Goal: Task Accomplishment & Management: Manage account settings

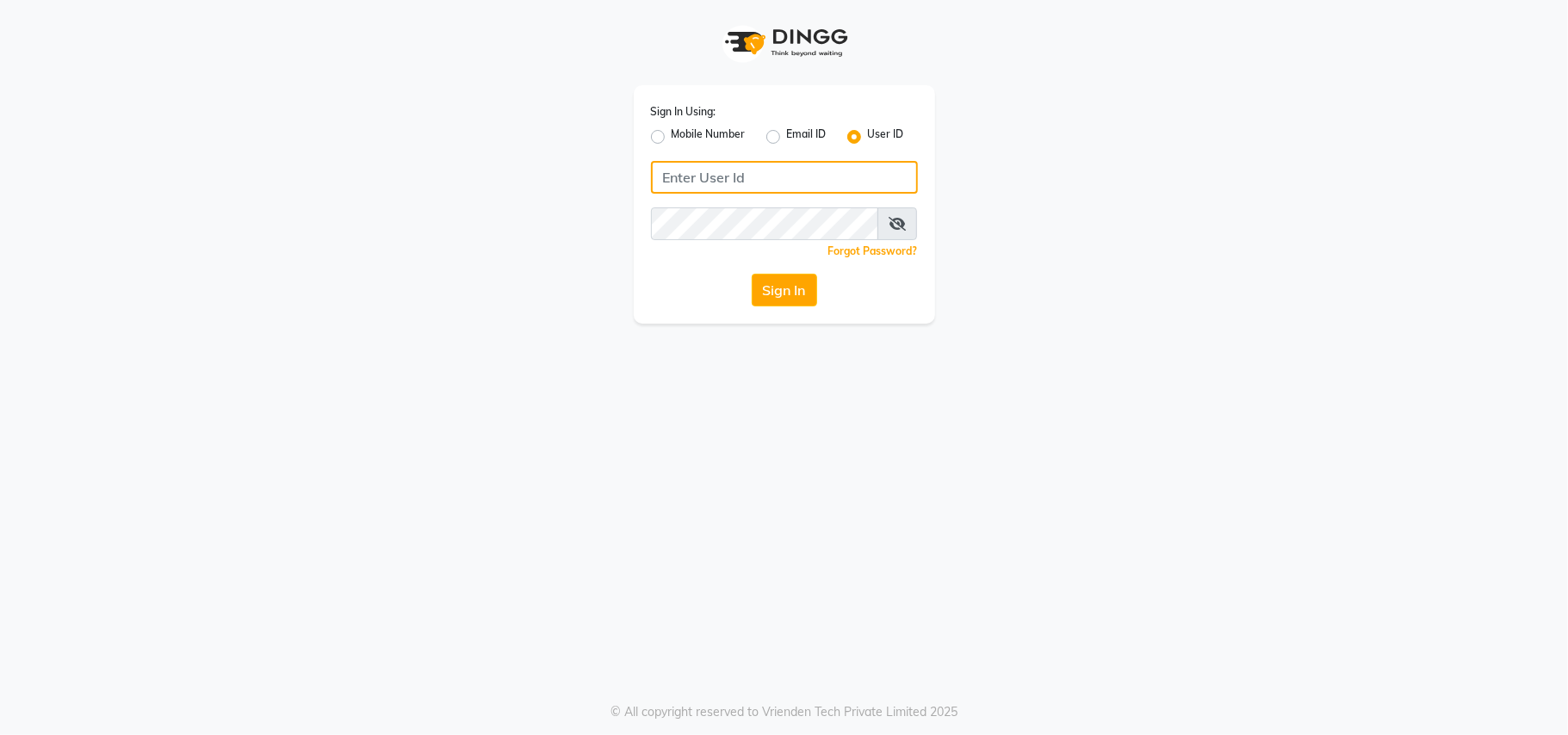
click at [672, 176] on input "Username" at bounding box center [784, 177] width 267 height 32
type input "beard&thebrows"
click at [893, 218] on icon at bounding box center [897, 224] width 17 height 13
click at [776, 287] on button "Sign In" at bounding box center [784, 290] width 66 height 32
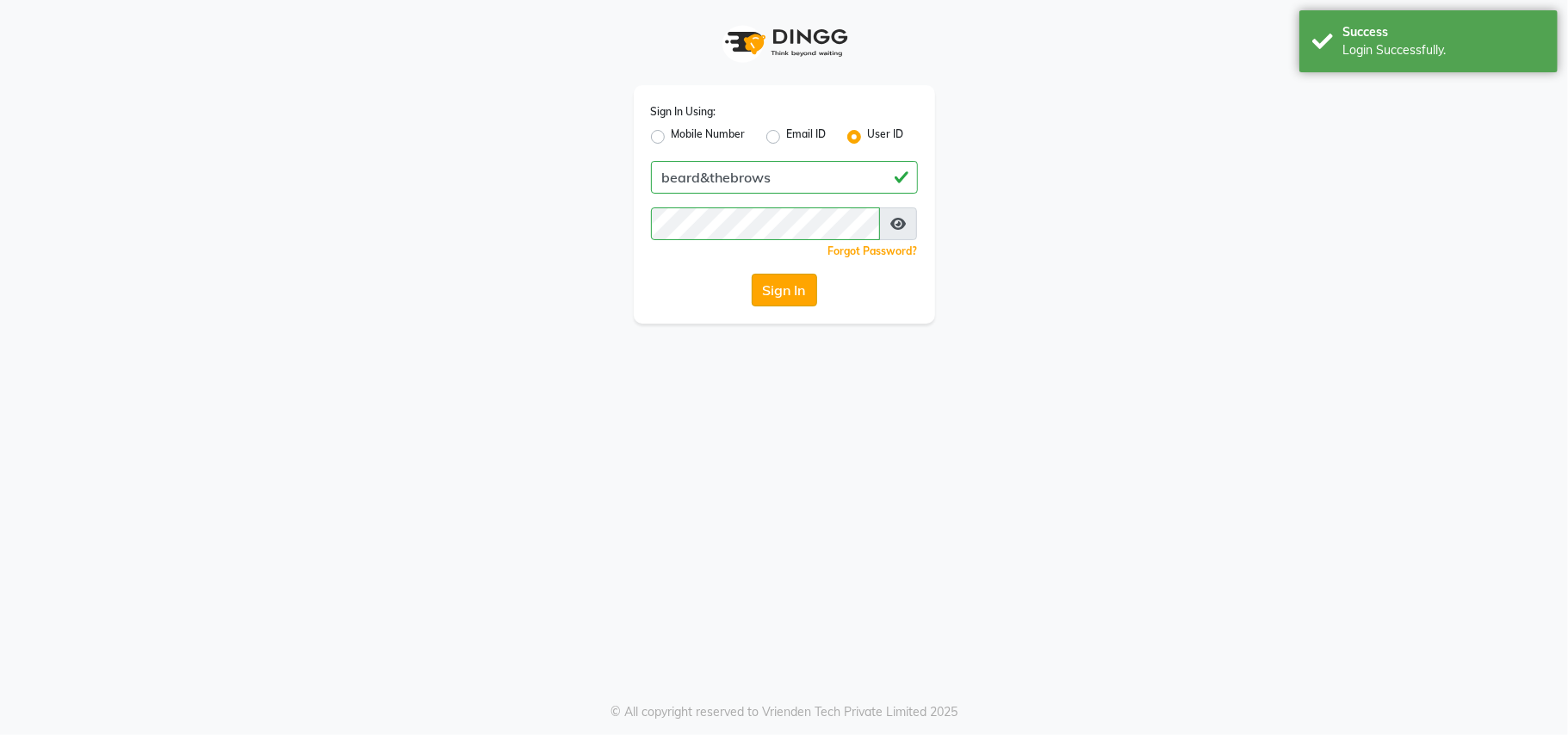
click at [786, 290] on button "Sign In" at bounding box center [784, 290] width 66 height 32
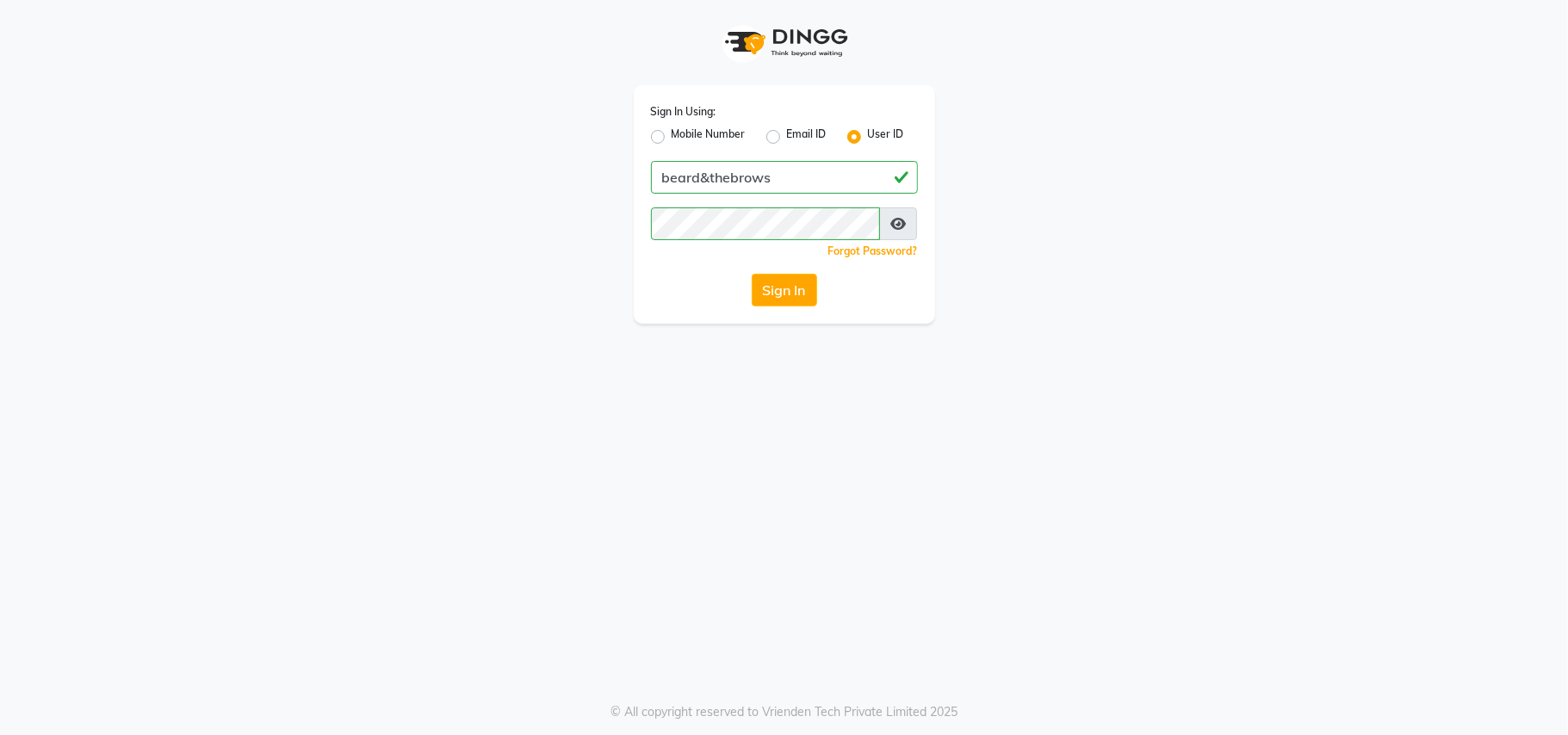
select select "872"
select select "service"
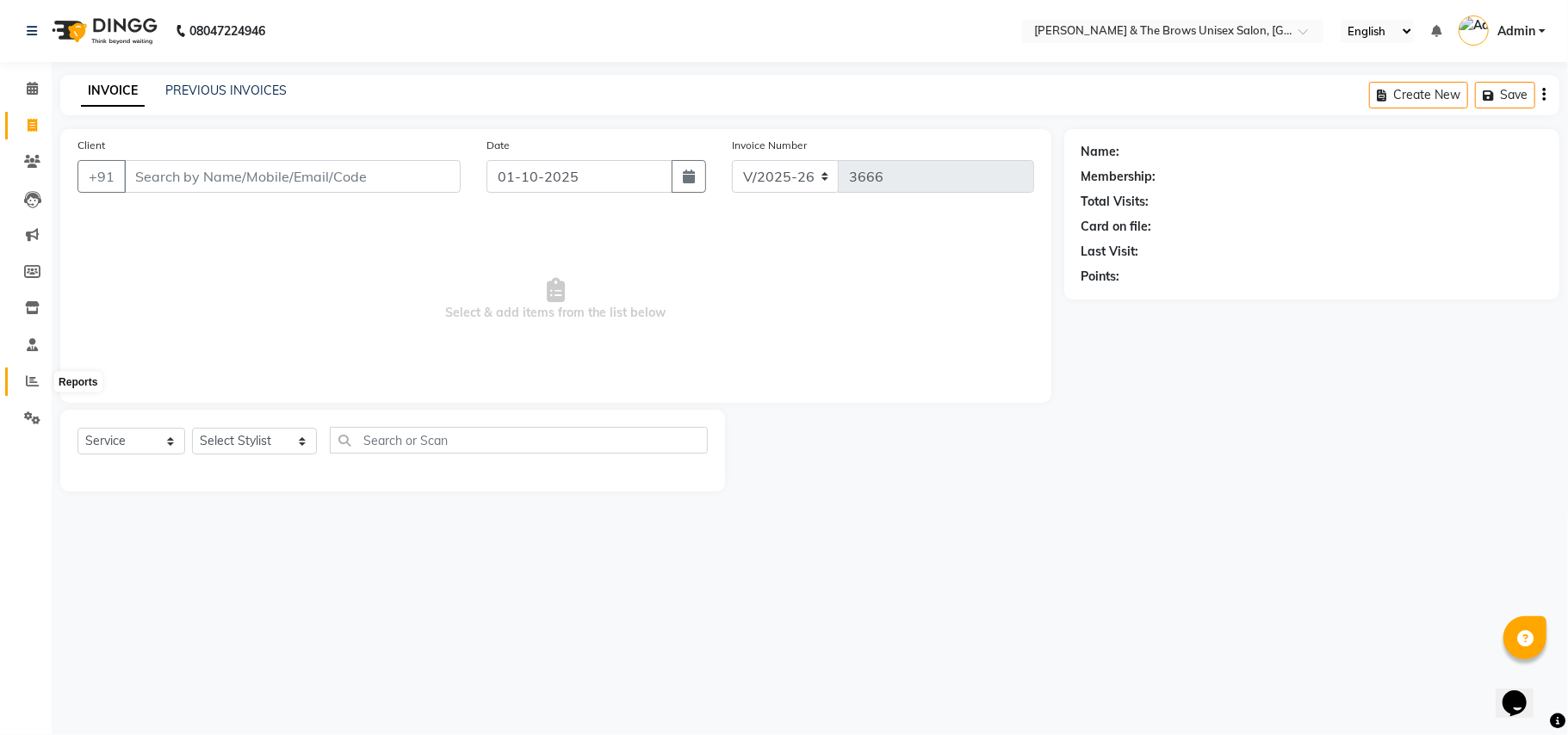
click at [22, 382] on span at bounding box center [32, 381] width 31 height 20
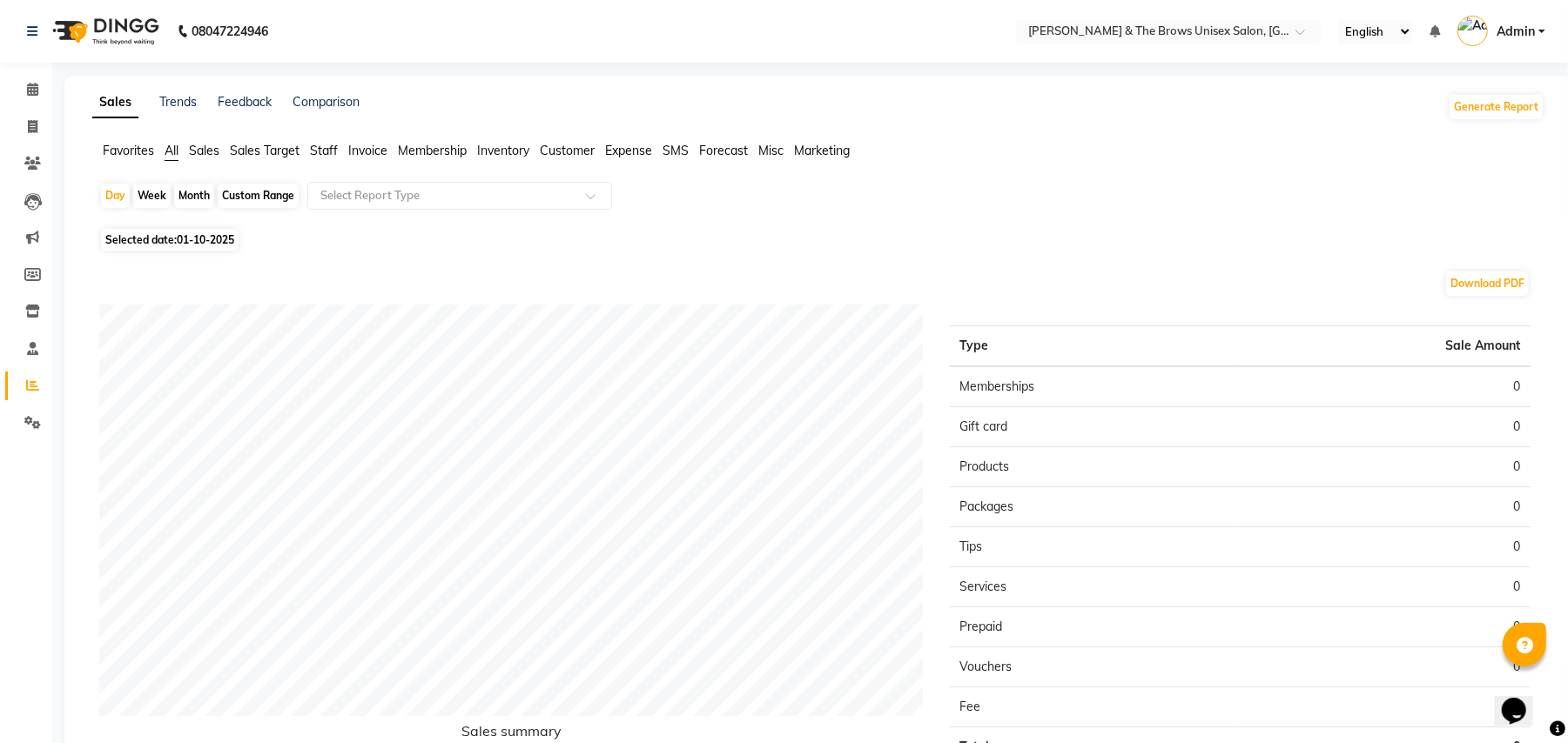
click at [196, 199] on div "Month" at bounding box center [195, 196] width 40 height 24
select select "10"
select select "2025"
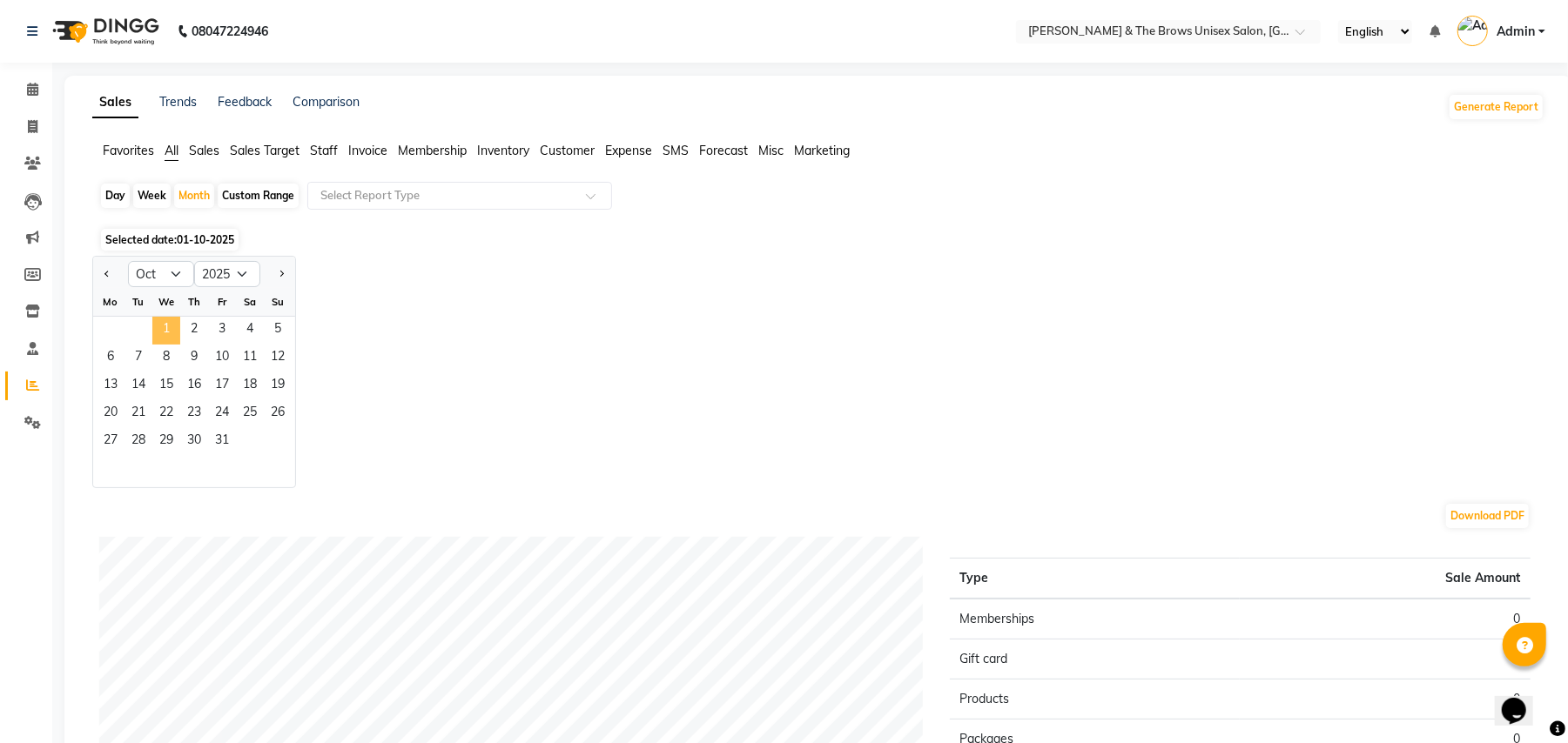
click at [160, 331] on span "1" at bounding box center [166, 331] width 28 height 28
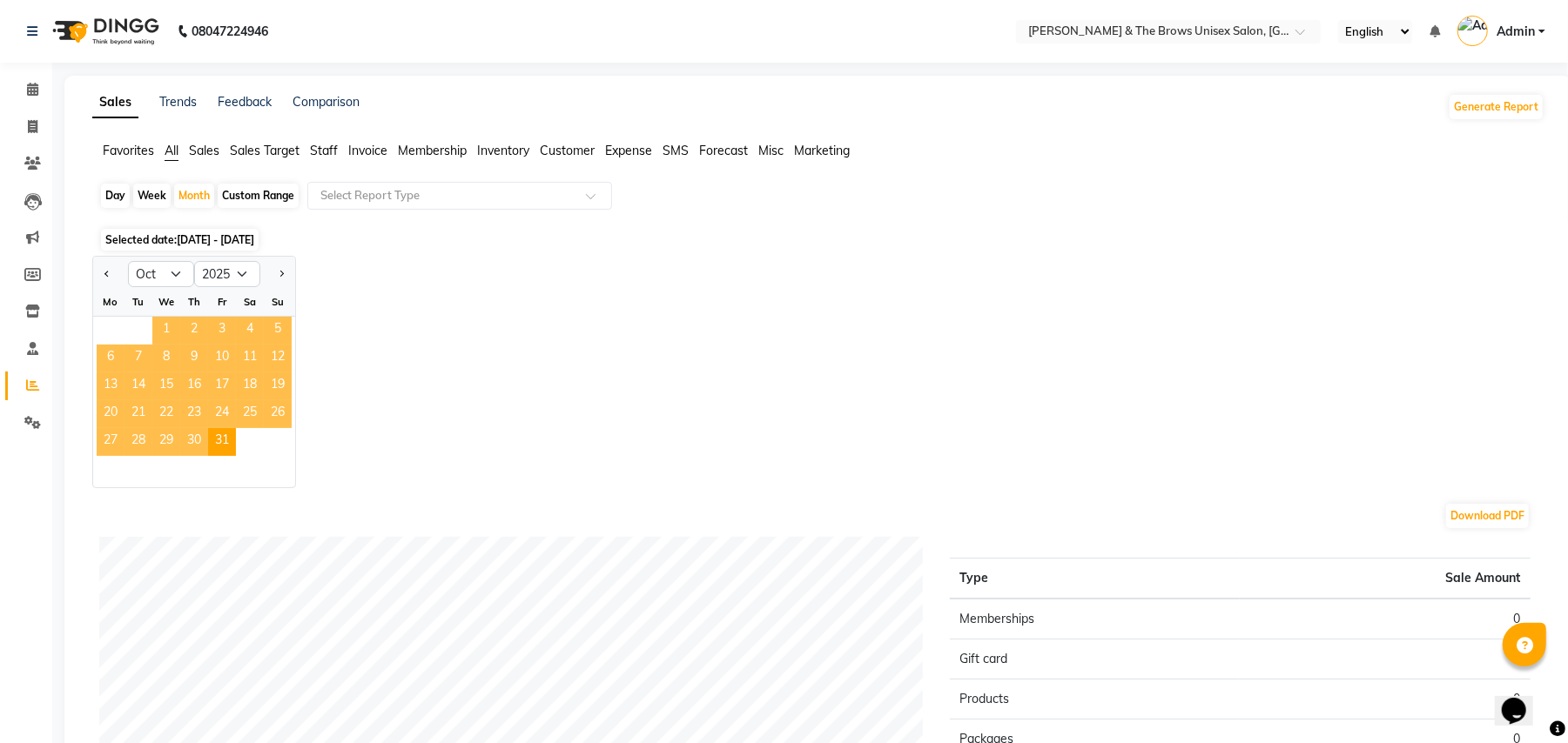
click at [165, 329] on span "1" at bounding box center [166, 331] width 28 height 28
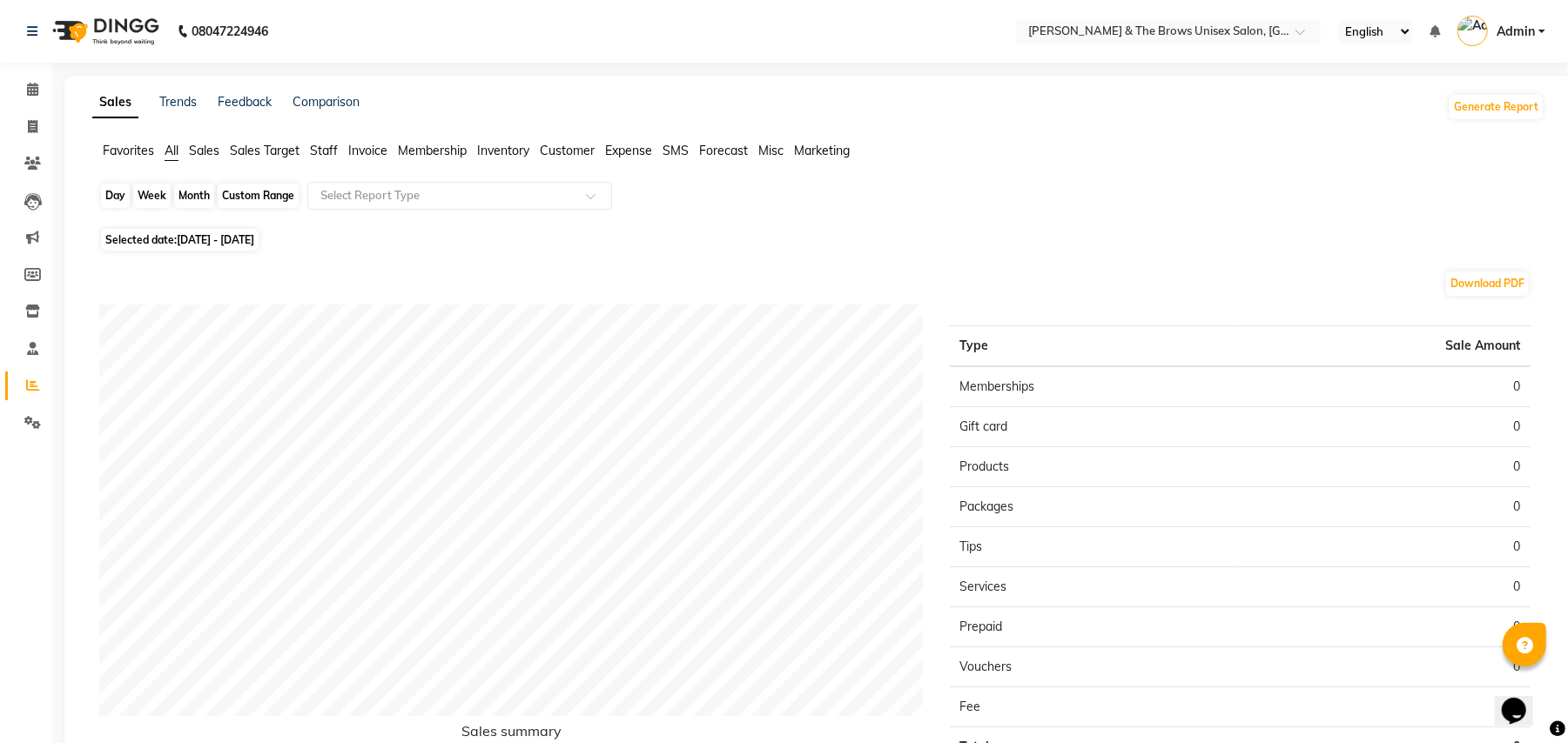
click at [188, 197] on div "Month" at bounding box center [195, 196] width 40 height 24
select select "10"
select select "2025"
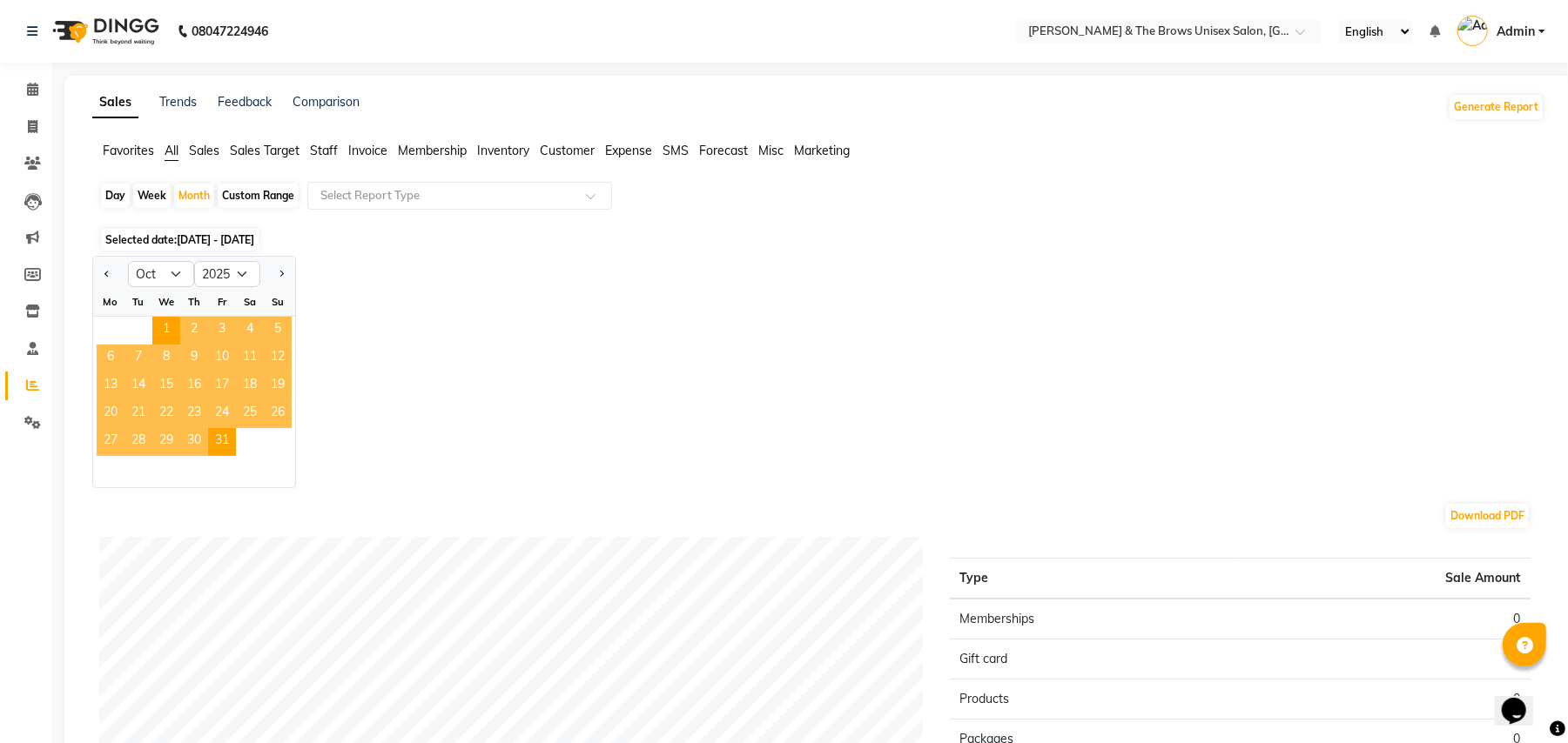
click at [189, 242] on span "01-10-2025 - 31-10-2025" at bounding box center [215, 240] width 77 height 13
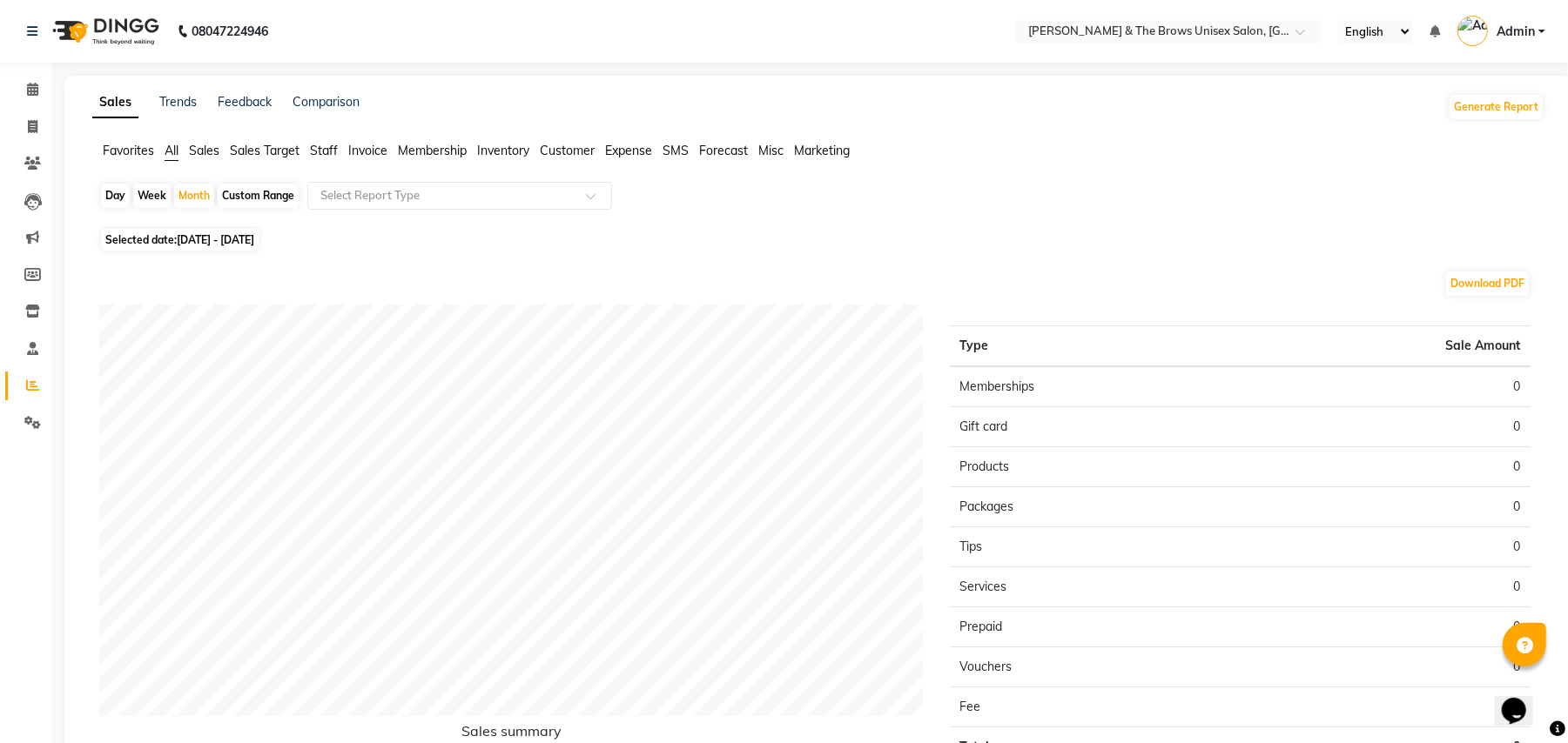
click at [186, 242] on span "01-10-2025 - 31-10-2025" at bounding box center [215, 240] width 77 height 13
select select "10"
select select "2025"
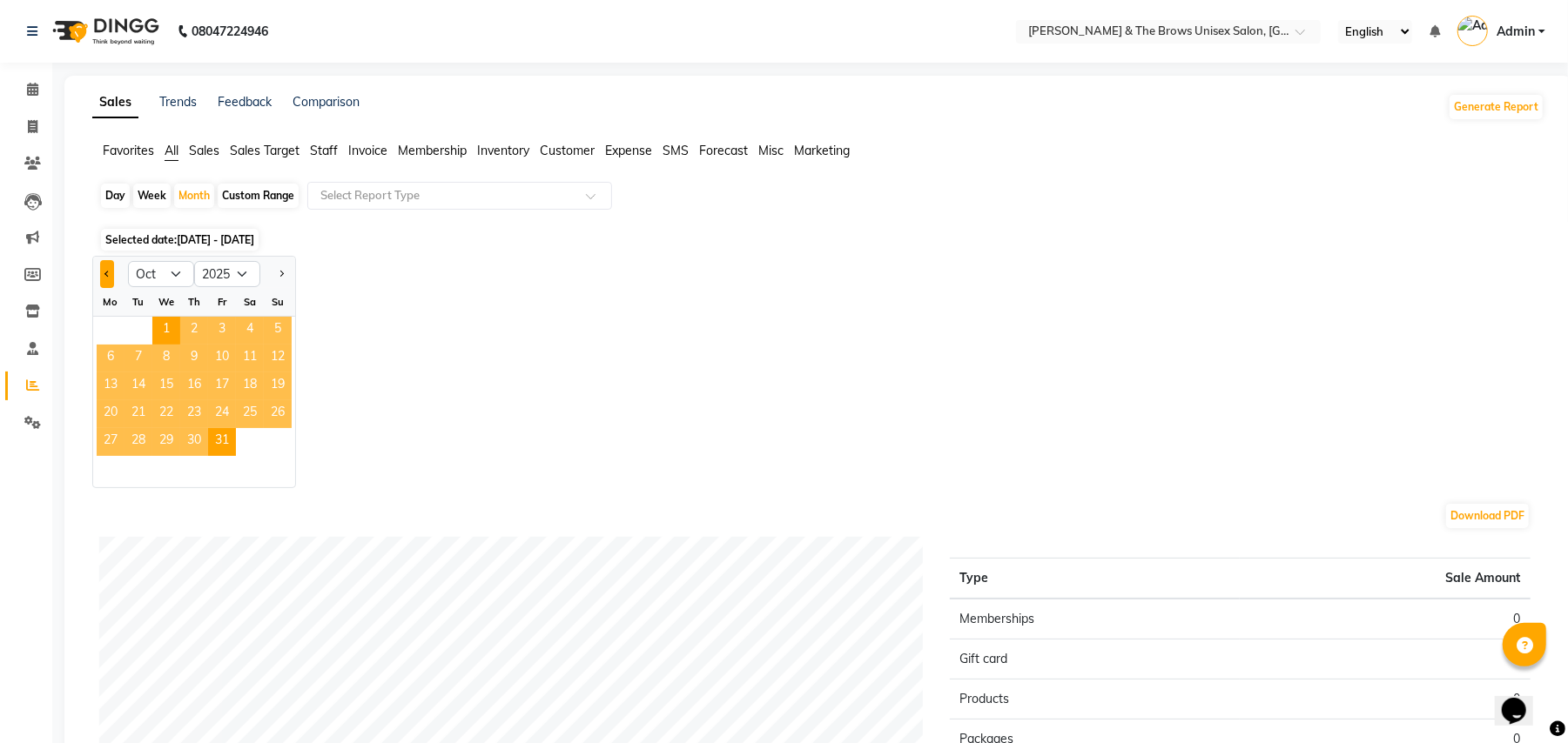
click at [112, 272] on button "Previous month" at bounding box center [107, 274] width 13 height 28
select select "9"
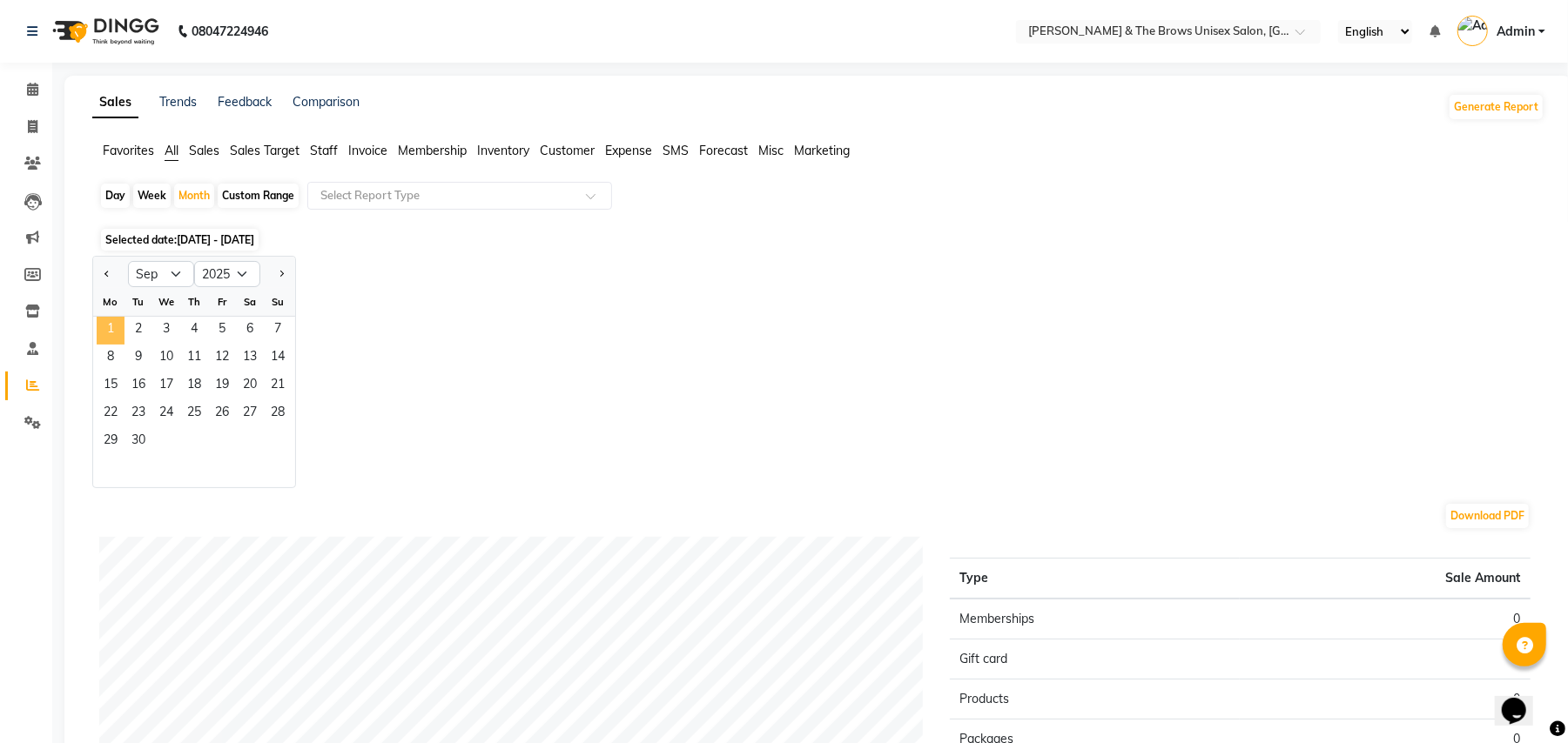
click at [113, 329] on span "1" at bounding box center [110, 331] width 28 height 28
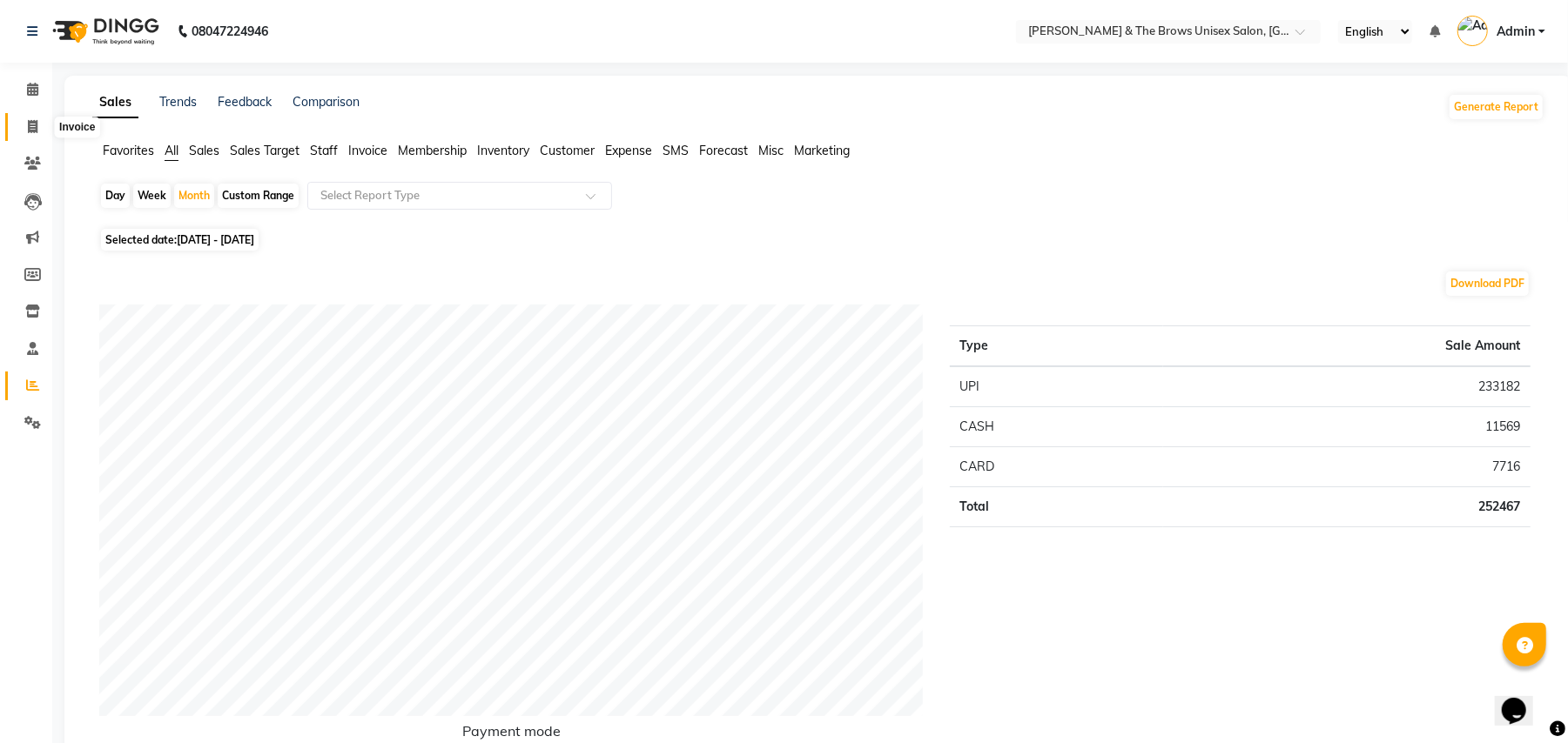
click at [35, 123] on icon at bounding box center [33, 127] width 10 height 13
select select "service"
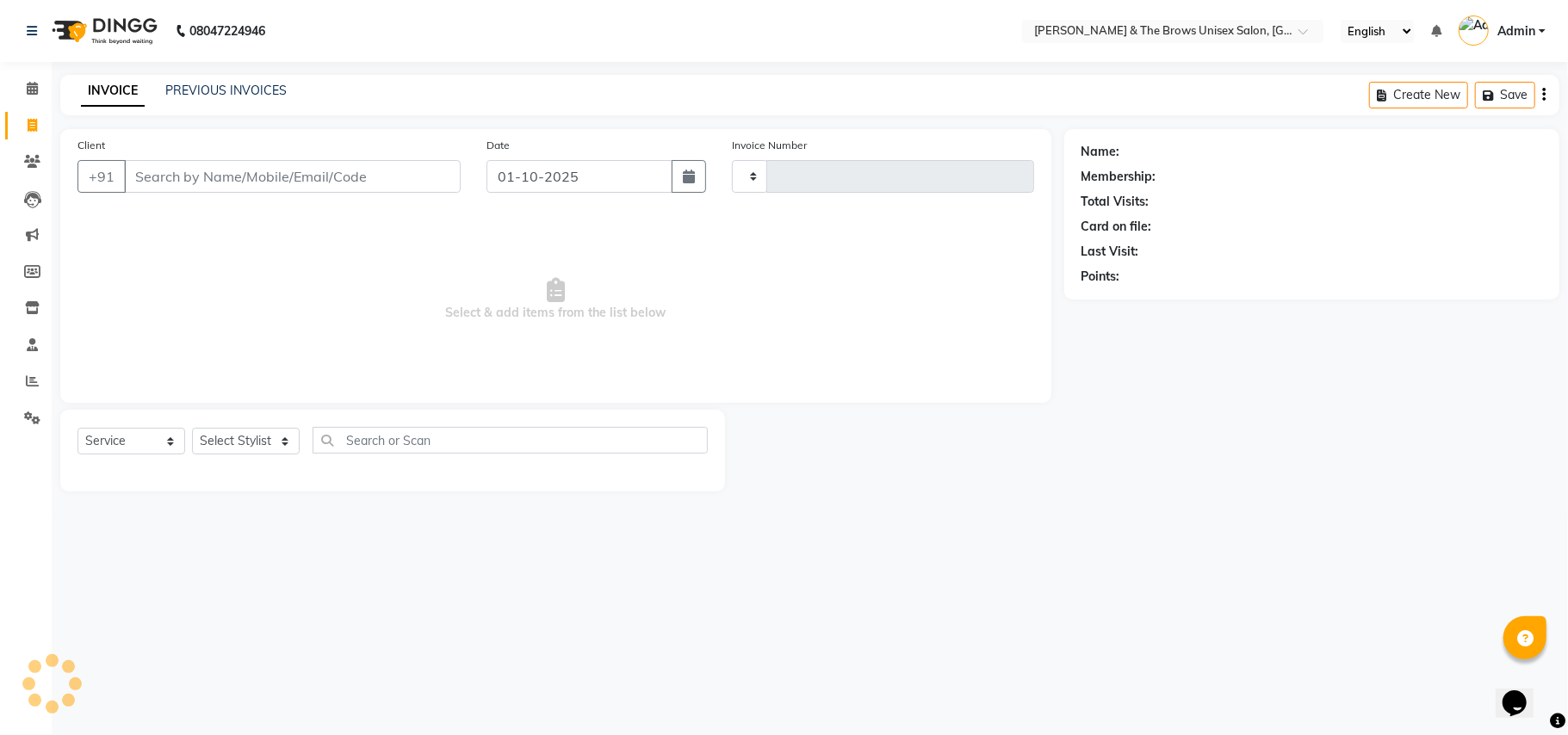
type input "3666"
select select "872"
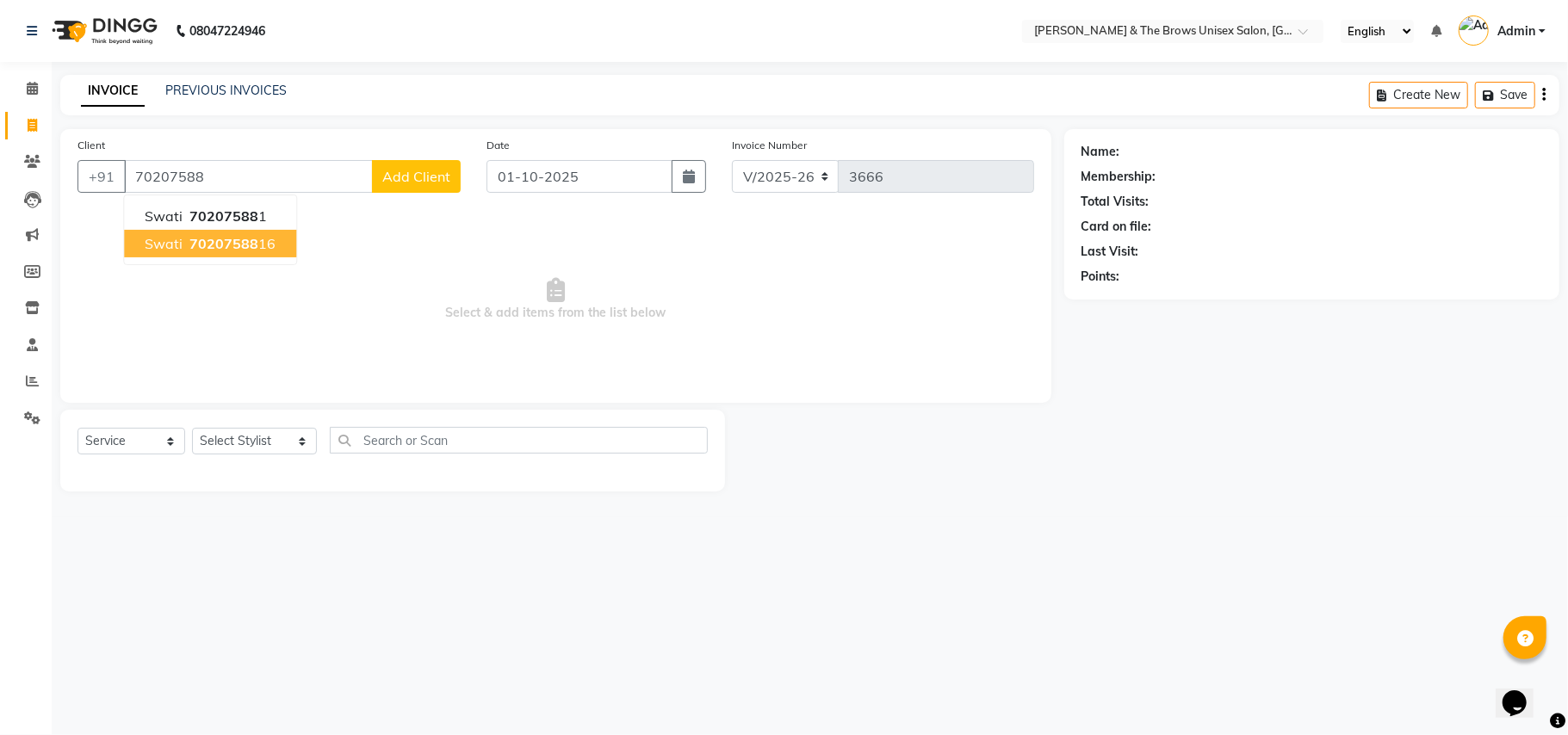
click at [200, 246] on span "70207588" at bounding box center [224, 244] width 69 height 17
type input "7020758816"
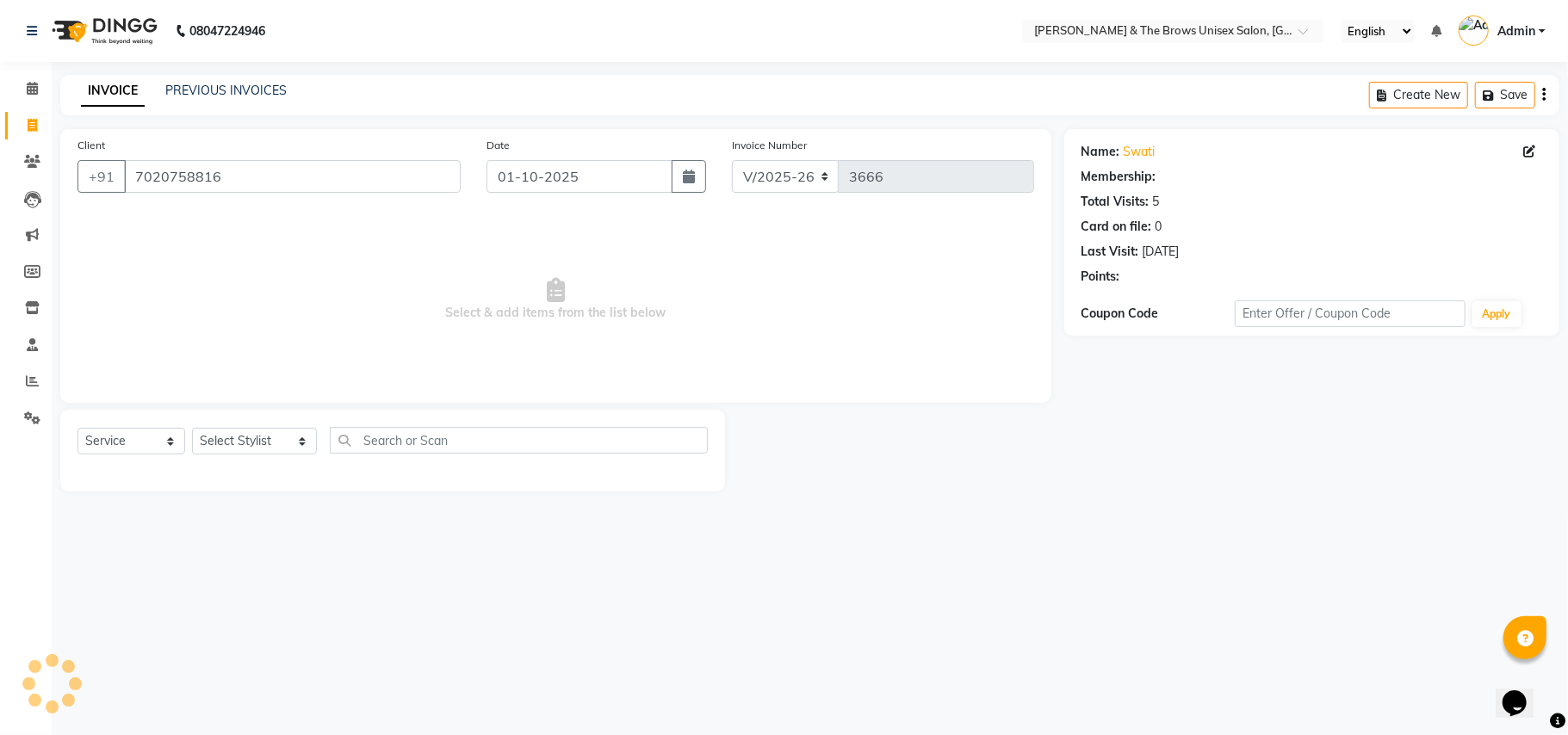
select select "1: Object"
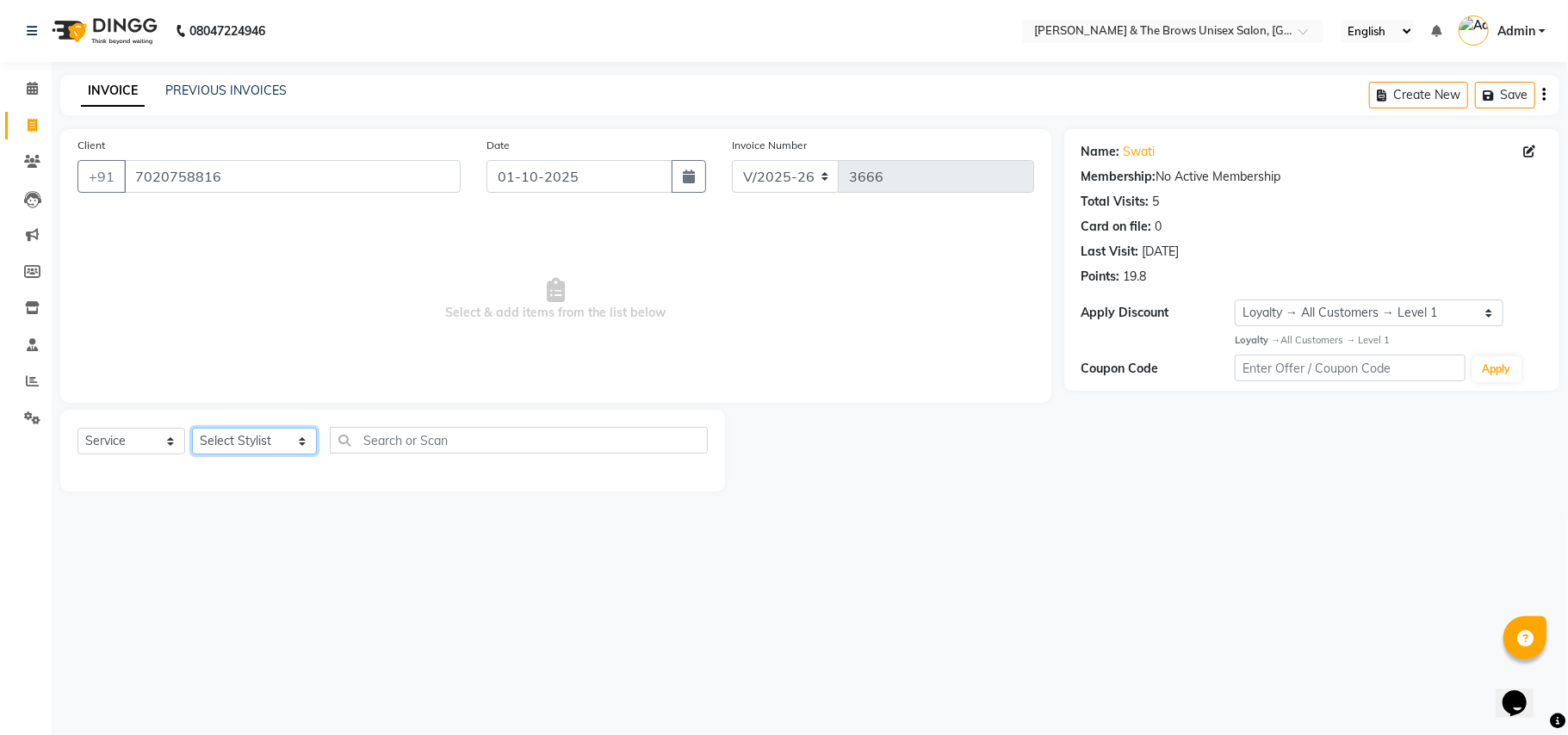
click at [288, 442] on select "Select Stylist Aamir manager padma Pallavi Rehan Sameer Shalini ma'am owner vis…" at bounding box center [254, 441] width 125 height 27
select select "92706"
click at [192, 428] on select "Select Stylist Aamir manager padma Pallavi Rehan Sameer Shalini ma'am owner vis…" at bounding box center [254, 441] width 125 height 27
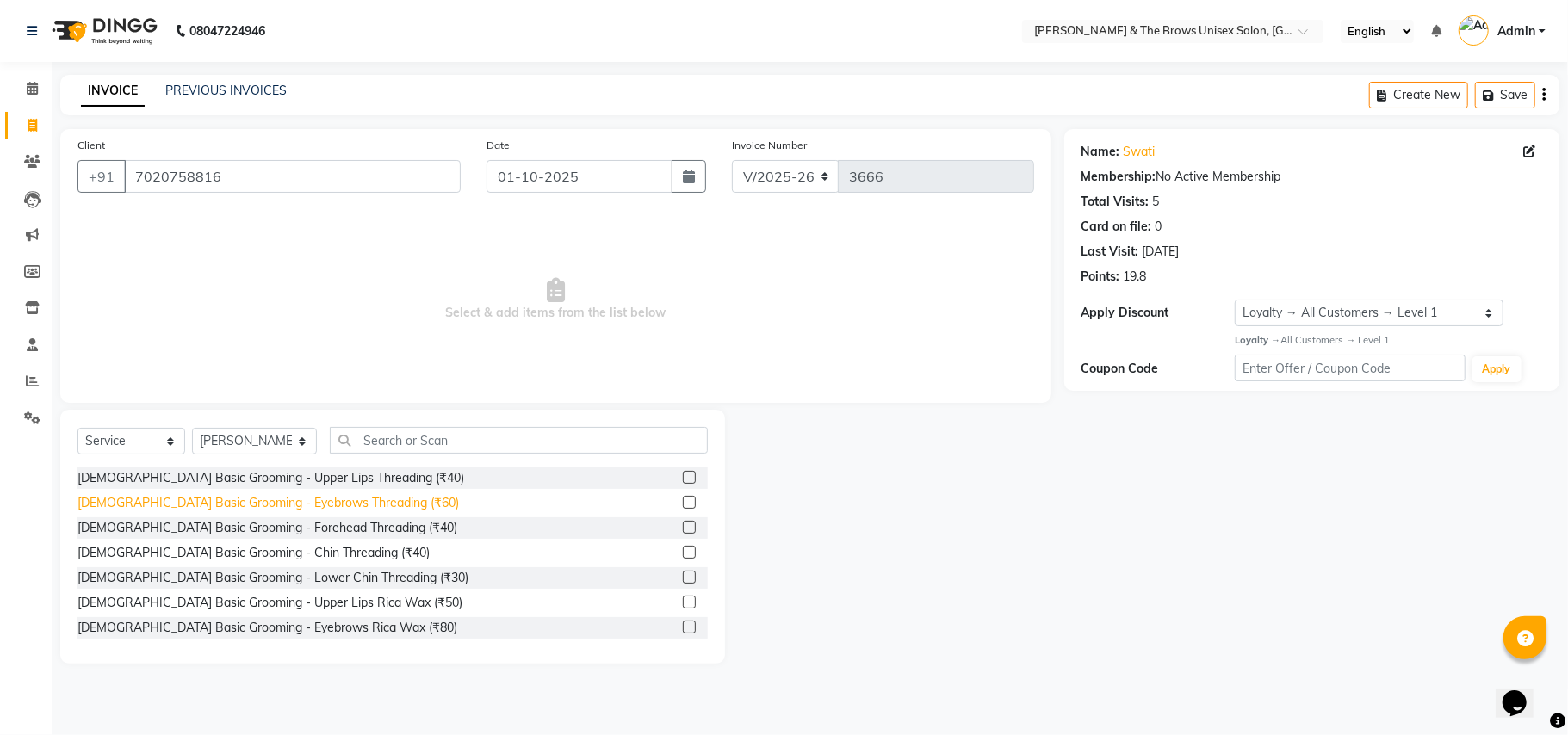
click at [344, 500] on div "Female Basic Grooming - Eyebrows Threading (₹60)" at bounding box center [268, 503] width 381 height 18
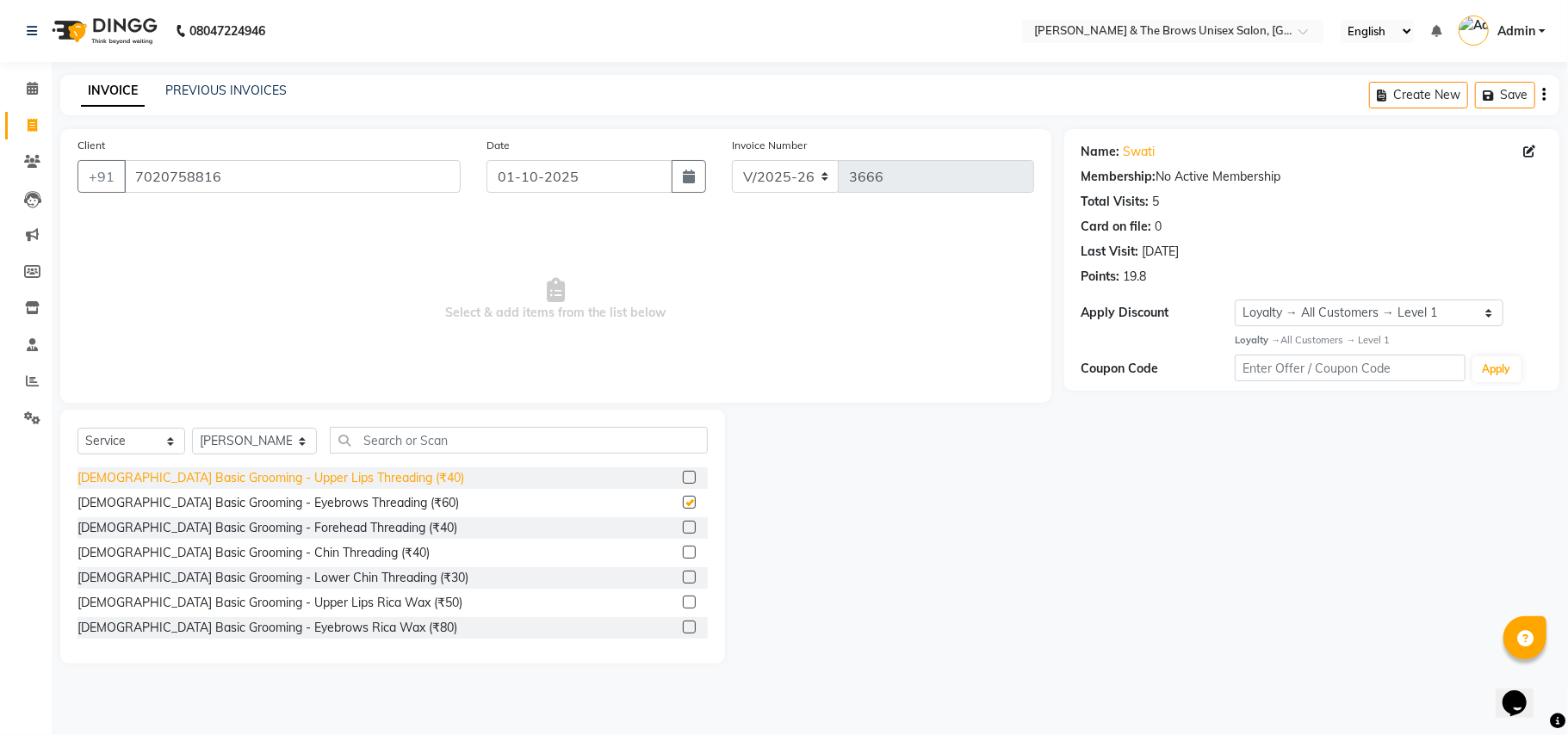
checkbox input "false"
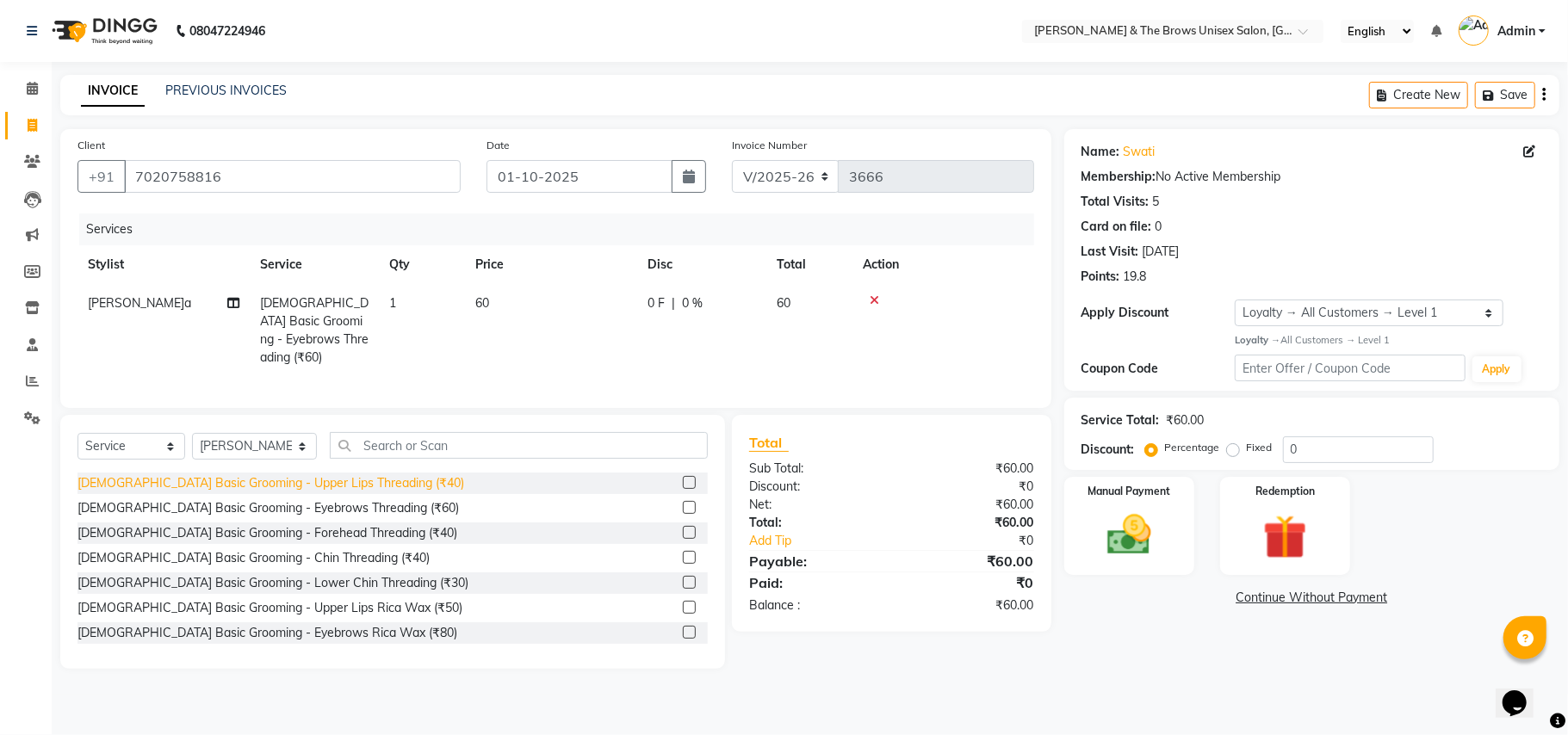
click at [349, 482] on div "Female Basic Grooming - Upper Lips Threading (₹40)" at bounding box center [271, 483] width 387 height 18
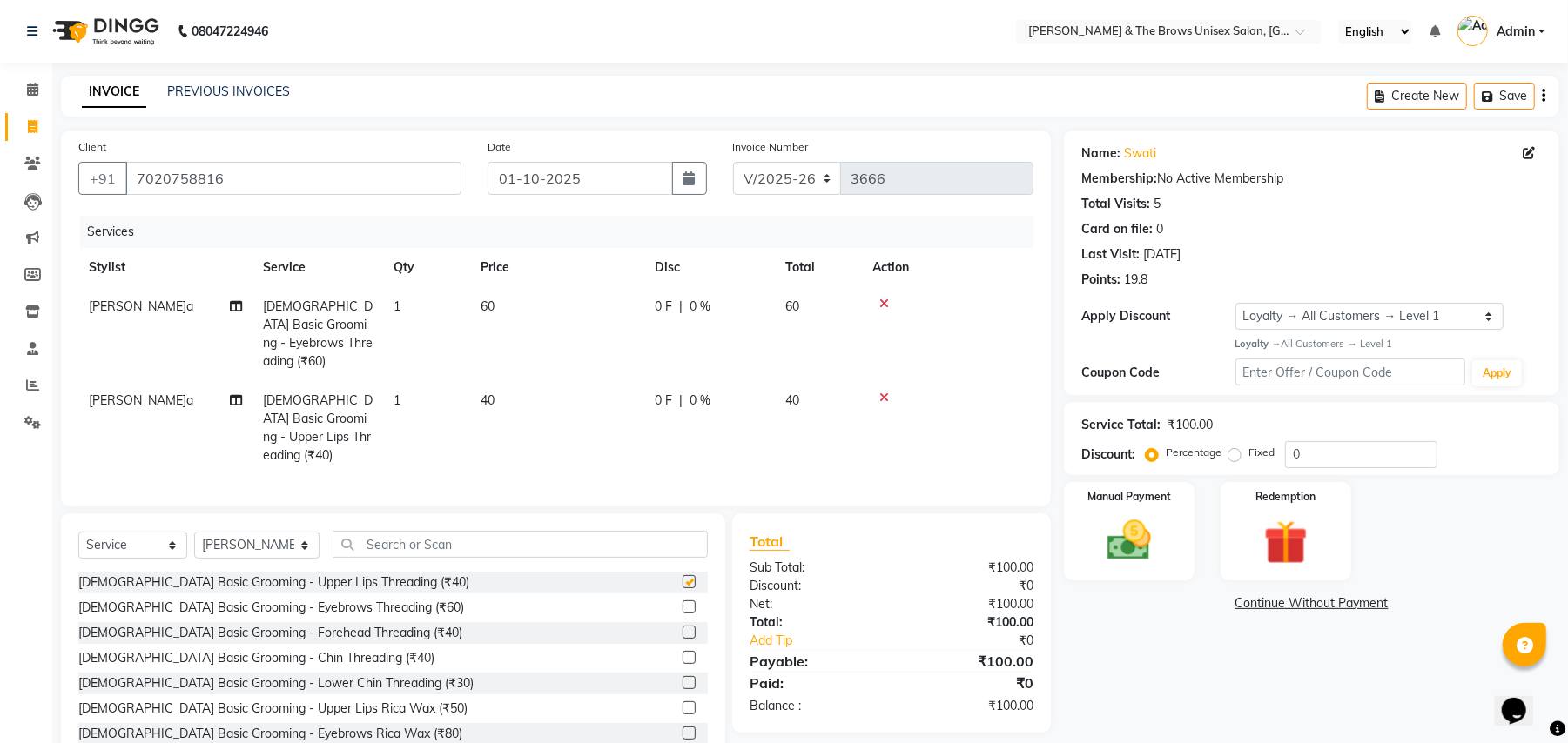
checkbox input "false"
click at [1165, 548] on img at bounding box center [1129, 541] width 75 height 53
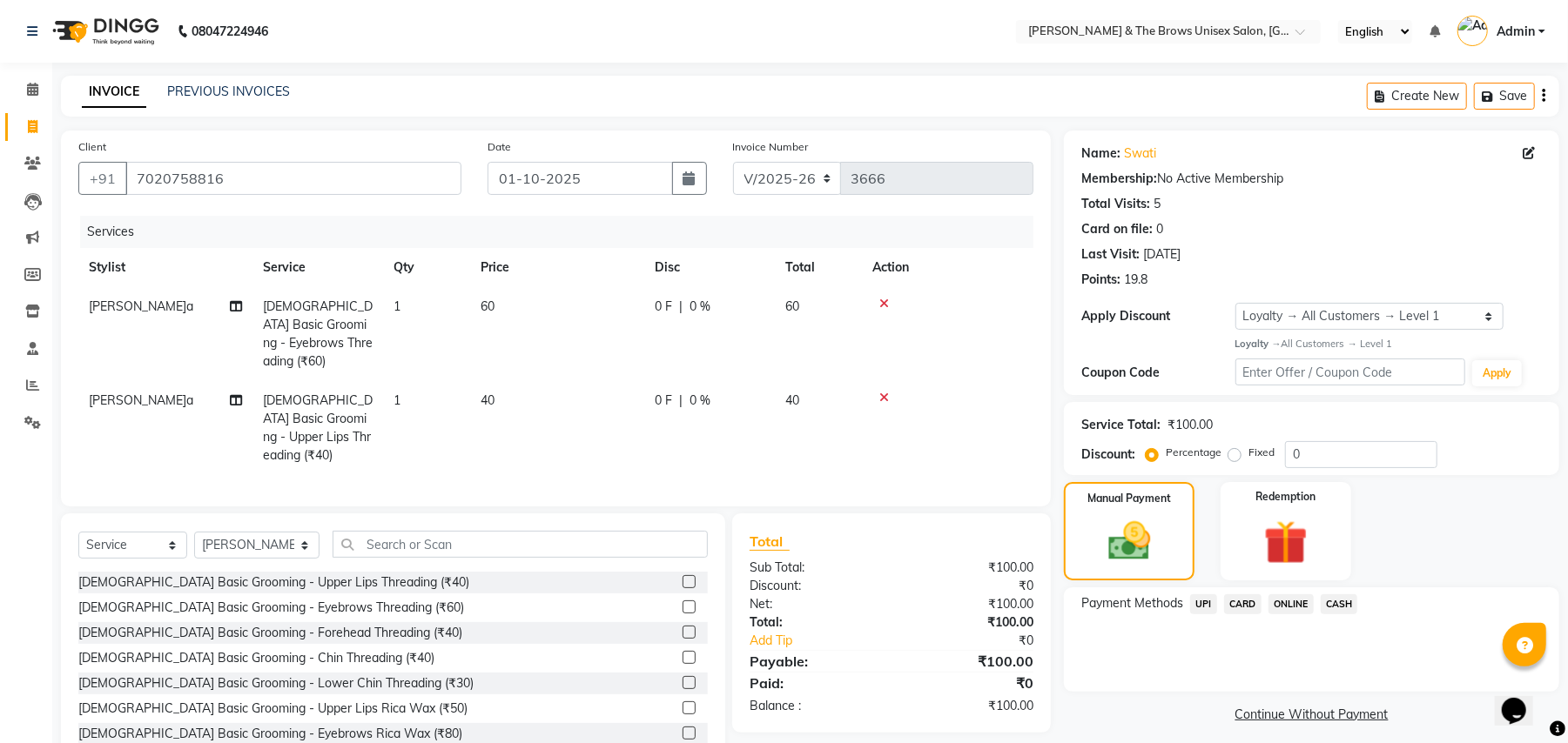
click at [1200, 604] on span "UPI" at bounding box center [1204, 604] width 27 height 20
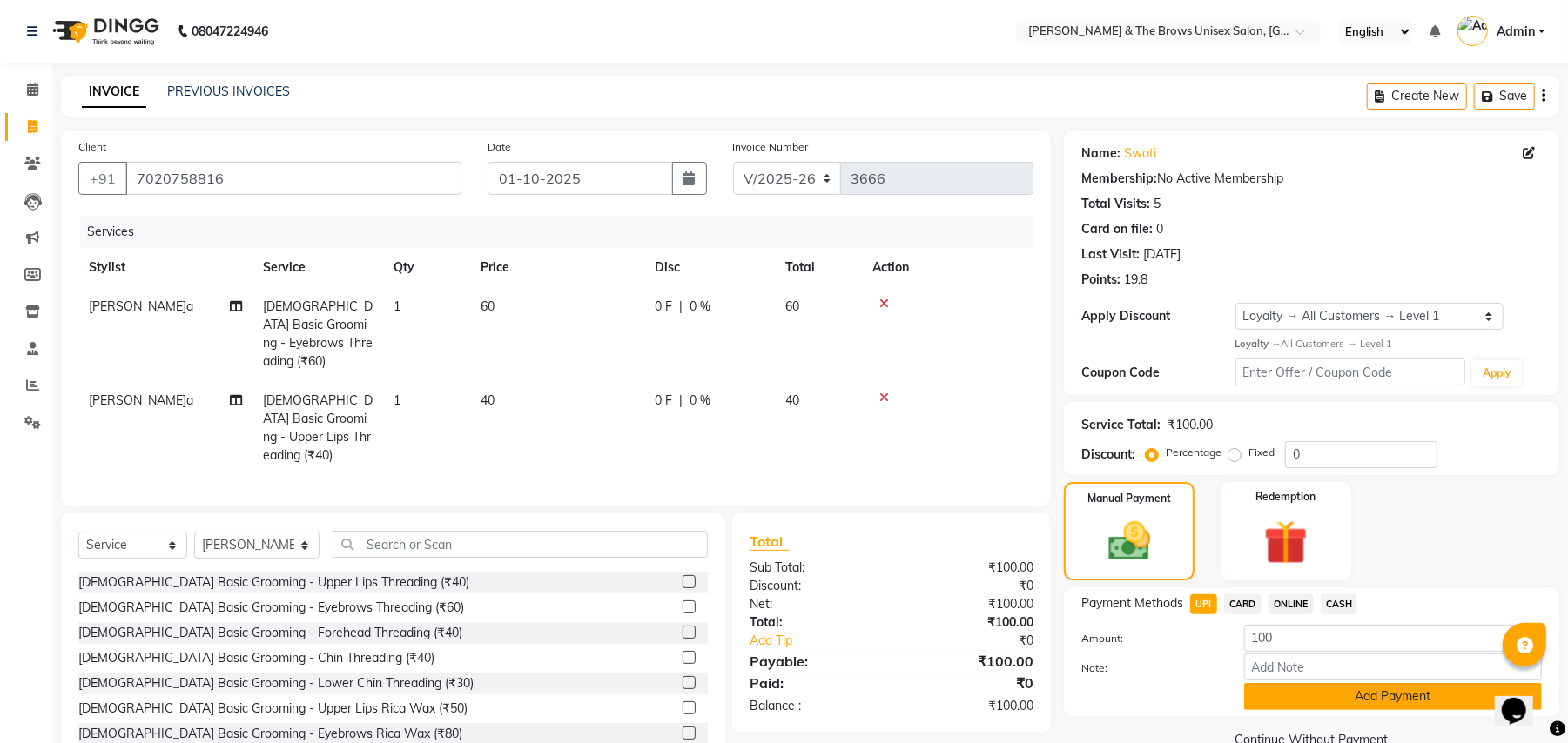
click at [1365, 702] on button "Add Payment" at bounding box center [1393, 697] width 298 height 27
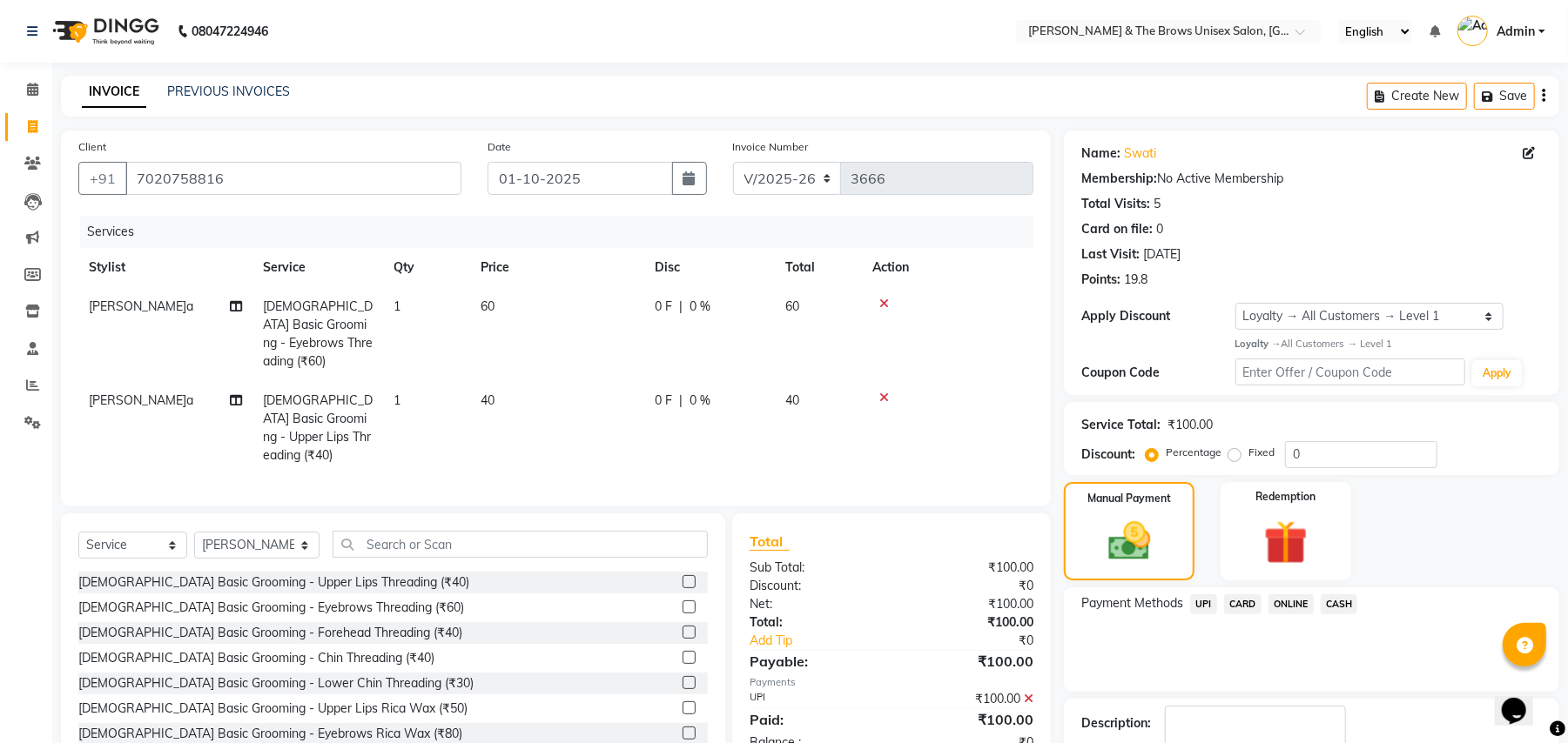
scroll to position [119, 0]
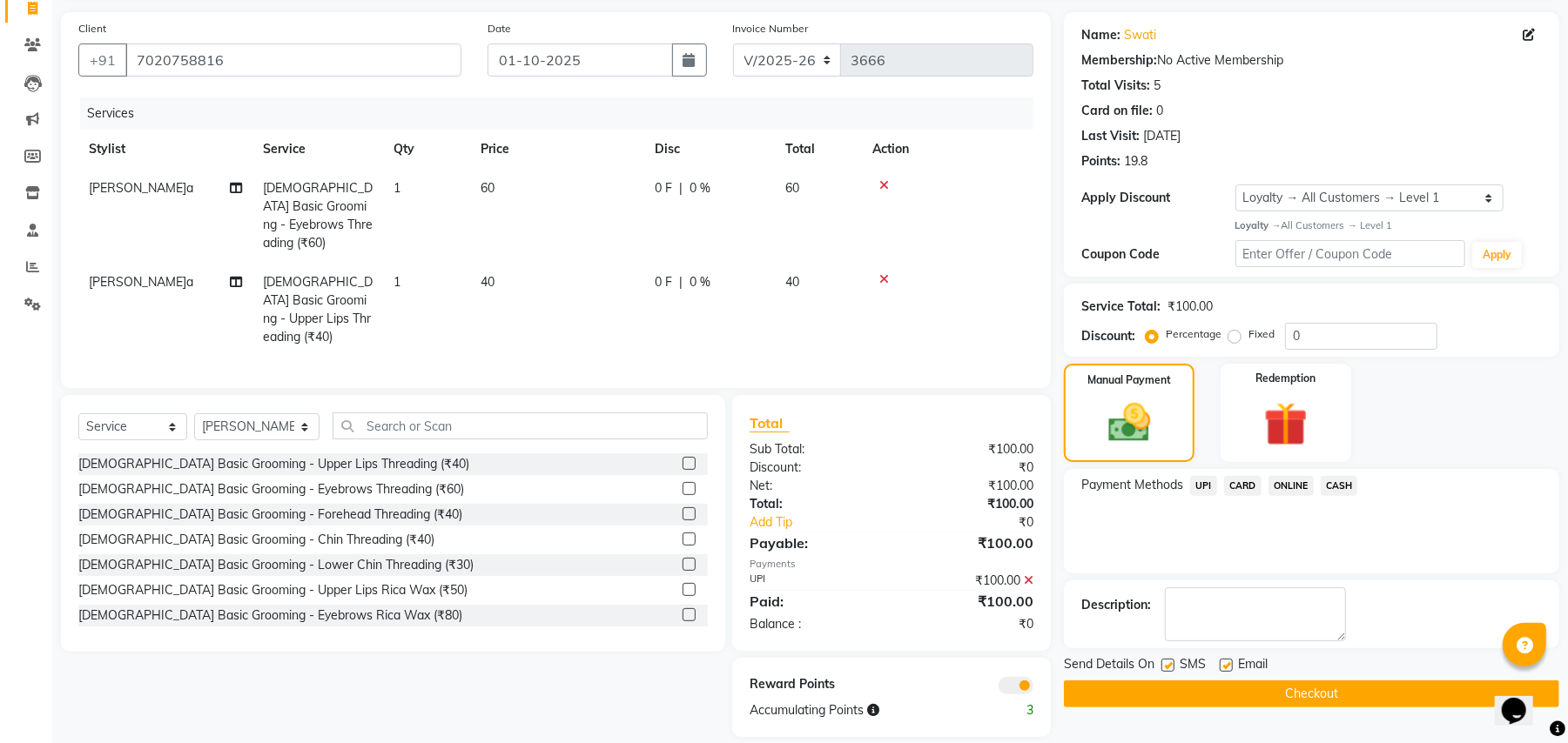
click at [1164, 666] on label at bounding box center [1168, 666] width 13 height 13
click at [1164, 666] on input "checkbox" at bounding box center [1167, 667] width 12 height 12
checkbox input "false"
click at [1261, 695] on button "Checkout" at bounding box center [1312, 694] width 495 height 27
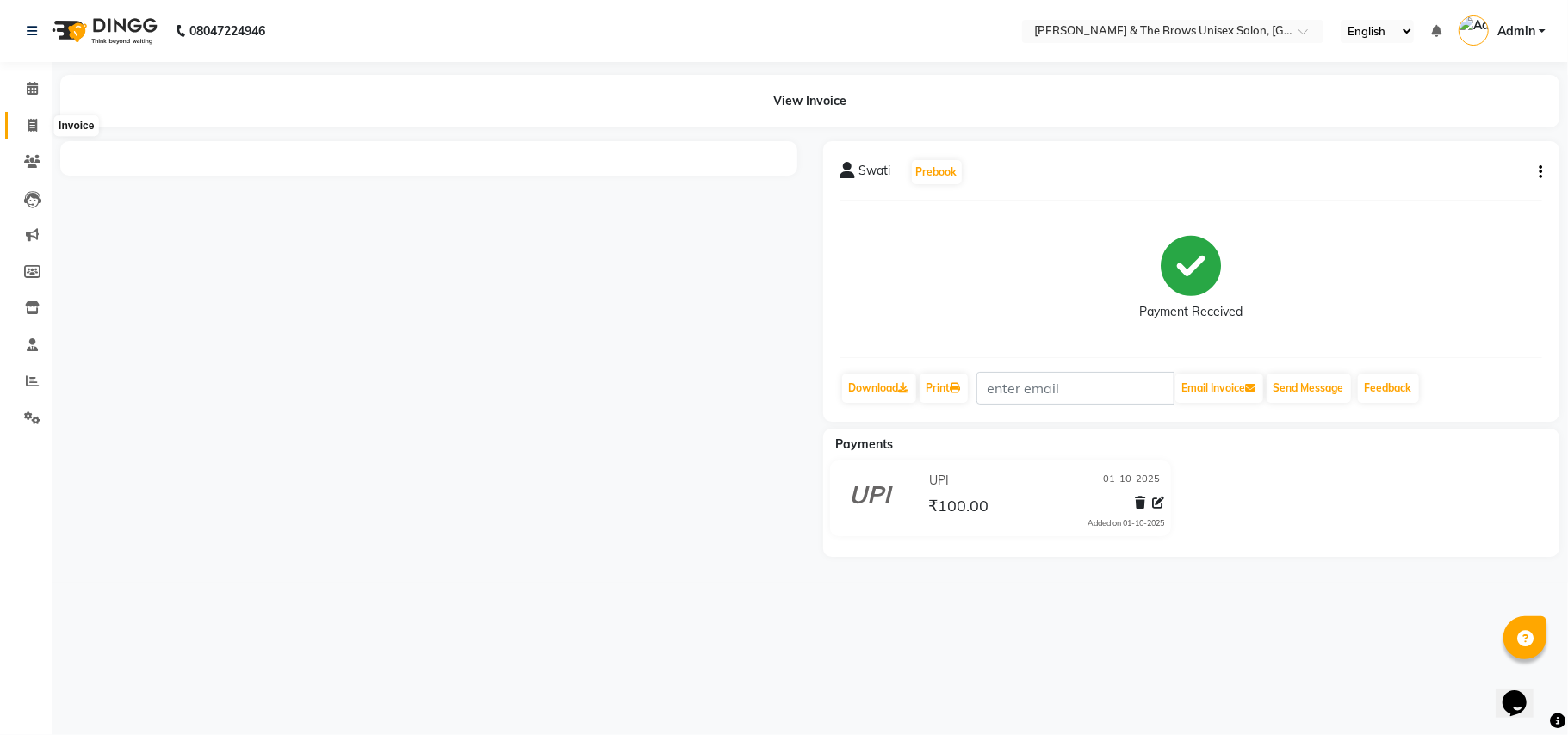
click at [28, 122] on icon at bounding box center [32, 126] width 10 height 13
select select "service"
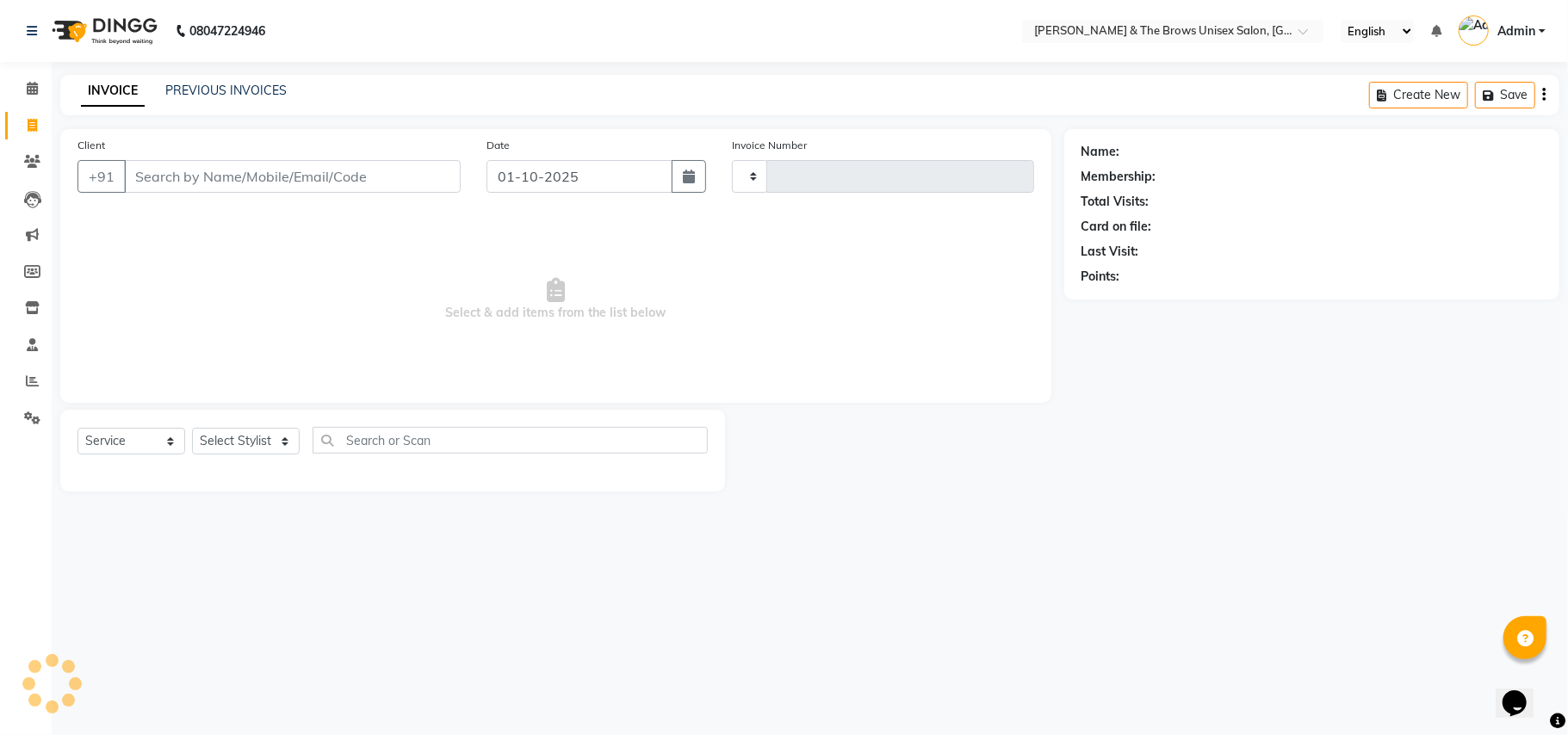
type input "3667"
select select "872"
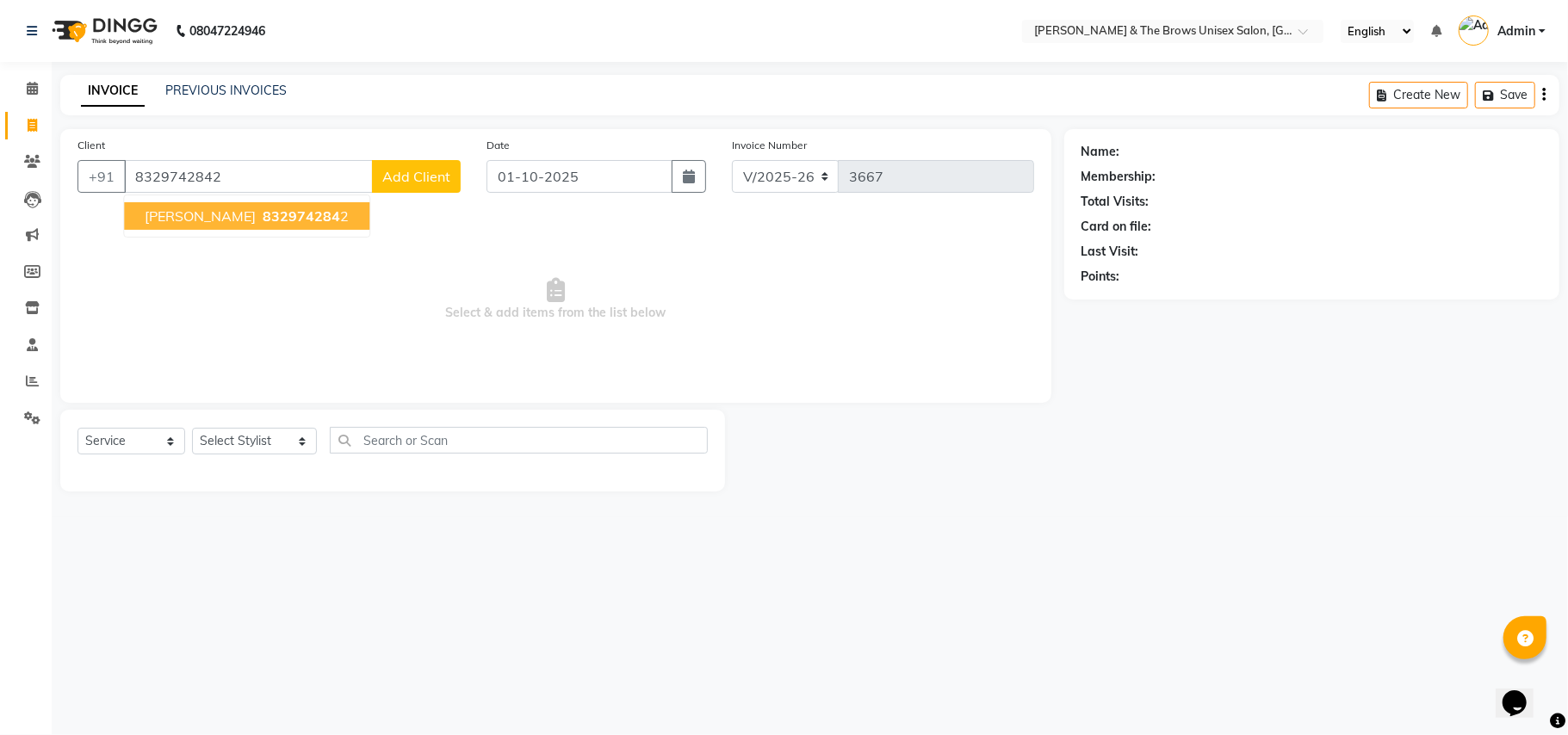
type input "8329742842"
select select "1: Object"
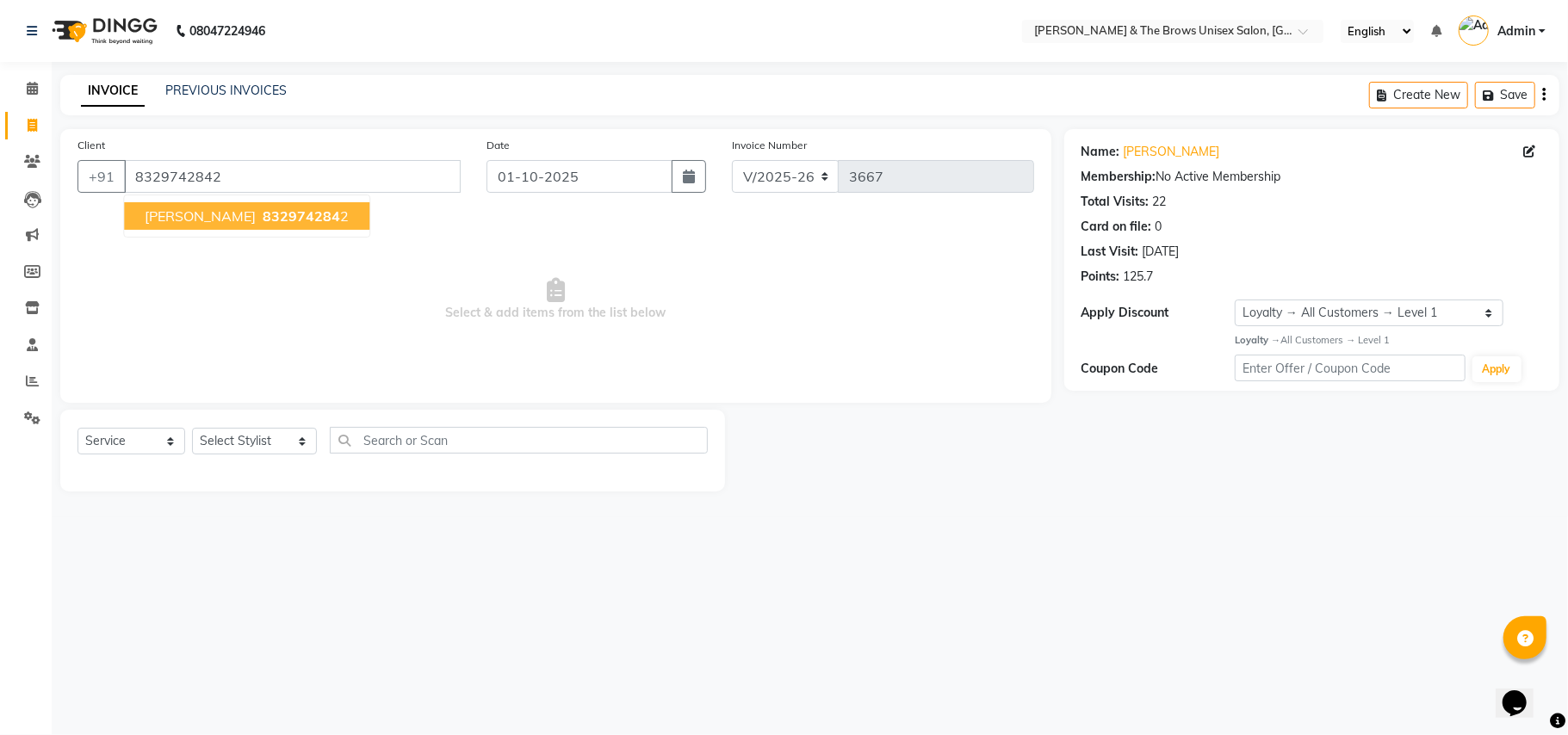
click at [263, 217] on span "832974284" at bounding box center [301, 216] width 77 height 17
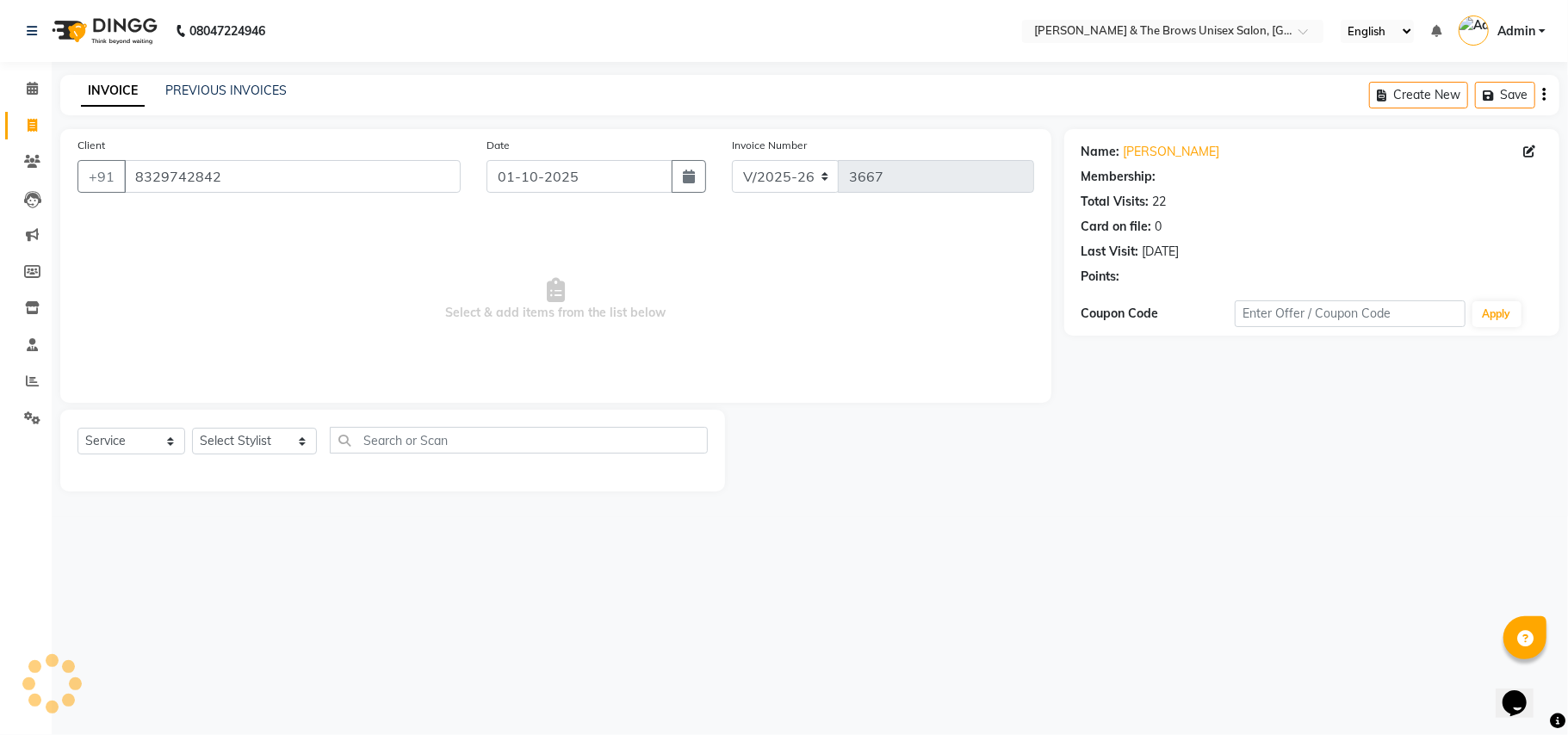
select select "1: Object"
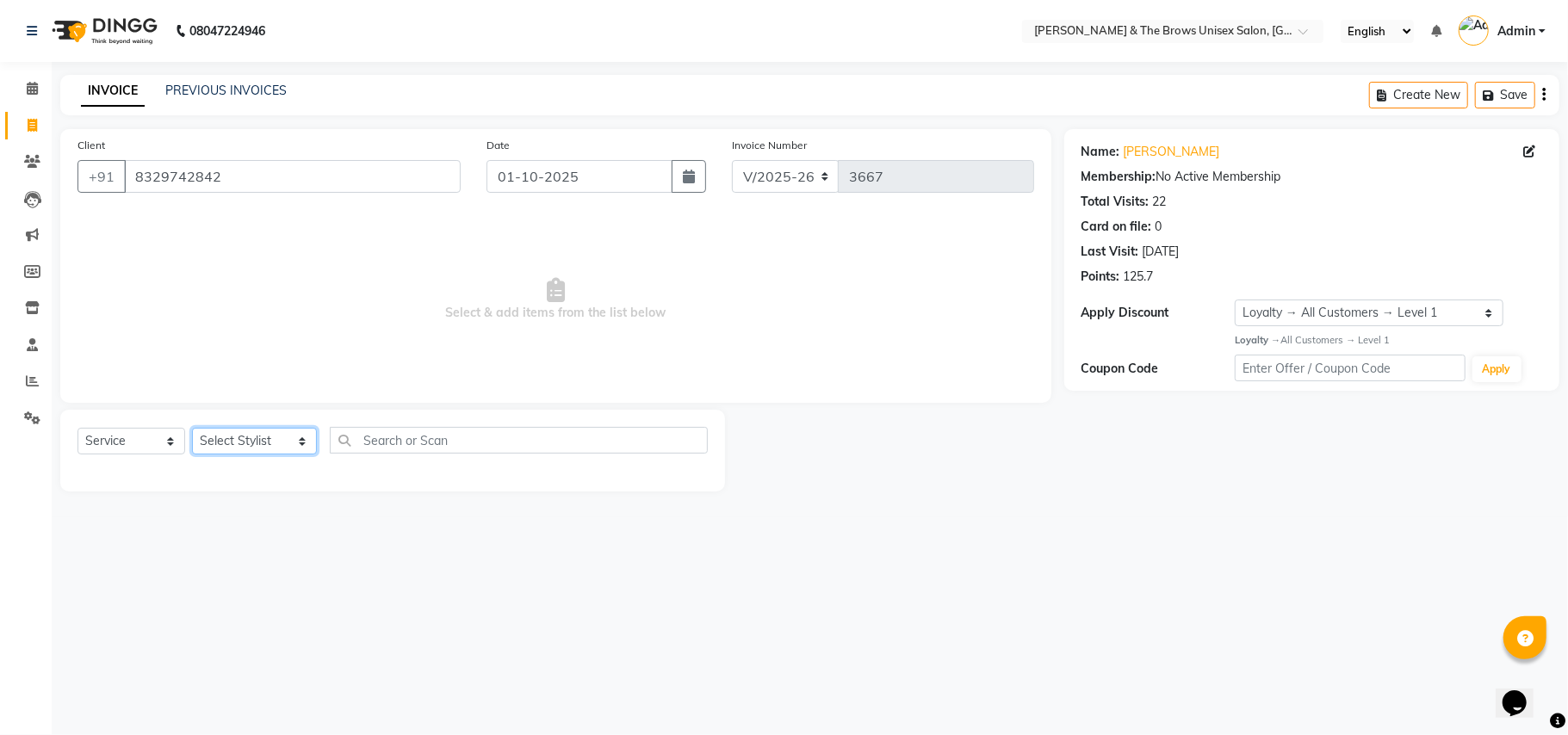
click at [284, 446] on select "Select Stylist Aamir manager padma Pallavi Rehan Sameer Shalini ma'am owner vis…" at bounding box center [254, 441] width 125 height 27
select select "35213"
click at [192, 428] on select "Select Stylist Aamir manager padma Pallavi Rehan Sameer Shalini ma'am owner vis…" at bounding box center [254, 441] width 125 height 27
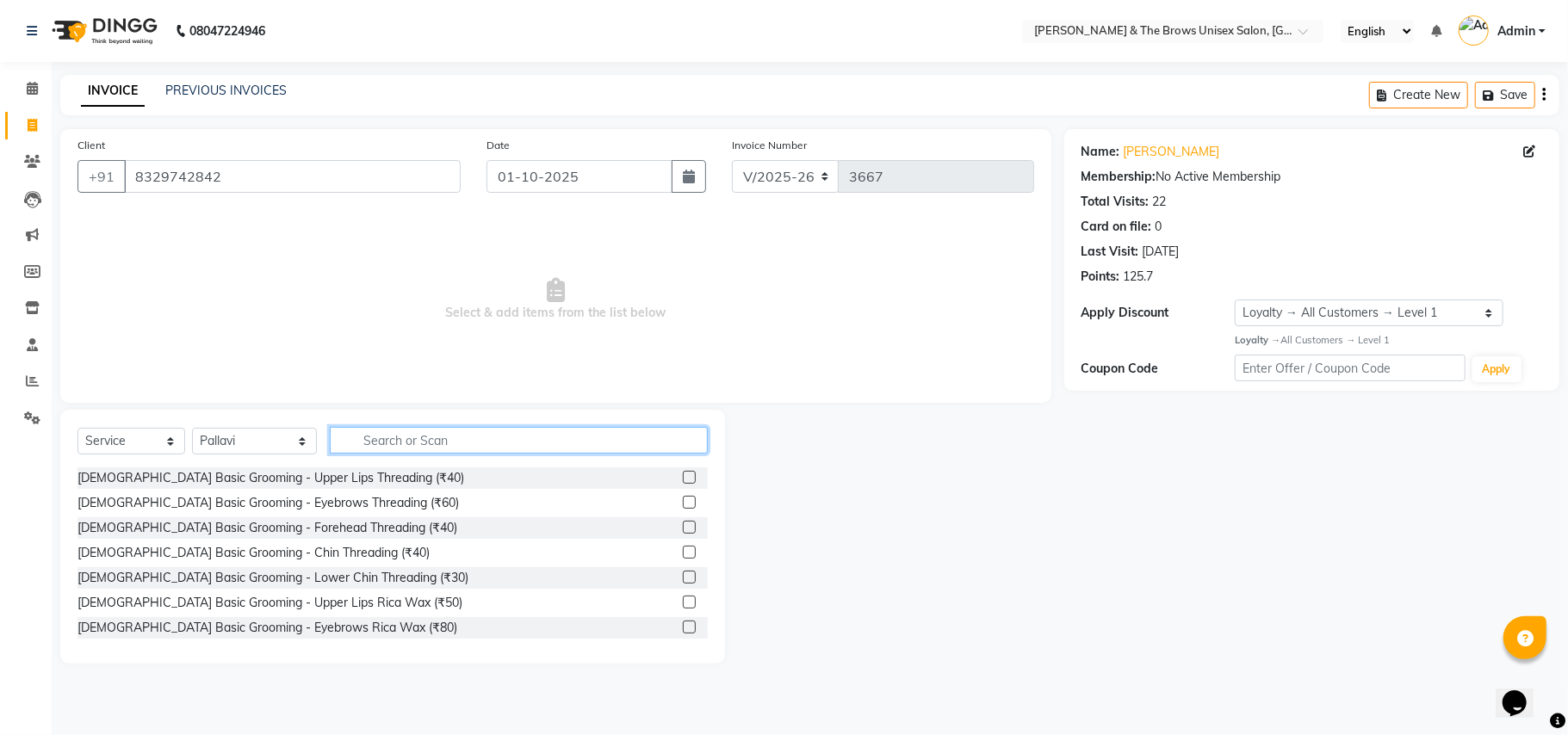
click at [339, 435] on input "text" at bounding box center [519, 440] width 378 height 27
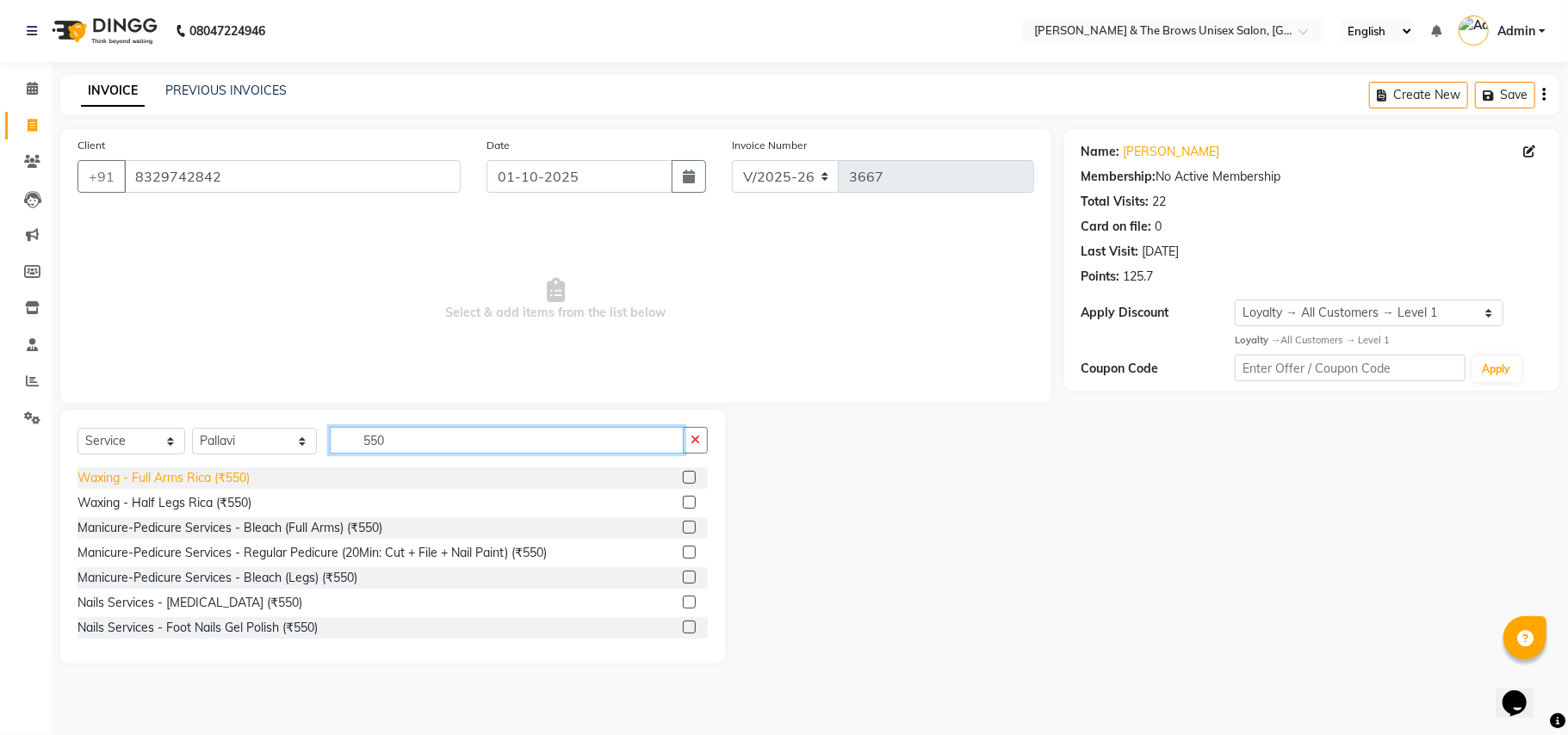
type input "550"
click at [197, 476] on div "Waxing - Full Arms Rica (₹550)" at bounding box center [163, 478] width 173 height 18
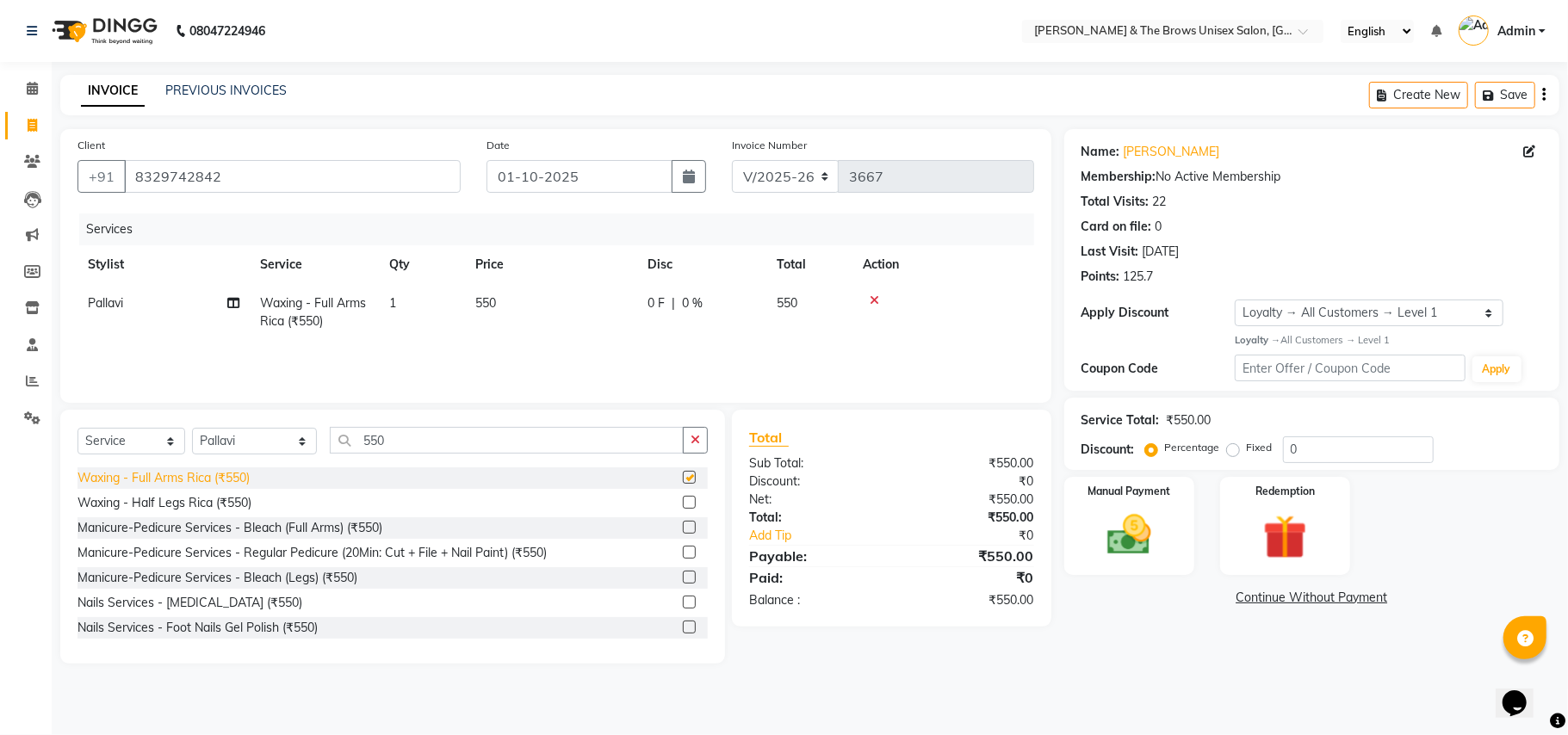
checkbox input "false"
click at [376, 444] on input "550" at bounding box center [506, 440] width 354 height 27
type input "5"
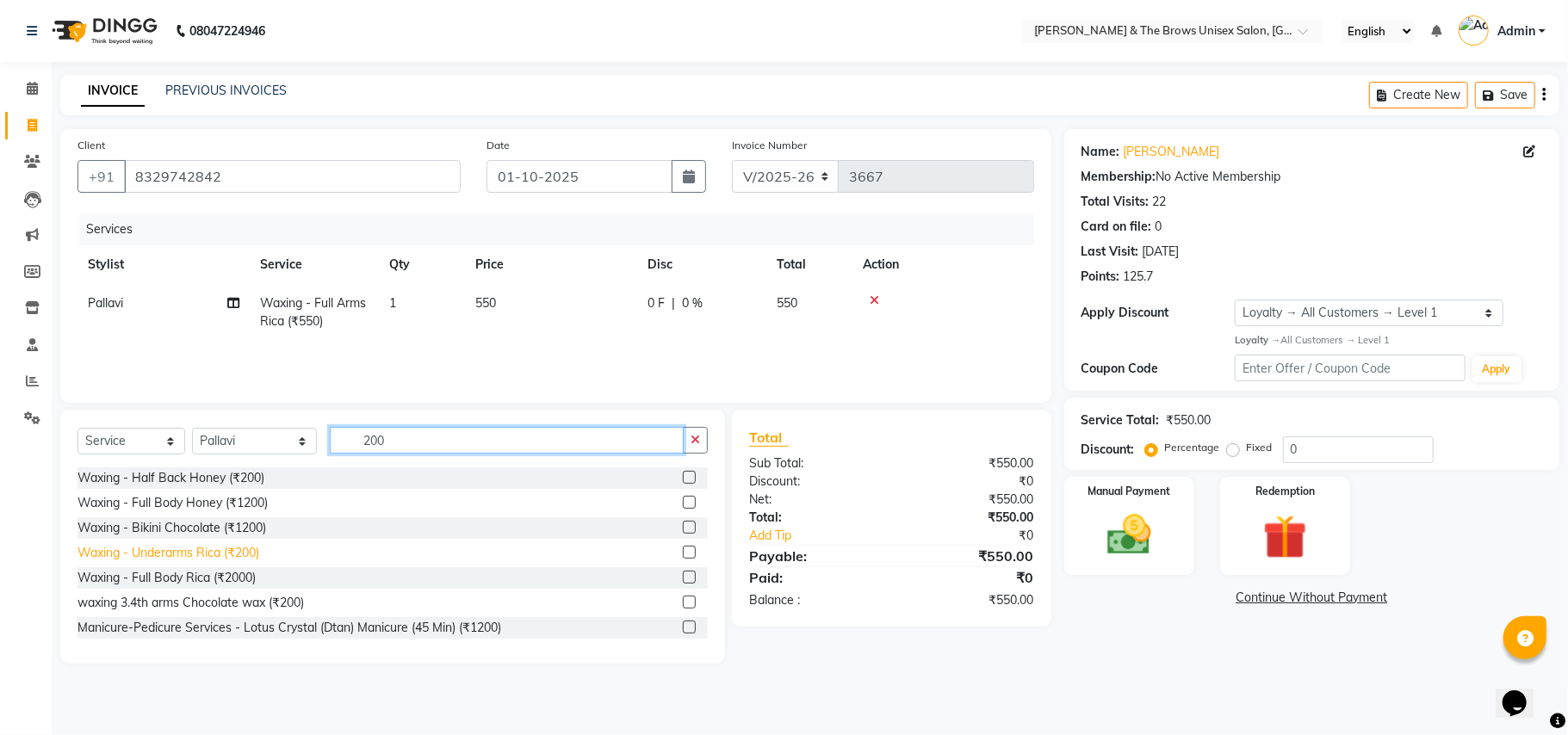
type input "200"
click at [188, 552] on div "Waxing - Underarms Rica (₹200)" at bounding box center [168, 553] width 182 height 18
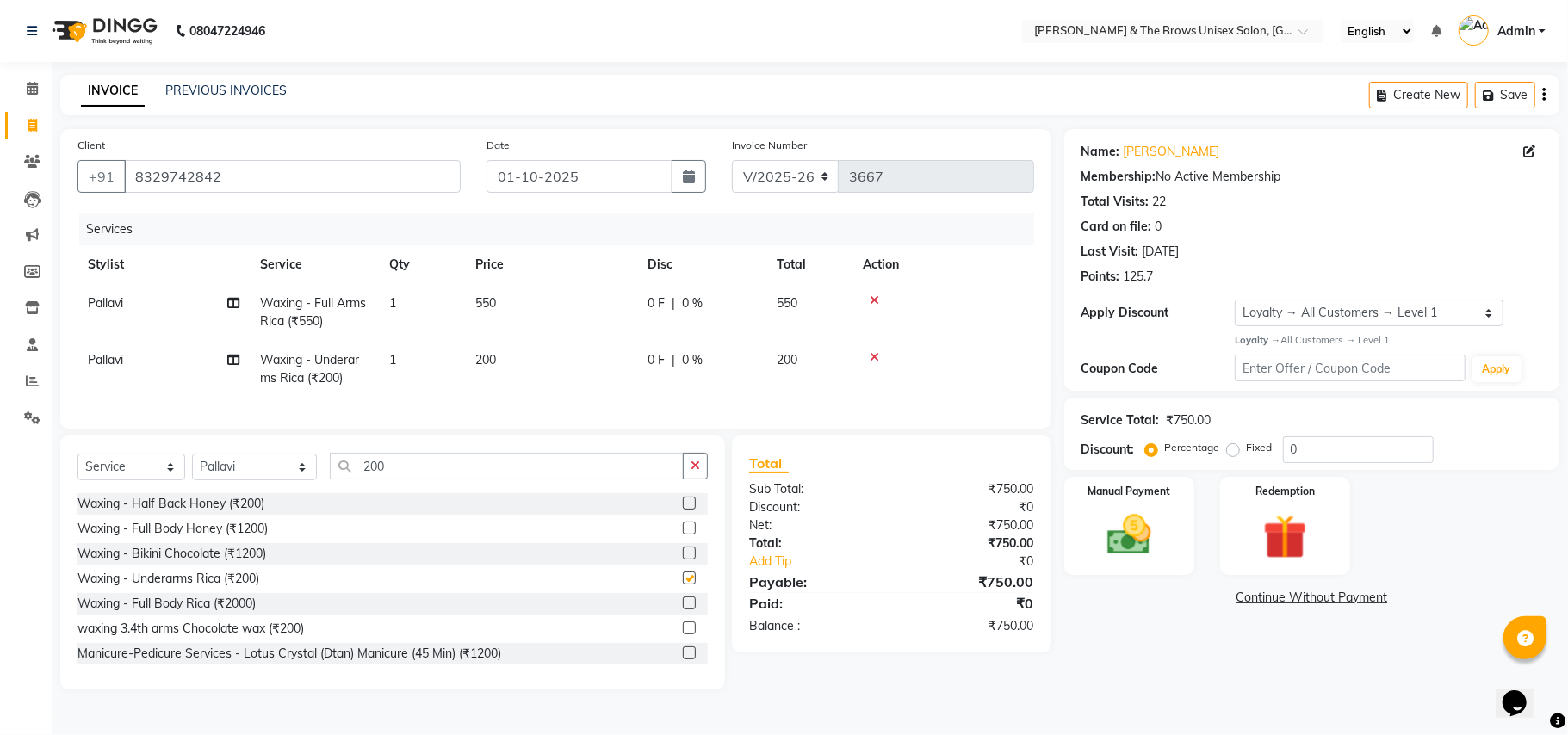
checkbox input "false"
click at [1145, 541] on img at bounding box center [1129, 536] width 75 height 53
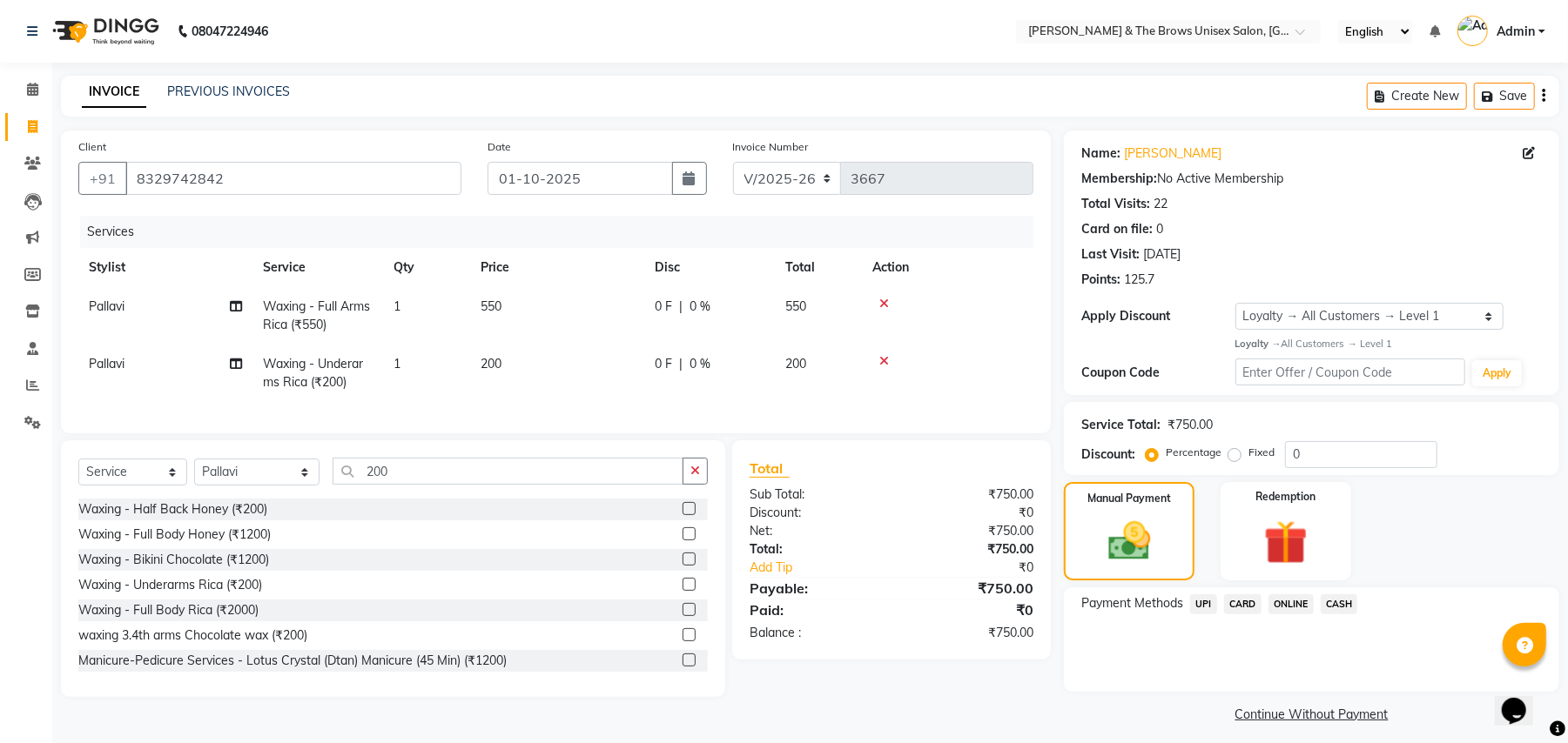
drag, startPoint x: 1200, startPoint y: 597, endPoint x: 1202, endPoint y: 610, distance: 13.2
click at [1202, 597] on span "UPI" at bounding box center [1204, 604] width 27 height 20
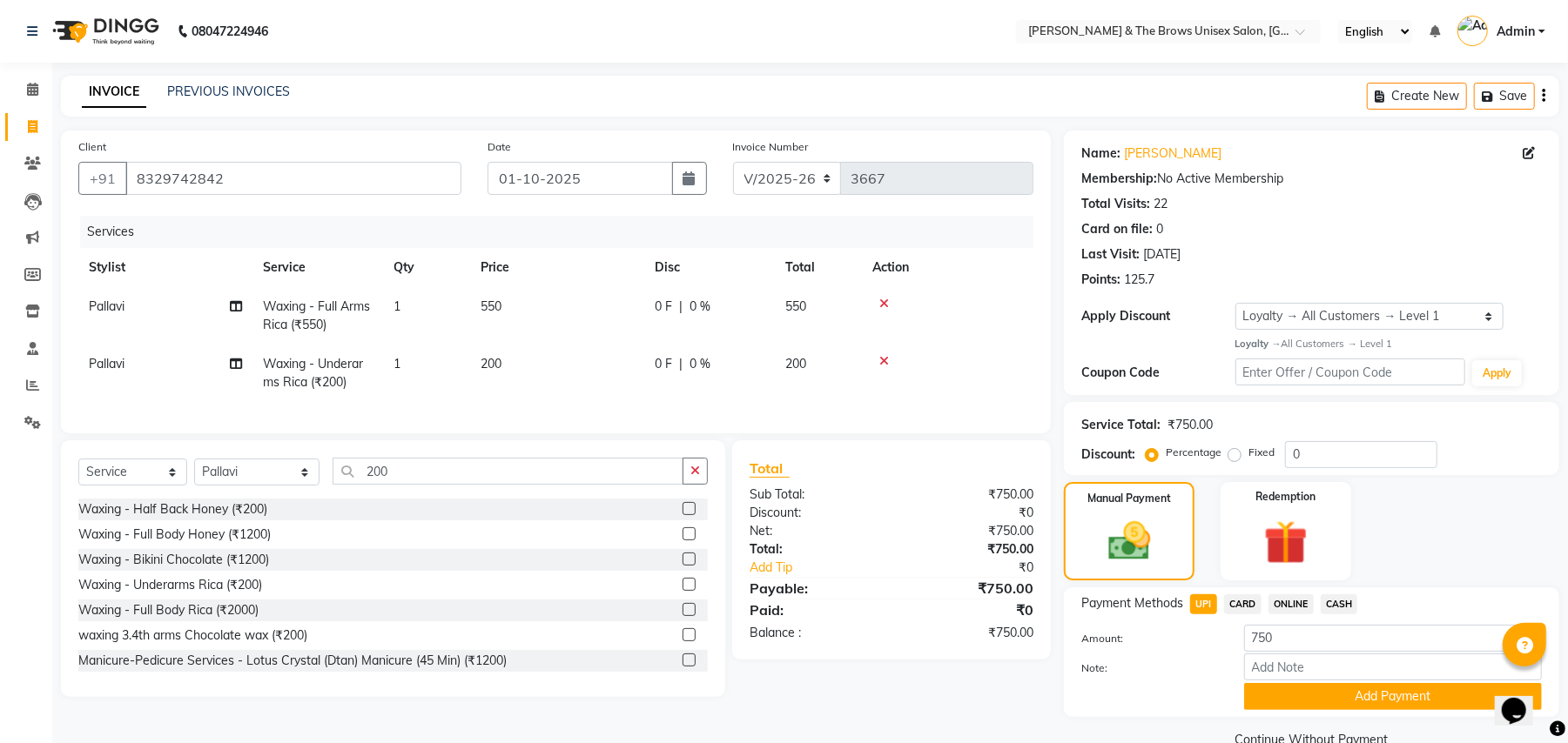
click at [1321, 687] on button "Add Payment" at bounding box center [1393, 697] width 298 height 27
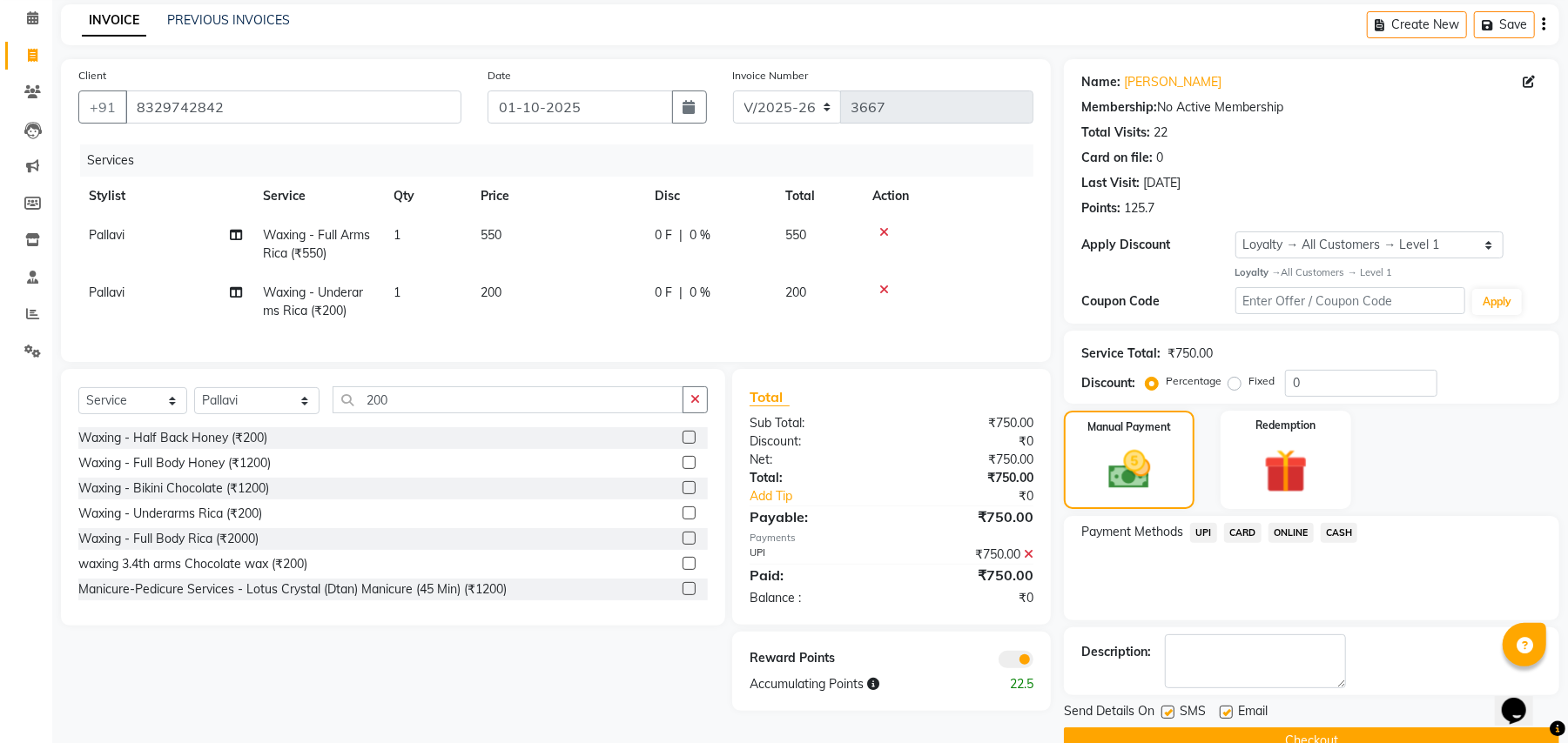
scroll to position [110, 0]
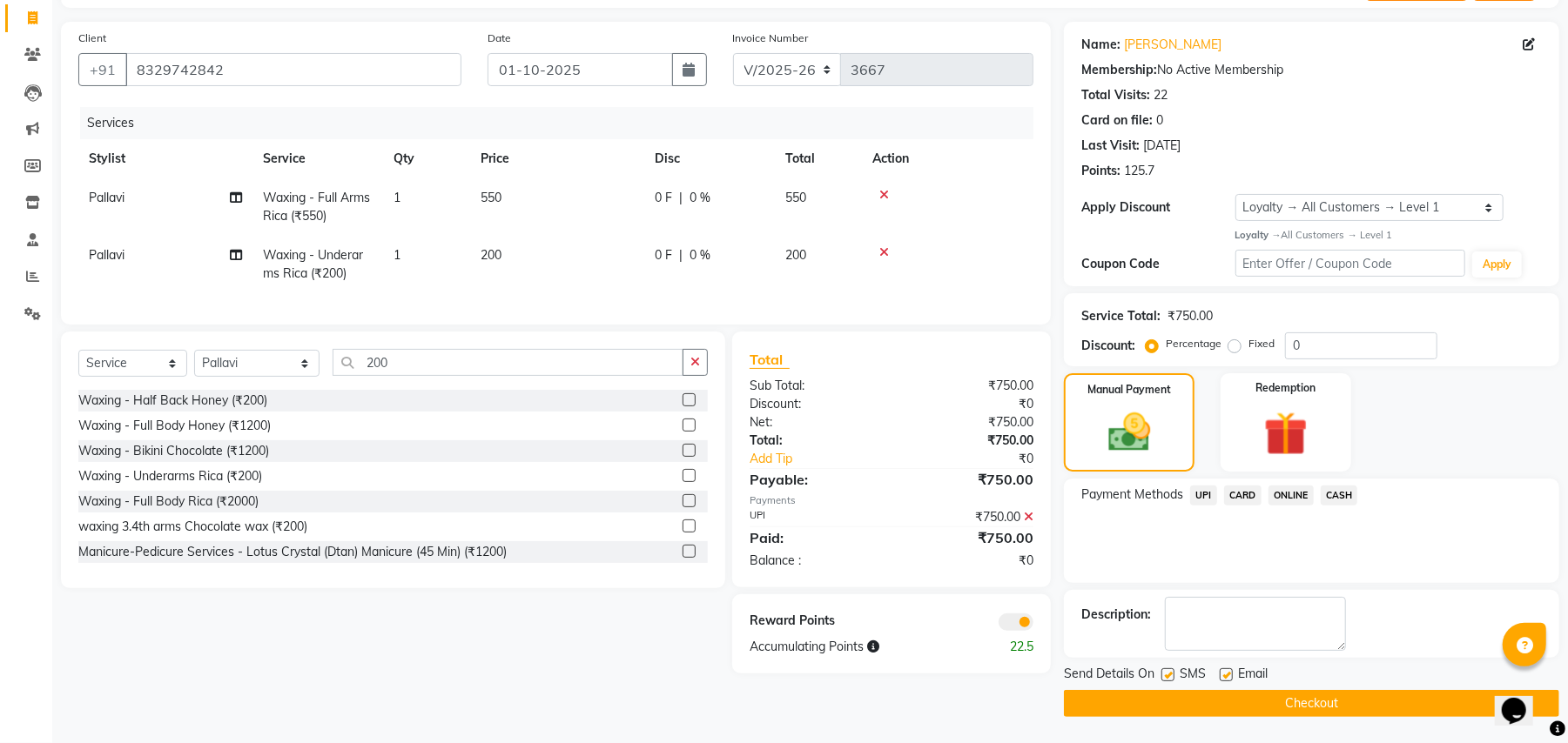
click at [1171, 672] on label at bounding box center [1168, 676] width 13 height 13
click at [1171, 672] on input "checkbox" at bounding box center [1167, 677] width 12 height 12
checkbox input "false"
click at [1211, 704] on button "Checkout" at bounding box center [1312, 703] width 495 height 27
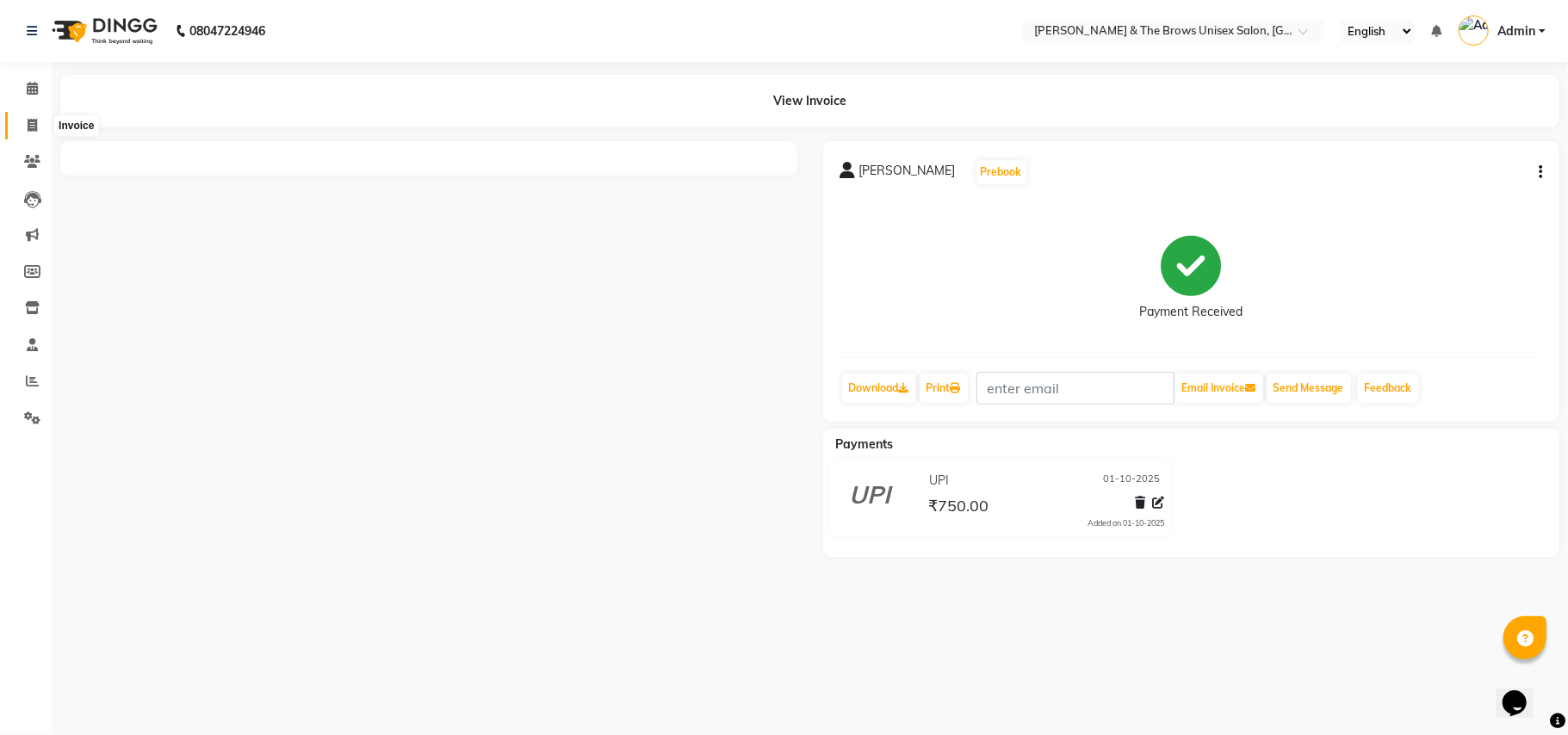
click at [32, 129] on icon at bounding box center [32, 126] width 10 height 13
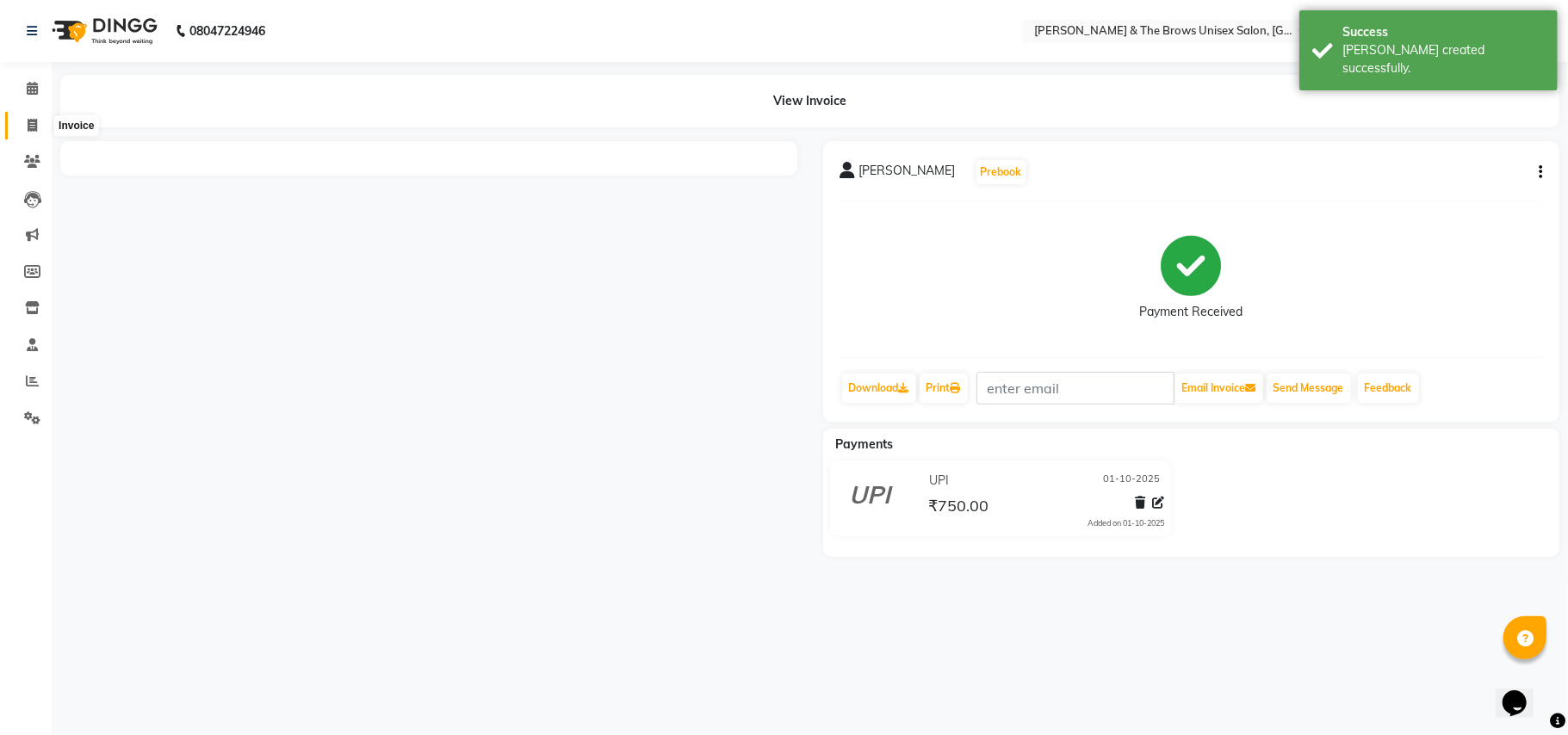
select select "service"
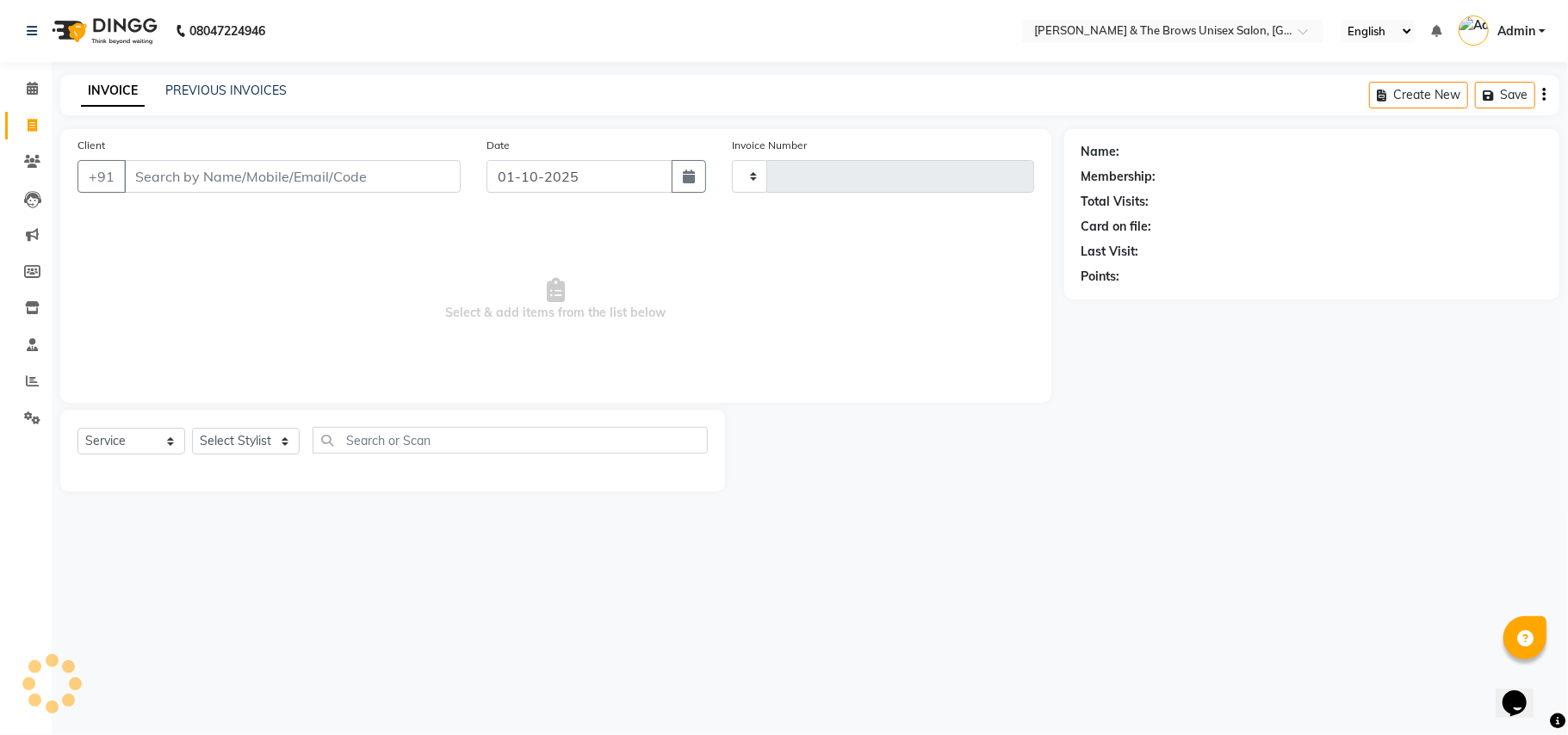
type input "3668"
select select "872"
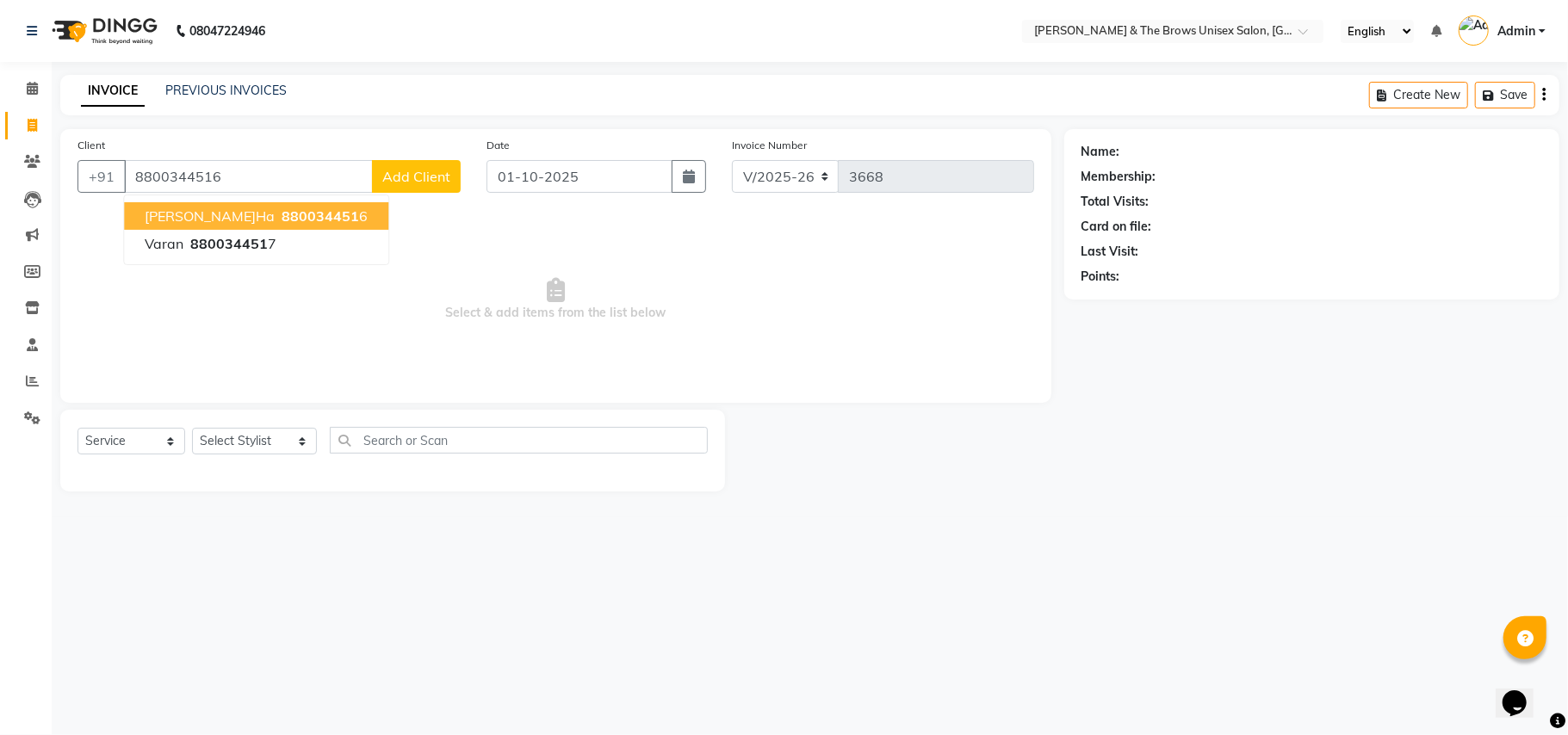
type input "8800344516"
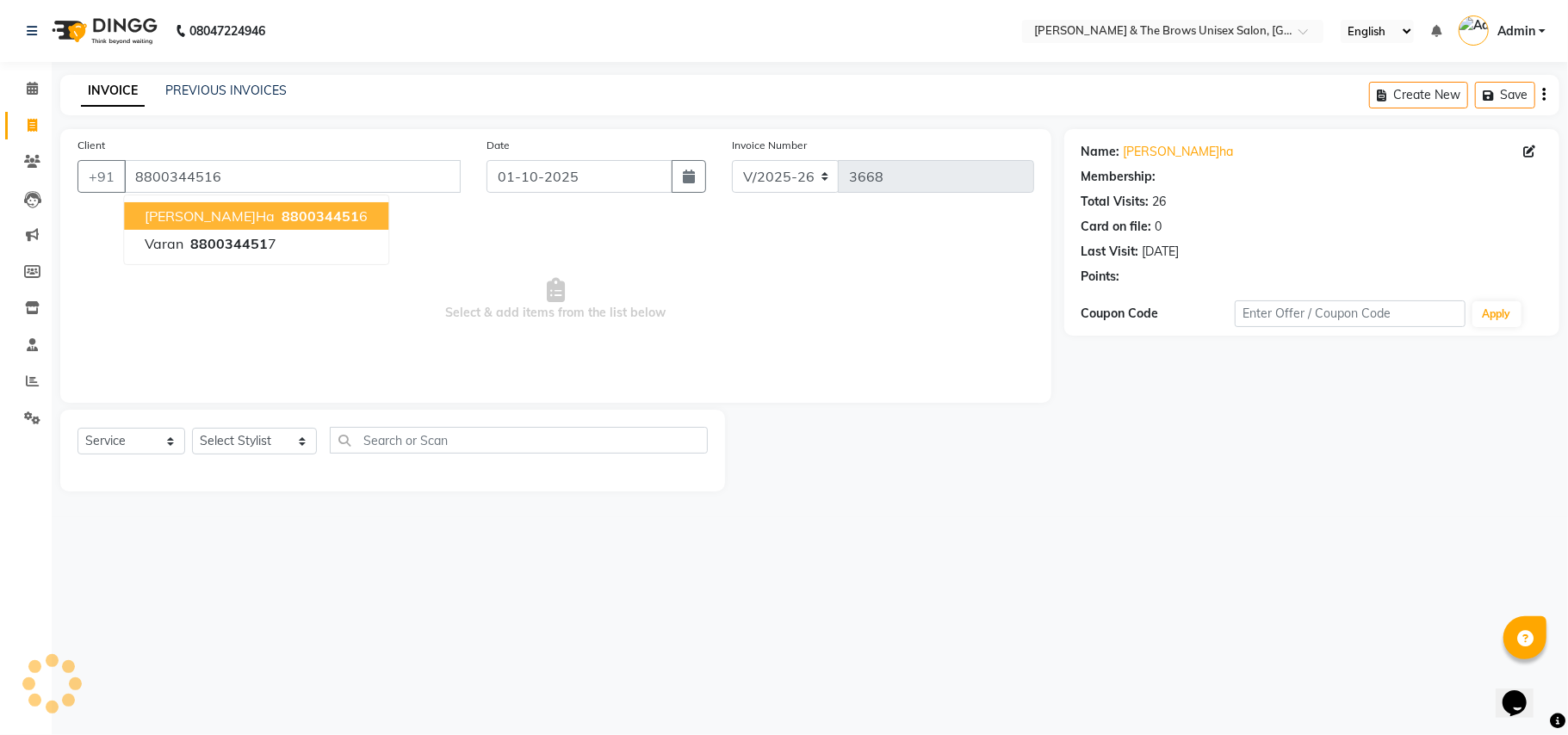
select select "1: Object"
click at [281, 212] on span "880034451" at bounding box center [319, 216] width 77 height 17
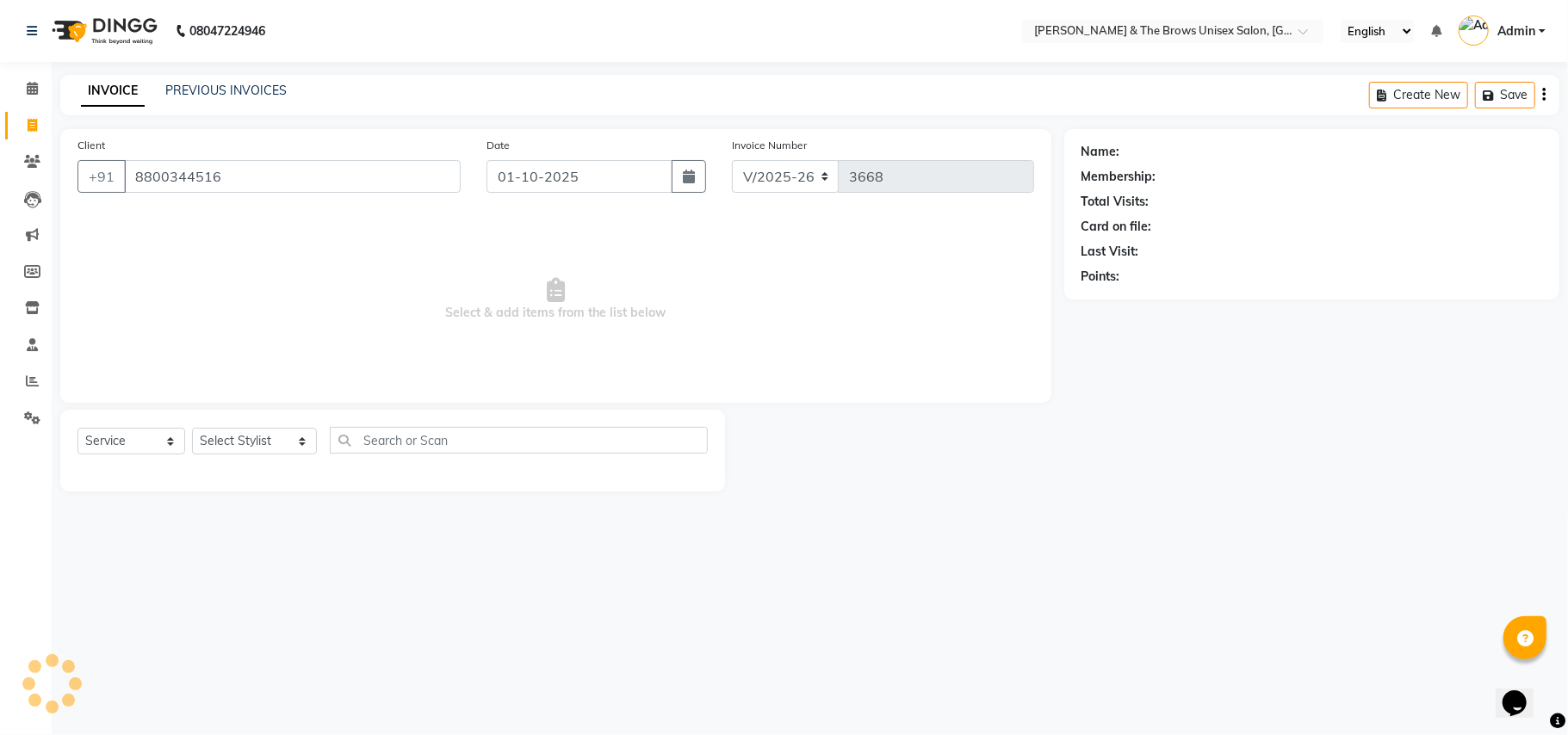
select select "1: Object"
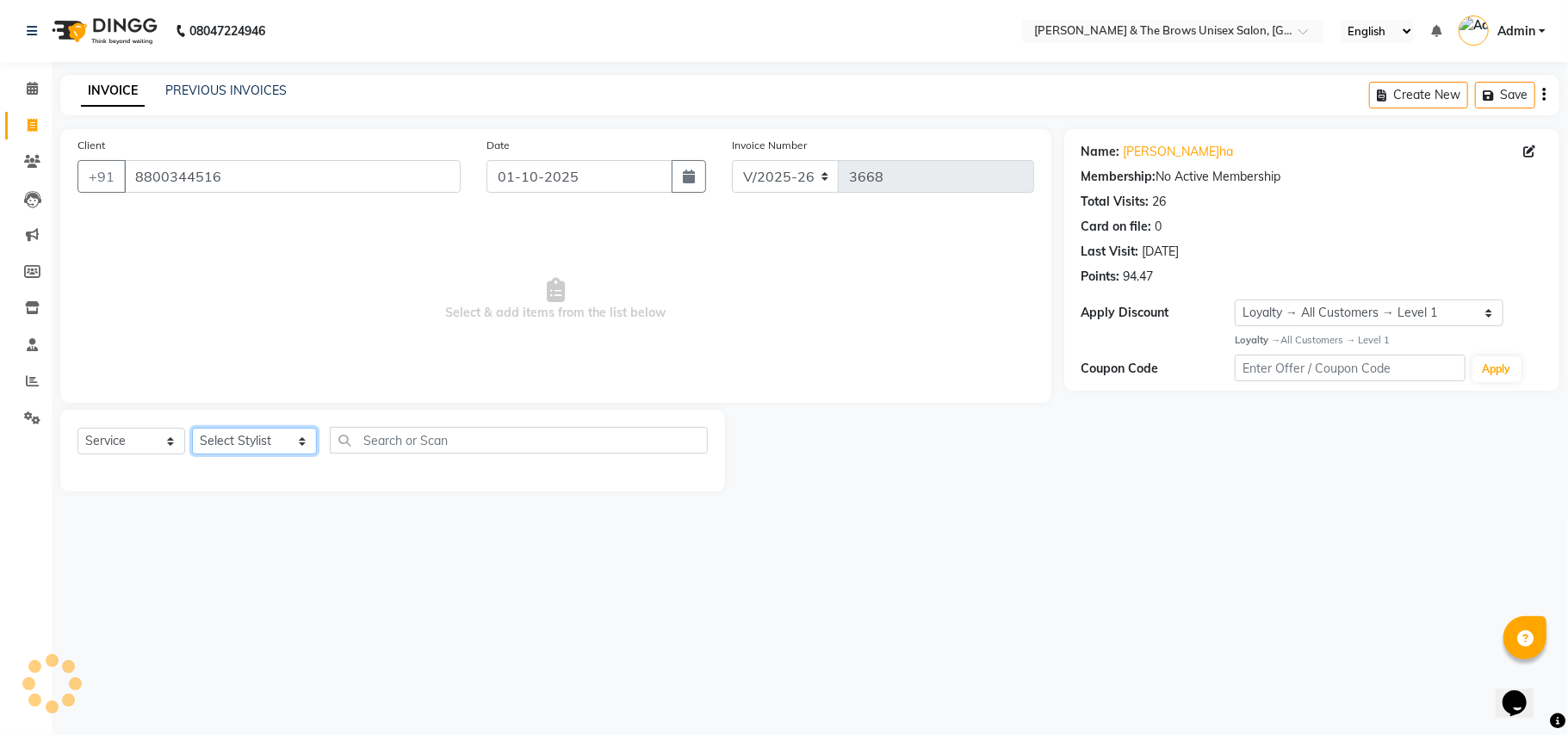
click at [280, 444] on select "Select Stylist Aamir manager padma Pallavi Rehan Sameer Shalini ma'am owner vis…" at bounding box center [254, 441] width 125 height 27
select select "84274"
click at [192, 428] on select "Select Stylist Aamir manager padma Pallavi Rehan Sameer Shalini ma'am owner vis…" at bounding box center [254, 441] width 125 height 27
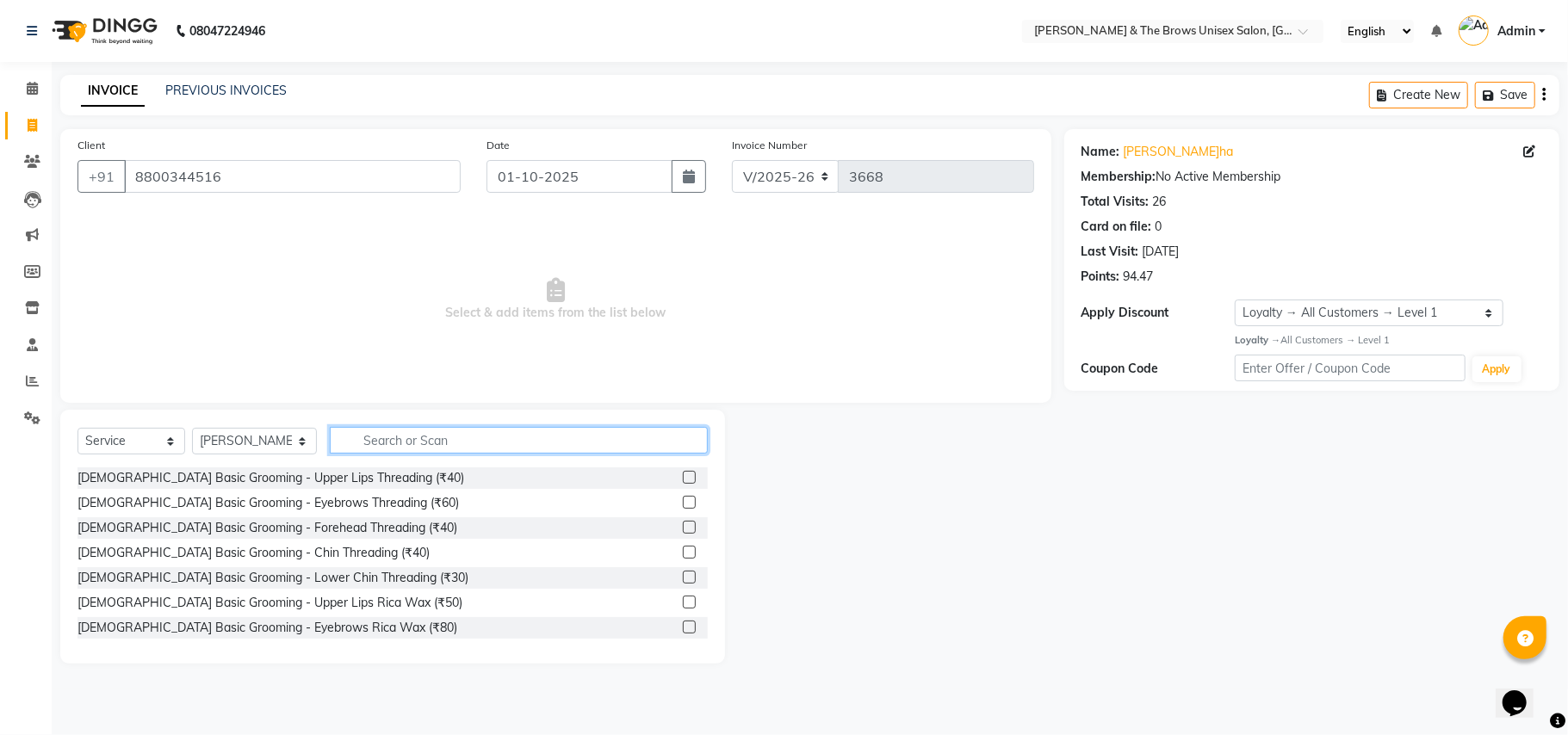
click at [350, 441] on input "text" at bounding box center [519, 440] width 378 height 27
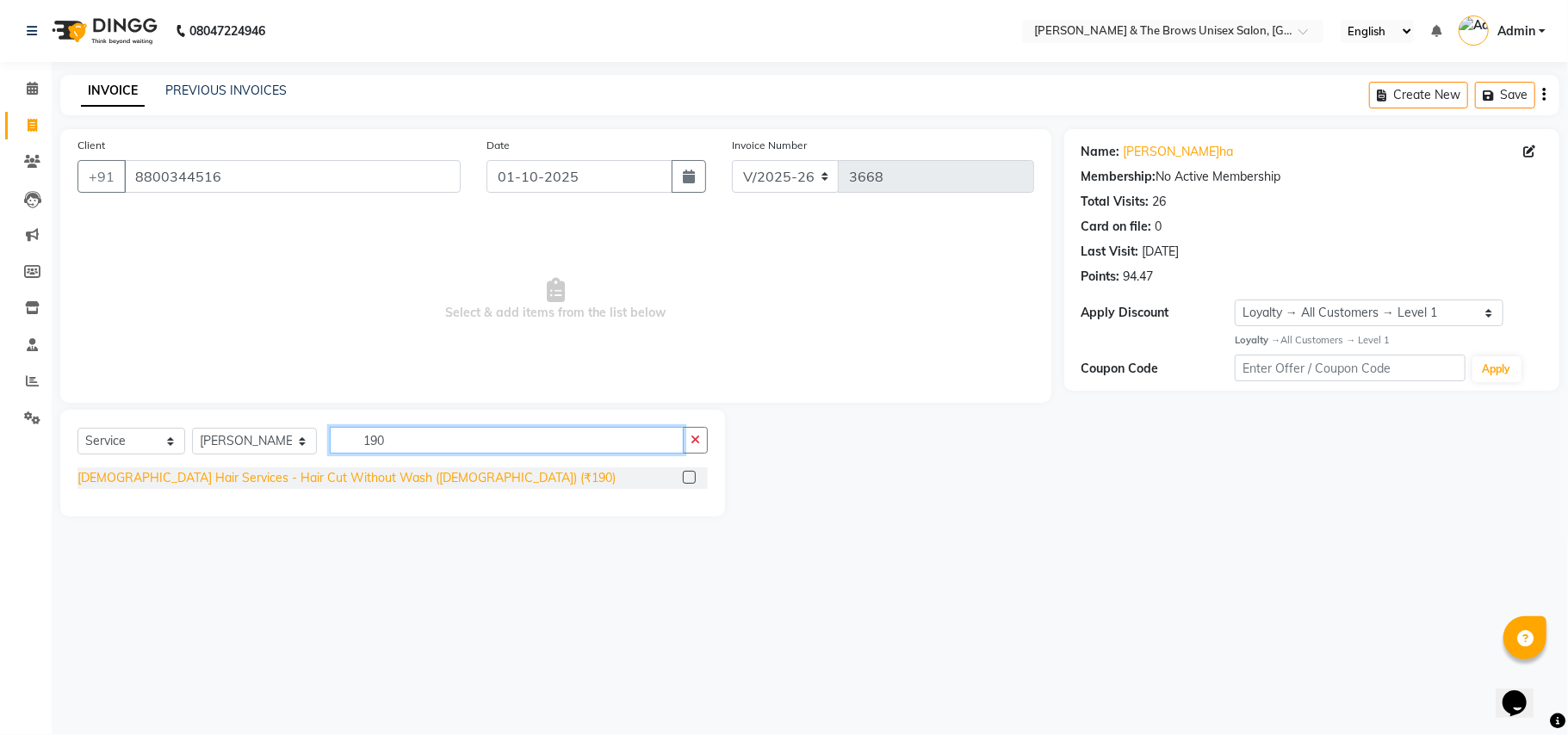
type input "190"
click at [345, 476] on div "Male Hair Services - Hair Cut Without Wash (Male) (₹190)" at bounding box center [346, 478] width 539 height 18
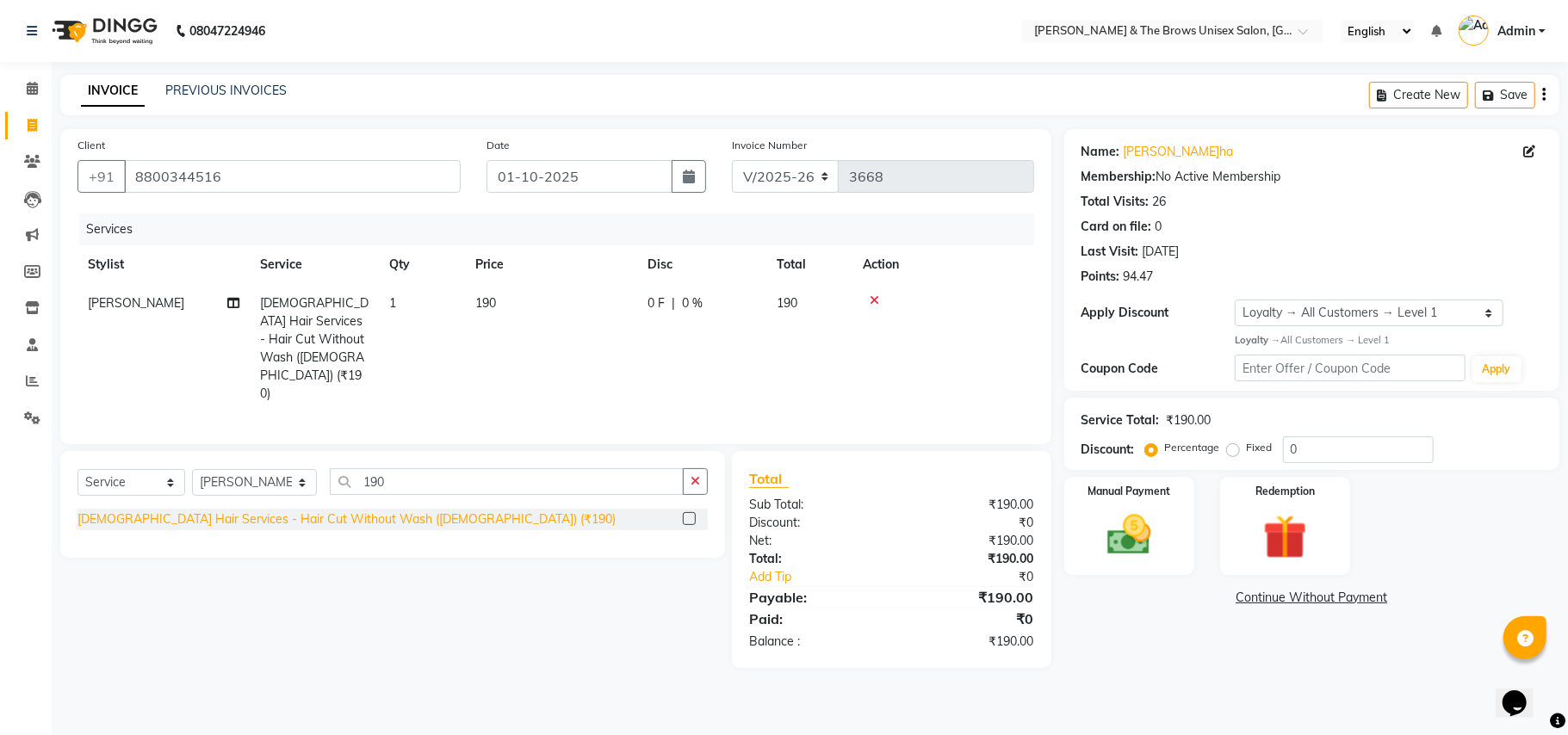
click at [365, 511] on div "Male Hair Services - Hair Cut Without Wash (Male) (₹190)" at bounding box center [346, 520] width 539 height 18
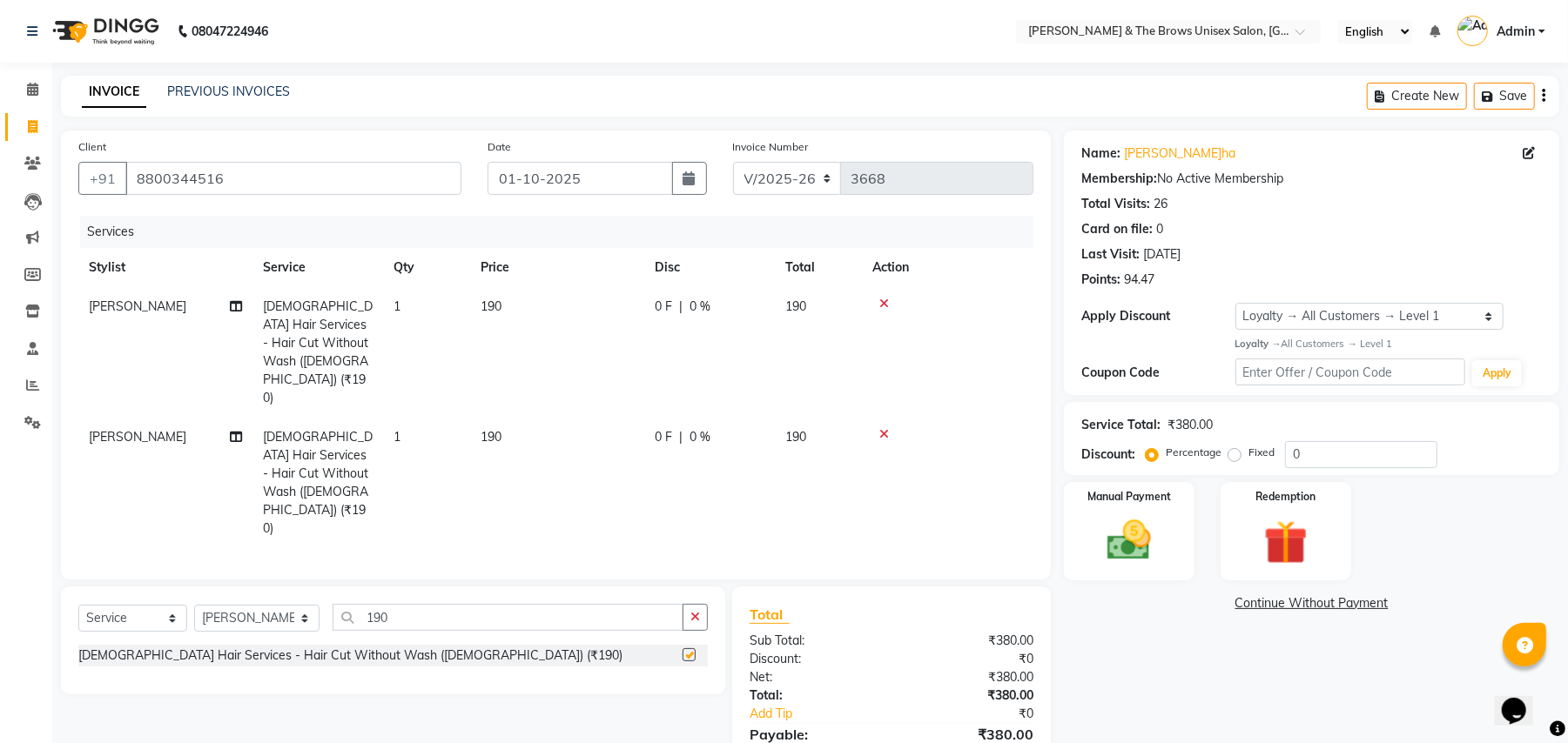
checkbox input "false"
click at [1161, 547] on img at bounding box center [1129, 541] width 75 height 53
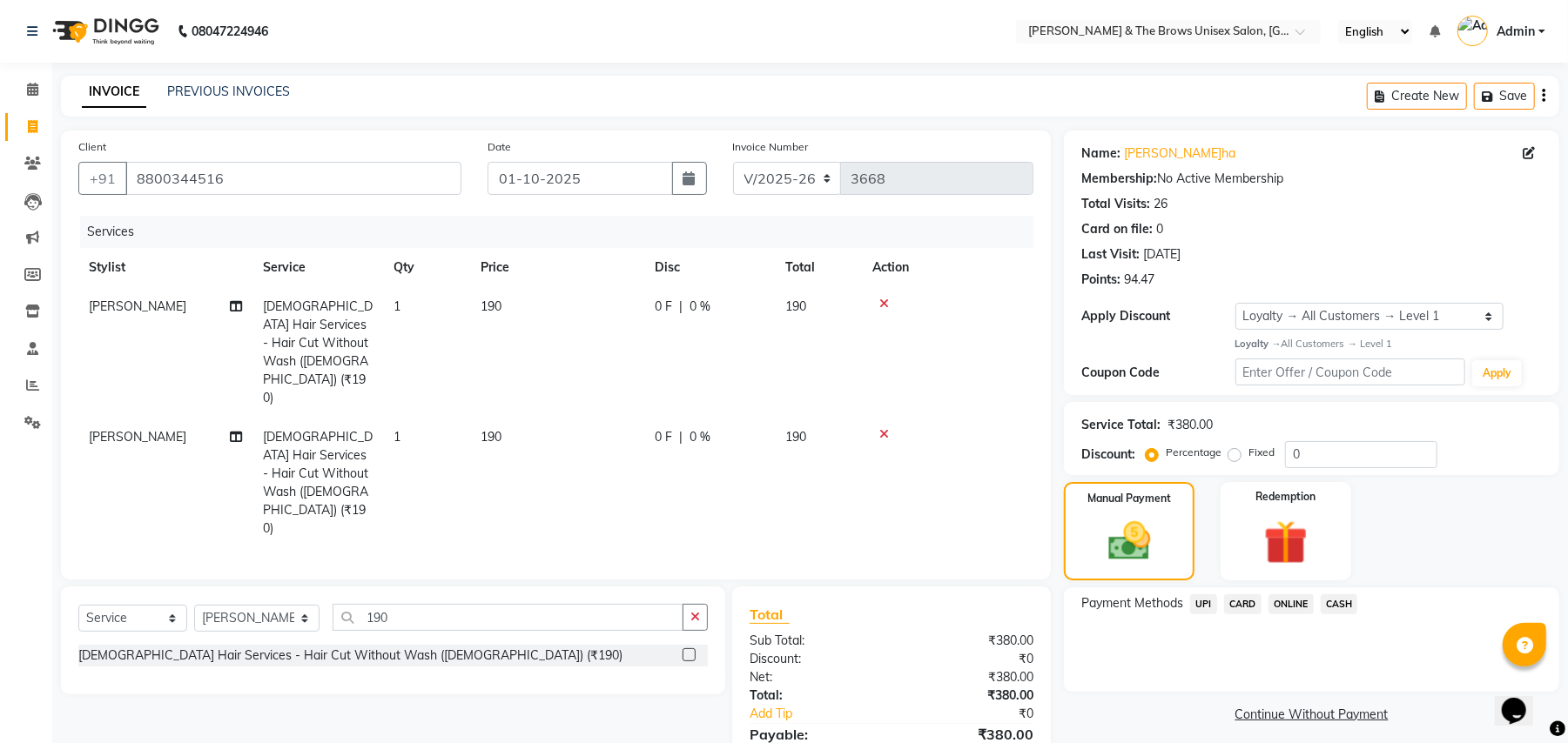
click at [1200, 599] on span "UPI" at bounding box center [1204, 604] width 27 height 20
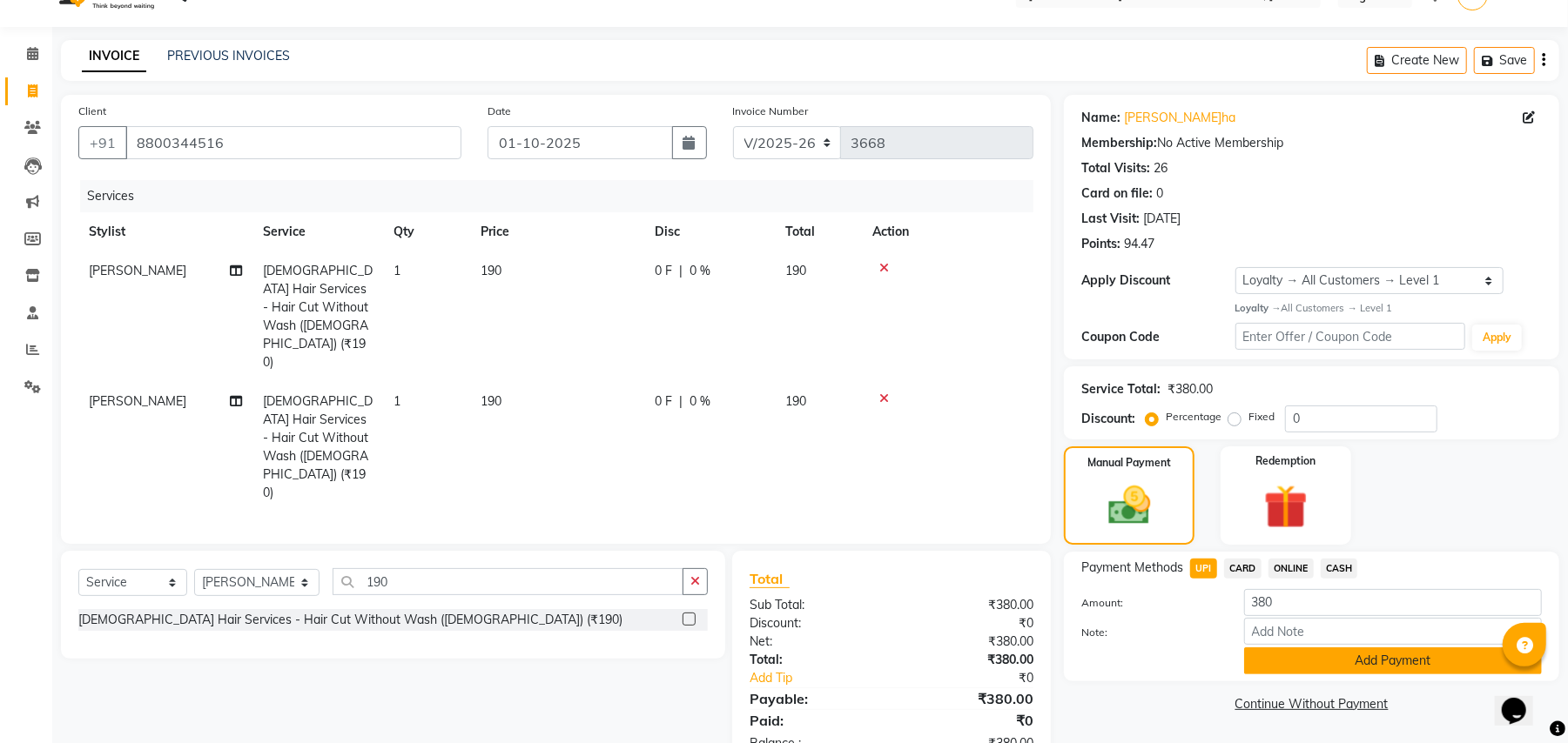
click at [1299, 667] on button "Add Payment" at bounding box center [1393, 661] width 298 height 27
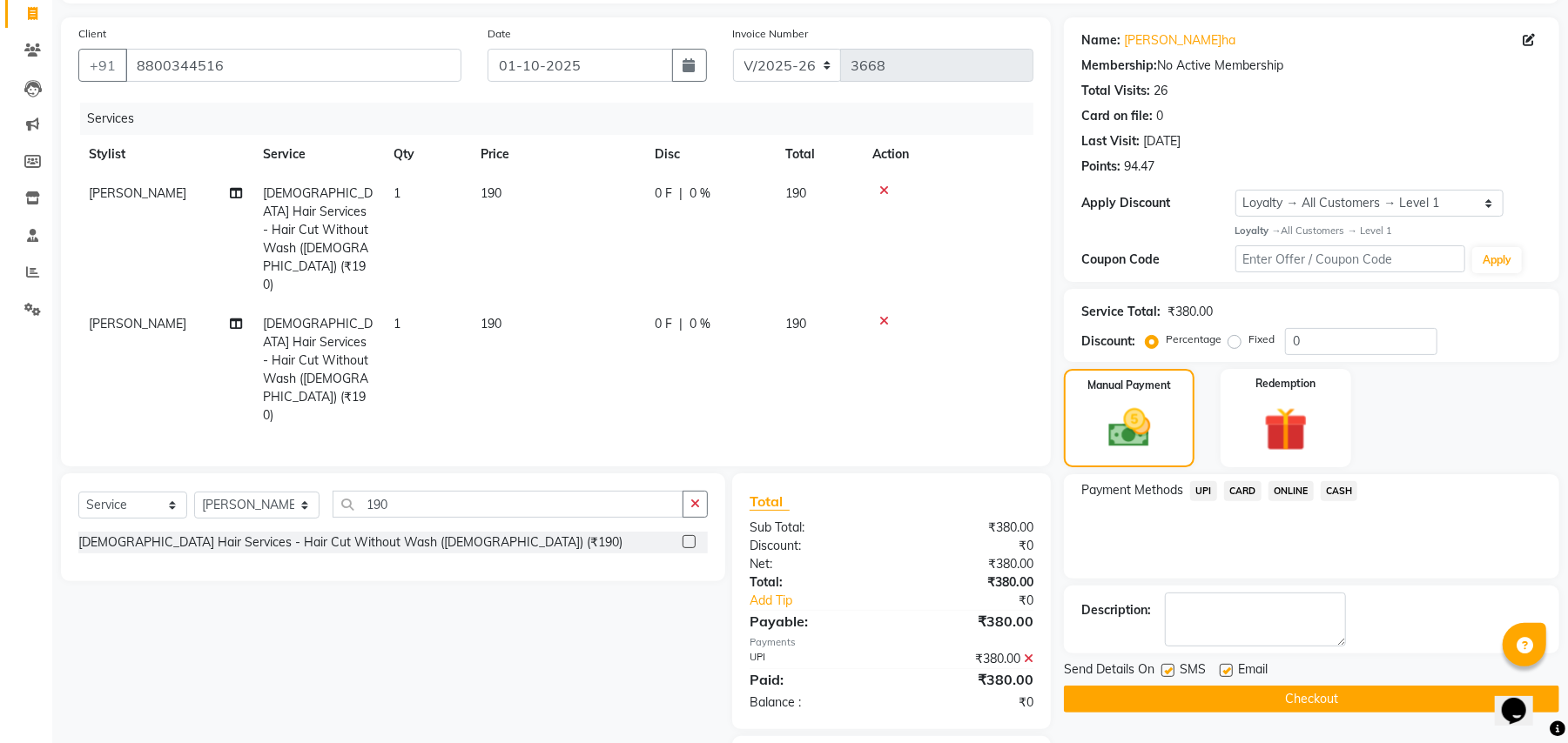
scroll to position [155, 0]
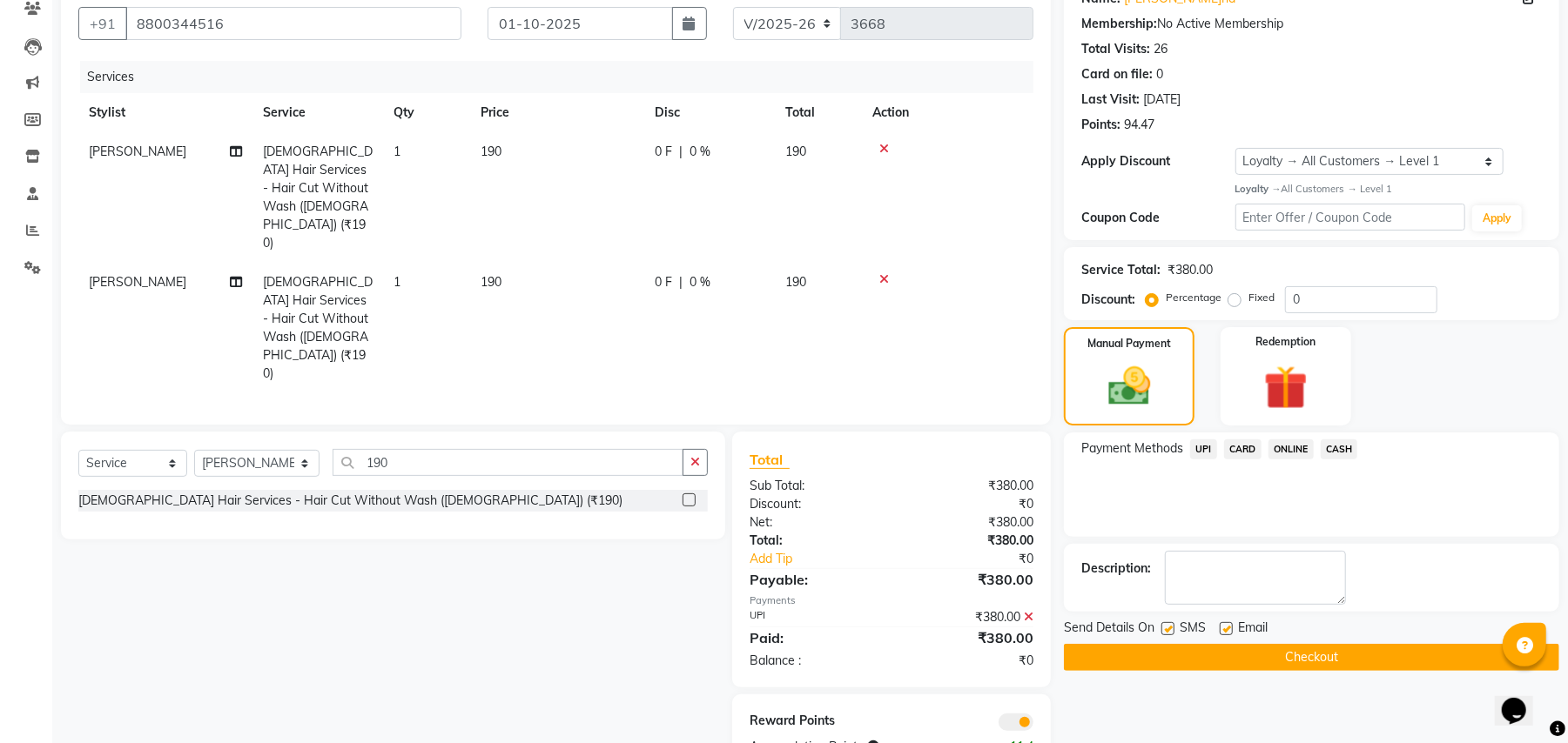
click at [1170, 626] on label at bounding box center [1168, 629] width 13 height 13
click at [1170, 626] on input "checkbox" at bounding box center [1167, 630] width 12 height 12
checkbox input "false"
click at [1257, 662] on button "Checkout" at bounding box center [1312, 657] width 495 height 27
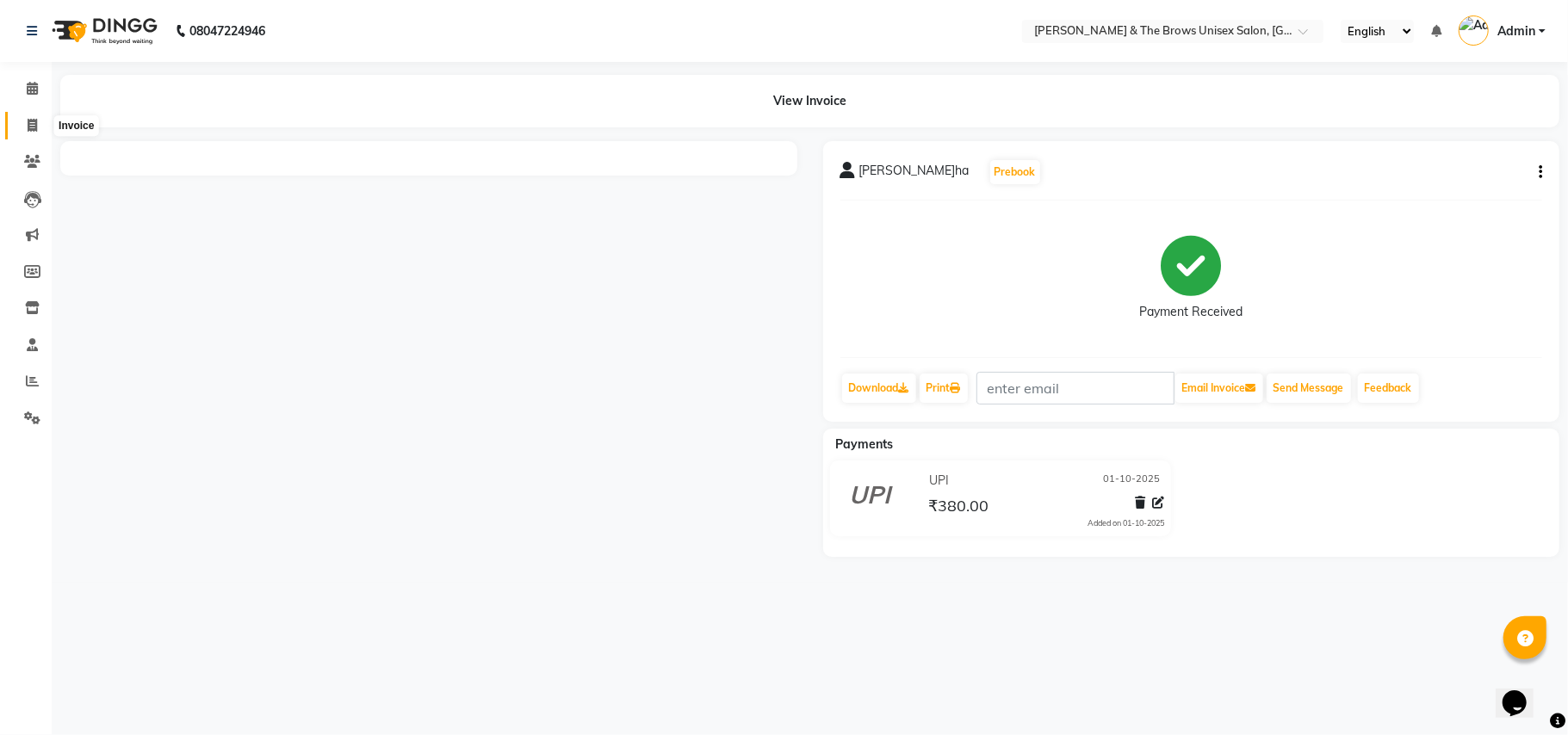
click at [34, 124] on icon at bounding box center [32, 126] width 10 height 13
select select "872"
select select "service"
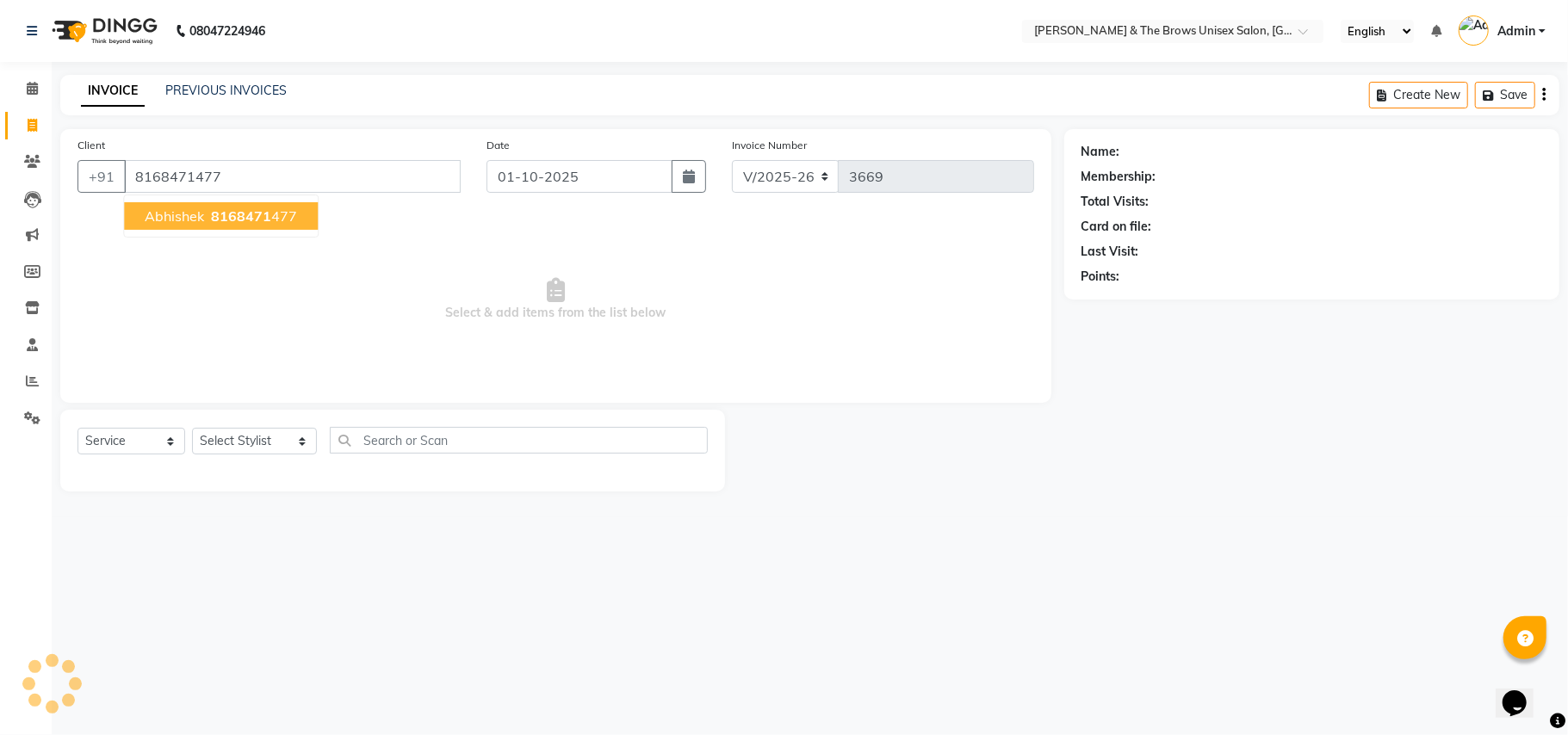
type input "8168471477"
select select "1: Object"
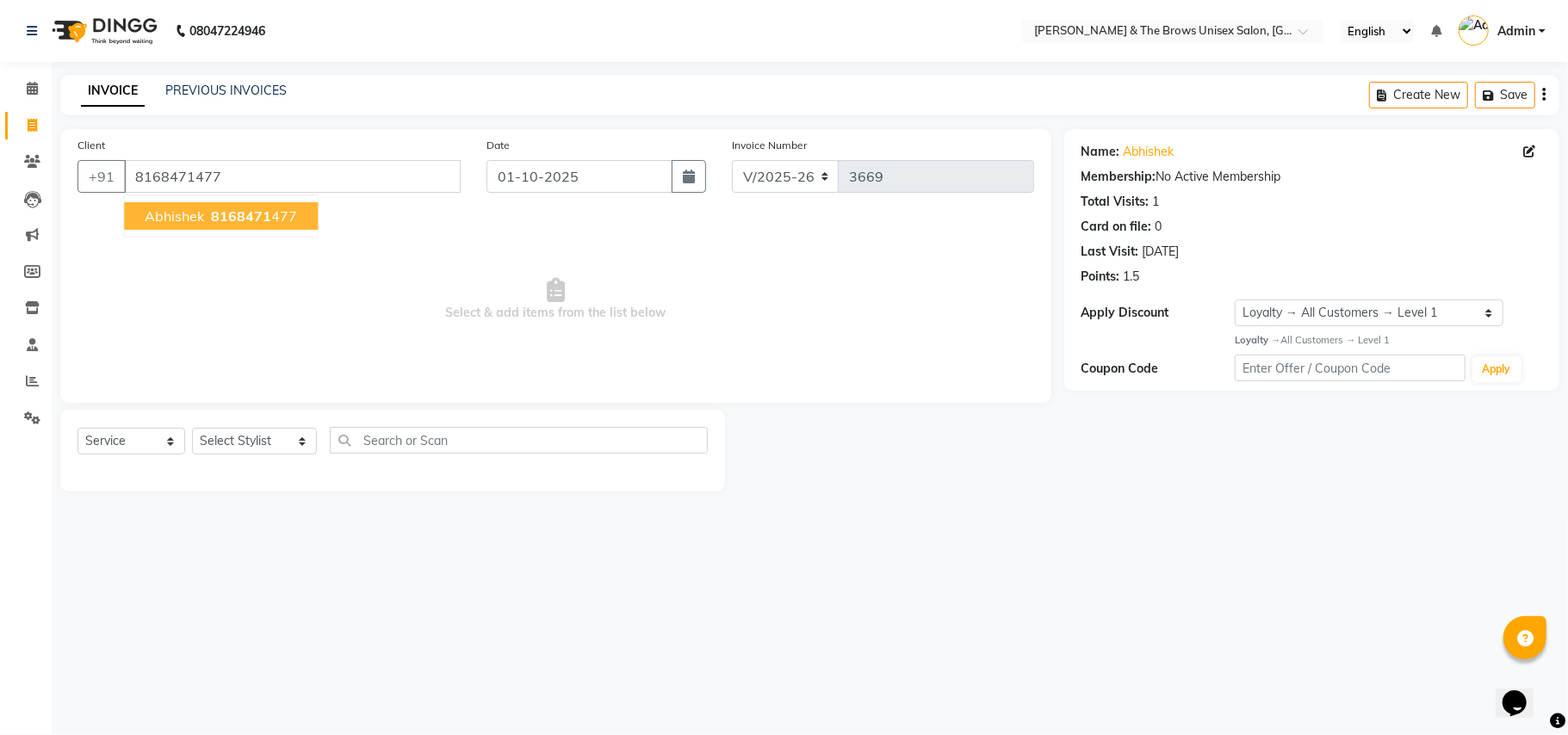
click at [224, 217] on span "8168471" at bounding box center [240, 216] width 60 height 17
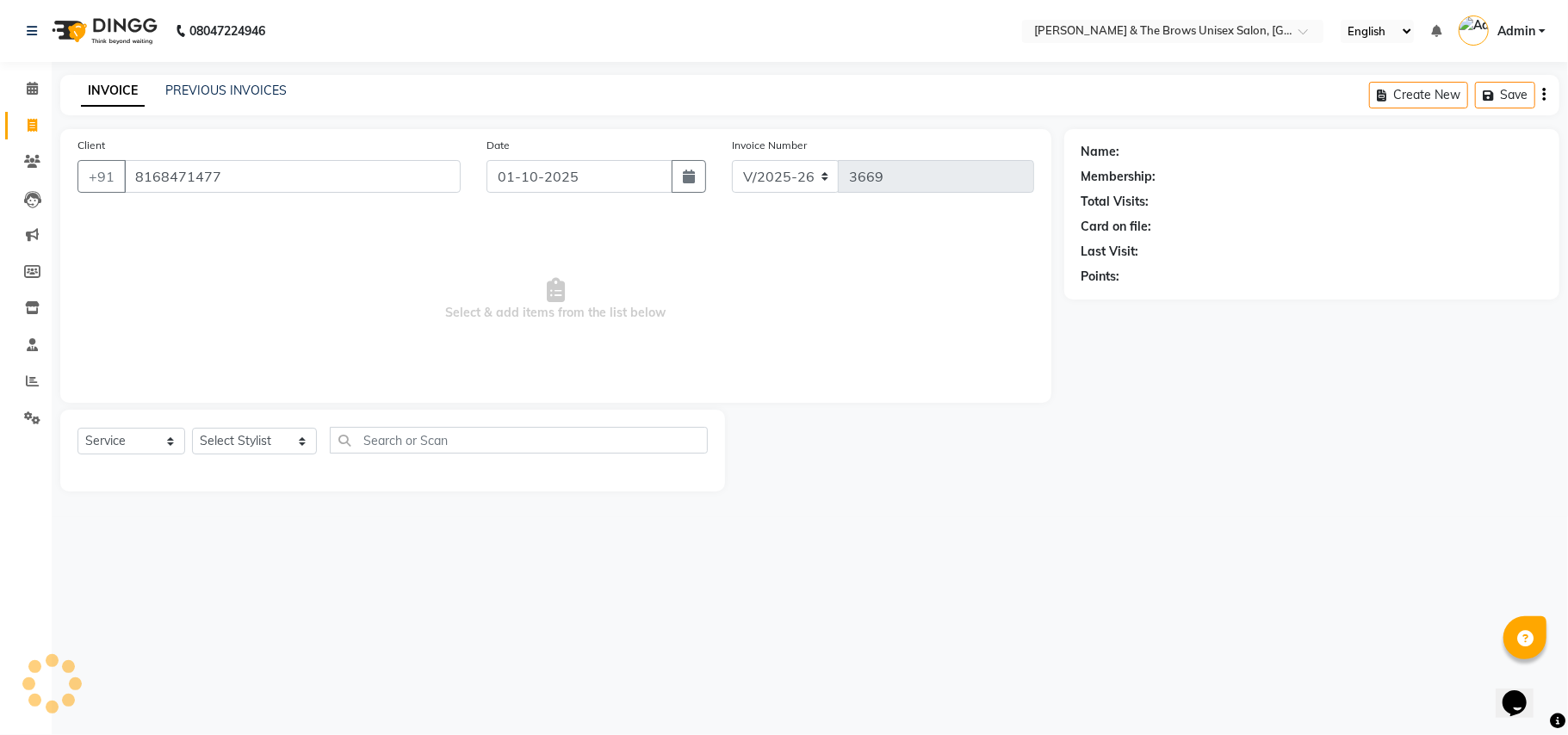
select select "1: Object"
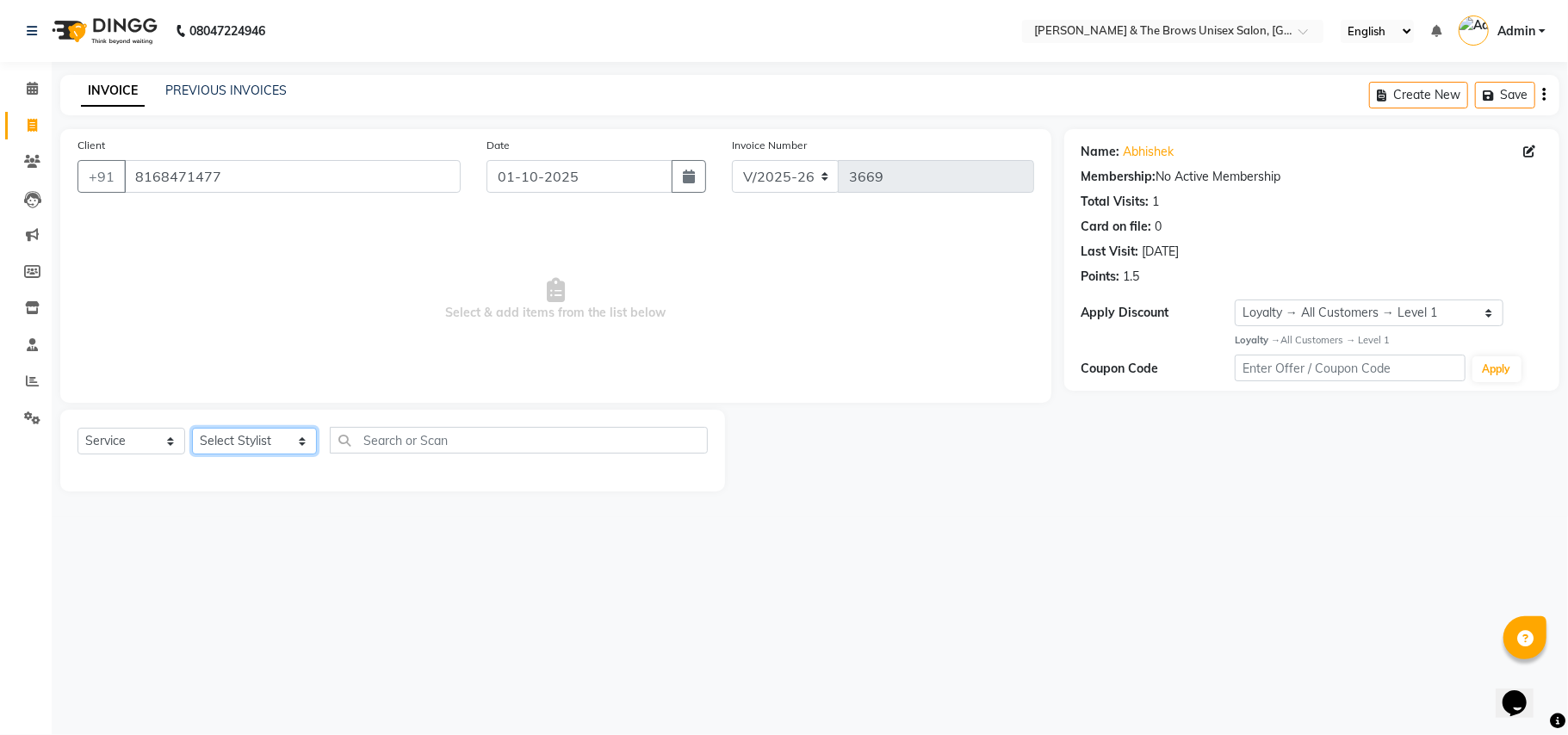
click at [283, 446] on select "Select Stylist Aamir manager padma Pallavi Rehan Sameer Shalini ma'am owner vis…" at bounding box center [254, 441] width 125 height 27
select select "35213"
click at [192, 428] on select "Select Stylist Aamir manager padma Pallavi Rehan Sameer Shalini ma'am owner vis…" at bounding box center [254, 441] width 125 height 27
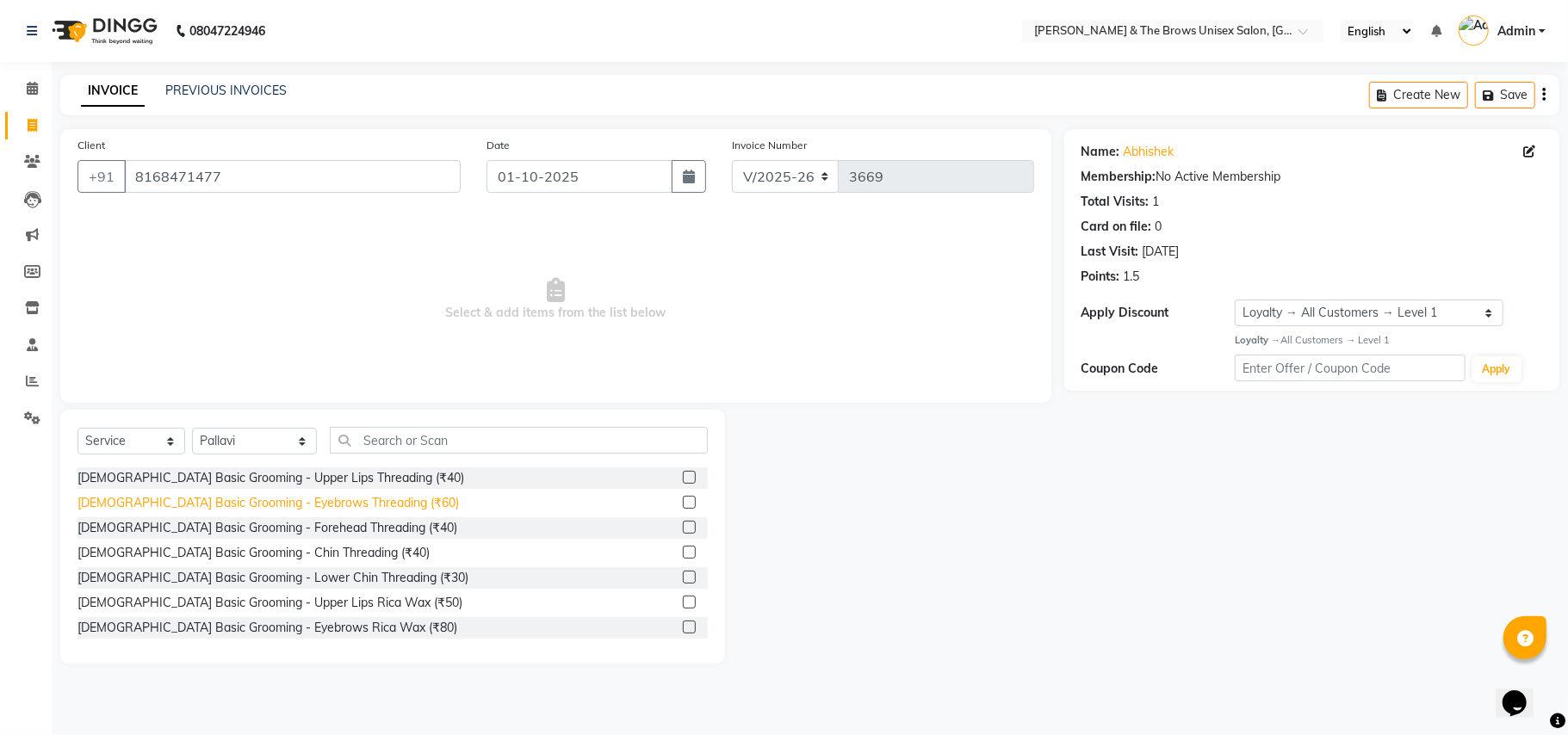
click at [356, 504] on div "Female Basic Grooming - Eyebrows Threading (₹60)" at bounding box center [268, 503] width 381 height 18
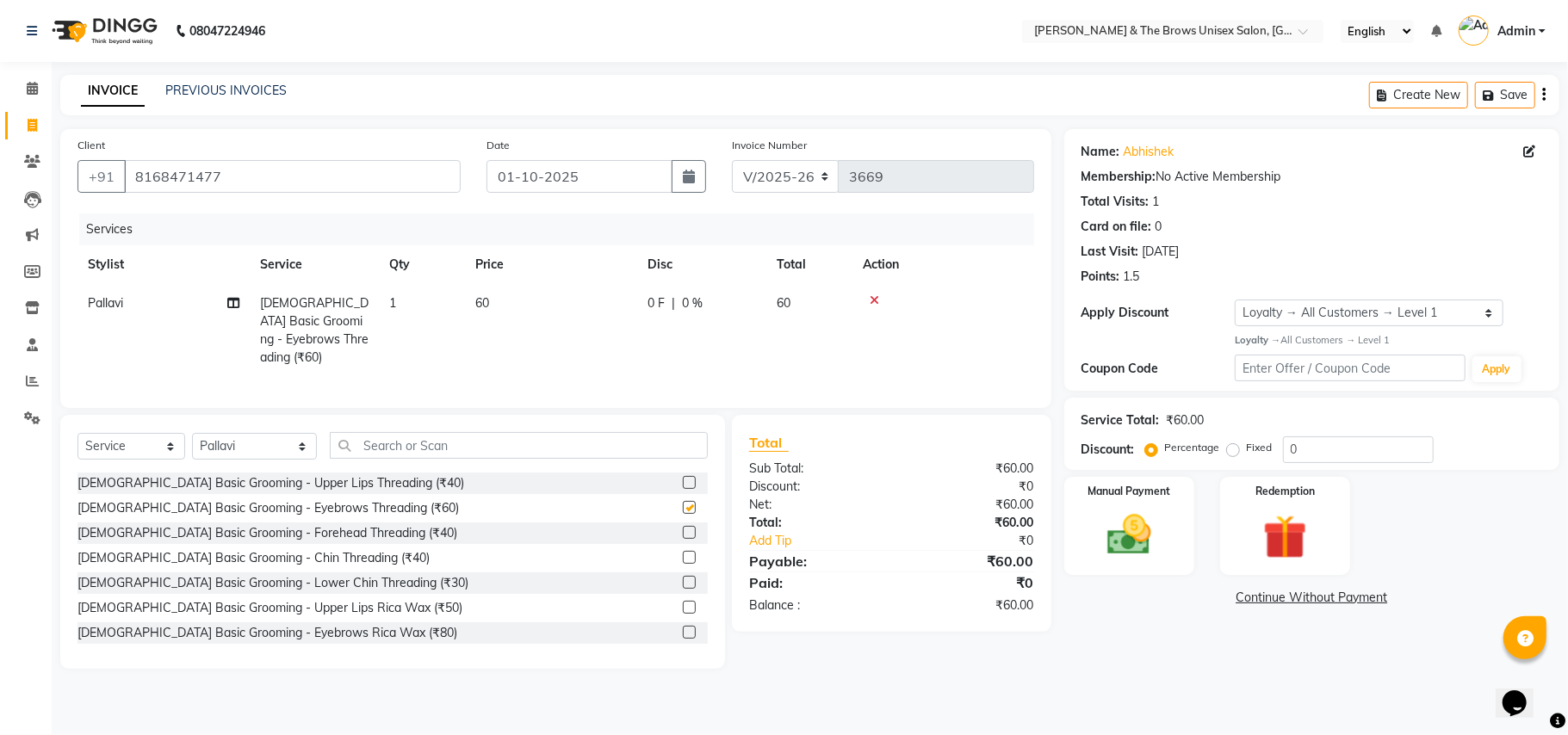
checkbox input "false"
click at [1185, 546] on div "Manual Payment" at bounding box center [1130, 526] width 135 height 102
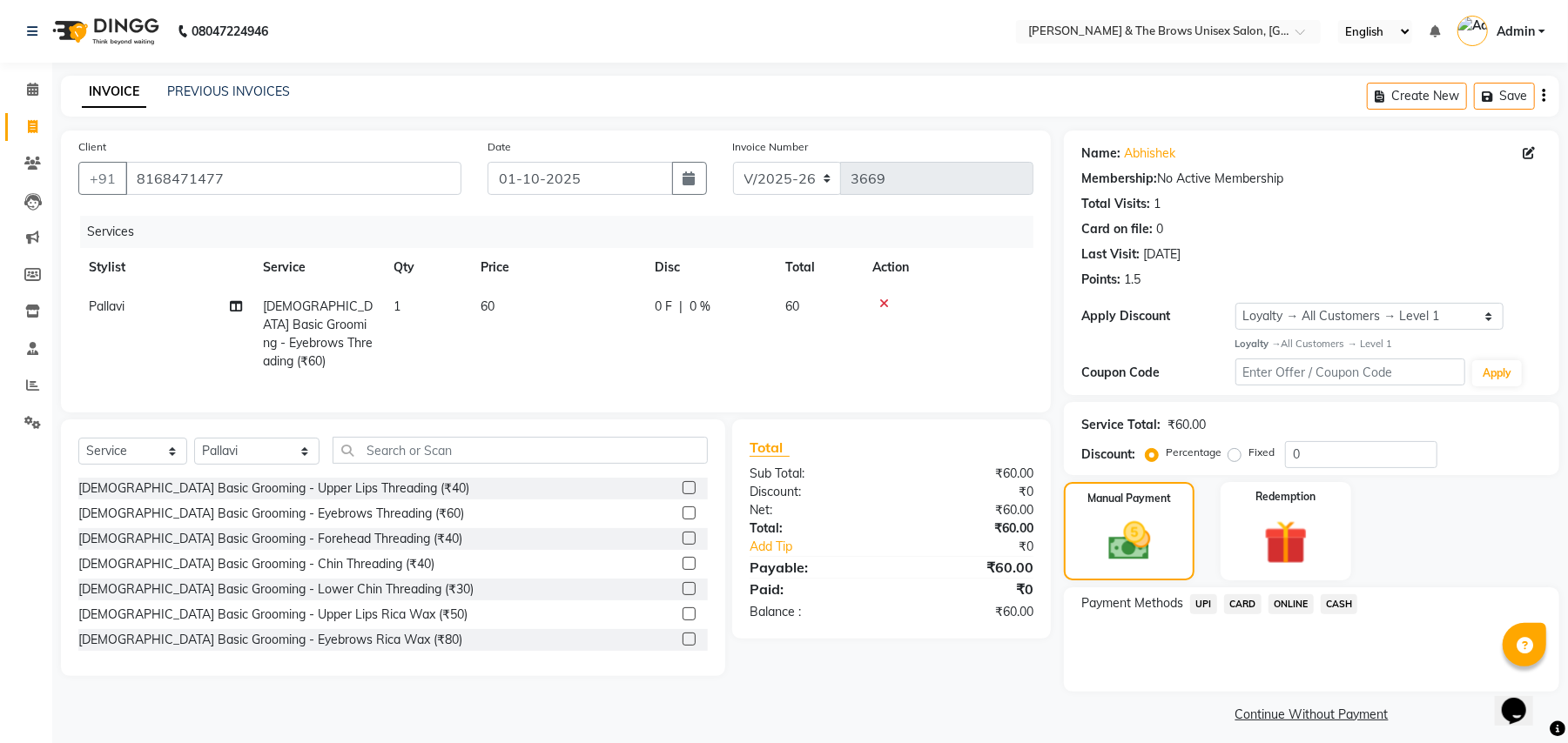
click at [1200, 604] on span "UPI" at bounding box center [1204, 604] width 27 height 20
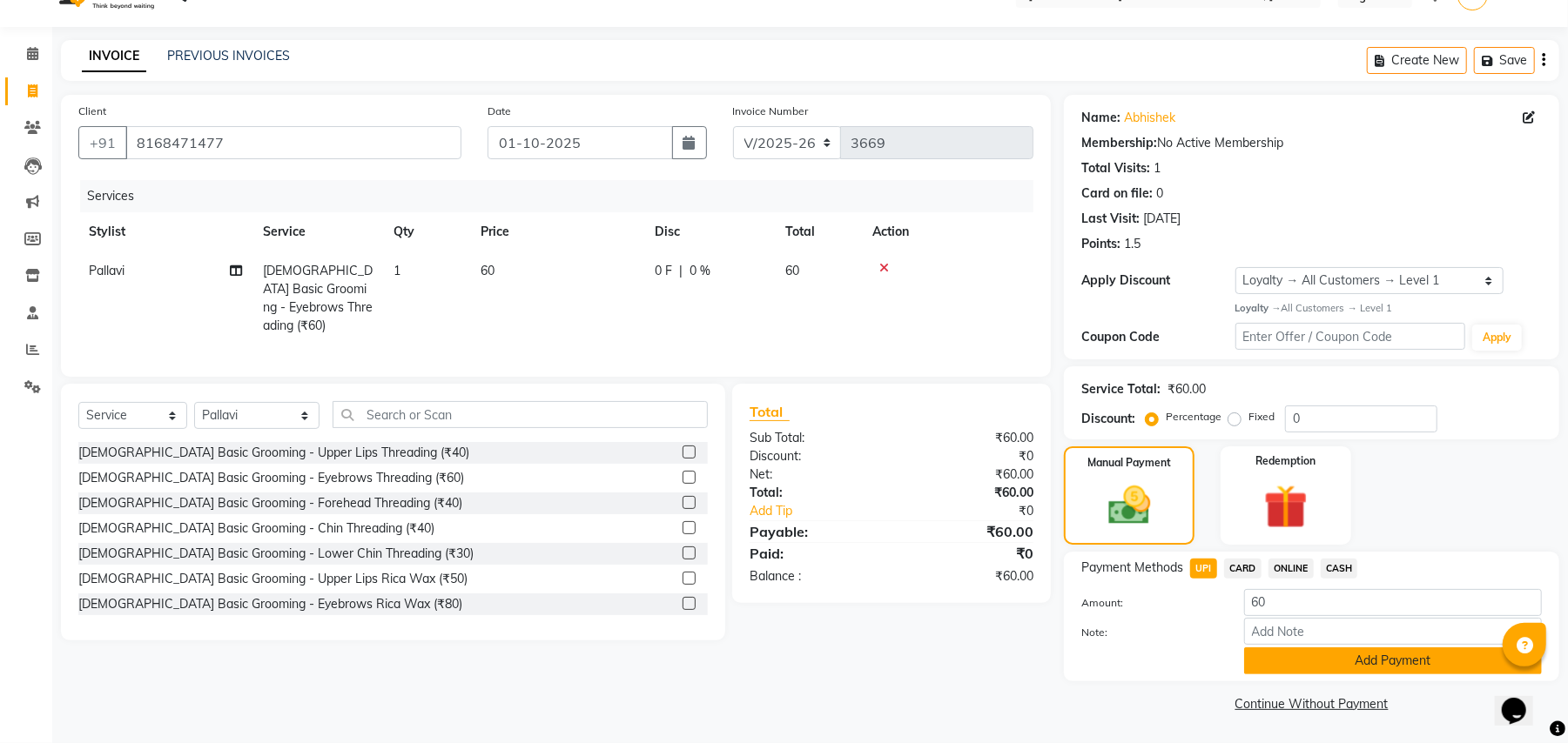
click at [1346, 659] on button "Add Payment" at bounding box center [1393, 661] width 298 height 27
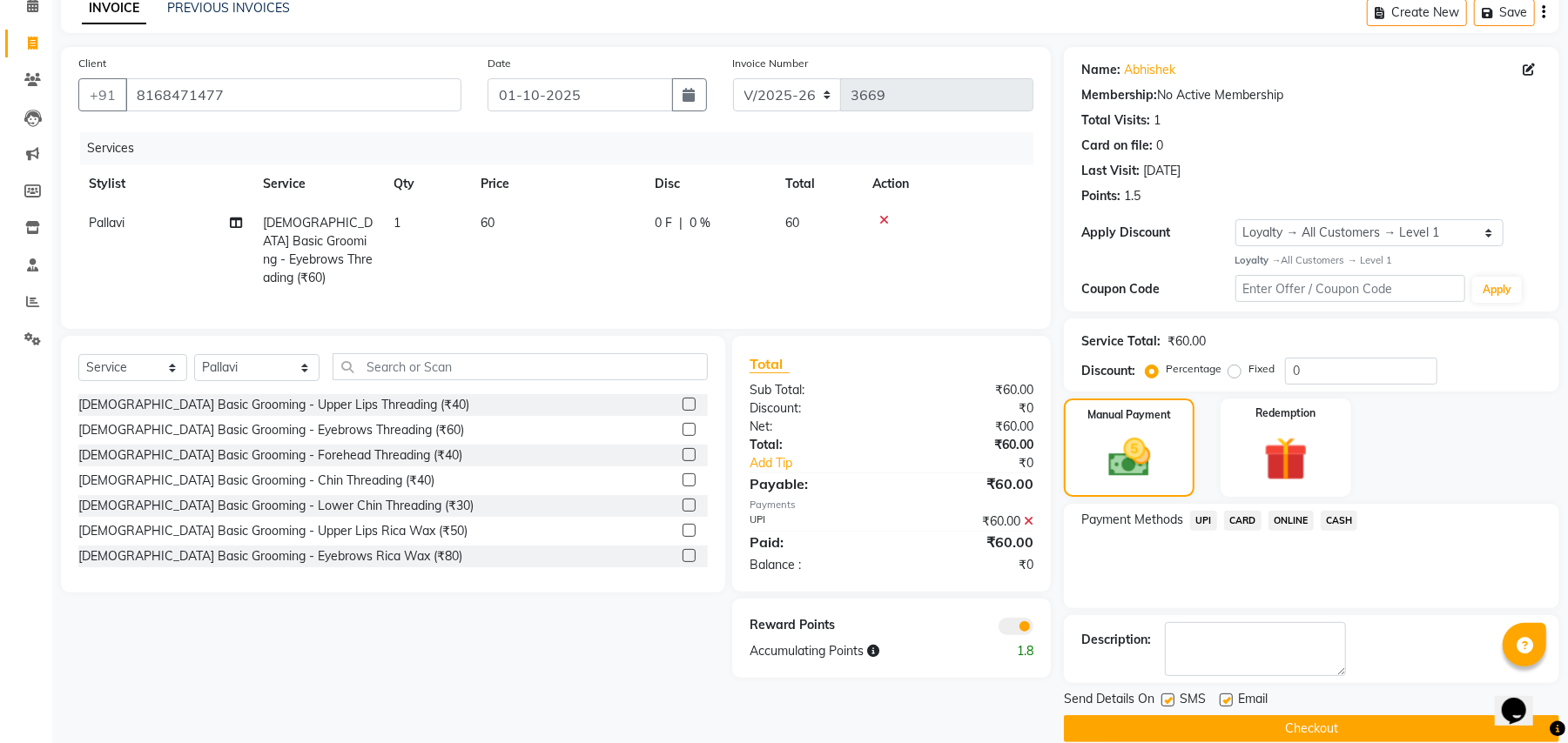
scroll to position [110, 0]
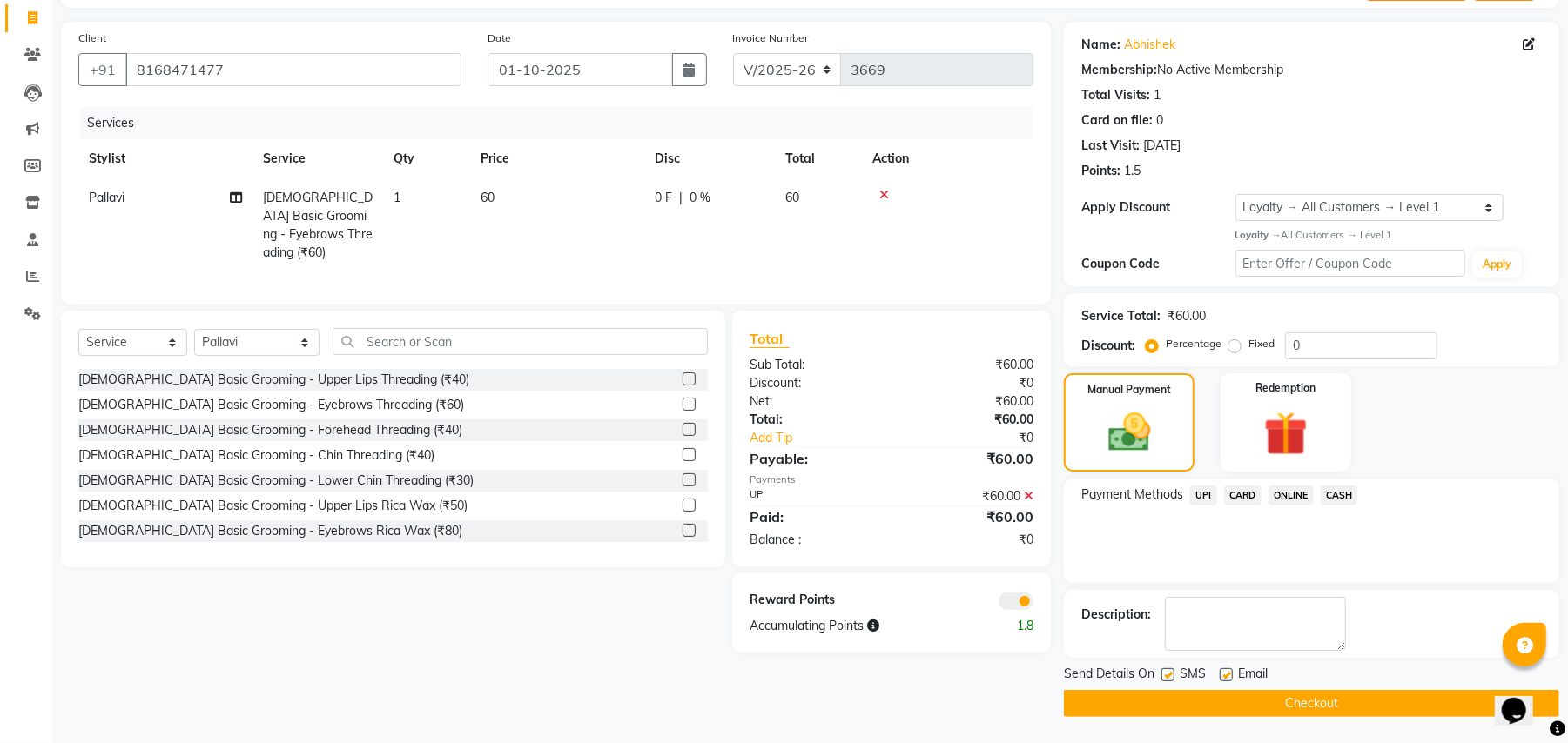
click at [1166, 674] on label at bounding box center [1168, 676] width 13 height 13
click at [1166, 674] on input "checkbox" at bounding box center [1167, 677] width 12 height 12
checkbox input "false"
click at [1230, 698] on button "Checkout" at bounding box center [1312, 703] width 495 height 27
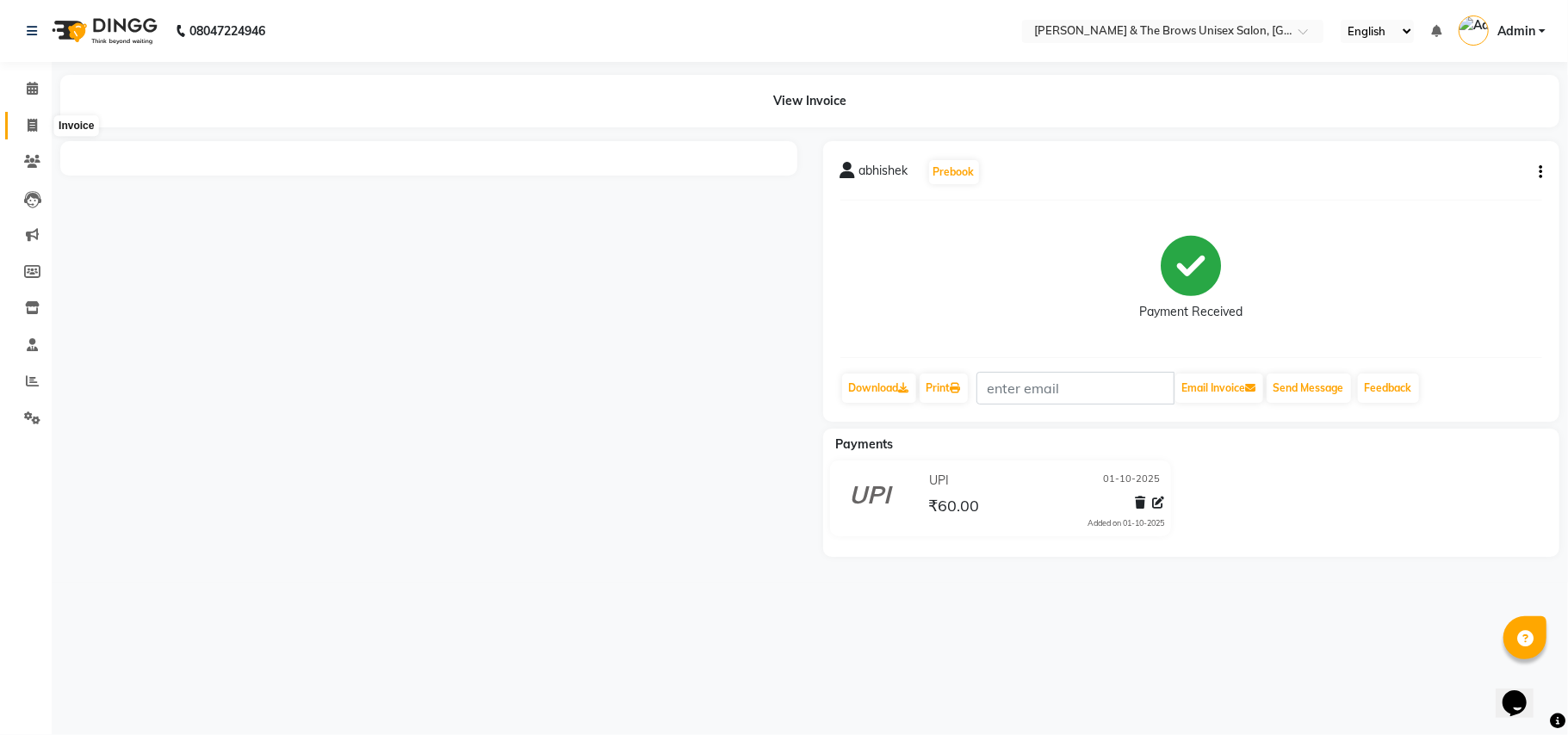
click at [31, 130] on icon at bounding box center [32, 126] width 10 height 13
select select "872"
select select "service"
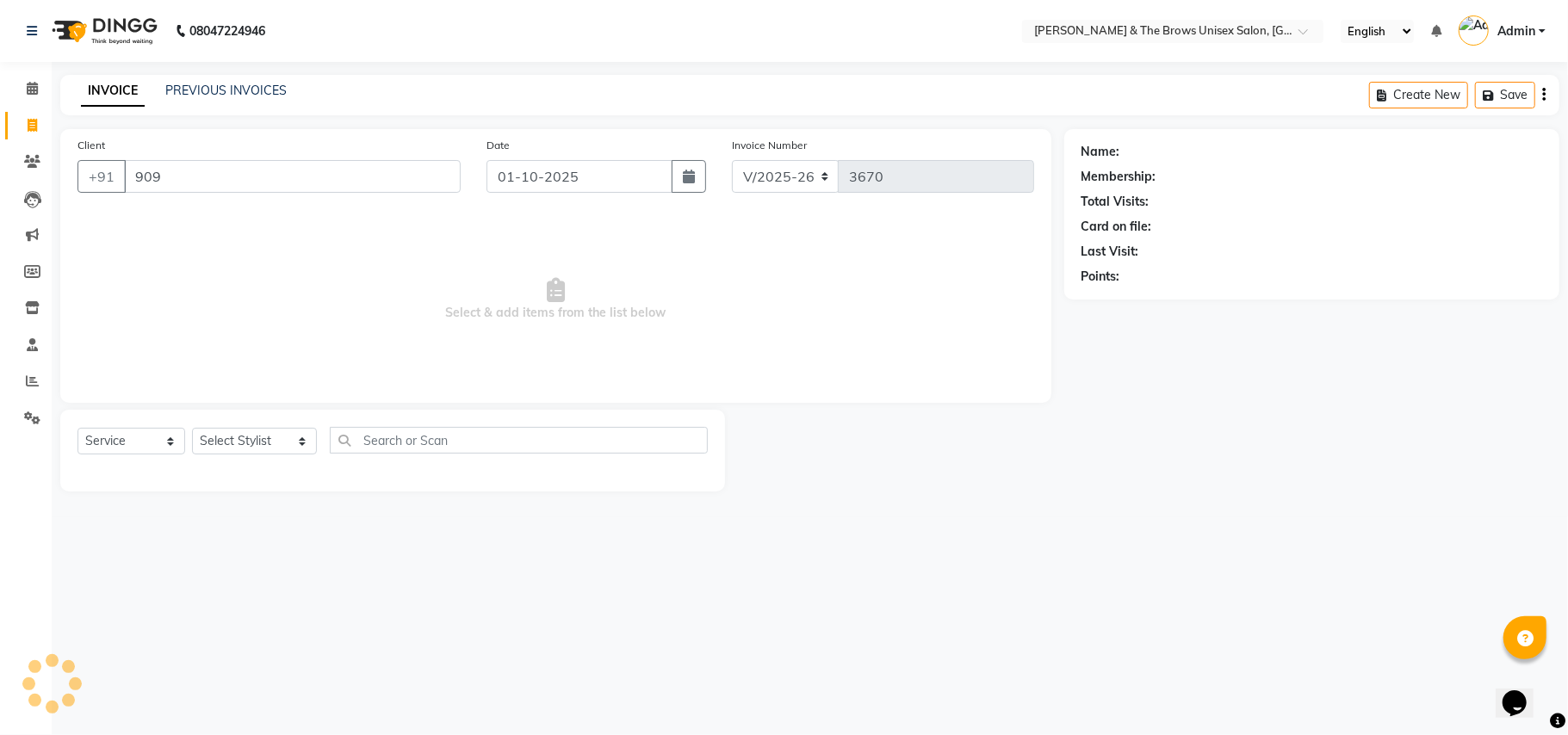
type input "909"
select select "1: Object"
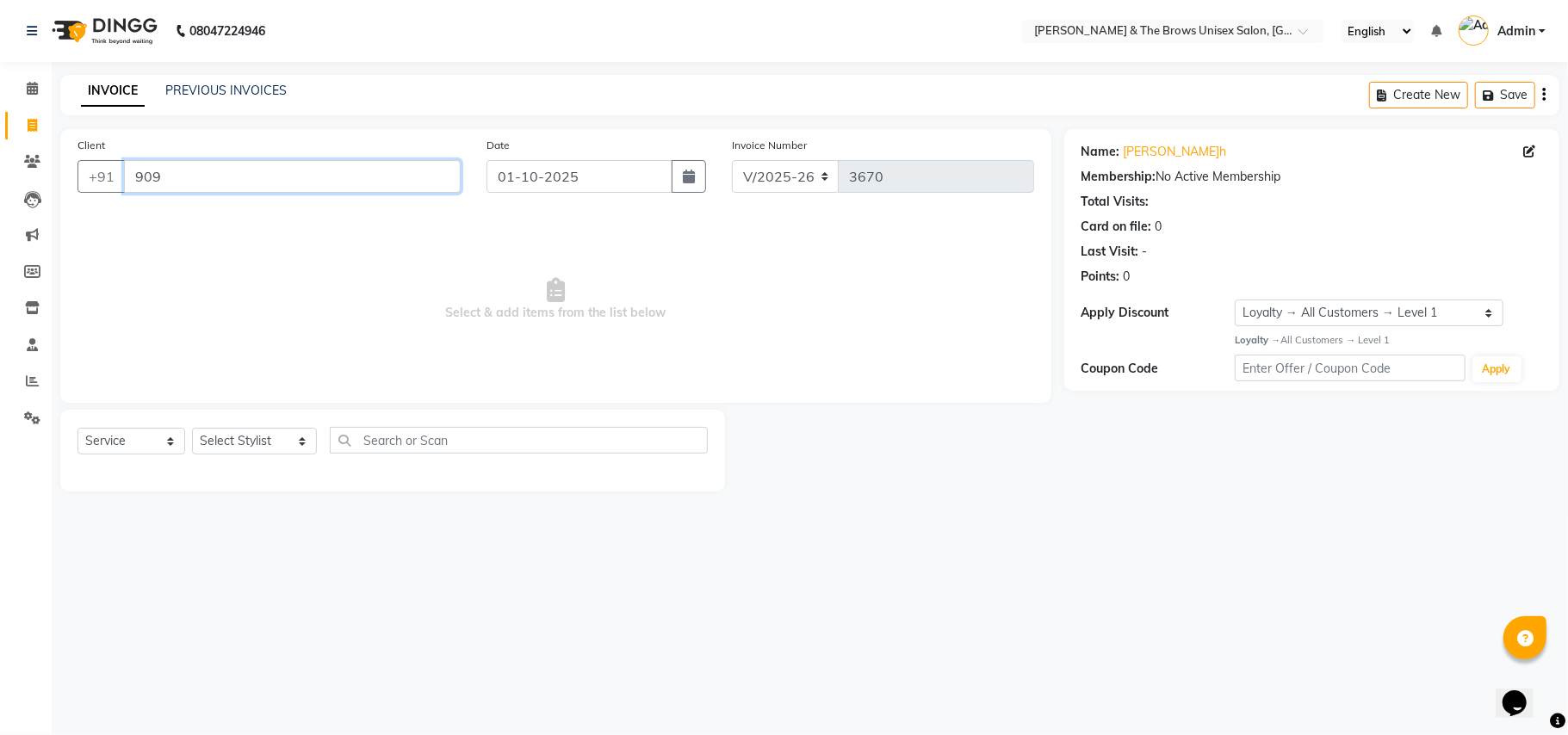
drag, startPoint x: 163, startPoint y: 177, endPoint x: 205, endPoint y: 200, distance: 47.9
click at [173, 180] on input "909" at bounding box center [292, 176] width 336 height 32
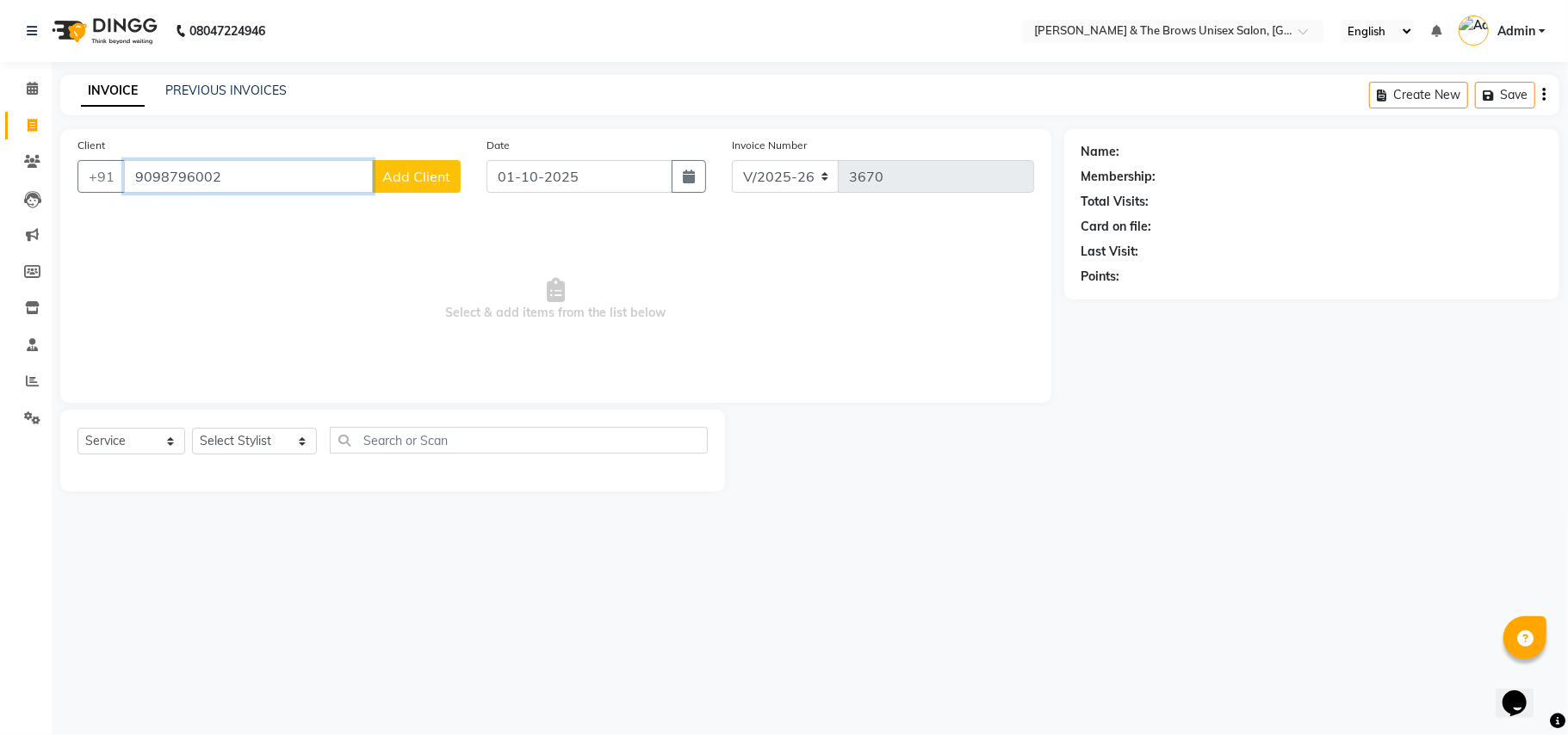
type input "9098796002"
click at [401, 183] on span "Add Client" at bounding box center [416, 176] width 68 height 17
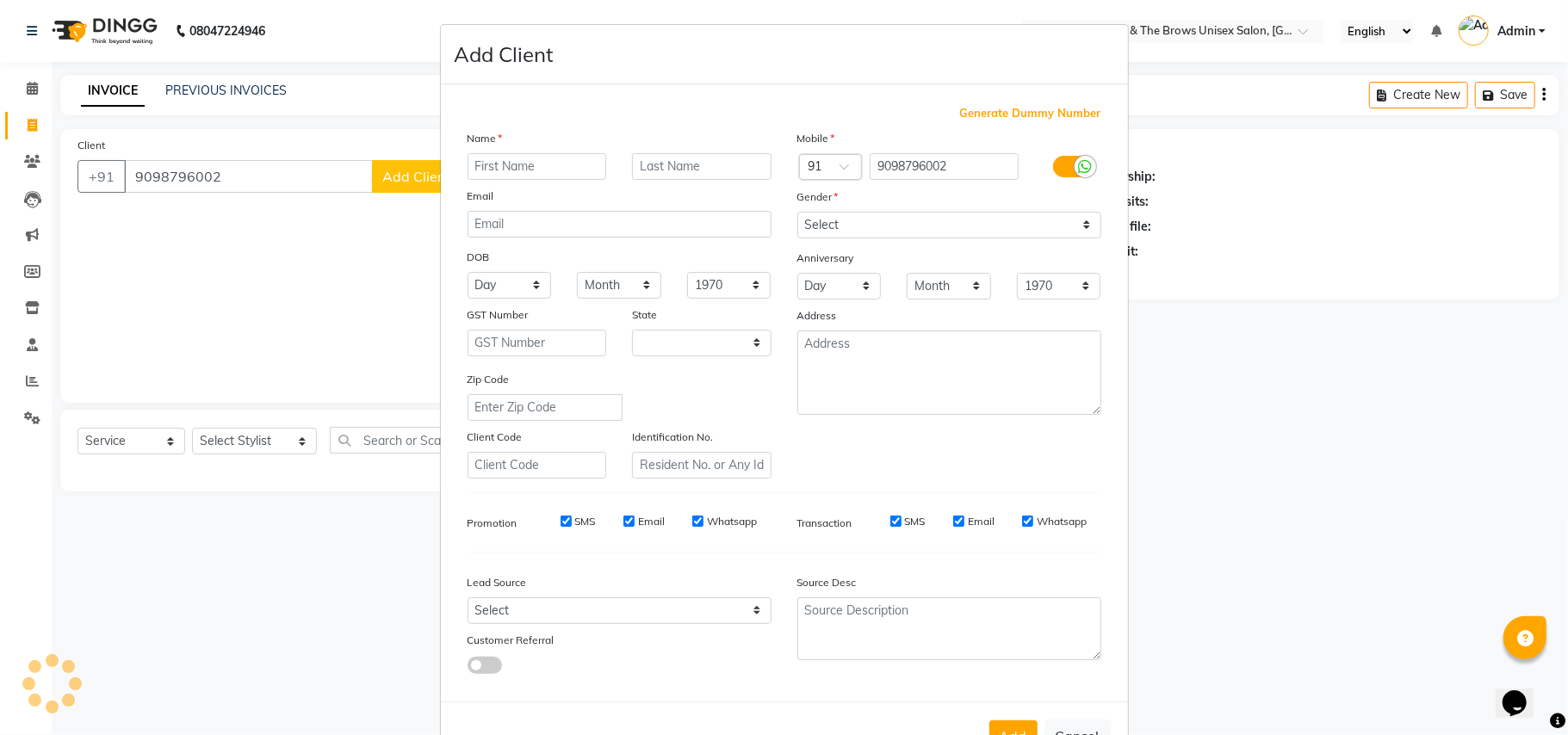
select select "22"
type input "mehrur"
click at [1079, 224] on select "Select Male Female Other Prefer Not To Say" at bounding box center [949, 225] width 304 height 27
select select "male"
click at [798, 212] on select "Select Male Female Other Prefer Not To Say" at bounding box center [949, 225] width 304 height 27
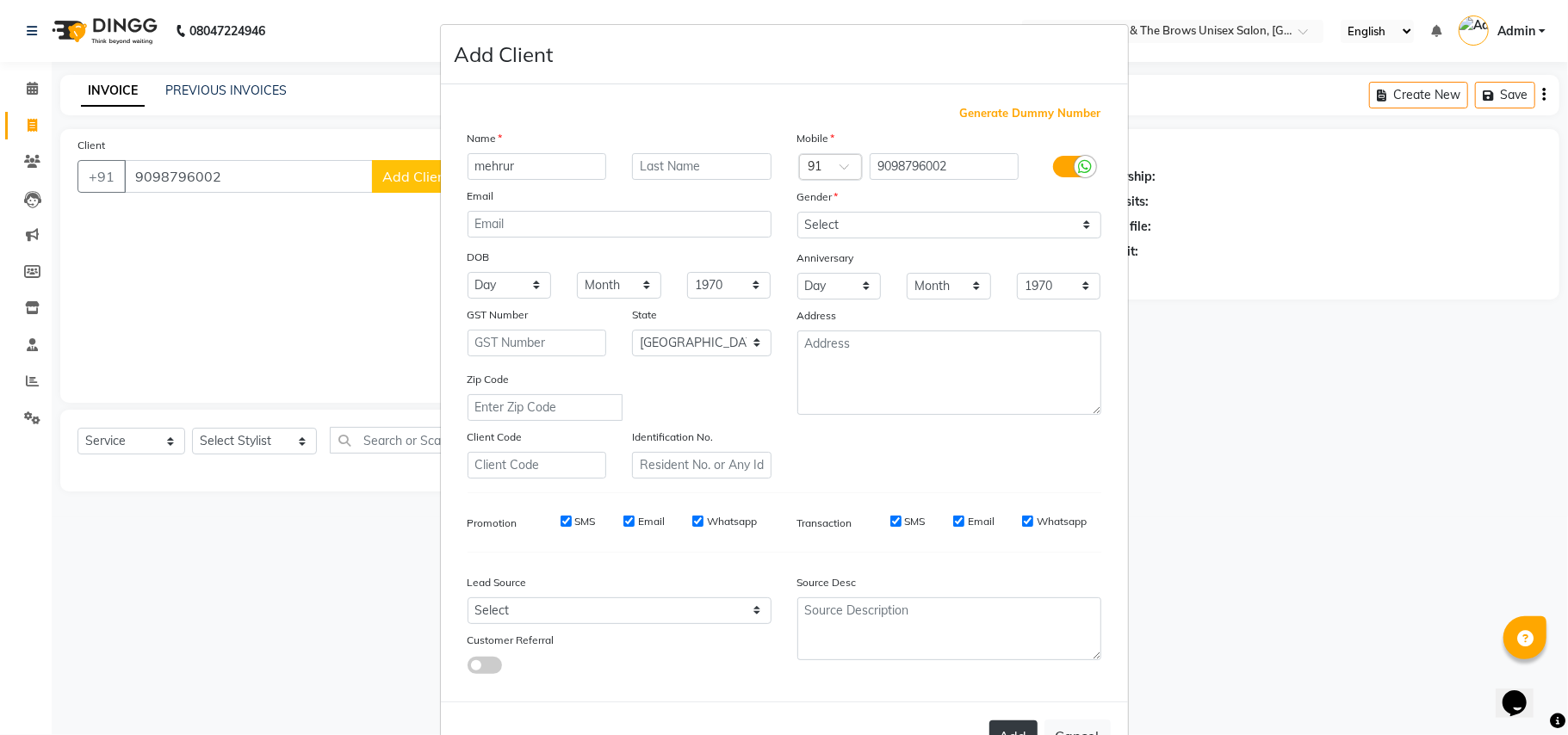
click at [1007, 721] on button "Add" at bounding box center [1013, 736] width 49 height 31
select select
select select "null"
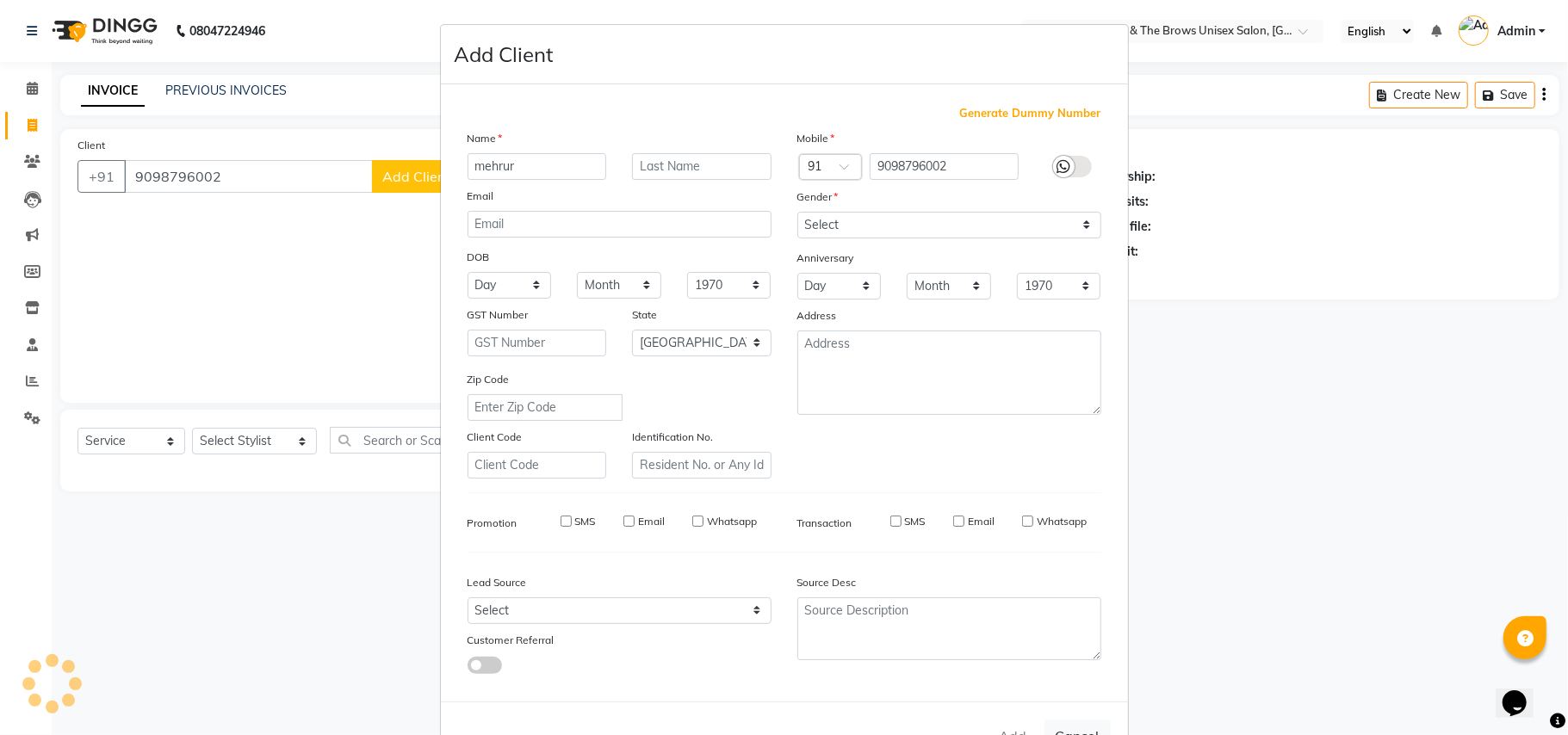
select select
checkbox input "false"
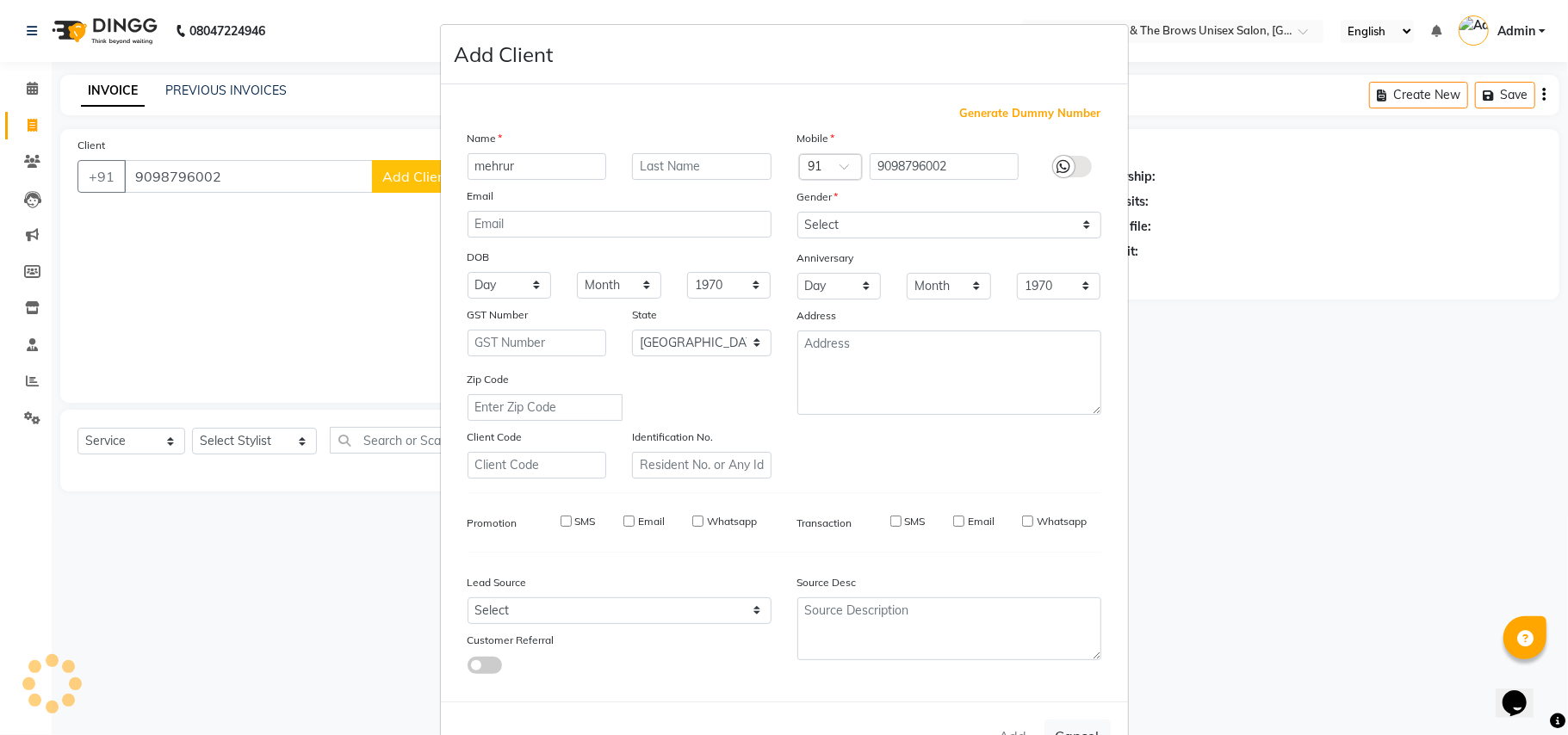
checkbox input "false"
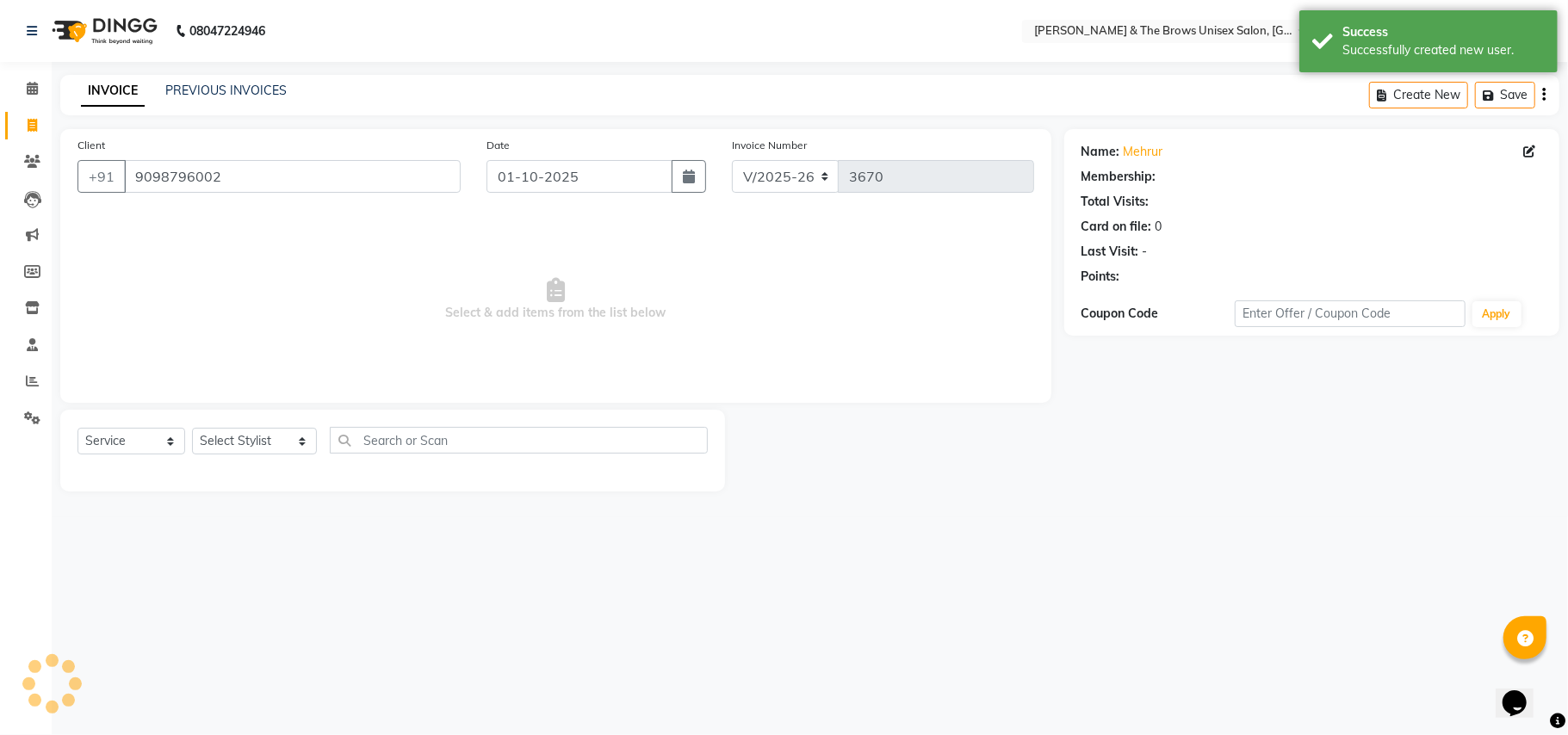
select select "1: Object"
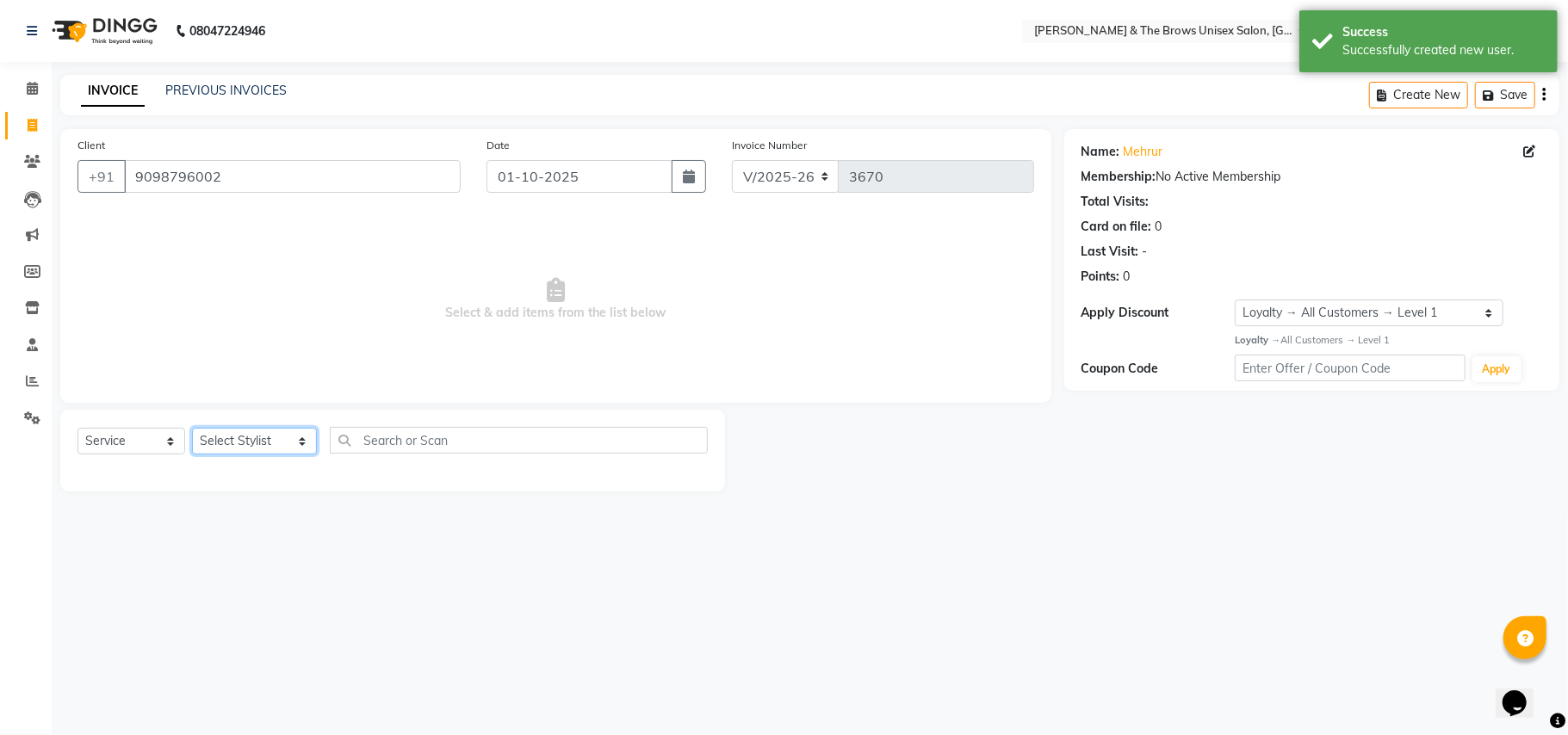
drag, startPoint x: 287, startPoint y: 441, endPoint x: 280, endPoint y: 450, distance: 11.4
click at [287, 441] on select "Select Stylist Aamir manager padma Pallavi Rehan Sameer Shalini ma'am owner vis…" at bounding box center [254, 441] width 125 height 27
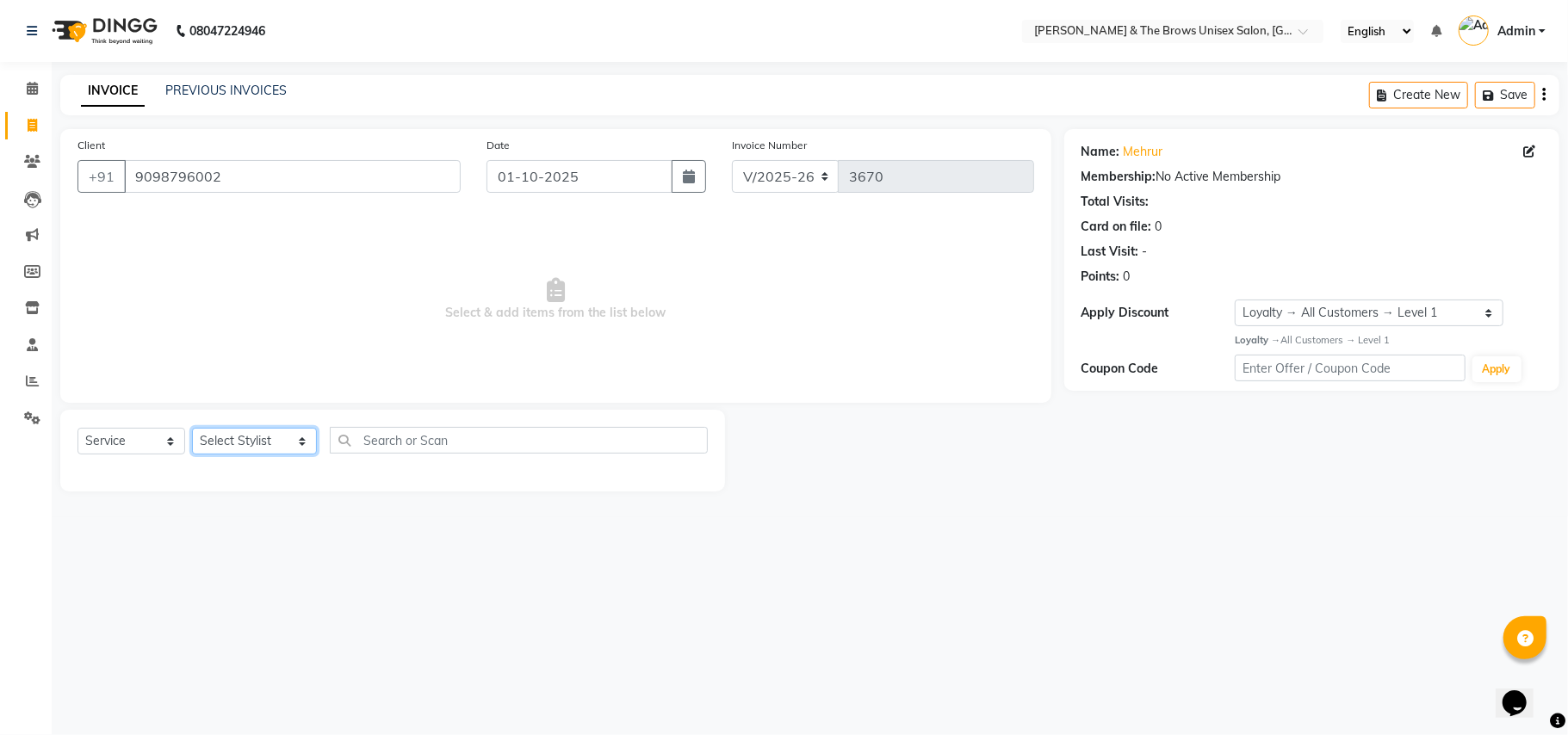
select select "84274"
click at [192, 428] on select "Select Stylist Aamir manager padma Pallavi Rehan Sameer Shalini ma'am owner vis…" at bounding box center [254, 441] width 125 height 27
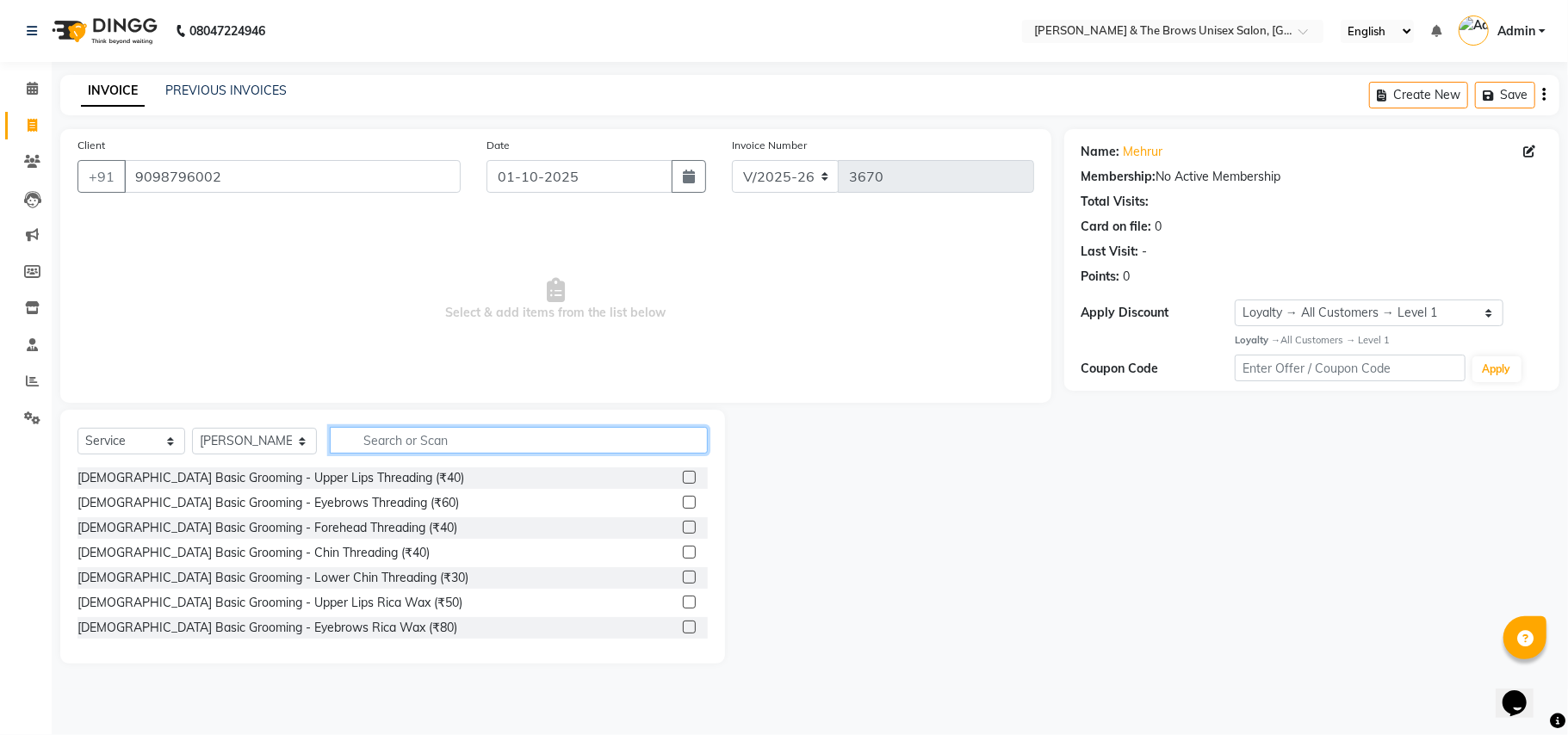
click at [339, 438] on input "text" at bounding box center [519, 440] width 378 height 27
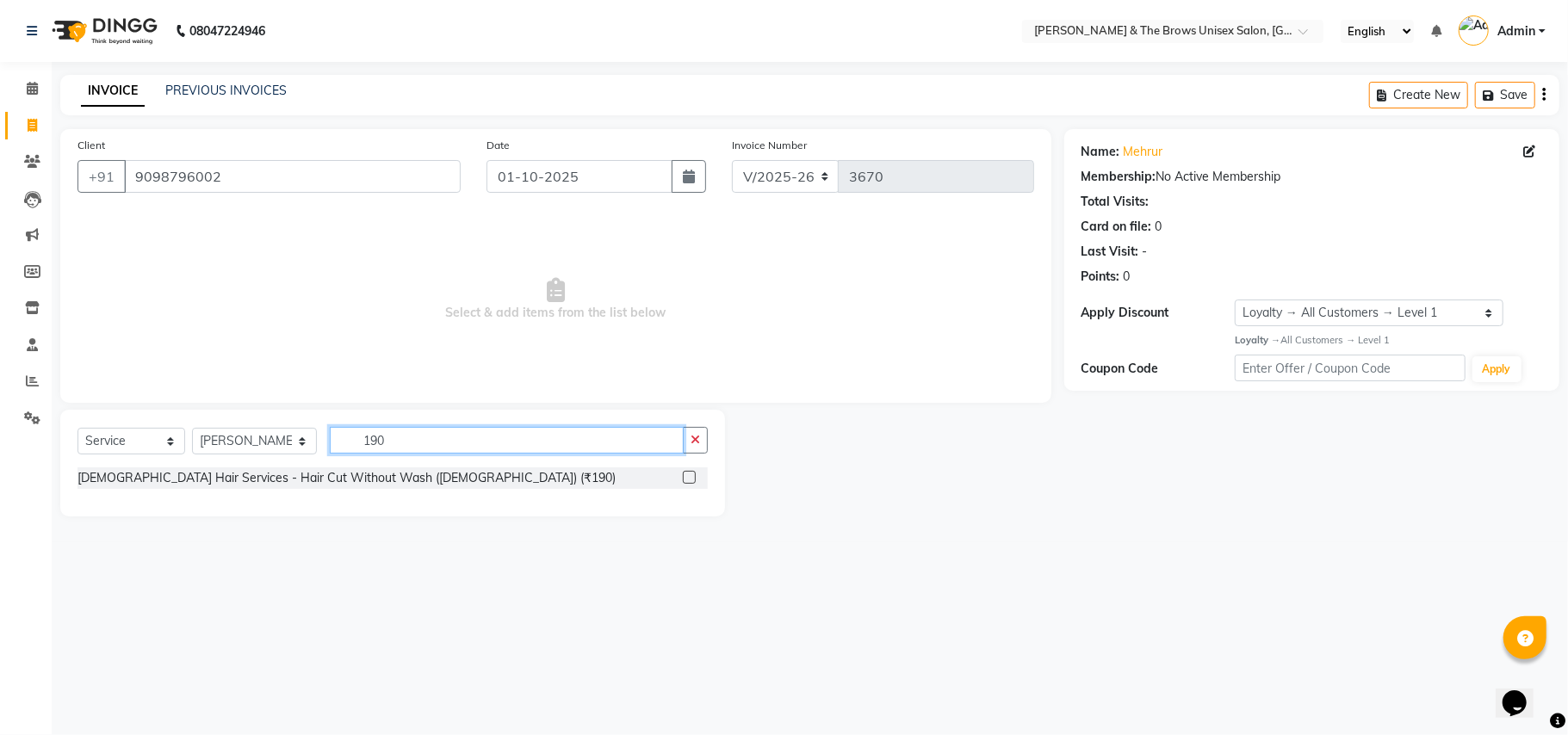
type input "190"
click at [690, 476] on label at bounding box center [689, 478] width 13 height 13
click at [690, 476] on input "checkbox" at bounding box center [688, 479] width 11 height 11
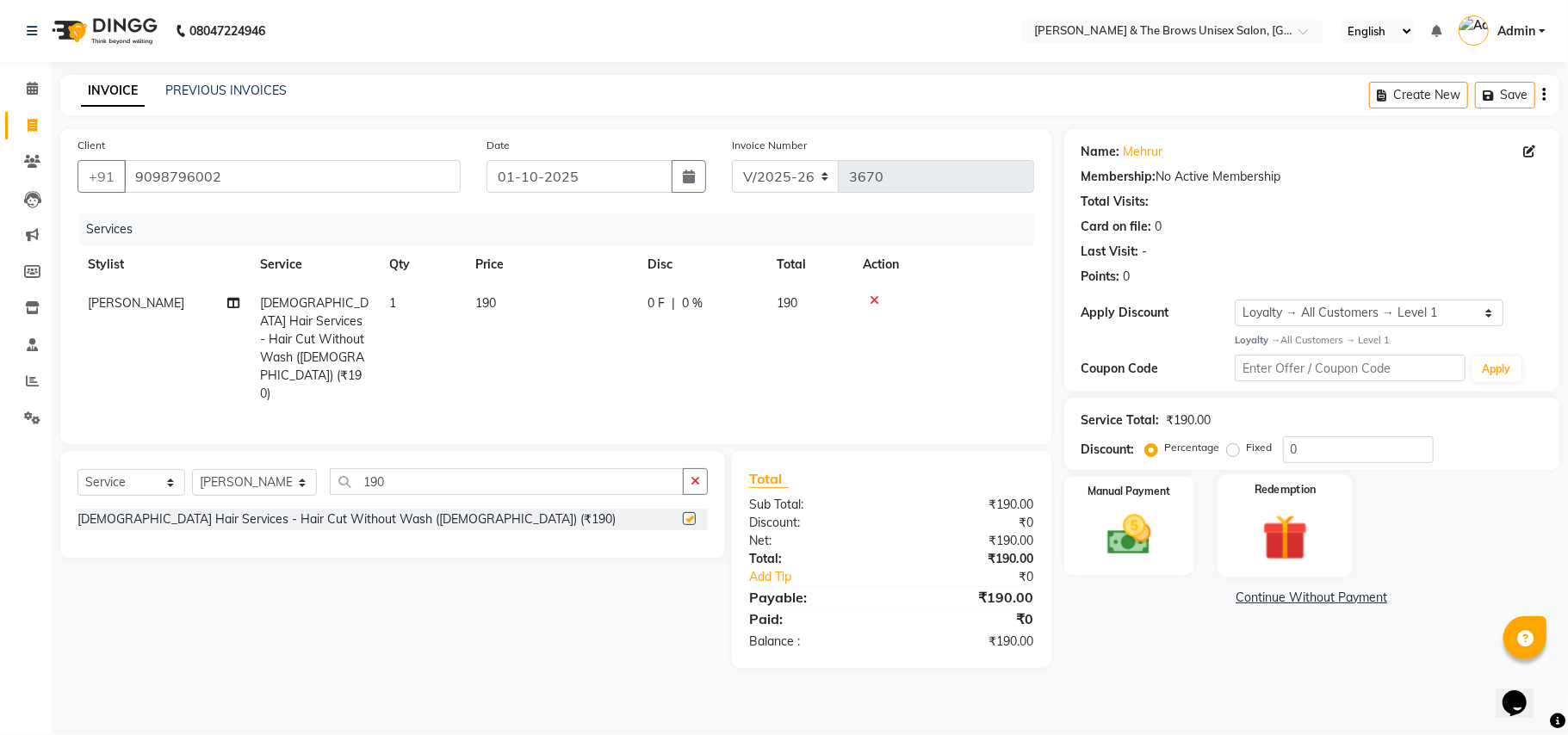
checkbox input "false"
click at [1170, 535] on div "Manual Payment" at bounding box center [1130, 526] width 135 height 102
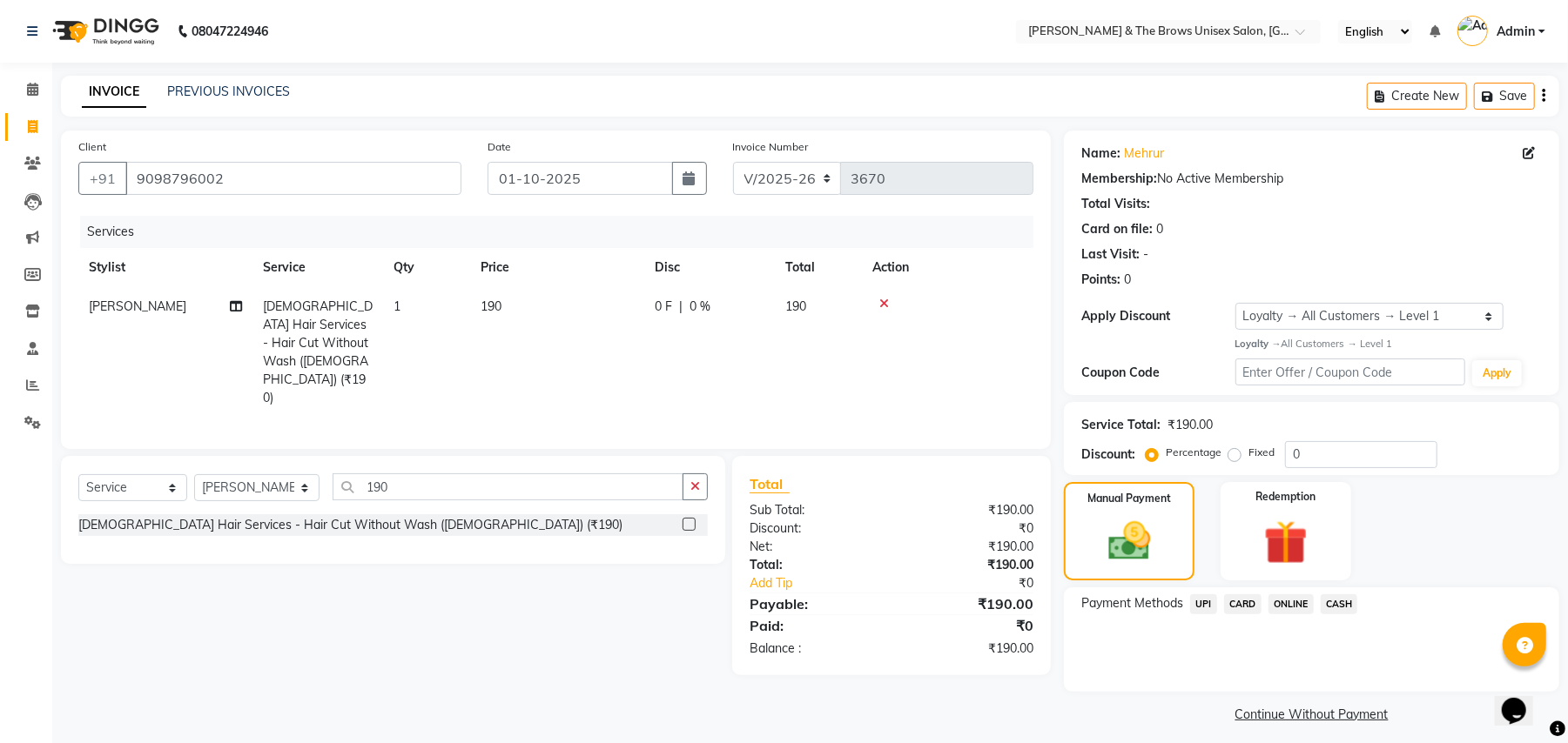
click at [1203, 609] on span "UPI" at bounding box center [1204, 604] width 27 height 20
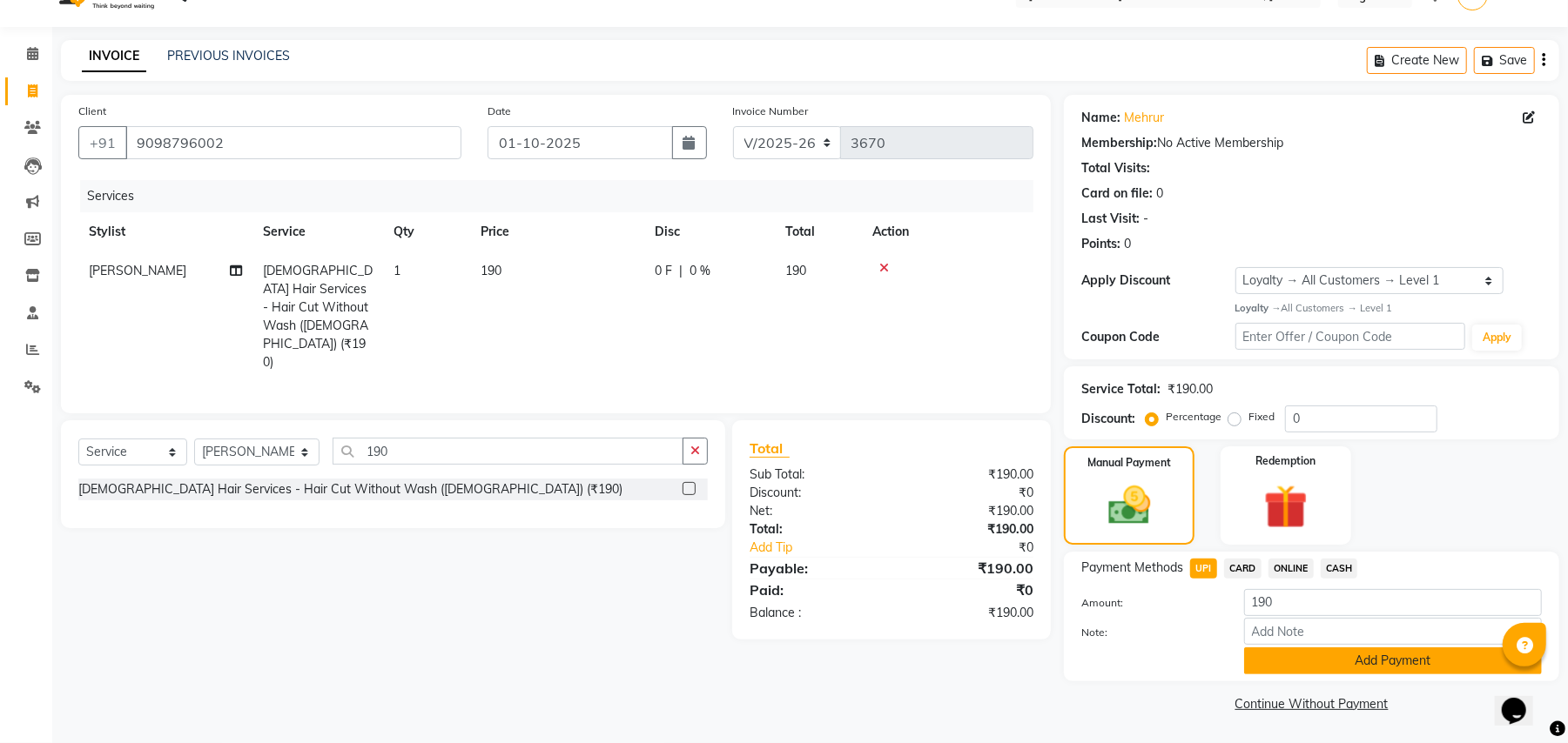
click at [1331, 654] on button "Add Payment" at bounding box center [1393, 661] width 298 height 27
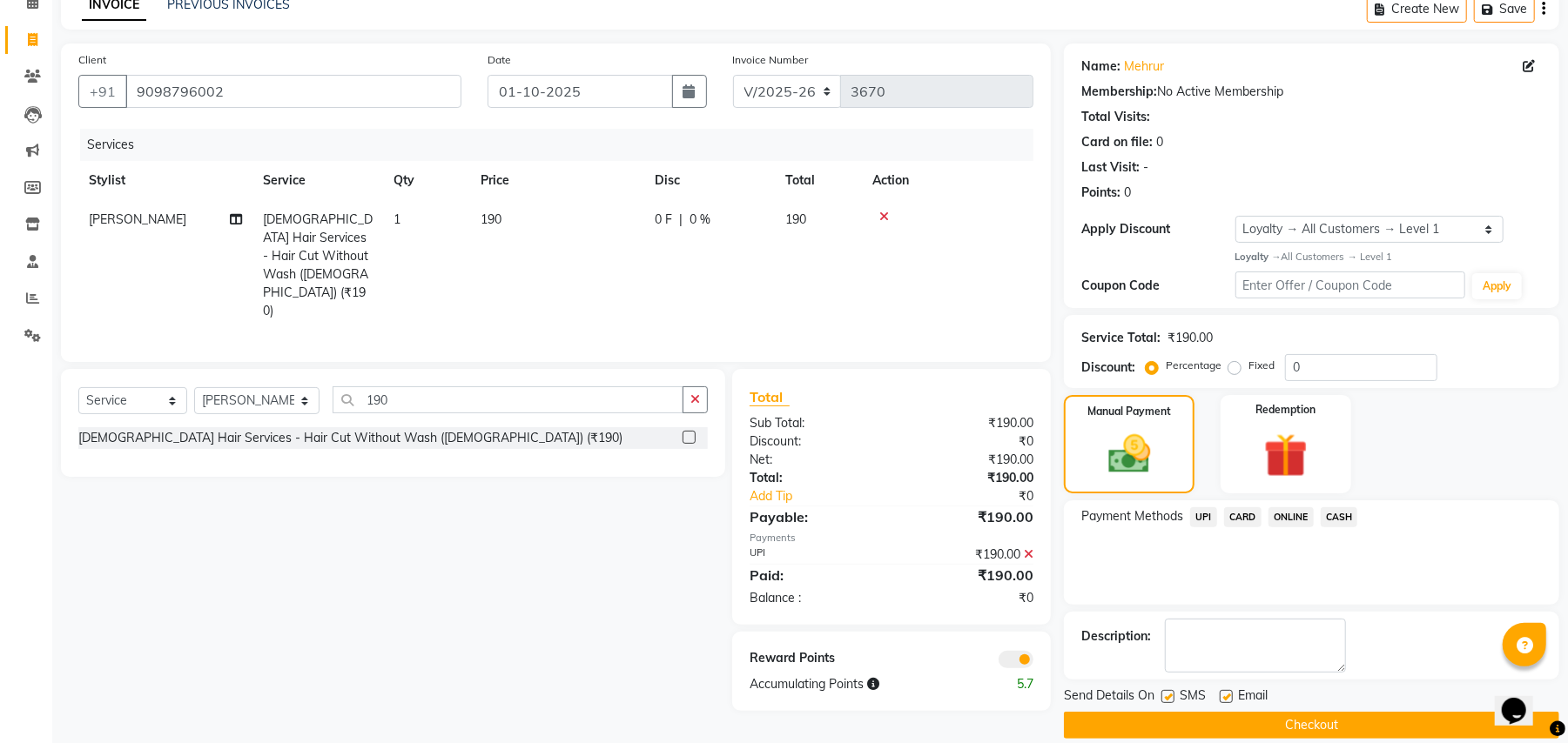
scroll to position [110, 0]
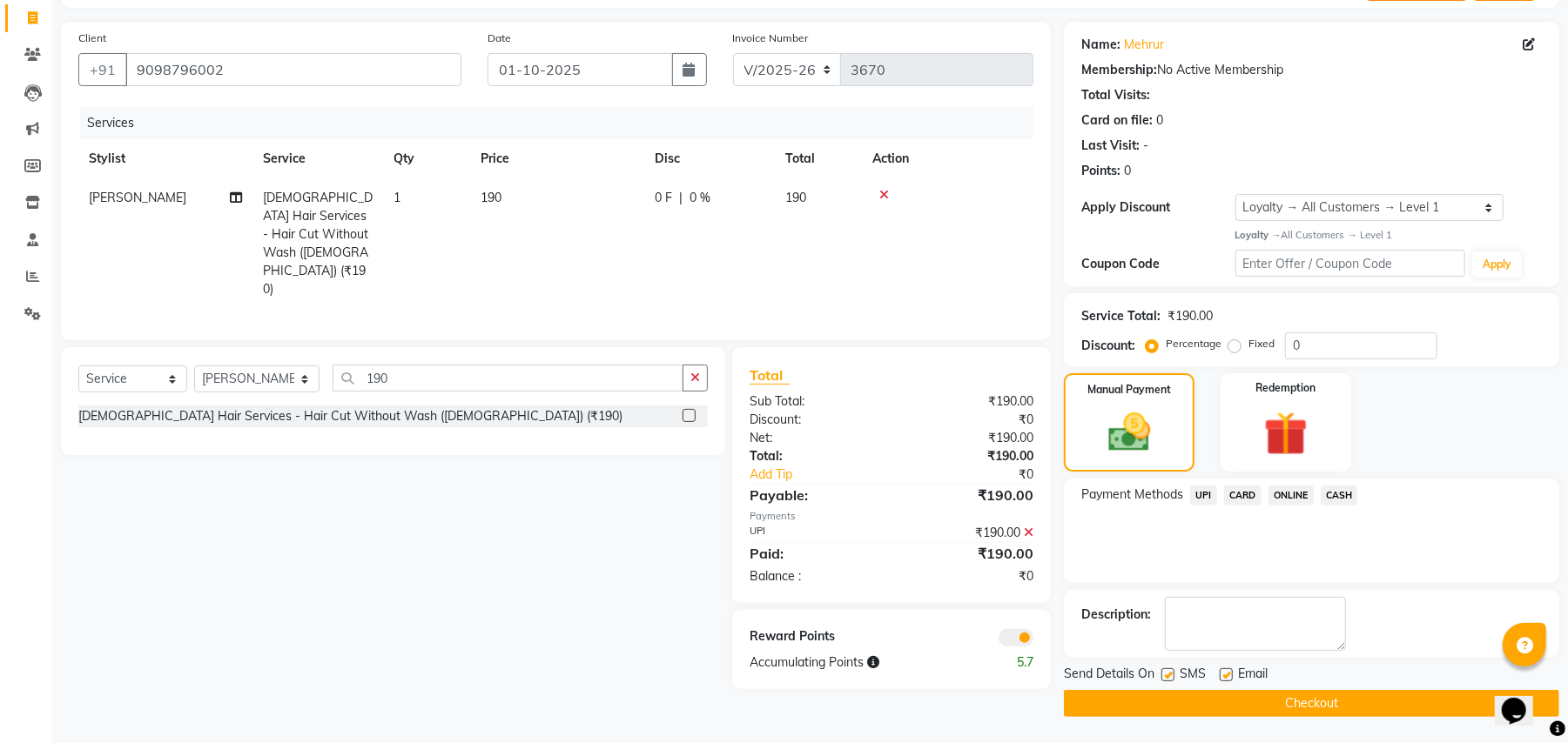
drag, startPoint x: 1166, startPoint y: 673, endPoint x: 1183, endPoint y: 682, distance: 19.2
click at [1167, 673] on label at bounding box center [1168, 676] width 13 height 13
click at [1167, 673] on input "checkbox" at bounding box center [1167, 677] width 12 height 12
checkbox input "false"
drag, startPoint x: 1241, startPoint y: 698, endPoint x: 1227, endPoint y: 689, distance: 16.6
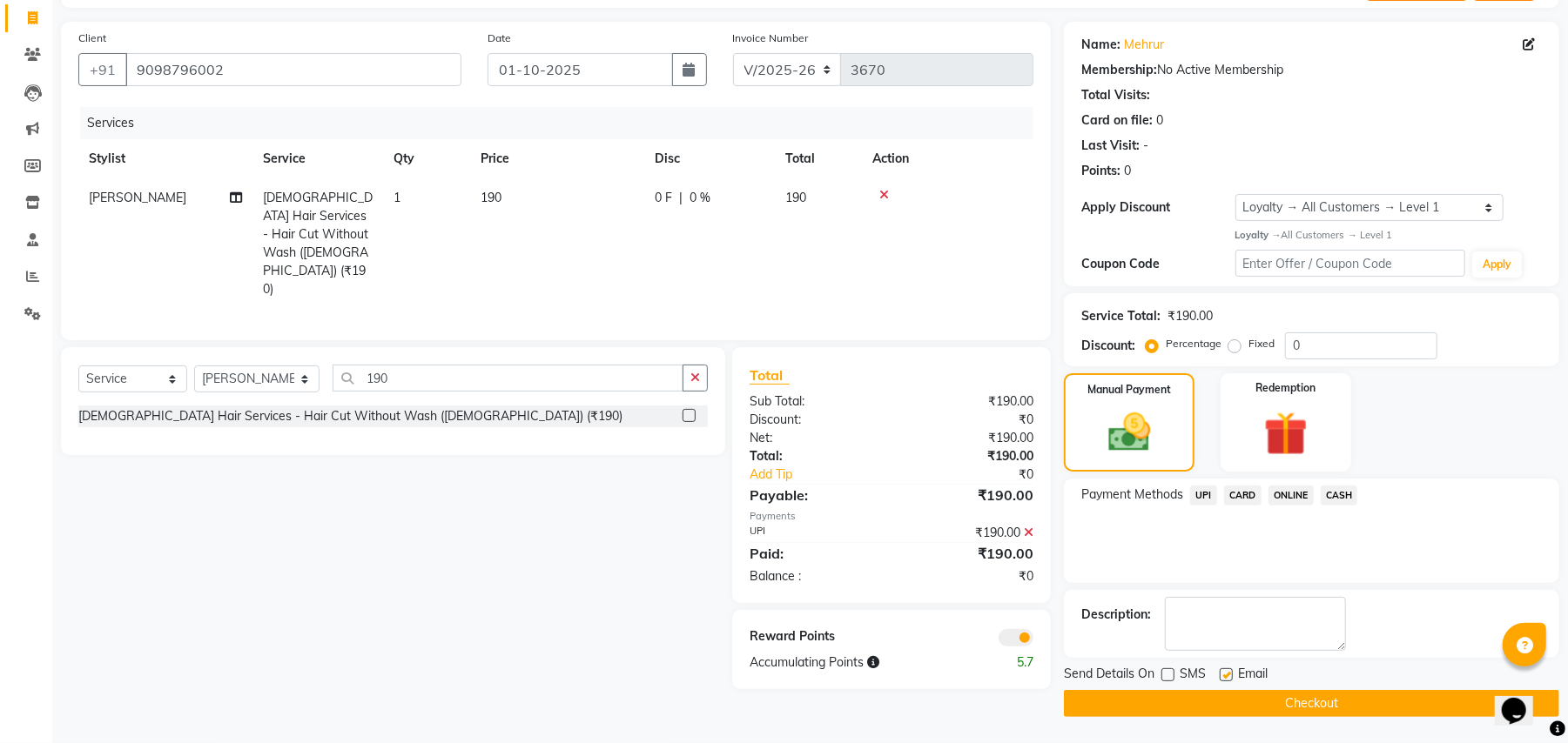
click at [1243, 698] on button "Checkout" at bounding box center [1312, 703] width 495 height 27
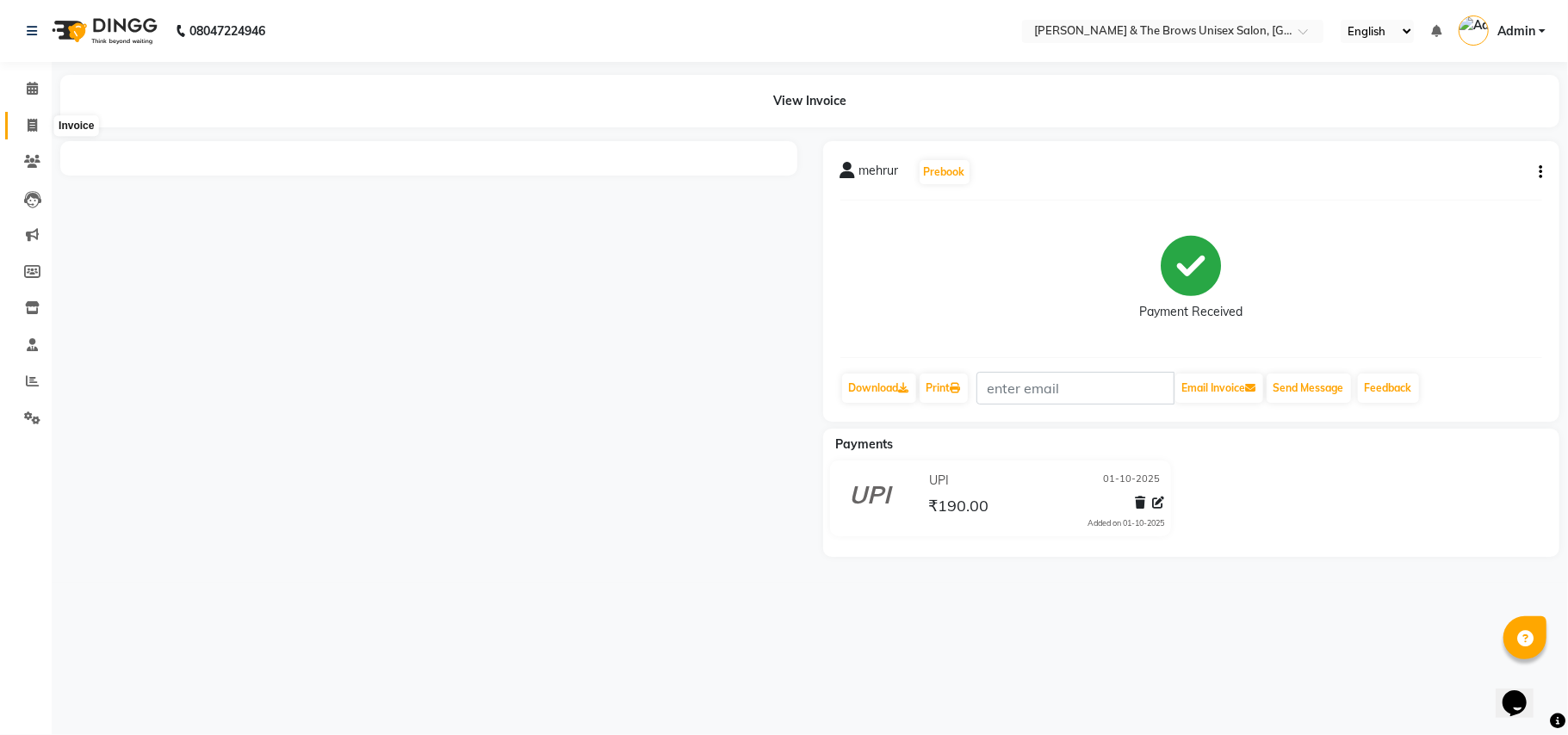
click at [29, 125] on icon at bounding box center [32, 126] width 10 height 13
select select "service"
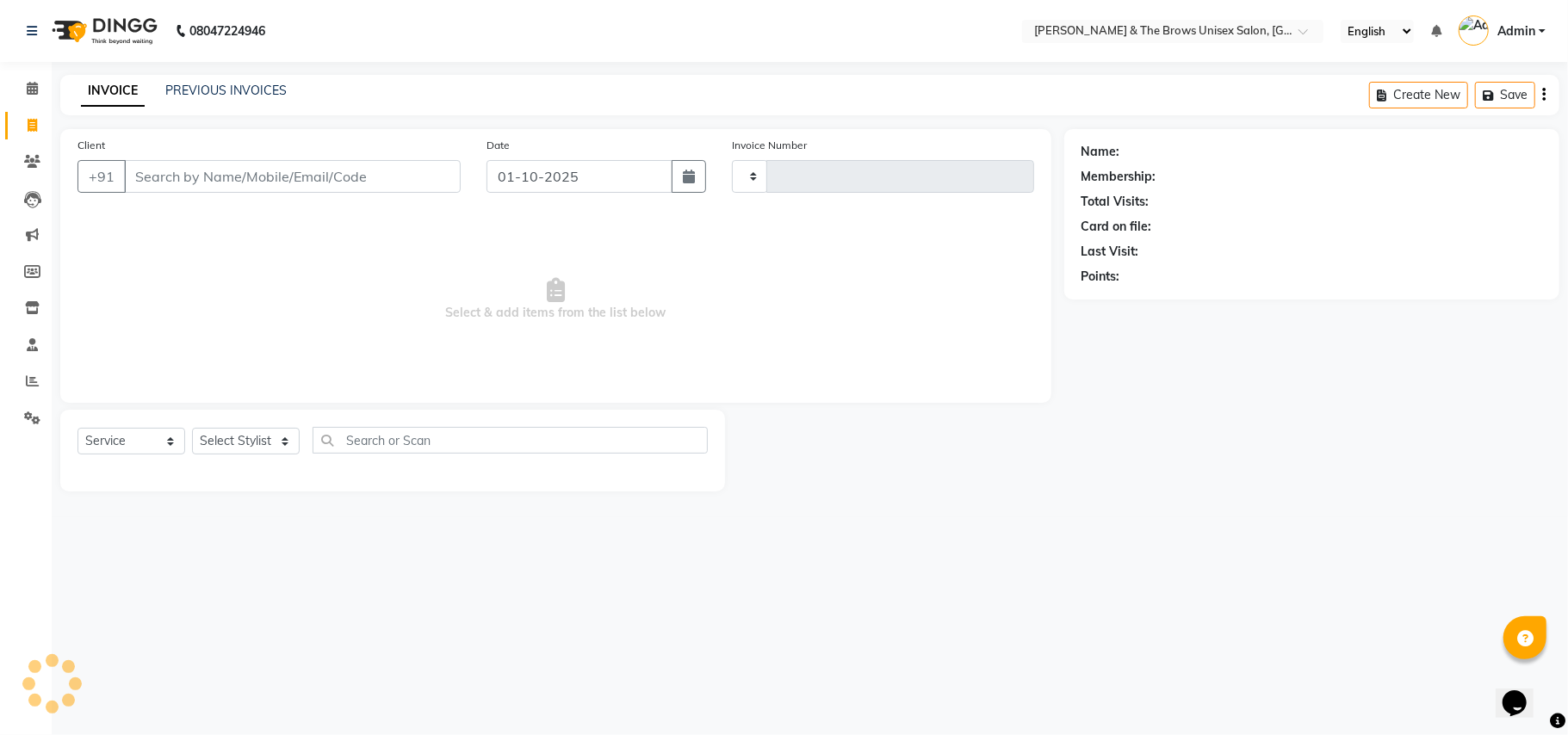
type input "3671"
select select "872"
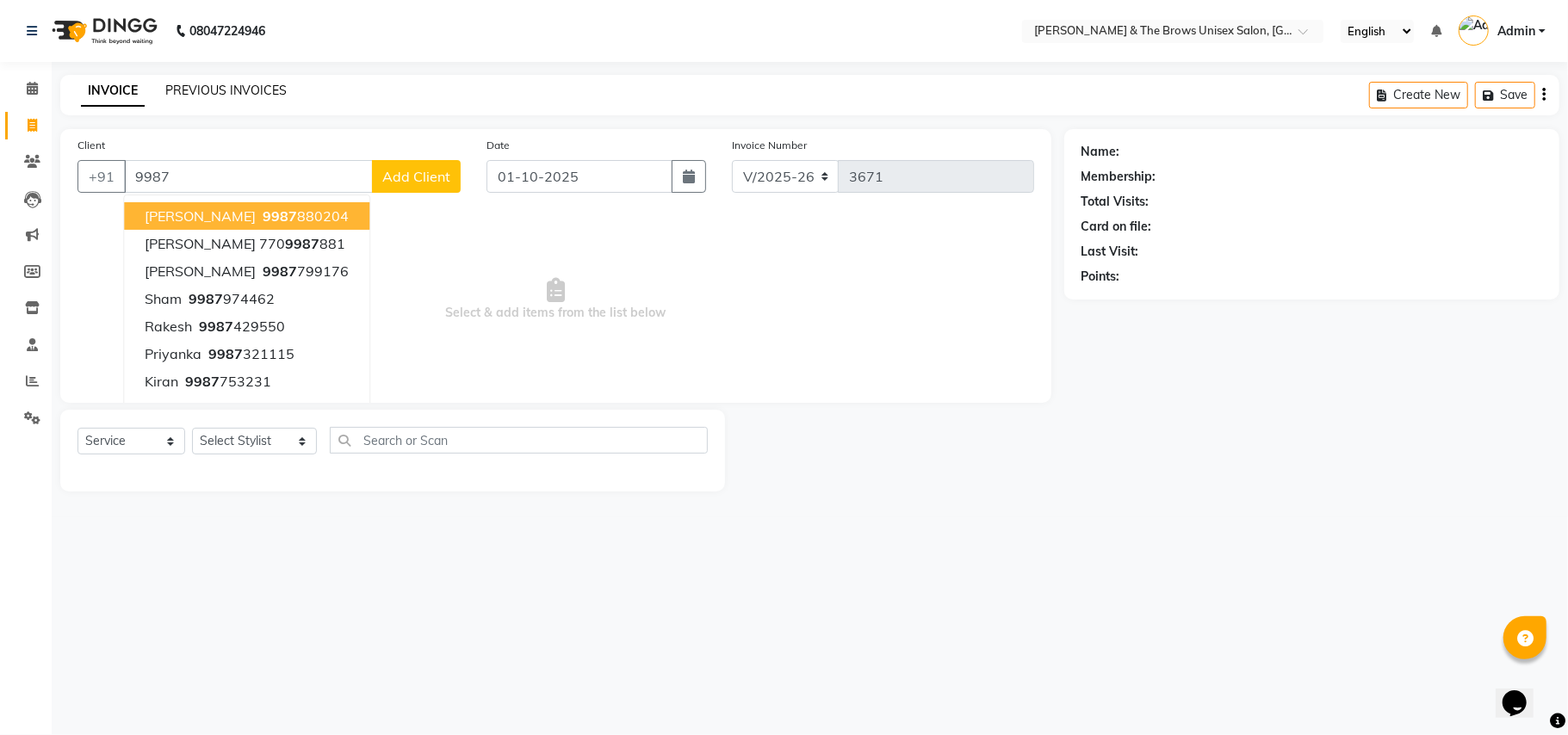
type input "9987"
click at [208, 88] on link "PREVIOUS INVOICES" at bounding box center [225, 91] width 121 height 15
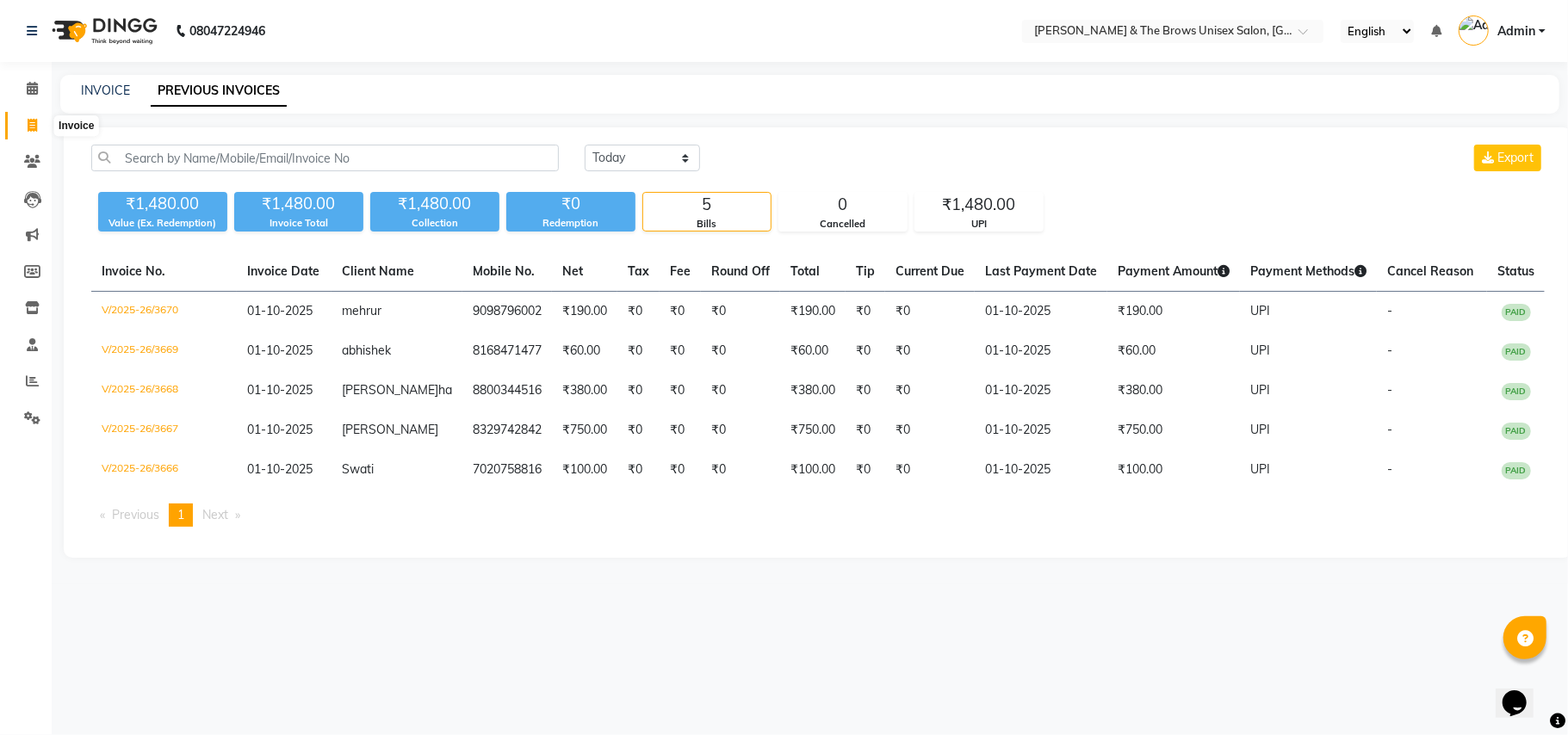
click at [31, 130] on icon at bounding box center [32, 126] width 10 height 13
select select "service"
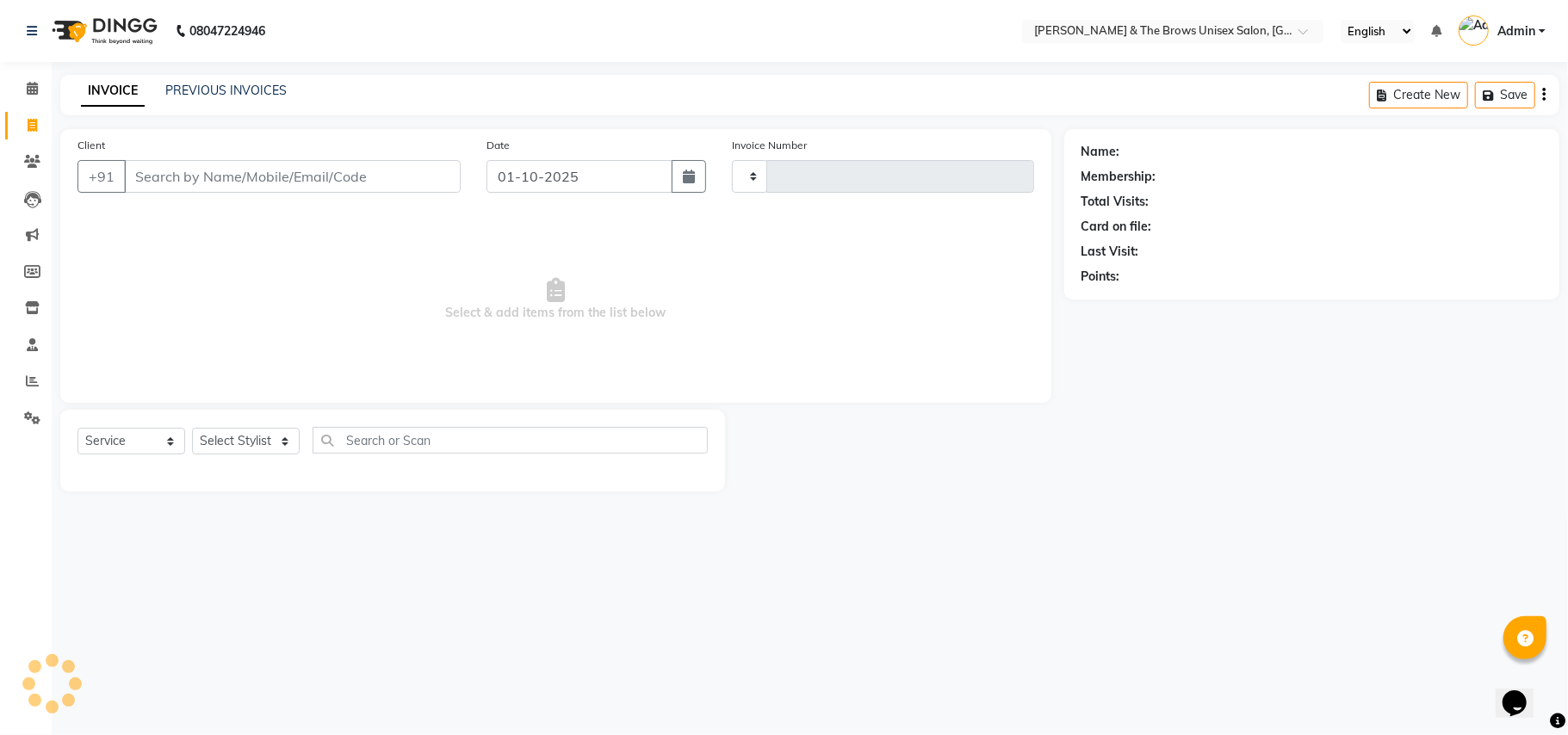
type input "3671"
select select "872"
type input "9987960002"
click at [421, 180] on span "Add Client" at bounding box center [416, 176] width 68 height 17
select select "22"
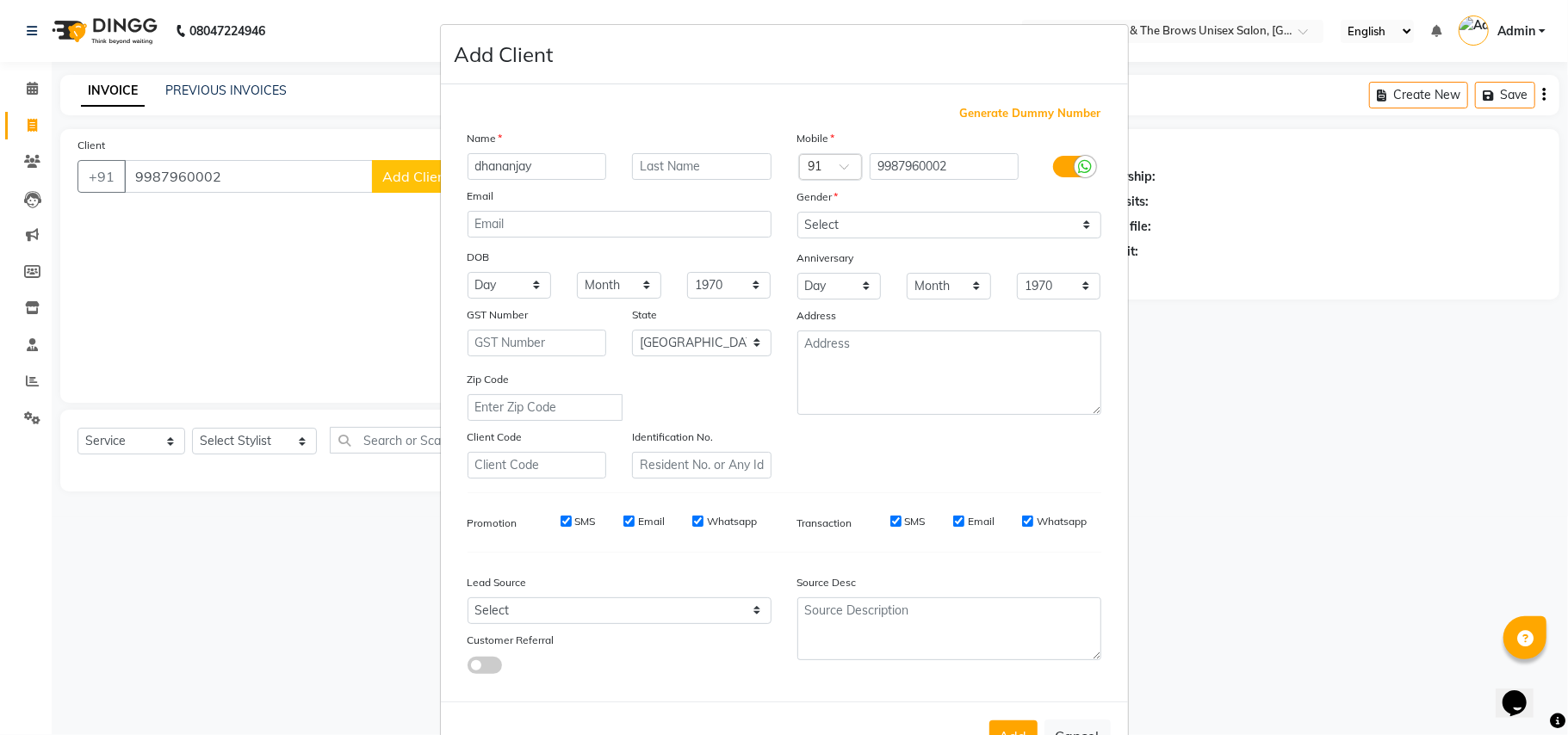
type input "dhananjay"
click at [1080, 225] on select "Select Male Female Other Prefer Not To Say" at bounding box center [949, 225] width 304 height 27
select select "male"
click at [798, 212] on select "Select Male Female Other Prefer Not To Say" at bounding box center [949, 225] width 304 height 27
click at [1010, 722] on button "Add" at bounding box center [1013, 736] width 49 height 31
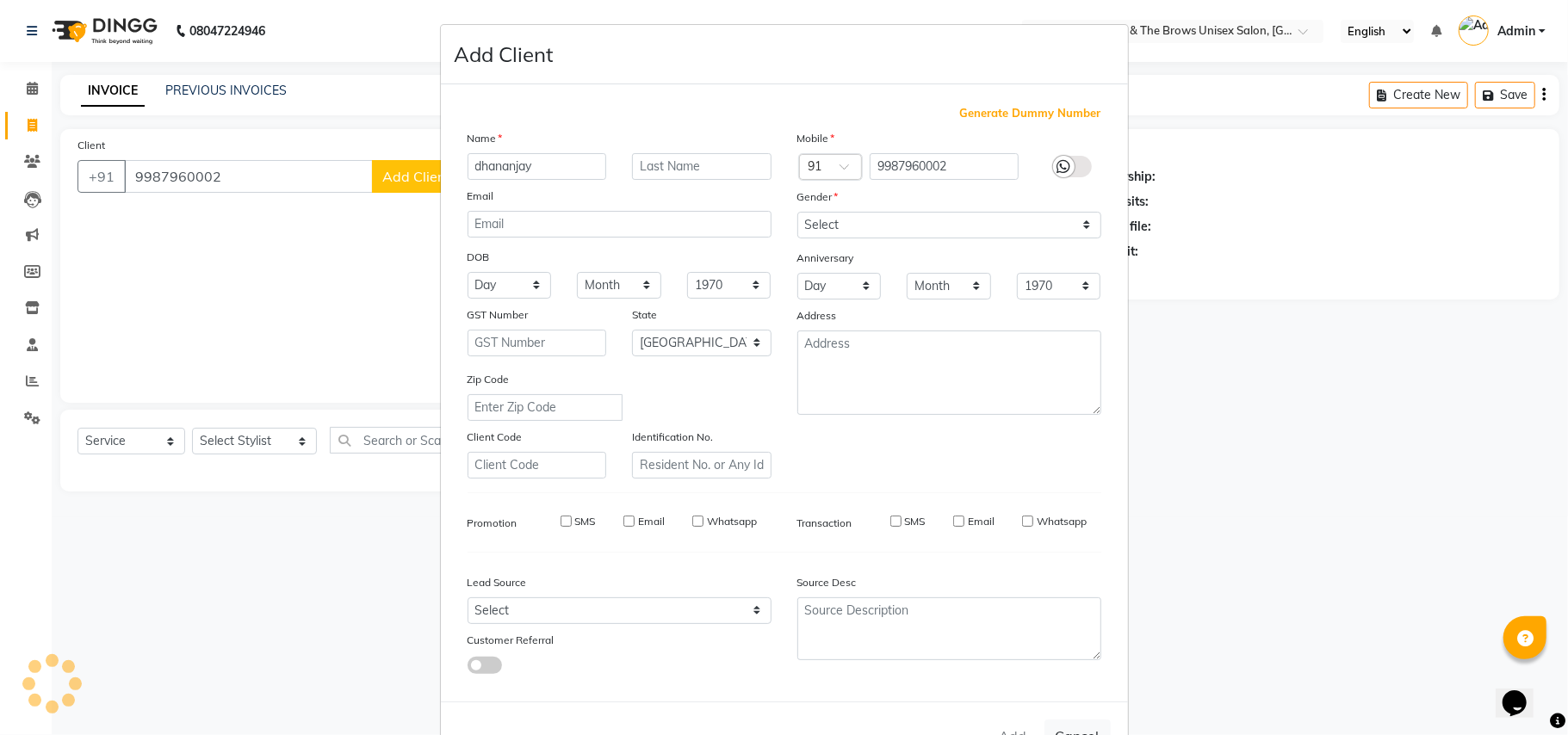
select select
select select "null"
select select
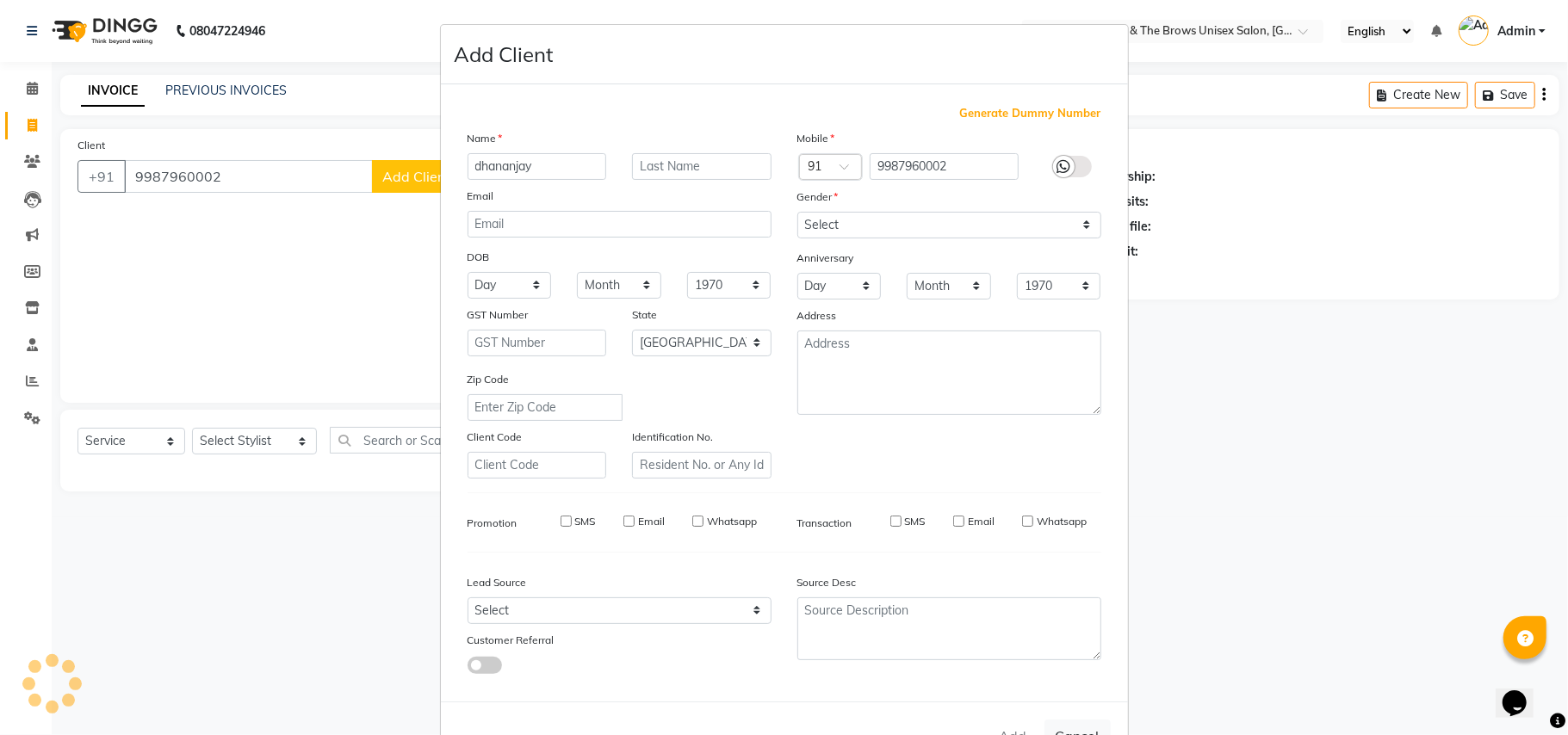
select select
checkbox input "false"
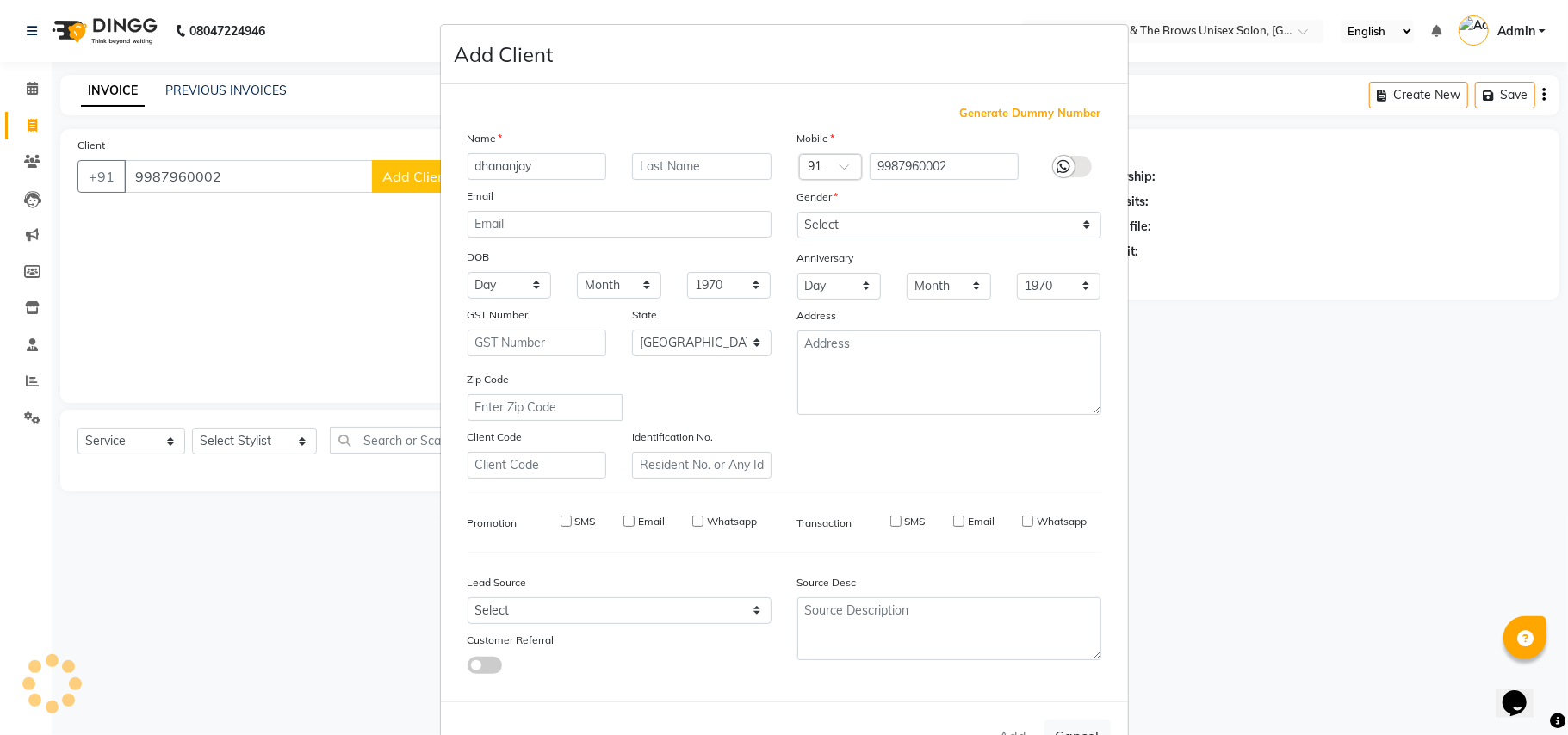
checkbox input "false"
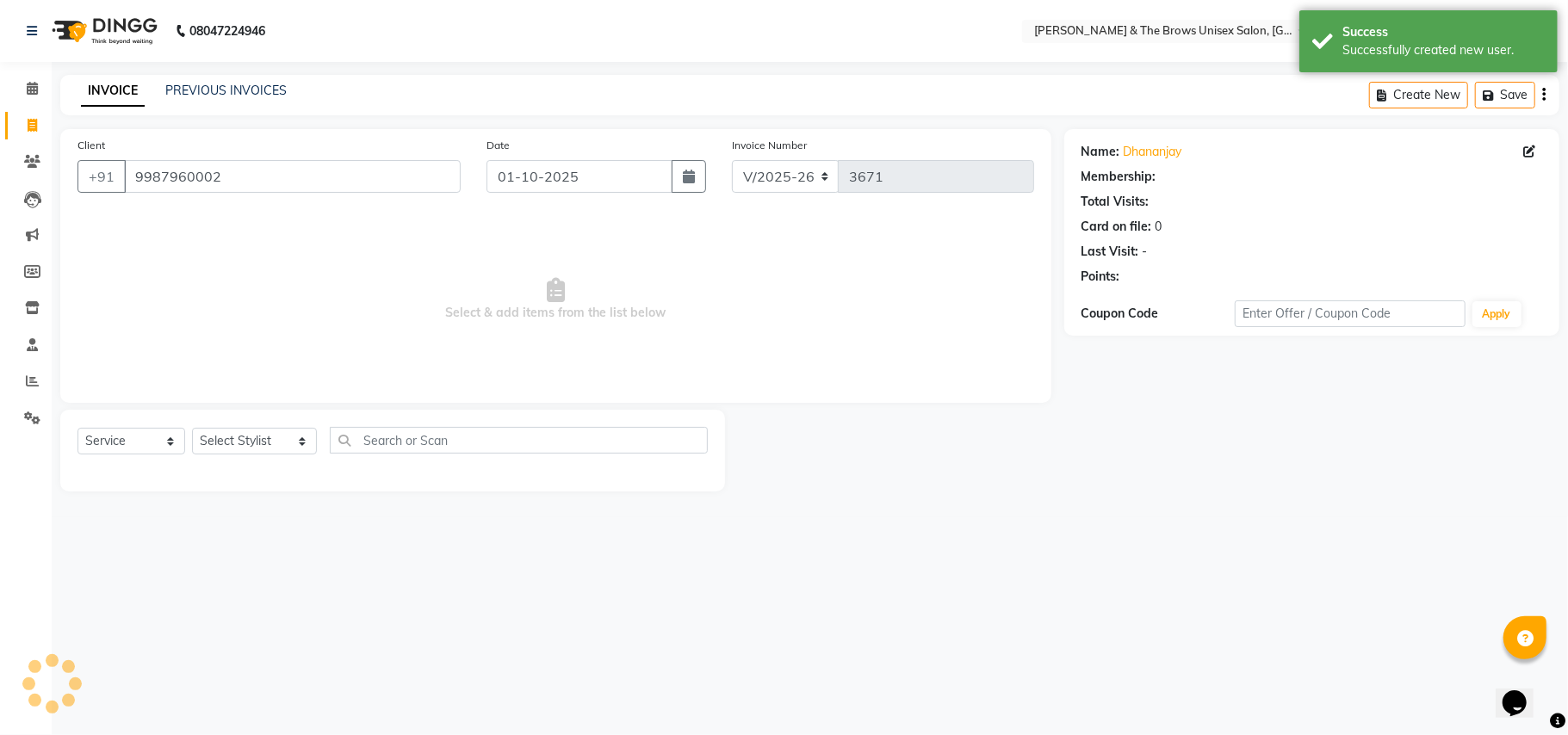
select select "1: Object"
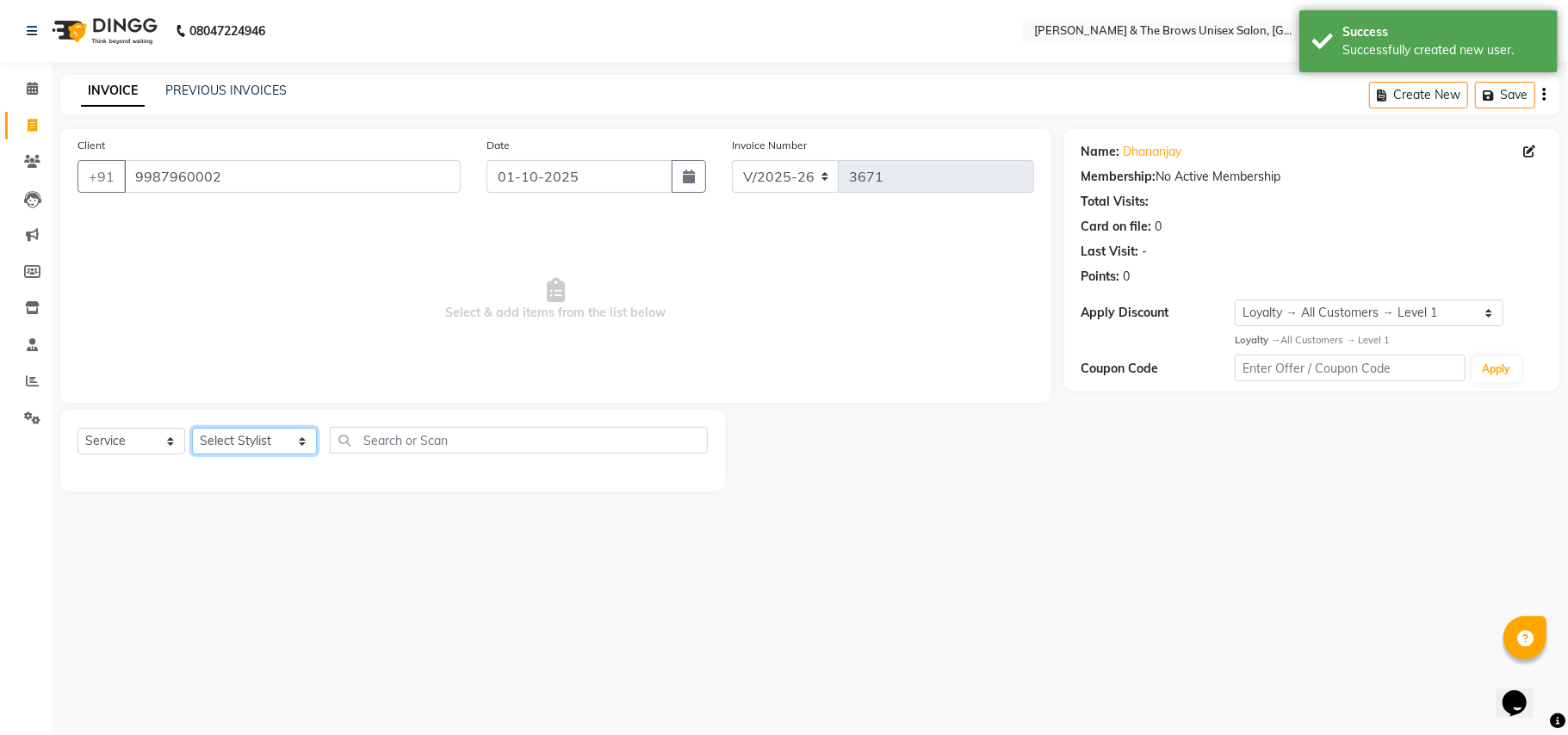
click at [283, 439] on select "Select Stylist Aamir manager padma Pallavi Rehan Sameer Shalini ma'am owner vis…" at bounding box center [254, 441] width 125 height 27
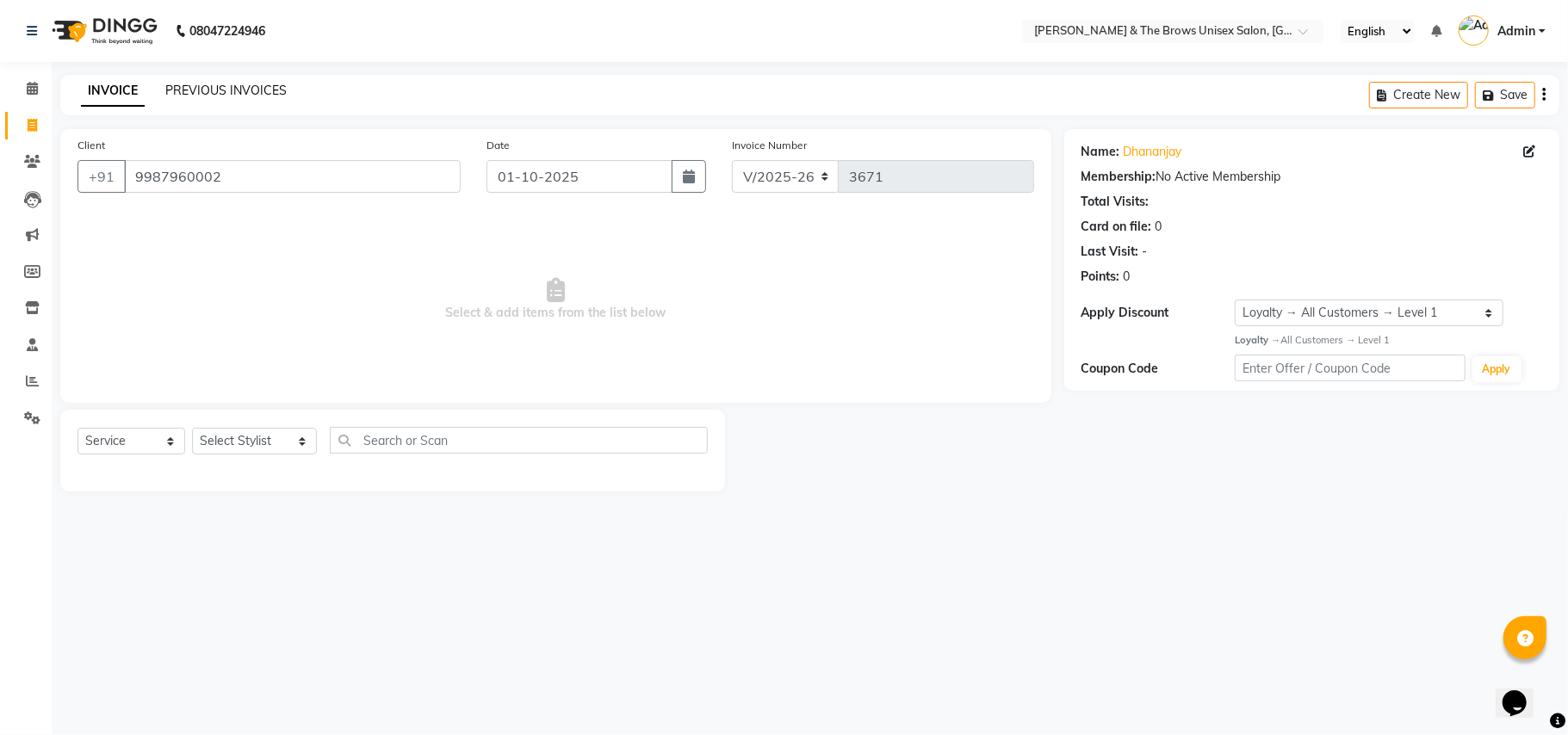
click at [209, 91] on link "PREVIOUS INVOICES" at bounding box center [225, 91] width 121 height 15
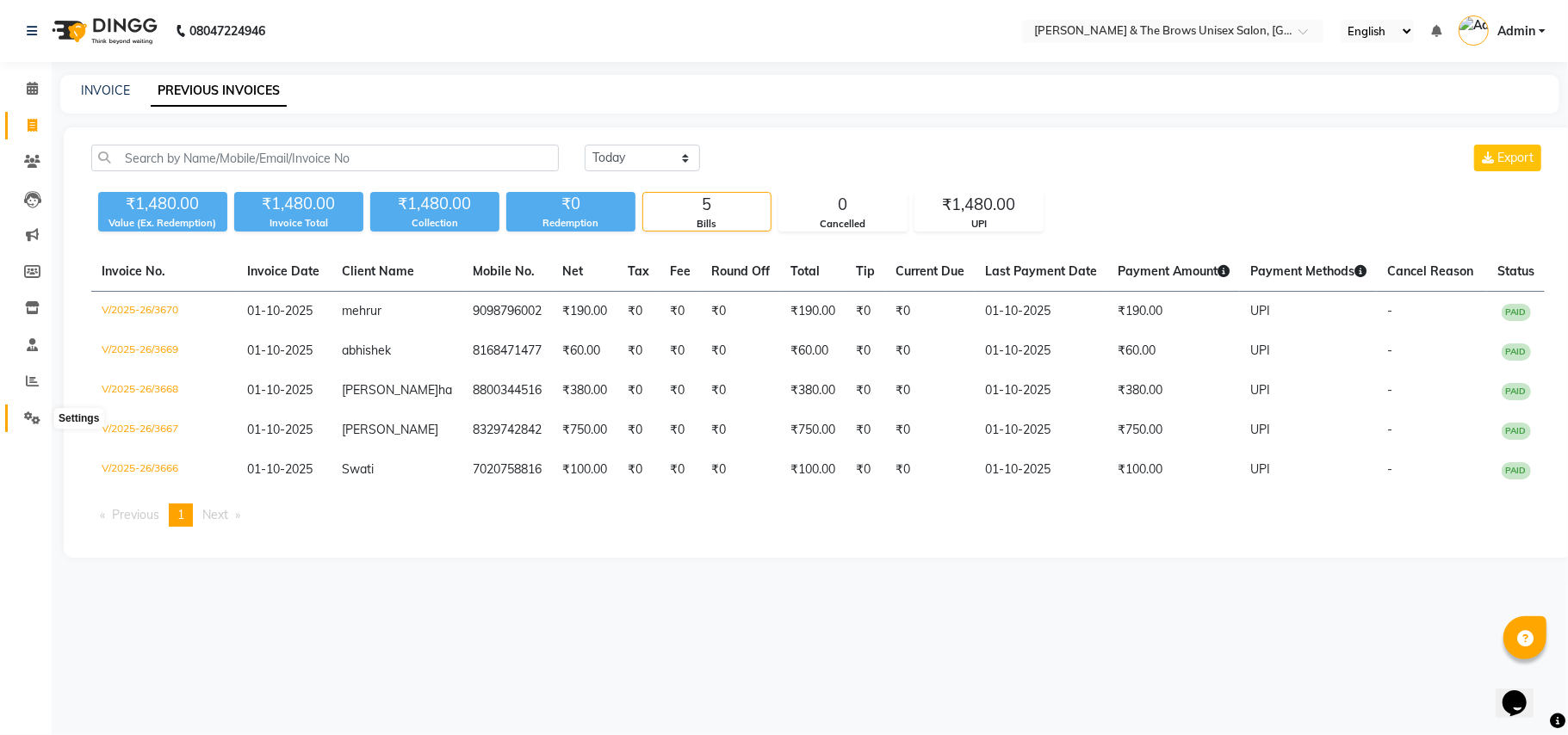
click at [31, 417] on icon at bounding box center [31, 419] width 16 height 13
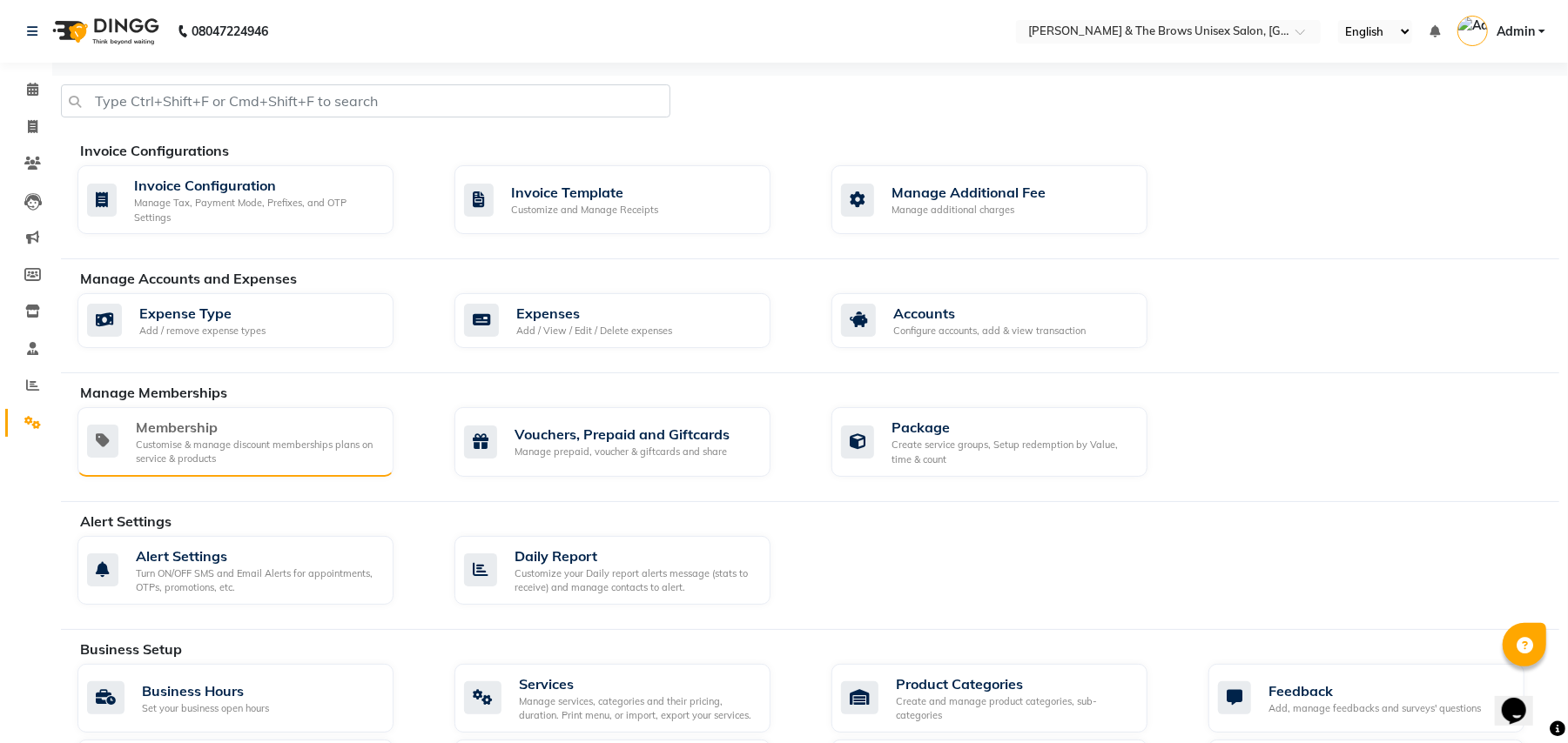
click at [173, 446] on div "Customise & manage discount memberships plans on service & products" at bounding box center [257, 452] width 244 height 29
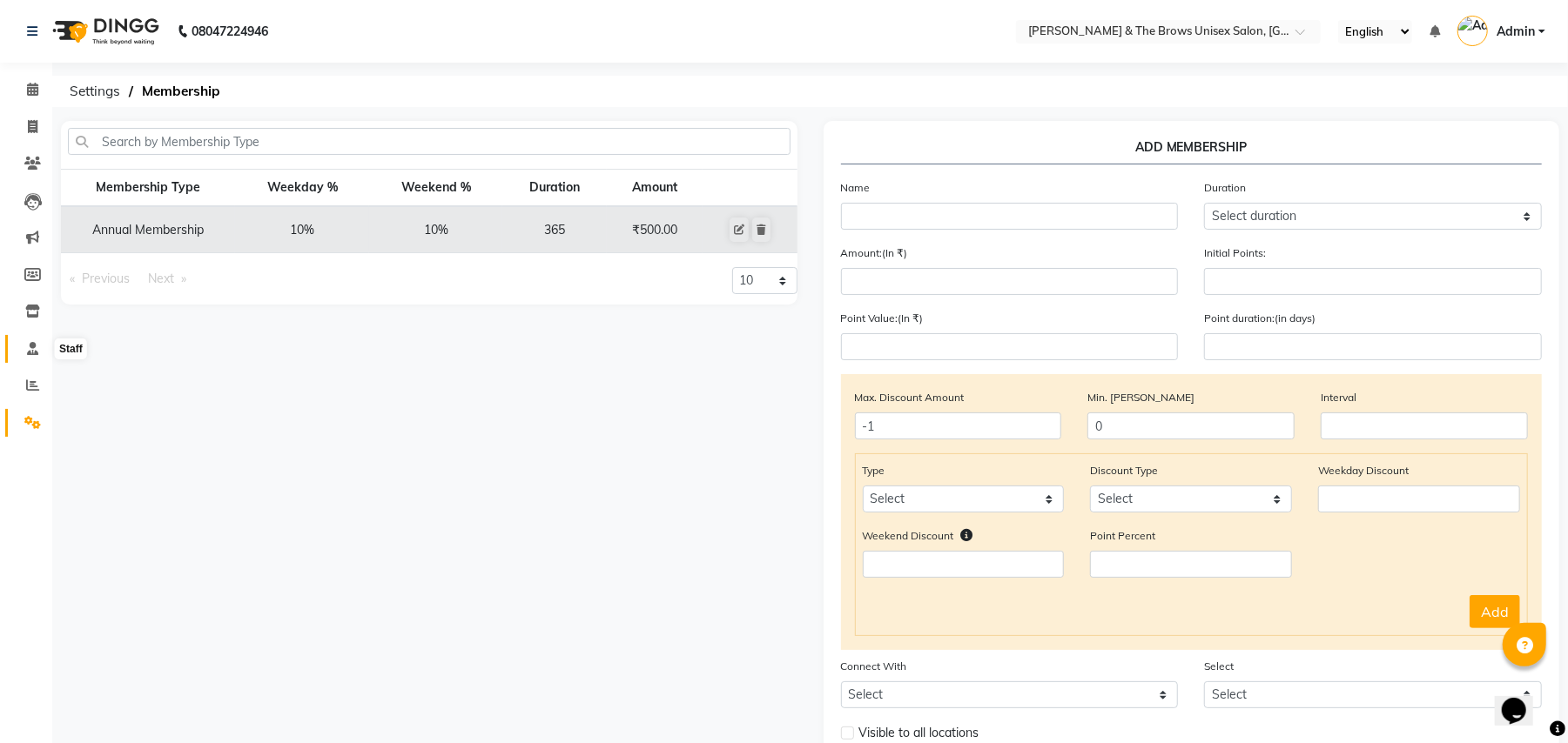
click at [32, 352] on icon at bounding box center [33, 349] width 12 height 13
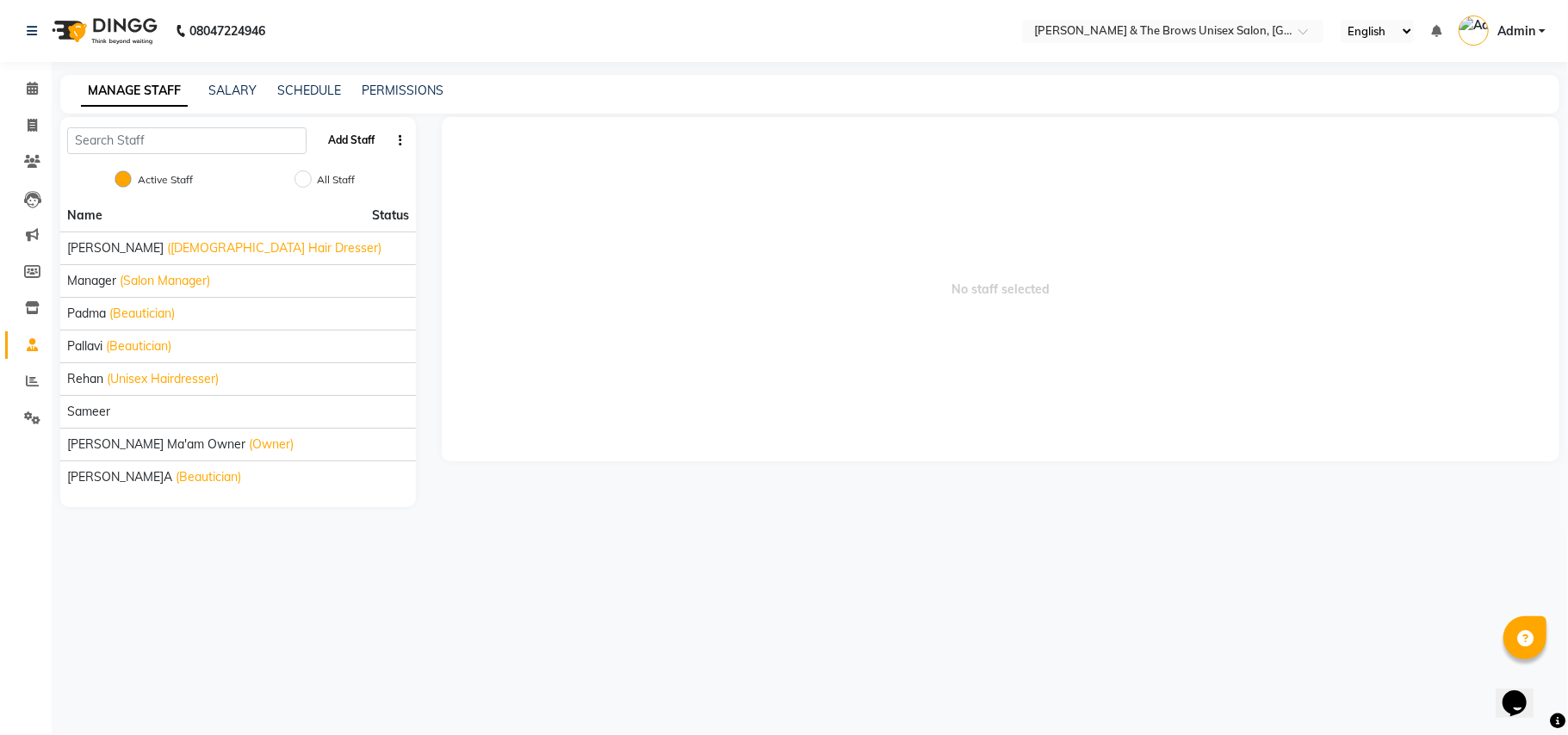
click at [361, 141] on button "Add Staff" at bounding box center [351, 140] width 60 height 30
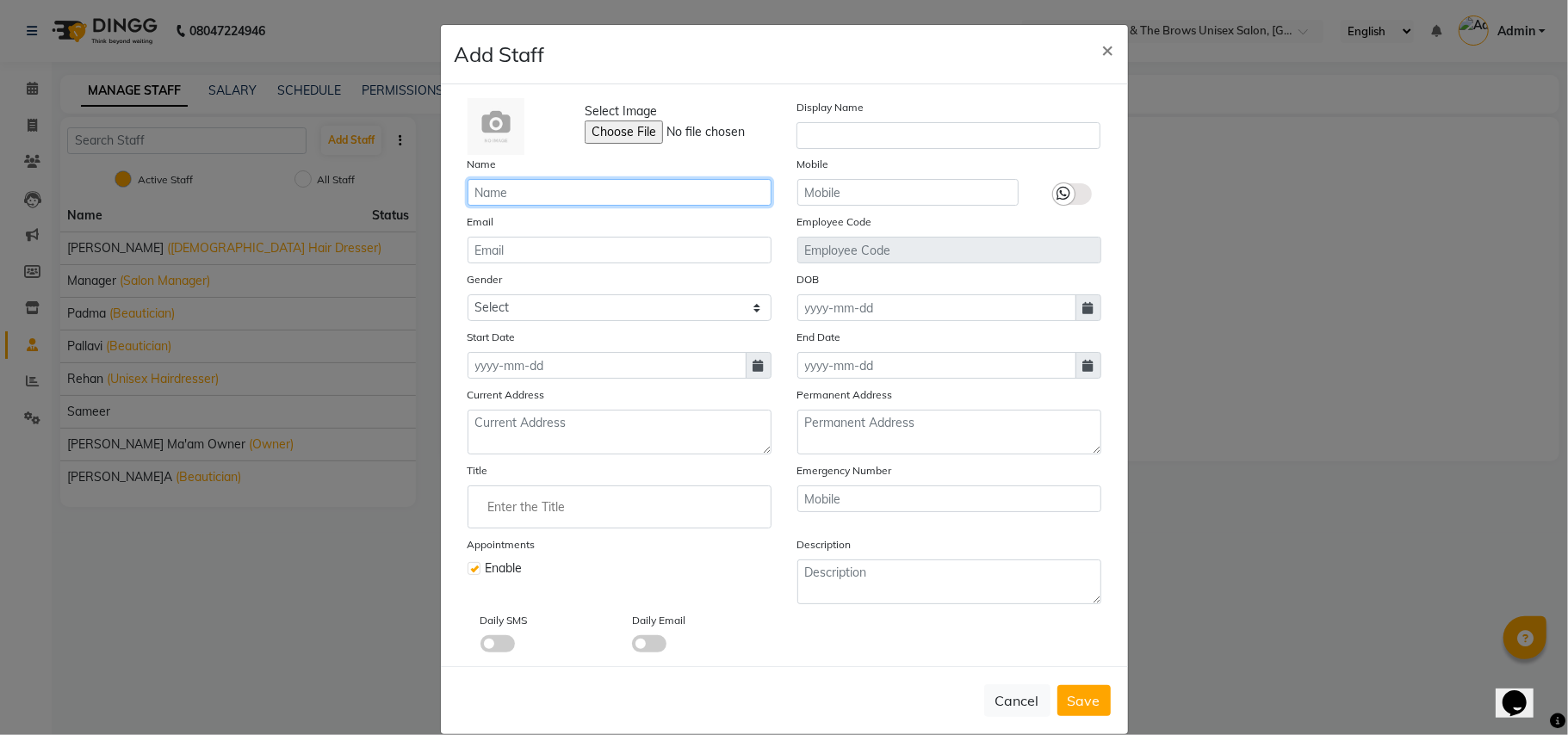
click at [474, 187] on input "text" at bounding box center [620, 193] width 304 height 27
type input "faisal"
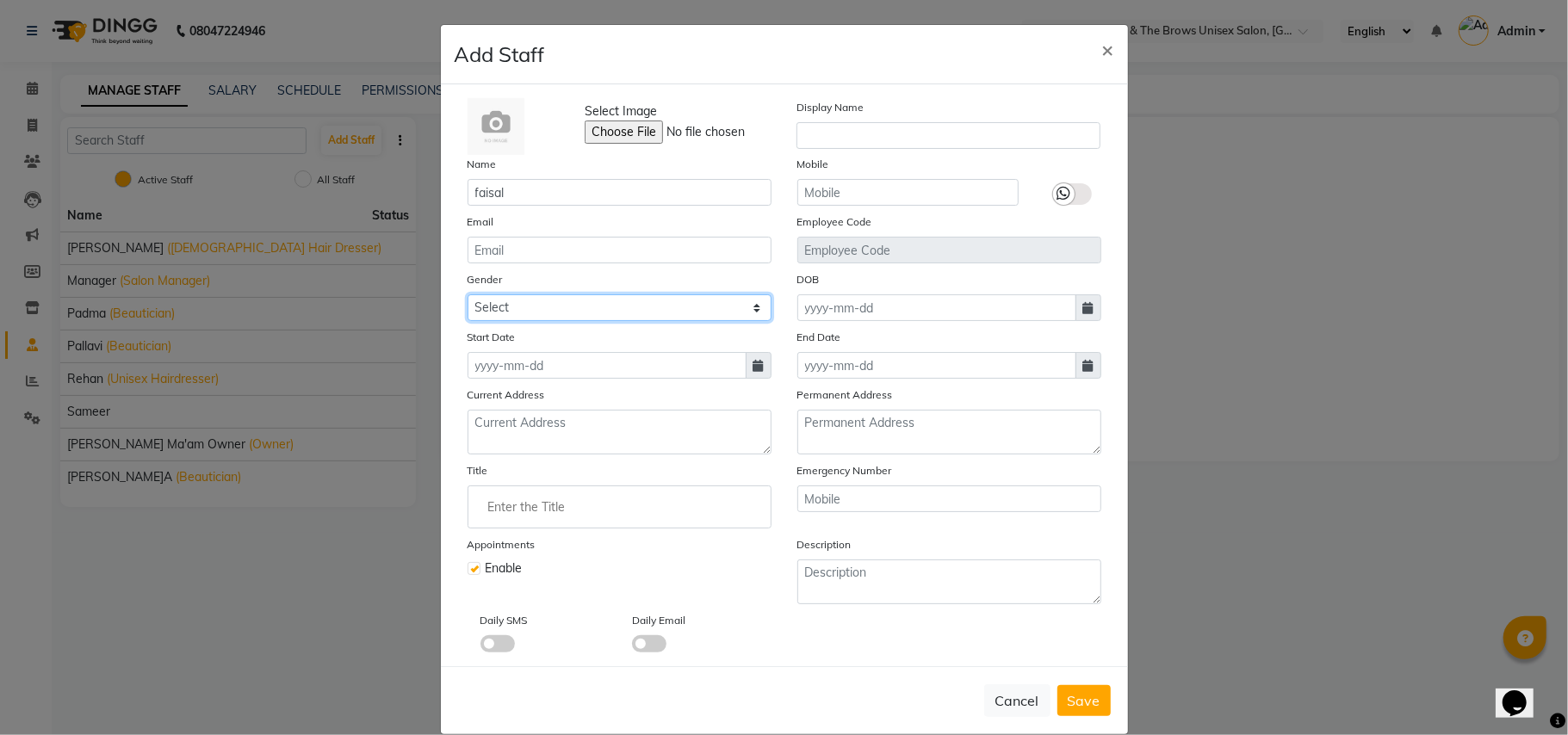
click at [483, 296] on select "Select Male Female Other Prefer Not To Say" at bounding box center [620, 308] width 304 height 27
select select "male"
click at [468, 295] on select "Select Male Female Other Prefer Not To Say" at bounding box center [620, 308] width 304 height 27
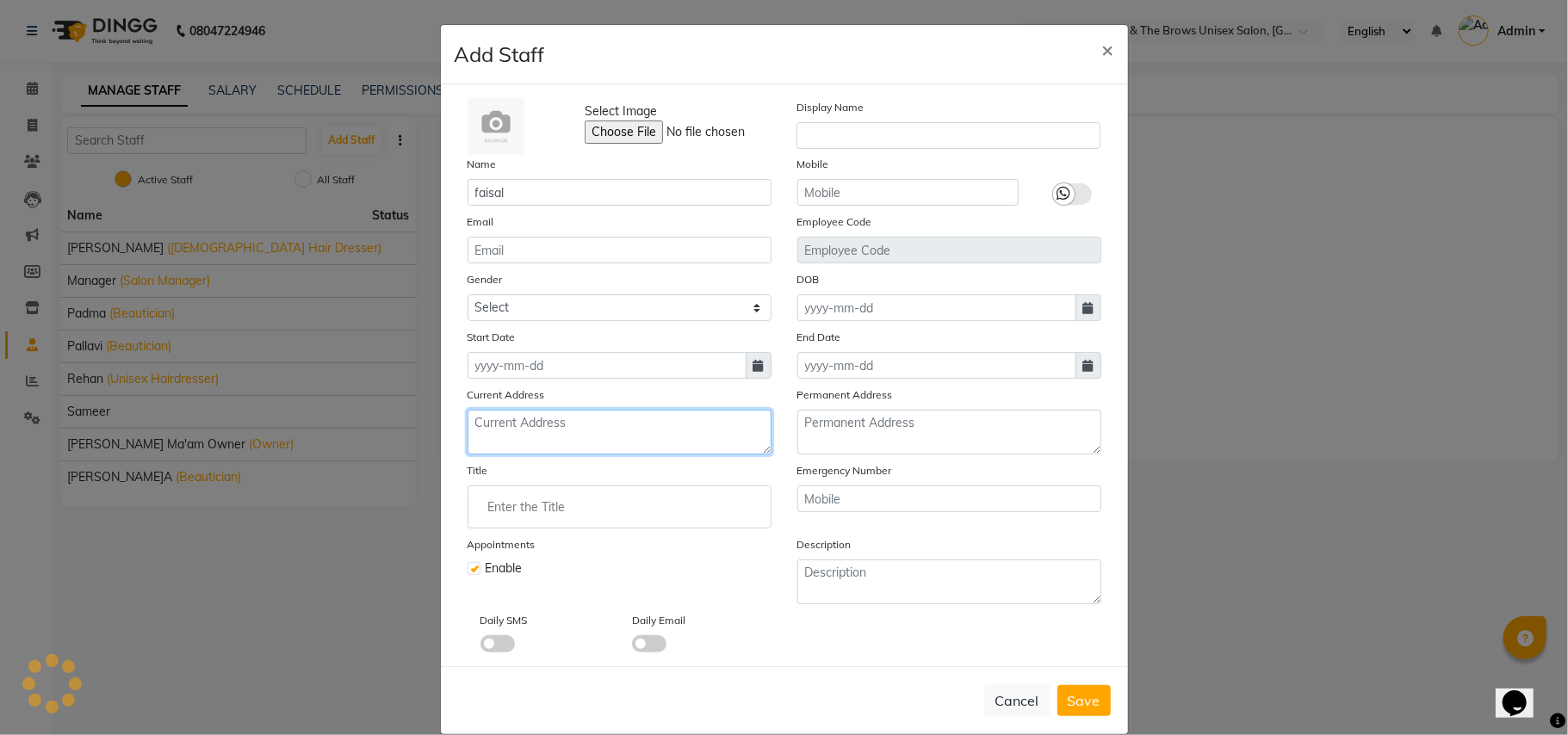
click at [491, 420] on textarea at bounding box center [620, 432] width 304 height 45
type textarea "pune thatwade"
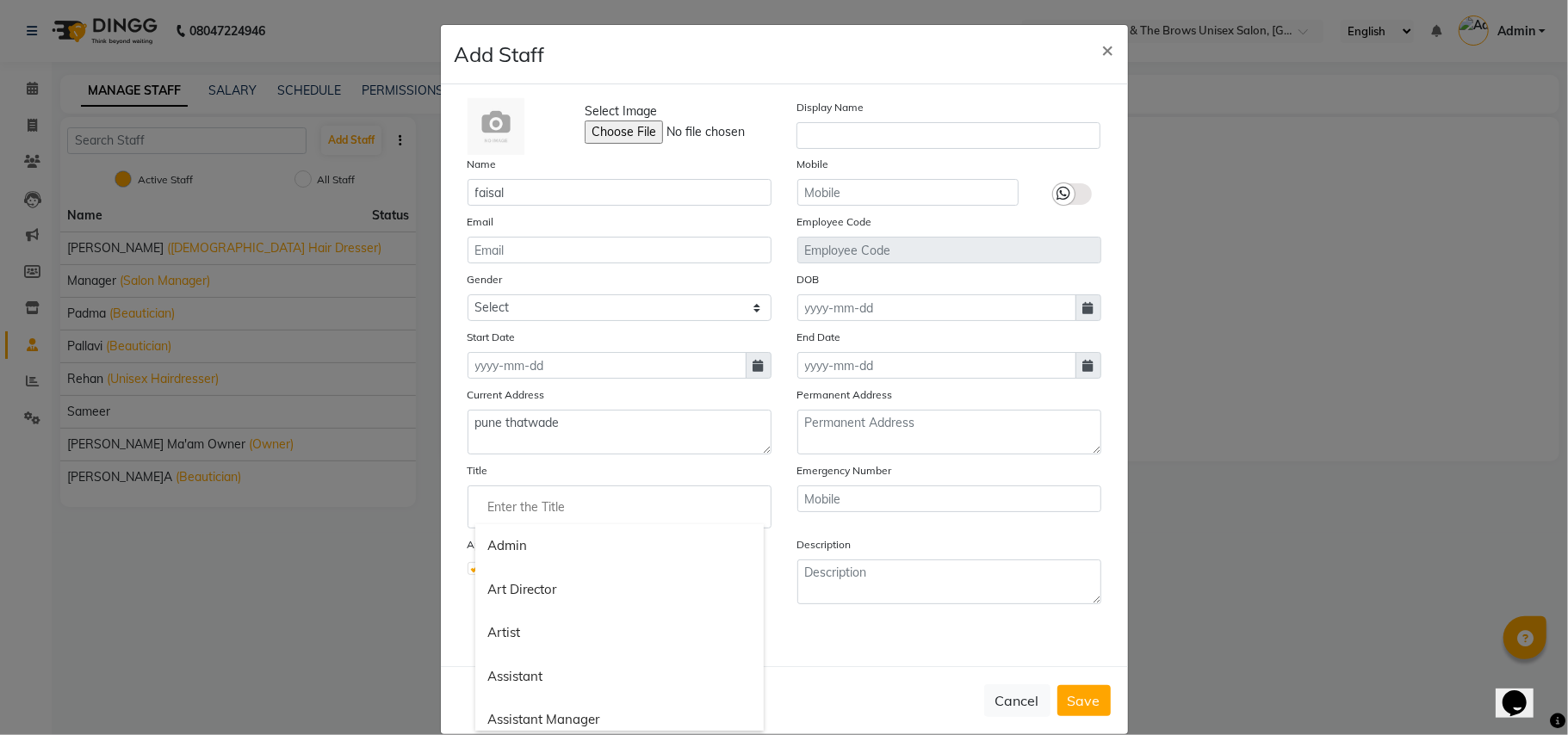
click at [503, 500] on input "Enter the Title" at bounding box center [620, 507] width 289 height 34
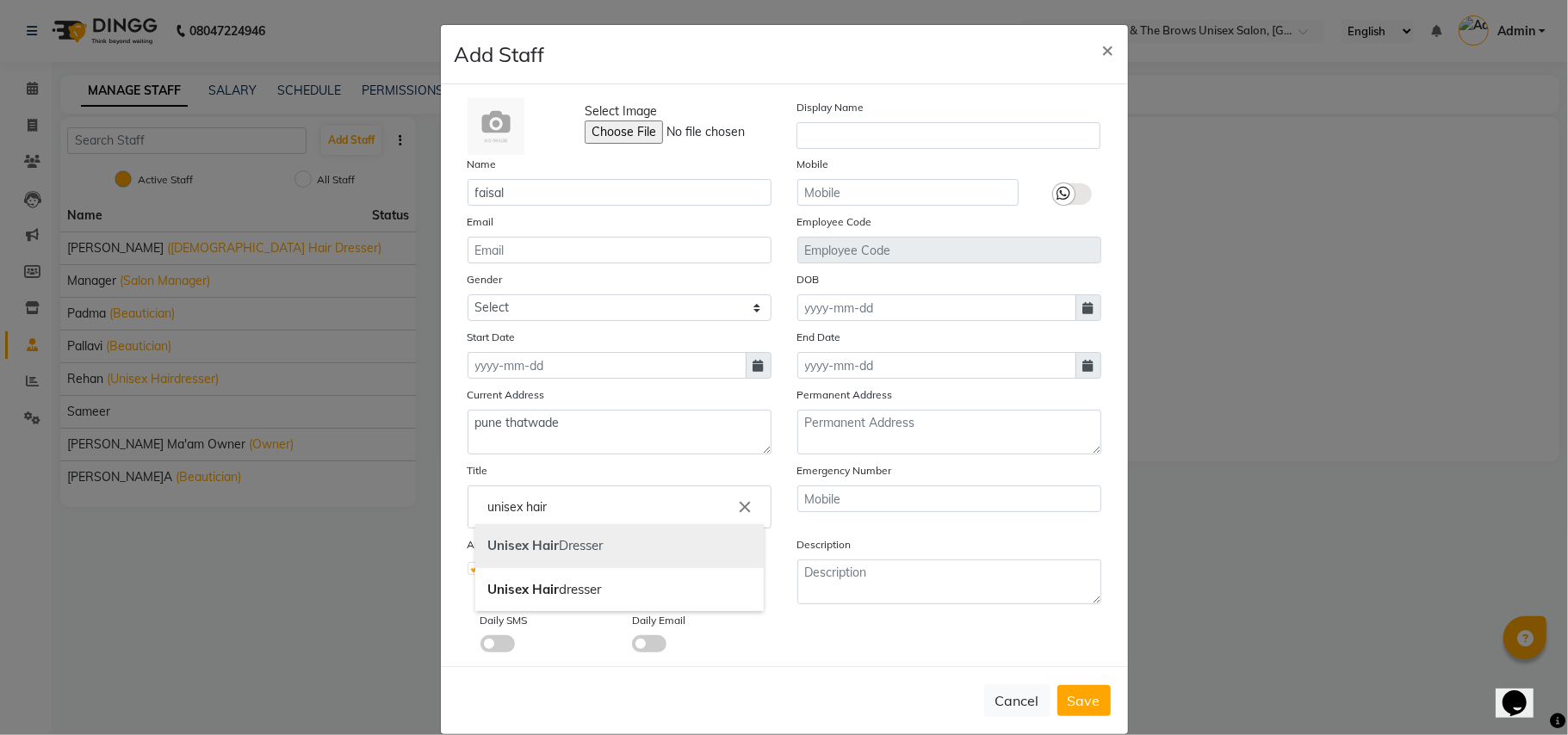
click at [490, 541] on b "Unisex" at bounding box center [508, 545] width 41 height 16
type input "Unisex Hair Dresser"
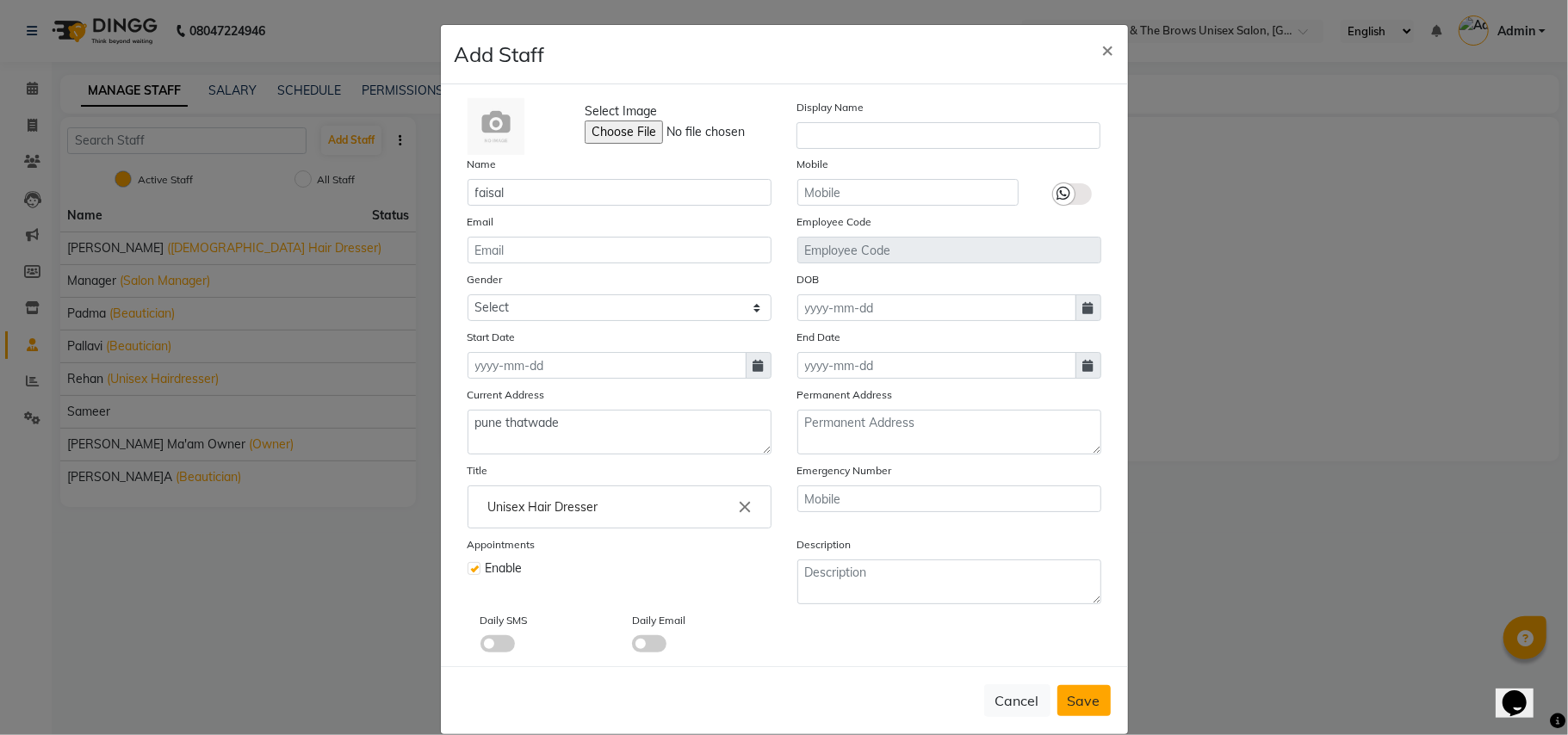
click at [1071, 704] on span "Save" at bounding box center [1084, 701] width 32 height 17
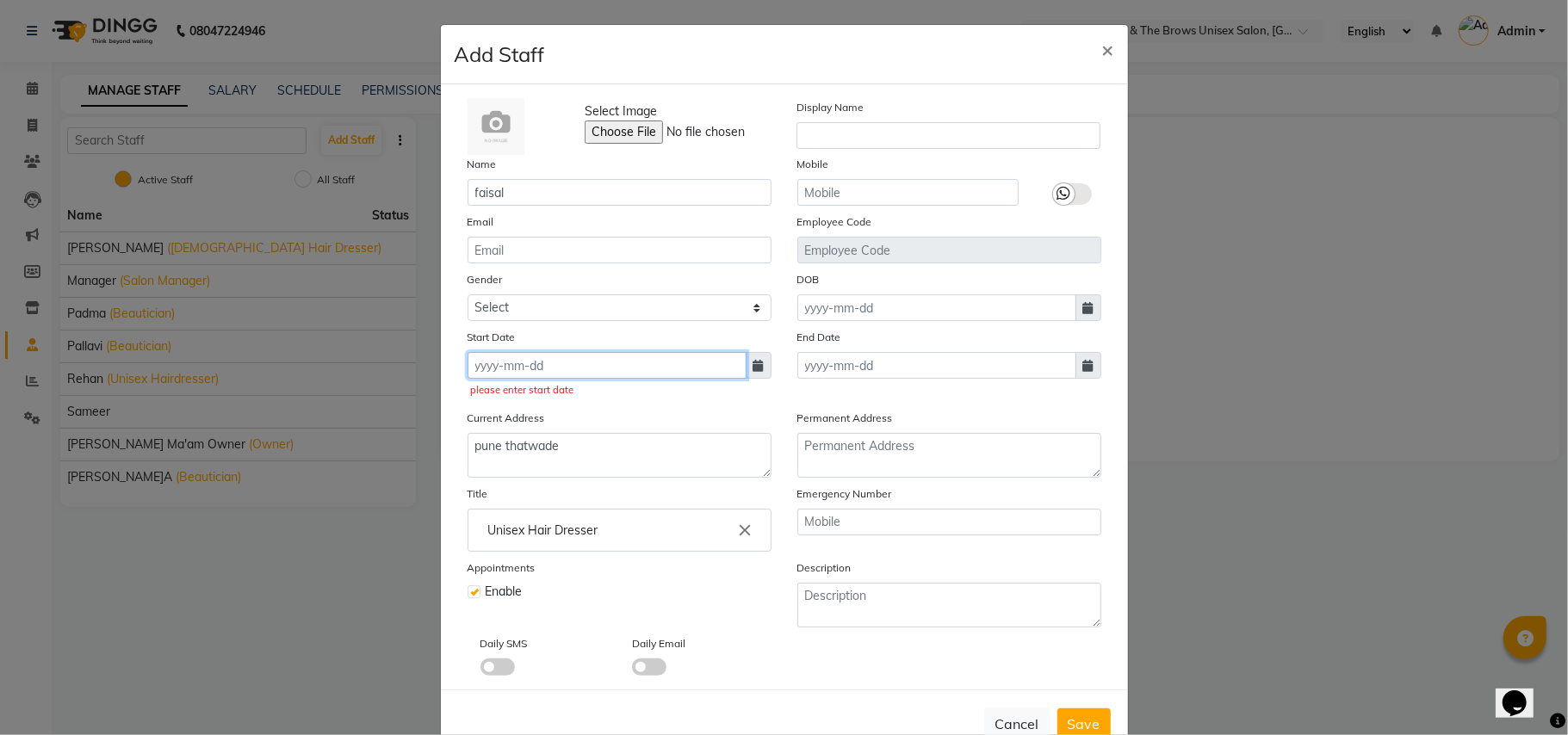
click at [515, 366] on input at bounding box center [607, 365] width 279 height 27
select select "10"
select select "2025"
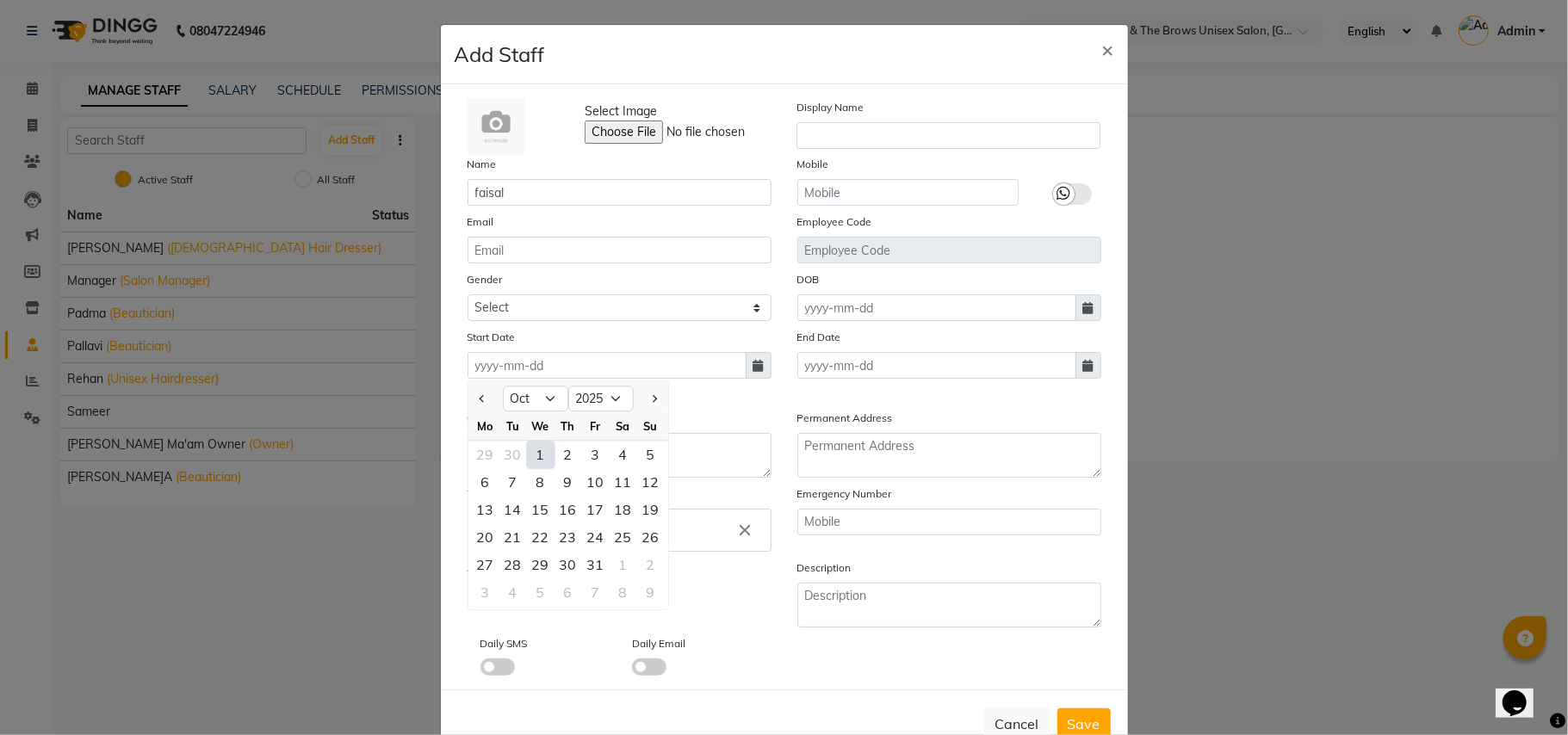
click at [534, 452] on div "1" at bounding box center [540, 455] width 28 height 28
type input "01-10-2025"
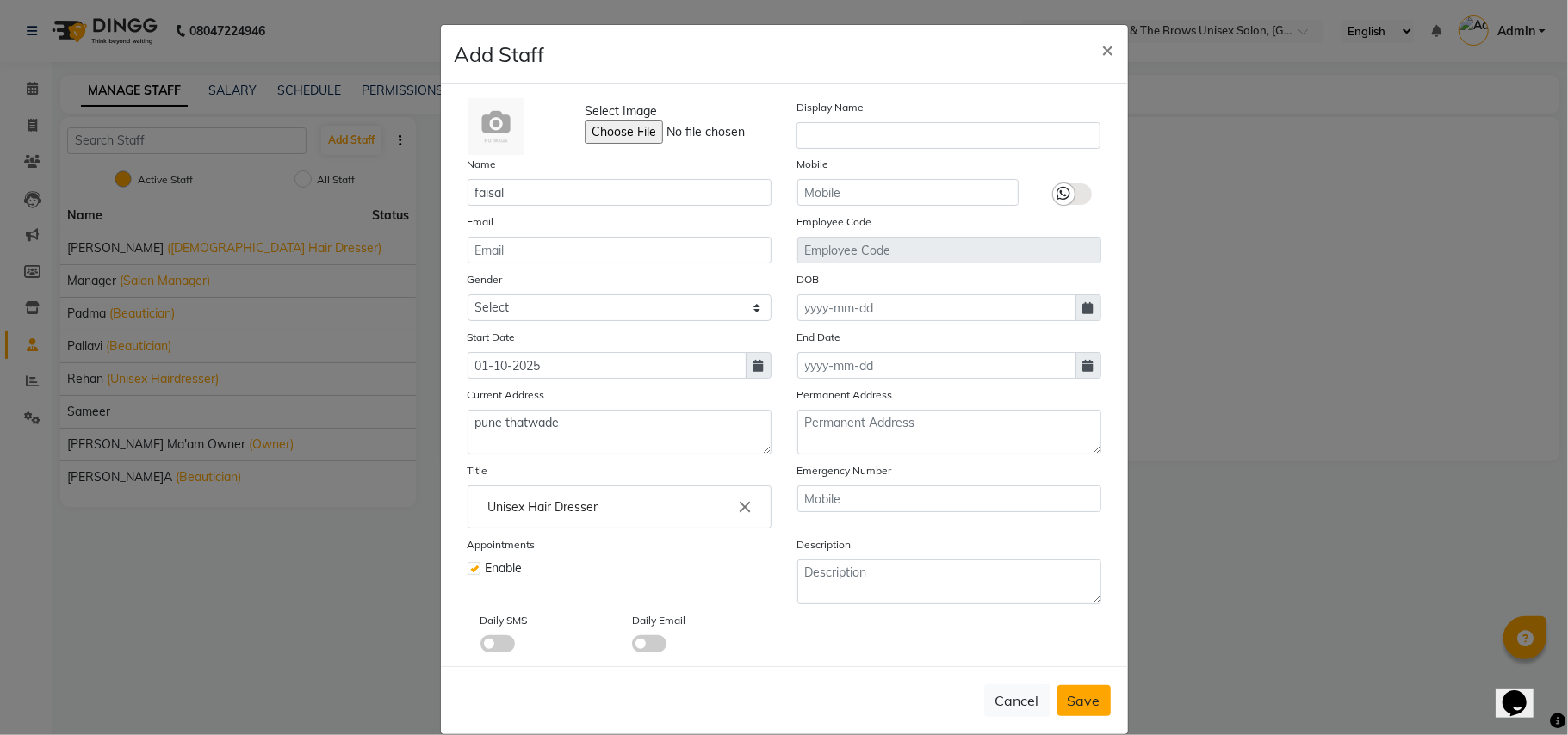
click at [1073, 692] on span "Save" at bounding box center [1084, 701] width 32 height 17
select select
checkbox input "false"
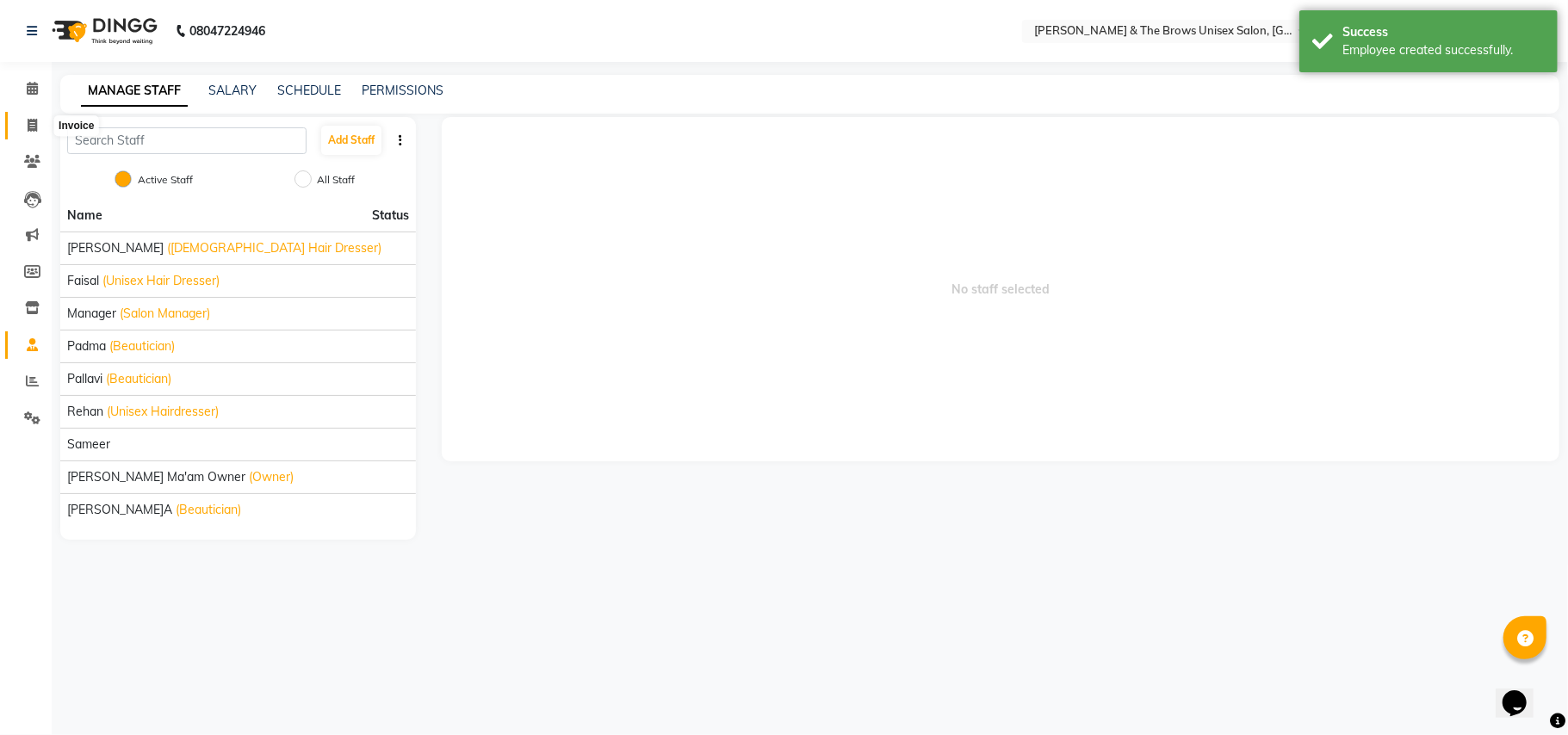
click at [35, 119] on icon at bounding box center [32, 126] width 10 height 13
select select "service"
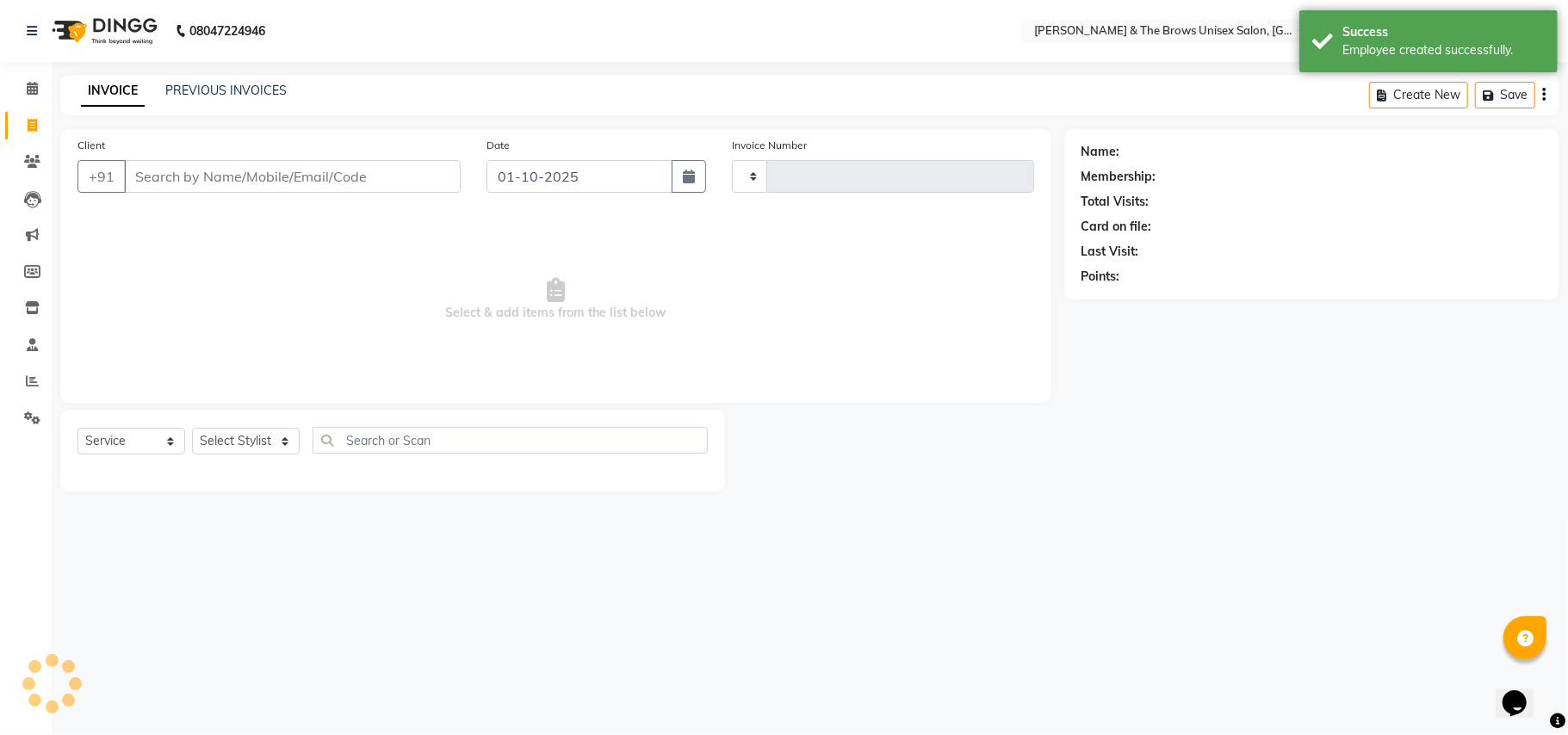
type input "3671"
select select "872"
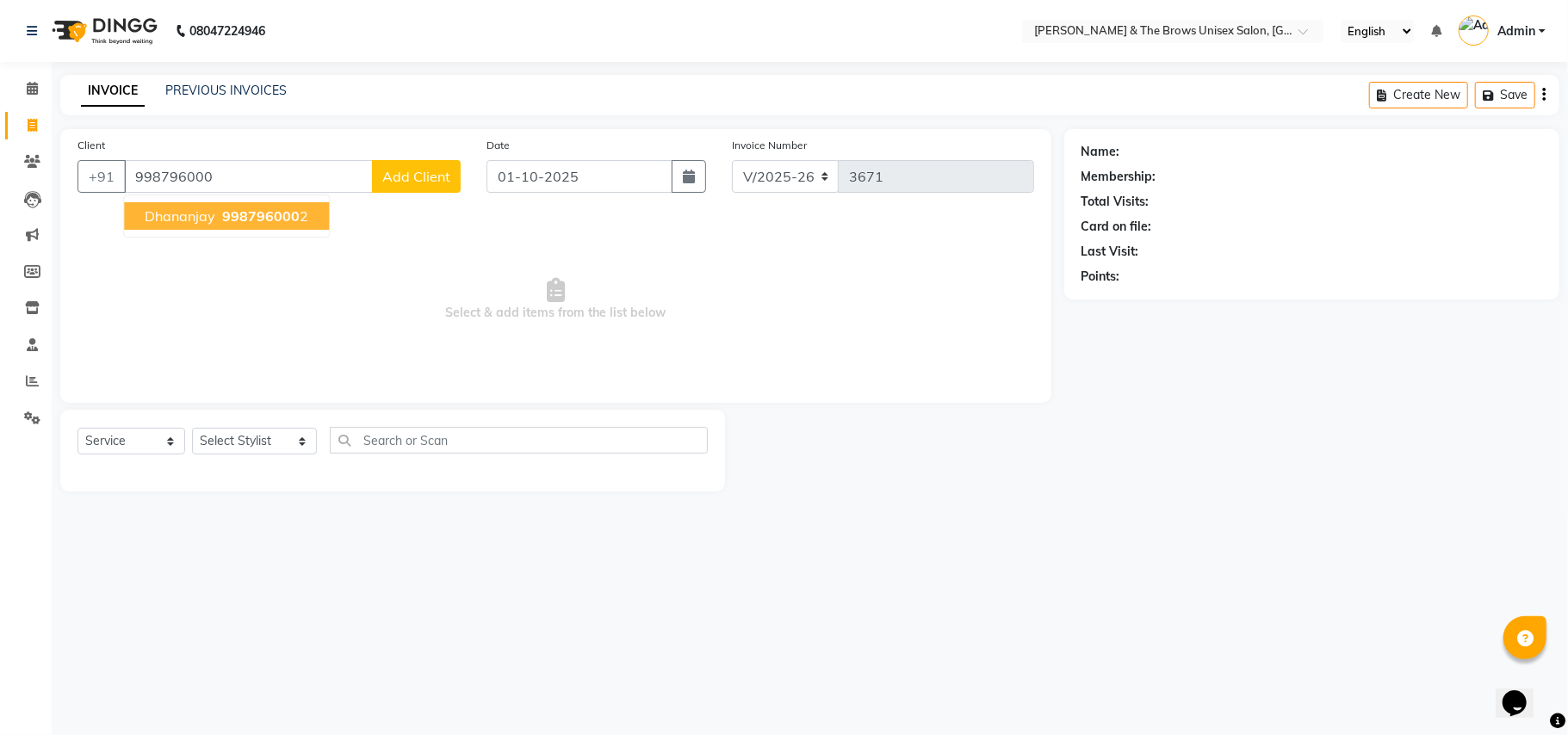
click at [229, 220] on span "998796000" at bounding box center [260, 216] width 77 height 17
type input "9987960002"
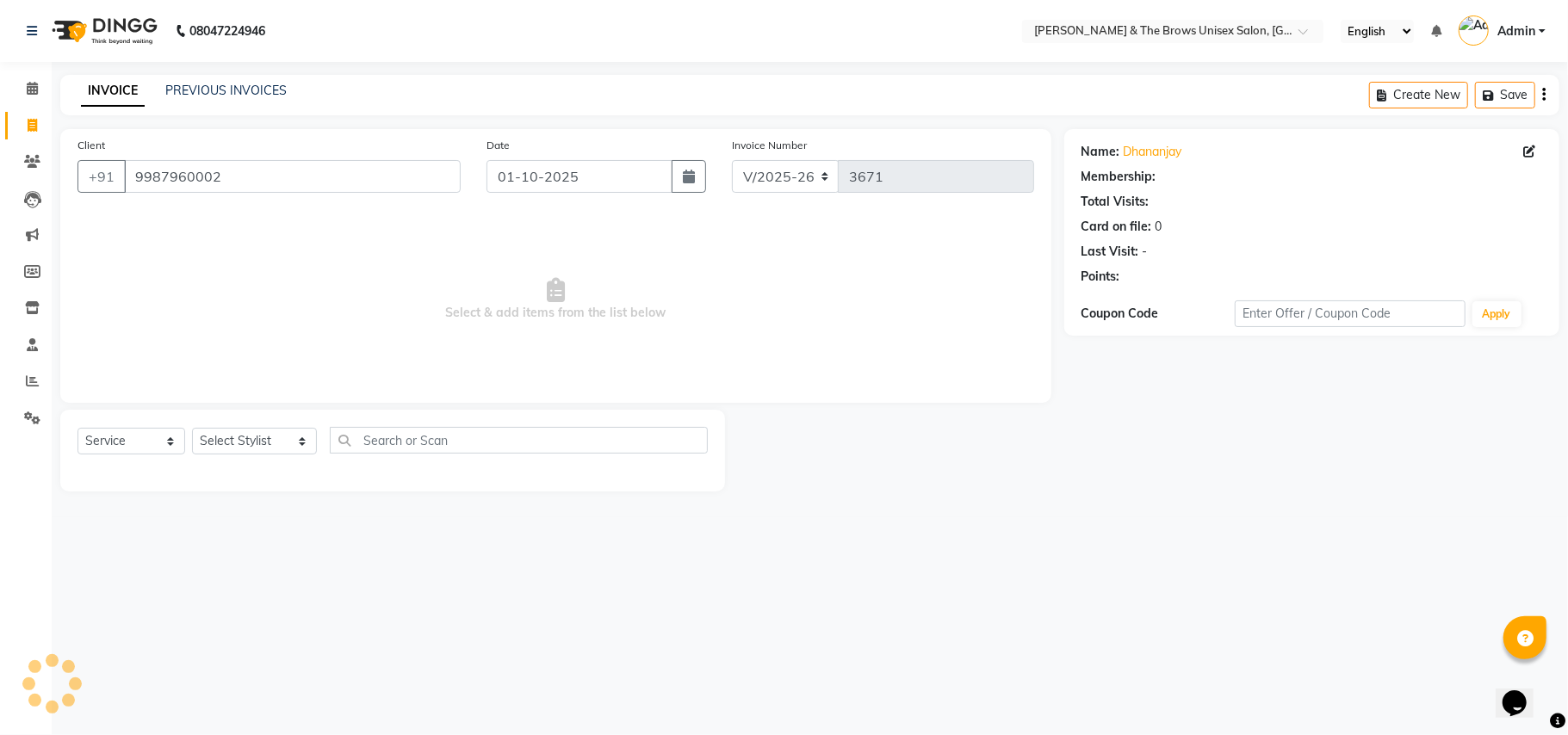
select select "1: Object"
click at [279, 441] on select "Select Stylist Aamir faisal manager padma Pallavi Rehan Sameer Shalini ma'am ow…" at bounding box center [254, 441] width 125 height 27
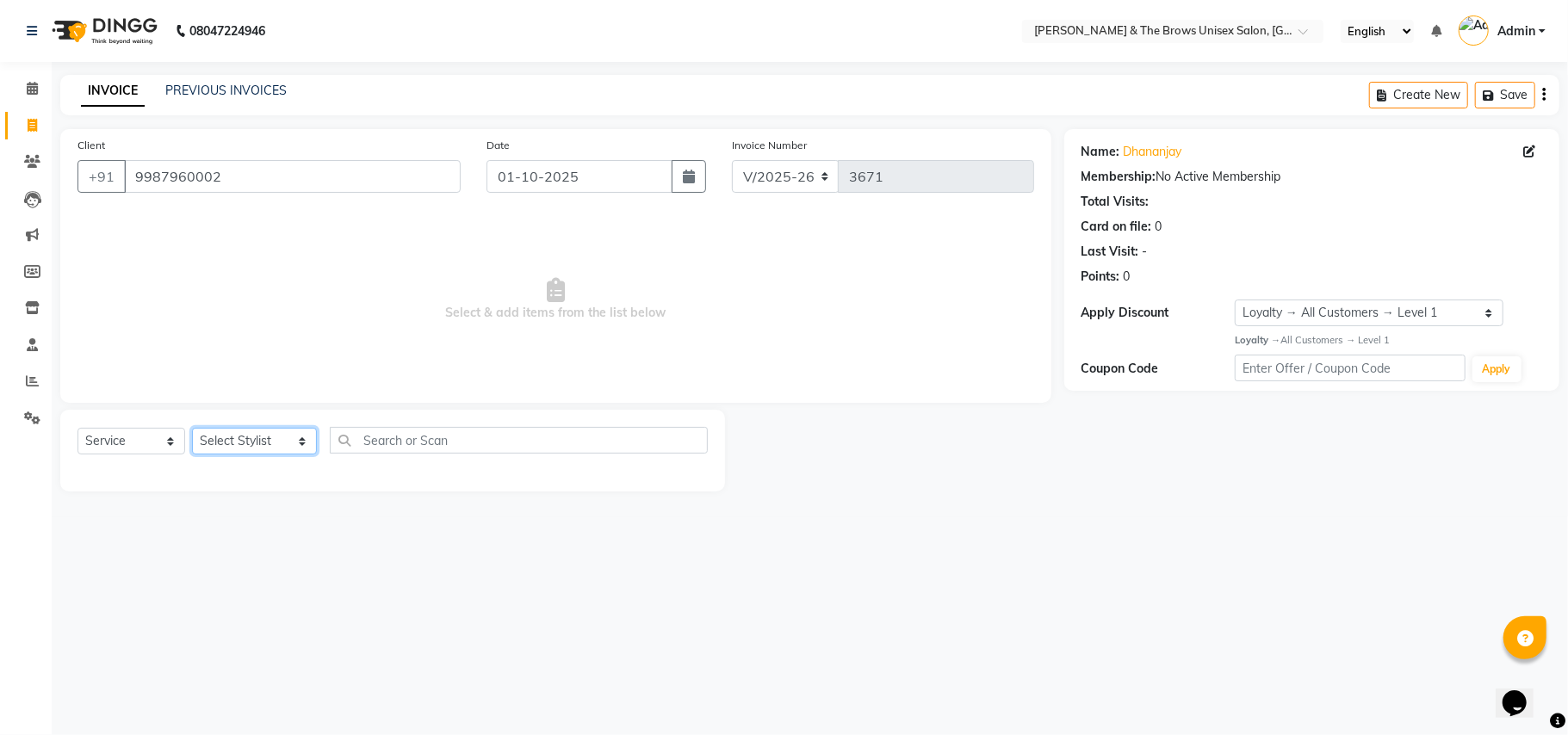
select select "93491"
click at [192, 428] on select "Select Stylist Aamir faisal manager padma Pallavi Rehan Sameer Shalini ma'am ow…" at bounding box center [254, 441] width 125 height 27
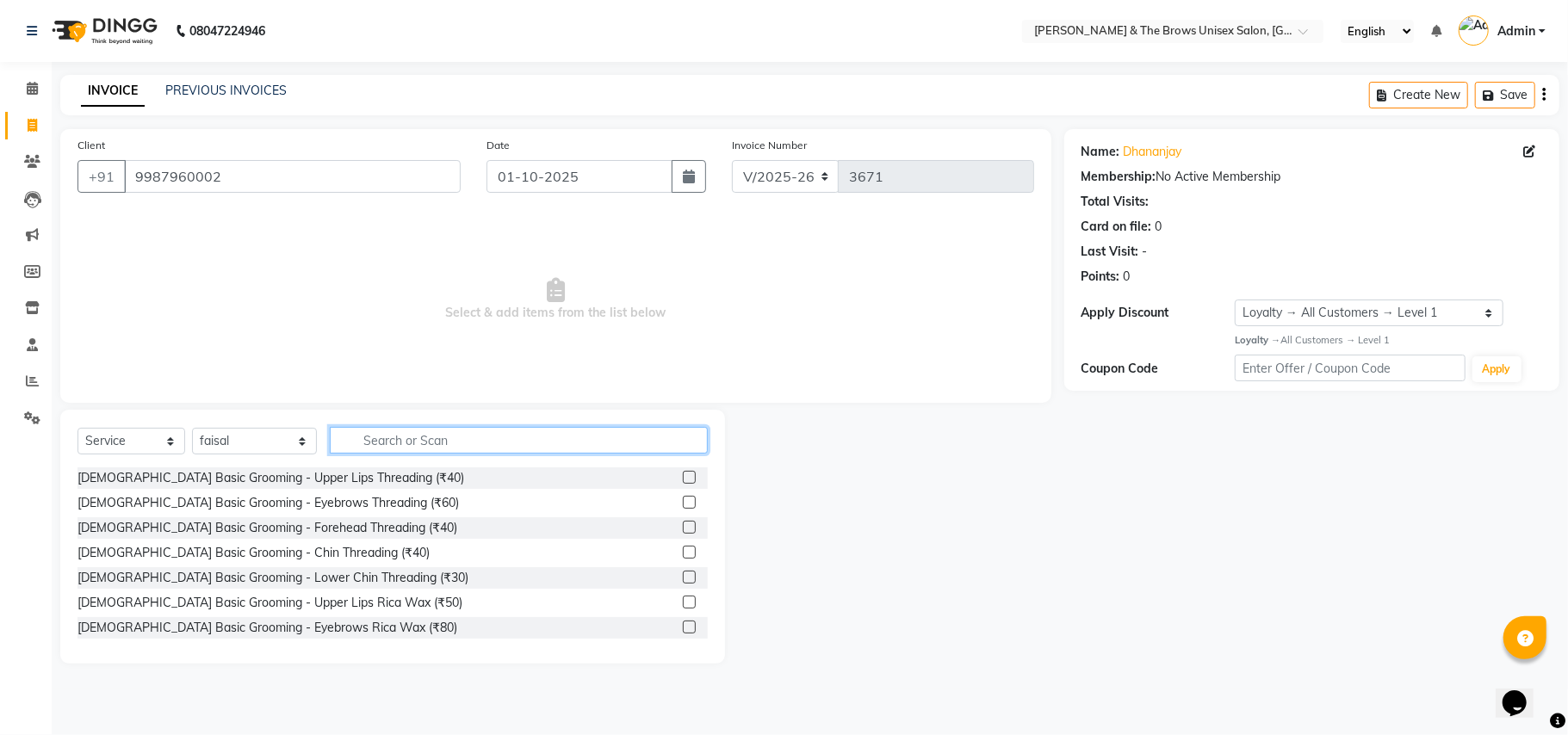
click at [345, 435] on input "text" at bounding box center [519, 440] width 378 height 27
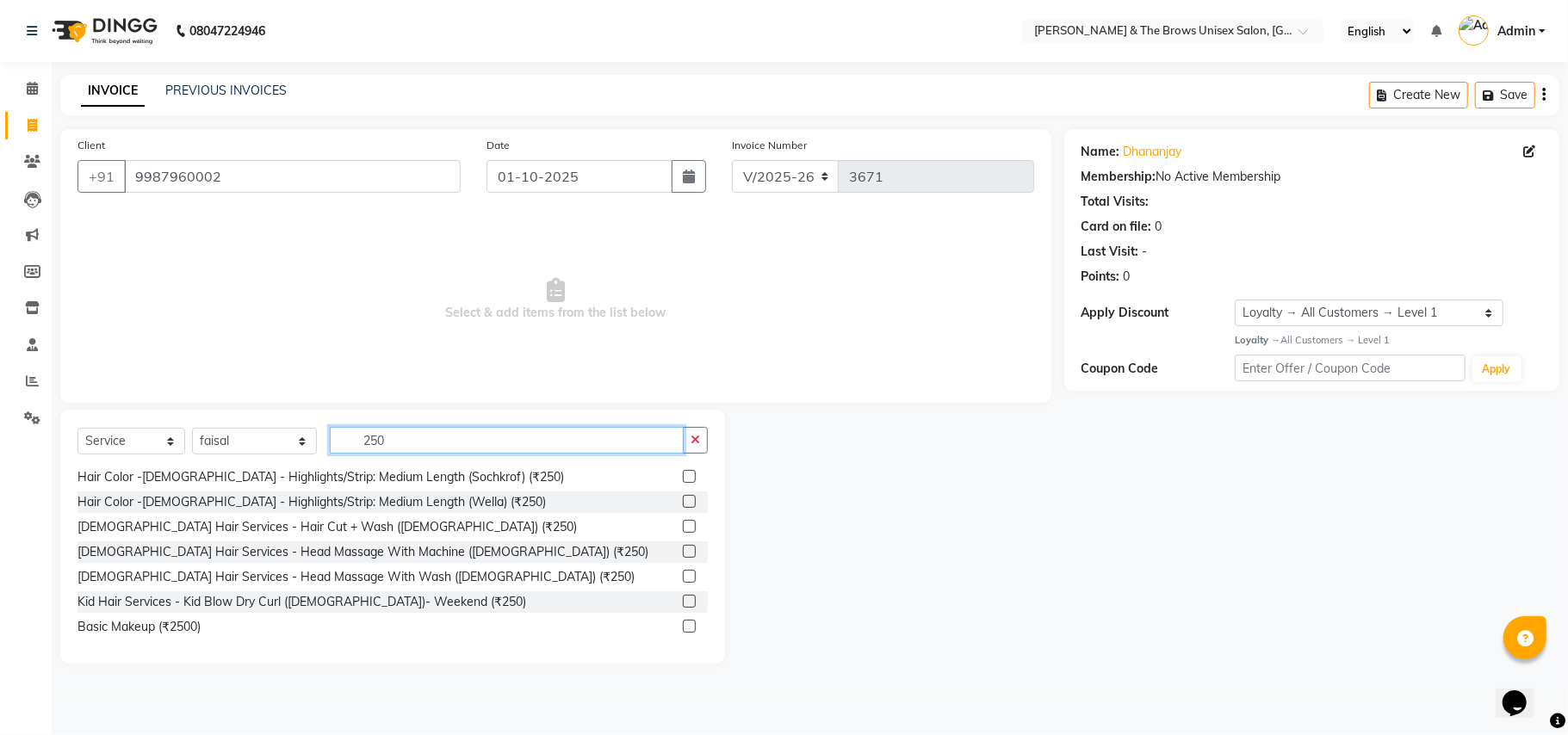
scroll to position [401, 0]
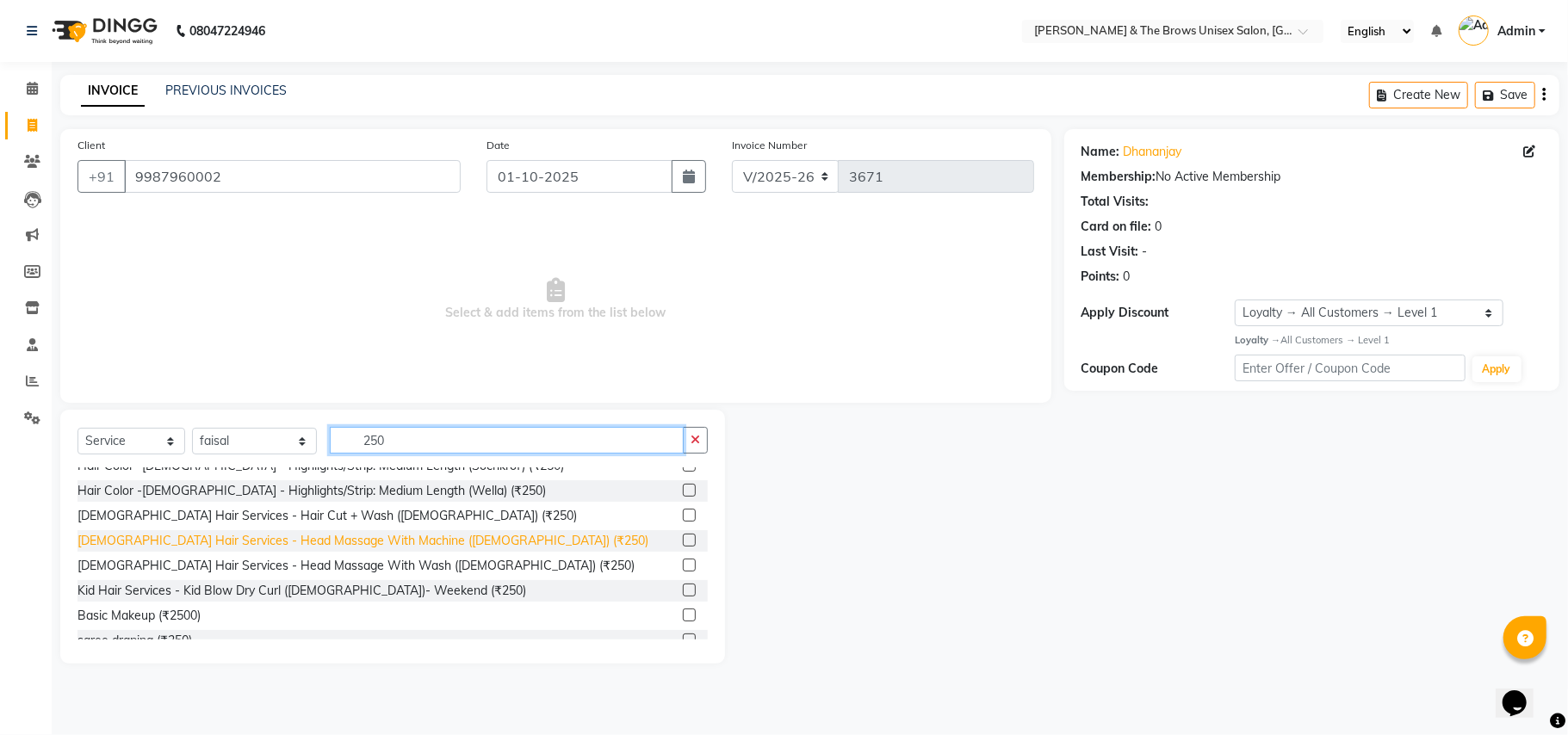
type input "250"
click at [282, 532] on div "Male Hair Services - Head Massage With Machine (Male) (₹250)" at bounding box center [362, 541] width 571 height 18
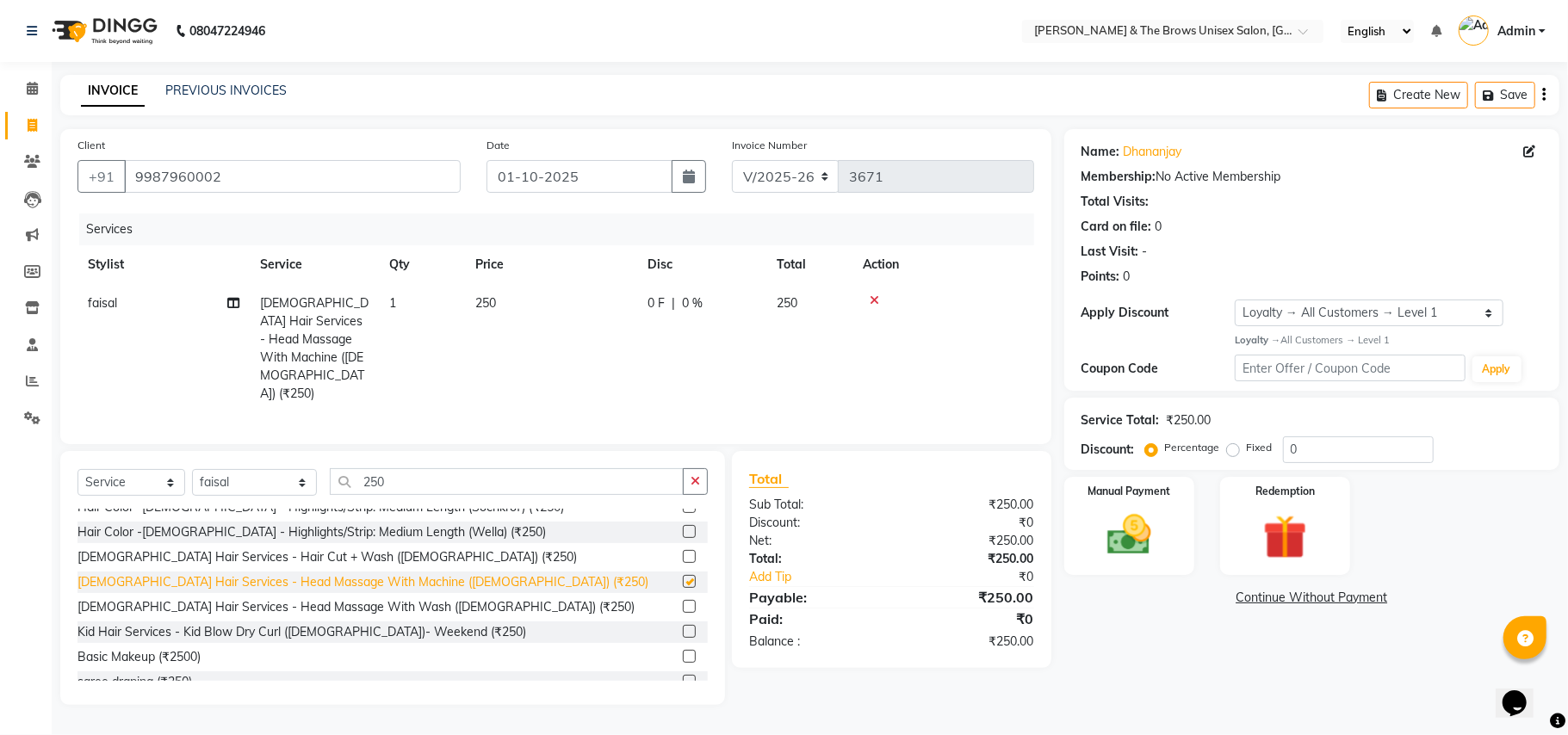
checkbox input "false"
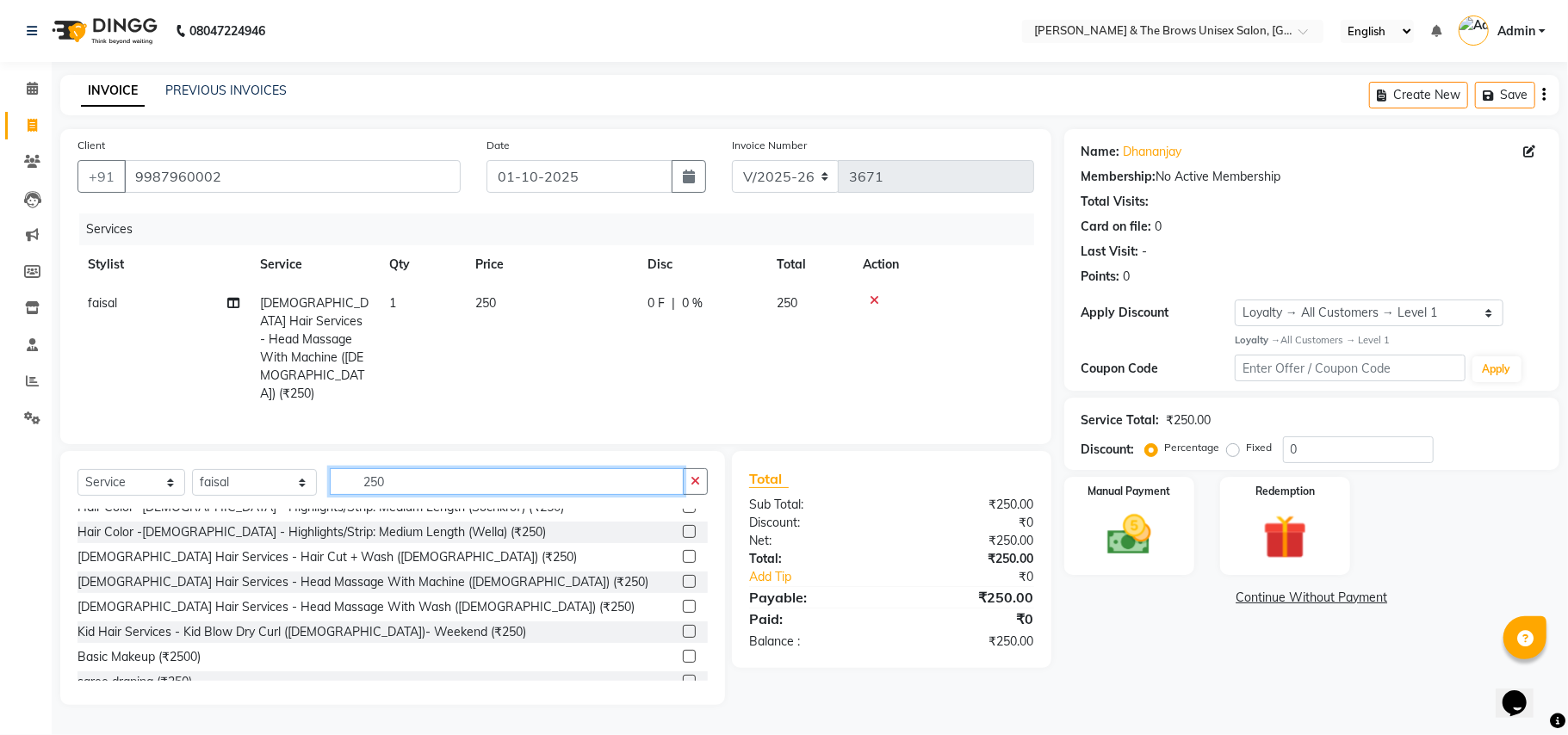
click at [382, 468] on input "250" at bounding box center [506, 481] width 354 height 27
type input "2"
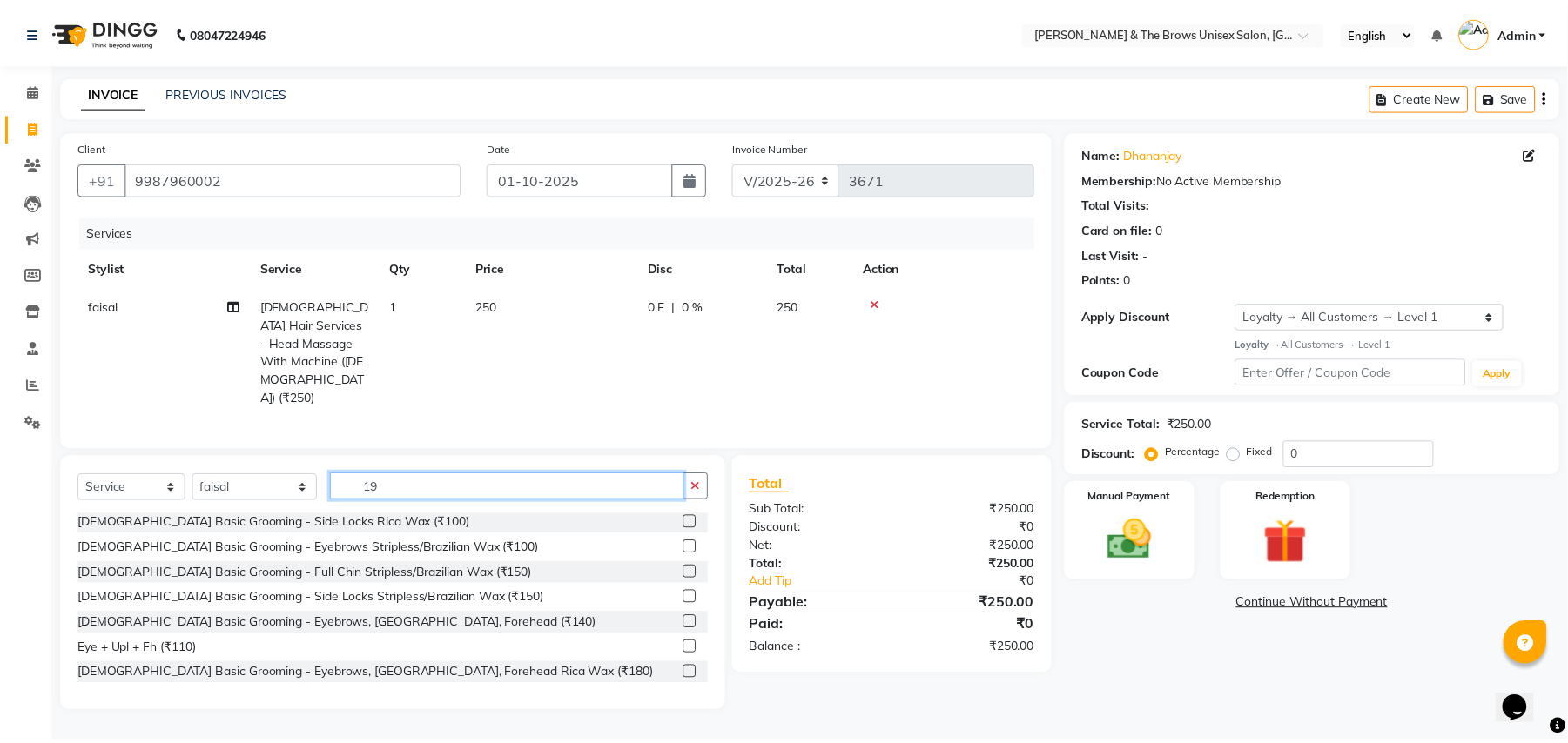
scroll to position [0, 0]
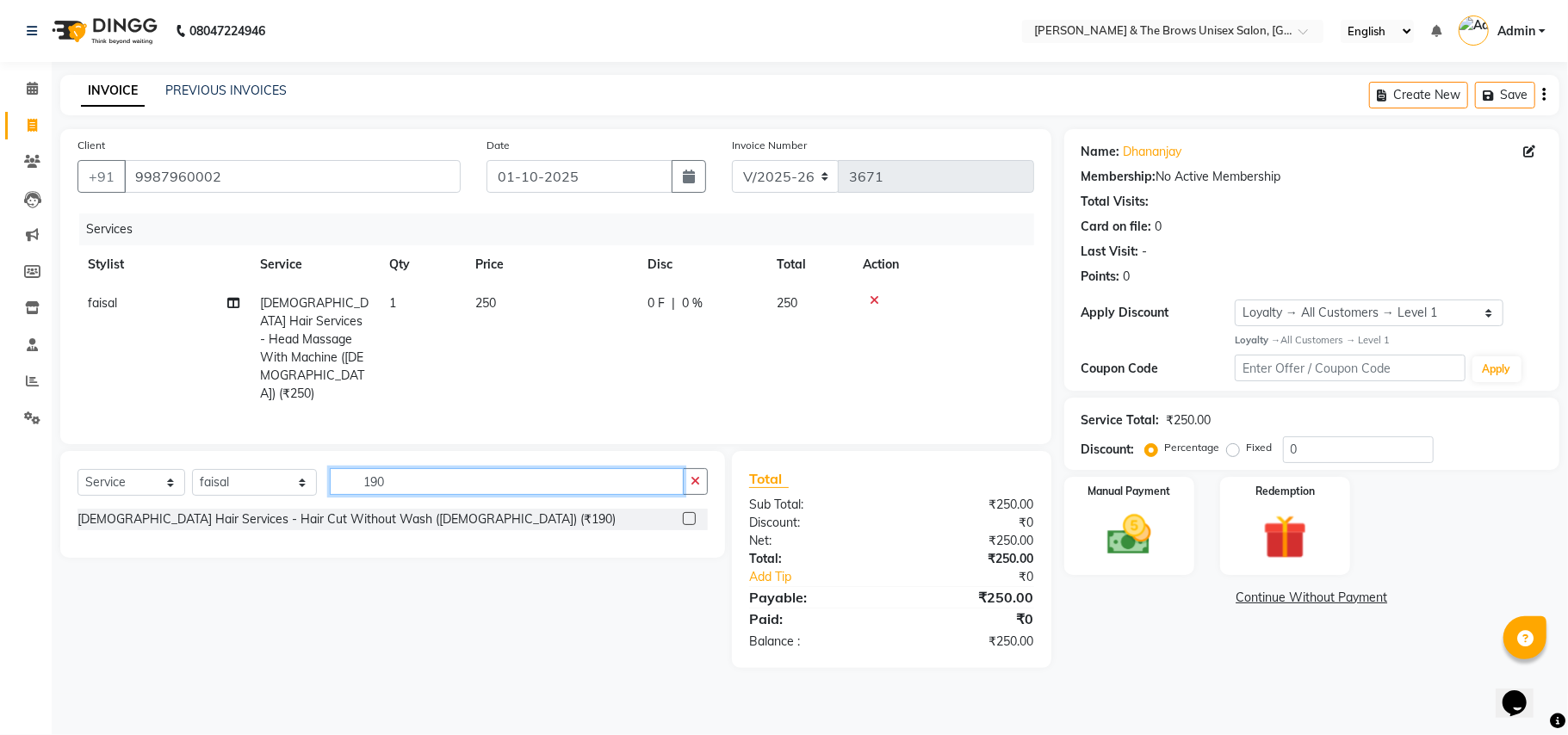
type input "190"
click at [687, 512] on label at bounding box center [689, 519] width 13 height 13
click at [687, 514] on input "checkbox" at bounding box center [688, 520] width 11 height 11
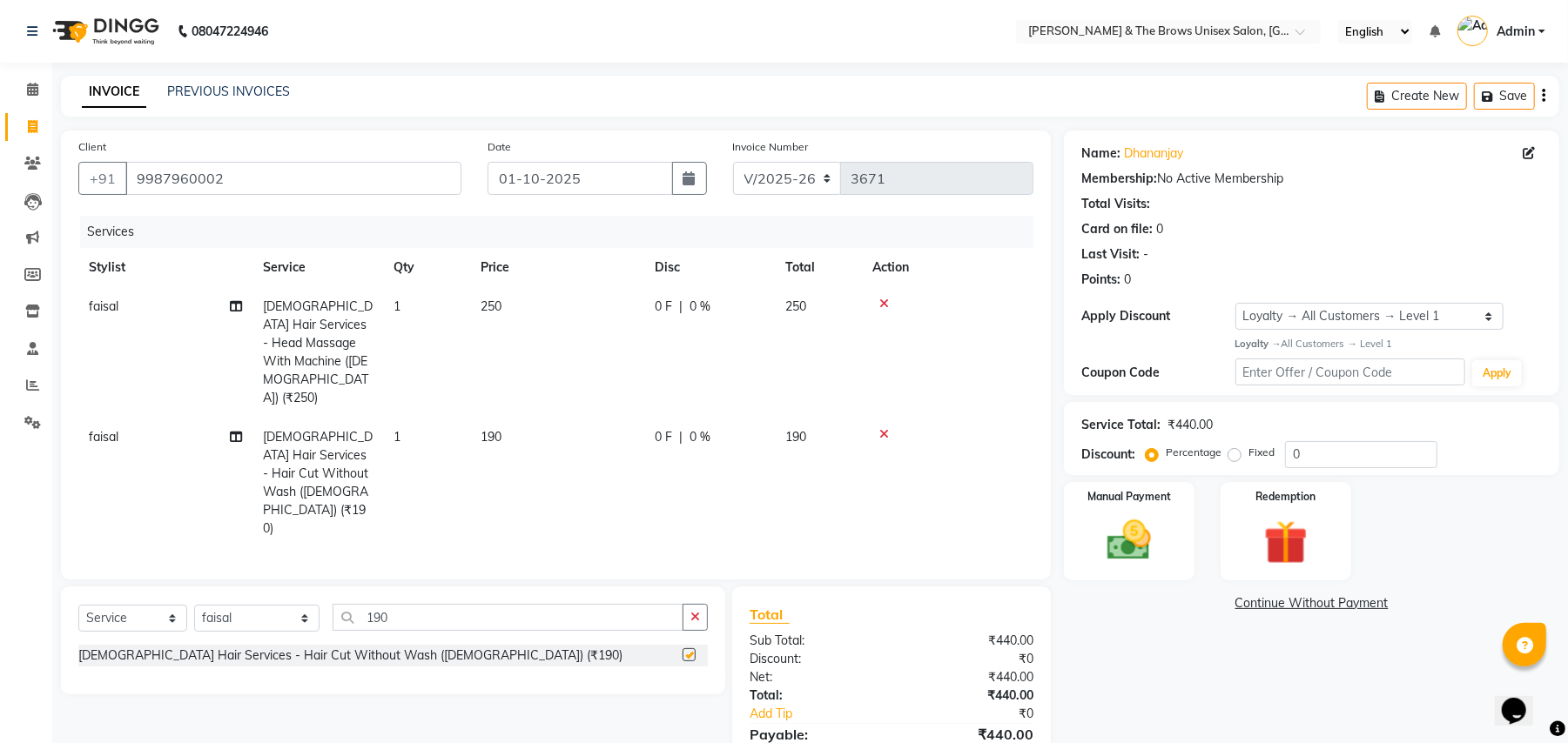
checkbox input "false"
click at [1151, 565] on img at bounding box center [1129, 541] width 75 height 53
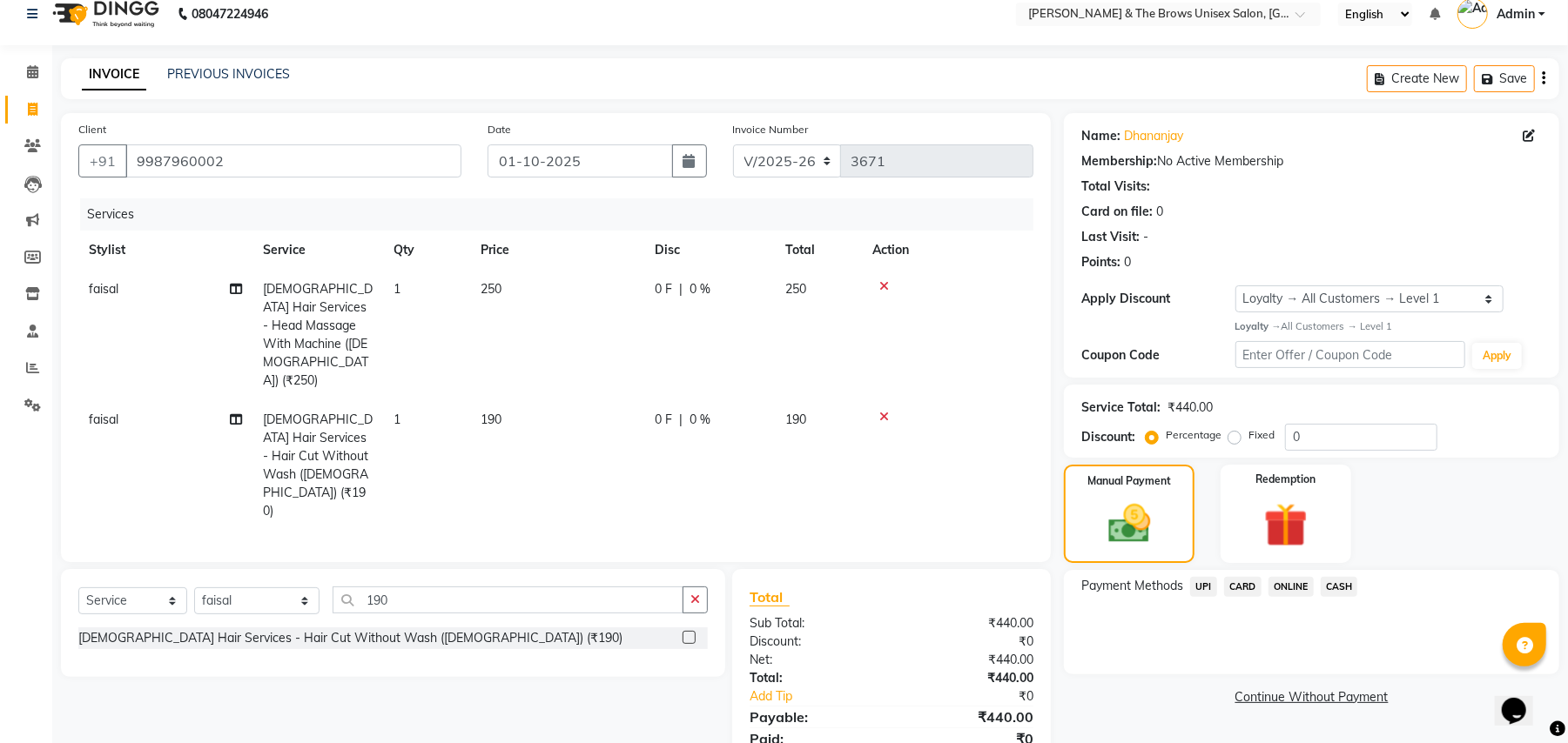
scroll to position [33, 0]
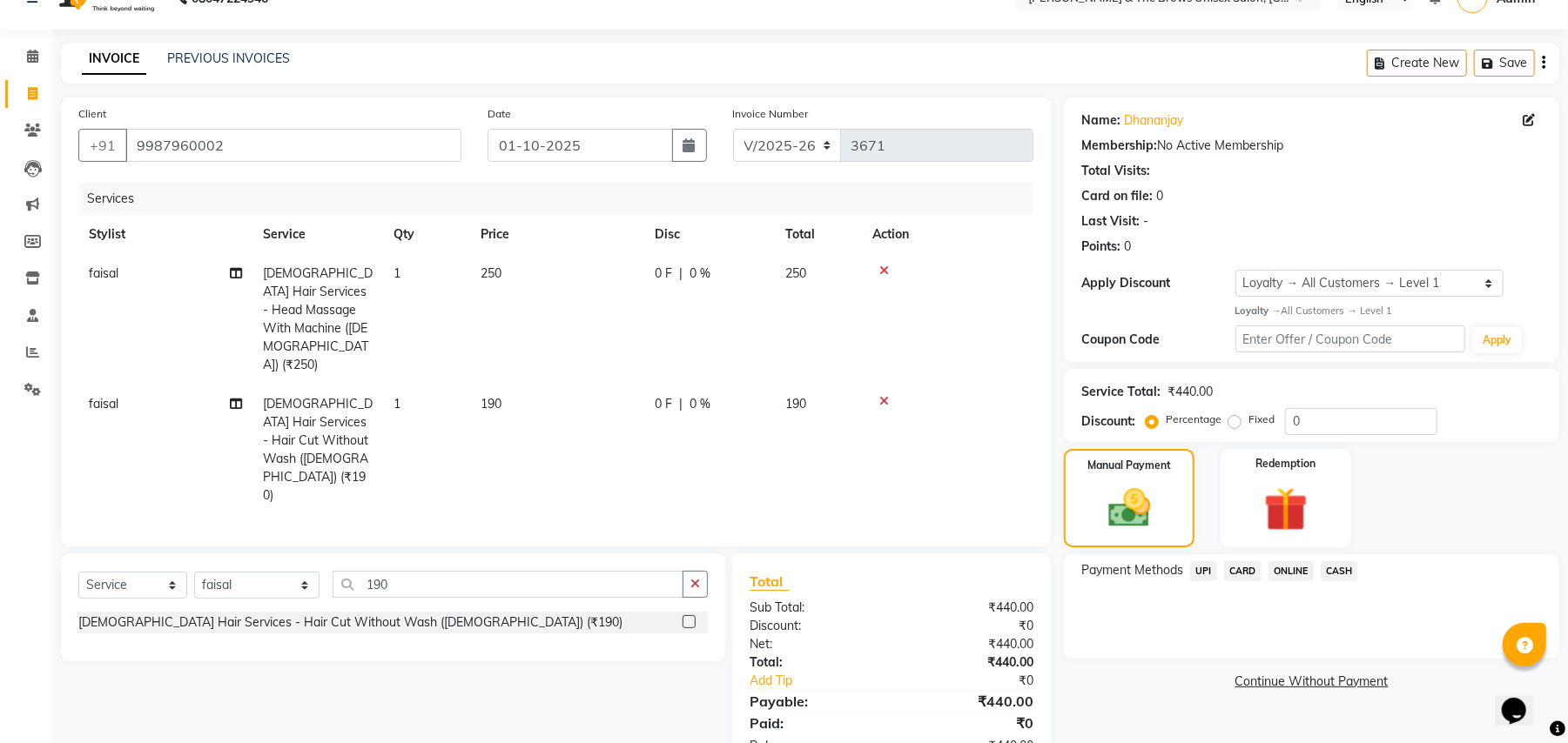
click at [1202, 572] on span "UPI" at bounding box center [1204, 571] width 27 height 20
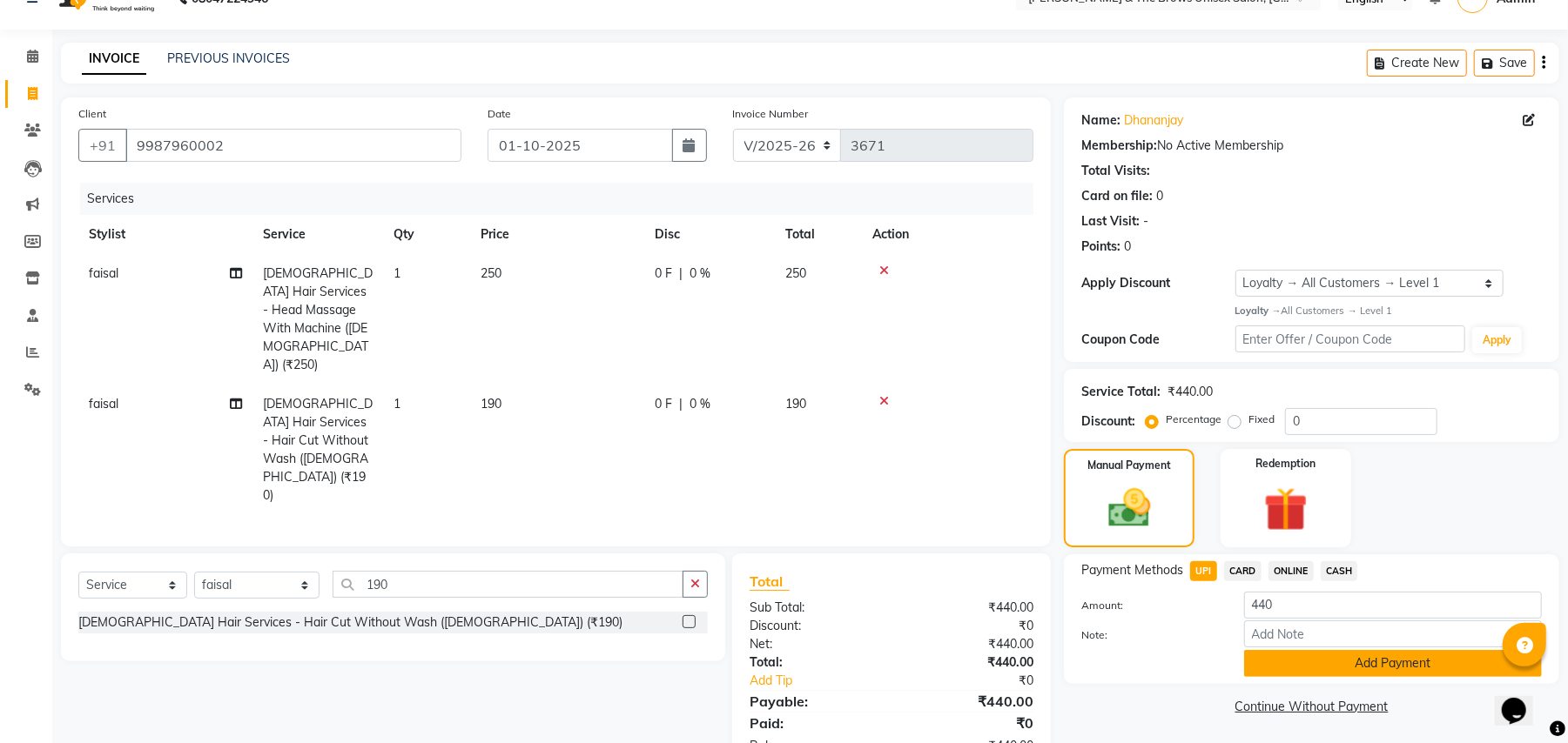
scroll to position [36, 0]
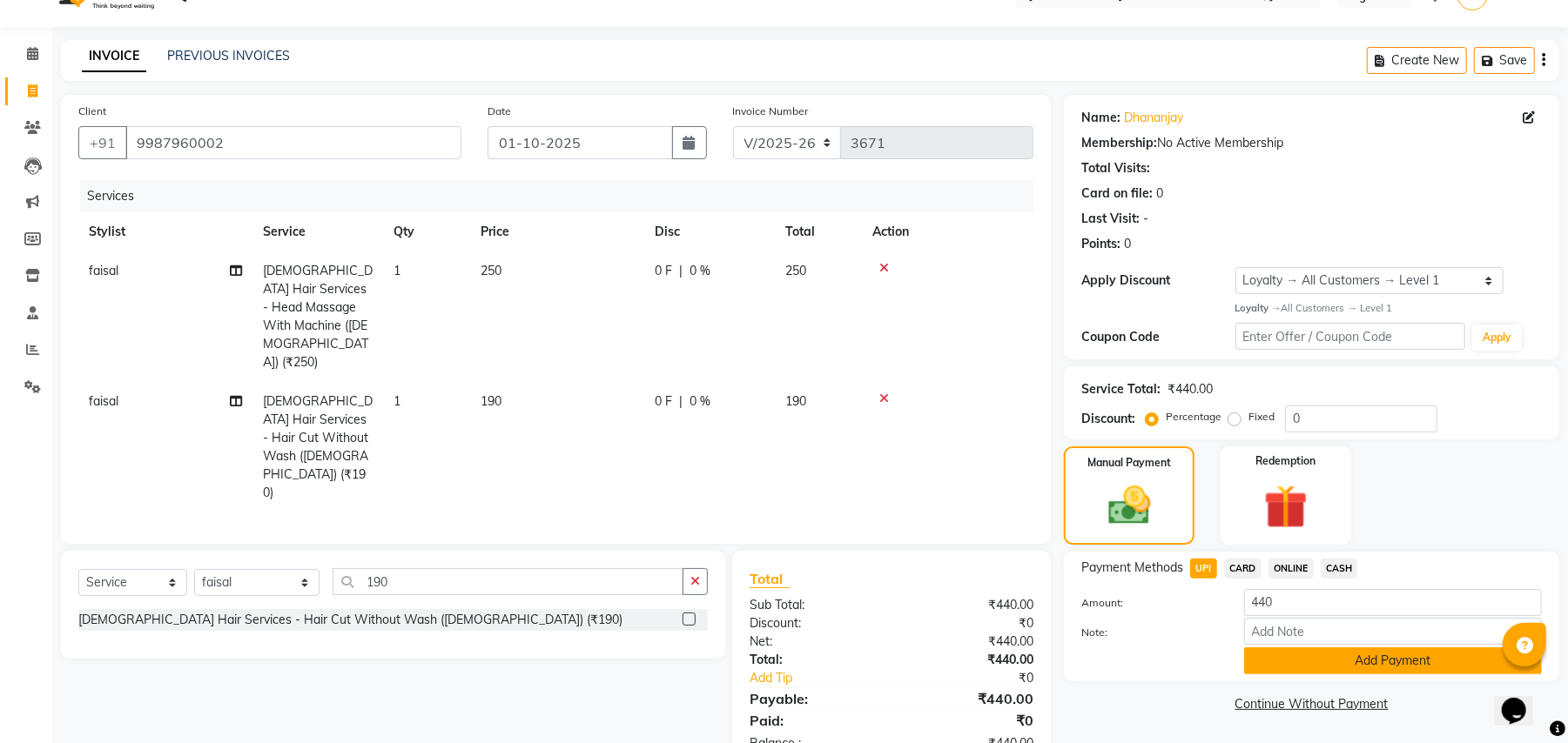
click at [1403, 666] on button "Add Payment" at bounding box center [1393, 661] width 298 height 27
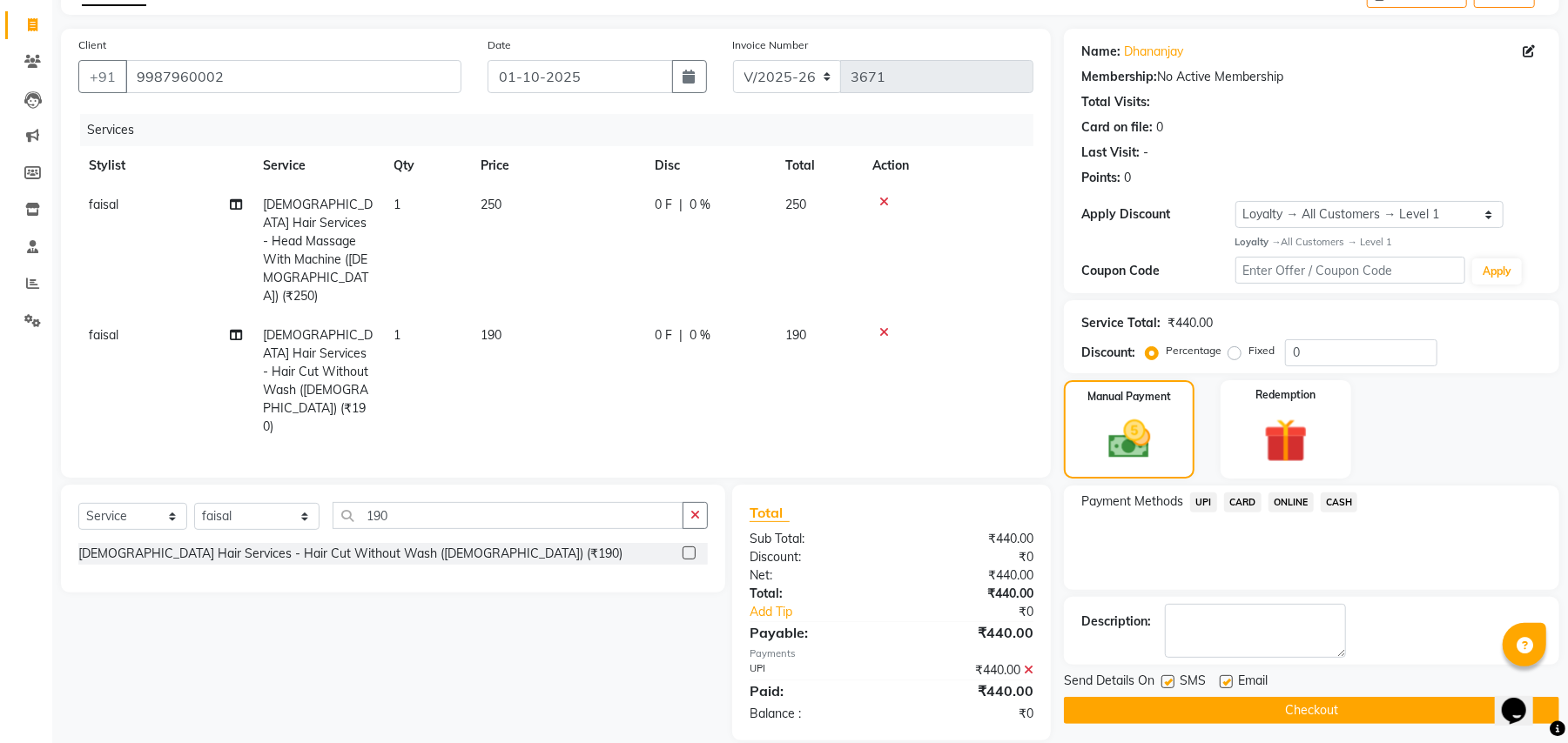
scroll to position [155, 0]
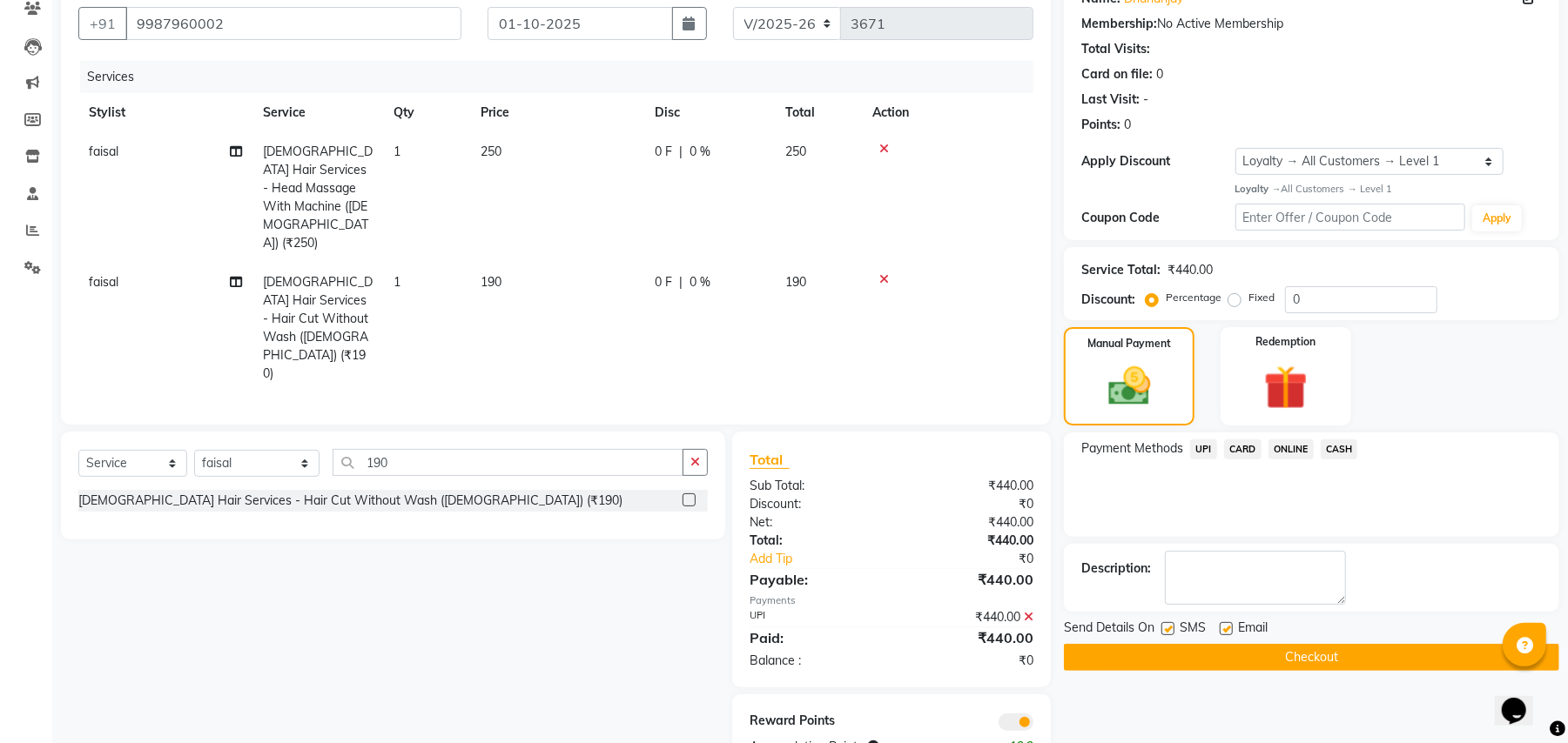
drag, startPoint x: 1164, startPoint y: 628, endPoint x: 1182, endPoint y: 638, distance: 20.6
click at [1172, 631] on label at bounding box center [1168, 629] width 13 height 13
click at [1172, 631] on input "checkbox" at bounding box center [1167, 630] width 12 height 12
checkbox input "false"
click at [1272, 662] on button "Checkout" at bounding box center [1312, 657] width 495 height 27
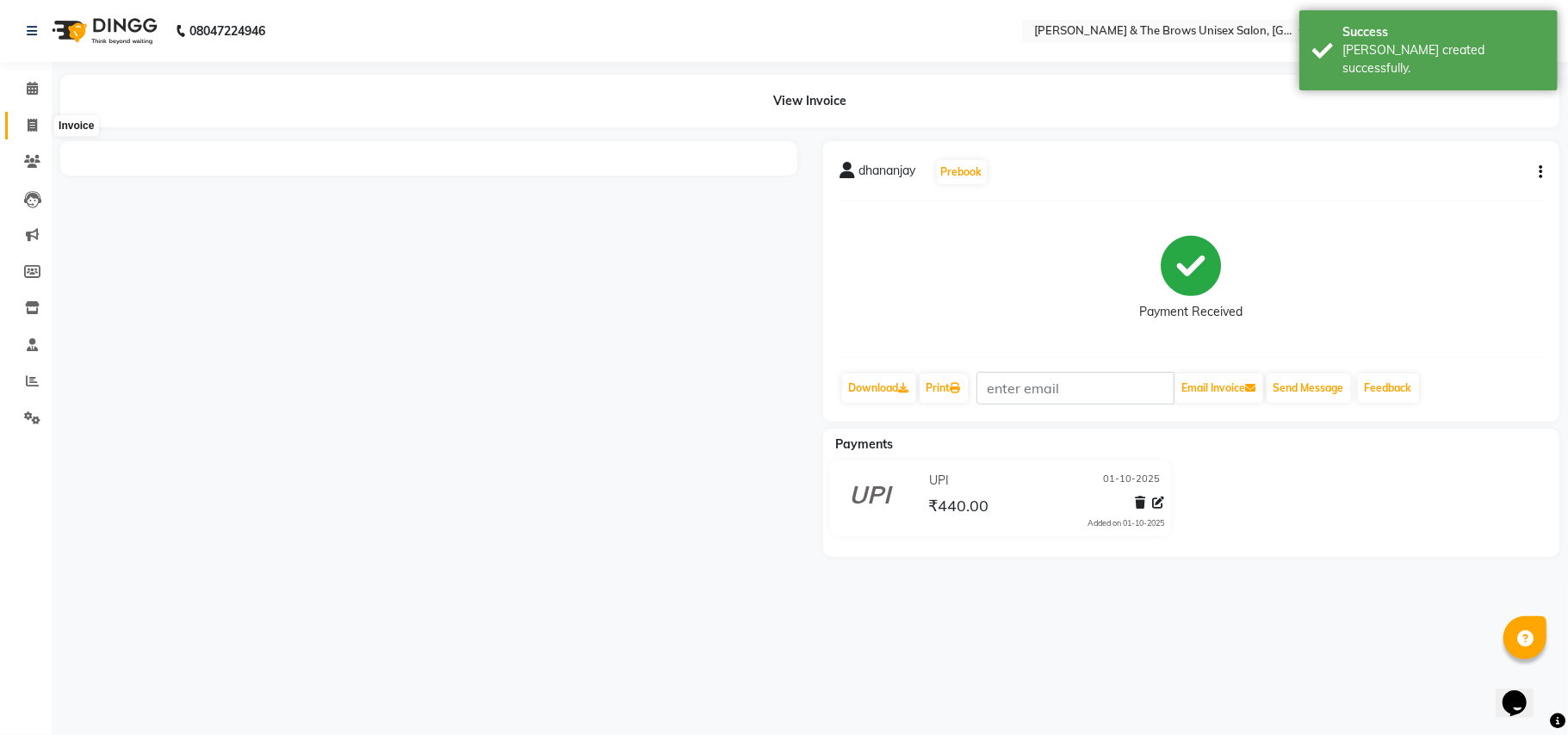
click at [34, 124] on icon at bounding box center [32, 126] width 10 height 13
select select "service"
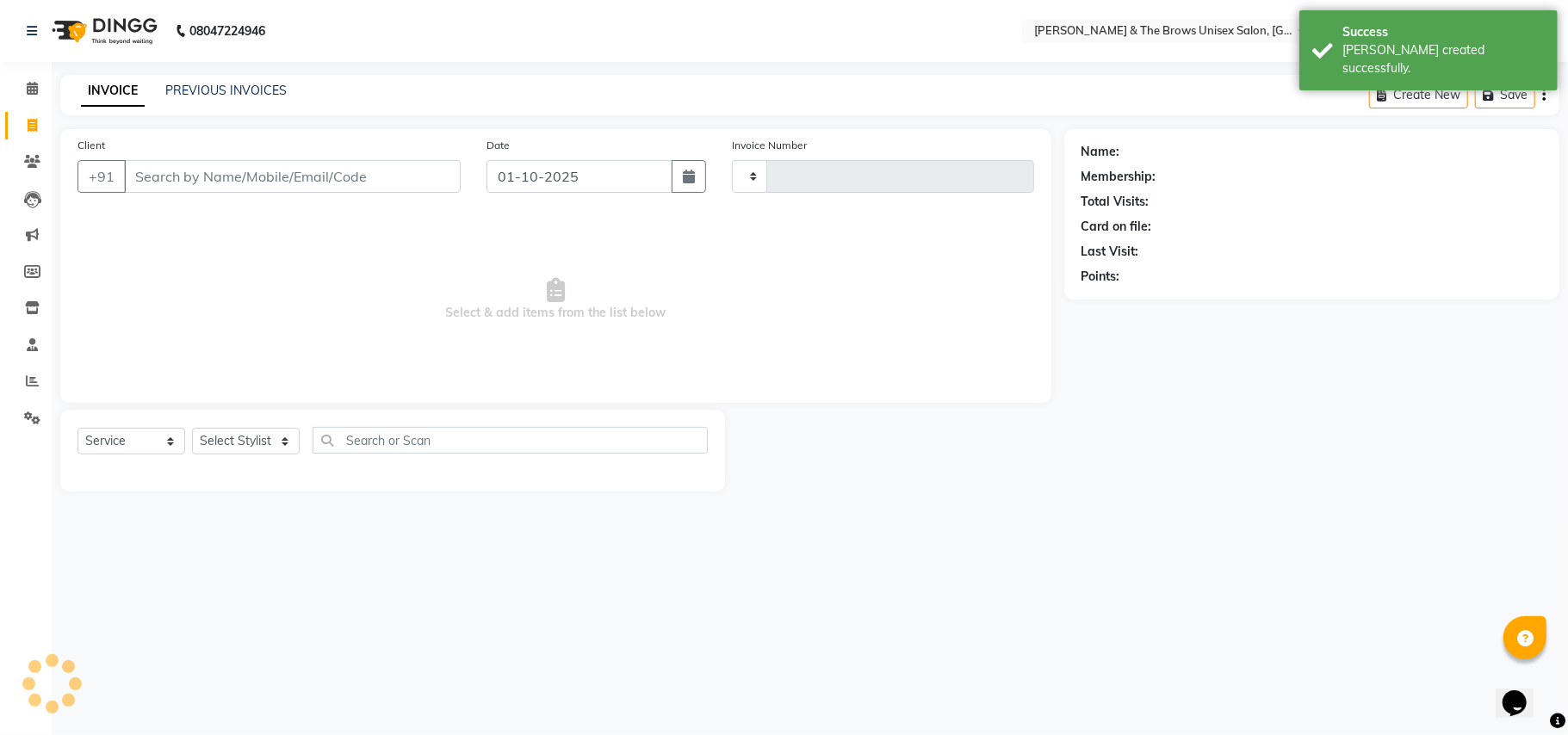
type input "3672"
select select "872"
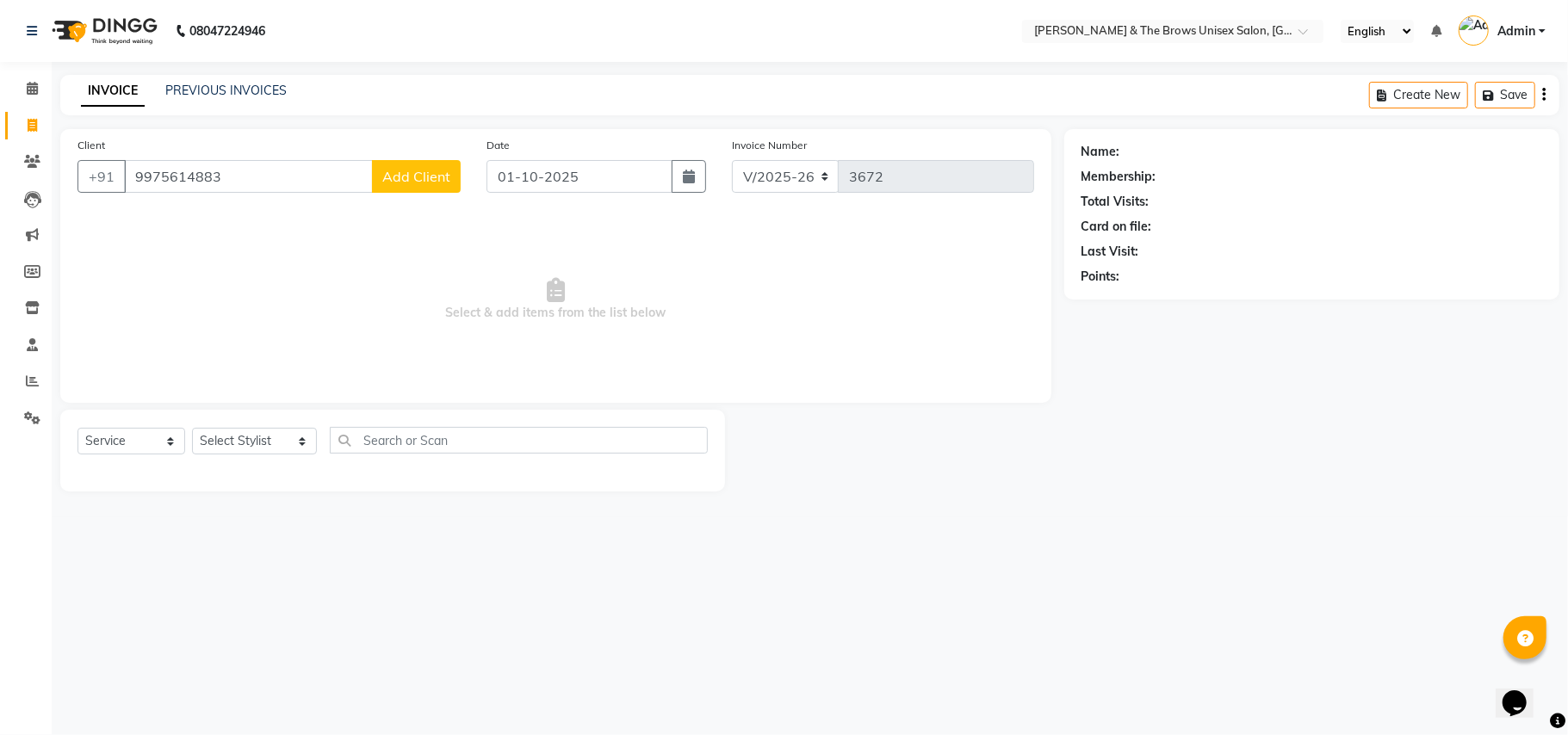
type input "9975614883"
click at [405, 171] on span "Add Client" at bounding box center [416, 176] width 68 height 17
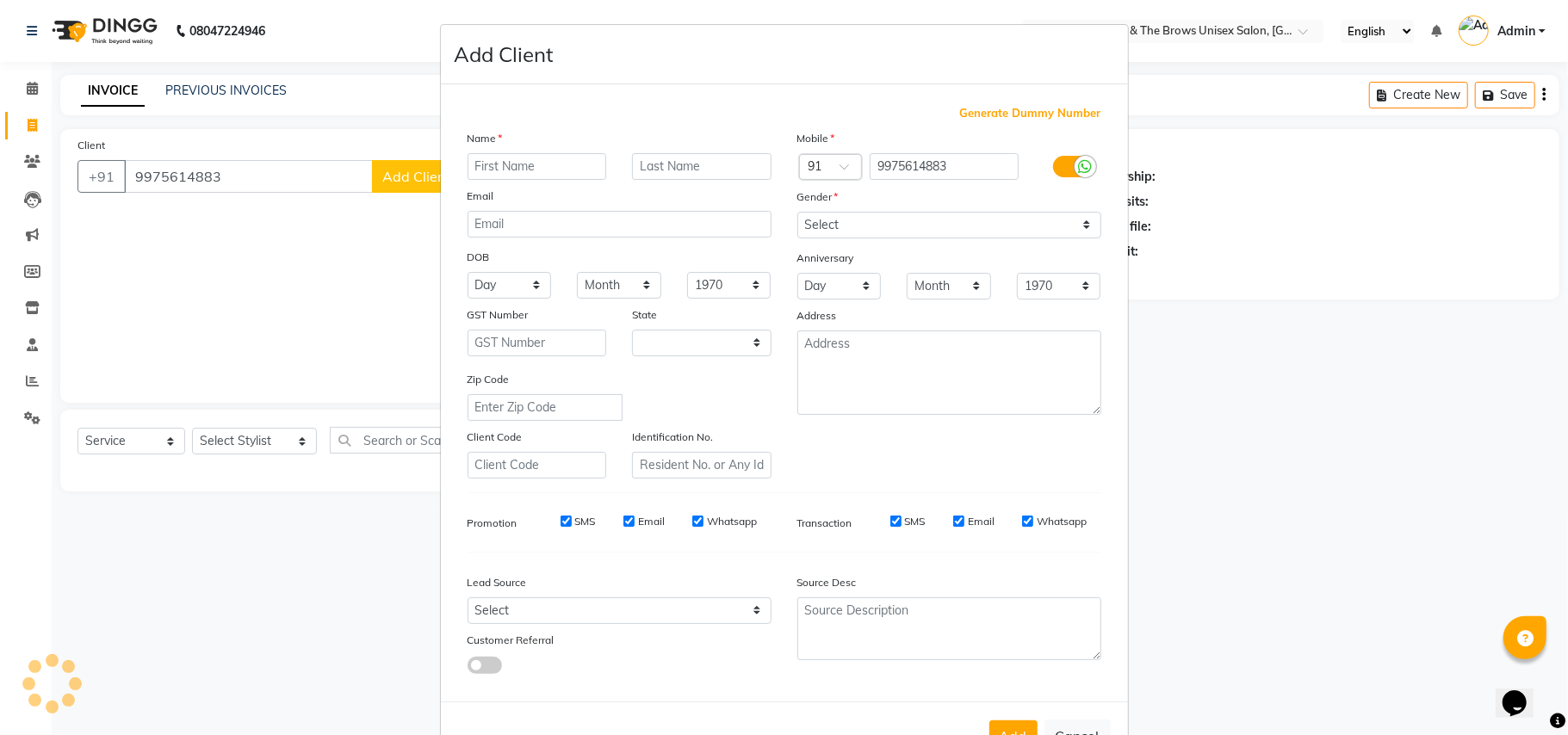
select select "22"
type input "prathmesh"
click at [1078, 224] on select "Select Male Female Other Prefer Not To Say" at bounding box center [949, 225] width 304 height 27
select select "male"
click at [798, 212] on select "Select Male Female Other Prefer Not To Say" at bounding box center [949, 225] width 304 height 27
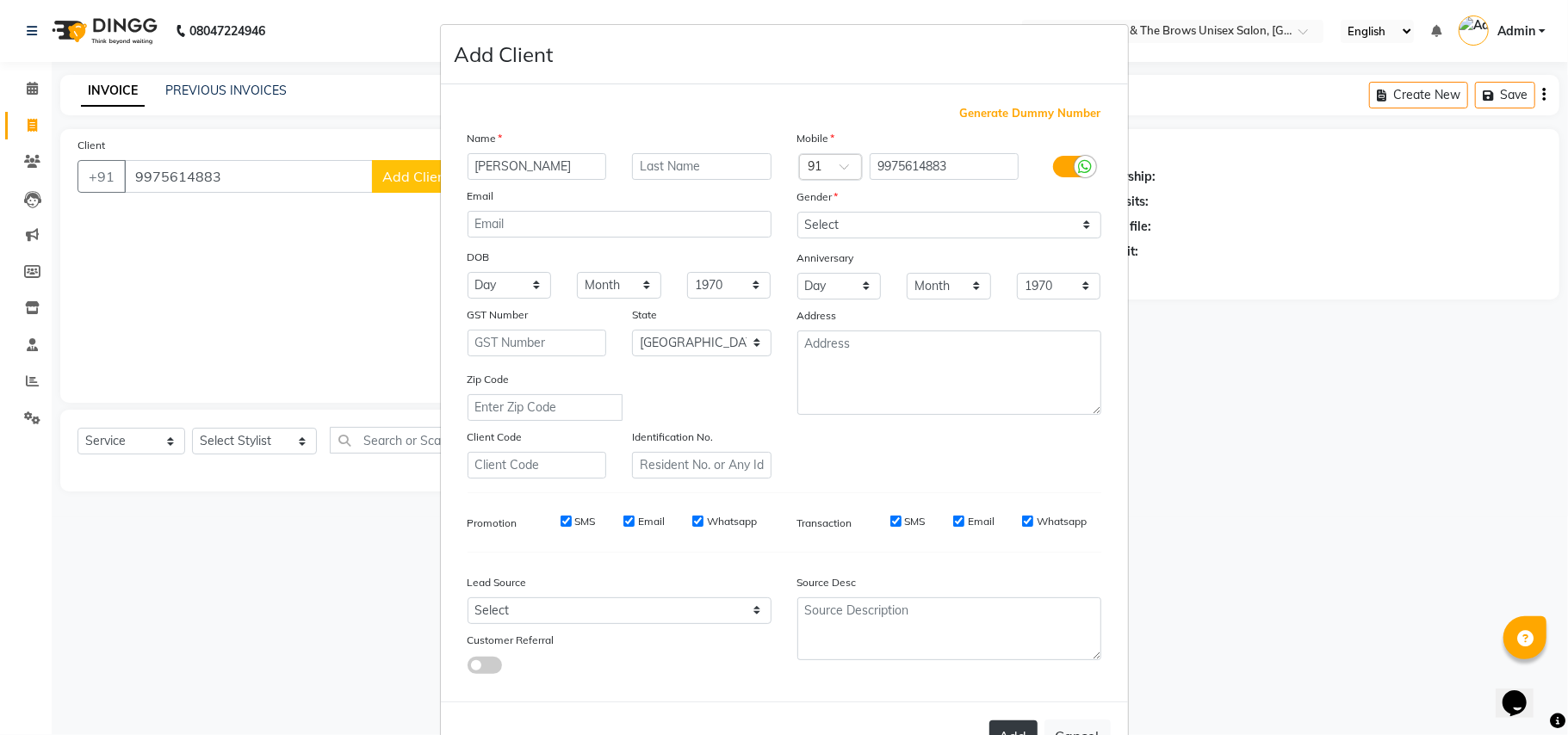
click at [1011, 721] on button "Add" at bounding box center [1013, 736] width 49 height 31
select select
select select "null"
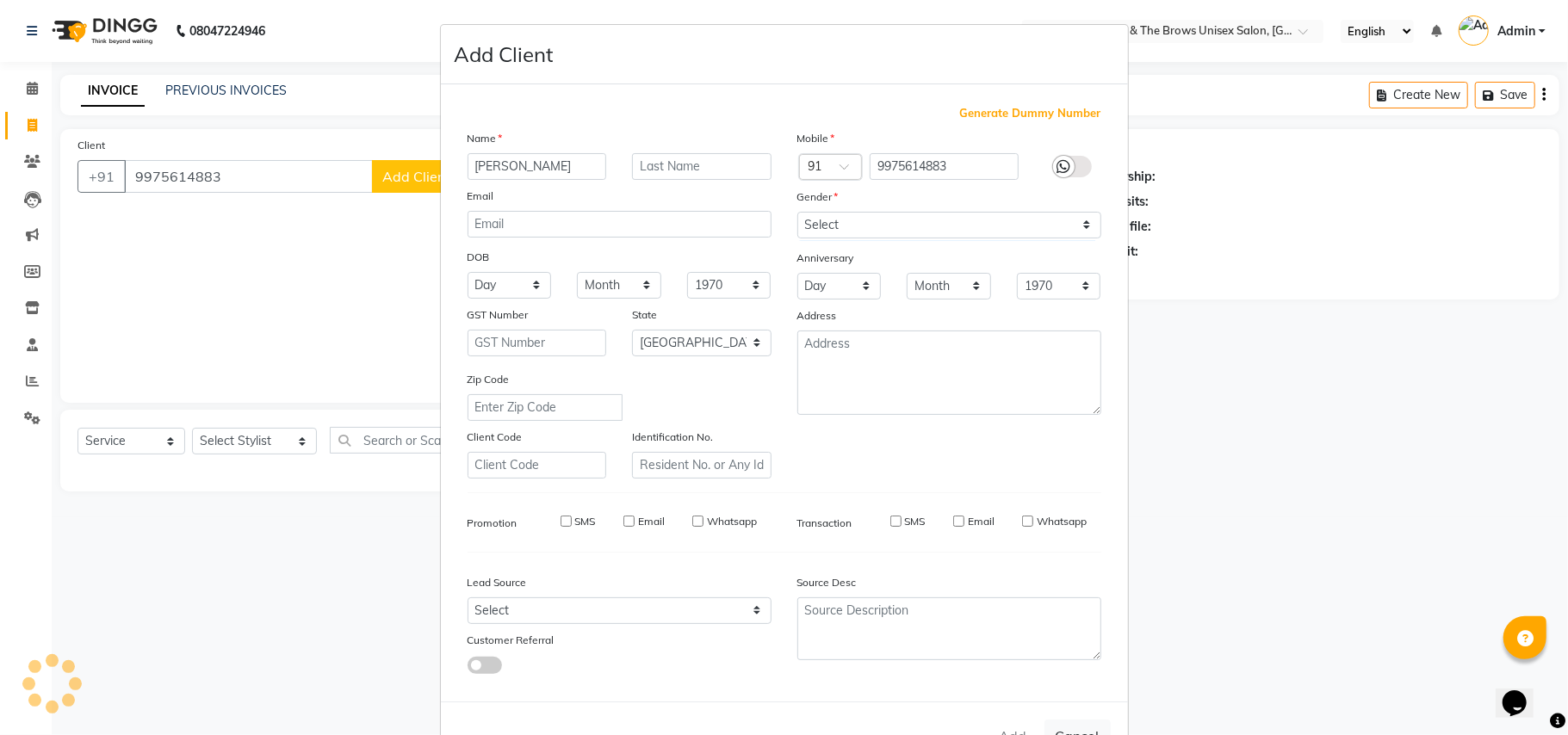
select select
checkbox input "false"
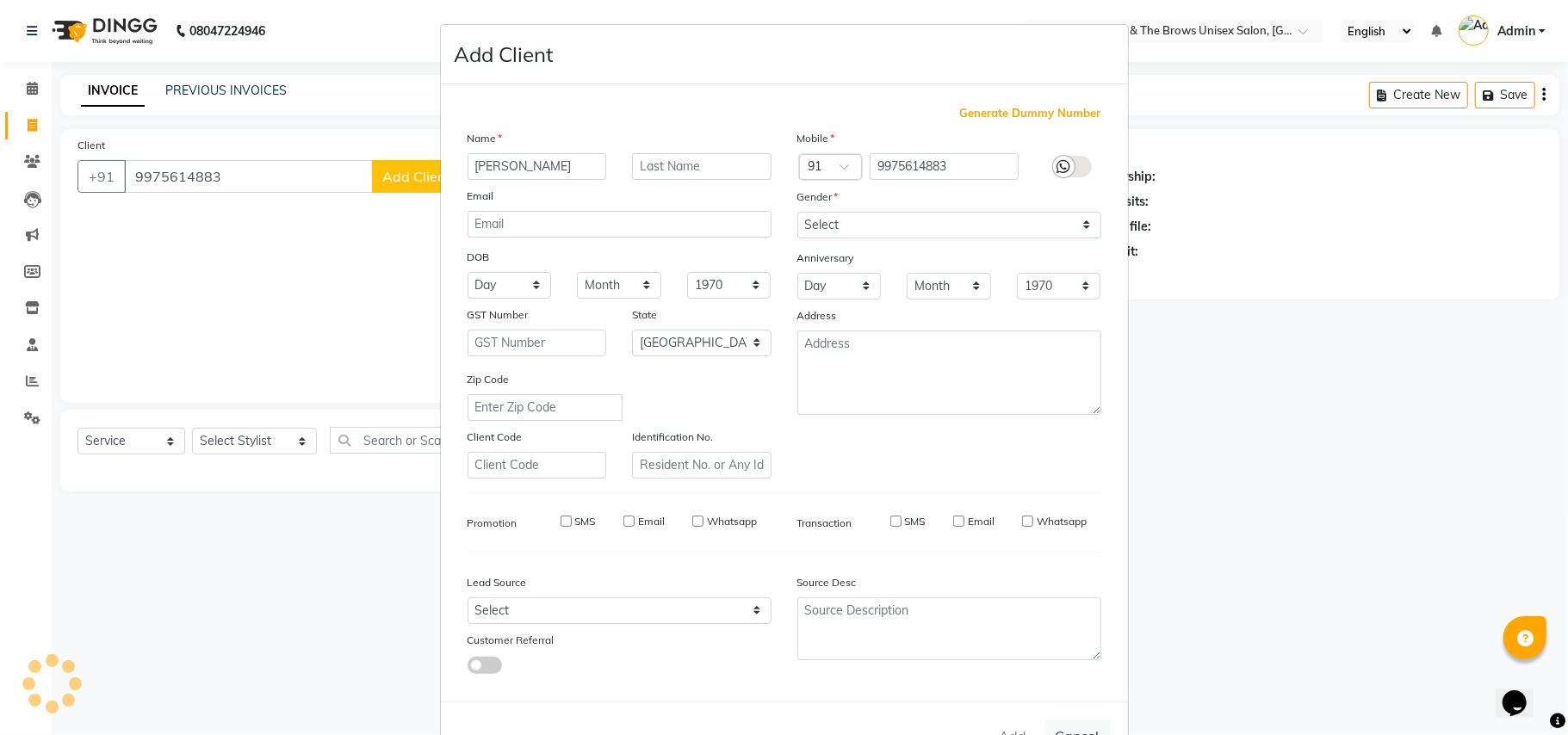
checkbox input "false"
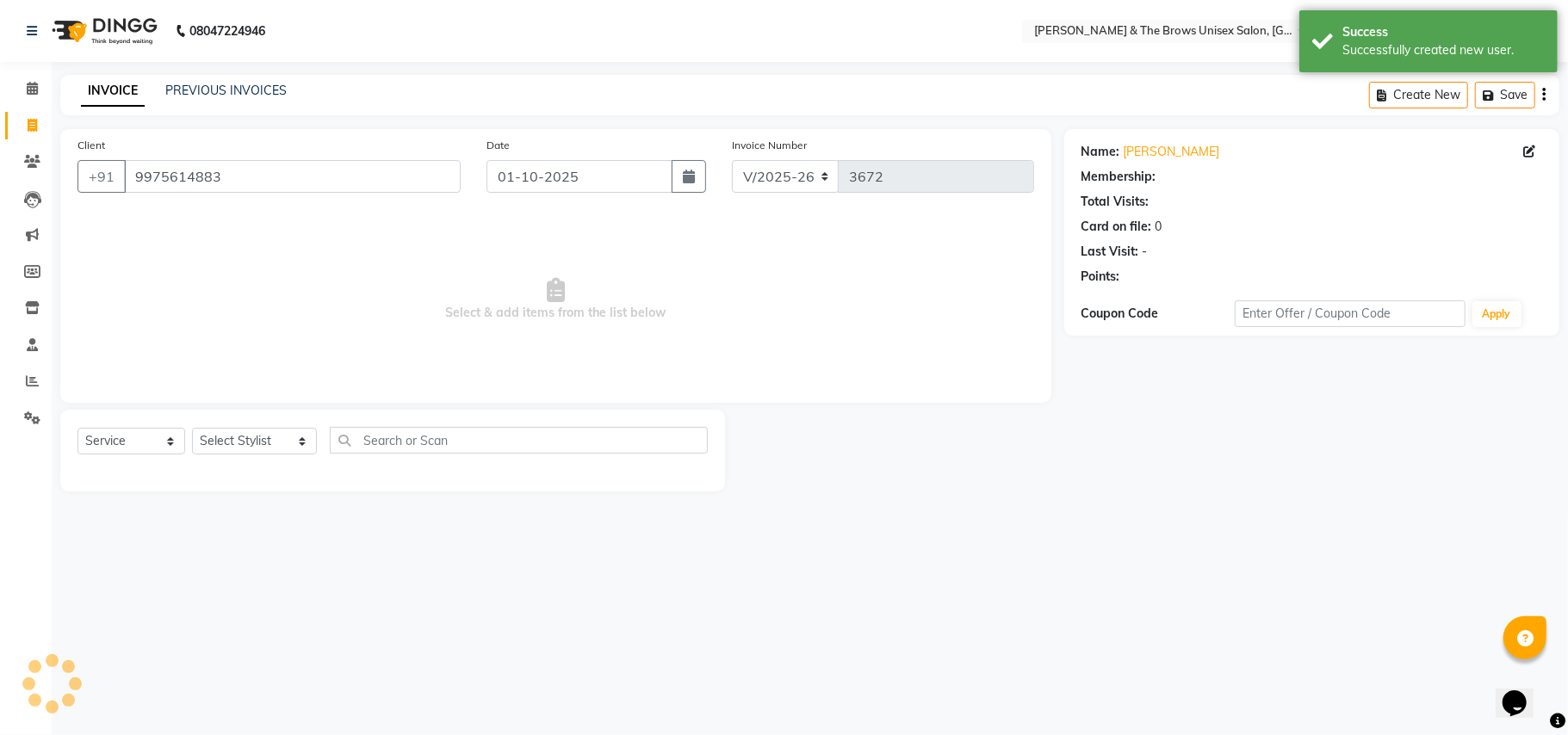
select select "1: Object"
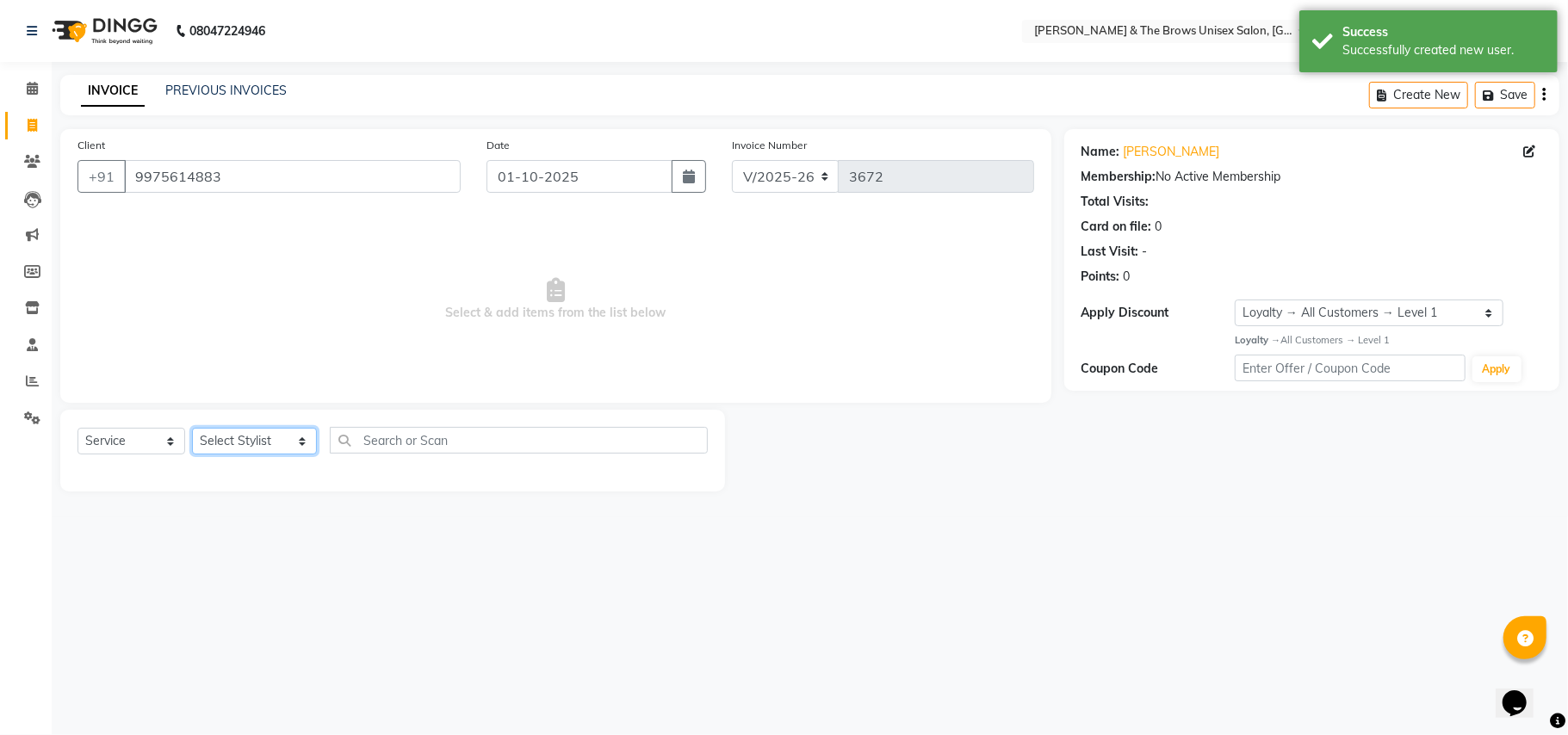
click at [286, 441] on select "Select Stylist Aamir faisal manager padma Pallavi Rehan Sameer Shalini ma'am ow…" at bounding box center [254, 441] width 125 height 27
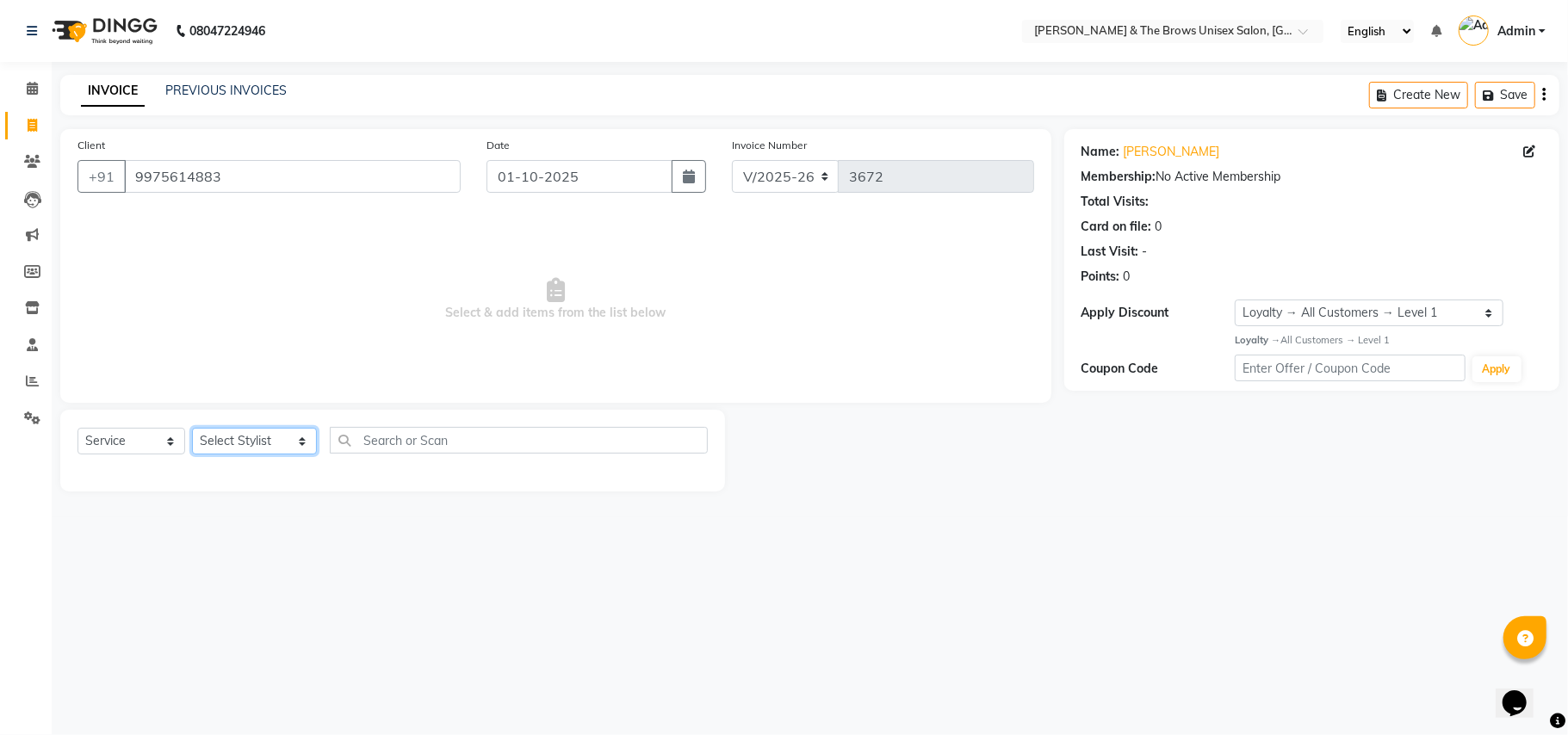
select select "93491"
click at [192, 428] on select "Select Stylist Aamir faisal manager padma Pallavi Rehan Sameer Shalini ma'am ow…" at bounding box center [254, 441] width 125 height 27
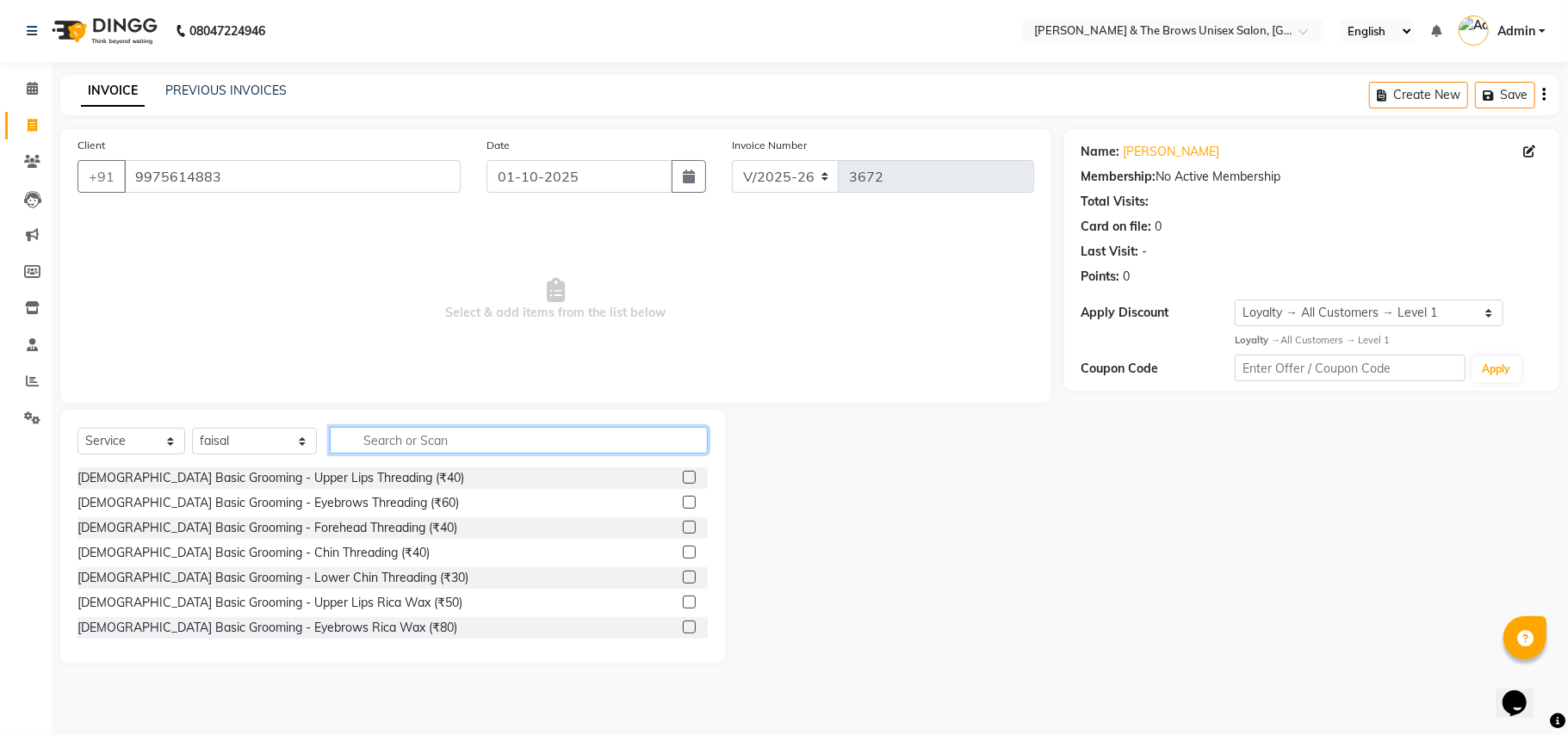
click at [350, 441] on input "text" at bounding box center [519, 440] width 378 height 27
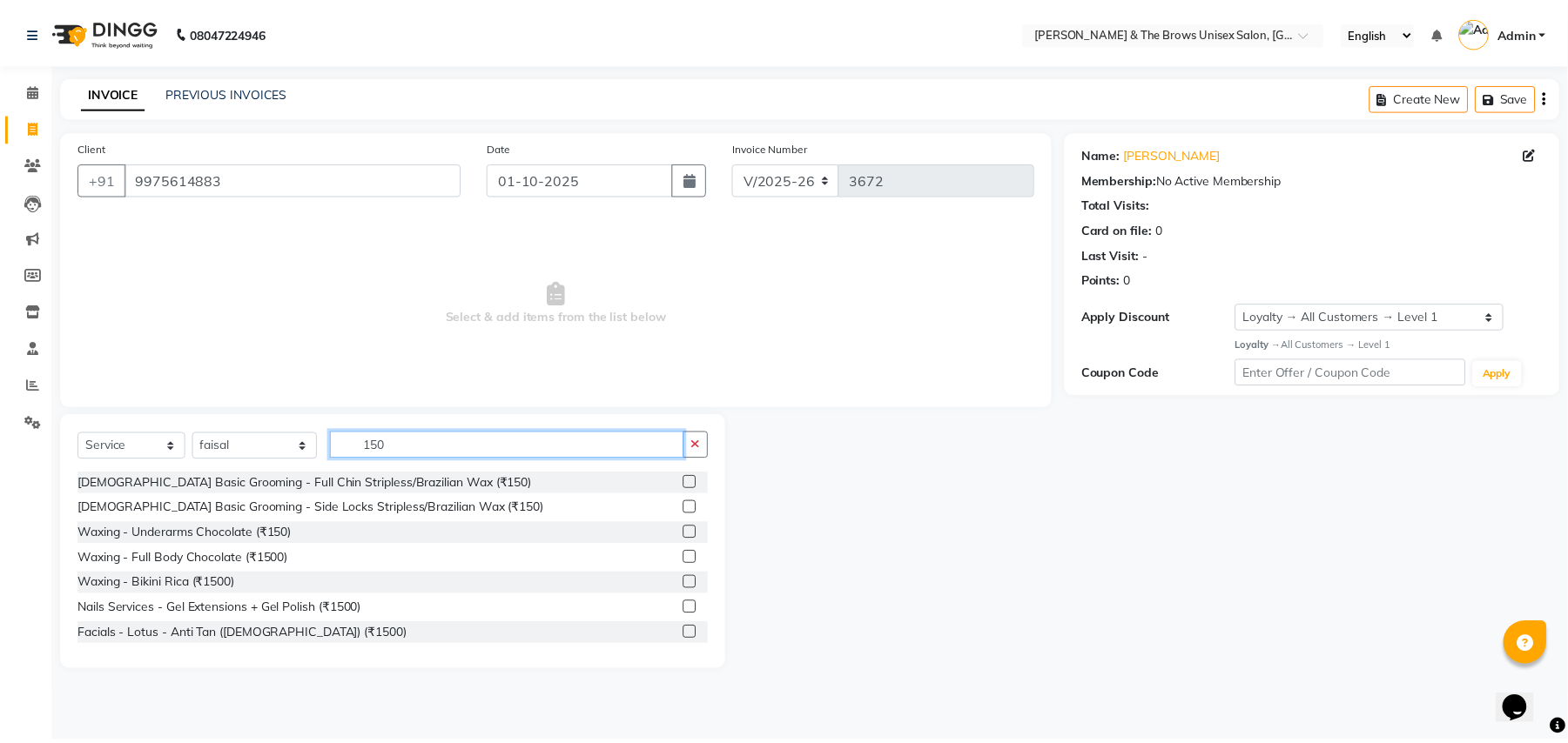
scroll to position [129, 0]
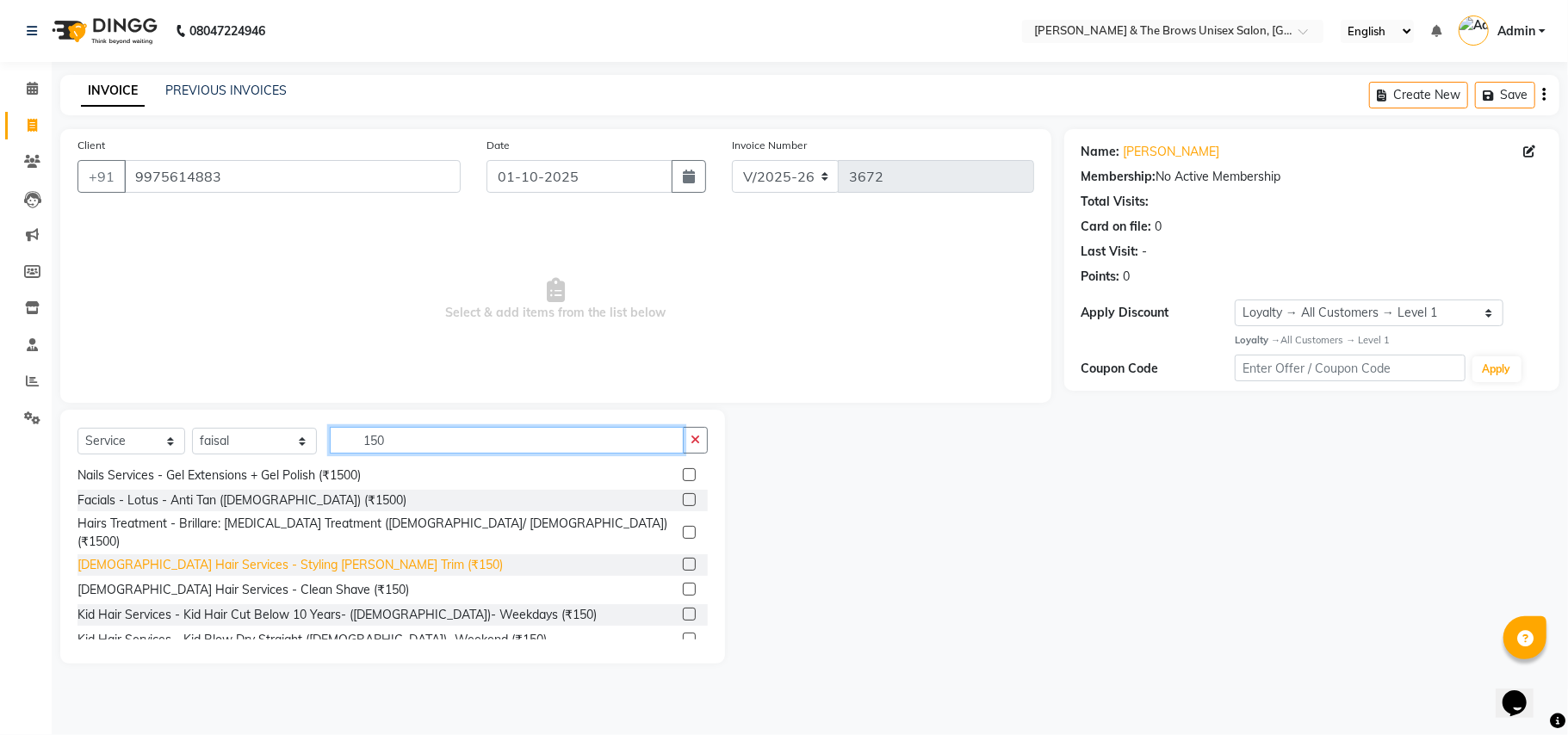
type input "150"
click at [254, 557] on div "Male Hair Services - Styling Beard Trim (₹150)" at bounding box center [290, 565] width 425 height 18
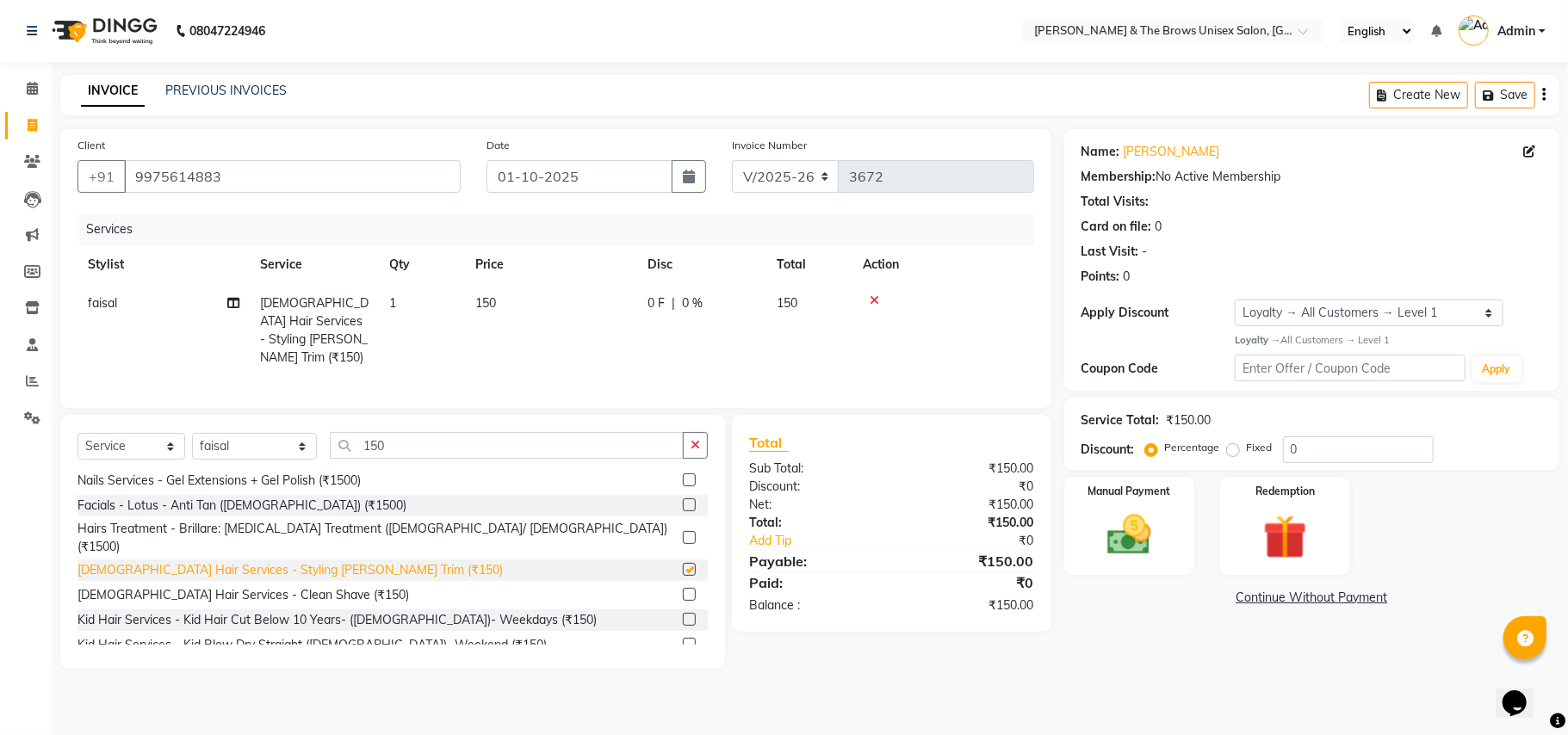
checkbox input "false"
click at [1176, 548] on div "Manual Payment" at bounding box center [1130, 526] width 135 height 102
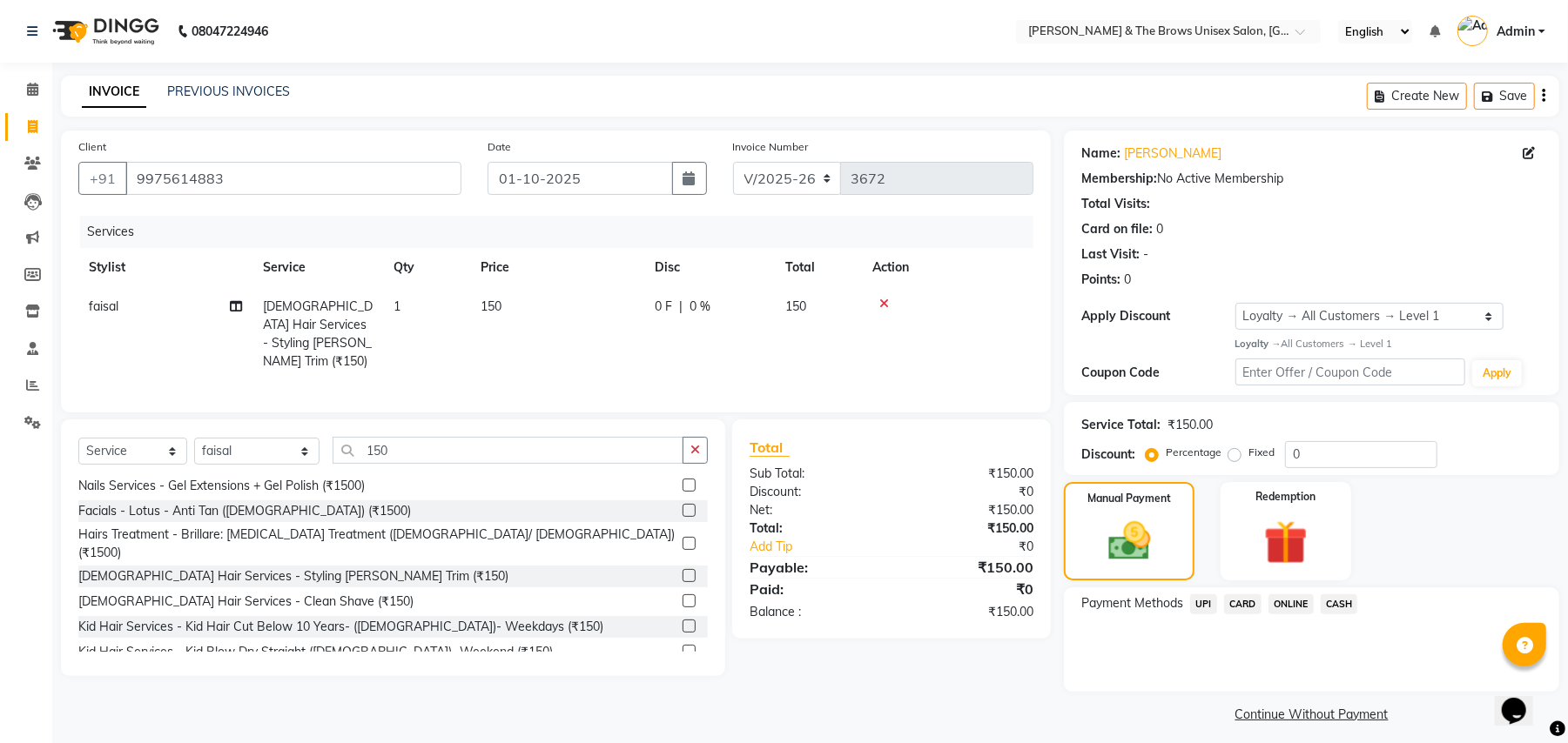
click at [1207, 606] on span "UPI" at bounding box center [1204, 604] width 27 height 20
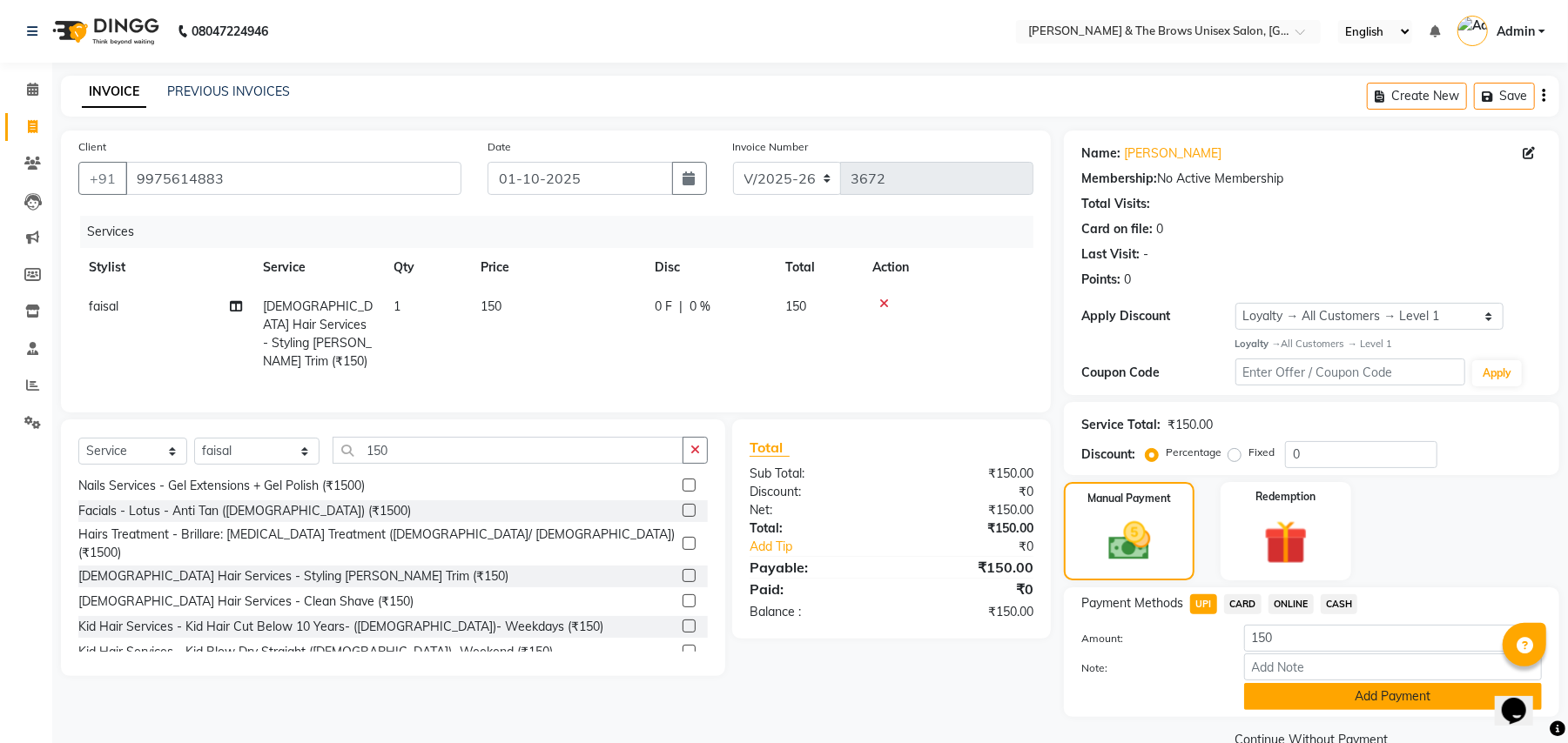
click at [1359, 702] on button "Add Payment" at bounding box center [1393, 697] width 298 height 27
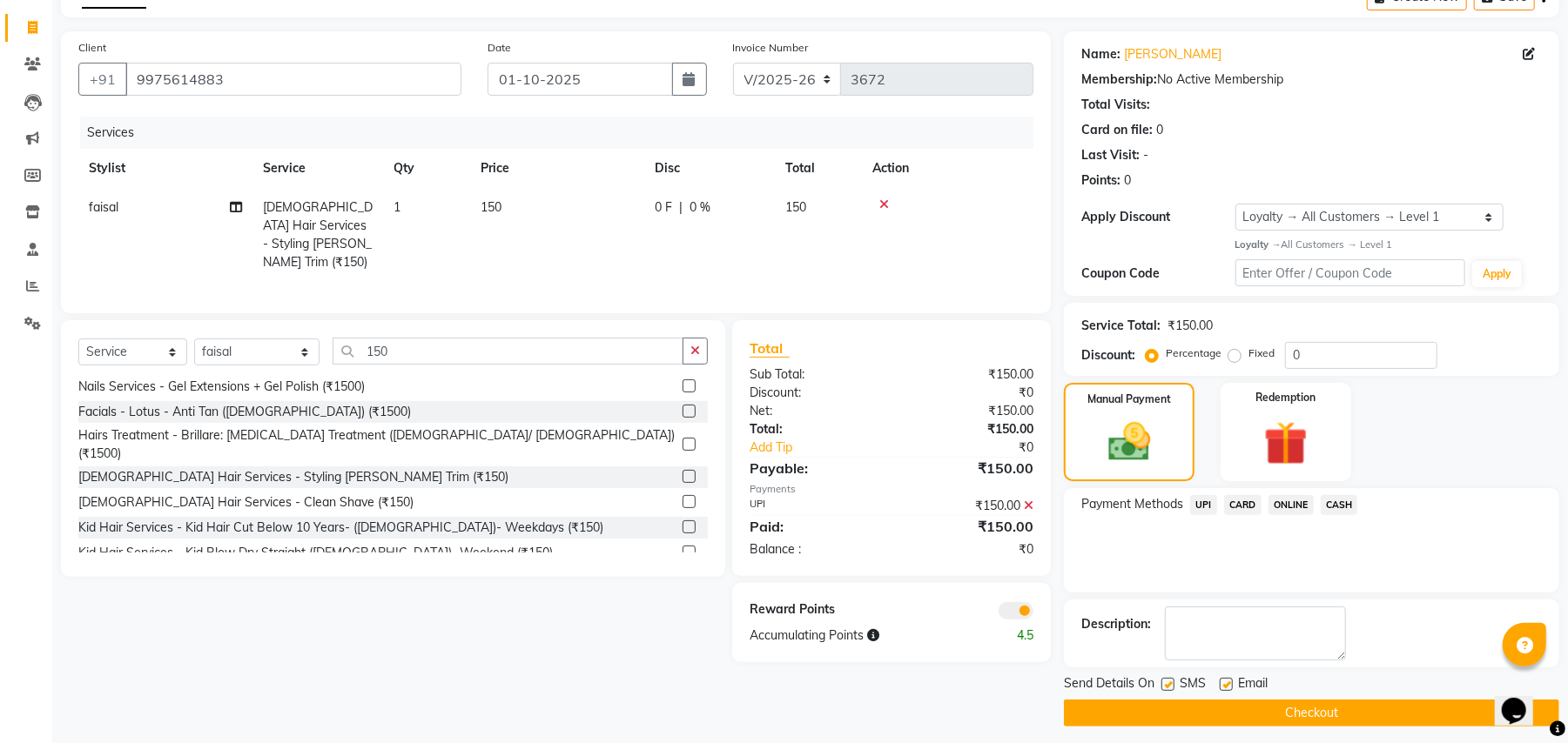
scroll to position [110, 0]
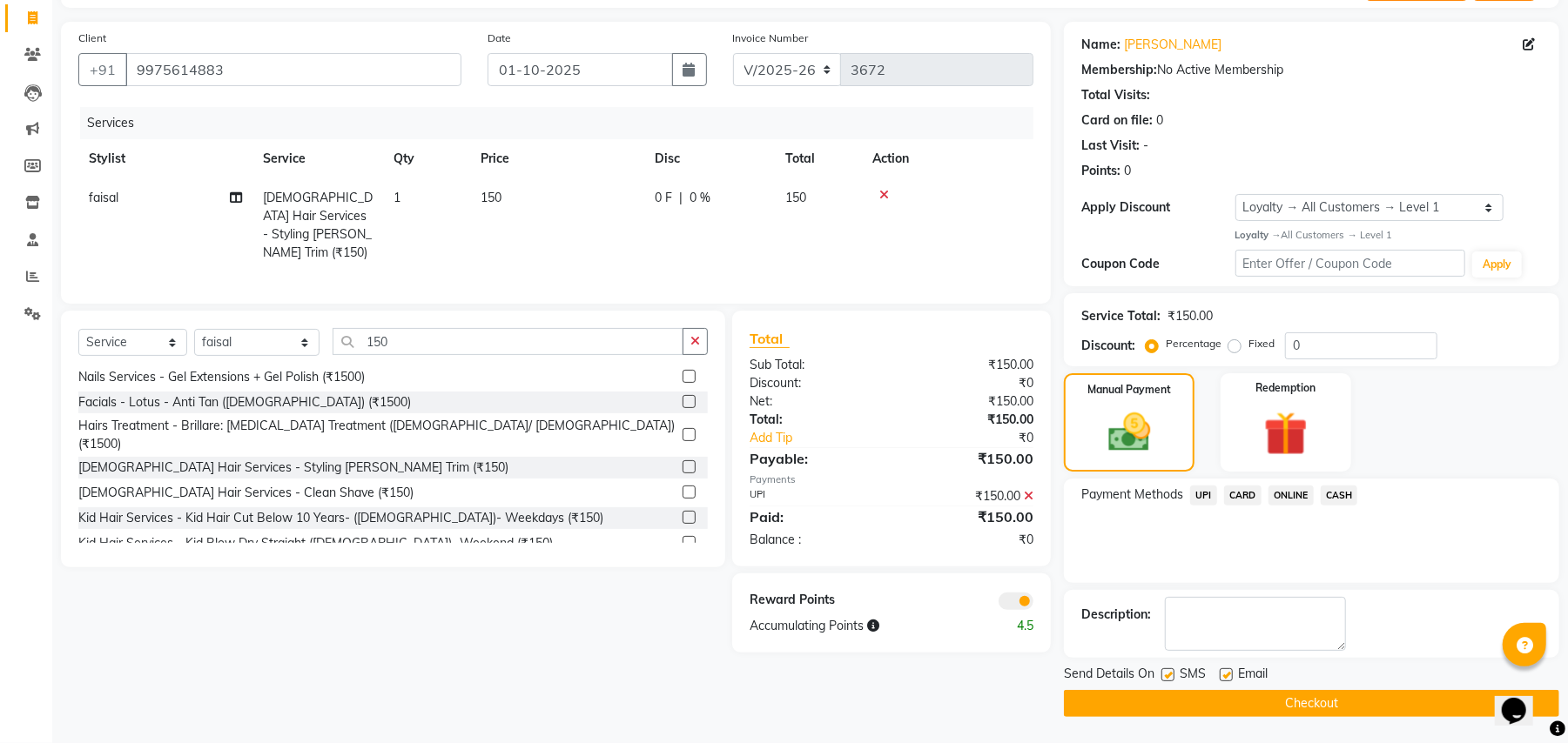
click at [1163, 674] on label at bounding box center [1168, 676] width 13 height 13
click at [1163, 674] on input "checkbox" at bounding box center [1167, 677] width 12 height 12
checkbox input "false"
click at [1217, 694] on button "Checkout" at bounding box center [1312, 703] width 495 height 27
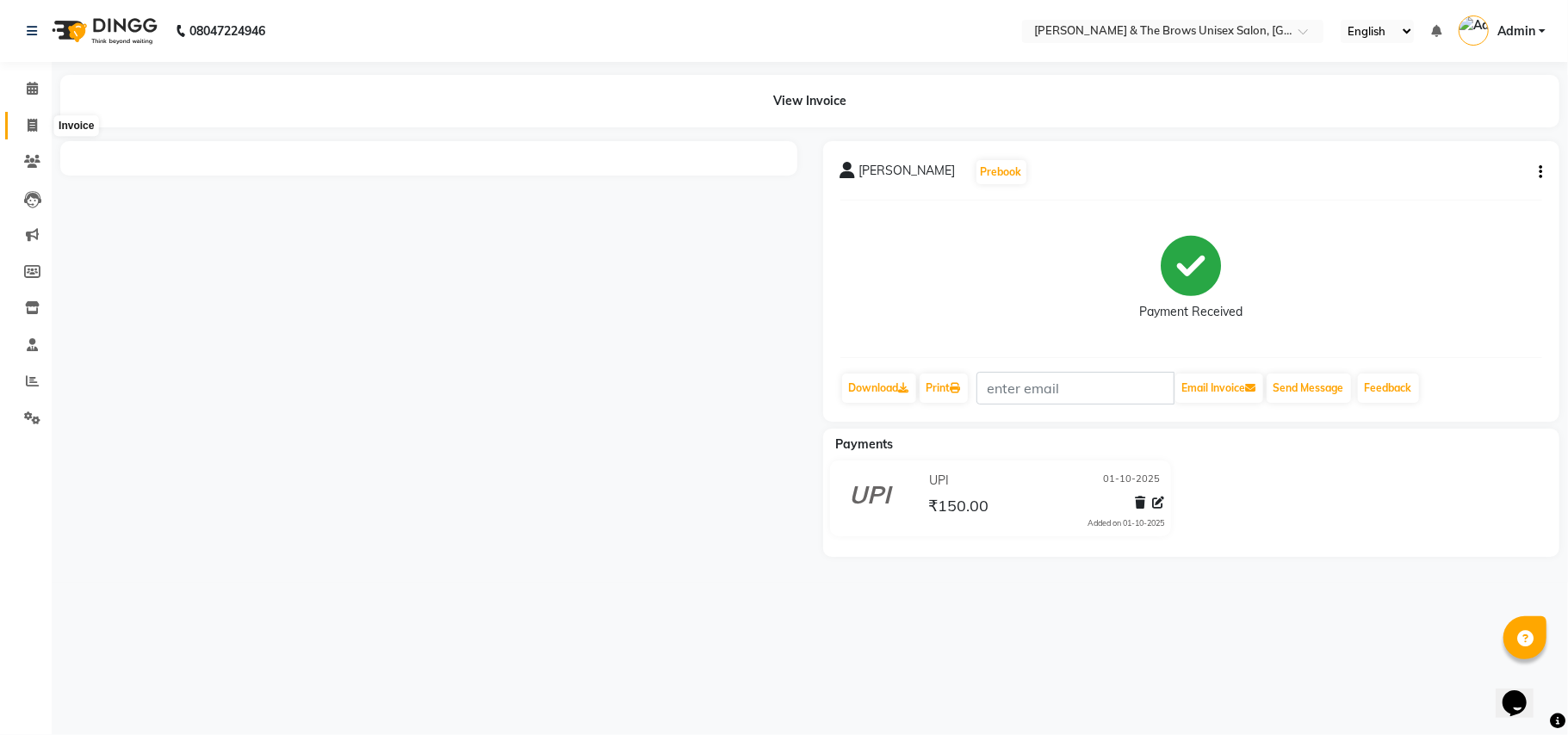
click at [29, 126] on icon at bounding box center [32, 126] width 10 height 13
select select "service"
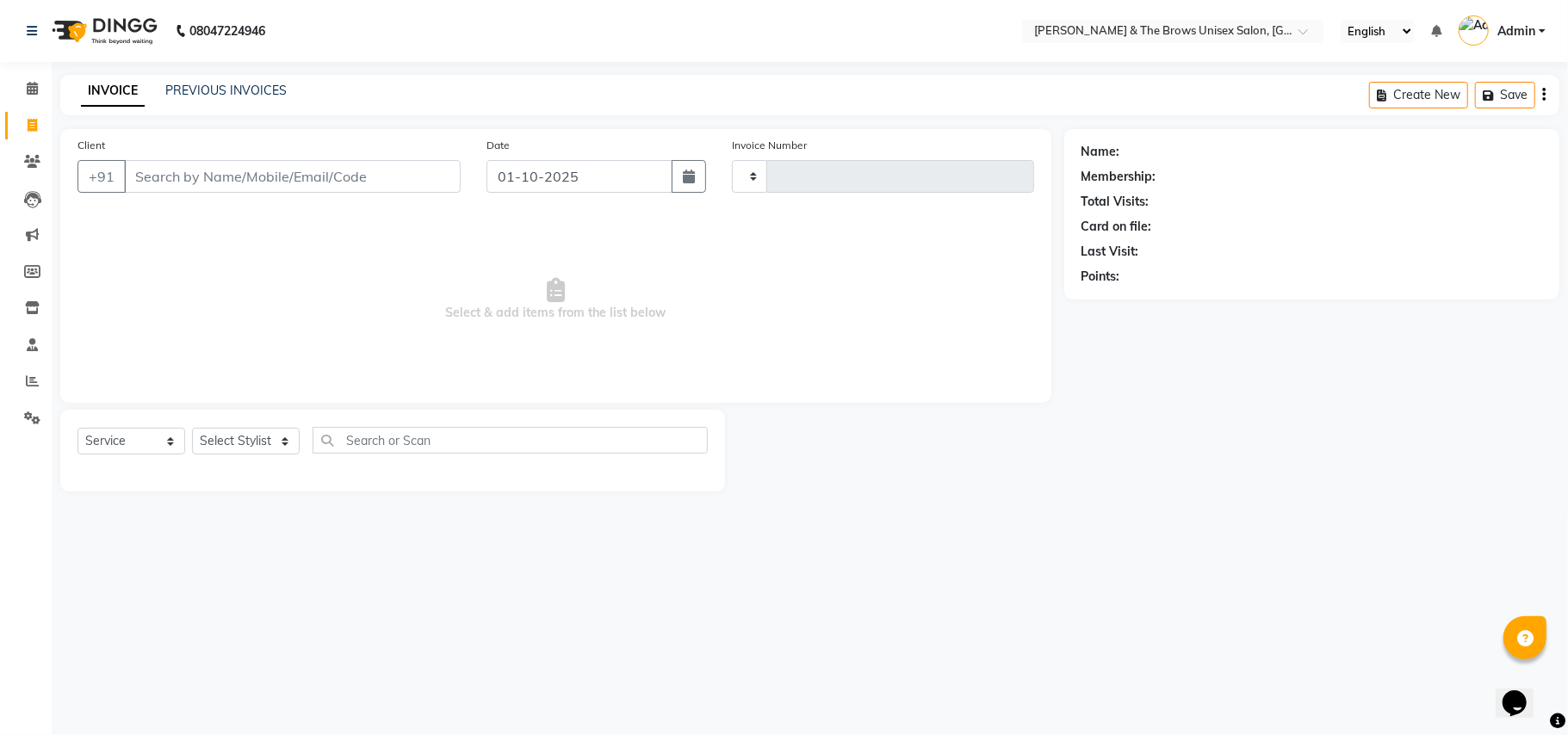
type input "3673"
select select "872"
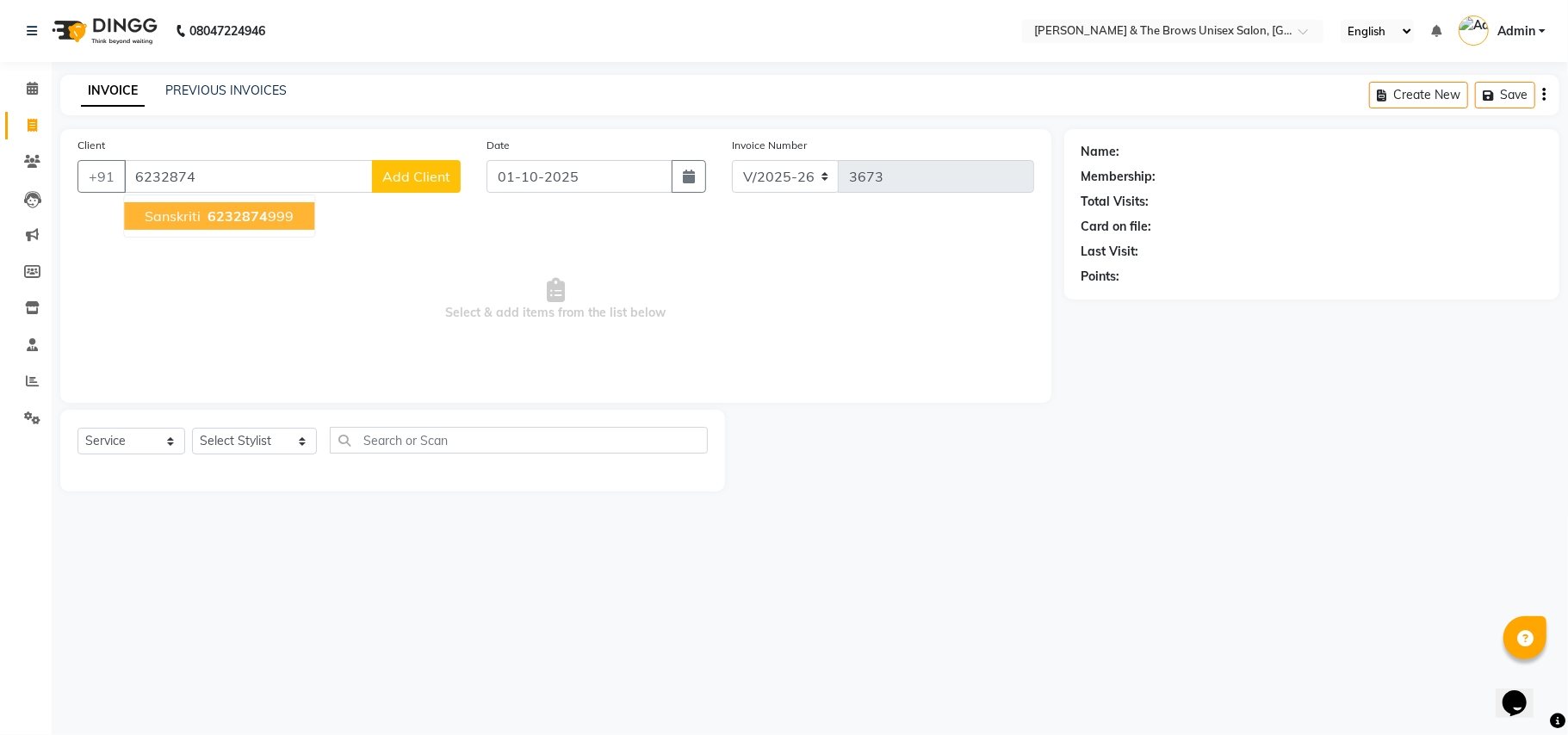
click at [253, 215] on span "6232874" at bounding box center [237, 216] width 60 height 17
type input "6232874999"
select select "1: Object"
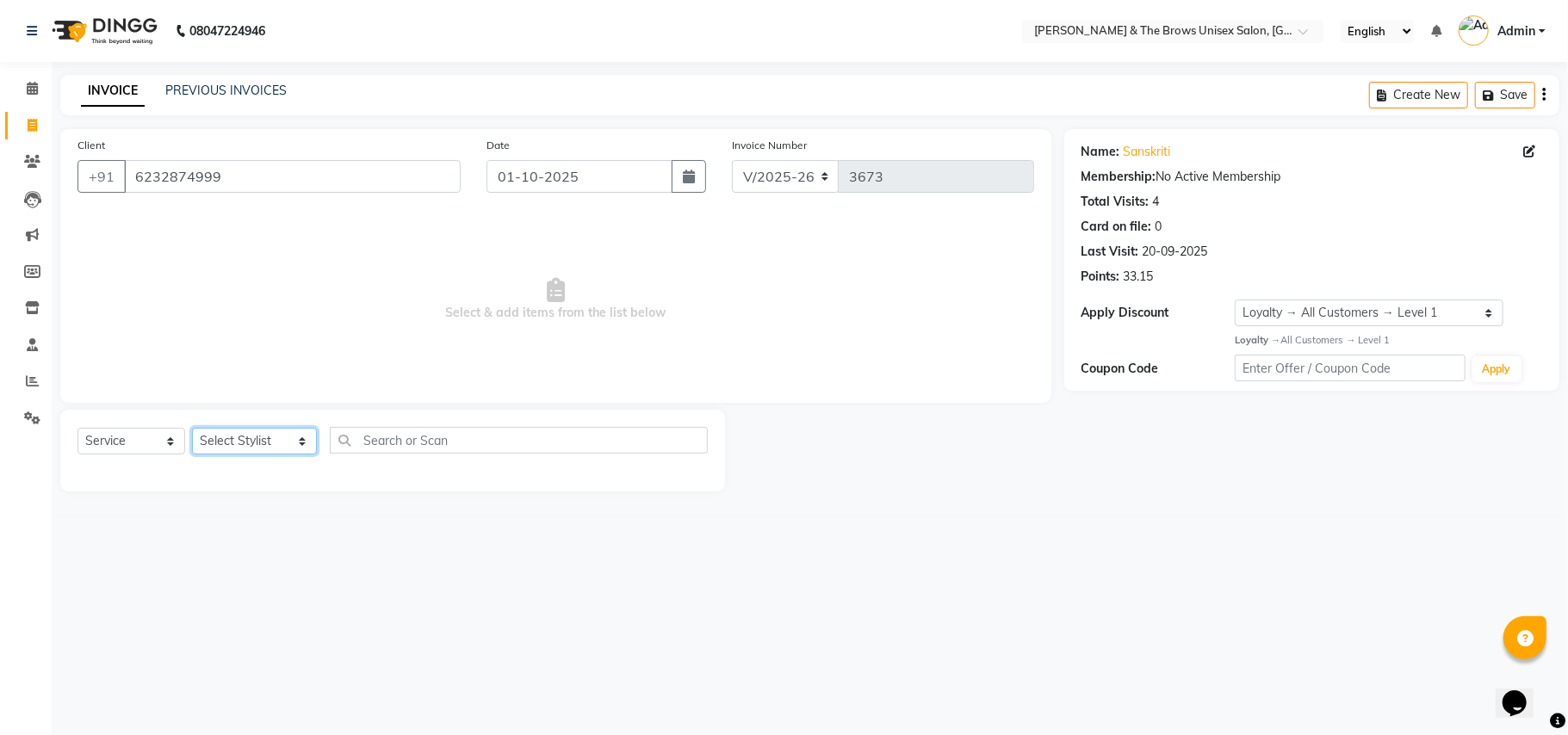
click at [286, 436] on select "Select Stylist Aamir faisal manager padma Pallavi Rehan Sameer Shalini ma'am ow…" at bounding box center [254, 441] width 125 height 27
select select "92400"
click at [192, 428] on select "Select Stylist Aamir faisal manager padma Pallavi Rehan Sameer Shalini ma'am ow…" at bounding box center [254, 441] width 125 height 27
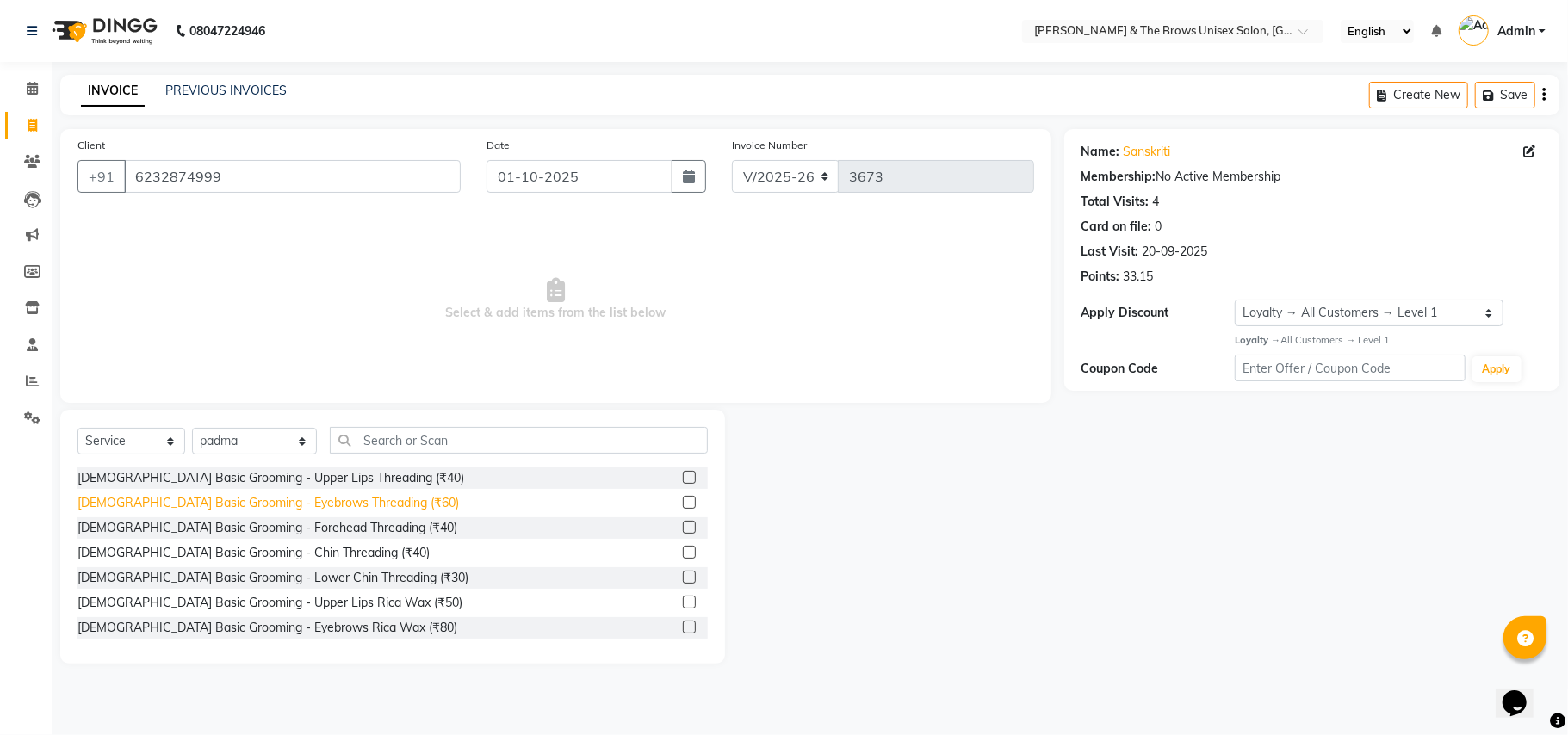
click at [333, 503] on div "Female Basic Grooming - Eyebrows Threading (₹60)" at bounding box center [268, 503] width 381 height 18
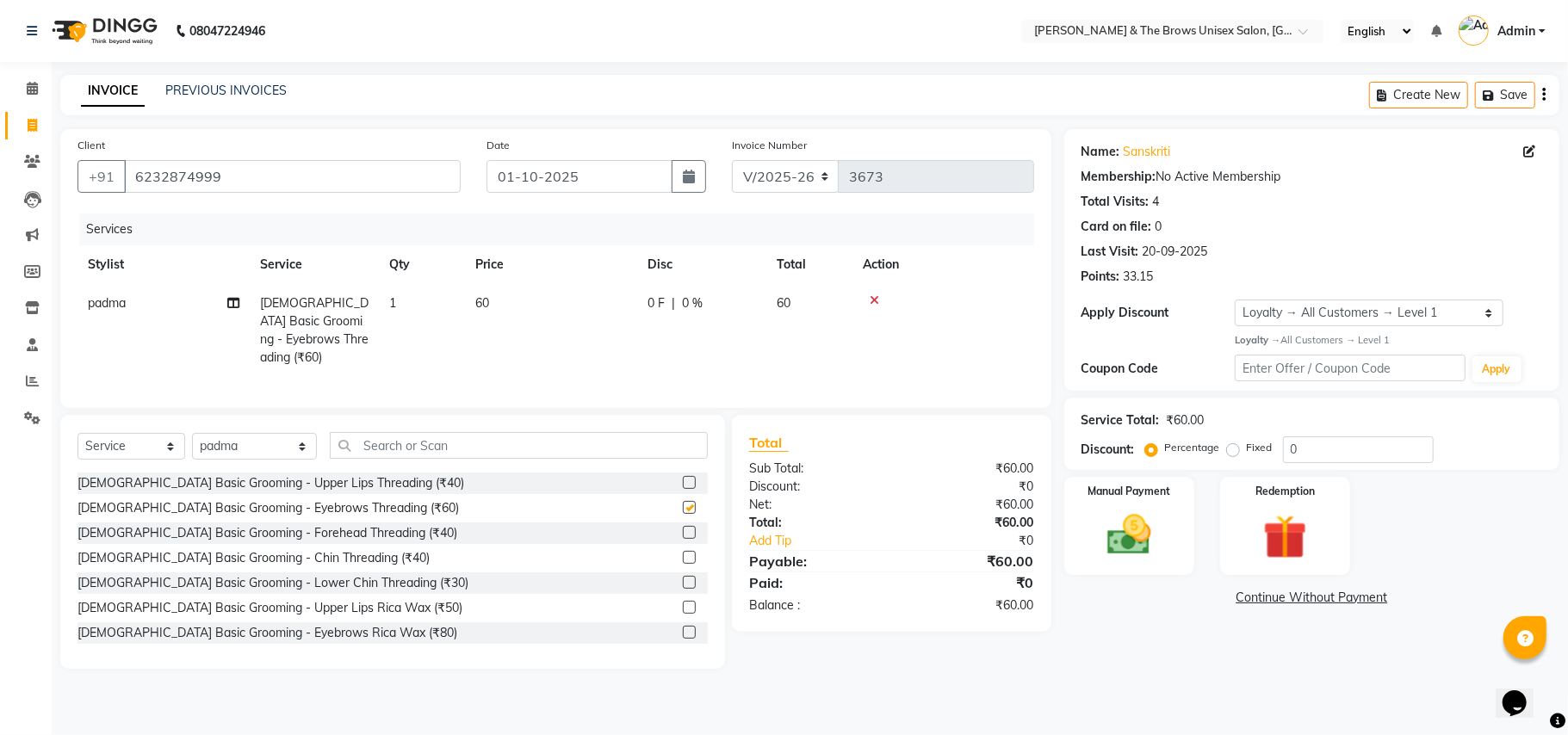
checkbox input "false"
click at [377, 483] on div "Female Basic Grooming - Upper Lips Threading (₹40)" at bounding box center [392, 483] width 630 height 22
click at [331, 482] on div "Female Basic Grooming - Upper Lips Threading (₹40)" at bounding box center [271, 483] width 387 height 18
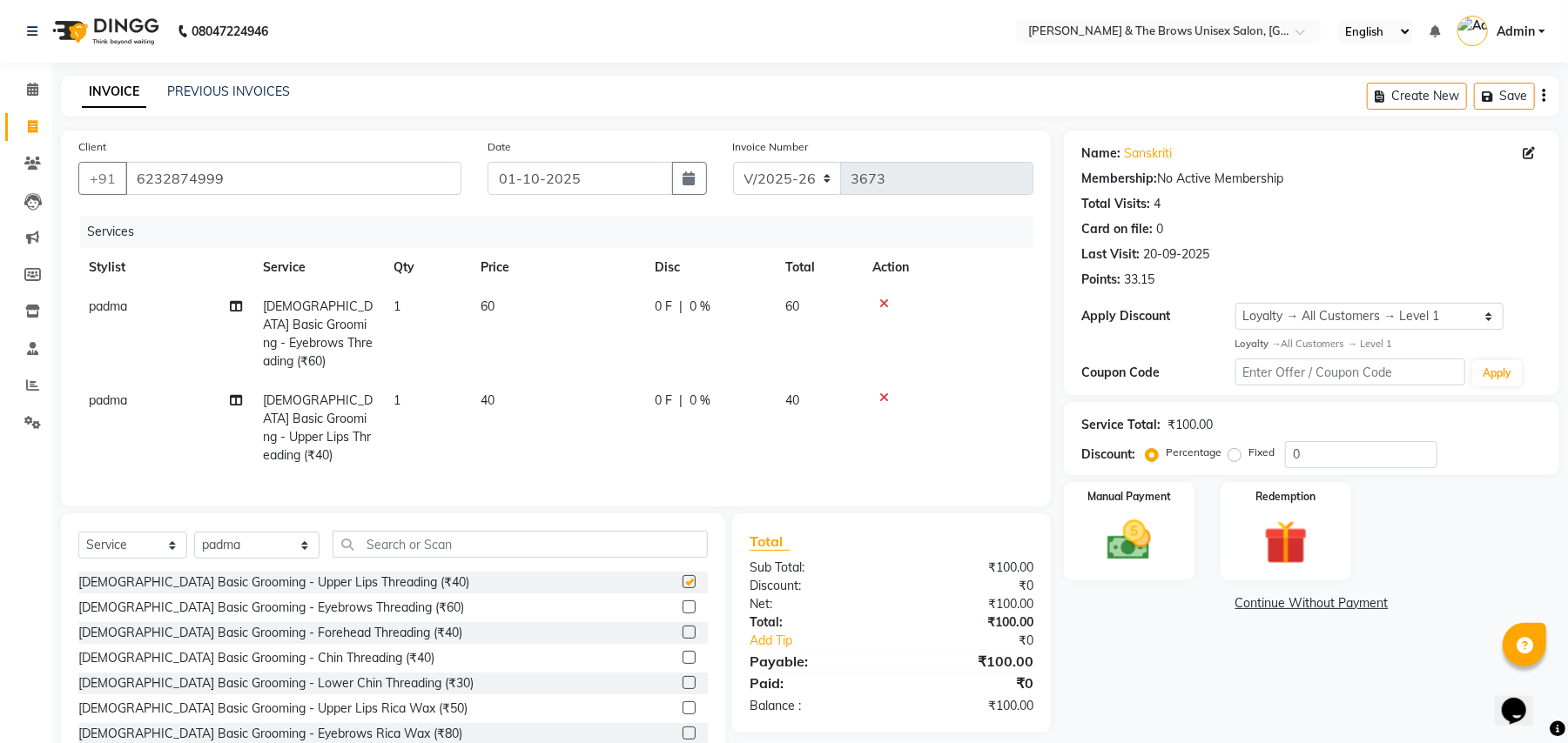
checkbox input "false"
click at [1151, 544] on img at bounding box center [1129, 541] width 75 height 53
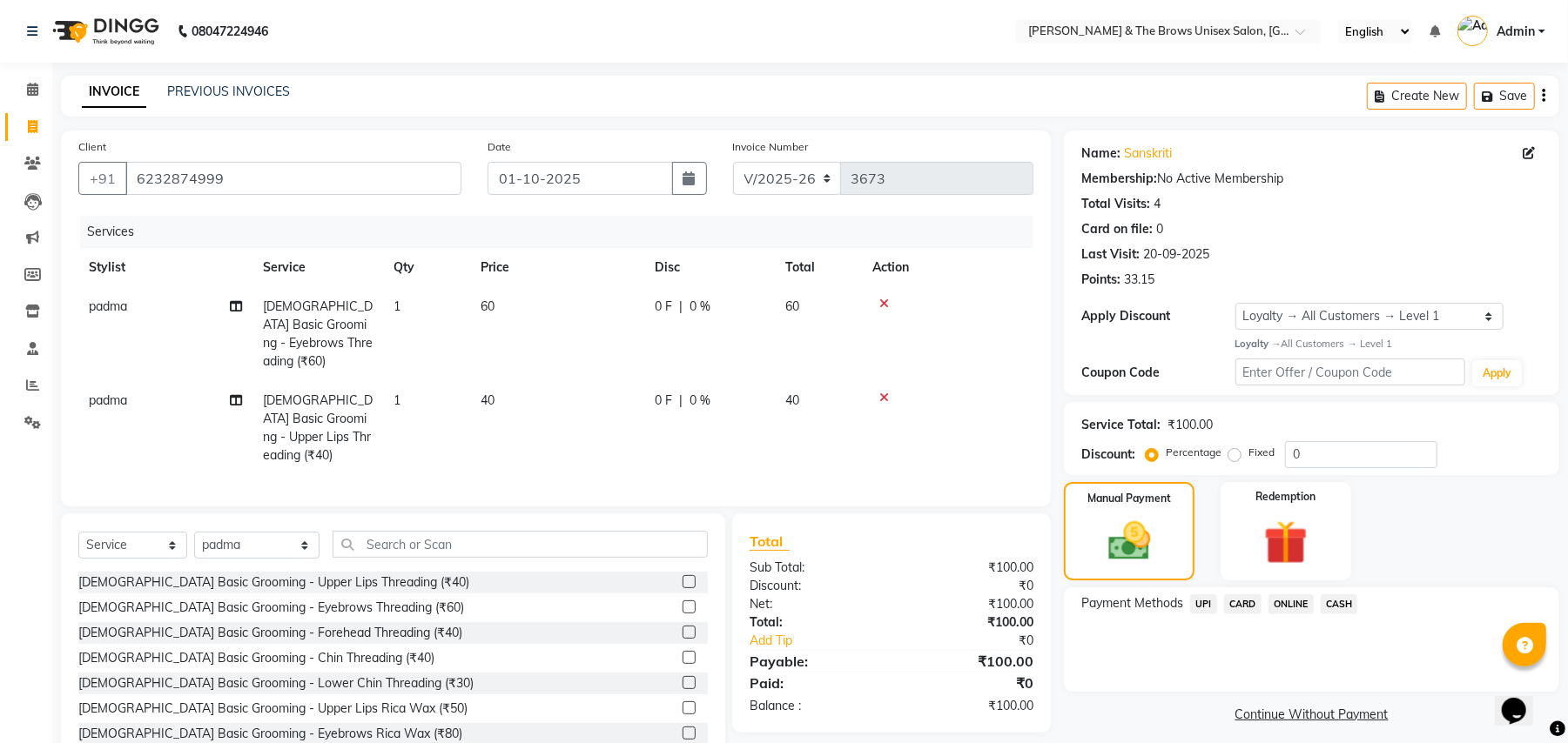
click at [1200, 607] on span "UPI" at bounding box center [1204, 604] width 27 height 20
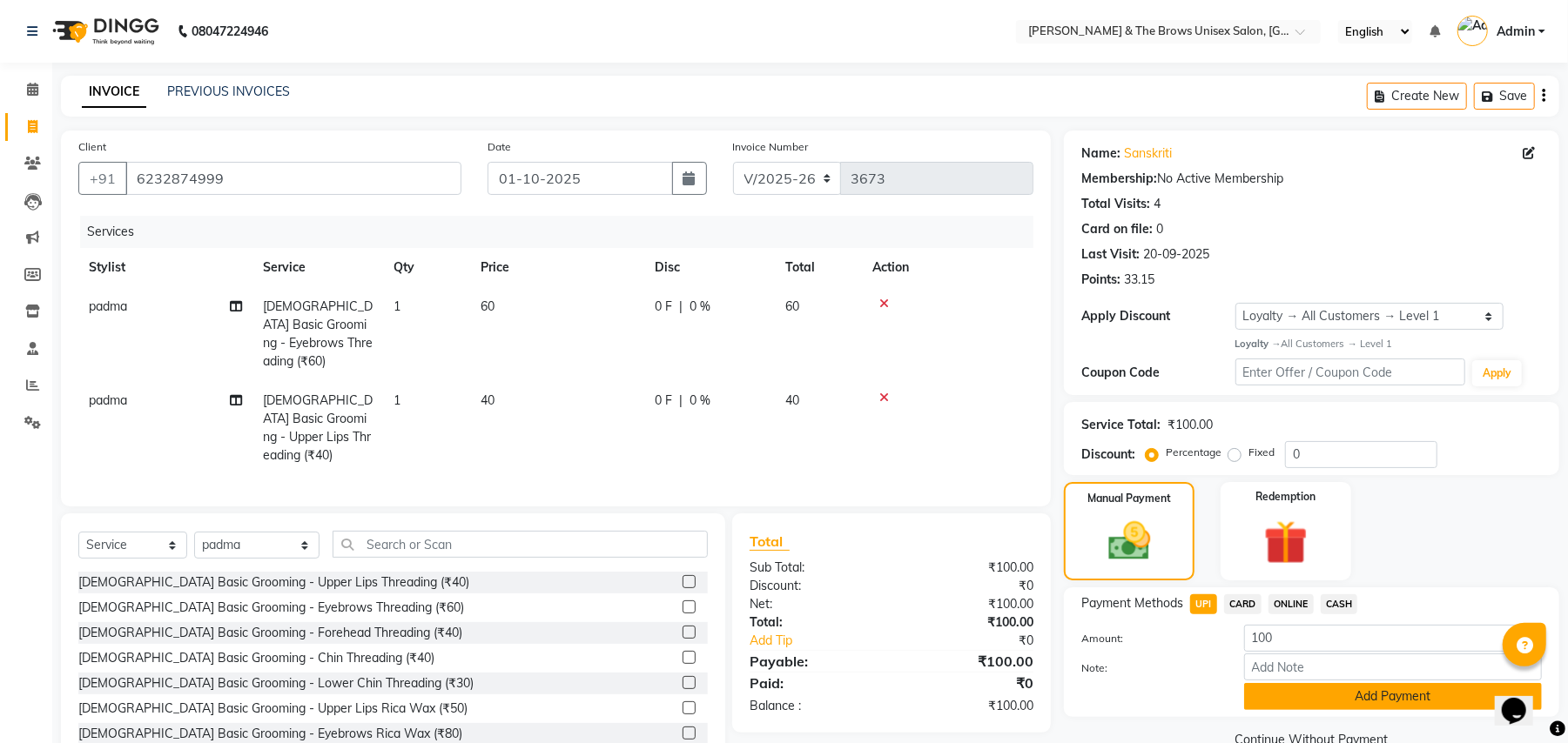
click at [1342, 701] on button "Add Payment" at bounding box center [1393, 697] width 298 height 27
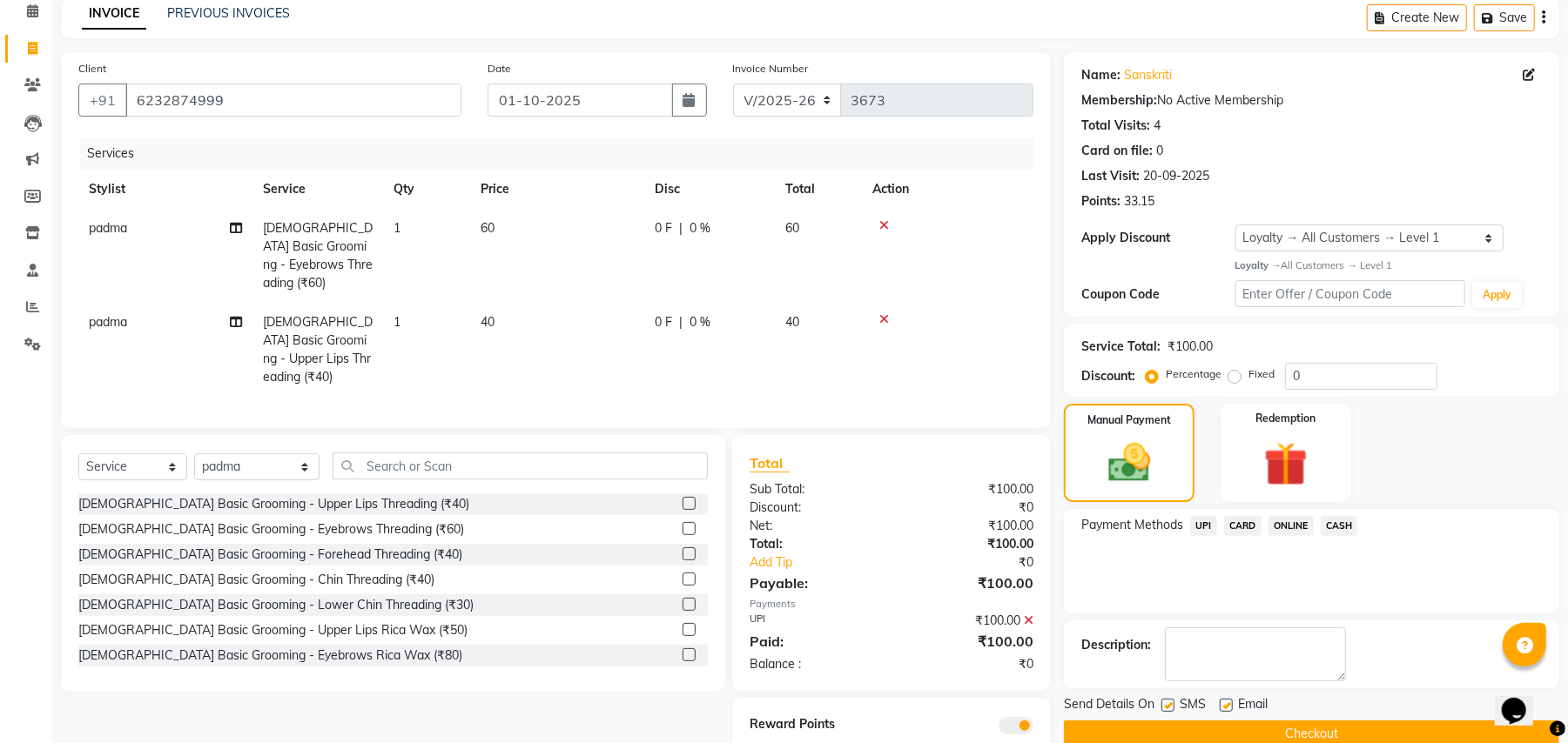
scroll to position [119, 0]
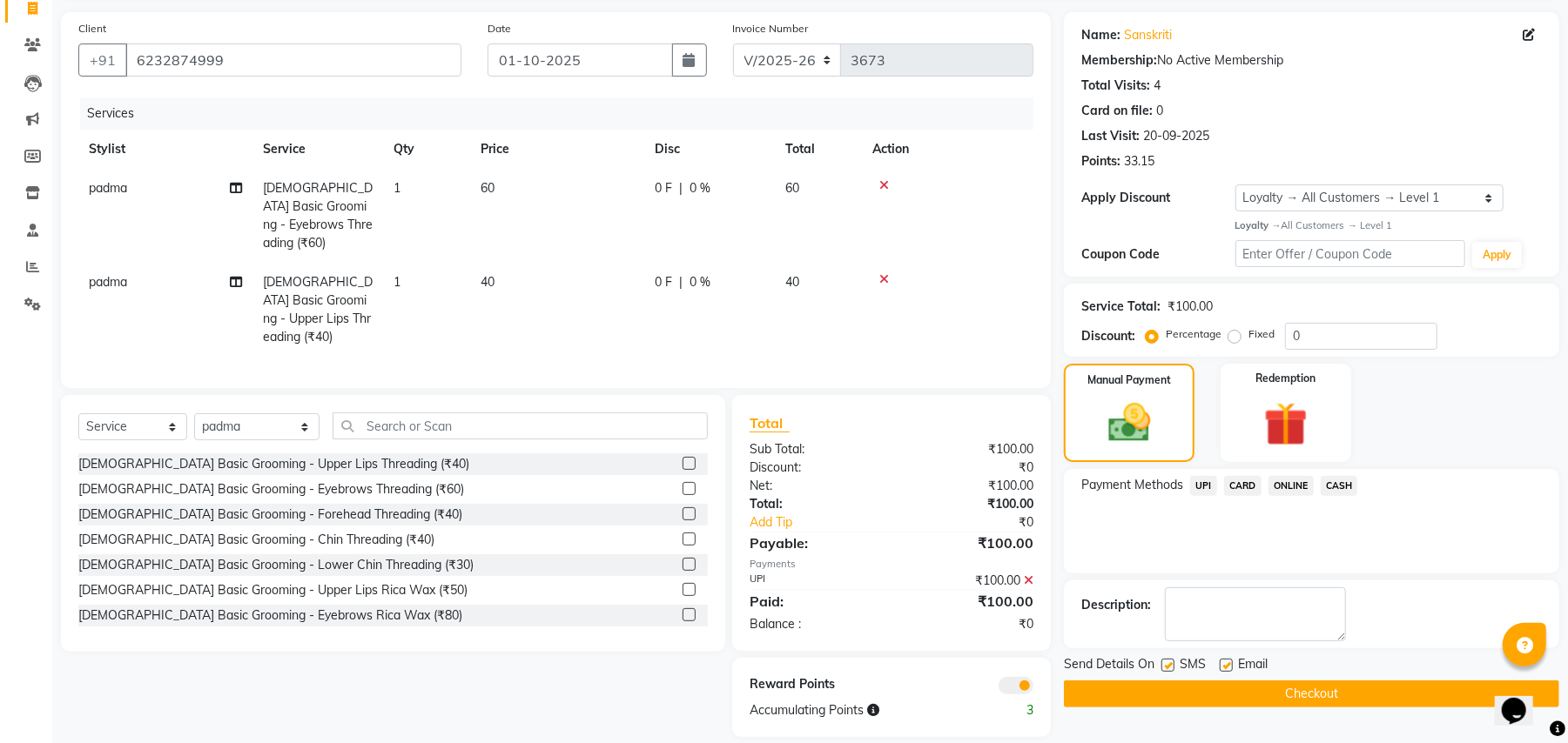
click at [1170, 666] on label at bounding box center [1168, 666] width 13 height 13
click at [1170, 666] on input "checkbox" at bounding box center [1167, 667] width 12 height 12
checkbox input "false"
click at [1235, 690] on button "Checkout" at bounding box center [1312, 694] width 495 height 27
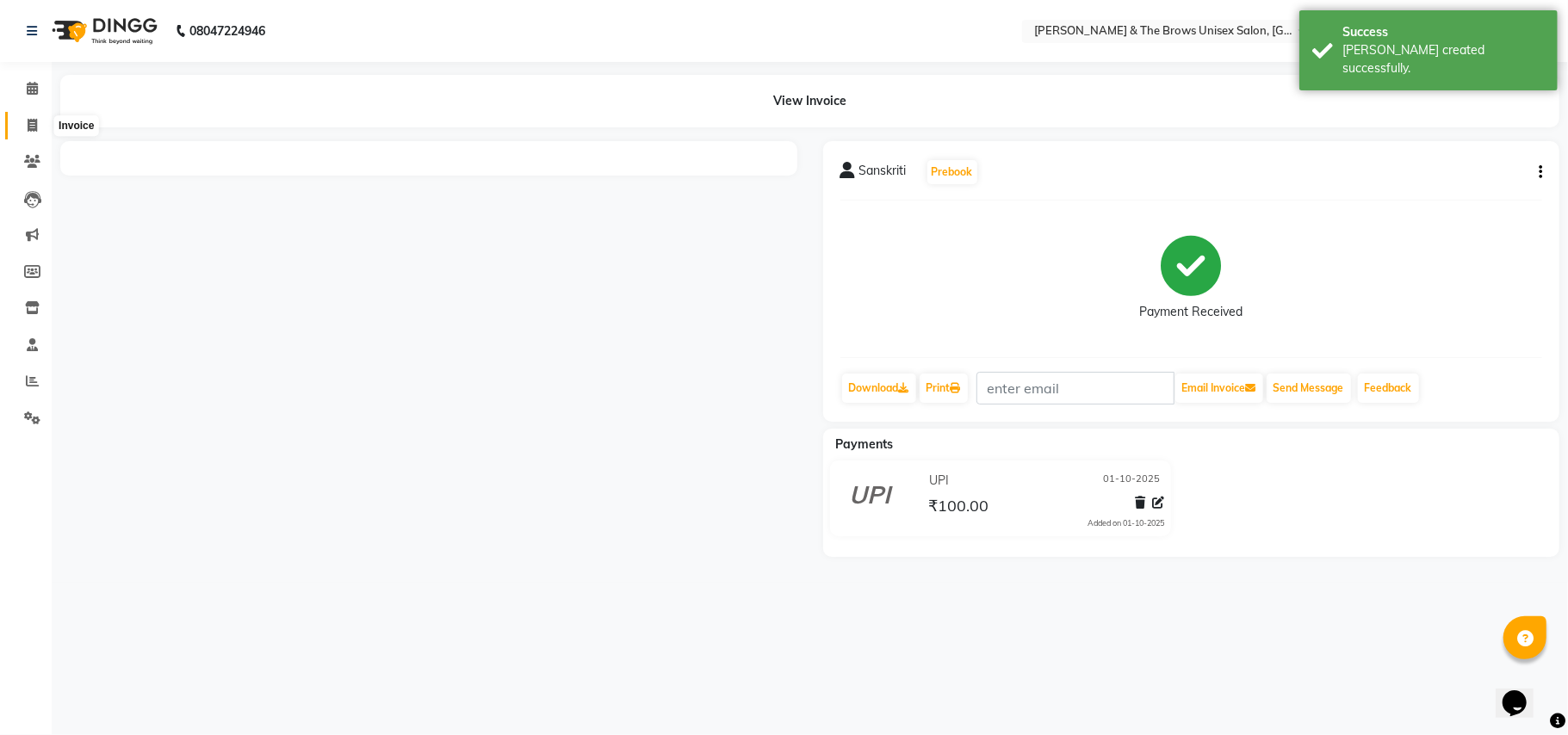
click at [36, 124] on icon at bounding box center [32, 126] width 10 height 13
select select "service"
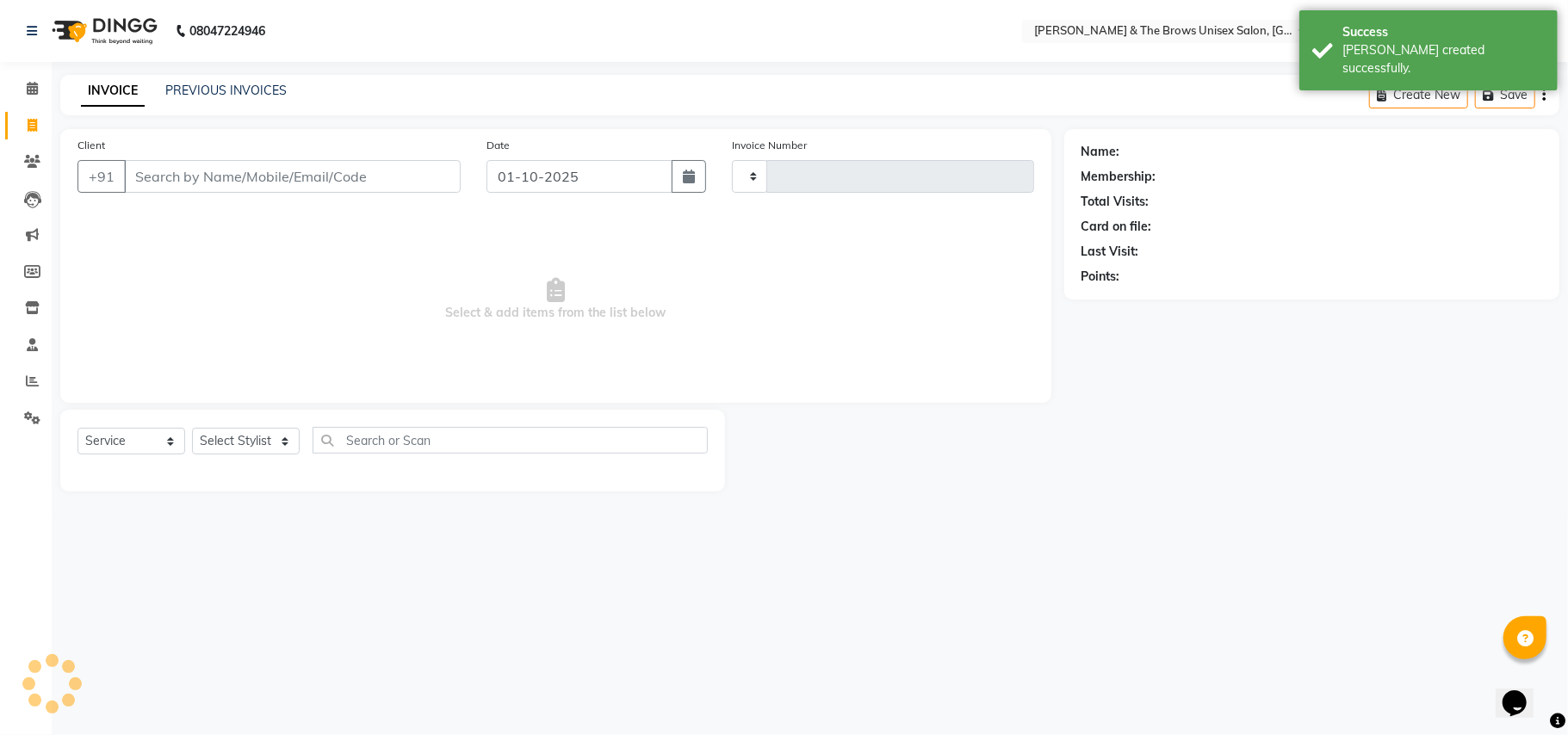
type input "3674"
select select "872"
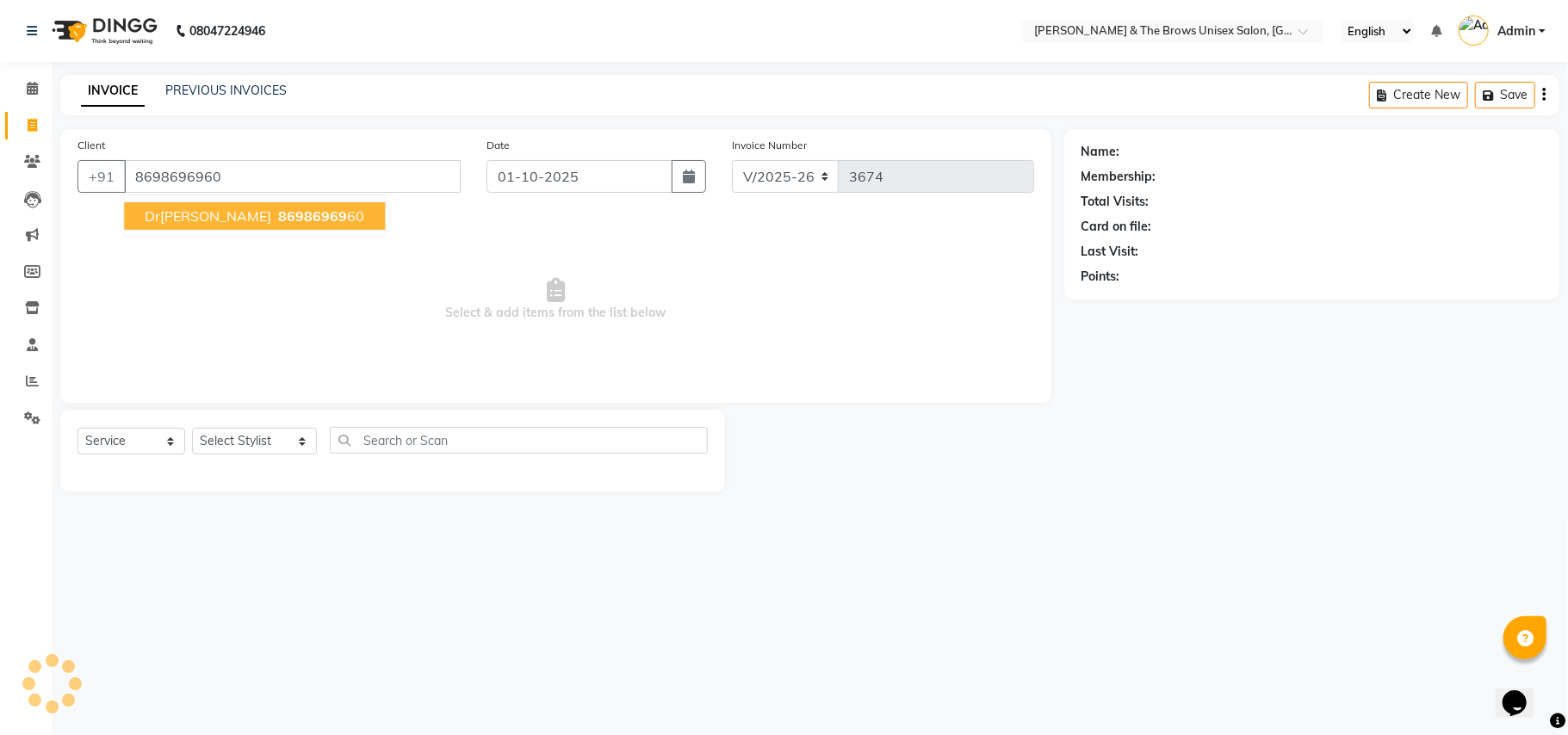
type input "8698696960"
select select "1: Object"
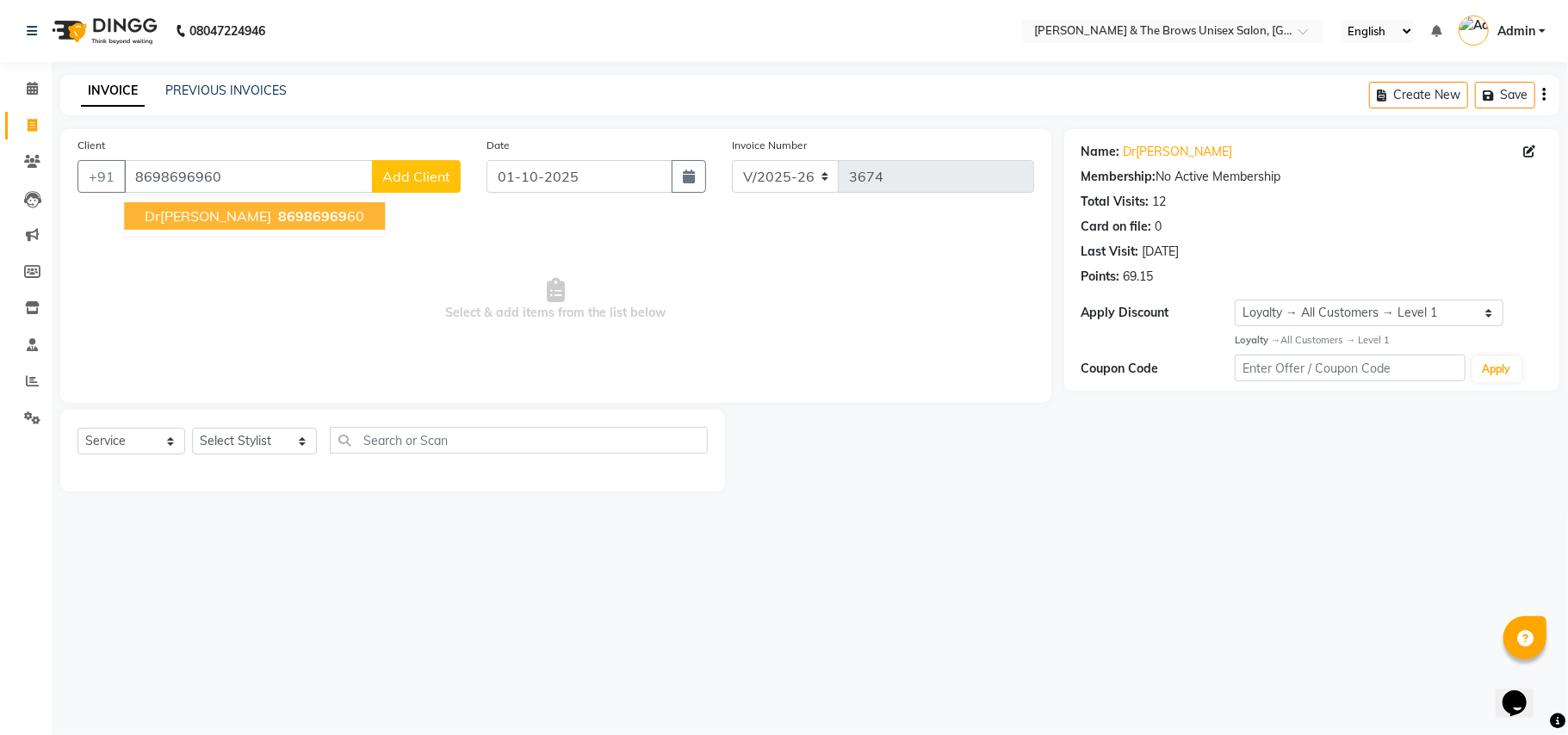
click at [278, 214] on span "86986969" at bounding box center [313, 216] width 69 height 17
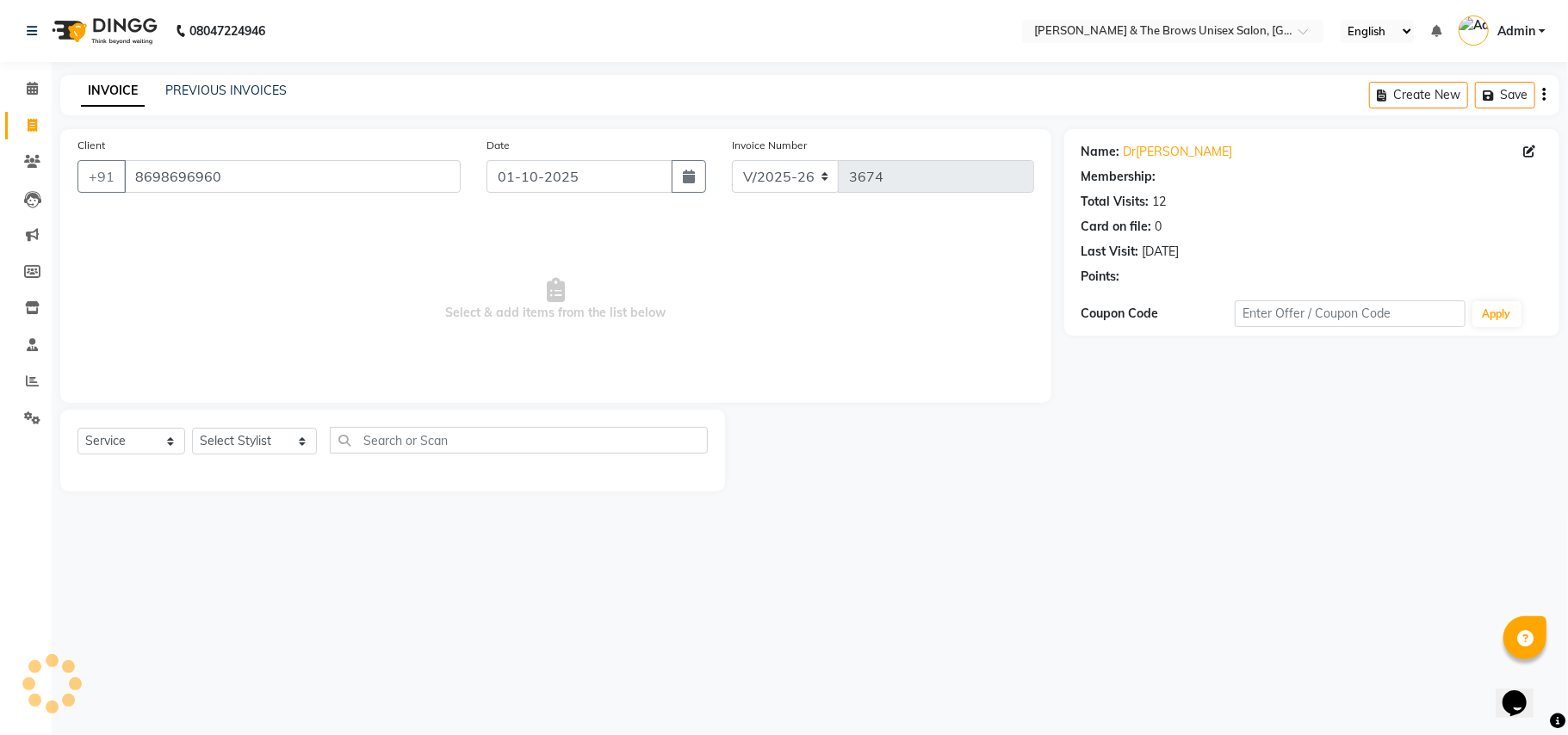
select select "1: Object"
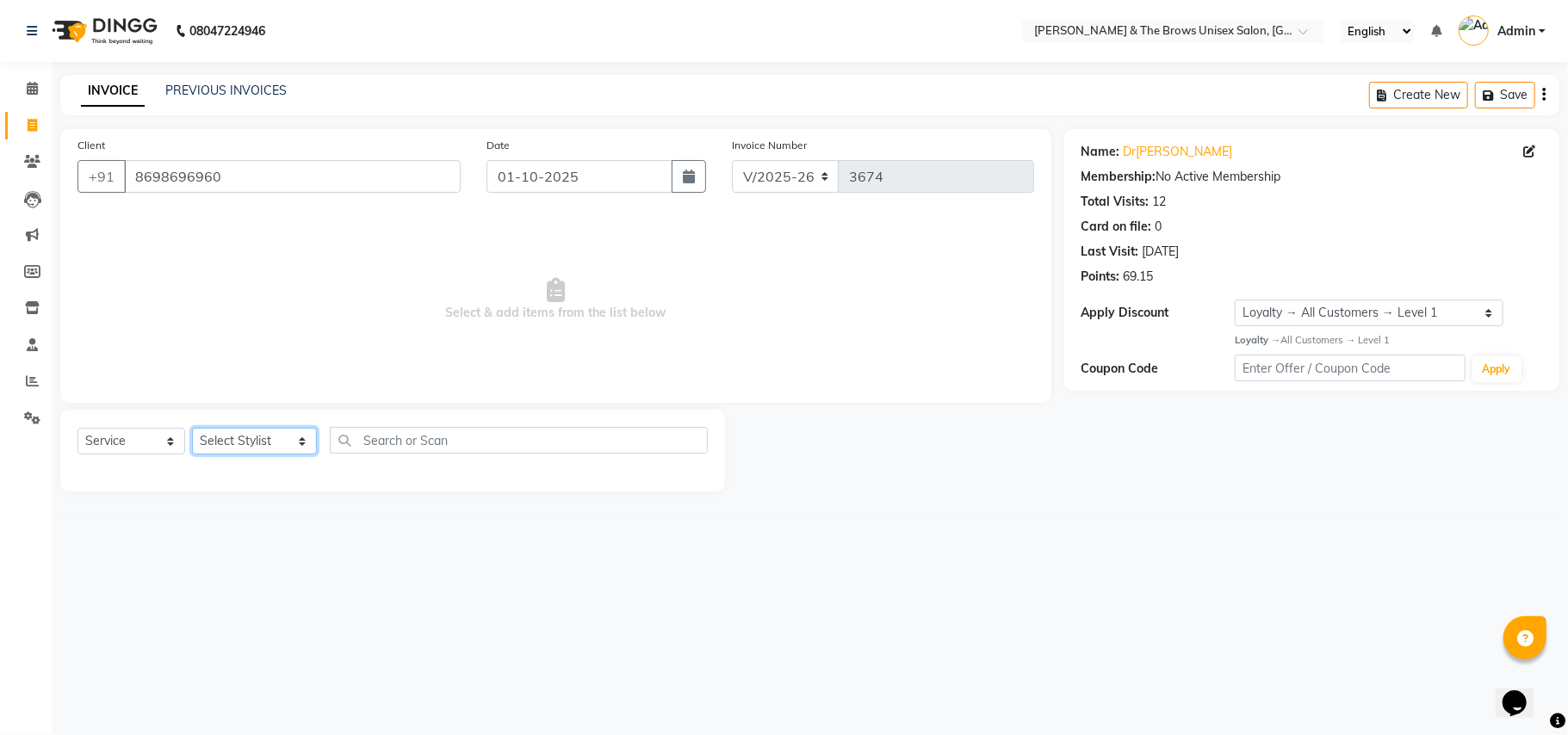
click at [284, 441] on select "Select Stylist Aamir faisal manager padma Pallavi Rehan Sameer Shalini ma'am ow…" at bounding box center [254, 441] width 125 height 27
select select "35213"
click at [192, 428] on select "Select Stylist Aamir faisal manager padma Pallavi Rehan Sameer Shalini ma'am ow…" at bounding box center [254, 441] width 125 height 27
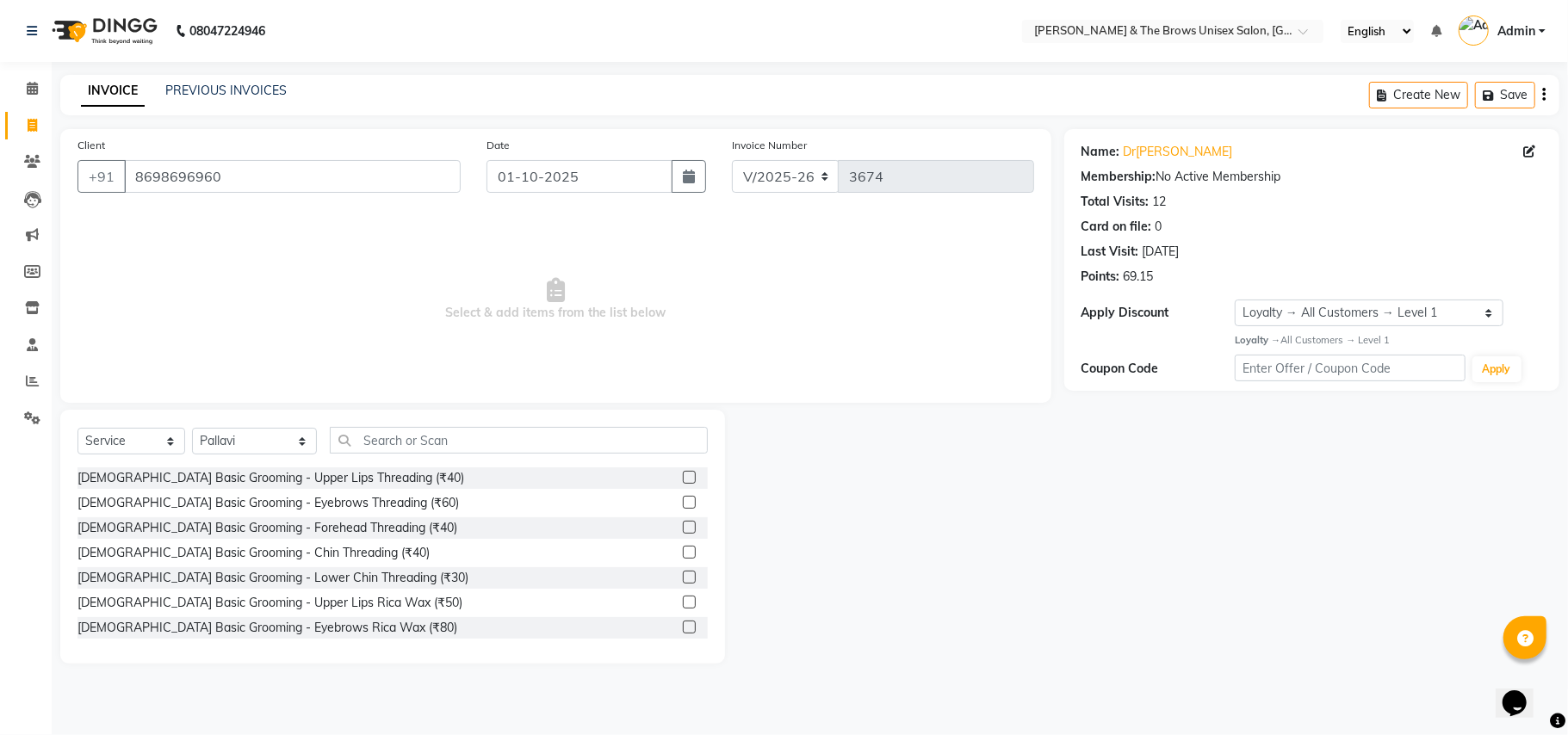
click at [370, 503] on div "Female Basic Grooming - Eyebrows Threading (₹60)" at bounding box center [392, 503] width 630 height 22
click at [334, 497] on div "Female Basic Grooming - Eyebrows Threading (₹60)" at bounding box center [268, 503] width 381 height 18
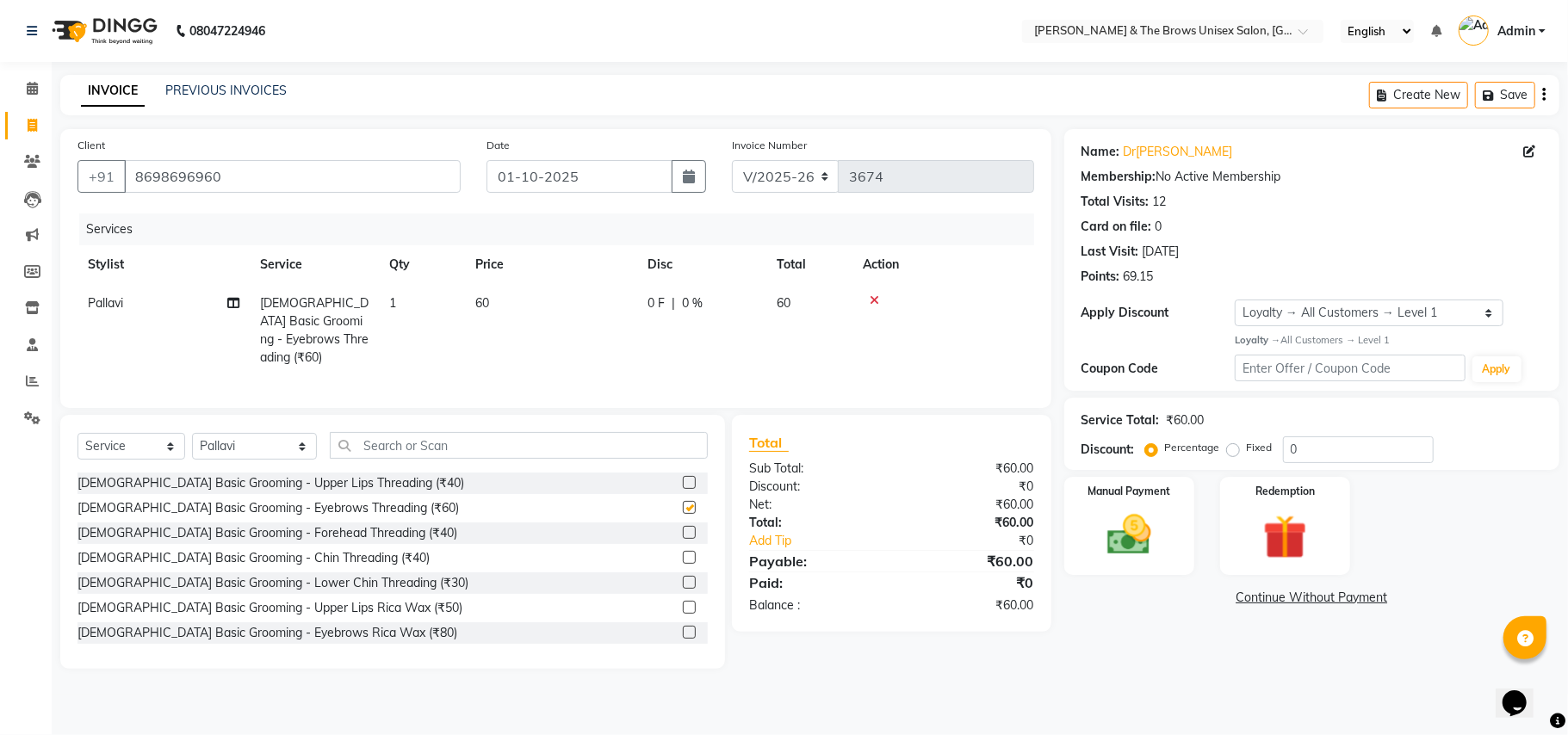
checkbox input "false"
click at [358, 448] on input "text" at bounding box center [519, 445] width 378 height 27
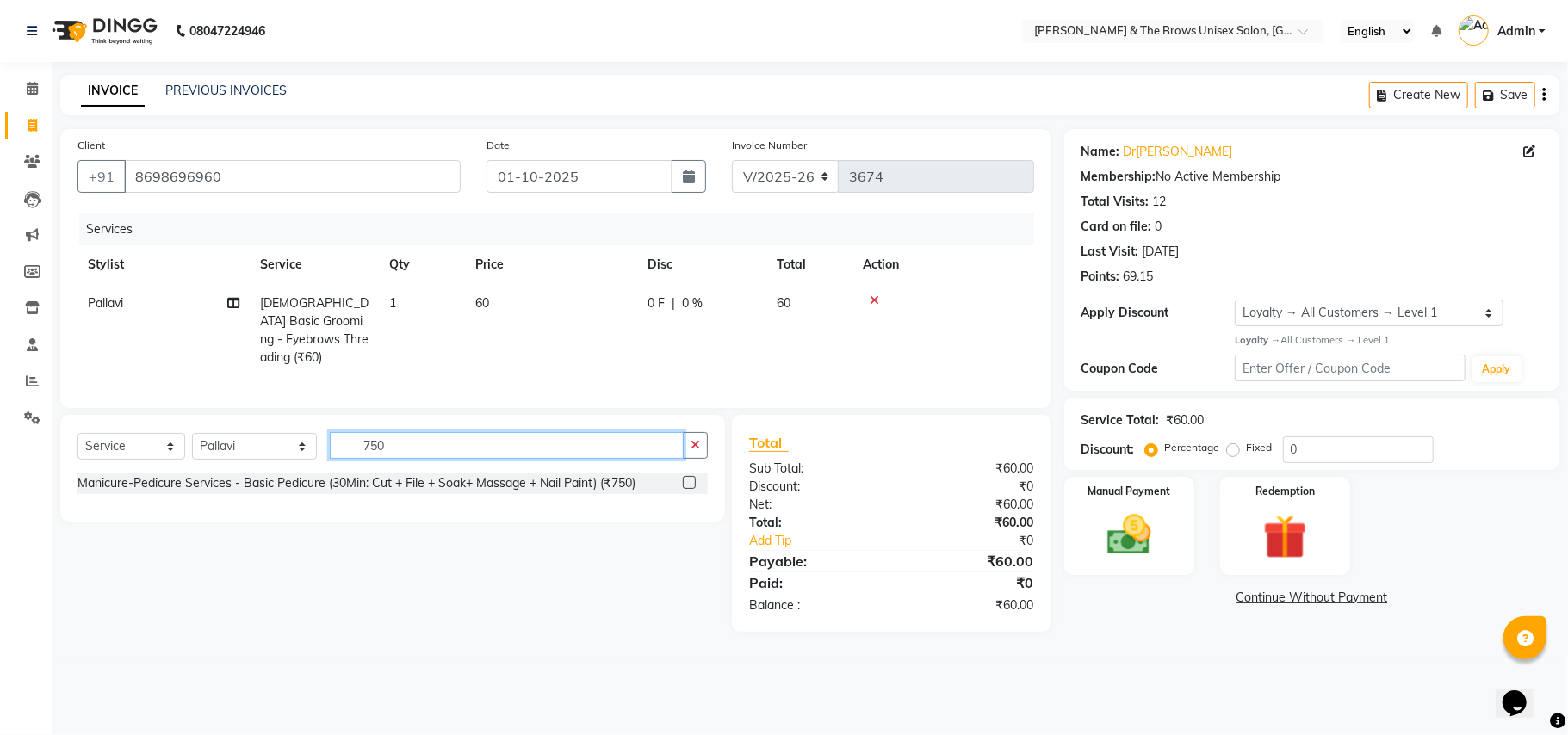
type input "750"
click at [690, 480] on label at bounding box center [689, 483] width 13 height 13
click at [690, 480] on input "checkbox" at bounding box center [688, 483] width 11 height 11
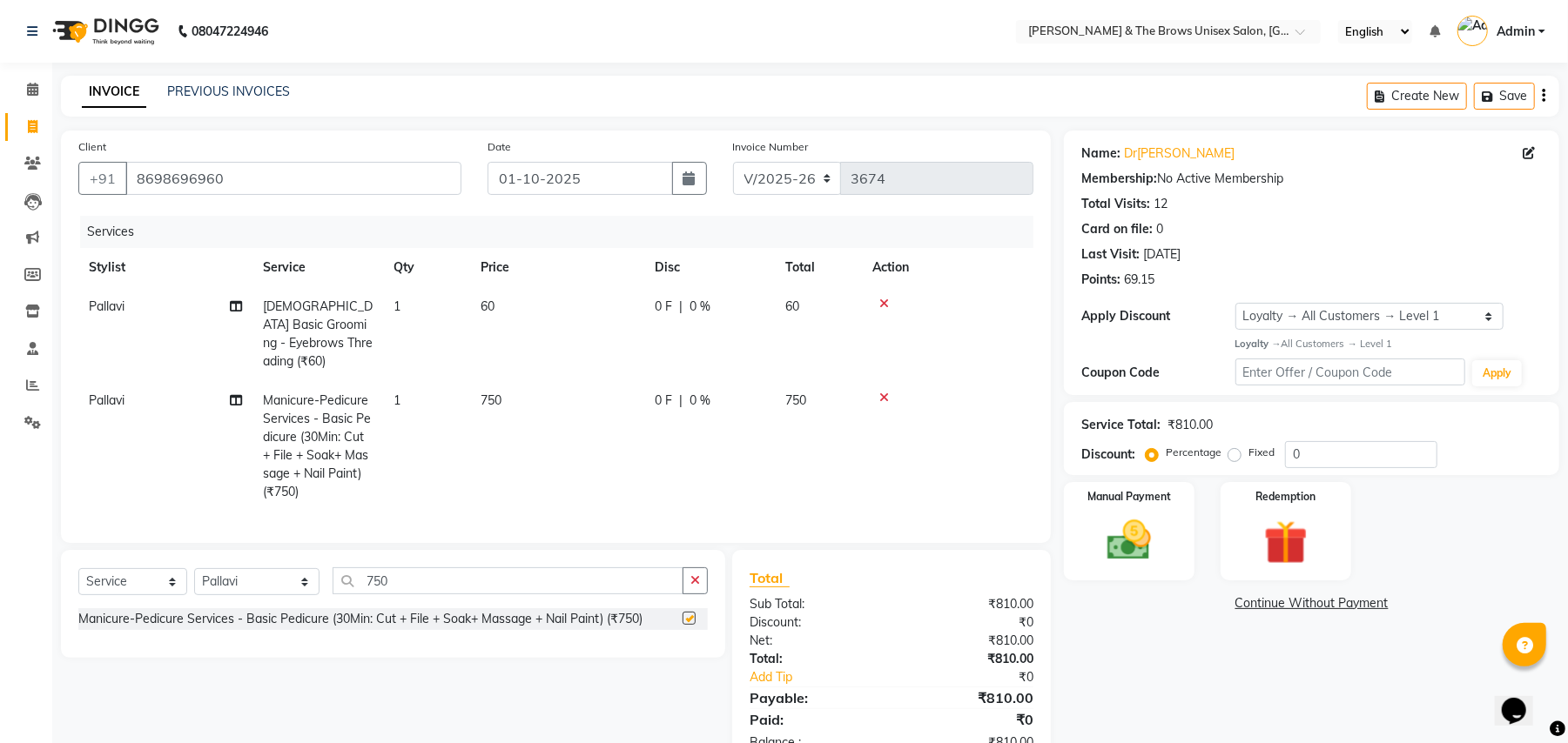
checkbox input "false"
click at [374, 572] on input "750" at bounding box center [508, 581] width 351 height 27
type input "7"
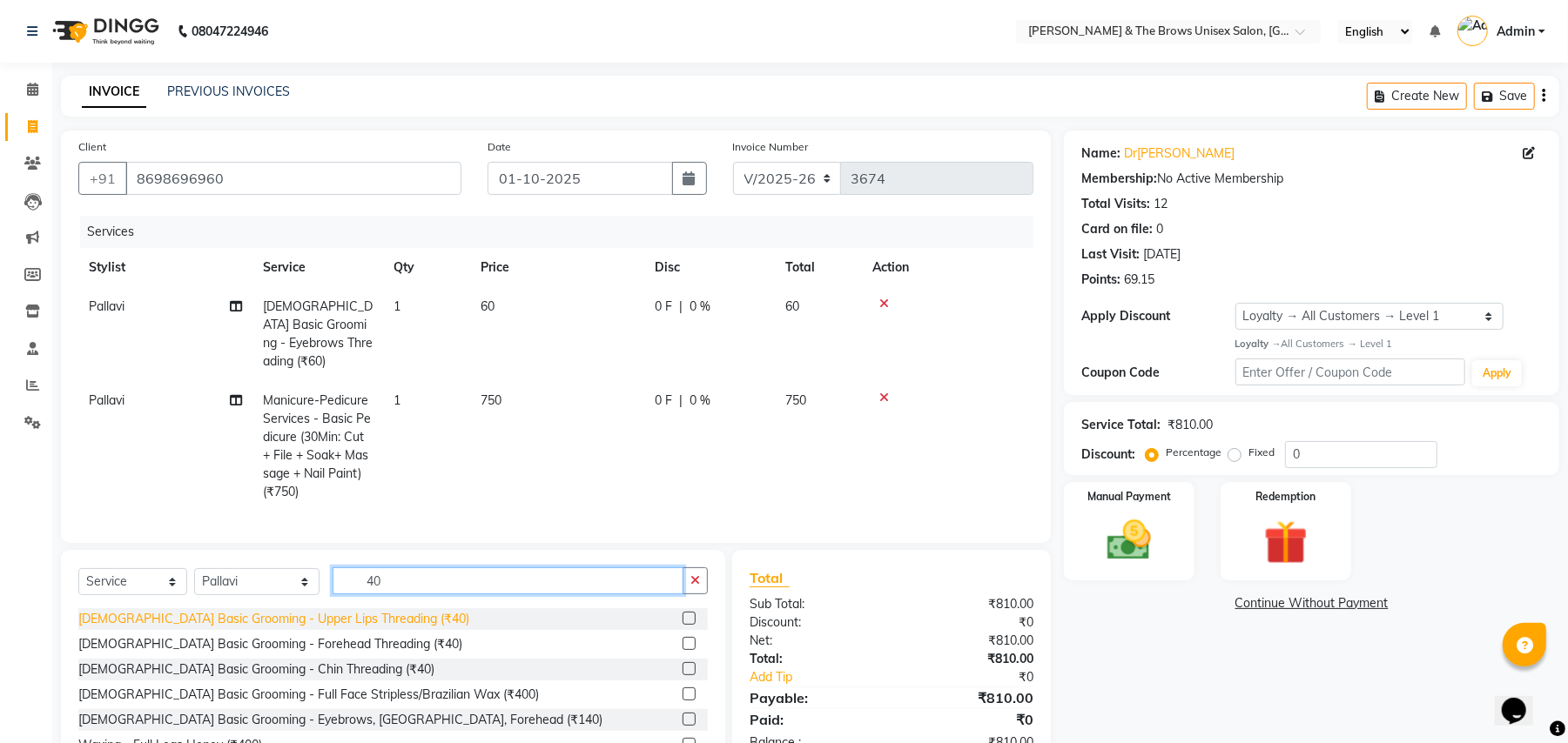
type input "40"
click at [329, 617] on div "Female Basic Grooming - Upper Lips Threading (₹40)" at bounding box center [274, 619] width 391 height 18
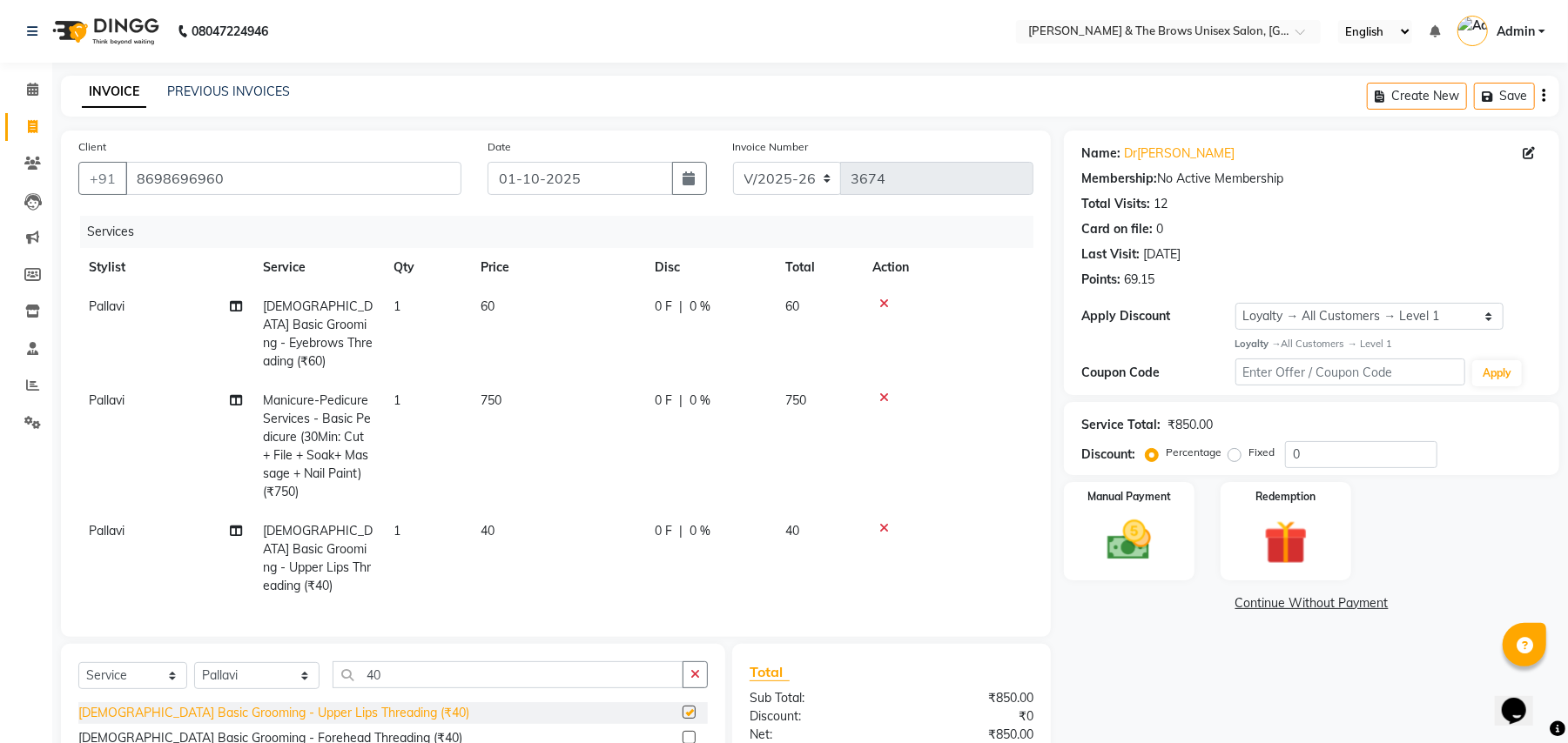
checkbox input "false"
click at [1129, 585] on div "Name: Dr Sayali Membership: No Active Membership Total Visits: 12 Card on file:…" at bounding box center [1318, 516] width 509 height 770
click at [1136, 562] on img at bounding box center [1129, 541] width 75 height 53
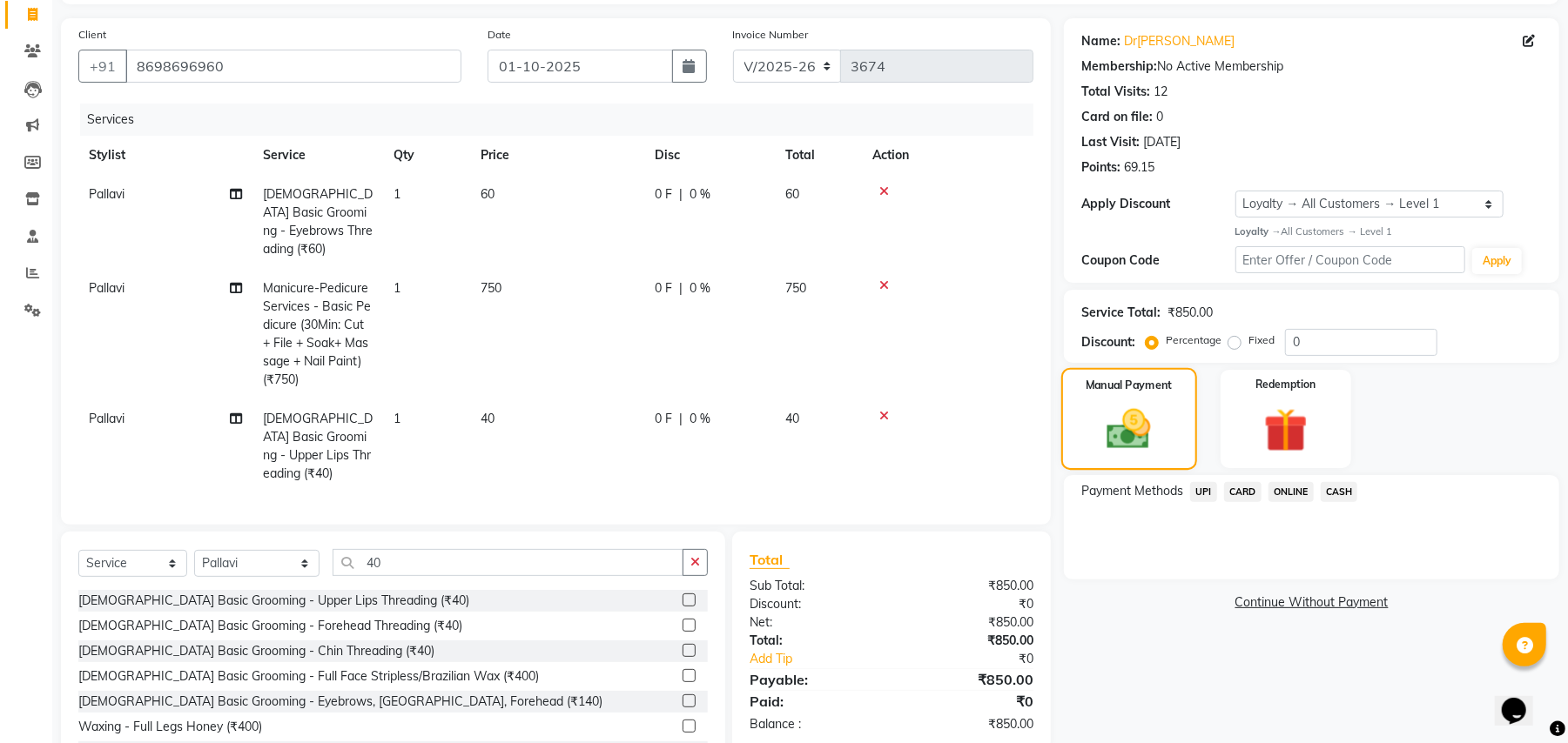
scroll to position [165, 0]
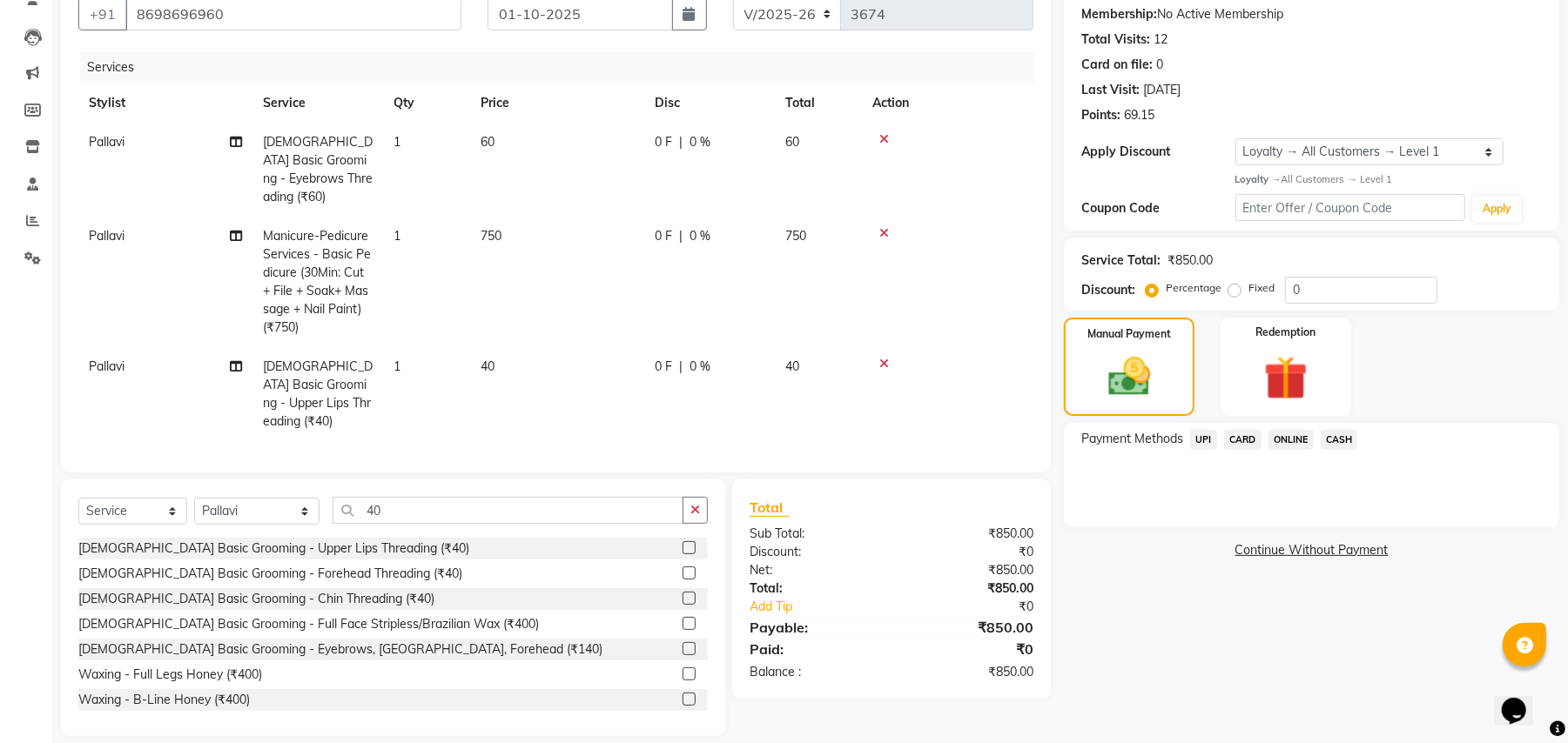
click at [1205, 433] on span "UPI" at bounding box center [1204, 439] width 27 height 20
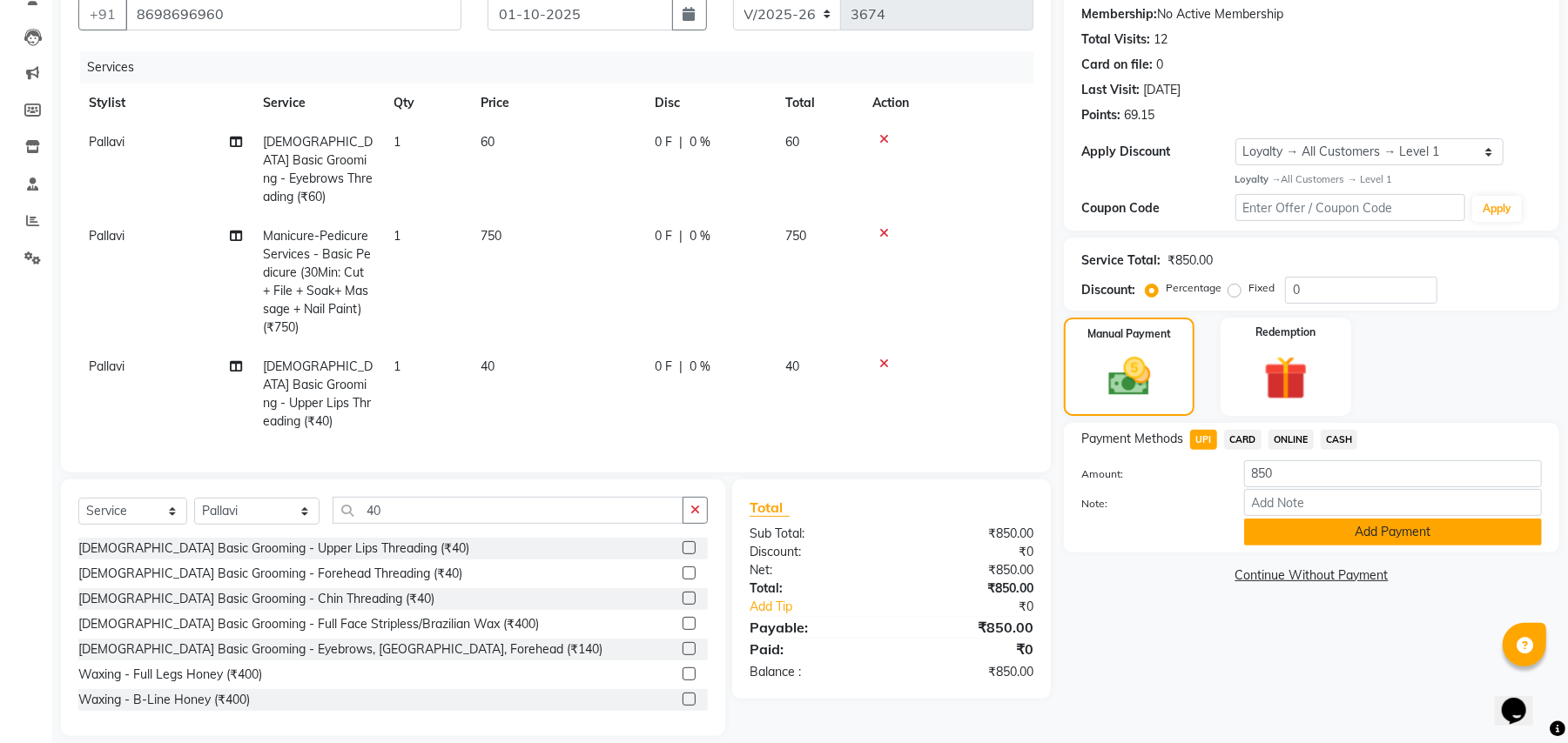
click at [1275, 536] on button "Add Payment" at bounding box center [1393, 532] width 298 height 27
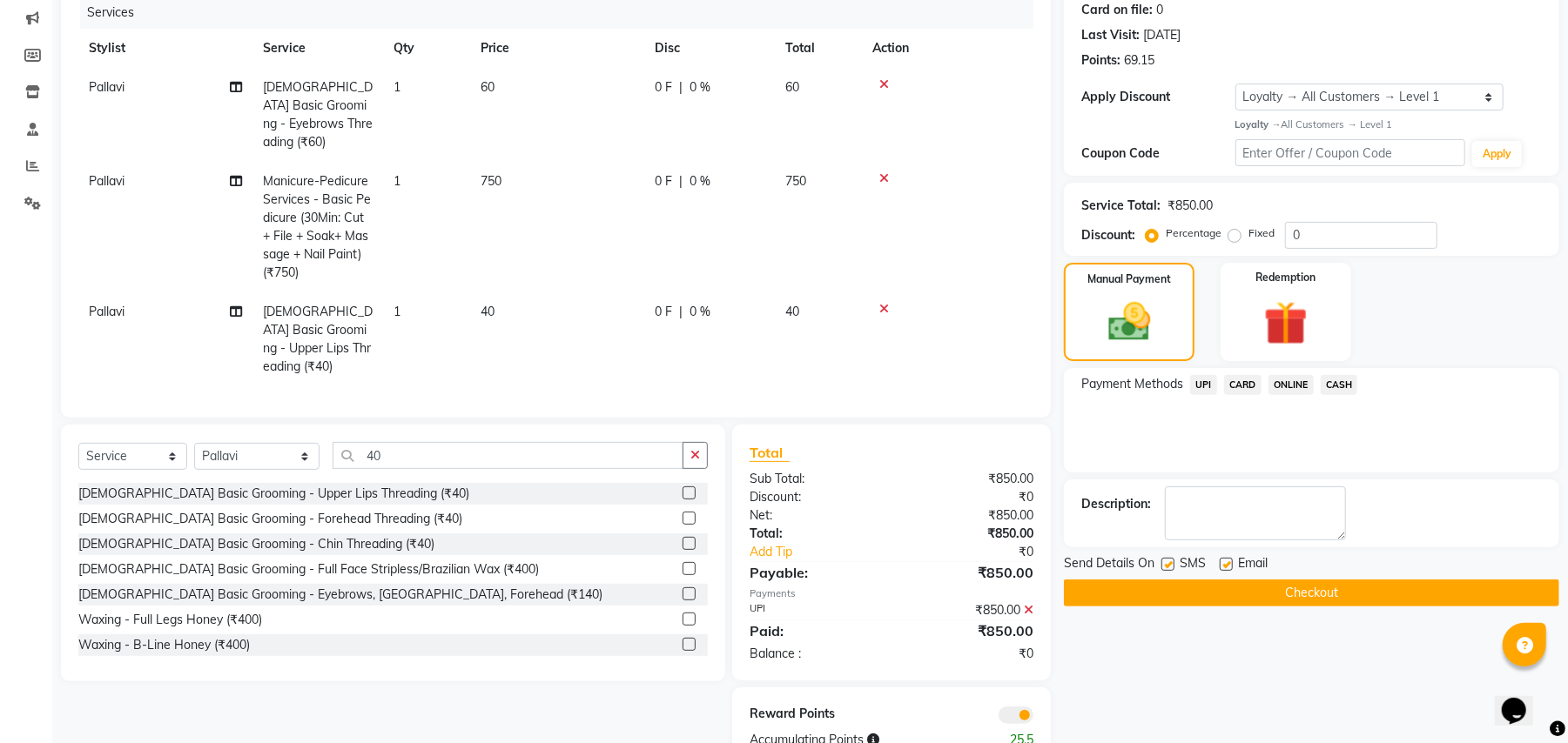
scroll to position [249, 0]
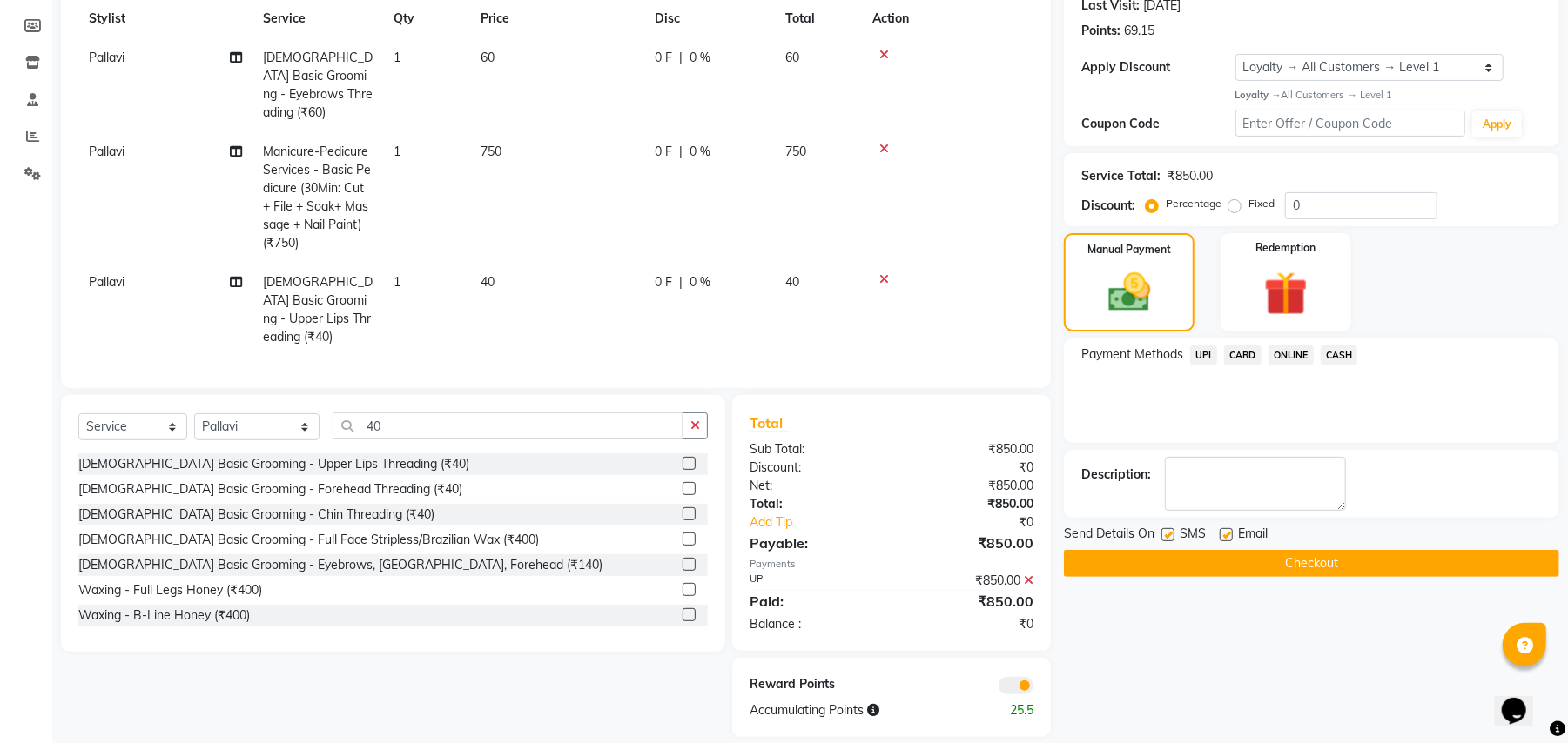
click at [1165, 531] on label at bounding box center [1168, 535] width 13 height 13
click at [1165, 531] on input "checkbox" at bounding box center [1167, 536] width 12 height 12
checkbox input "false"
click at [1259, 564] on button "Checkout" at bounding box center [1312, 564] width 495 height 27
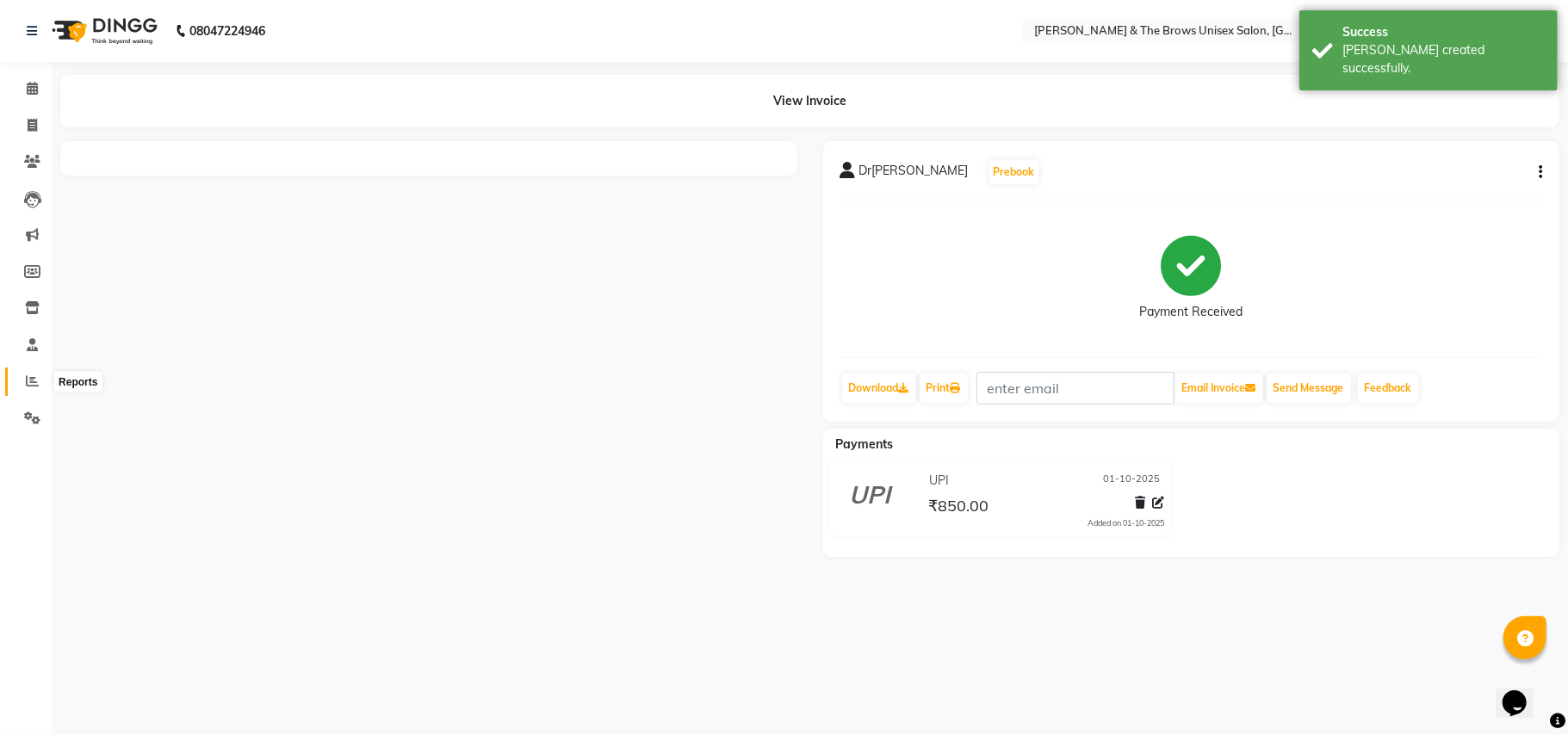
click at [29, 379] on icon at bounding box center [32, 381] width 13 height 13
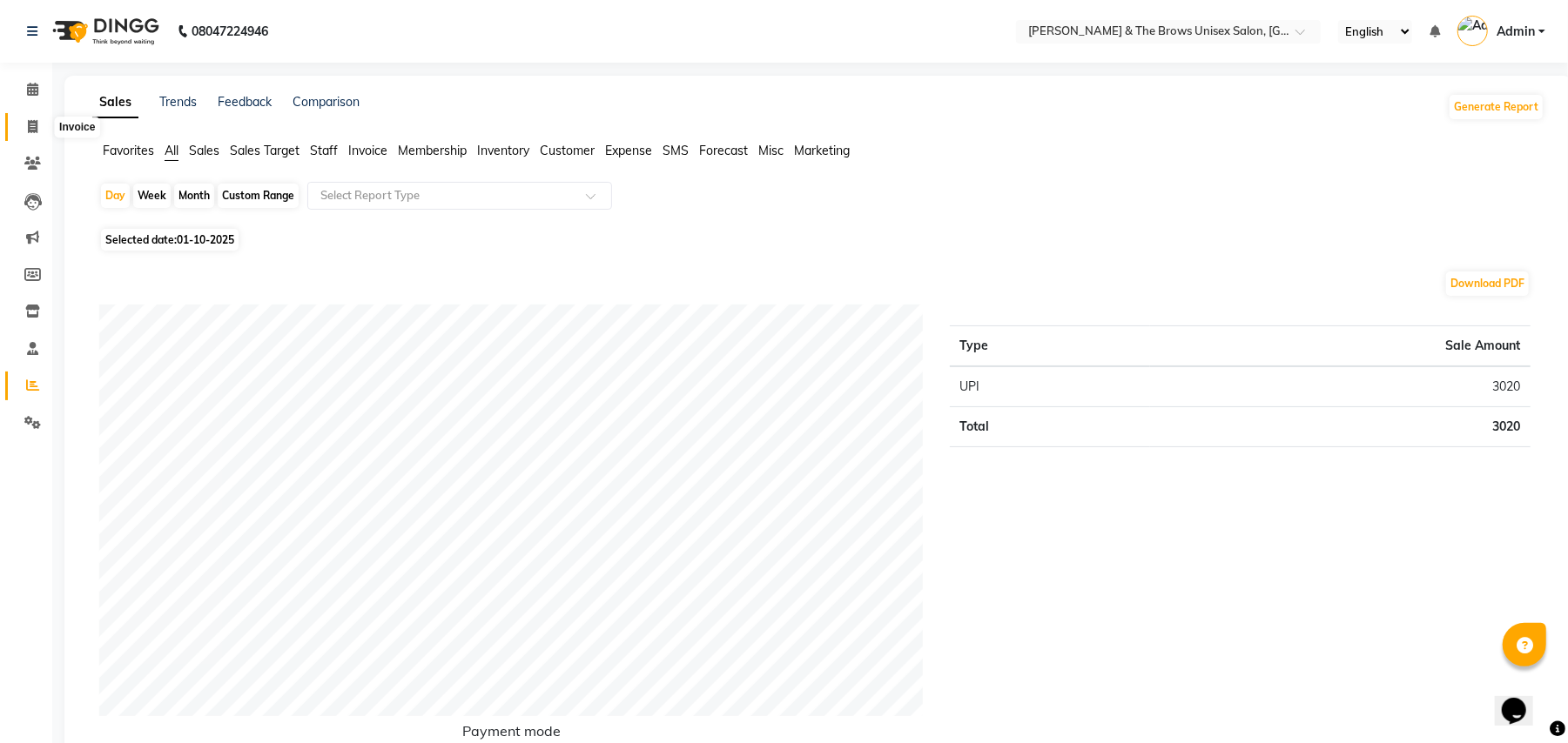
click at [32, 123] on icon at bounding box center [33, 127] width 10 height 13
select select "872"
select select "service"
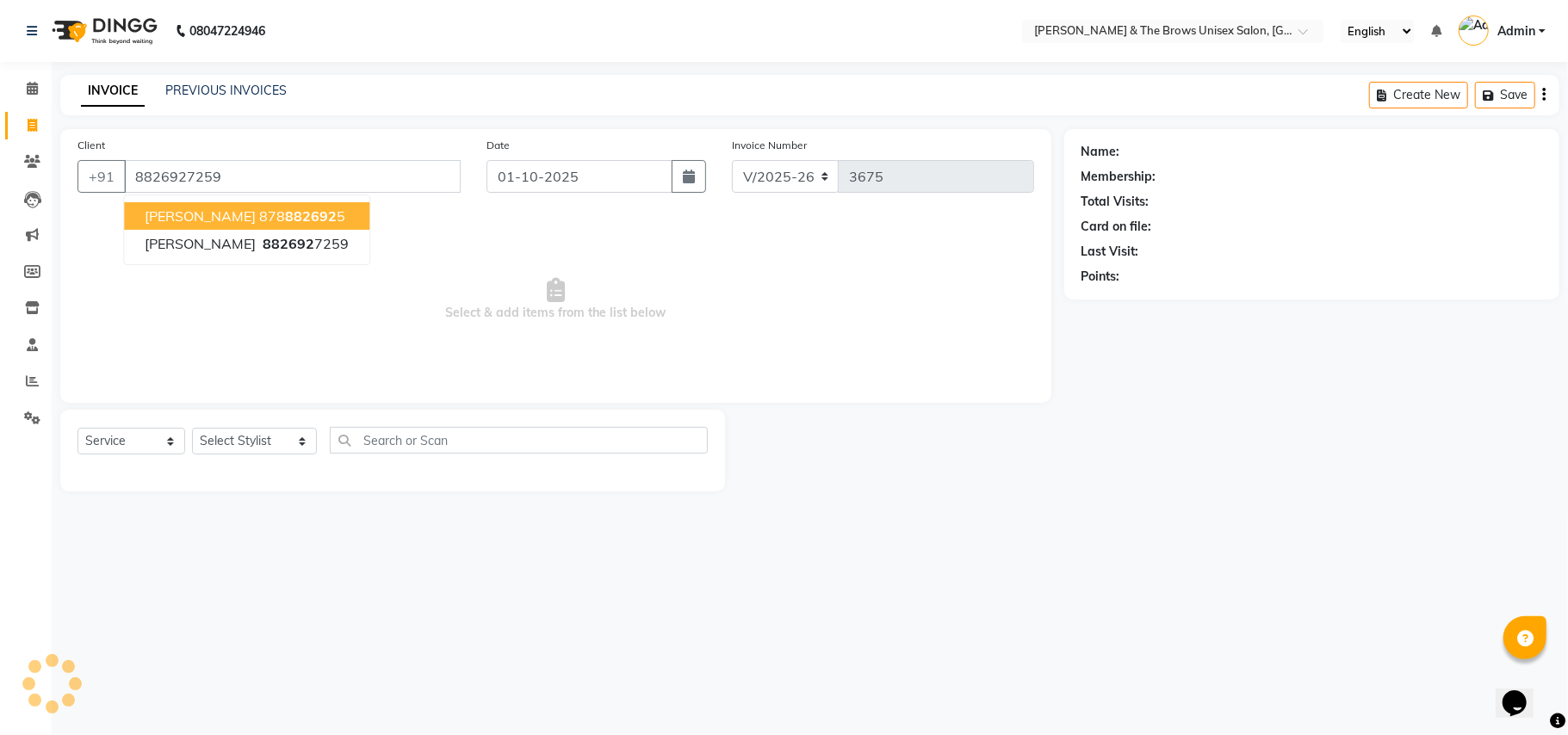
type input "8826927259"
select select "1: Object"
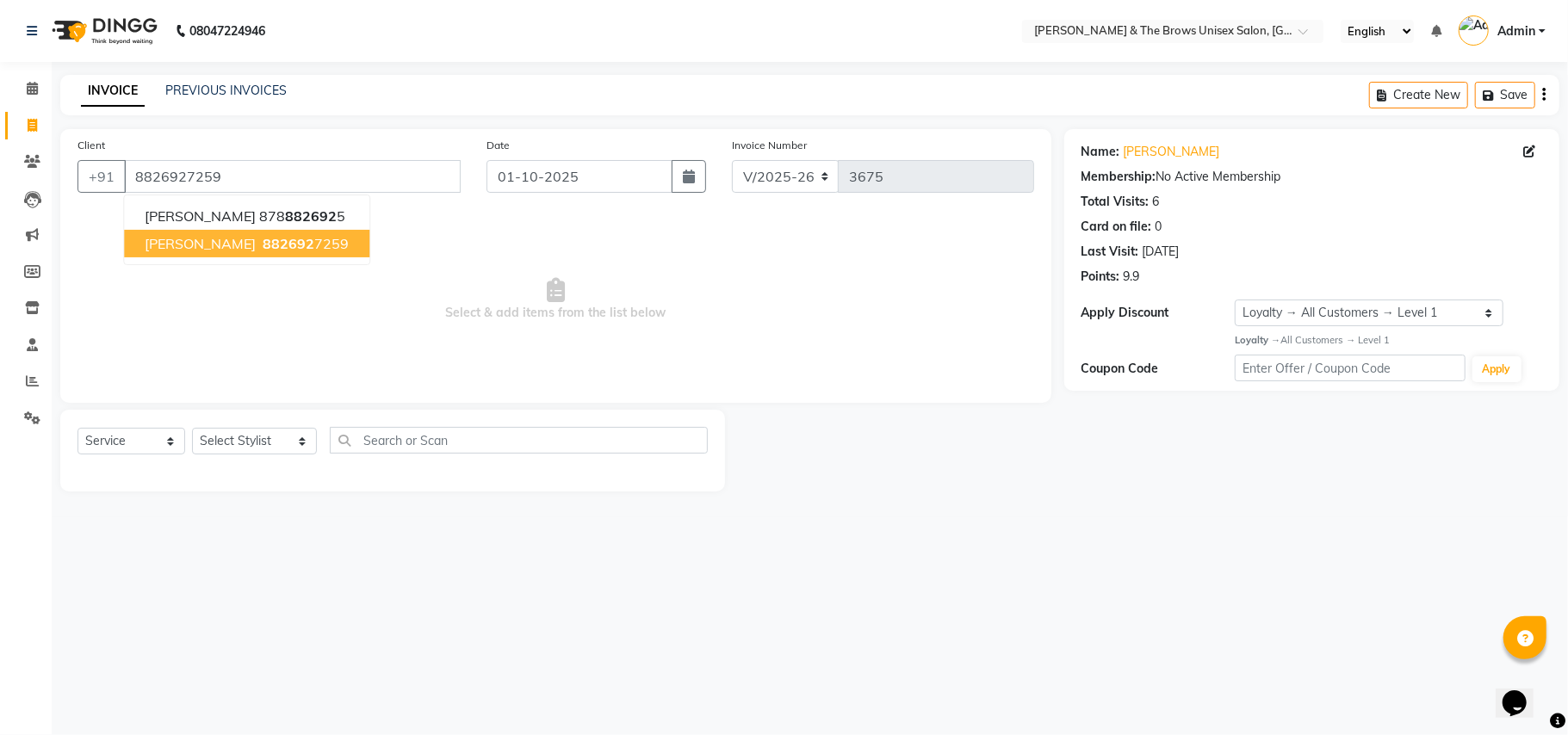
click at [263, 242] on span "882692" at bounding box center [289, 244] width 51 height 17
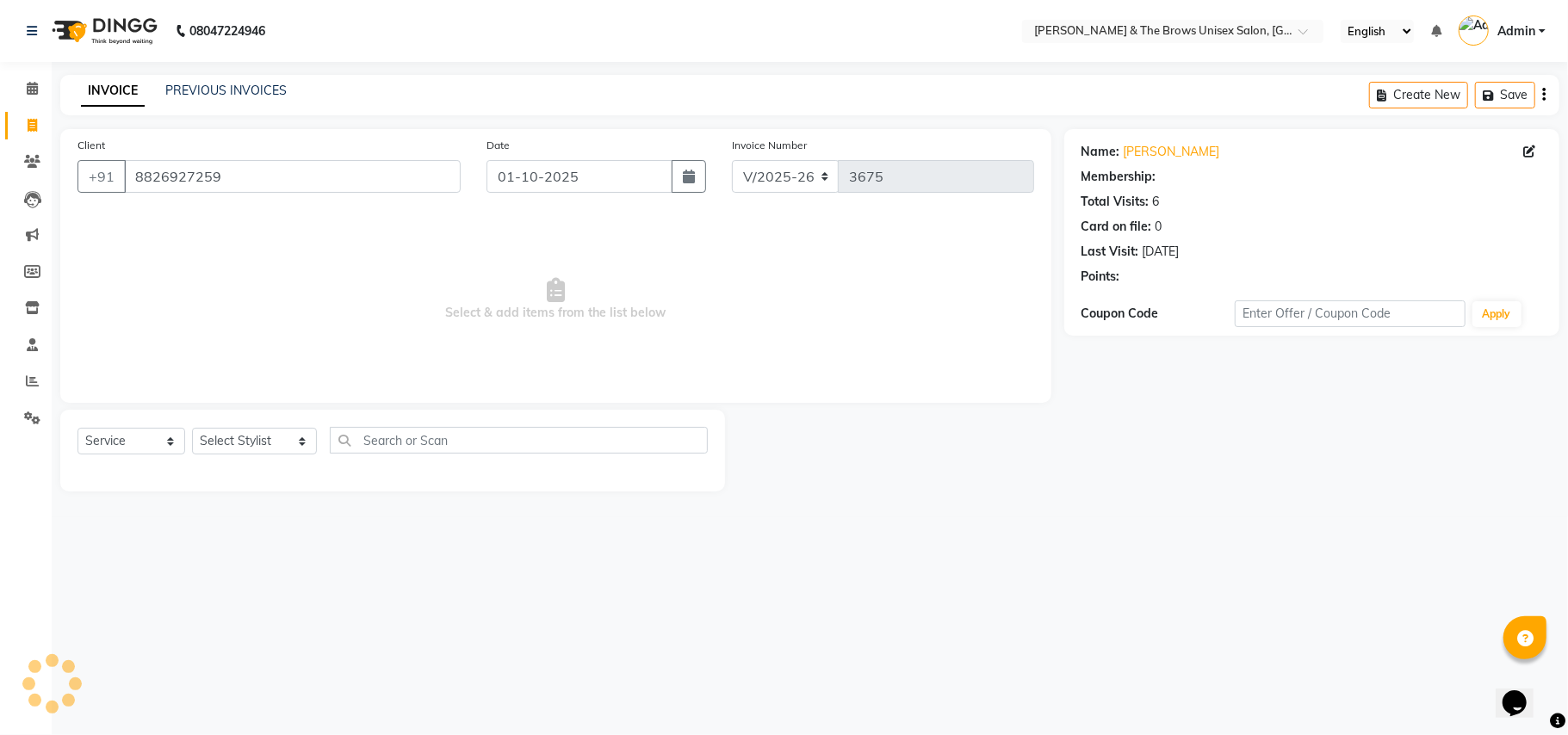
select select "1: Object"
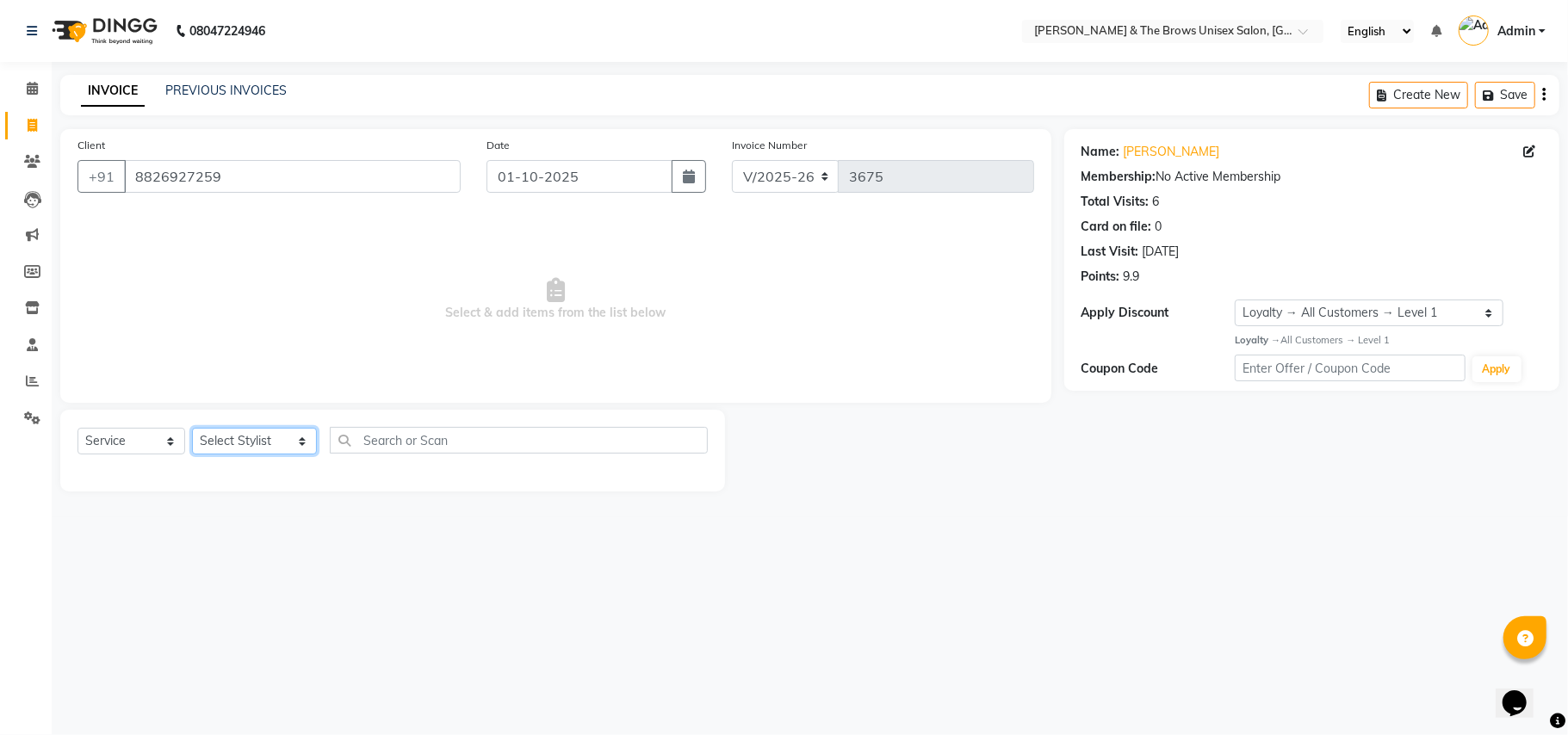
click at [284, 441] on select "Select Stylist Aamir faisal manager padma Pallavi Rehan Sameer Shalini ma'am ow…" at bounding box center [254, 441] width 125 height 27
select select "92400"
click at [192, 428] on select "Select Stylist Aamir faisal manager padma Pallavi Rehan Sameer Shalini ma'am ow…" at bounding box center [254, 441] width 125 height 27
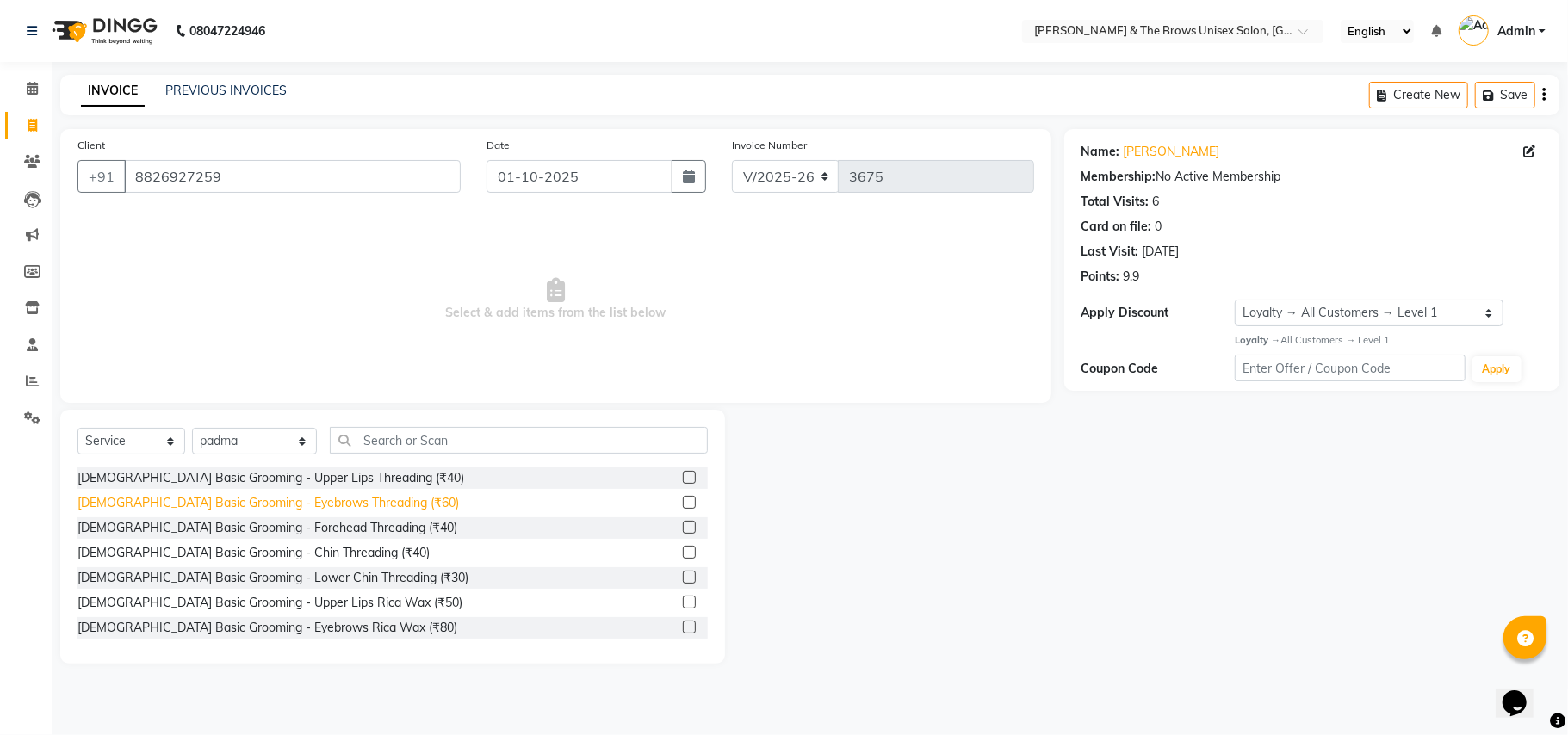
click at [288, 508] on div "Female Basic Grooming - Eyebrows Threading (₹60)" at bounding box center [268, 503] width 381 height 18
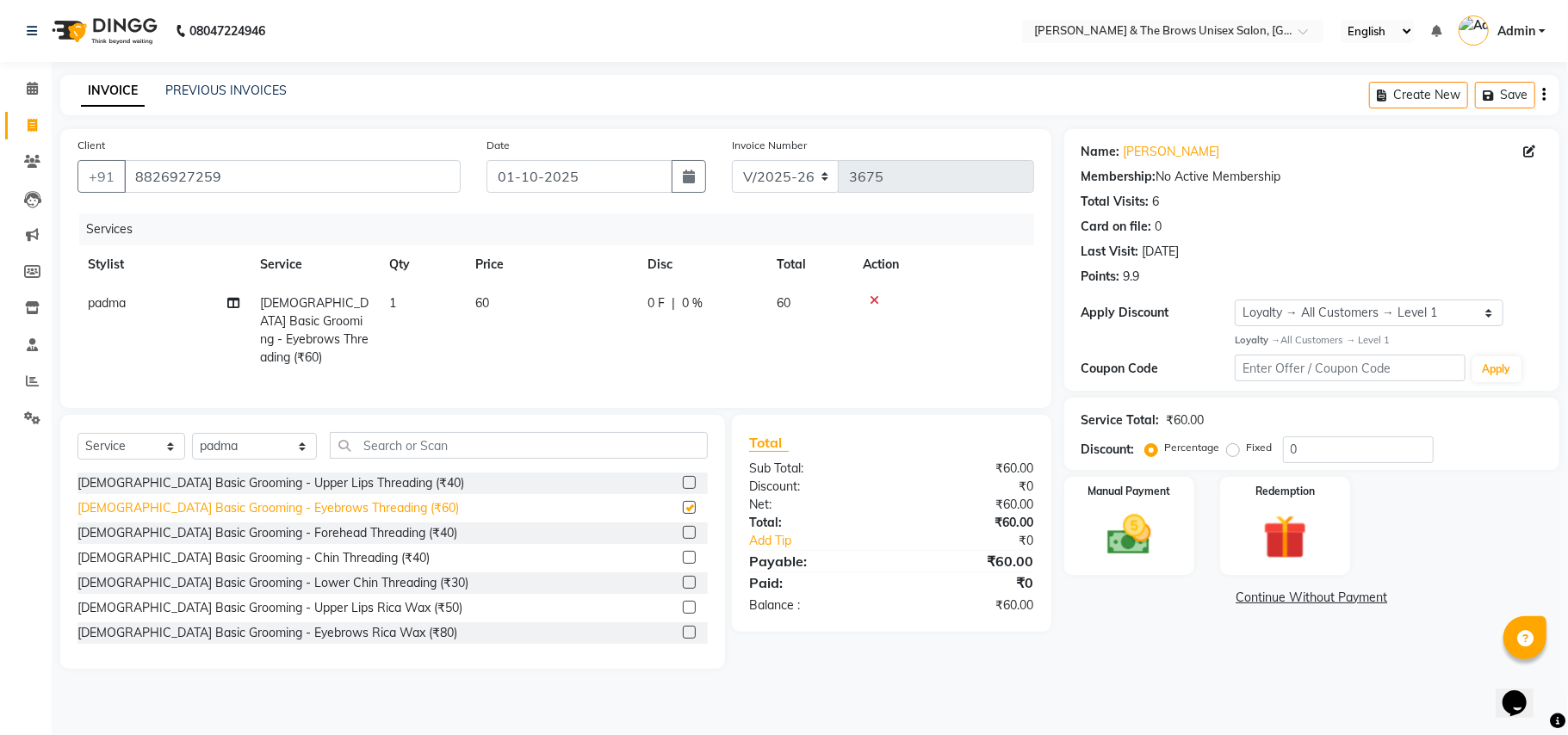
checkbox input "false"
click at [301, 480] on div "Female Basic Grooming - Upper Lips Threading (₹40)" at bounding box center [271, 483] width 387 height 18
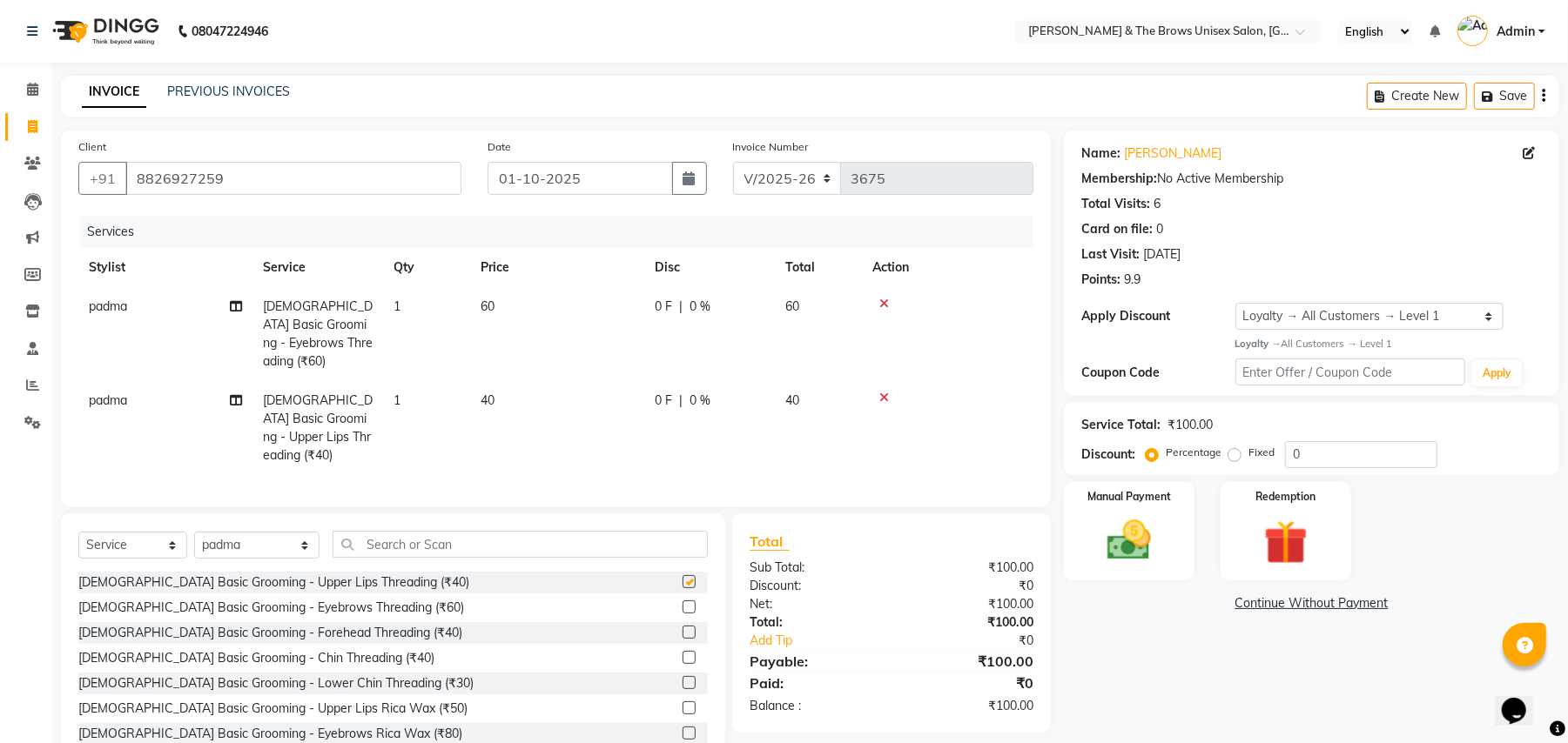
checkbox input "false"
click at [1160, 515] on img at bounding box center [1129, 541] width 75 height 53
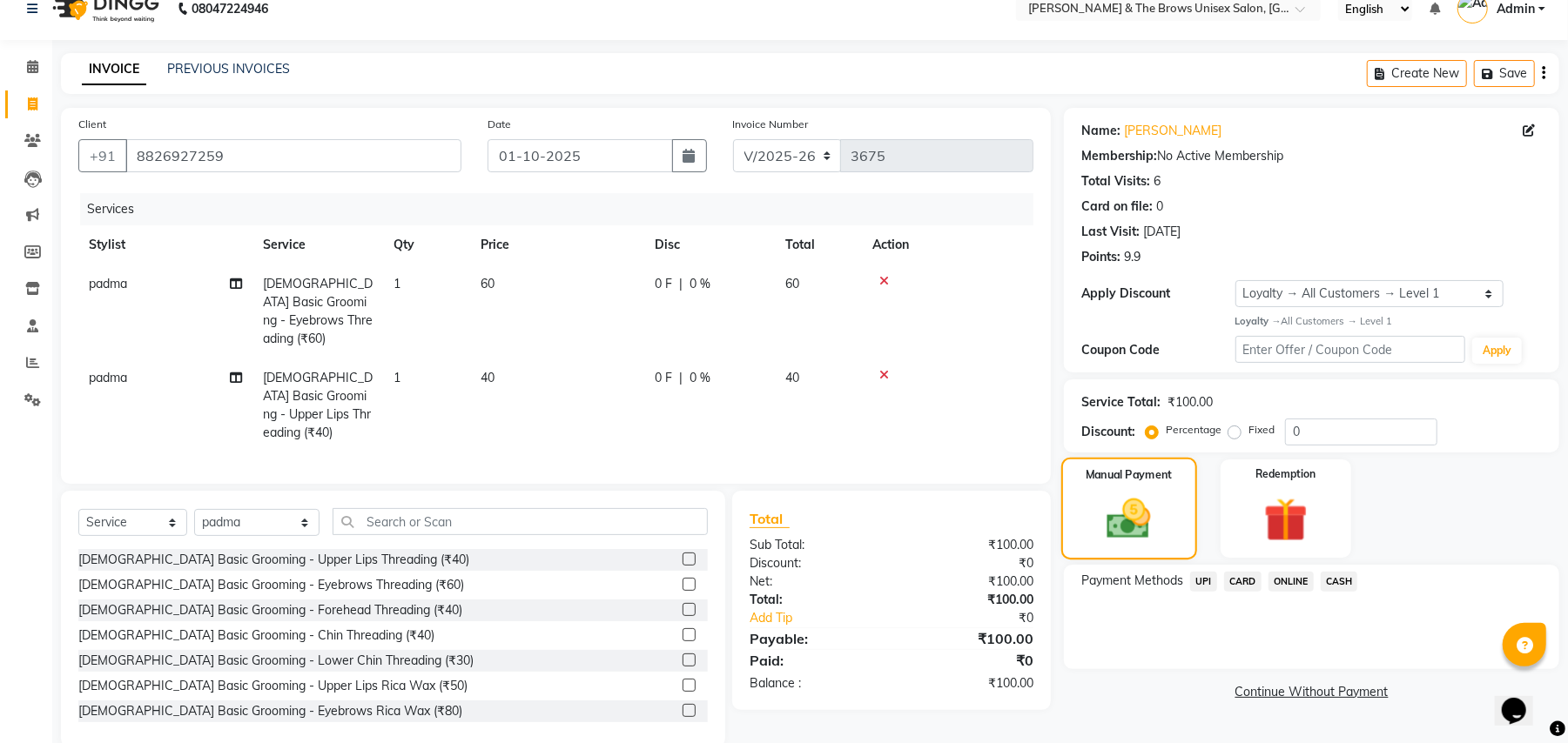
scroll to position [33, 0]
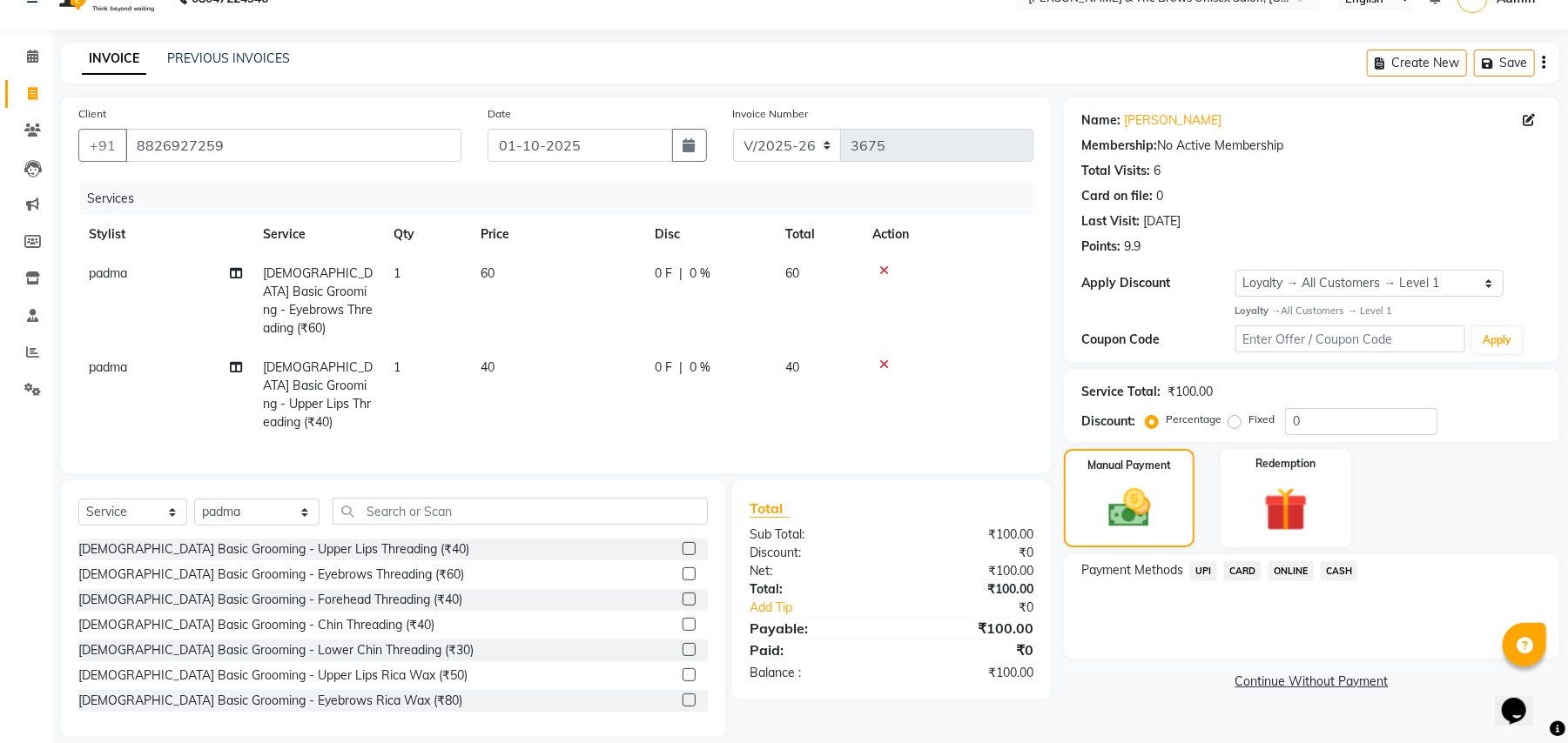
click at [1210, 572] on span "UPI" at bounding box center [1204, 571] width 27 height 20
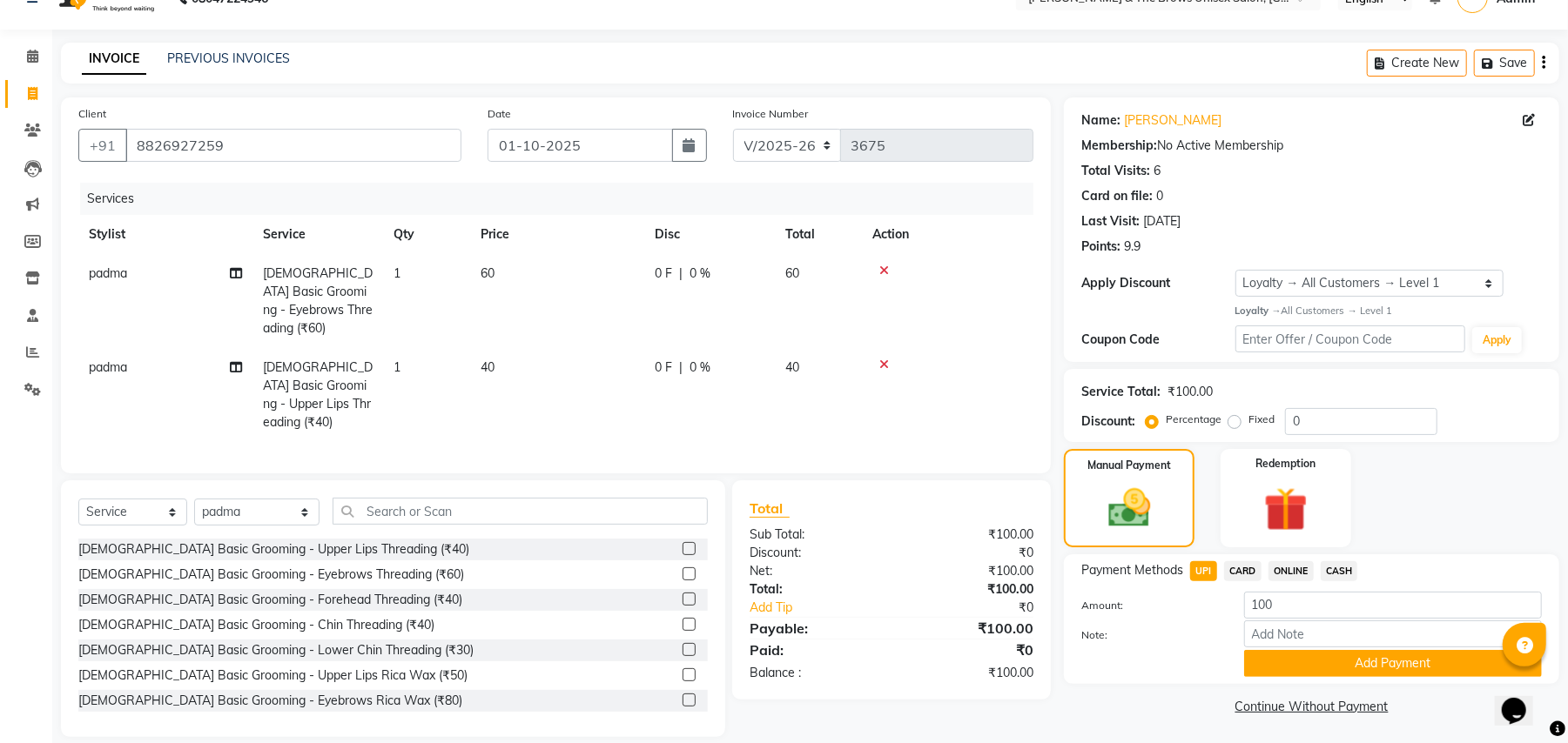
scroll to position [36, 0]
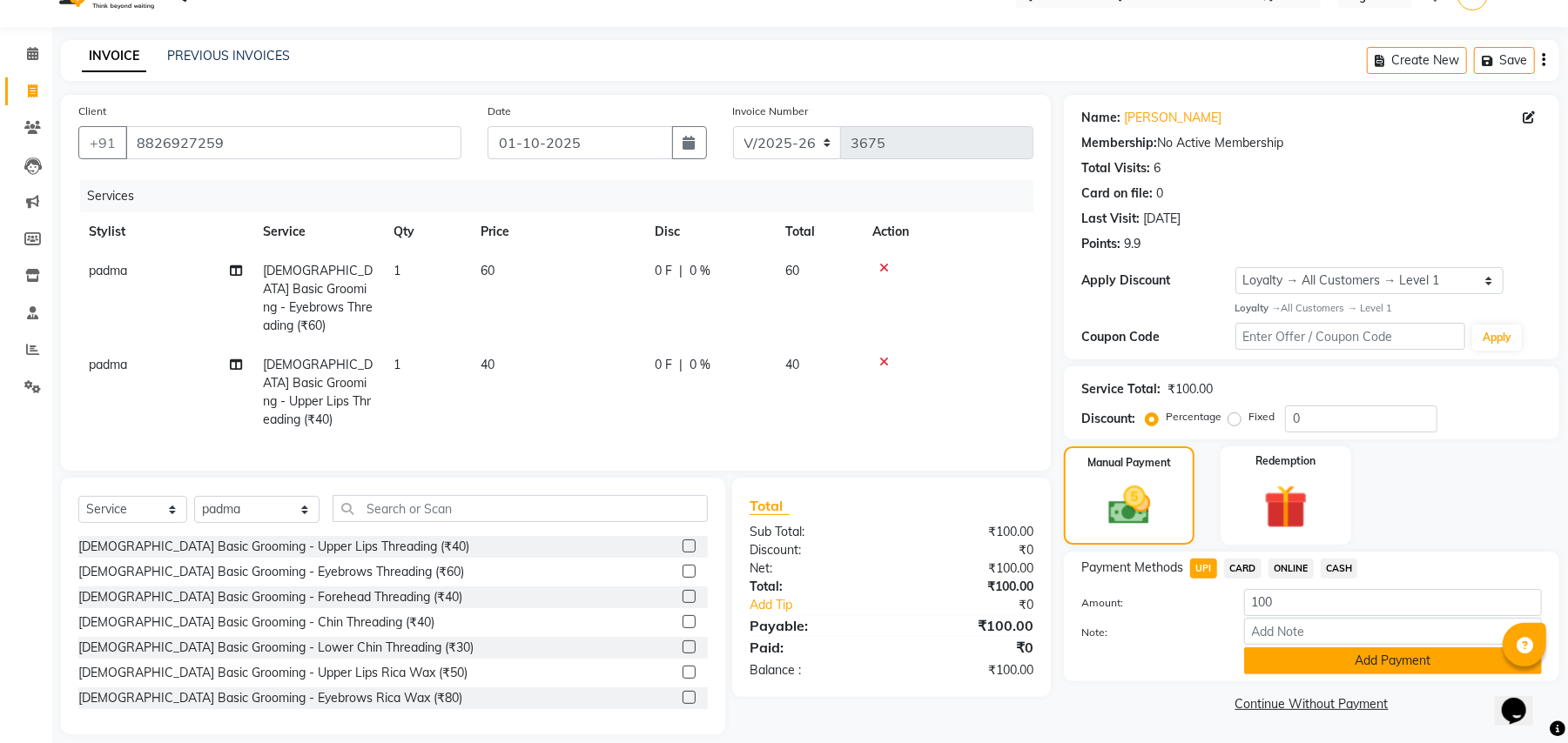
click at [1360, 665] on button "Add Payment" at bounding box center [1393, 661] width 298 height 27
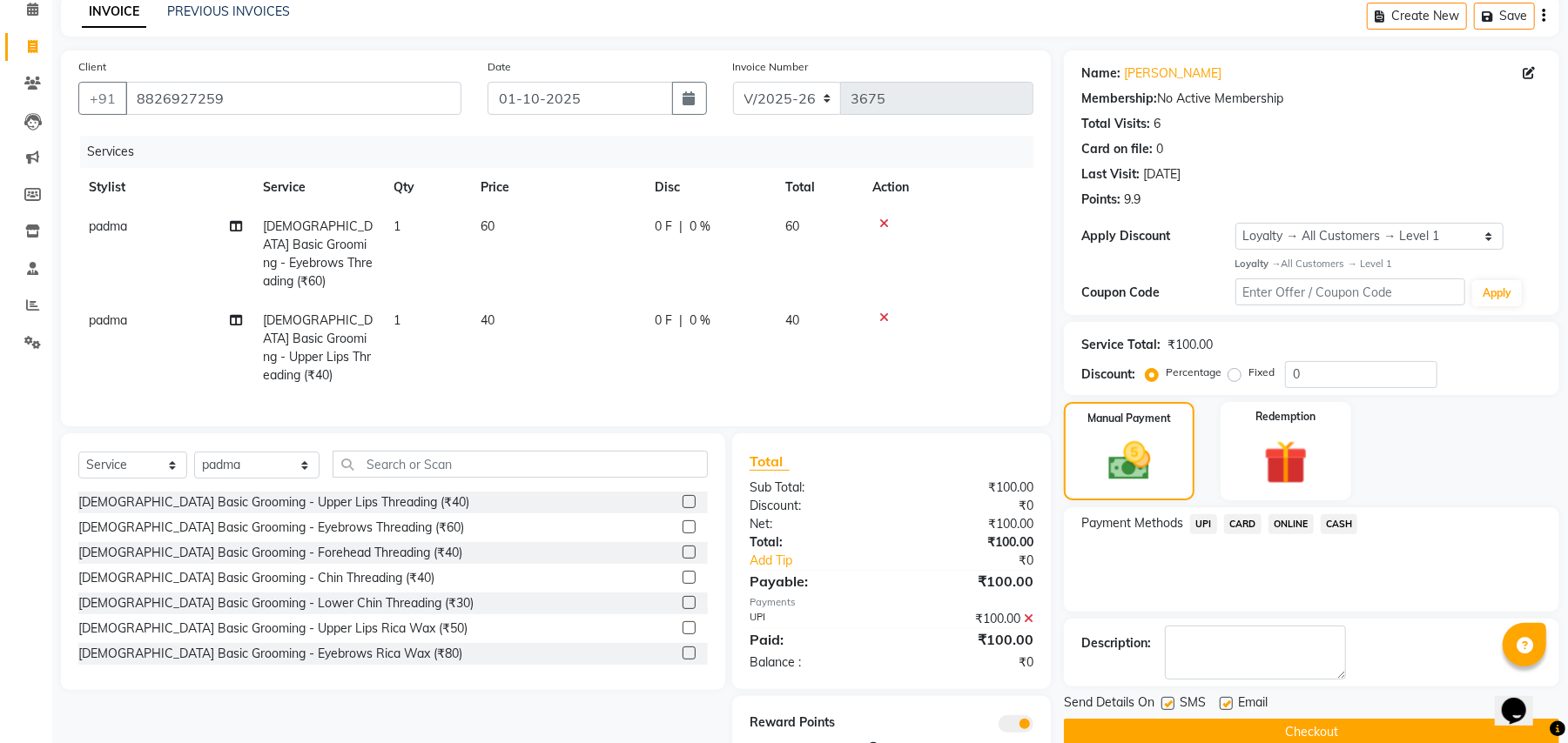
scroll to position [119, 0]
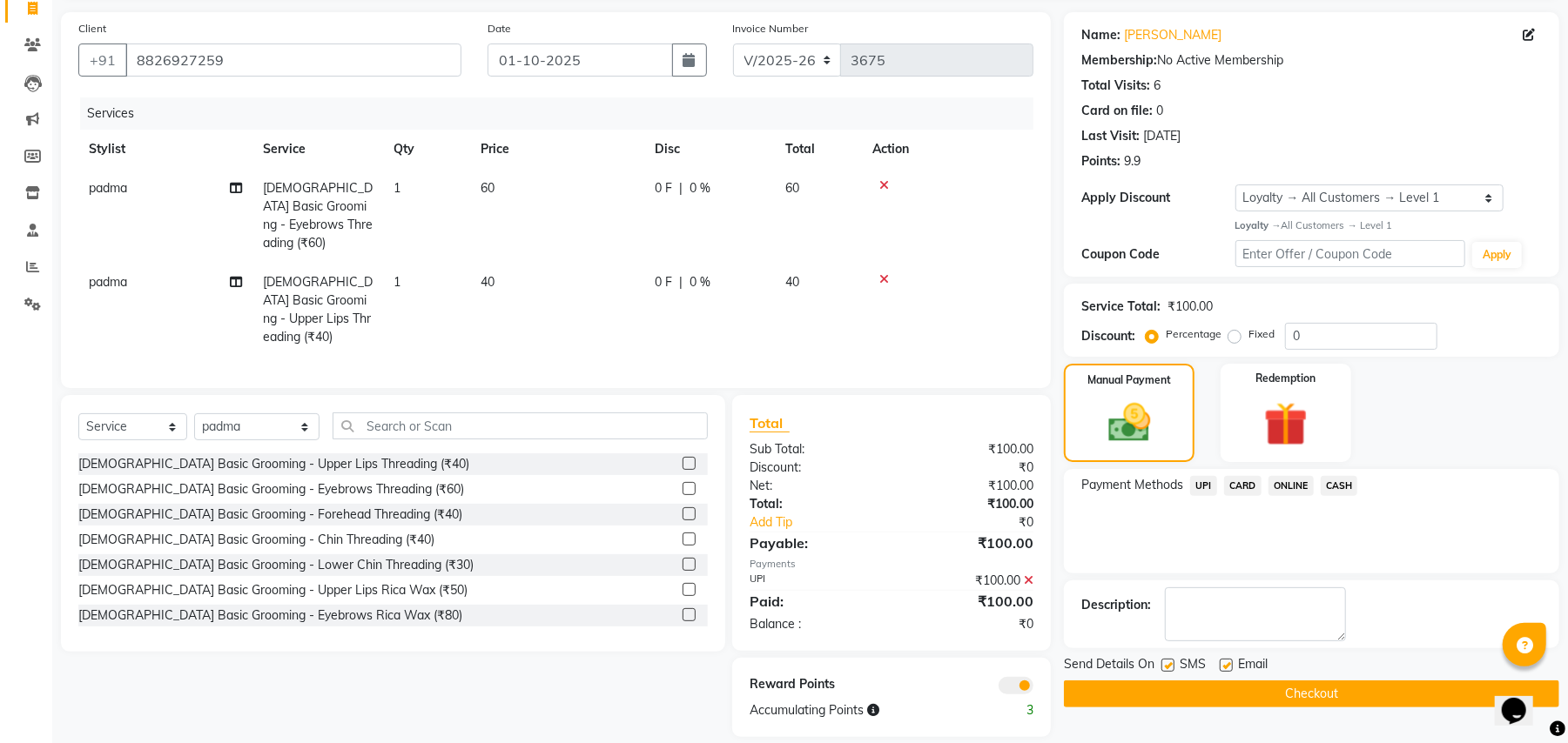
click at [1168, 669] on label at bounding box center [1168, 666] width 13 height 13
click at [1168, 669] on input "checkbox" at bounding box center [1167, 667] width 12 height 12
checkbox input "false"
click at [1283, 684] on button "Checkout" at bounding box center [1312, 694] width 495 height 27
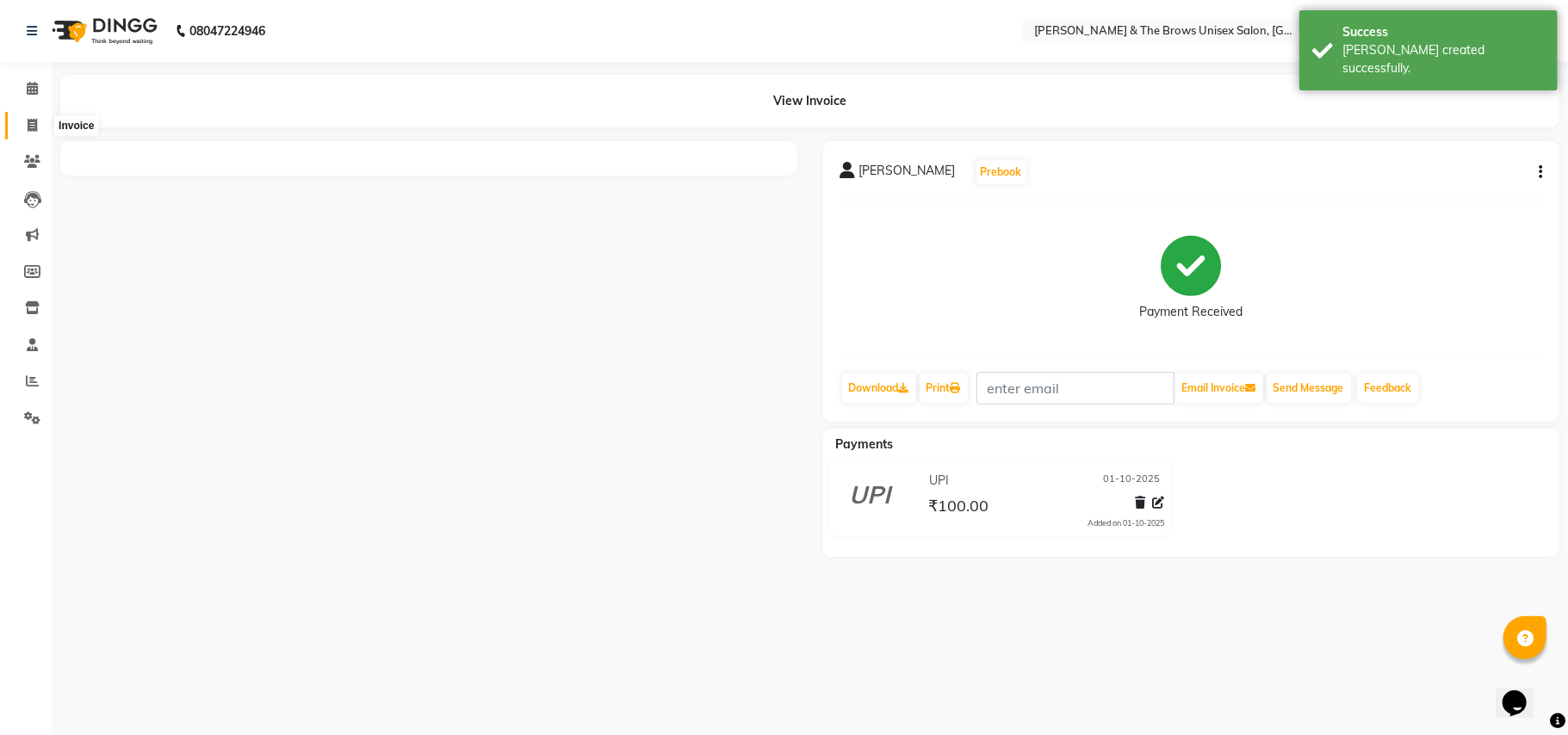
click at [28, 124] on icon at bounding box center [32, 126] width 10 height 13
select select "service"
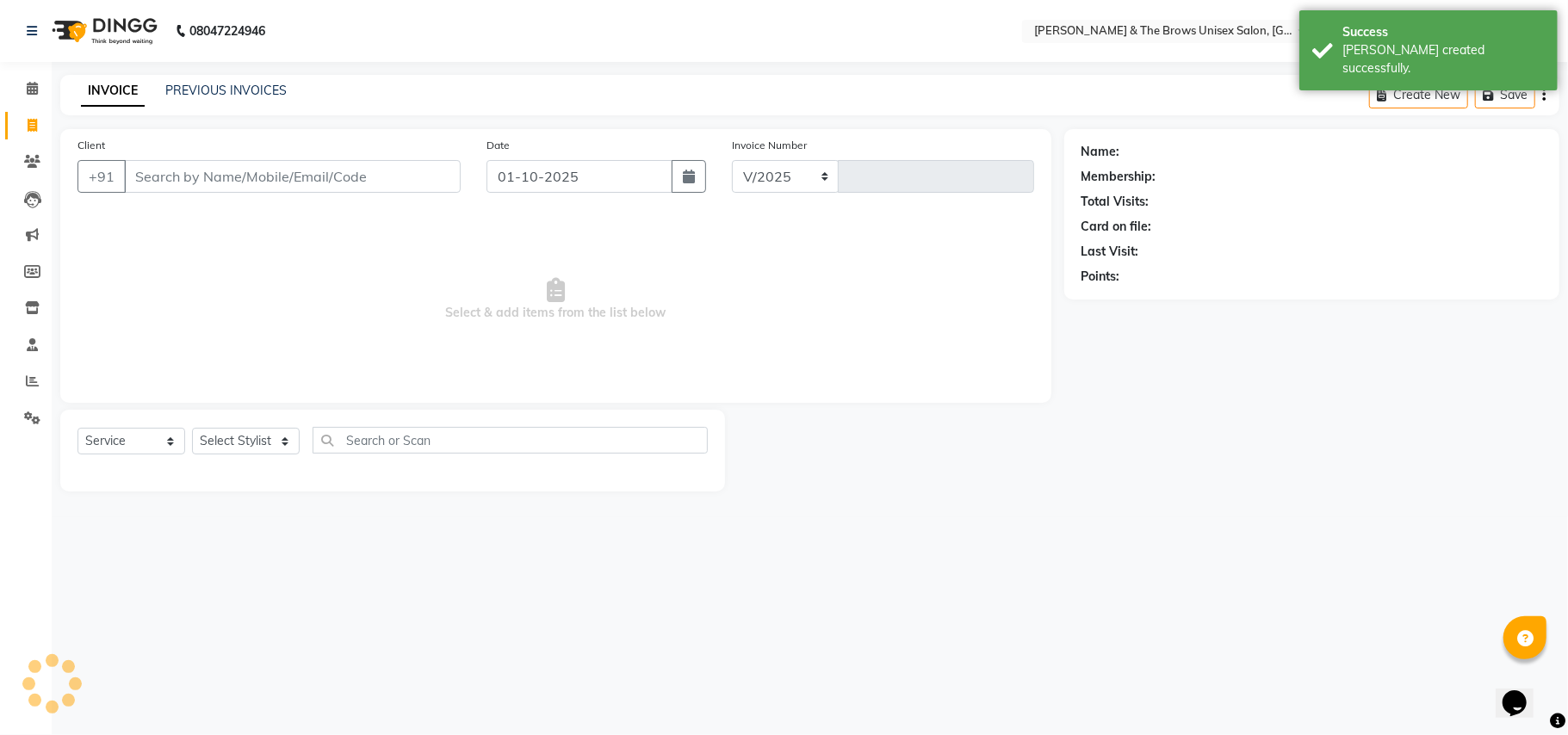
select select "872"
type input "3676"
click at [31, 378] on icon at bounding box center [32, 381] width 13 height 13
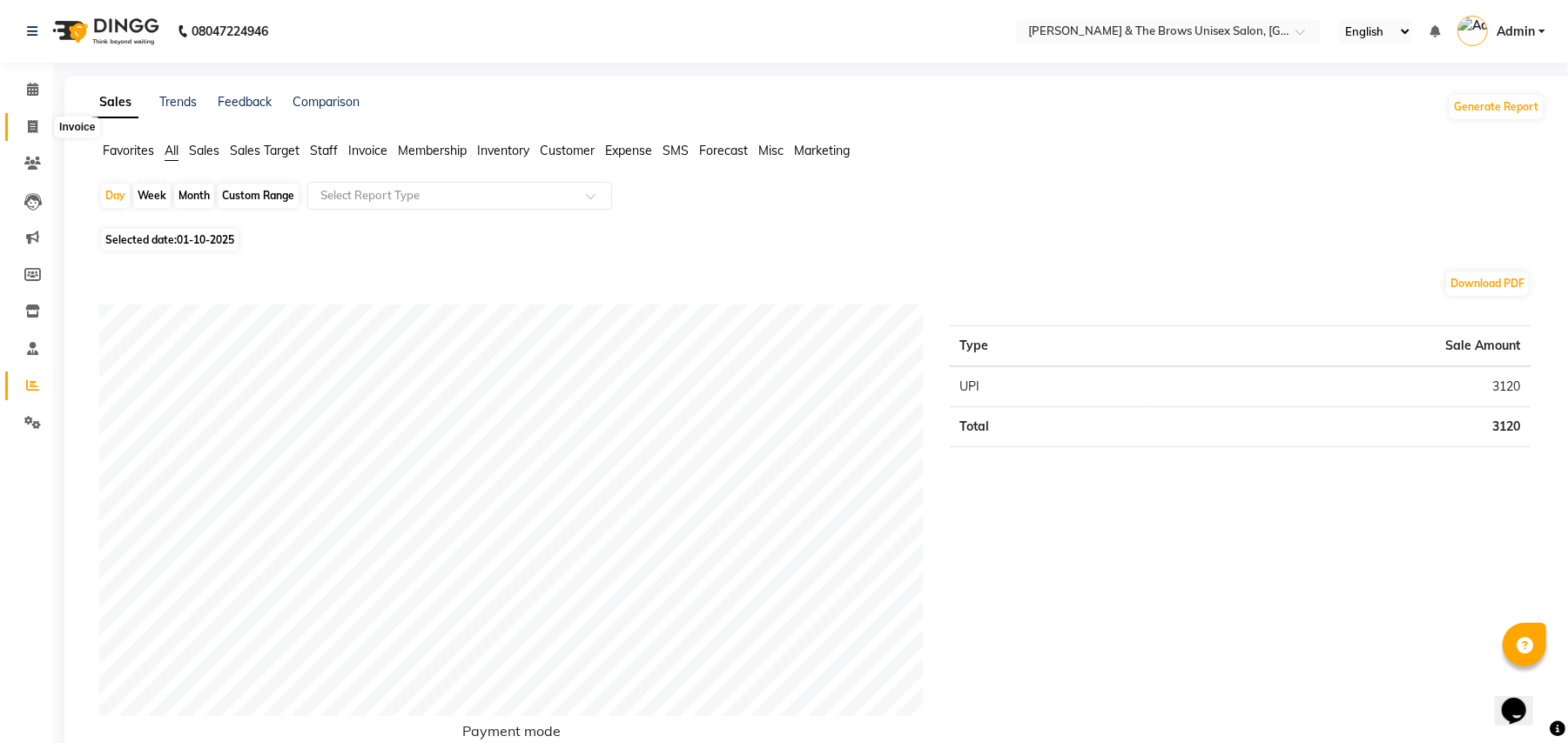
click at [30, 126] on icon at bounding box center [33, 127] width 10 height 13
select select "service"
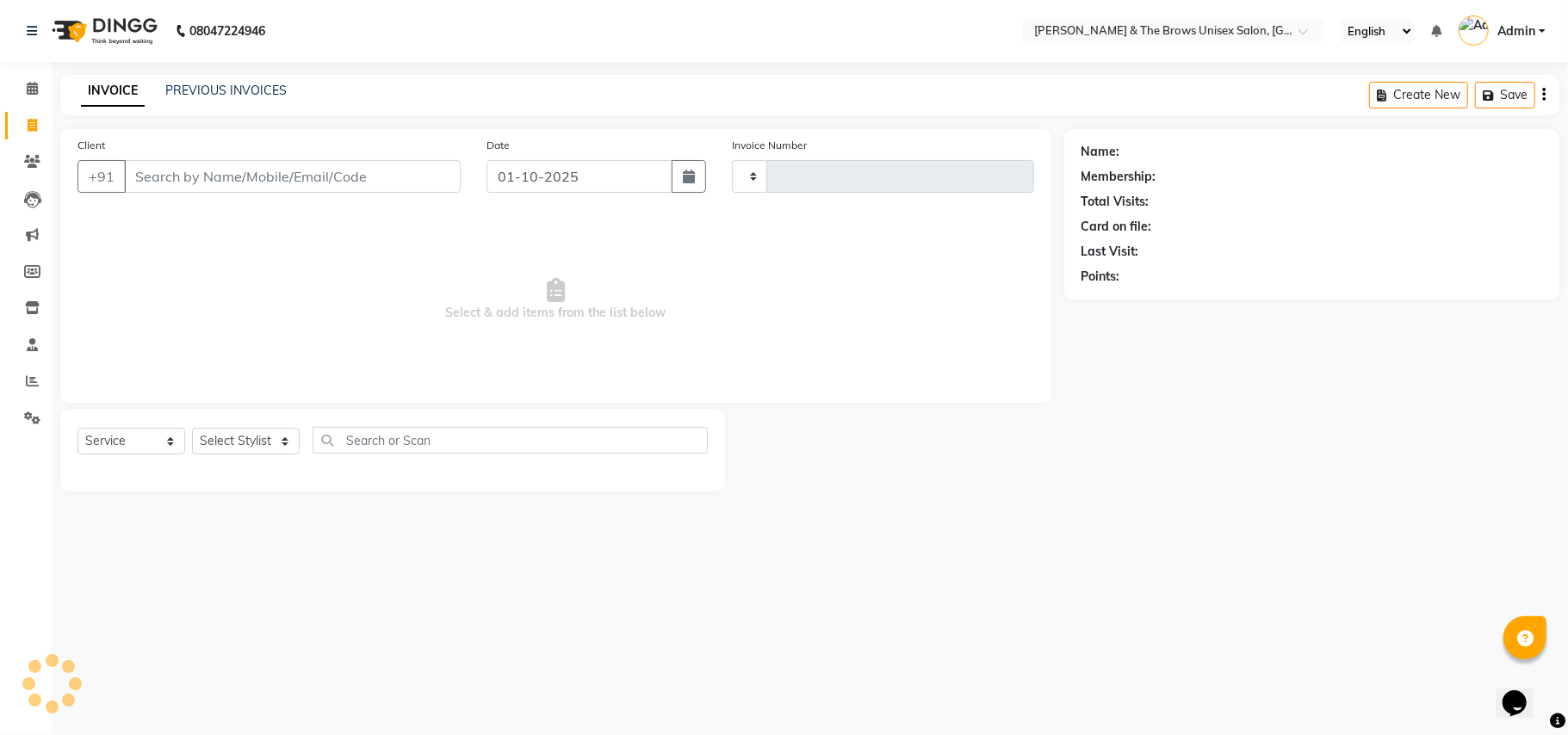
type input "3676"
select select "872"
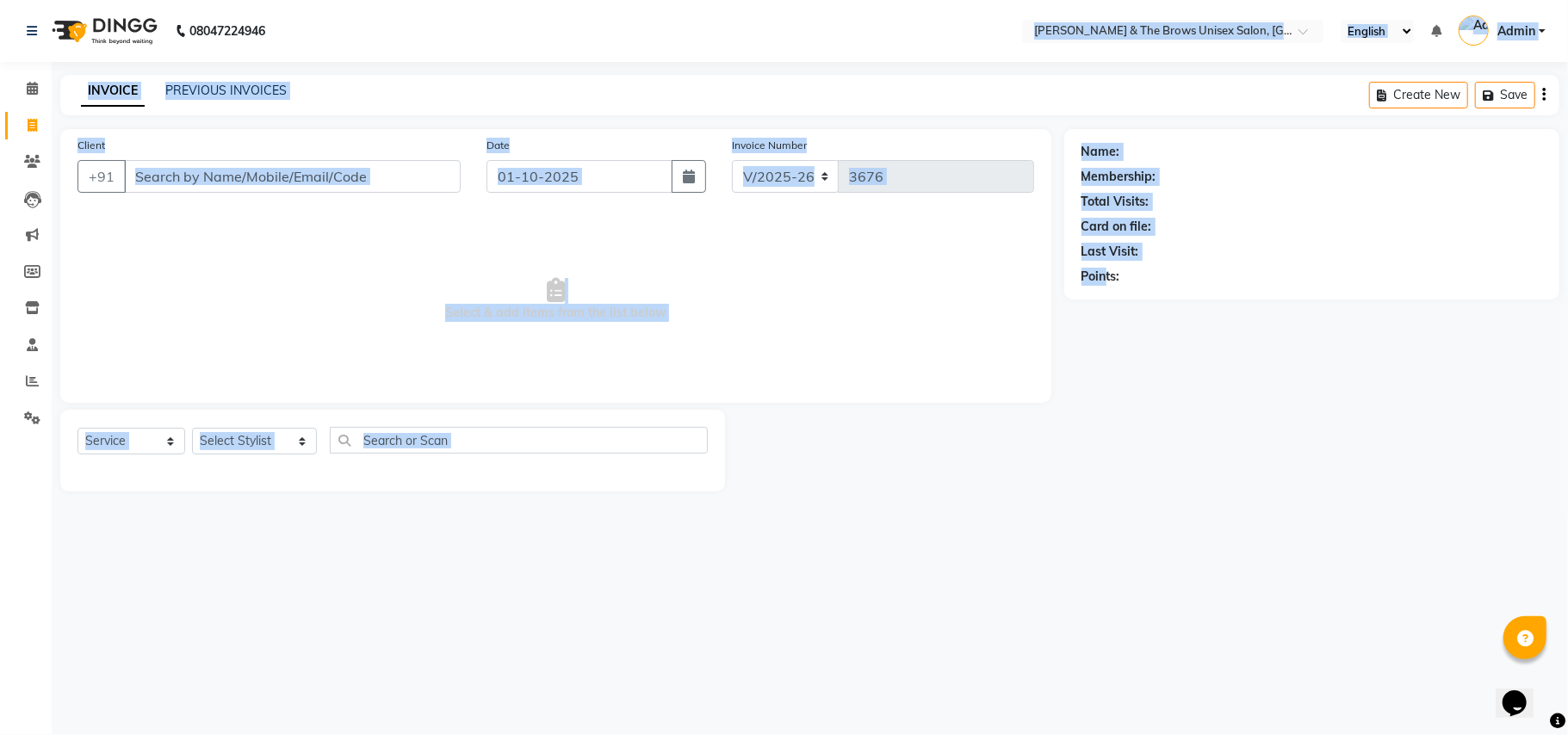
drag, startPoint x: 923, startPoint y: 18, endPoint x: 1234, endPoint y: 405, distance: 496.5
click at [1337, 435] on div "Name: Membership: Total Visits: Card on file: Last Visit: Points:" at bounding box center [1318, 311] width 508 height 362
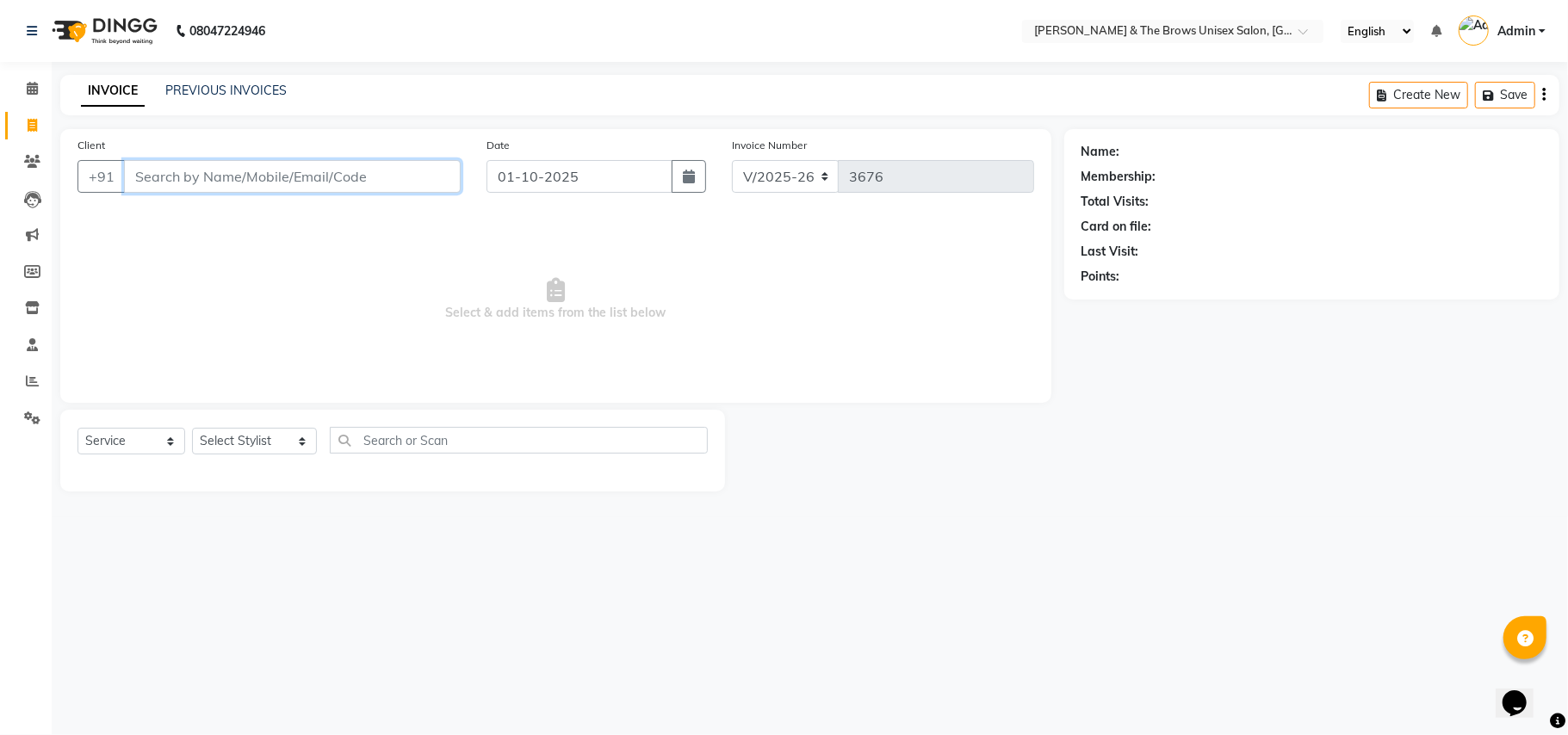
click at [142, 173] on input "Client" at bounding box center [292, 176] width 336 height 32
type input "9370505604"
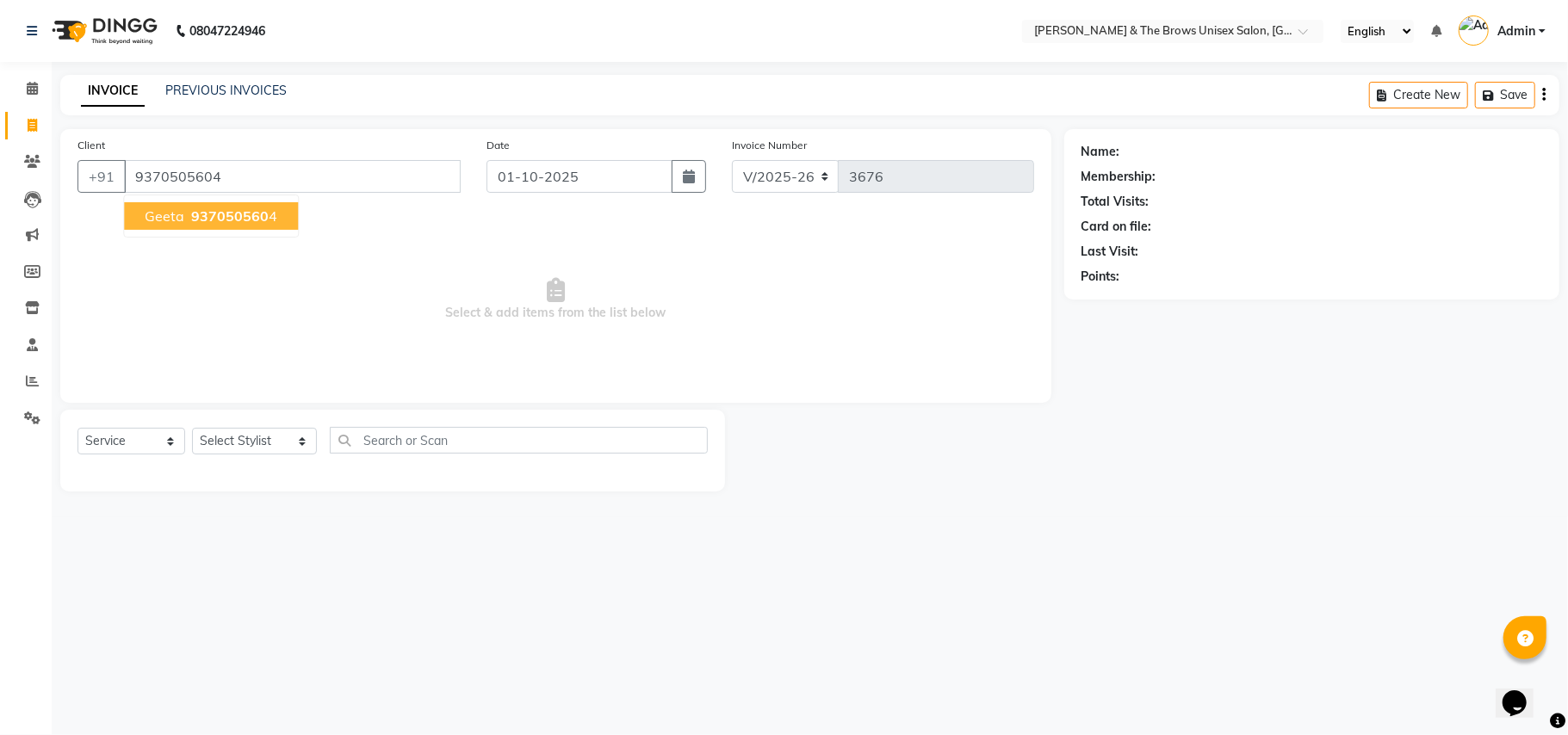
select select "1: Object"
click at [243, 211] on span "937050560" at bounding box center [230, 216] width 77 height 17
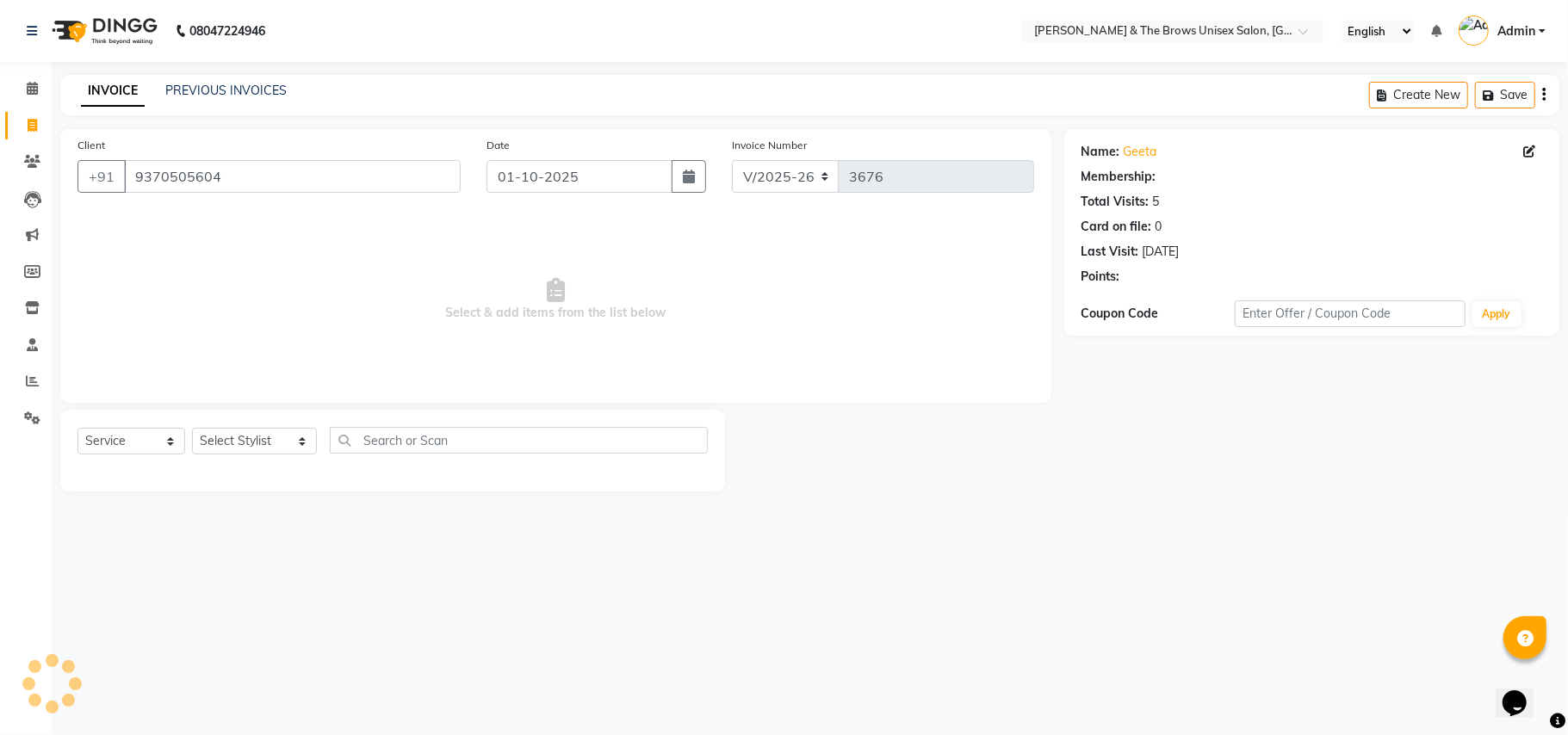
select select "1: Object"
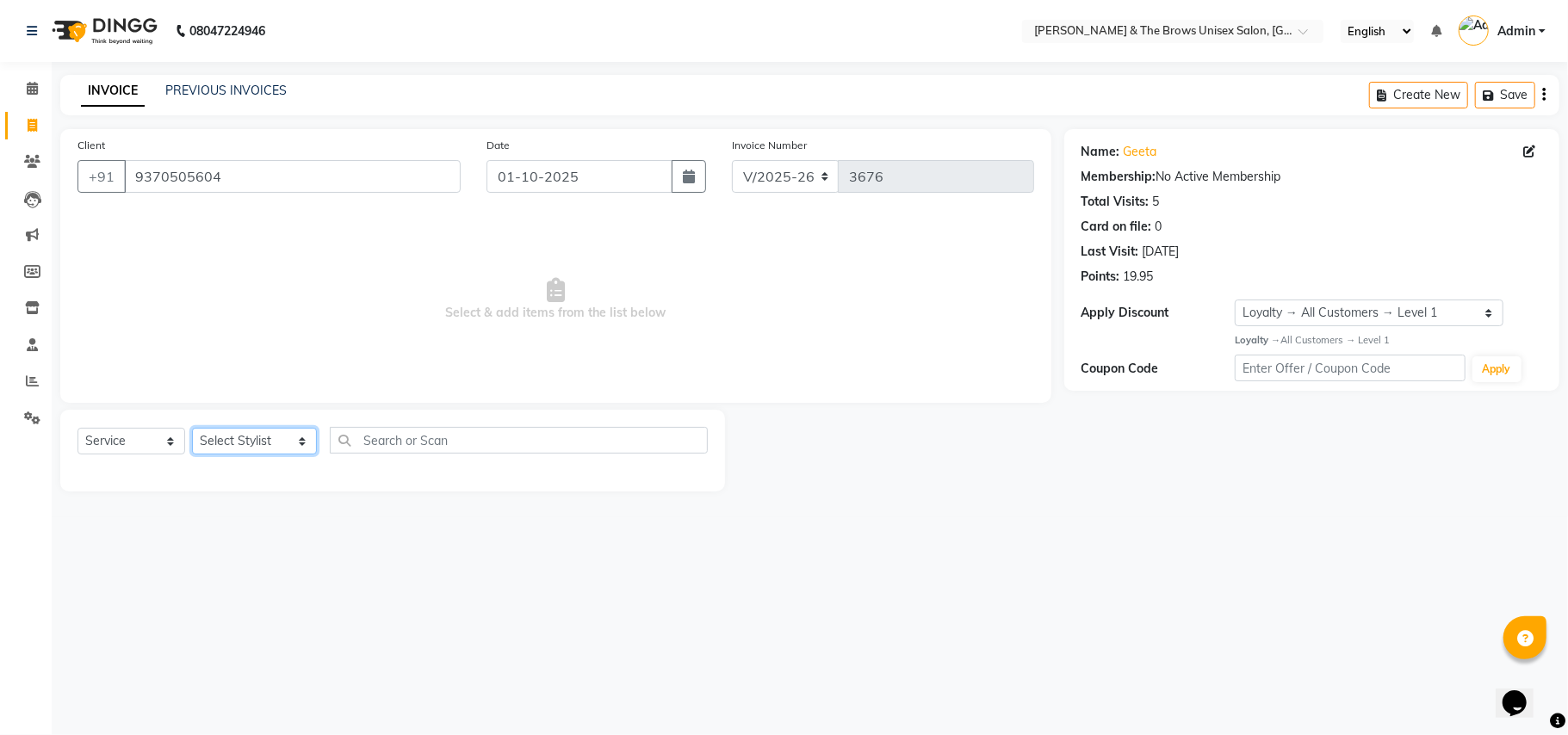
click at [283, 441] on select "Select Stylist Aamir faisal manager padma Pallavi Rehan Sameer Shalini ma'am ow…" at bounding box center [254, 441] width 125 height 27
select select "35213"
click at [192, 428] on select "Select Stylist Aamir faisal manager padma Pallavi Rehan Sameer Shalini ma'am ow…" at bounding box center [254, 441] width 125 height 27
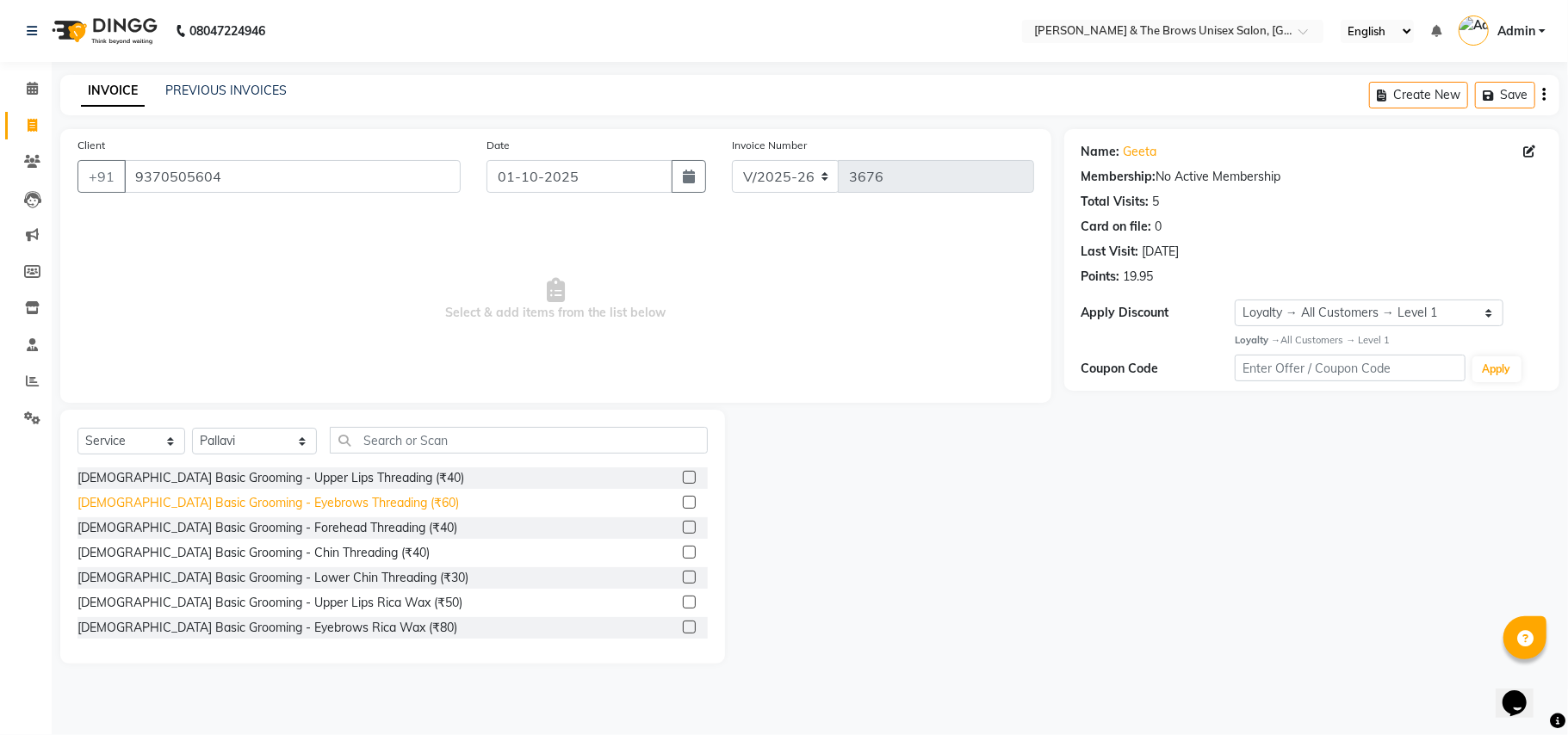
click at [336, 503] on div "Female Basic Grooming - Eyebrows Threading (₹60)" at bounding box center [268, 503] width 381 height 18
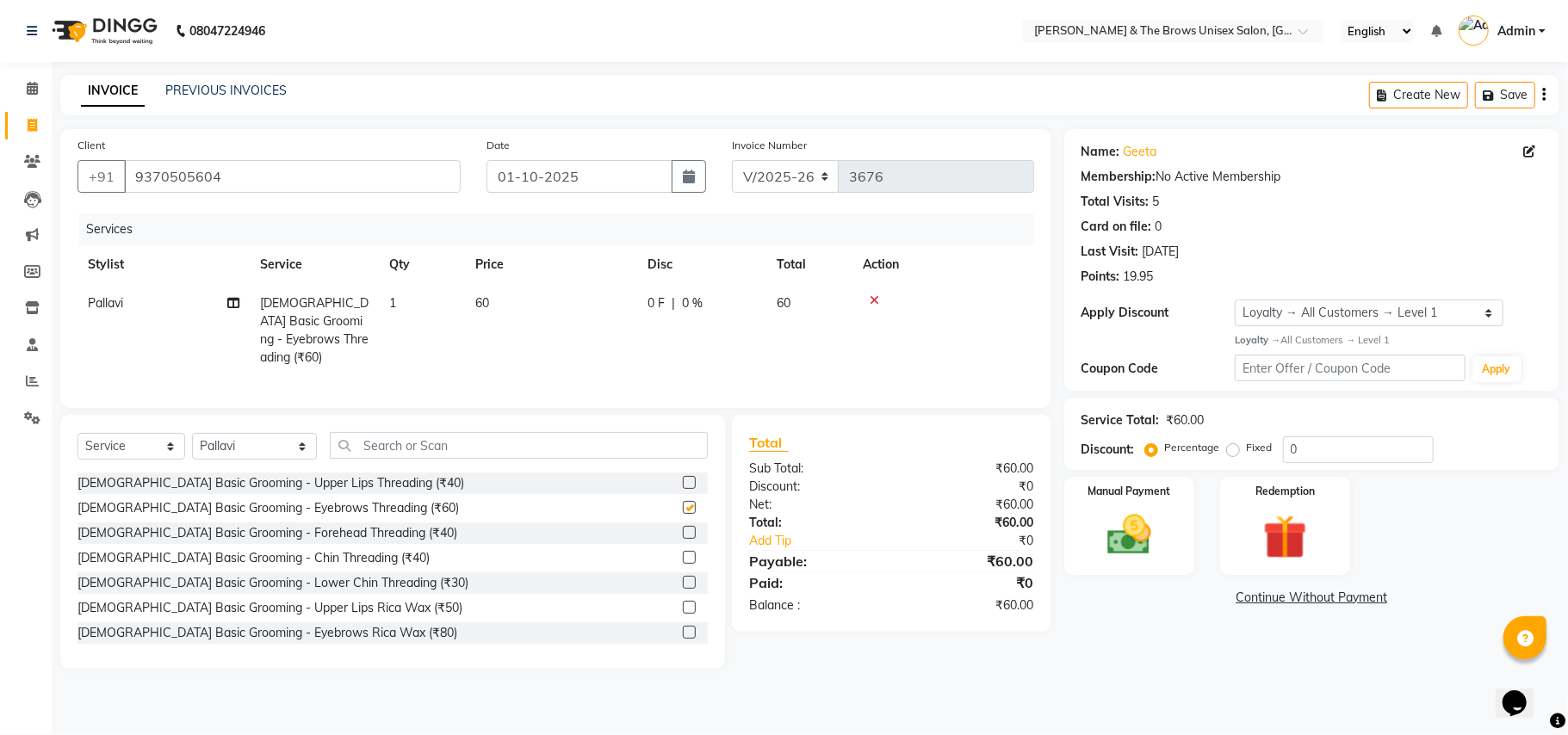
checkbox input "false"
drag, startPoint x: 283, startPoint y: 445, endPoint x: 283, endPoint y: 468, distance: 23.0
click at [283, 445] on select "Select Stylist Aamir faisal manager padma Pallavi Rehan Sameer Shalini ma'am ow…" at bounding box center [254, 446] width 125 height 27
select select "92706"
click at [192, 433] on select "Select Stylist Aamir faisal manager padma Pallavi Rehan Sameer Shalini ma'am ow…" at bounding box center [254, 446] width 125 height 27
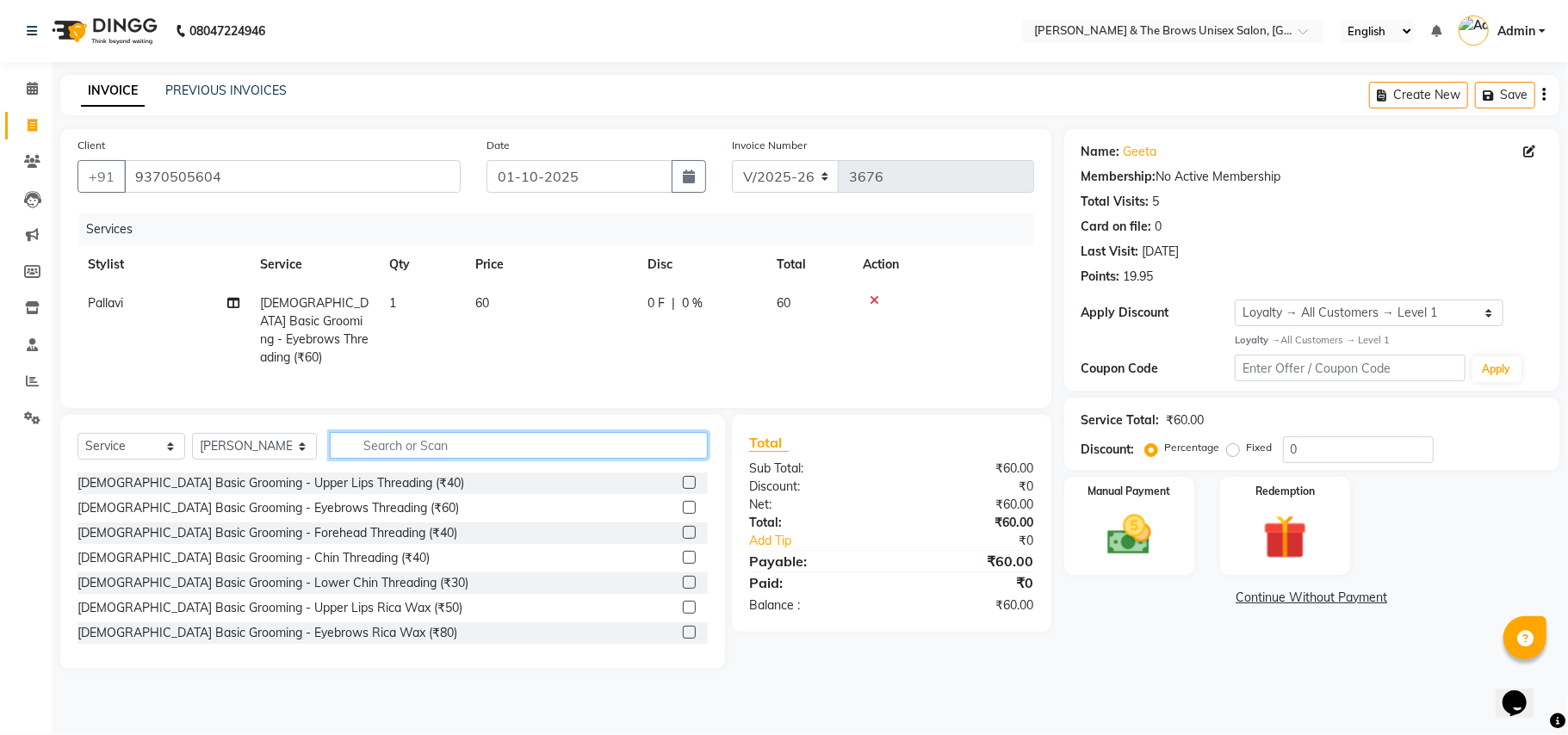
click at [355, 449] on input "text" at bounding box center [519, 445] width 378 height 27
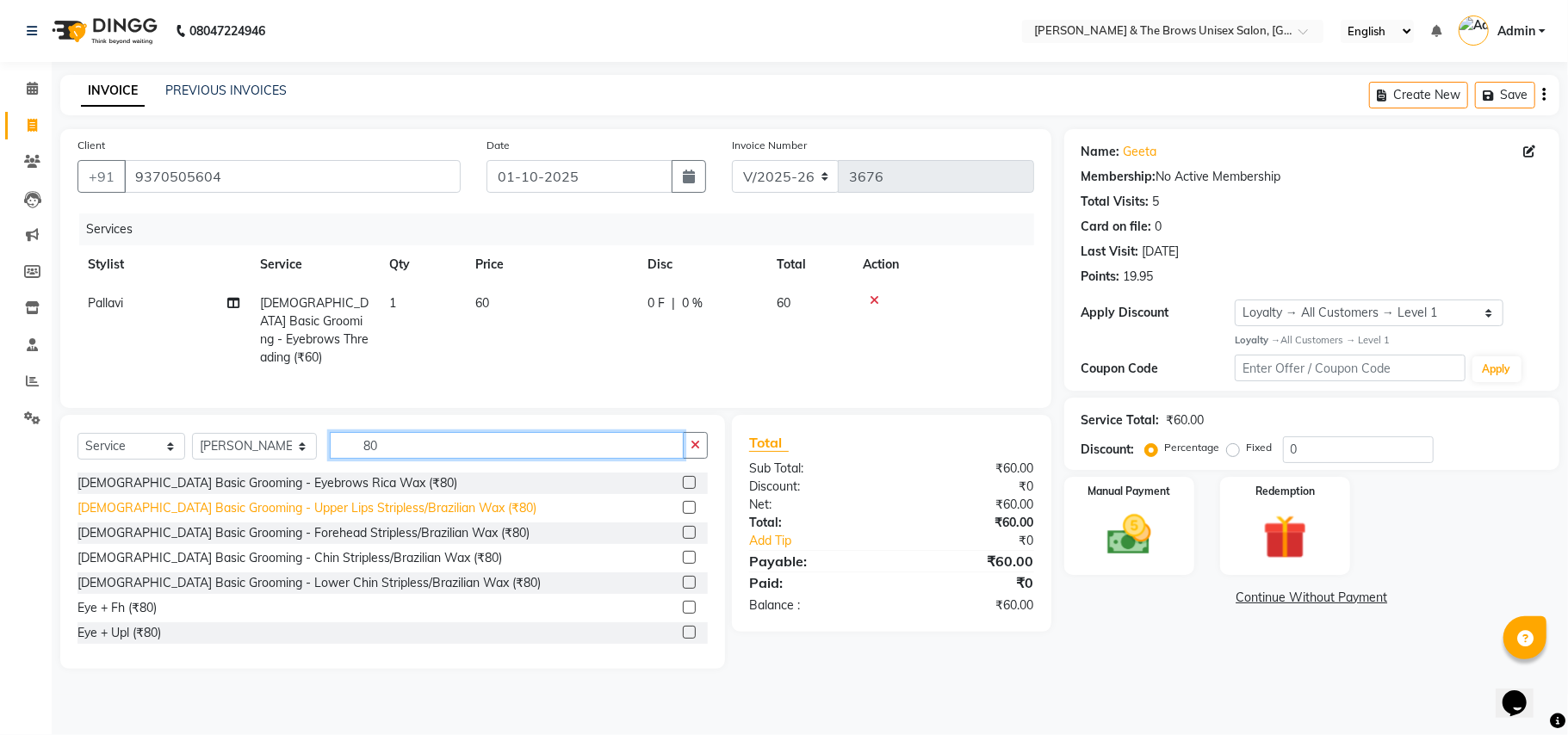
type input "80"
click at [356, 504] on div "Female Basic Grooming - Upper Lips Stripless/Brazilian Wax (₹80)" at bounding box center [306, 508] width 458 height 18
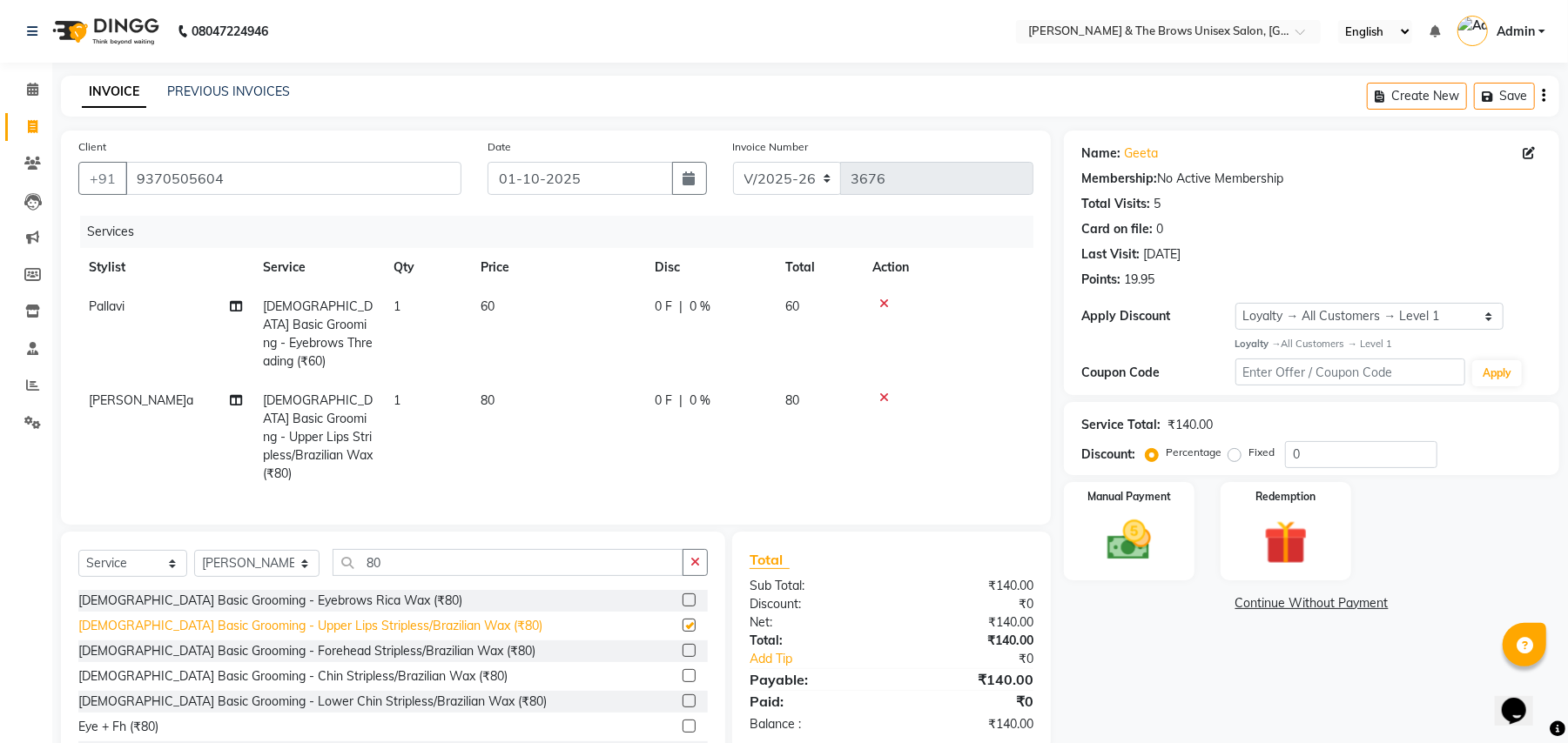
checkbox input "false"
drag, startPoint x: 1167, startPoint y: 524, endPoint x: 1174, endPoint y: 579, distance: 55.4
click at [1167, 527] on div "Manual Payment" at bounding box center [1129, 532] width 136 height 102
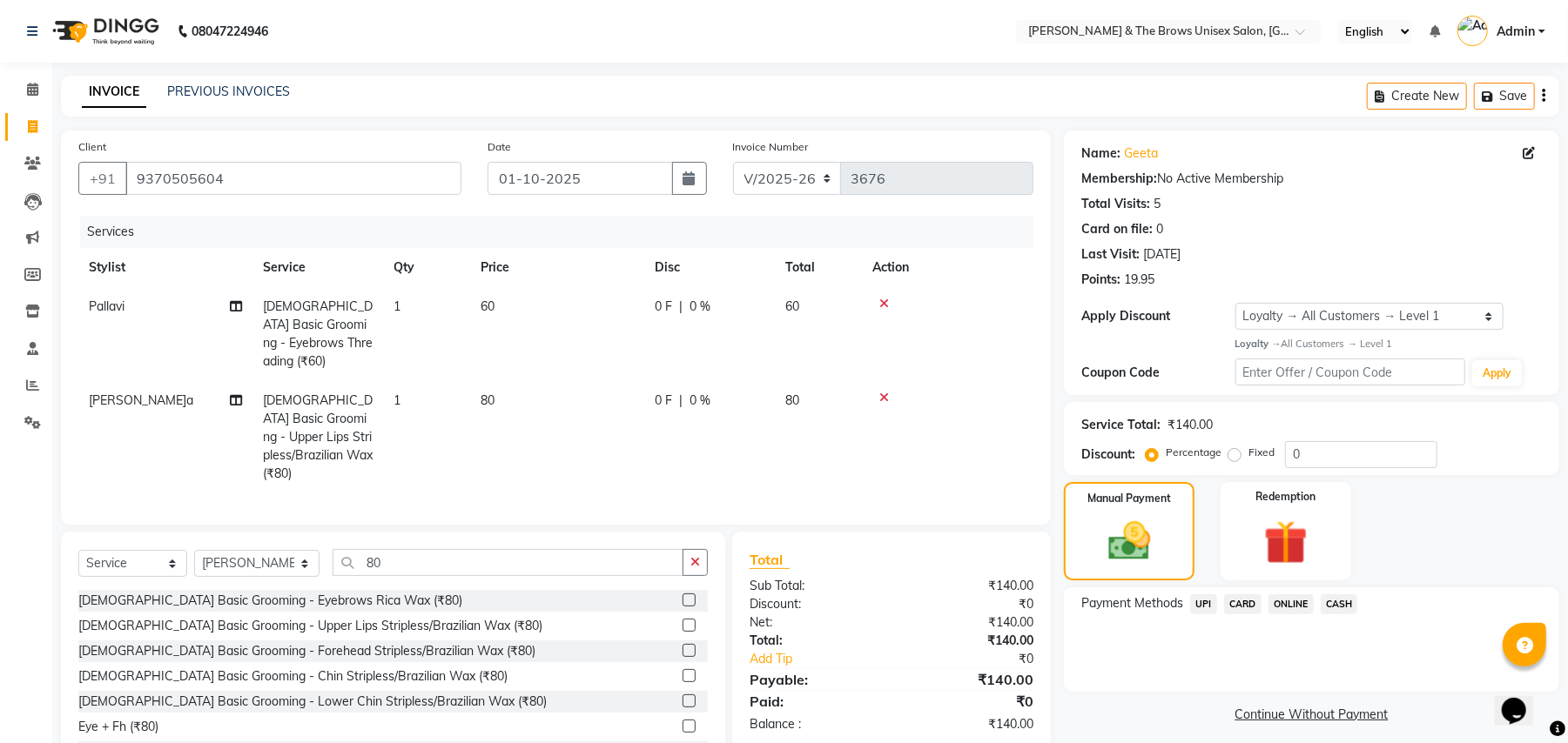
click at [1209, 599] on span "UPI" at bounding box center [1204, 604] width 27 height 20
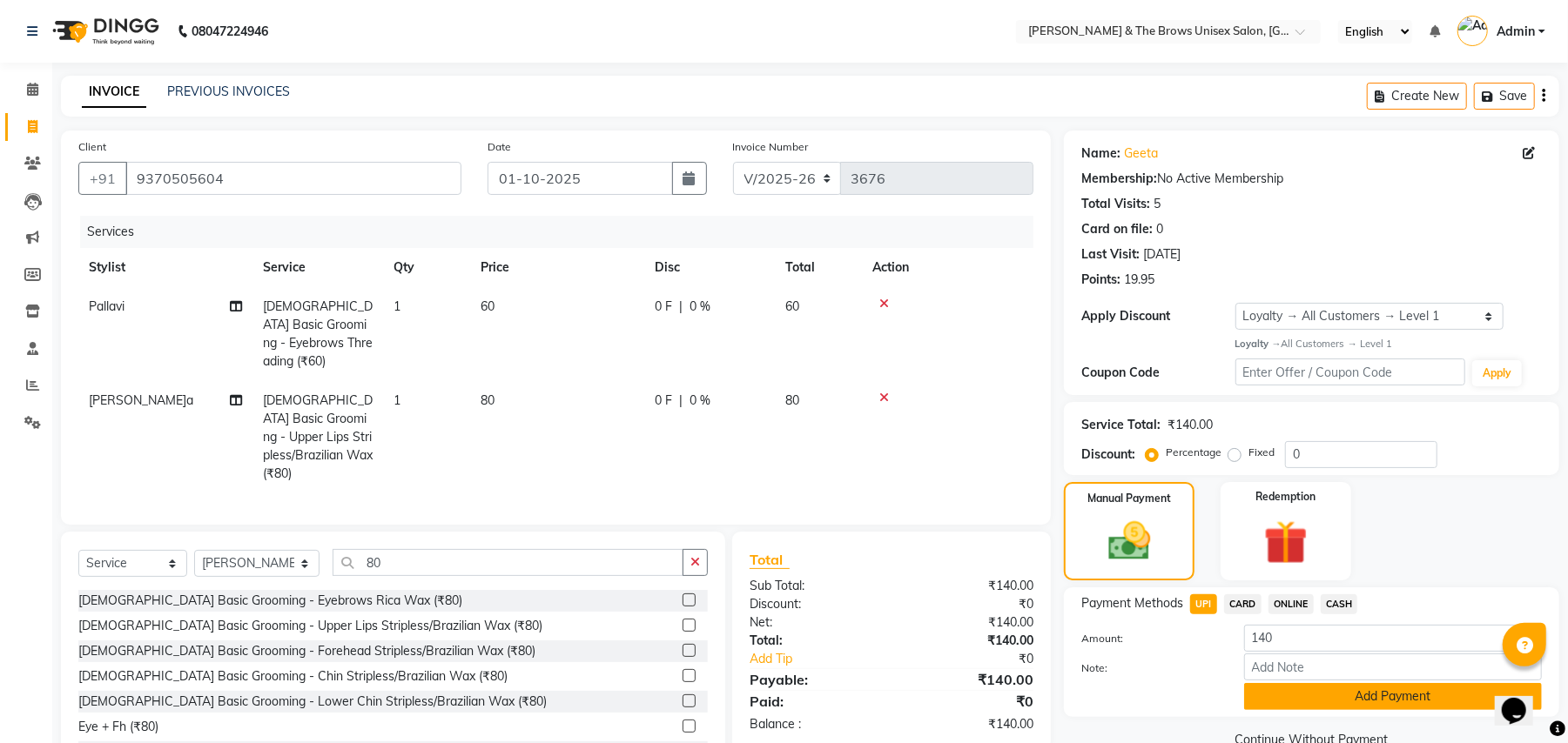
click at [1338, 703] on button "Add Payment" at bounding box center [1393, 697] width 298 height 27
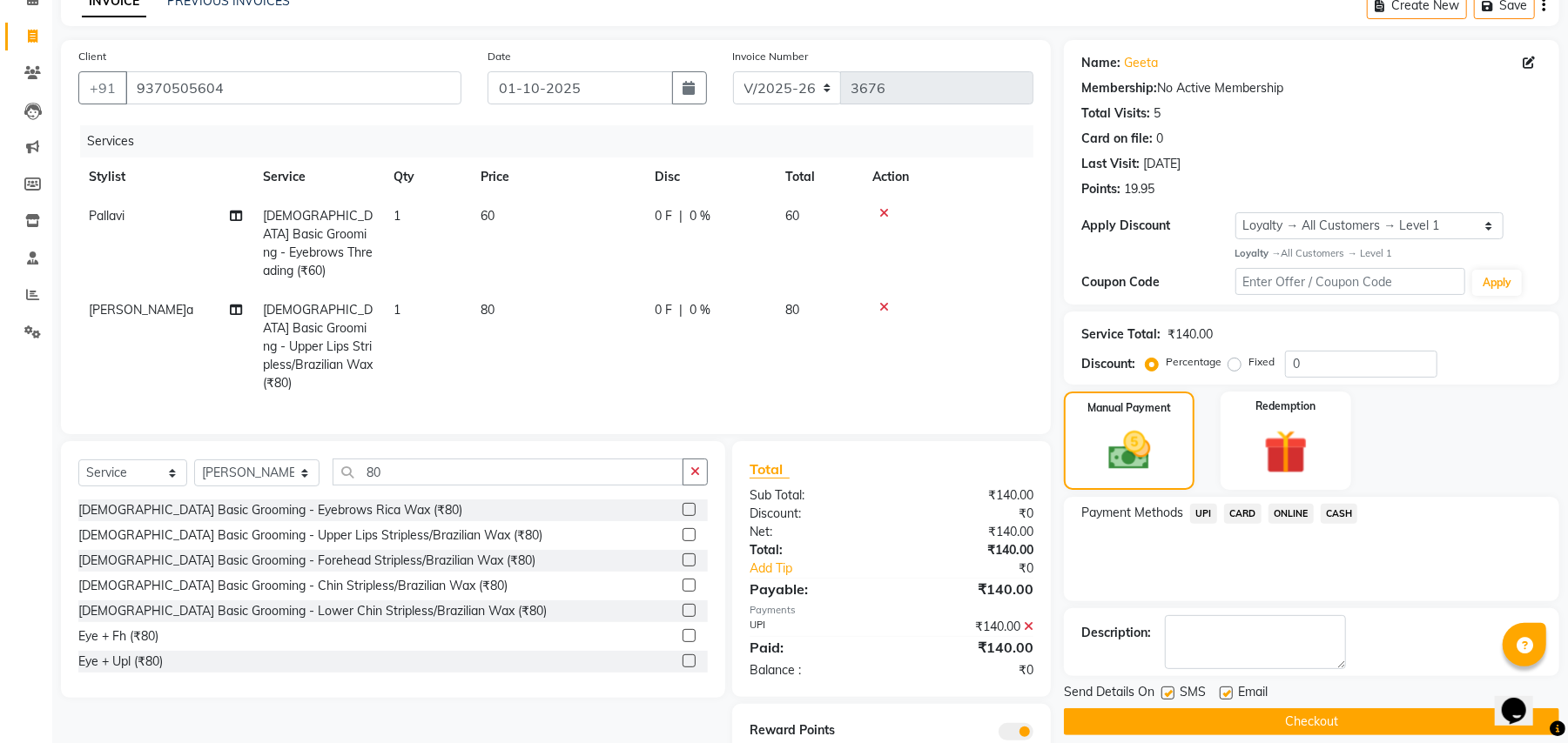
scroll to position [137, 0]
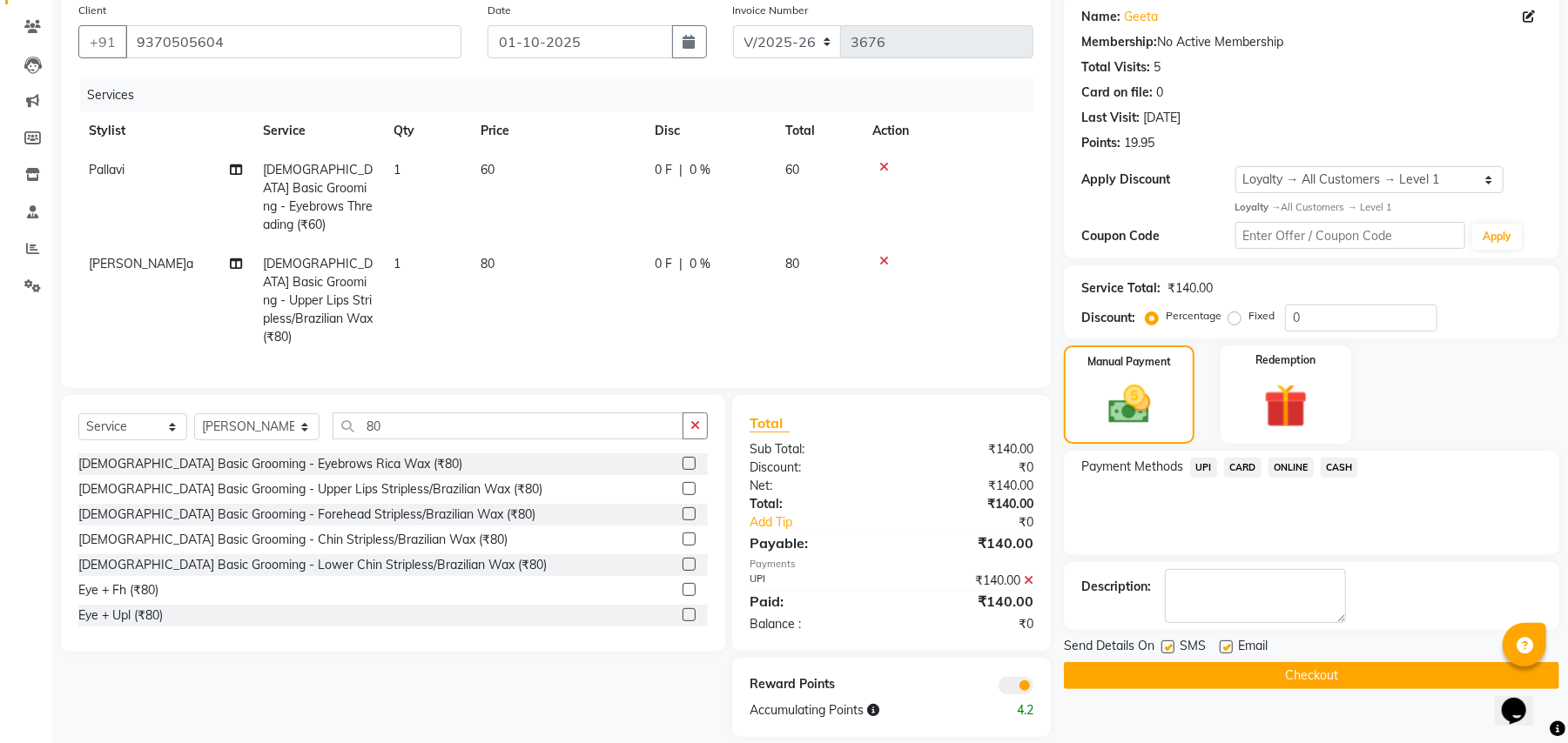
click at [1166, 644] on label at bounding box center [1168, 648] width 13 height 13
click at [1166, 644] on input "checkbox" at bounding box center [1167, 649] width 12 height 12
click at [1235, 676] on button "Checkout" at bounding box center [1312, 676] width 495 height 27
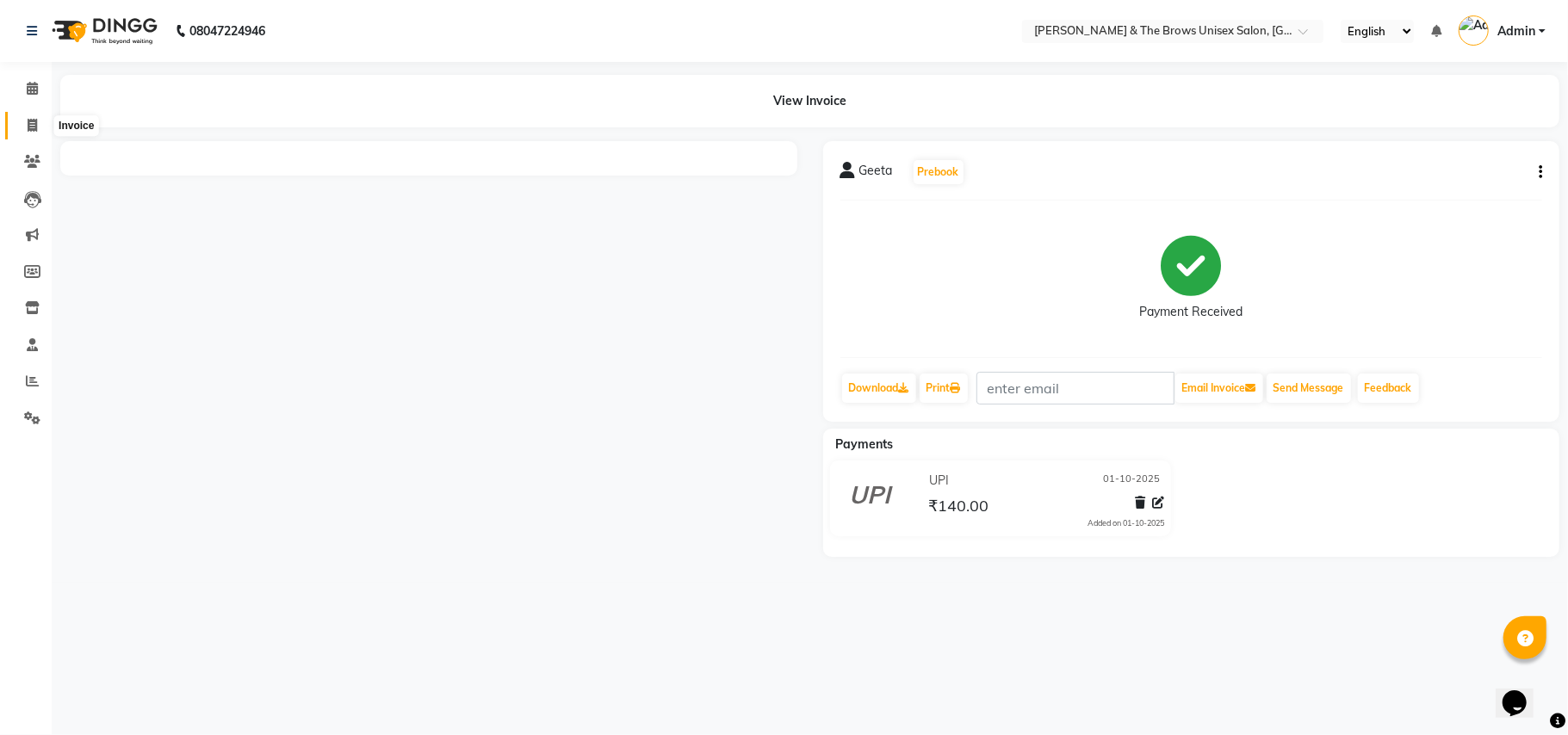
click at [34, 124] on icon at bounding box center [32, 126] width 10 height 13
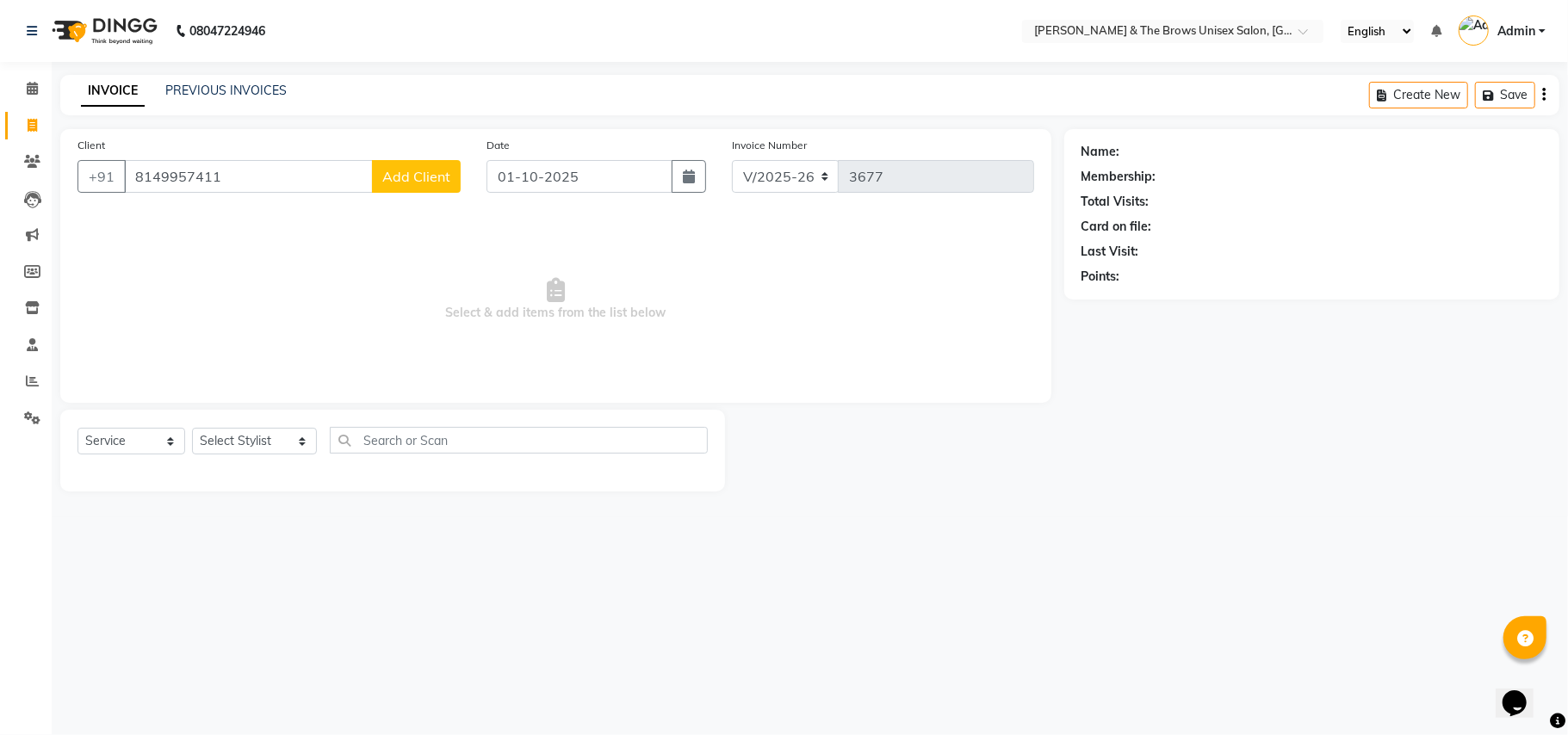
click at [423, 168] on span "Add Client" at bounding box center [416, 176] width 68 height 17
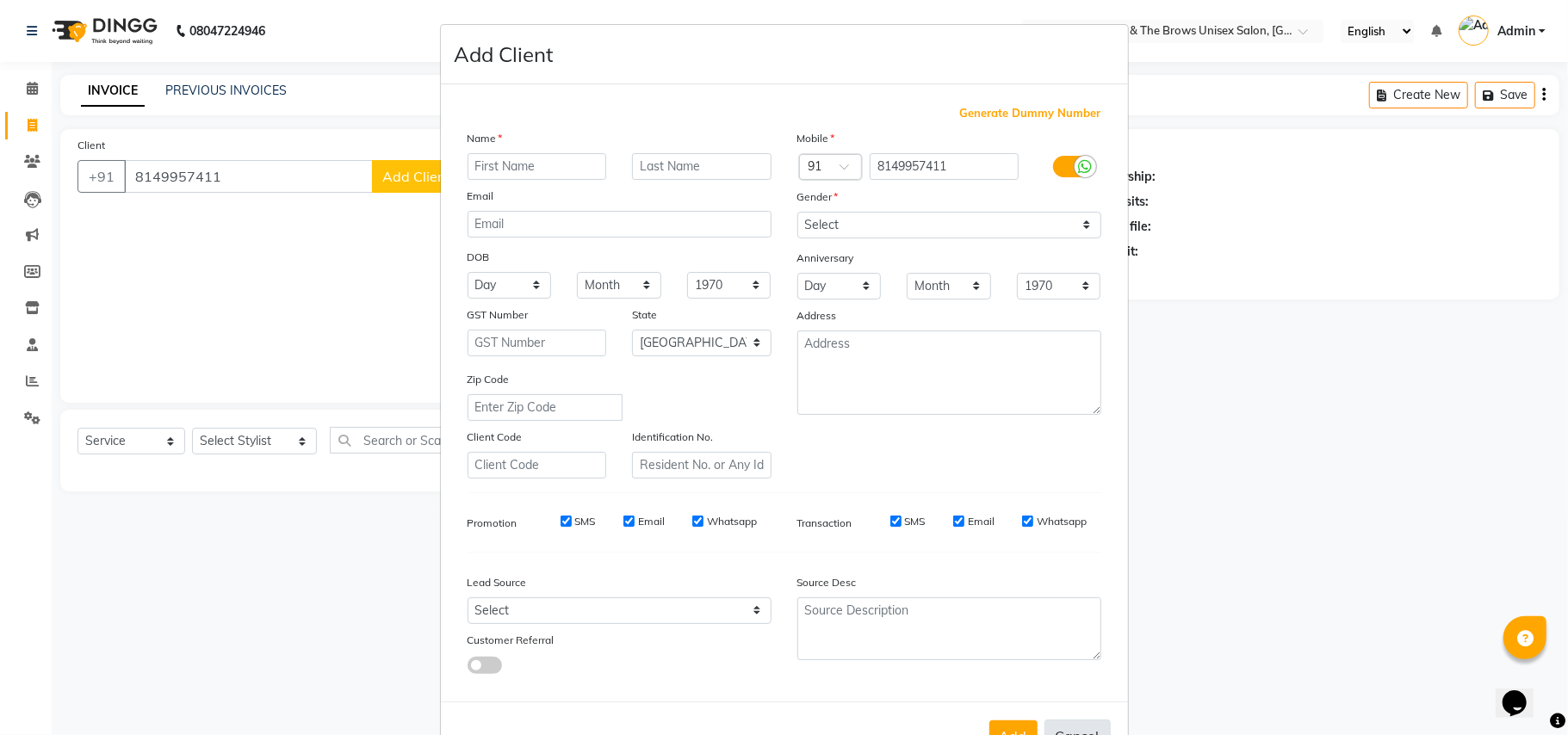
click at [1080, 727] on button "Cancel" at bounding box center [1078, 736] width 67 height 32
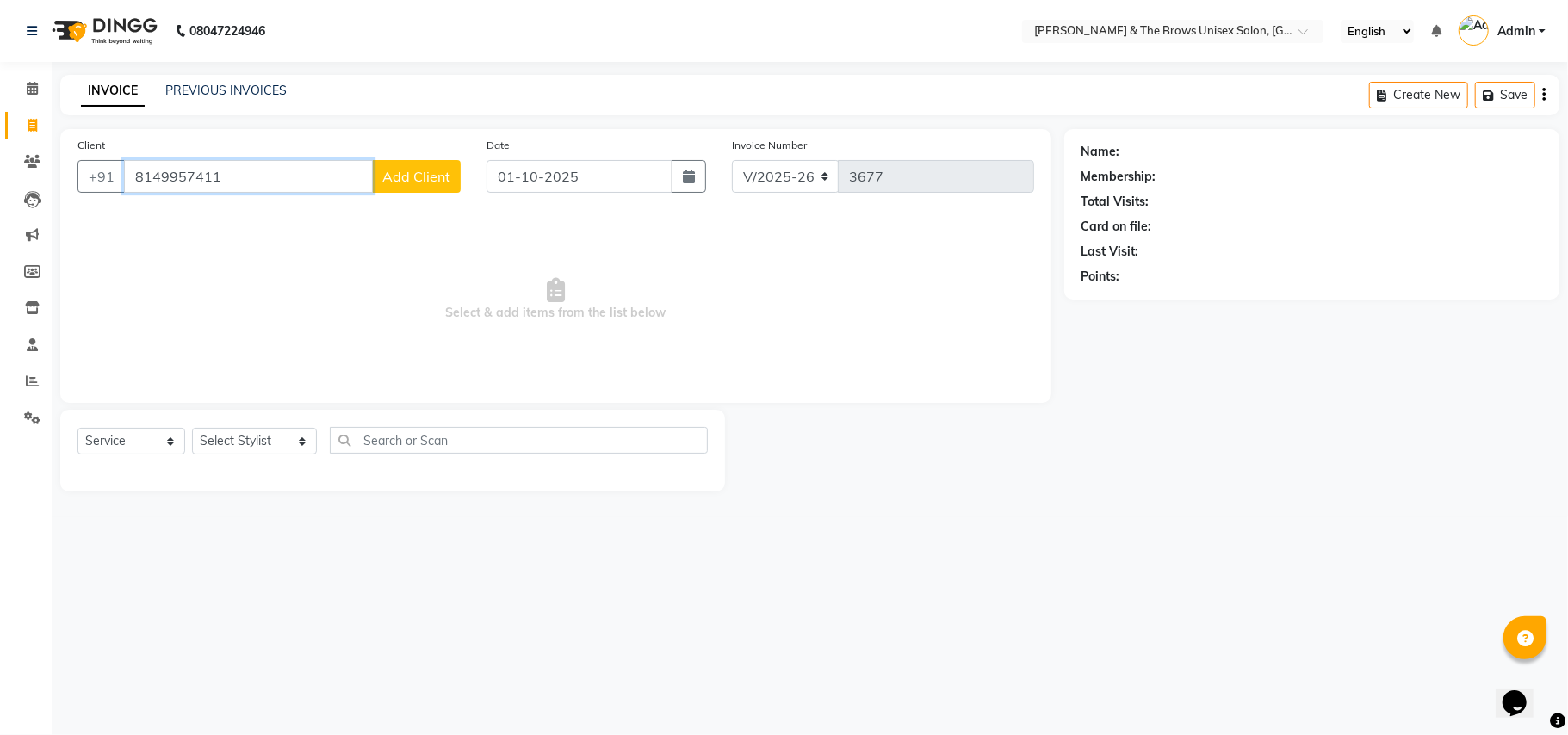
click at [263, 179] on input "8149957411" at bounding box center [248, 176] width 249 height 32
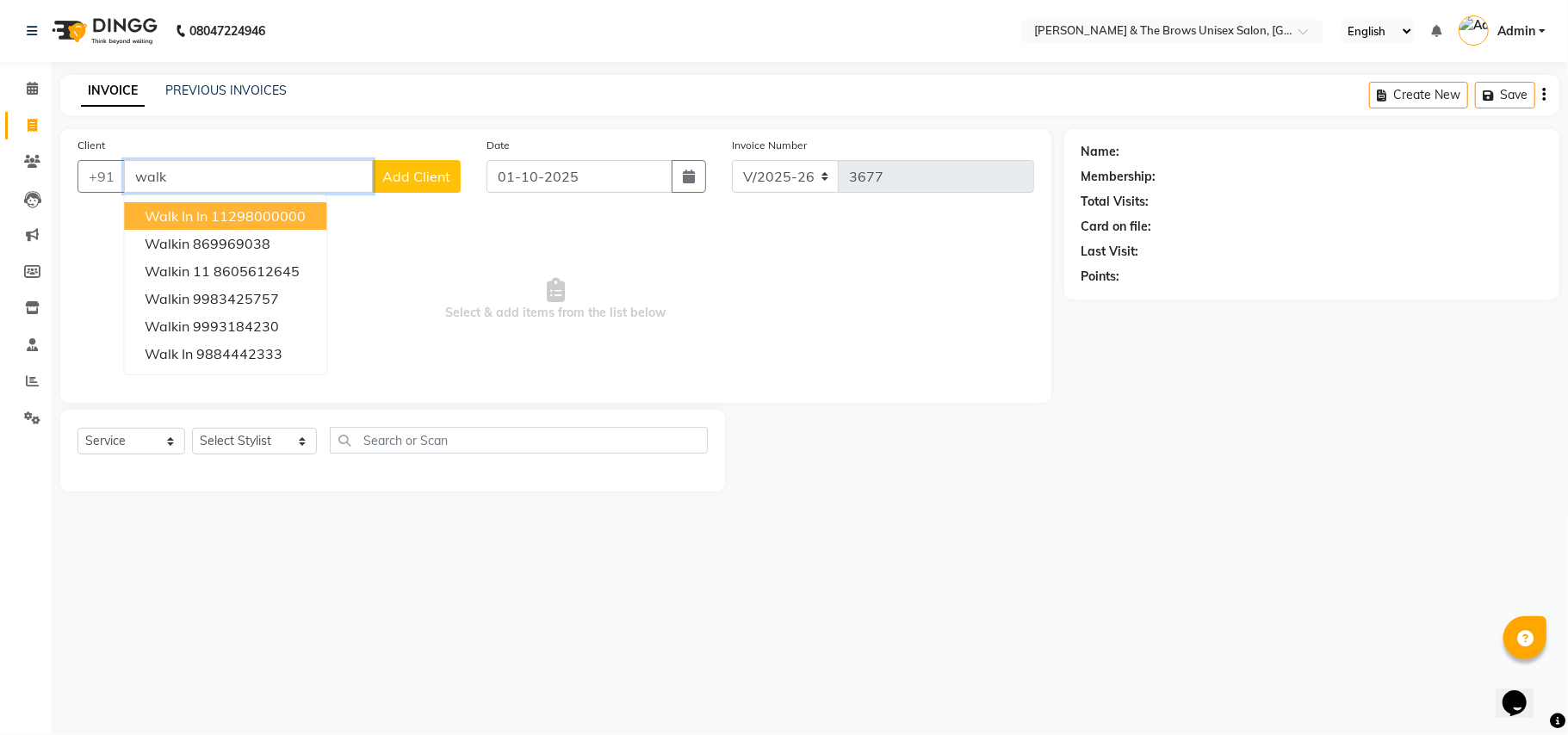
click at [245, 215] on ngb-highlight "11298000000" at bounding box center [257, 216] width 94 height 17
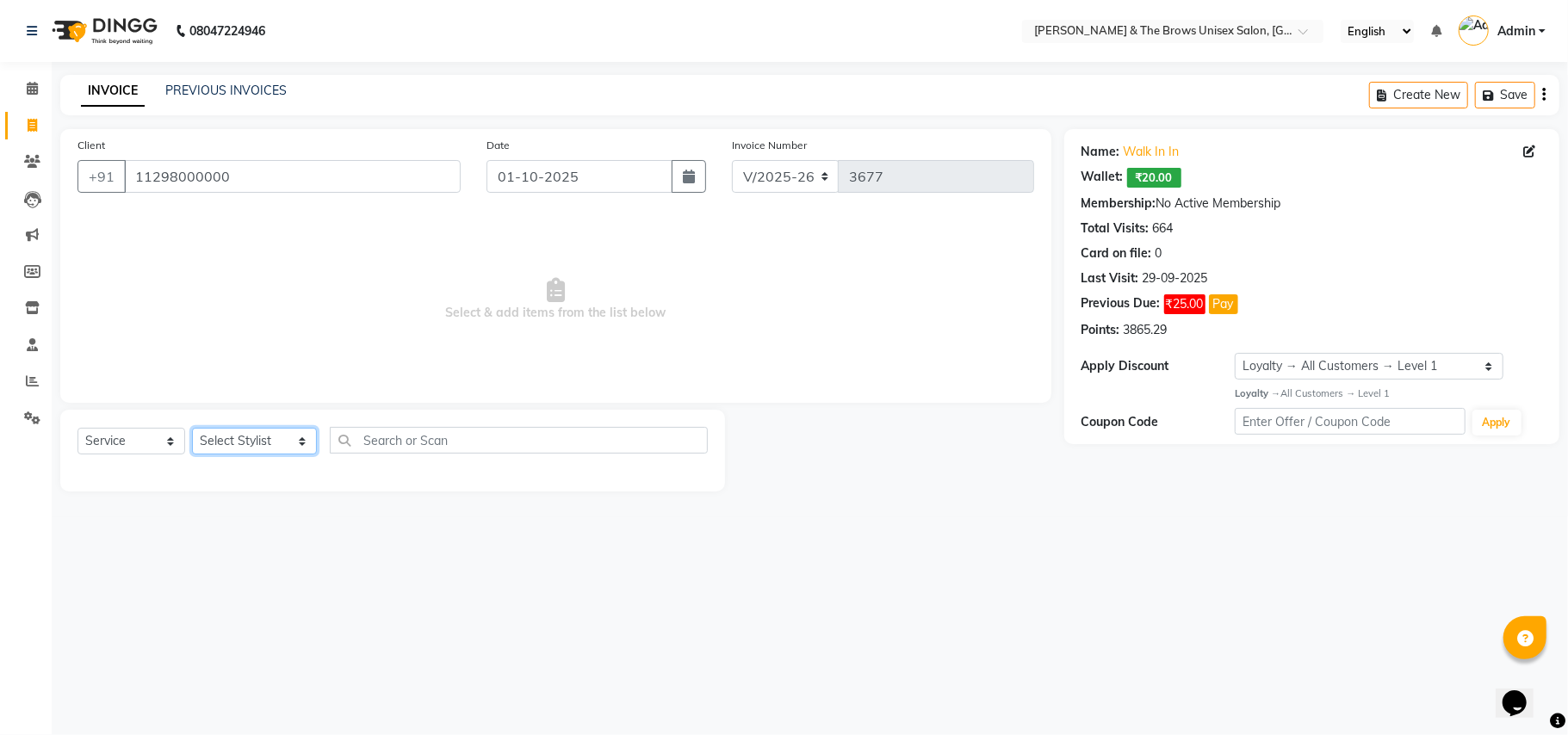
click at [286, 442] on select "Select Stylist Aamir faisal manager padma Pallavi Rehan Sameer Shalini ma'am ow…" at bounding box center [254, 441] width 125 height 27
click at [192, 428] on select "Select Stylist Aamir faisal manager padma Pallavi Rehan Sameer Shalini ma'am ow…" at bounding box center [254, 441] width 125 height 27
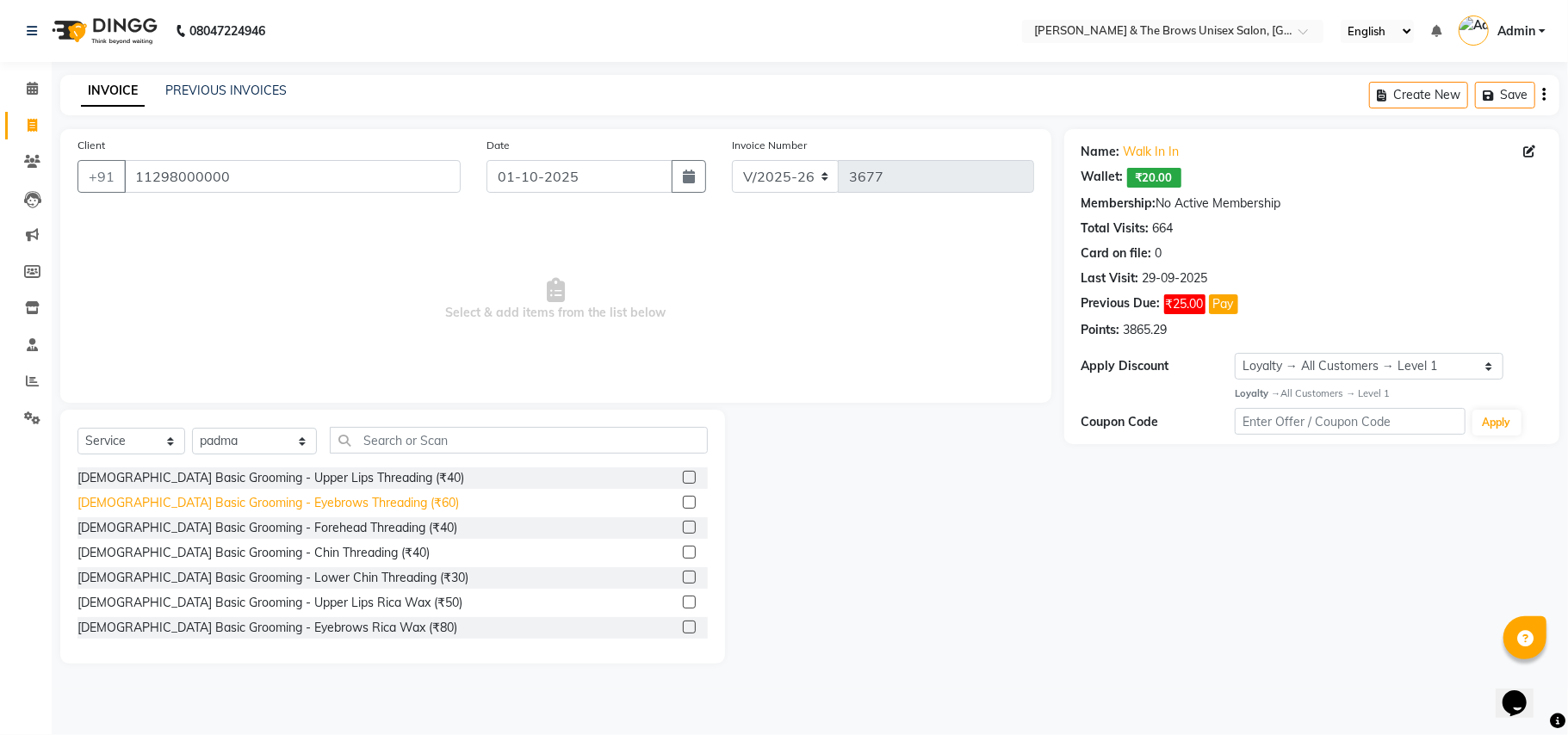
click at [348, 501] on div "Female Basic Grooming - Eyebrows Threading (₹60)" at bounding box center [268, 503] width 381 height 18
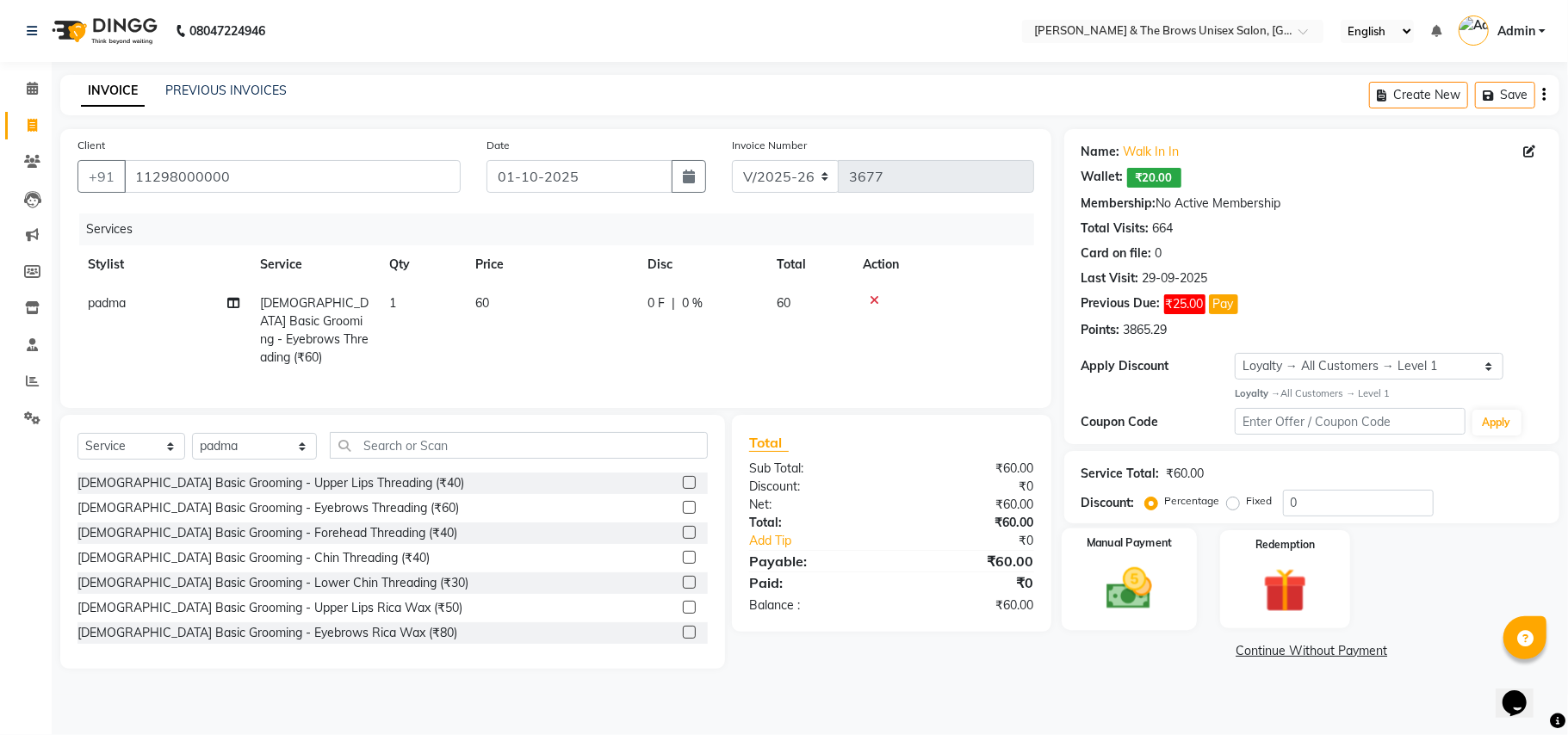
click at [1116, 577] on img at bounding box center [1129, 589] width 75 height 53
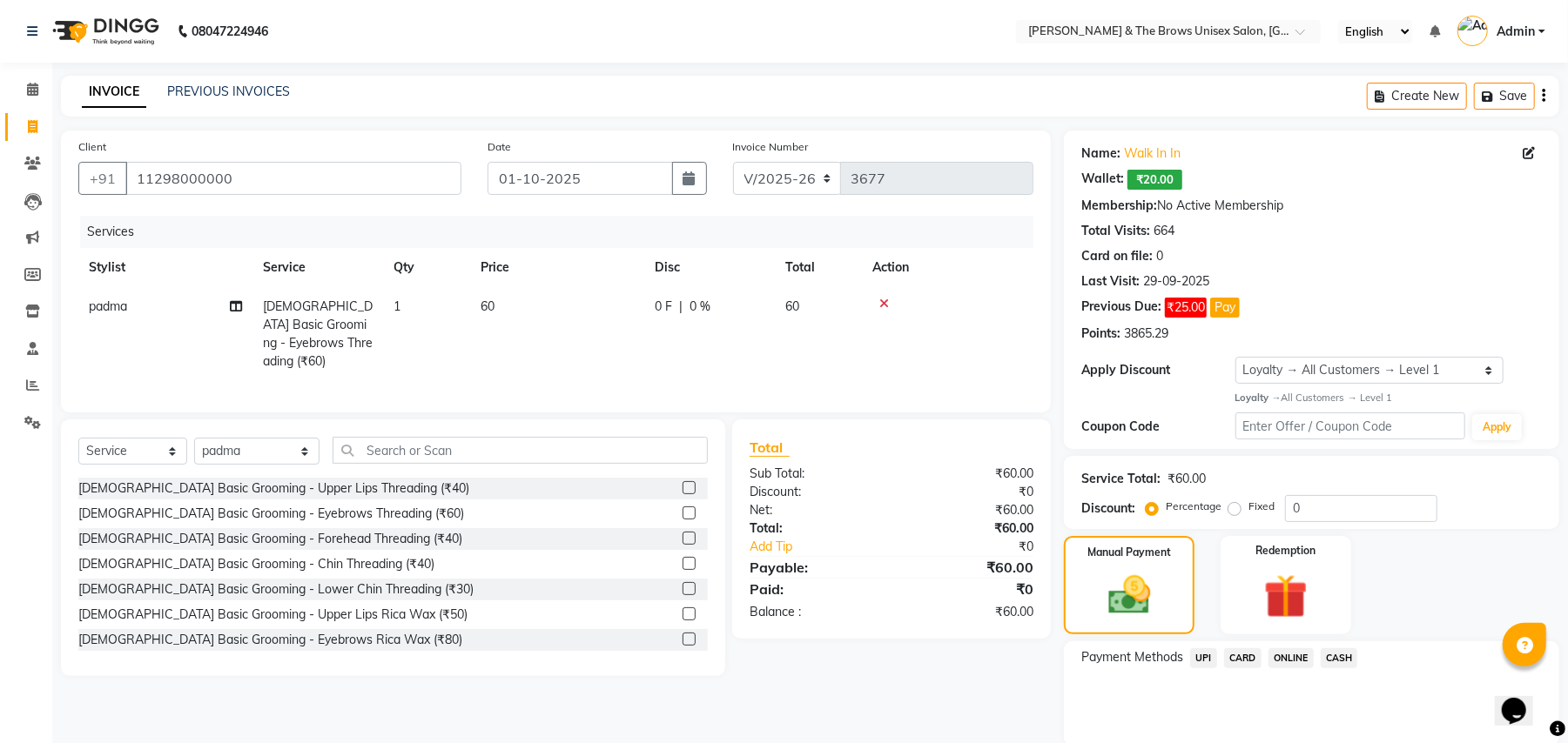
click at [1198, 656] on span "UPI" at bounding box center [1204, 658] width 27 height 20
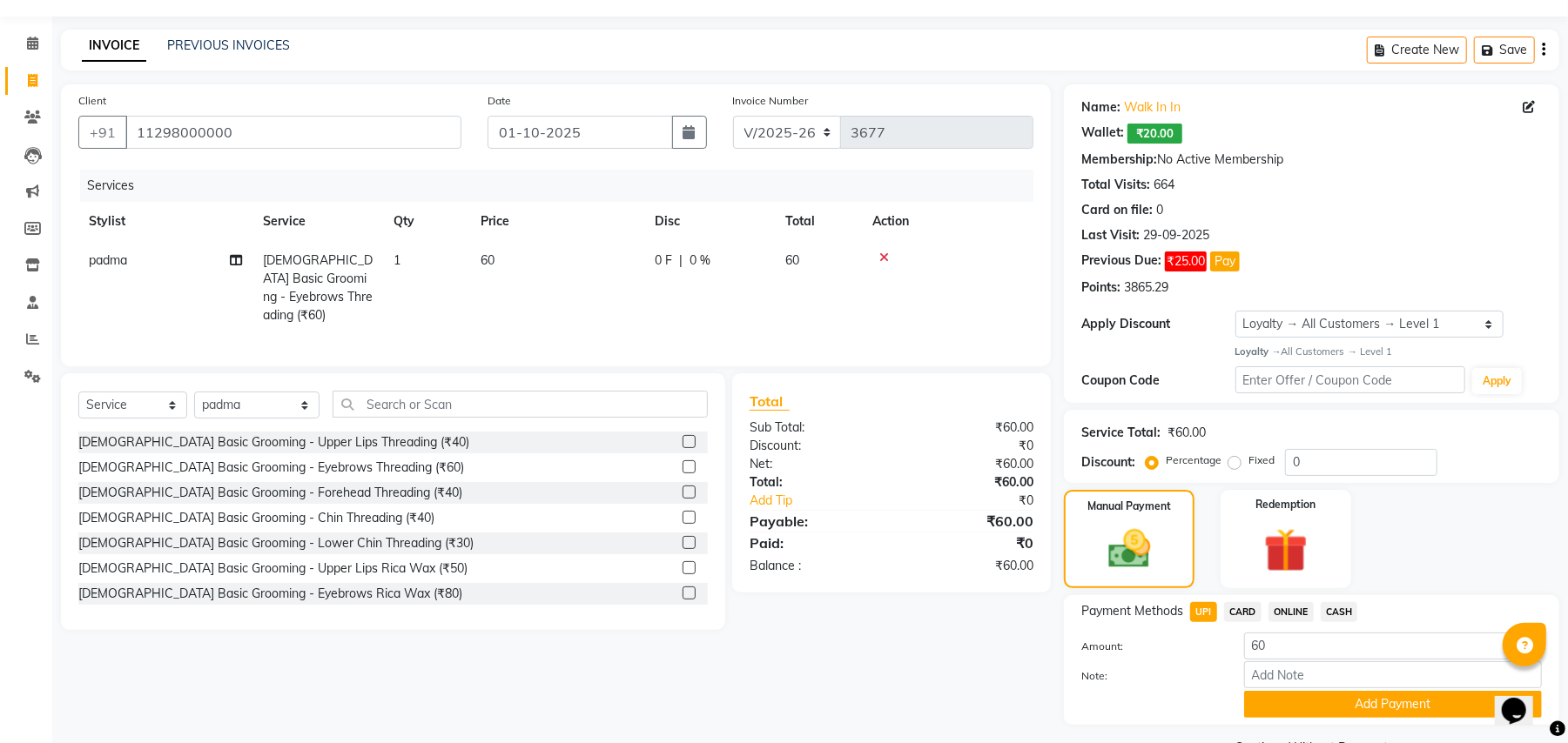
scroll to position [91, 0]
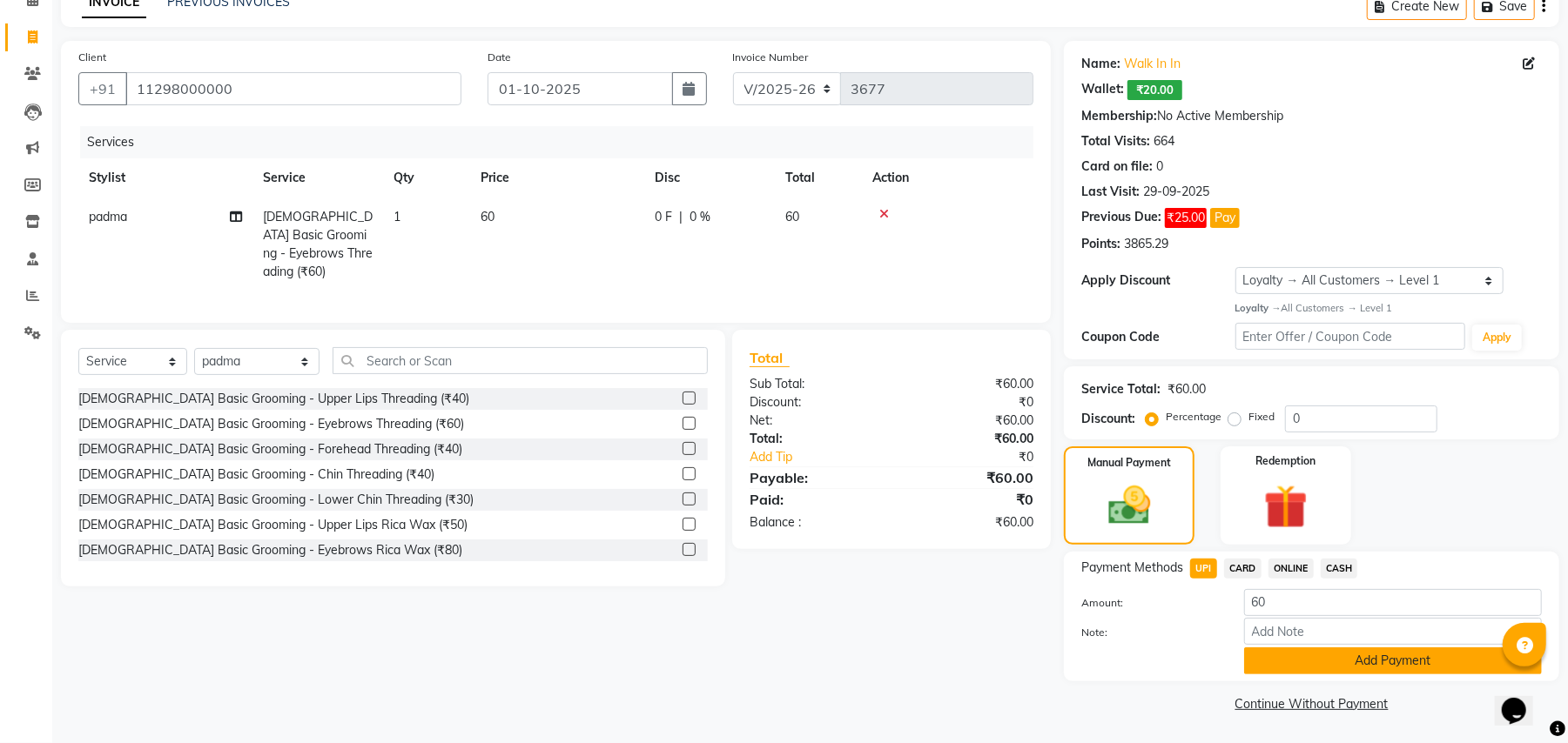
click at [1341, 656] on button "Add Payment" at bounding box center [1393, 661] width 298 height 27
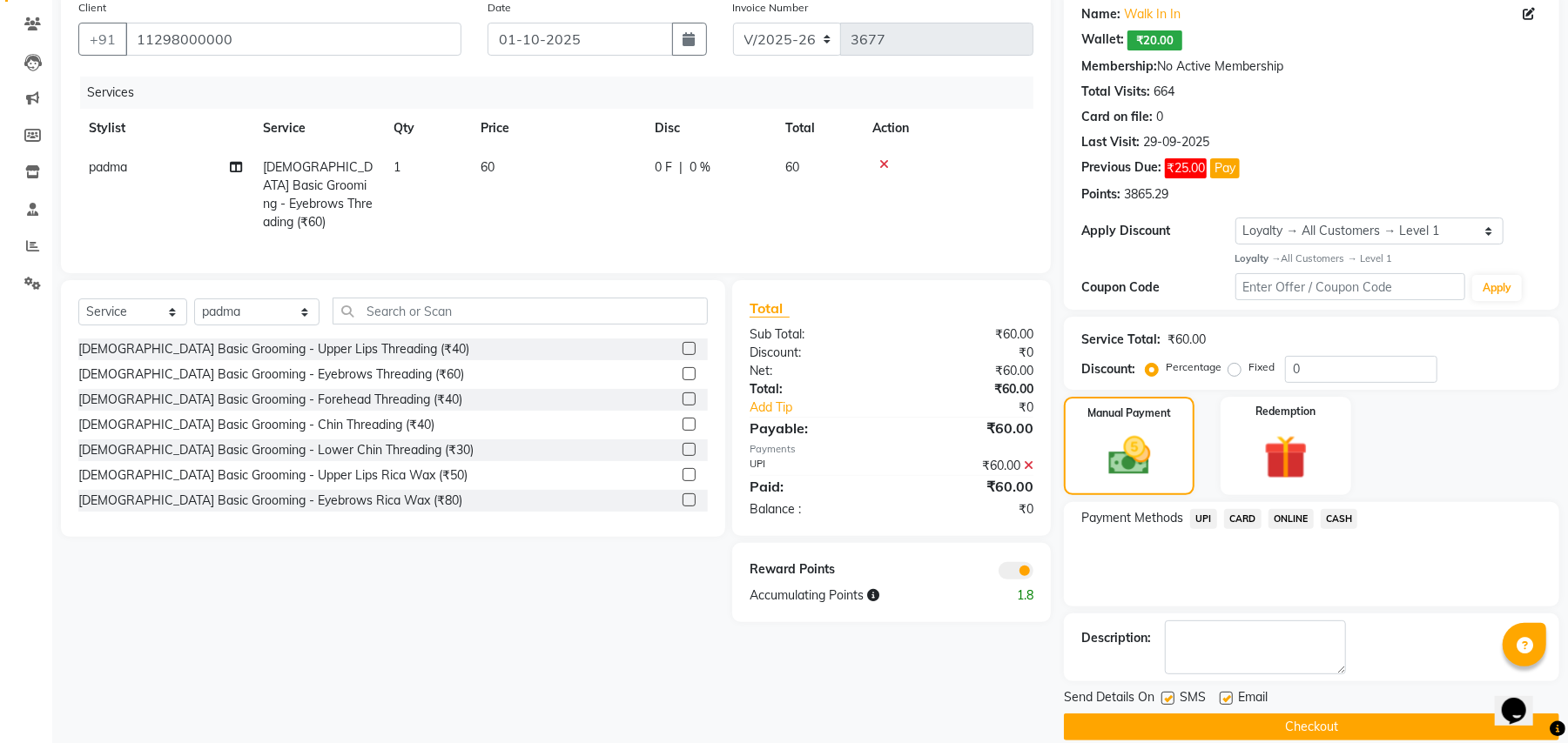
scroll to position [165, 0]
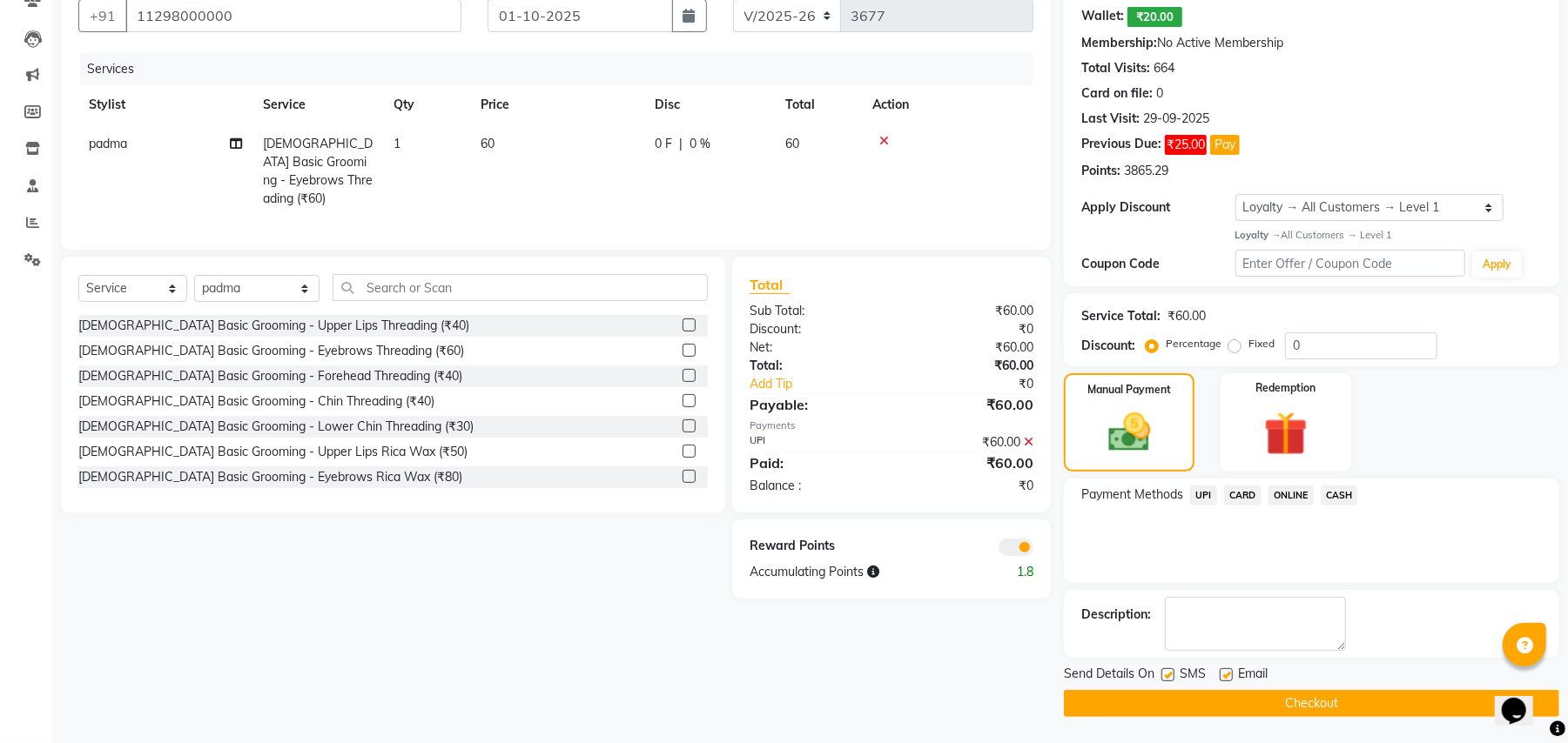
drag, startPoint x: 1166, startPoint y: 671, endPoint x: 1234, endPoint y: 693, distance: 71.5
click at [1174, 671] on label at bounding box center [1168, 676] width 13 height 13
click at [1173, 671] on input "checkbox" at bounding box center [1167, 677] width 12 height 12
click at [1267, 708] on button "Checkout" at bounding box center [1312, 703] width 495 height 27
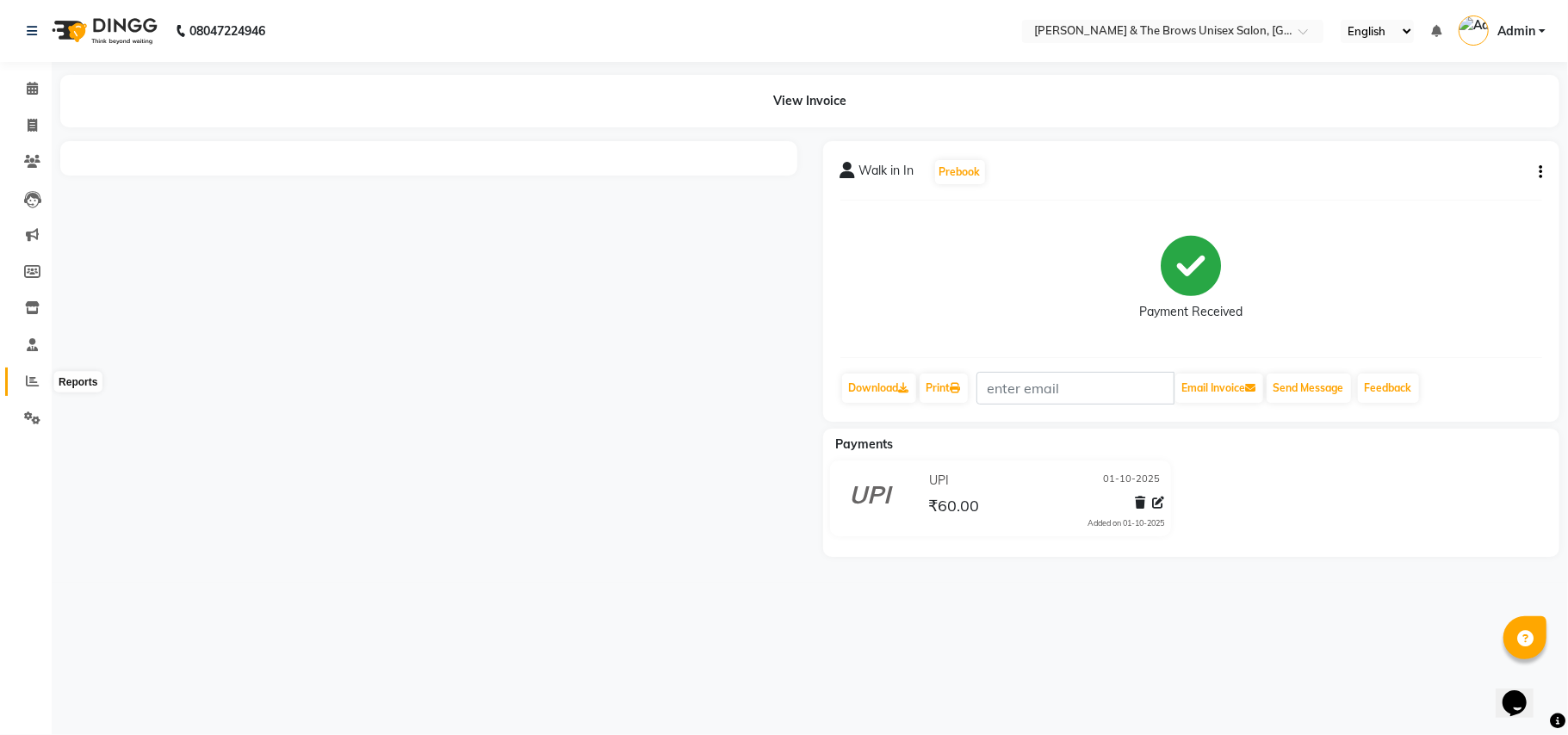
click at [28, 382] on icon at bounding box center [32, 381] width 13 height 13
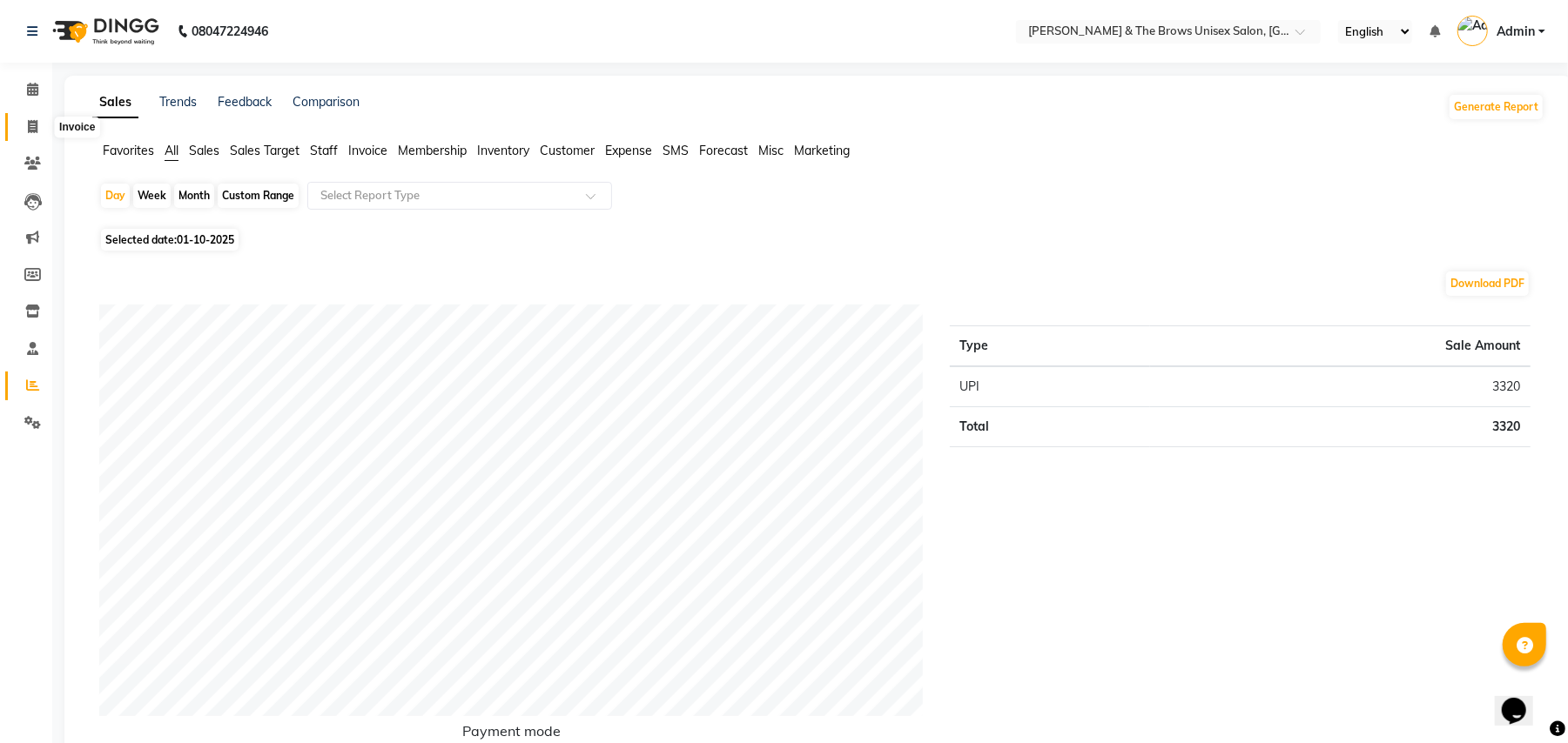
click at [35, 122] on icon at bounding box center [33, 127] width 10 height 13
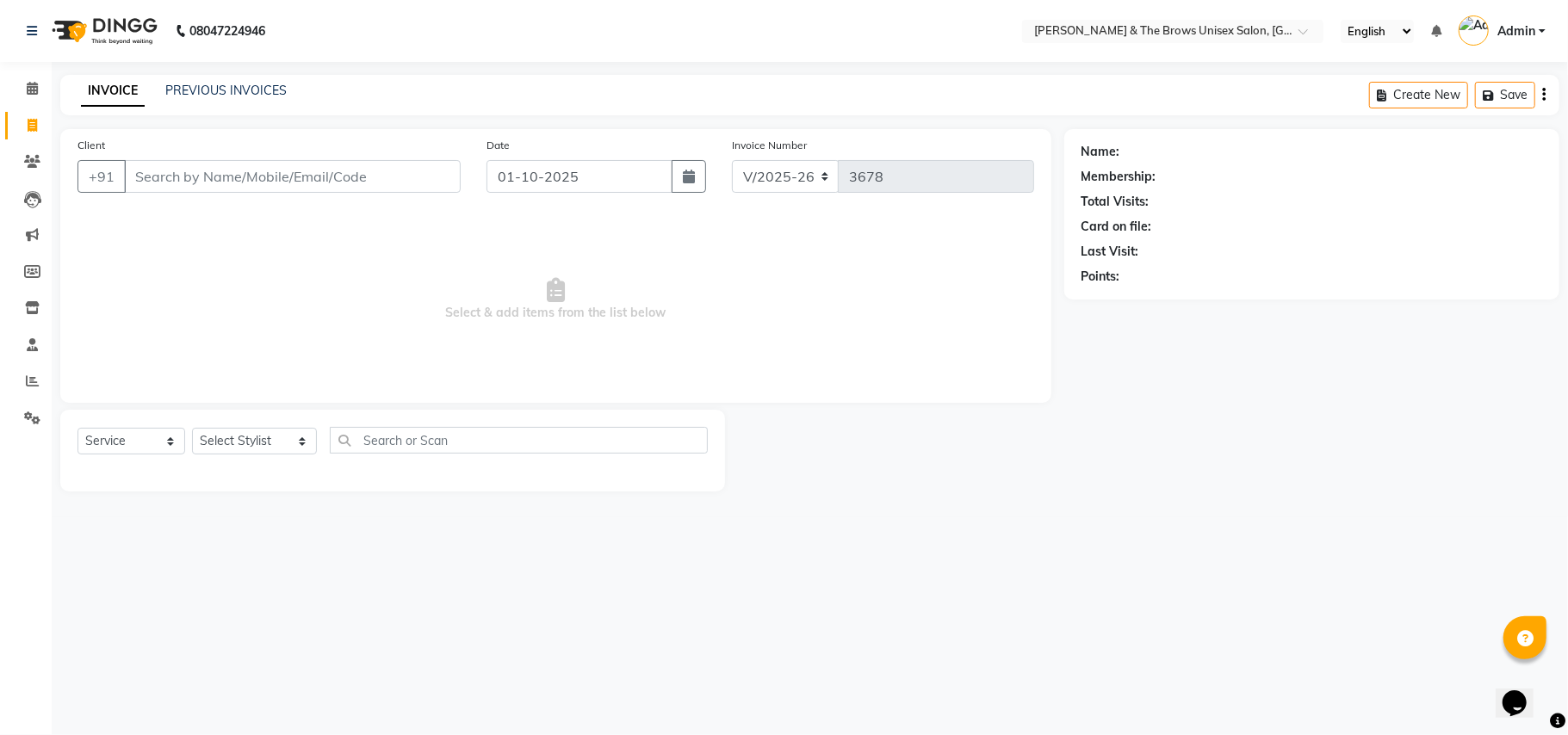
click at [600, 620] on div "08047224946 Select Location × Beard & The Brows Unisex Salon, Wakad English ENG…" at bounding box center [784, 367] width 1568 height 735
click at [152, 175] on input "Client" at bounding box center [292, 176] width 336 height 32
click at [405, 197] on div "Client +91 8696211812 Add Client" at bounding box center [269, 172] width 409 height 71
click at [411, 184] on button "Add Client" at bounding box center [416, 176] width 89 height 32
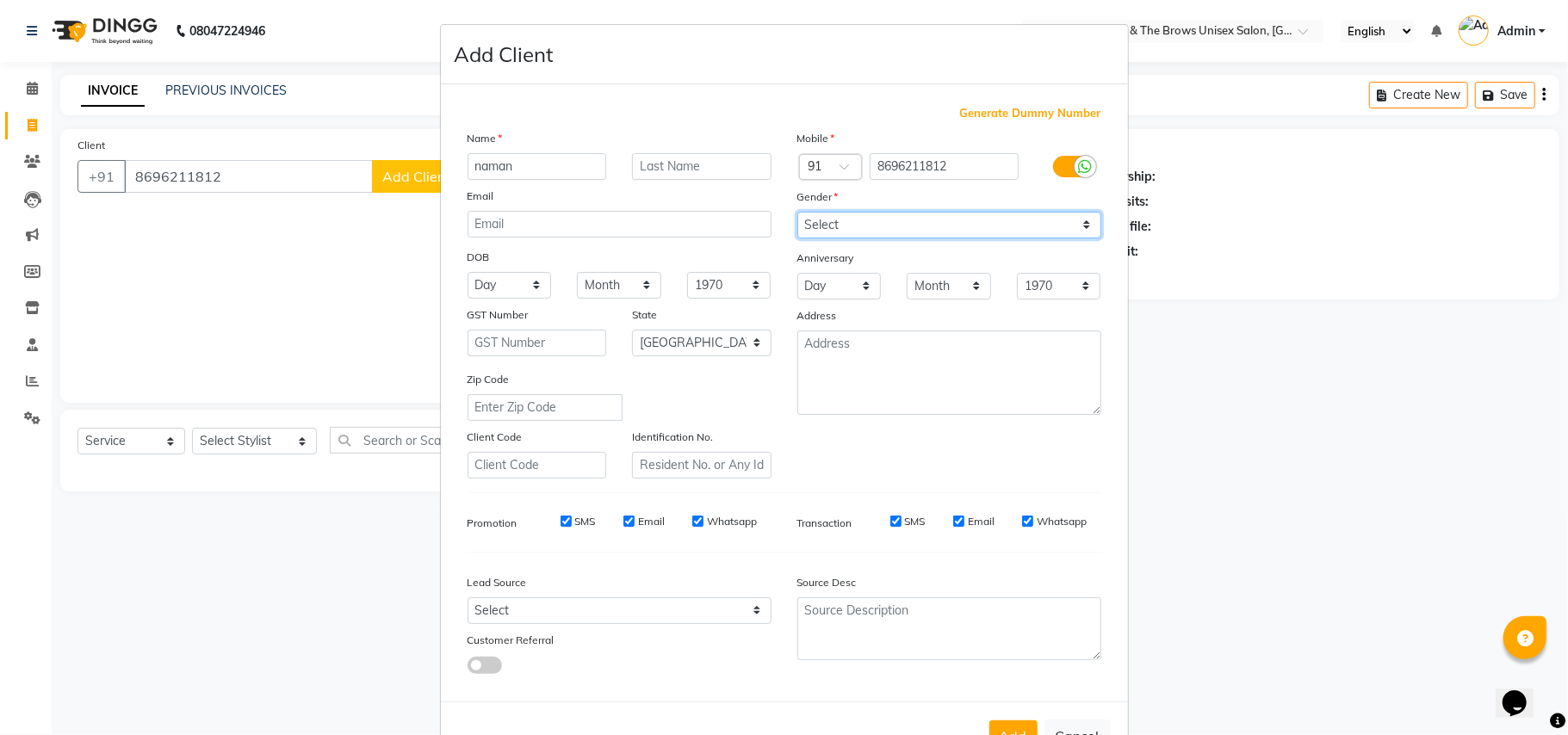
click at [1078, 222] on select "Select Male Female Other Prefer Not To Say" at bounding box center [949, 225] width 304 height 27
click at [798, 212] on select "Select Male Female Other Prefer Not To Say" at bounding box center [949, 225] width 304 height 27
click at [1016, 721] on button "Add" at bounding box center [1013, 736] width 49 height 31
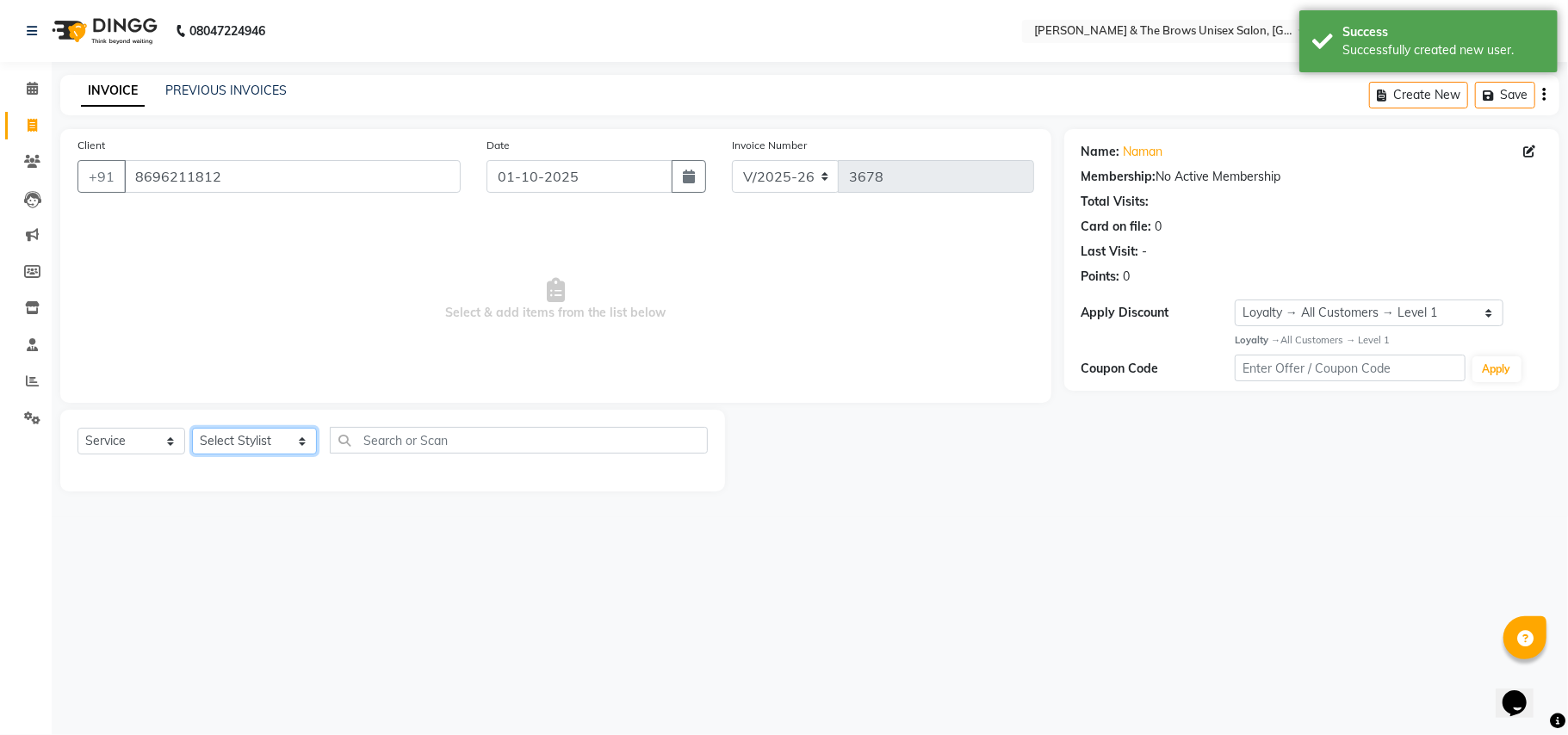
click at [283, 445] on select "Select Stylist Aamir faisal manager padma Pallavi Rehan Sameer Shalini ma'am ow…" at bounding box center [254, 441] width 125 height 27
click at [192, 428] on select "Select Stylist Aamir faisal manager padma Pallavi Rehan Sameer Shalini ma'am ow…" at bounding box center [254, 441] width 125 height 27
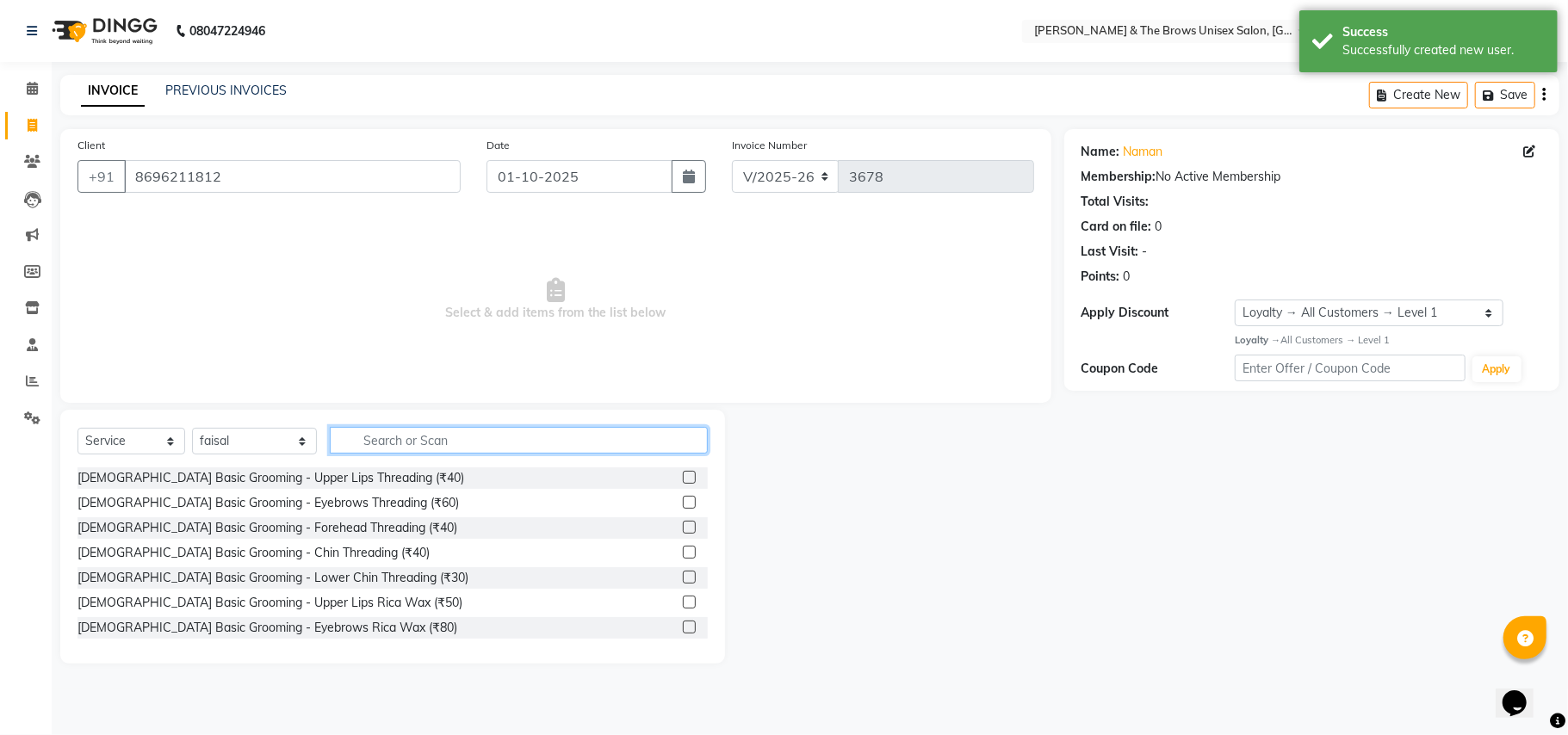
click at [358, 441] on input "text" at bounding box center [519, 440] width 378 height 27
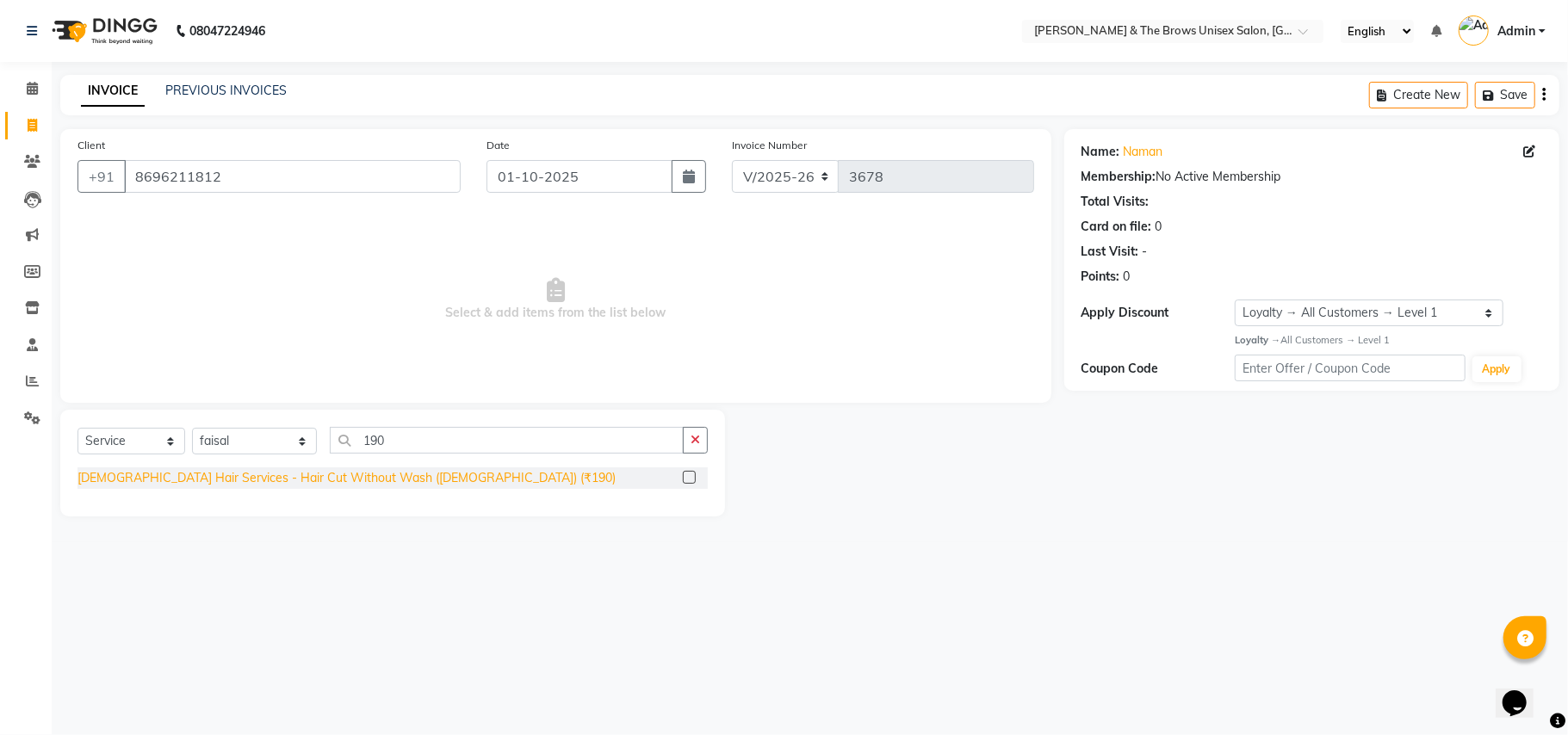
click at [294, 476] on div "Male Hair Services - Hair Cut Without Wash (Male) (₹190)" at bounding box center [346, 478] width 539 height 18
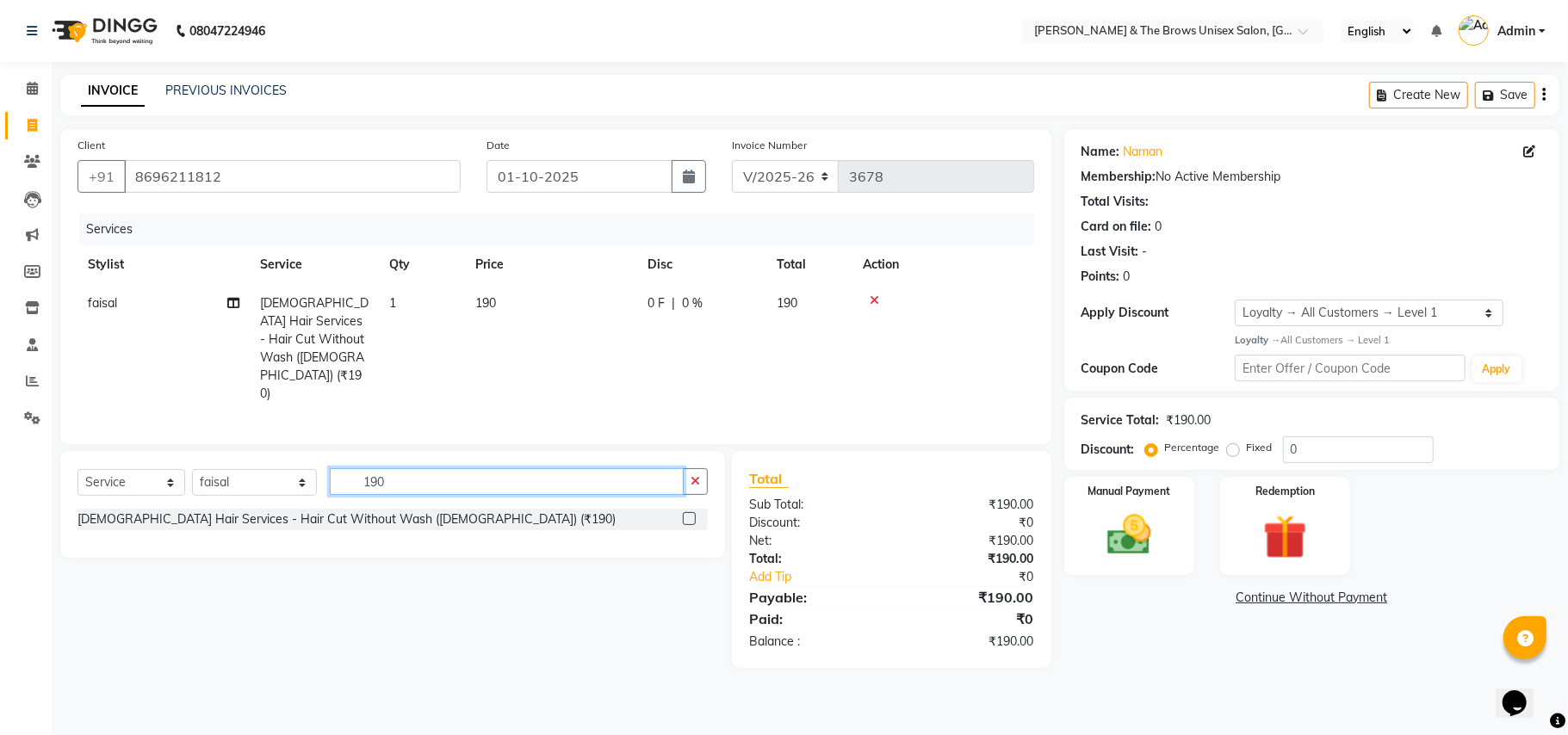
click at [369, 468] on input "190" at bounding box center [506, 481] width 354 height 27
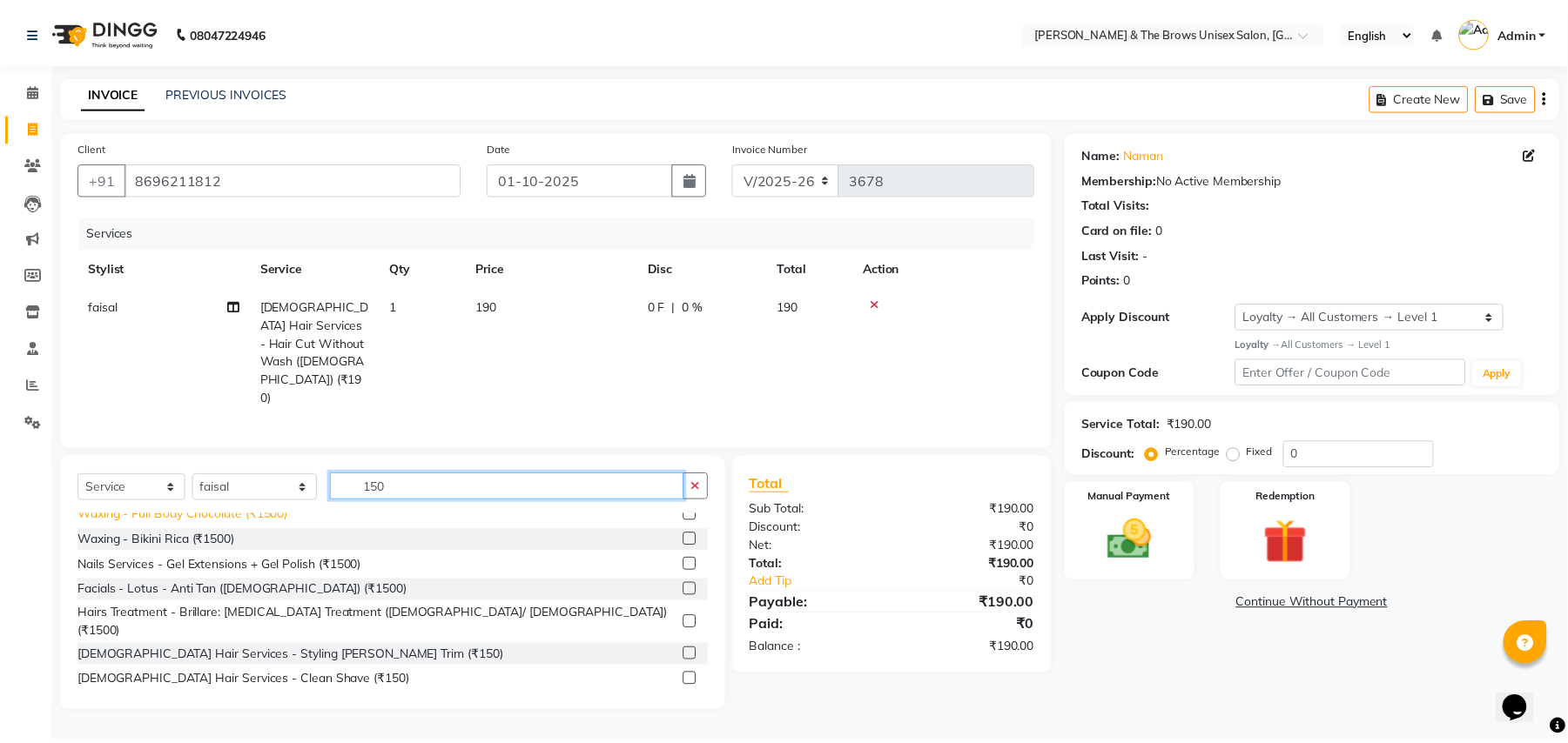
scroll to position [129, 0]
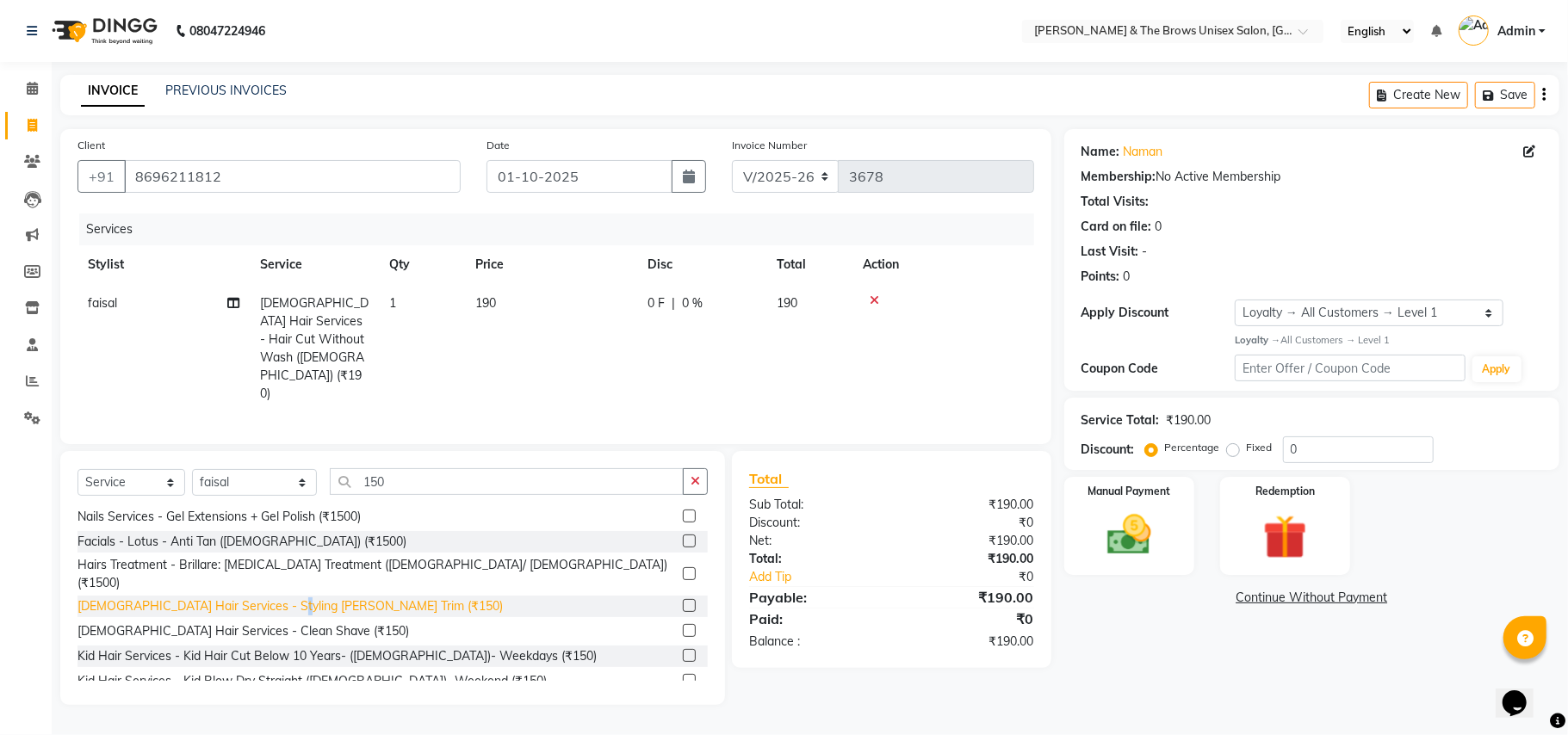
click at [279, 598] on div "Male Hair Services - Styling Beard Trim (₹150)" at bounding box center [290, 606] width 425 height 18
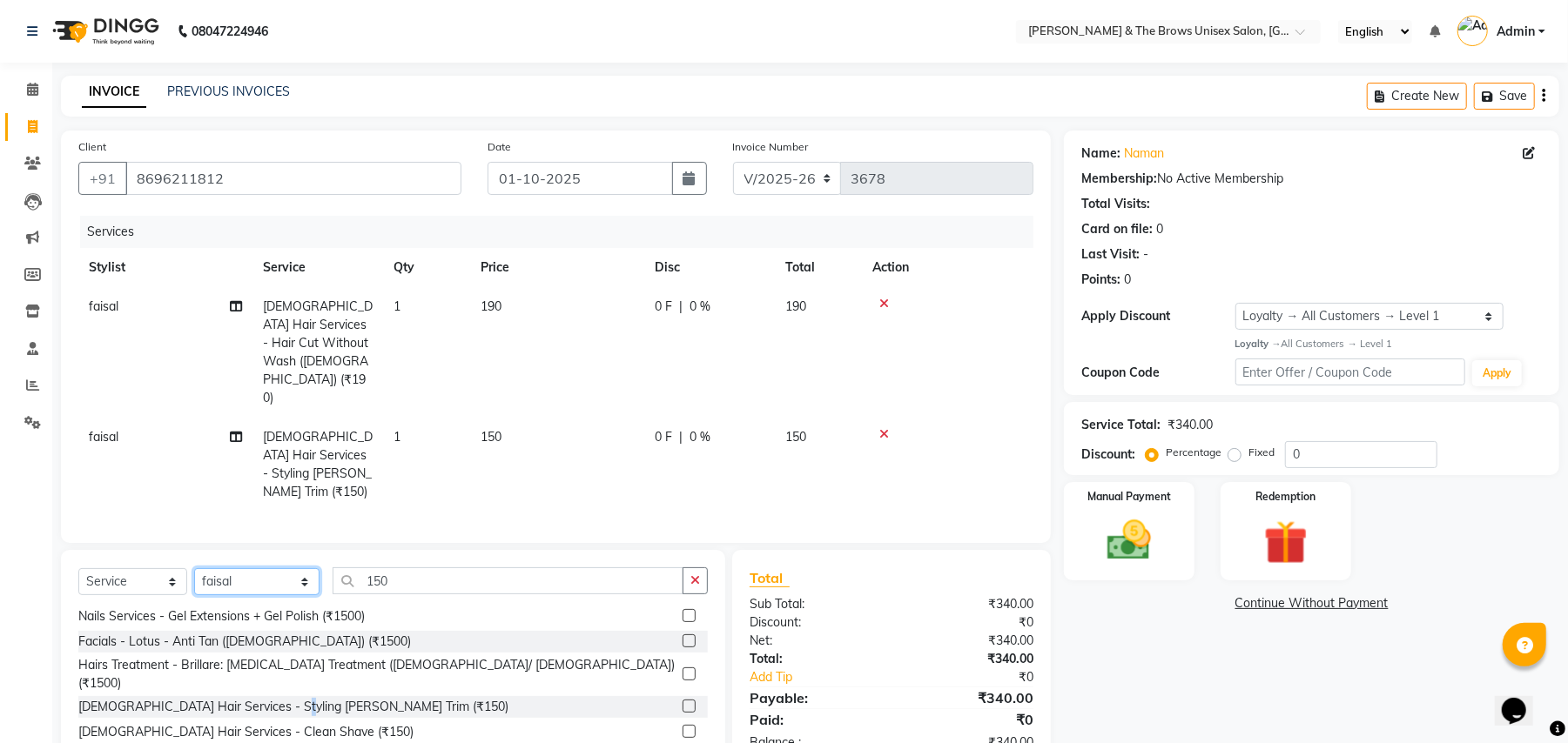
click at [286, 569] on select "Select Stylist Aamir faisal manager padma Pallavi Rehan Sameer Shalini ma'am ow…" at bounding box center [256, 582] width 125 height 27
click at [194, 569] on select "Select Stylist Aamir faisal manager padma Pallavi Rehan Sameer Shalini ma'am ow…" at bounding box center [256, 582] width 125 height 27
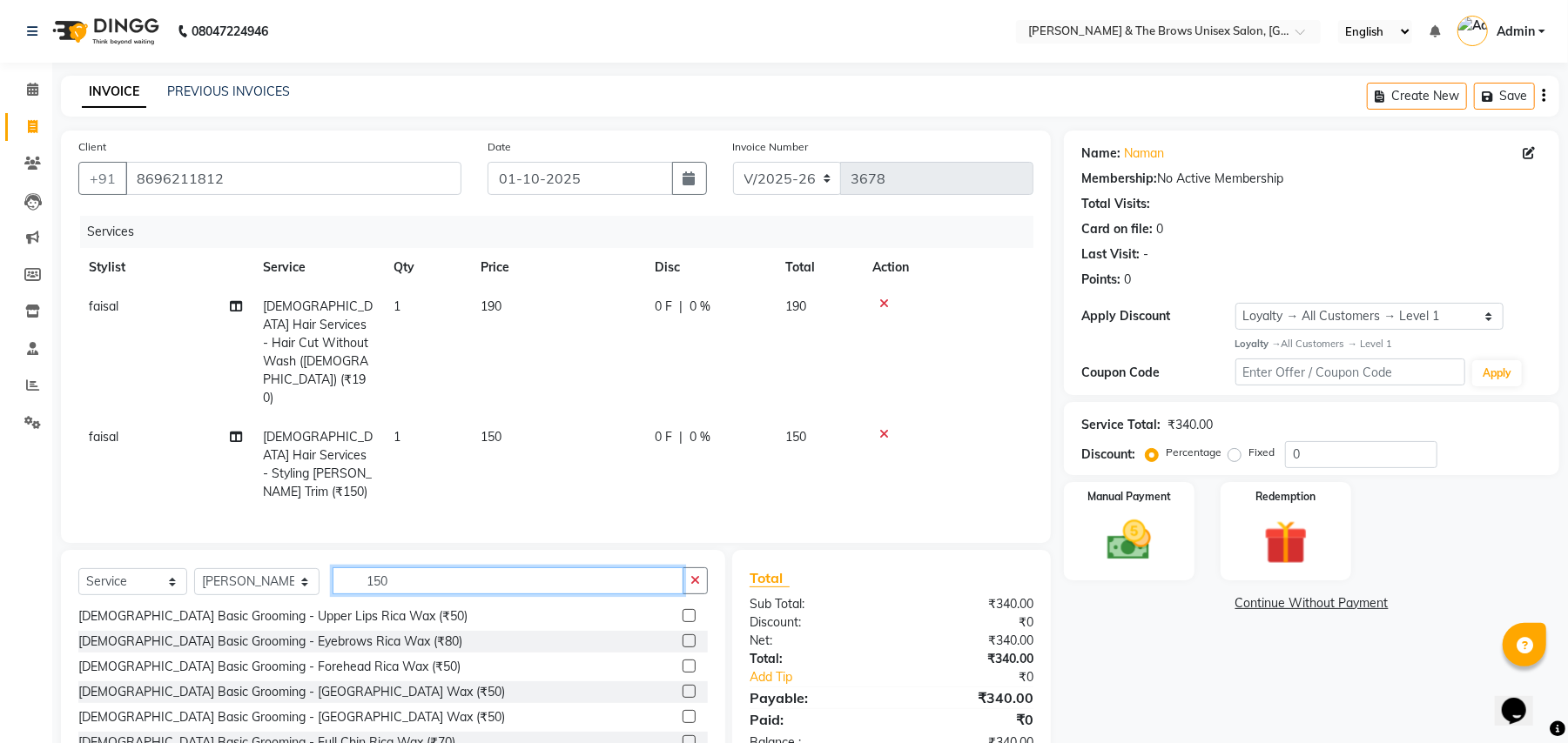
click at [397, 568] on input "150" at bounding box center [508, 581] width 351 height 27
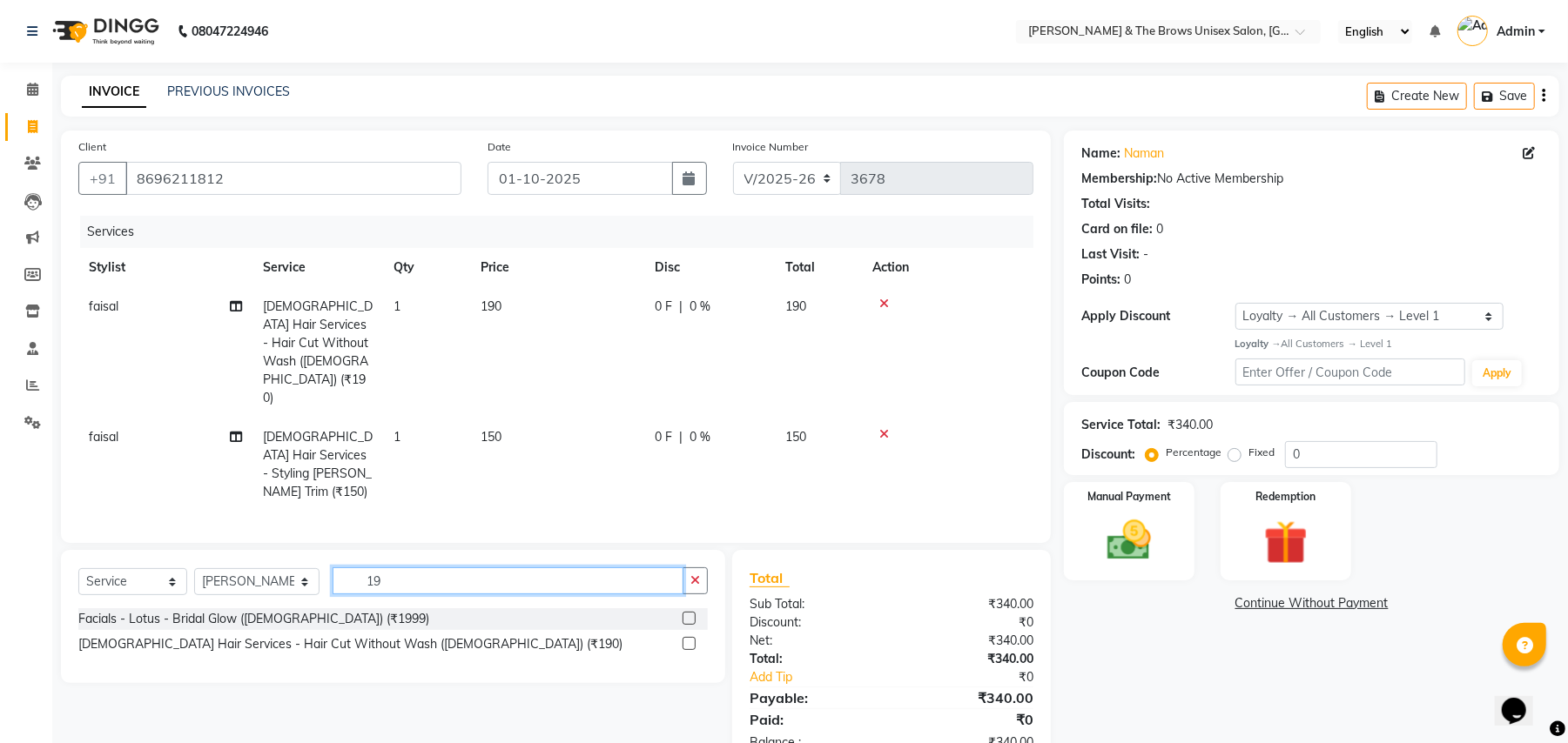
scroll to position [0, 0]
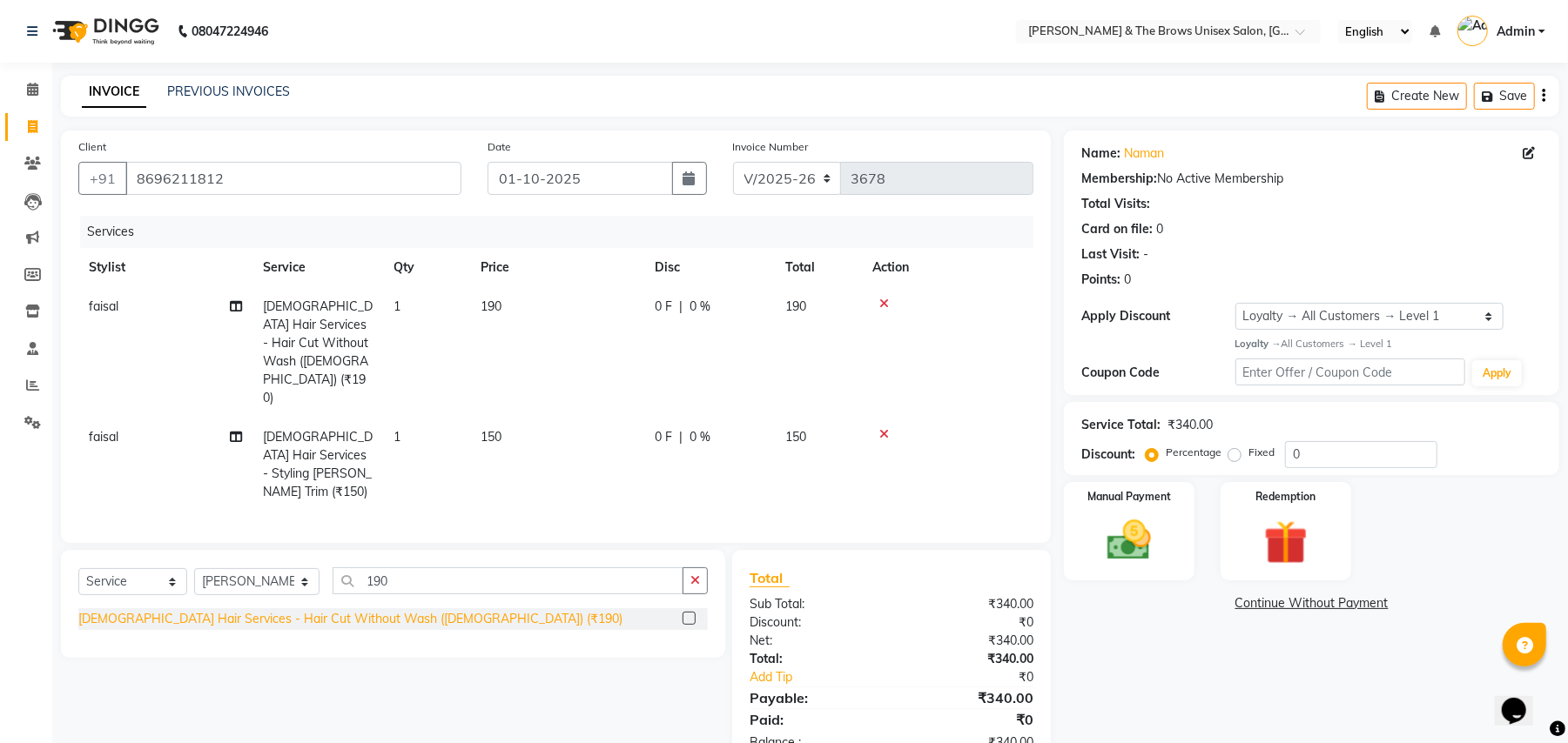
click at [385, 610] on div "Male Hair Services - Hair Cut Without Wash (Male) (₹190)" at bounding box center [350, 619] width 545 height 18
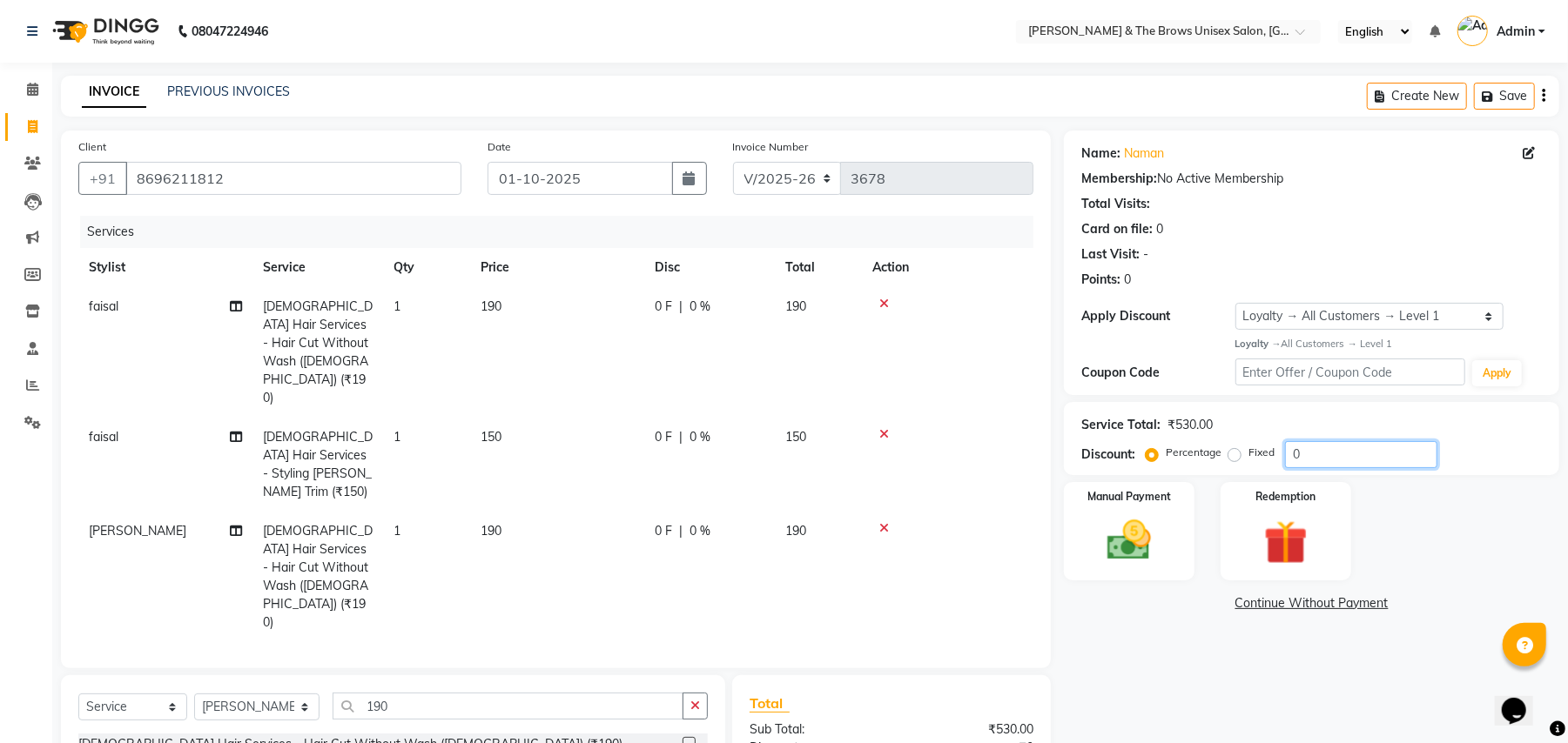
click at [1289, 453] on input "0" at bounding box center [1361, 455] width 152 height 27
click at [1167, 566] on div "Manual Payment" at bounding box center [1129, 532] width 136 height 102
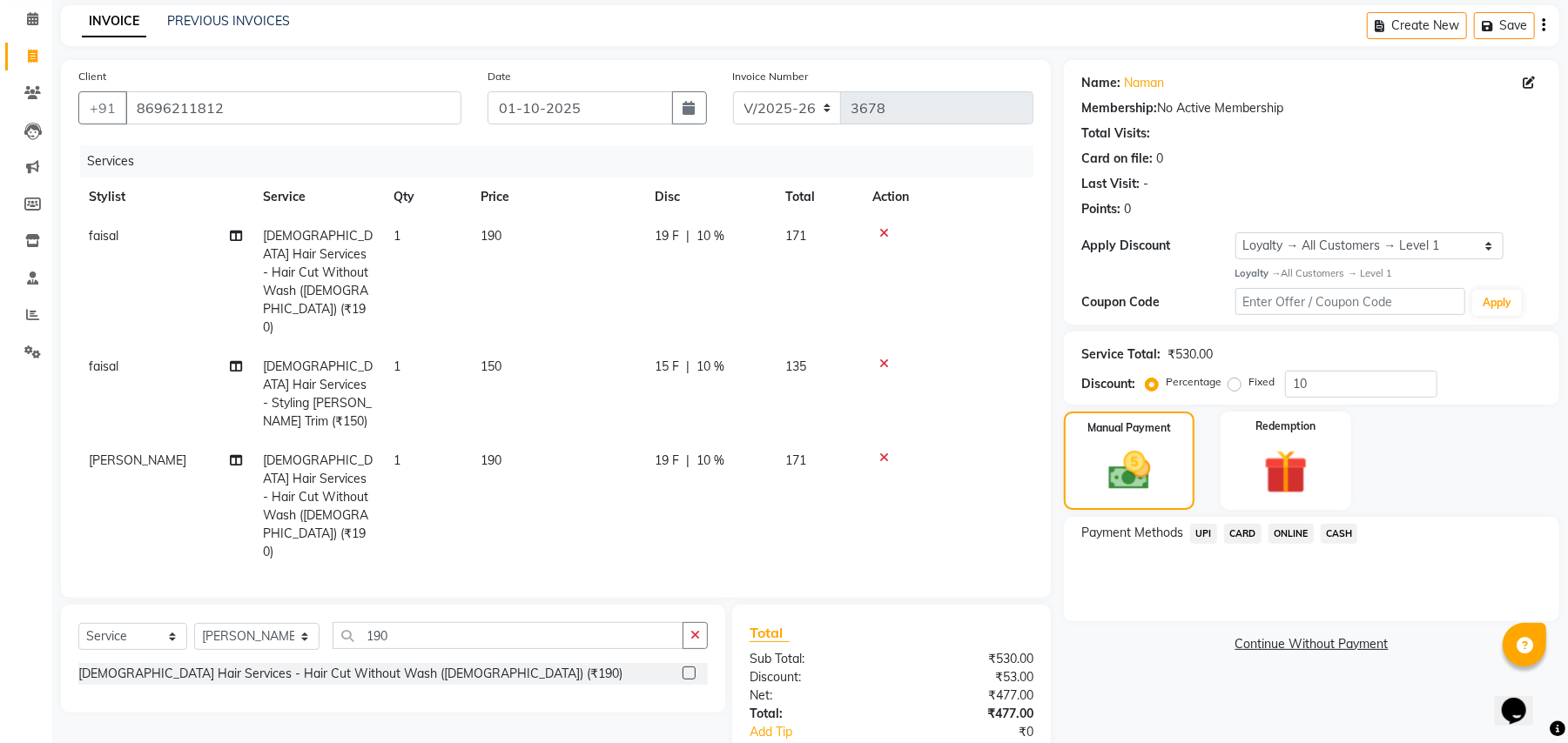
scroll to position [109, 0]
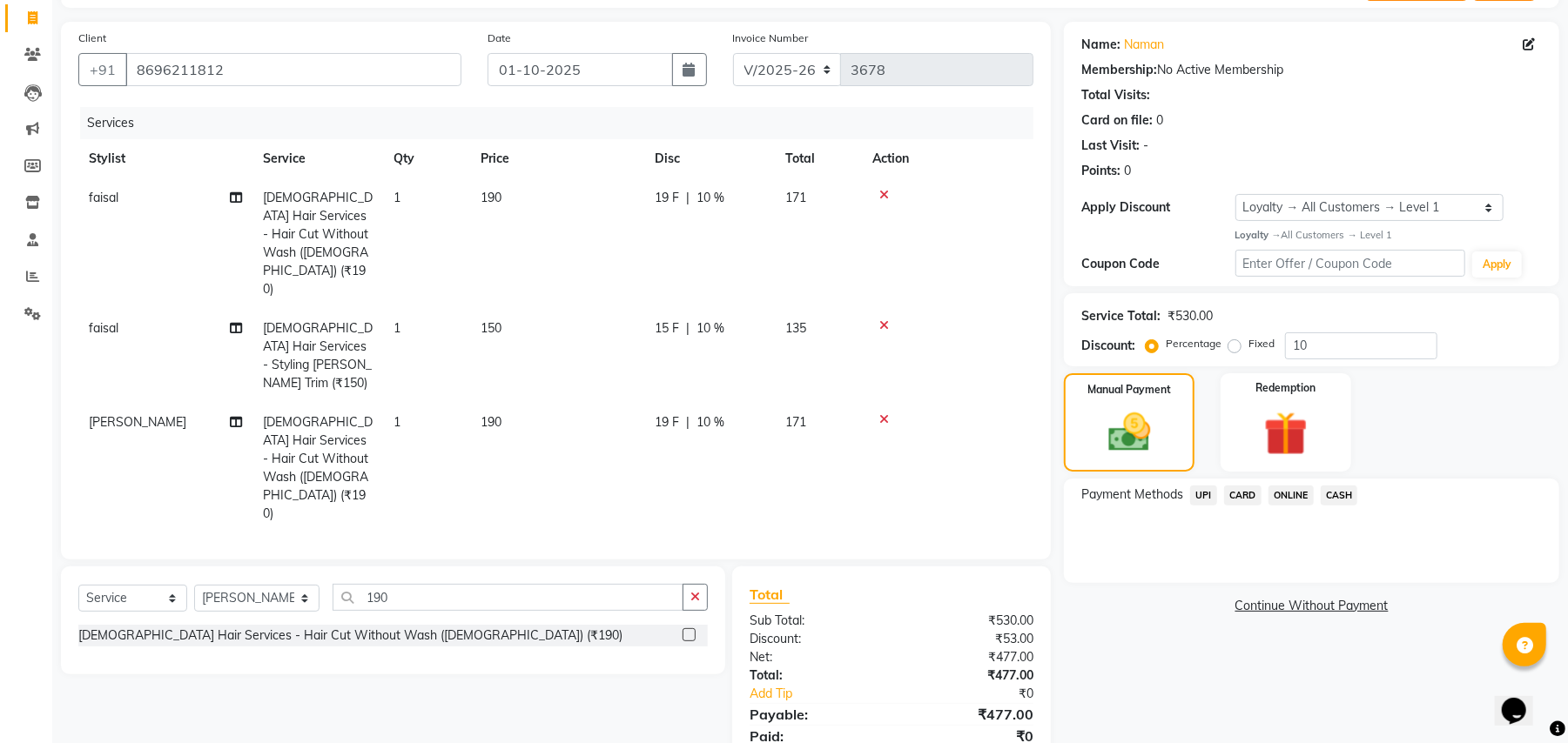
click at [1194, 494] on span "UPI" at bounding box center [1204, 495] width 27 height 20
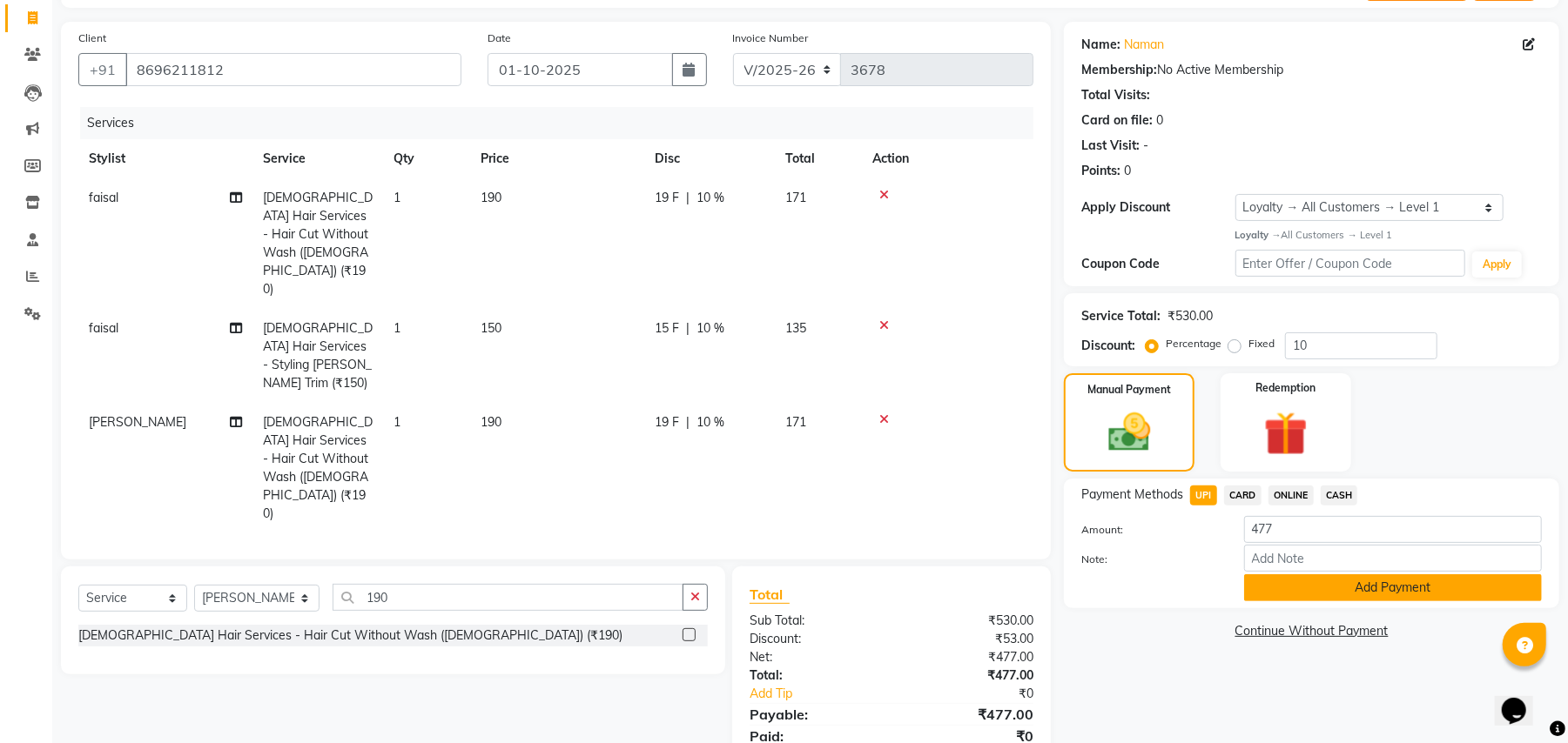
click at [1315, 581] on button "Add Payment" at bounding box center [1393, 588] width 298 height 27
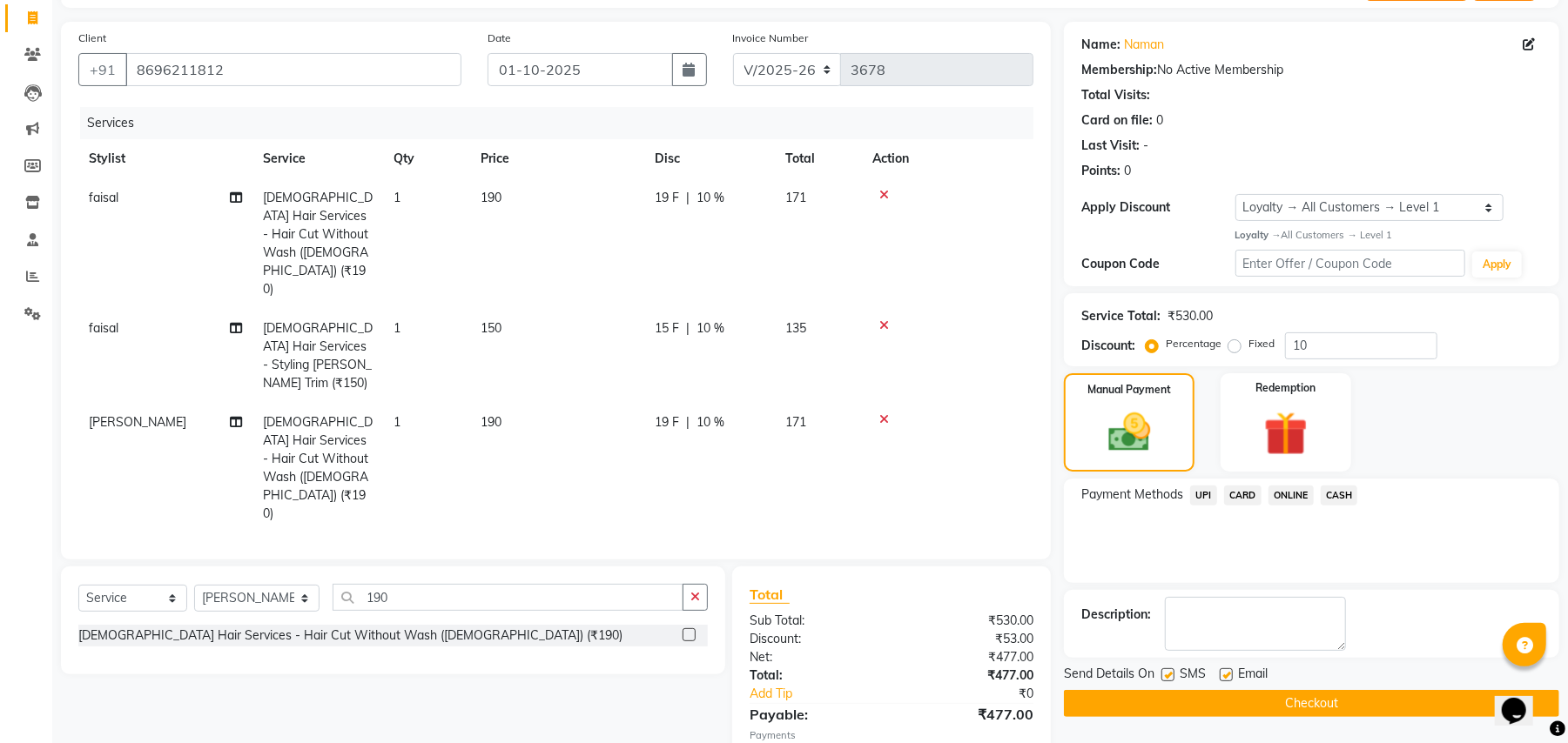
click at [1167, 671] on label at bounding box center [1168, 676] width 13 height 13
click at [1167, 671] on input "checkbox" at bounding box center [1167, 677] width 12 height 12
click at [1223, 703] on button "Checkout" at bounding box center [1312, 703] width 495 height 27
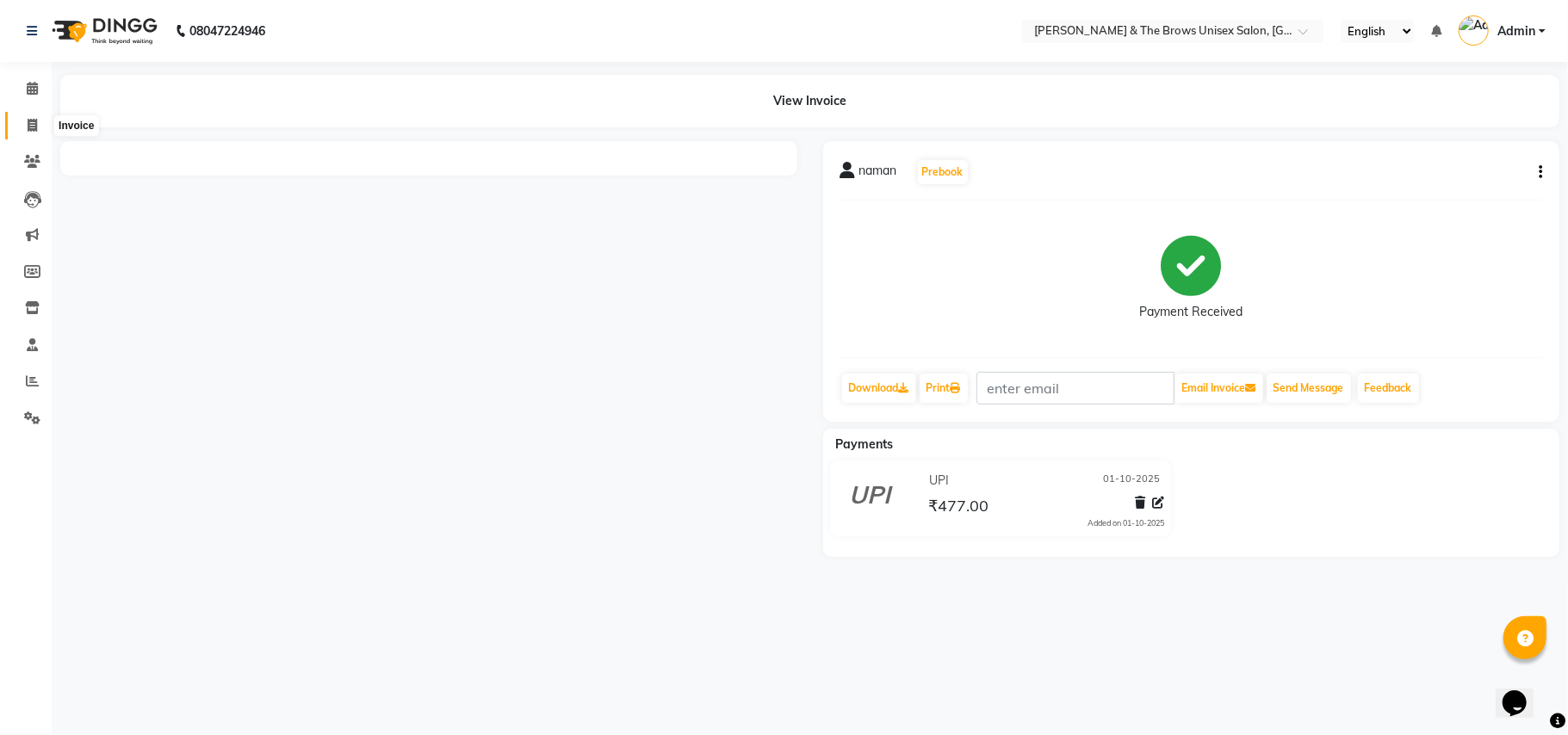
click at [28, 122] on icon at bounding box center [32, 126] width 10 height 13
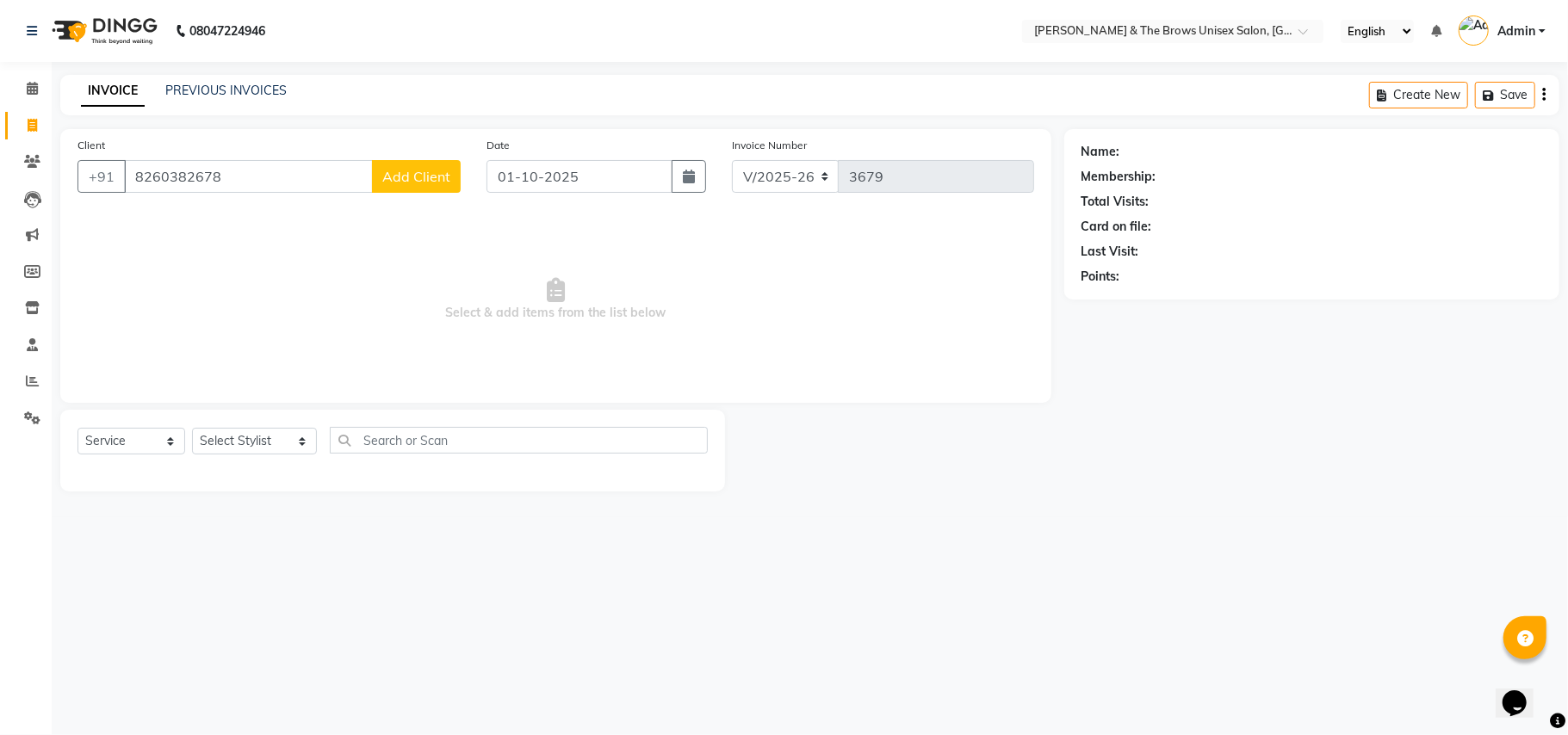
click at [425, 176] on span "Add Client" at bounding box center [416, 176] width 68 height 17
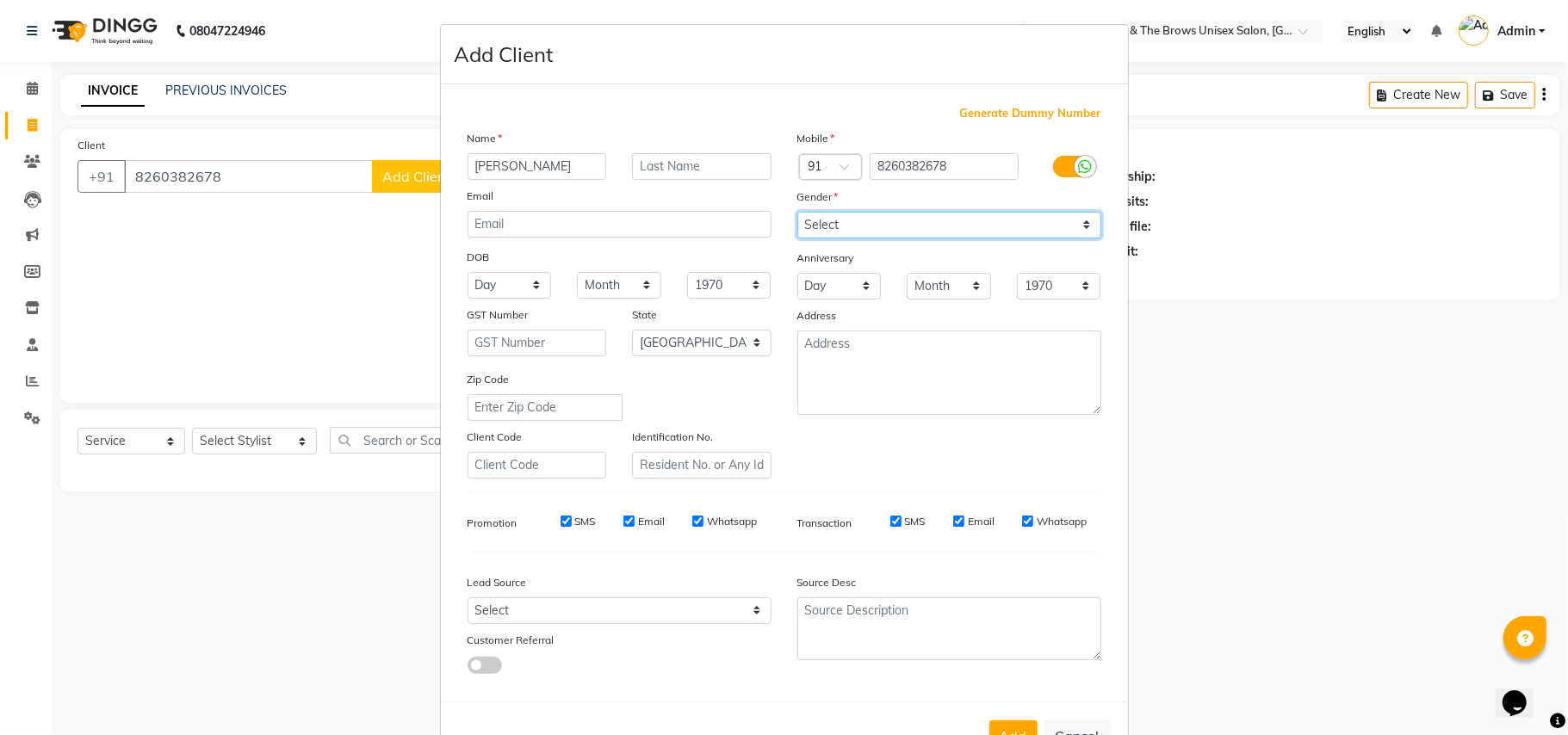
click at [1074, 222] on select "Select Male Female Other Prefer Not To Say" at bounding box center [949, 225] width 304 height 27
click at [798, 212] on select "Select Male Female Other Prefer Not To Say" at bounding box center [949, 225] width 304 height 27
click at [1008, 727] on button "Add" at bounding box center [1013, 736] width 49 height 31
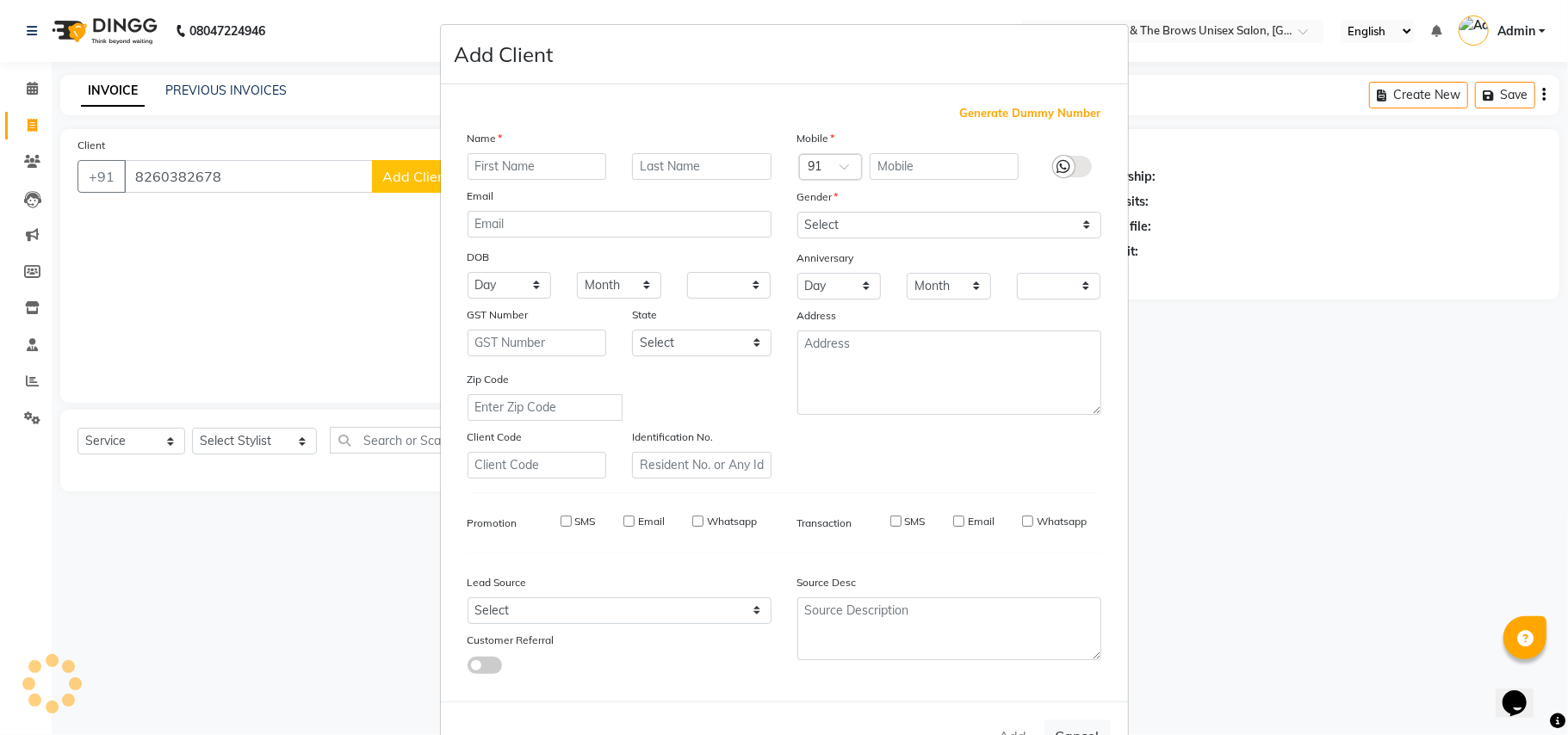
click at [270, 535] on ngb-modal-window "Add Client Generate Dummy Number Name Email DOB Day 01 02 03 04 05 06 07 08 09 …" at bounding box center [784, 367] width 1568 height 735
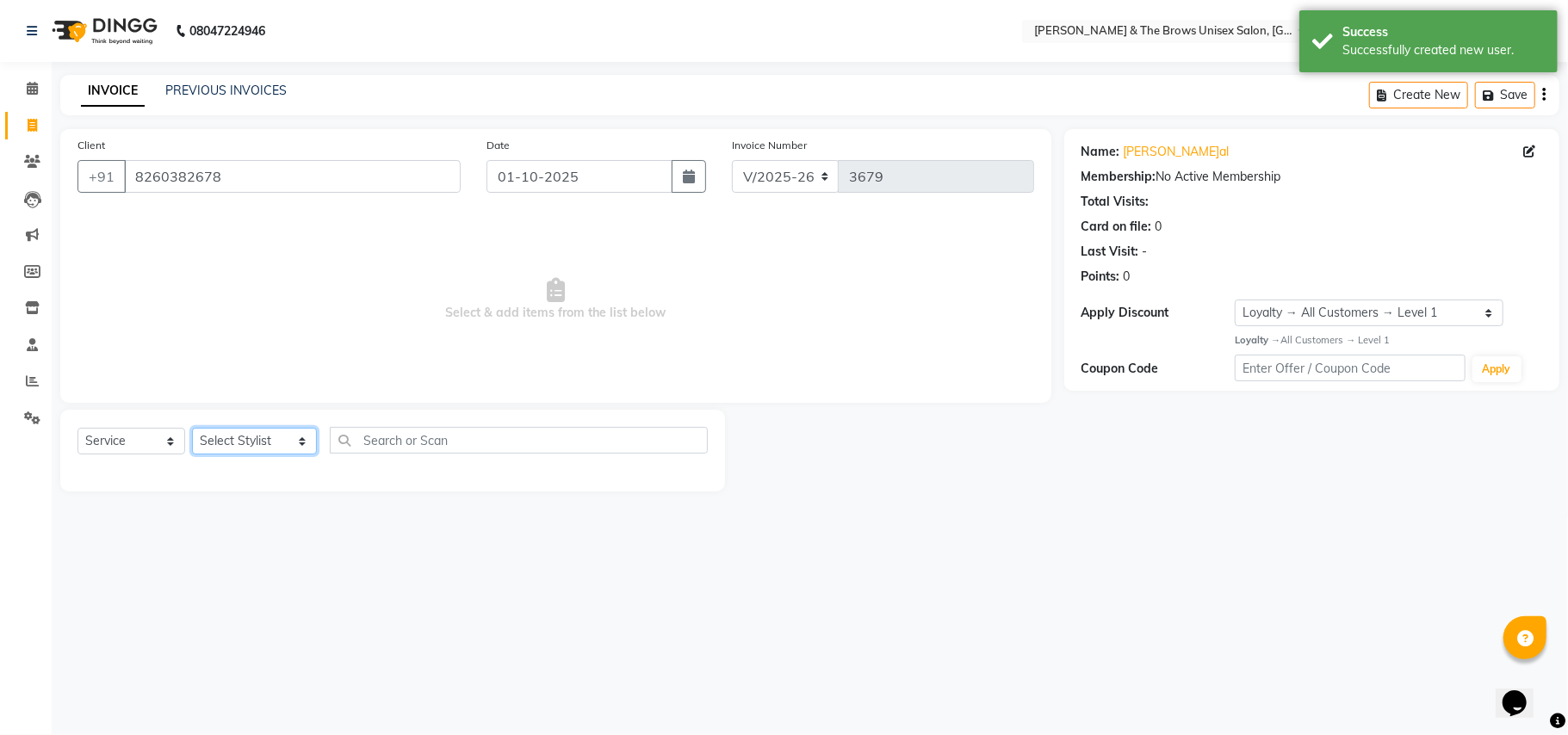
click at [282, 442] on select "Select Stylist Aamir faisal manager padma Pallavi Rehan Sameer Shalini ma'am ow…" at bounding box center [254, 441] width 125 height 27
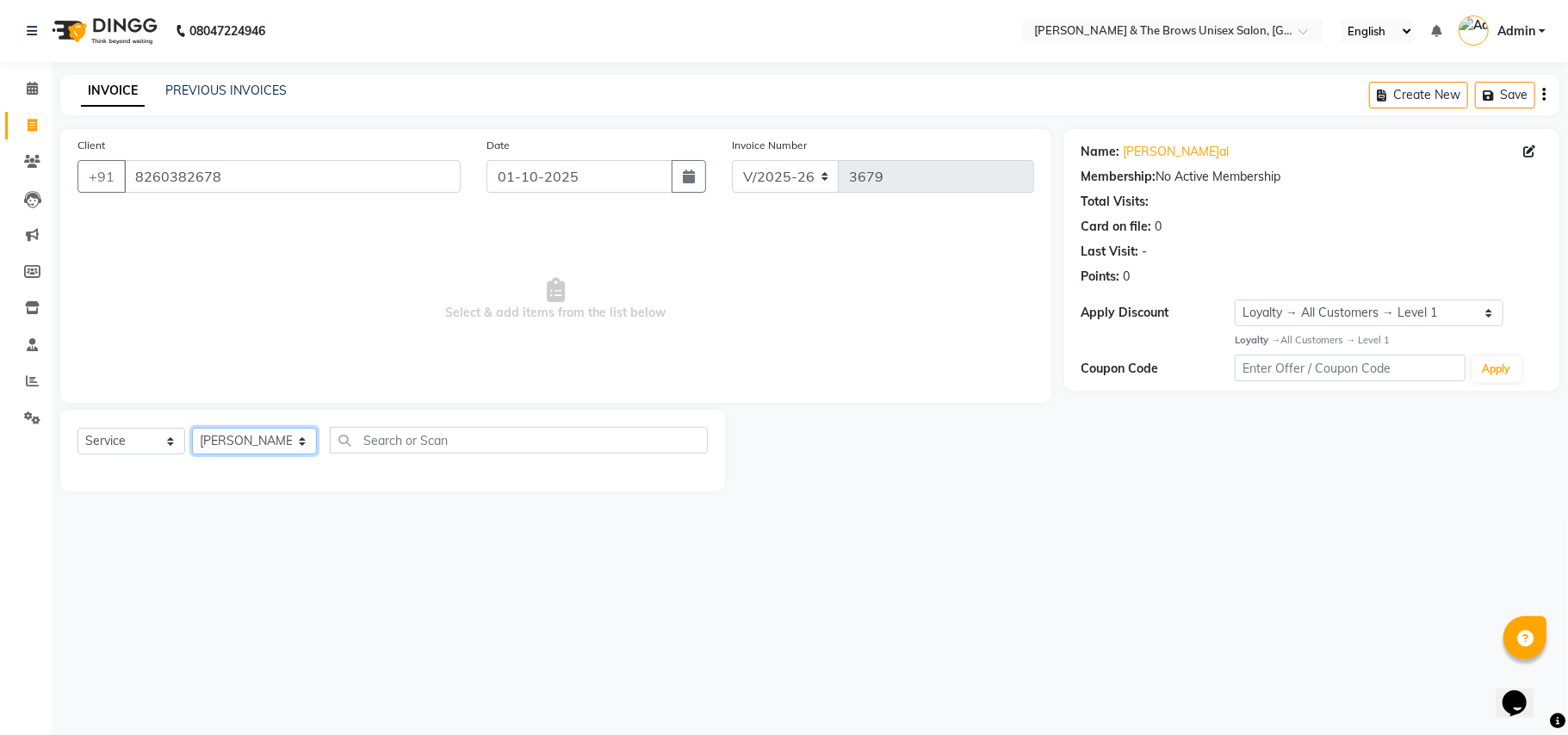
click at [192, 428] on select "Select Stylist Aamir faisal manager padma Pallavi Rehan Sameer Shalini ma'am ow…" at bounding box center [254, 441] width 125 height 27
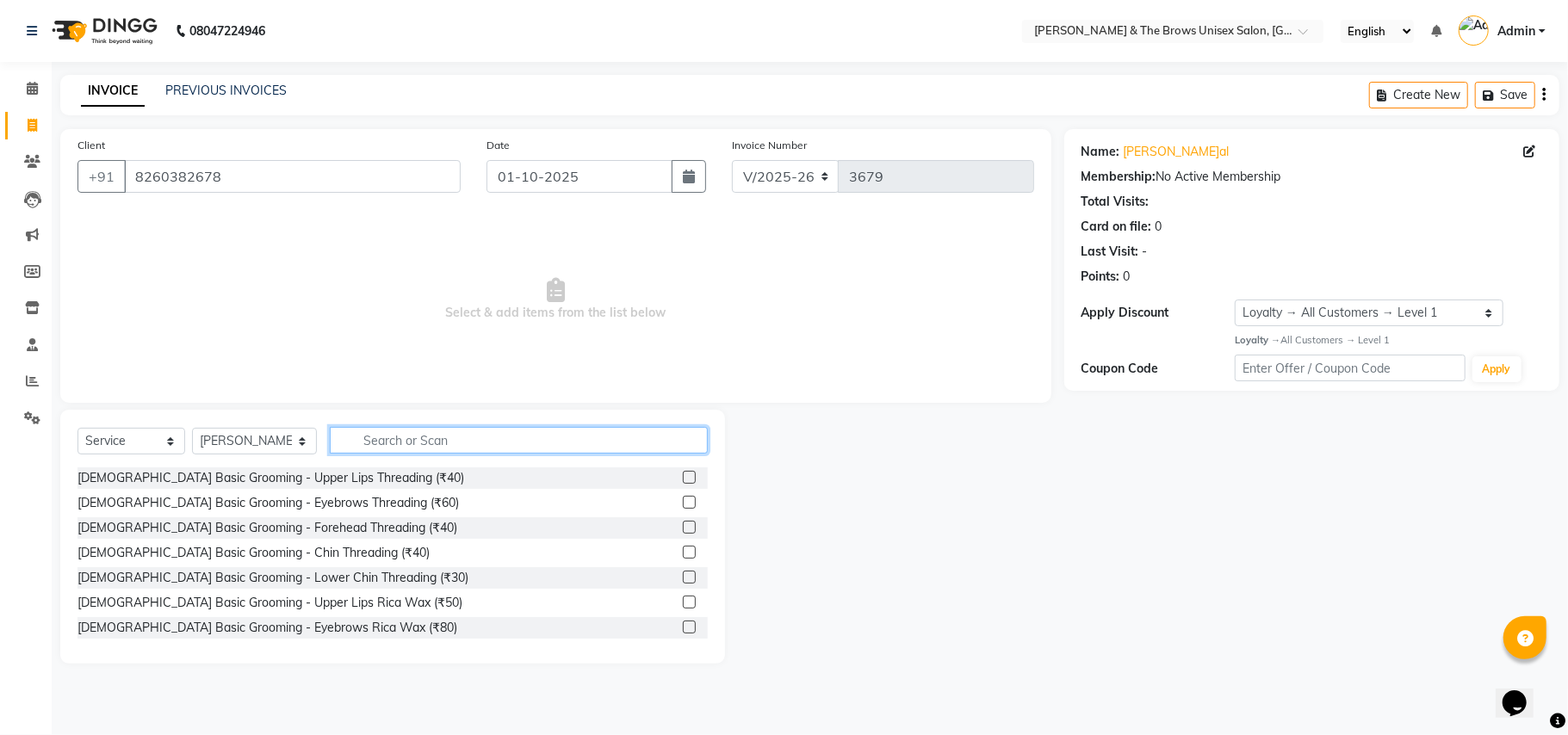
click at [352, 436] on input "text" at bounding box center [519, 440] width 378 height 27
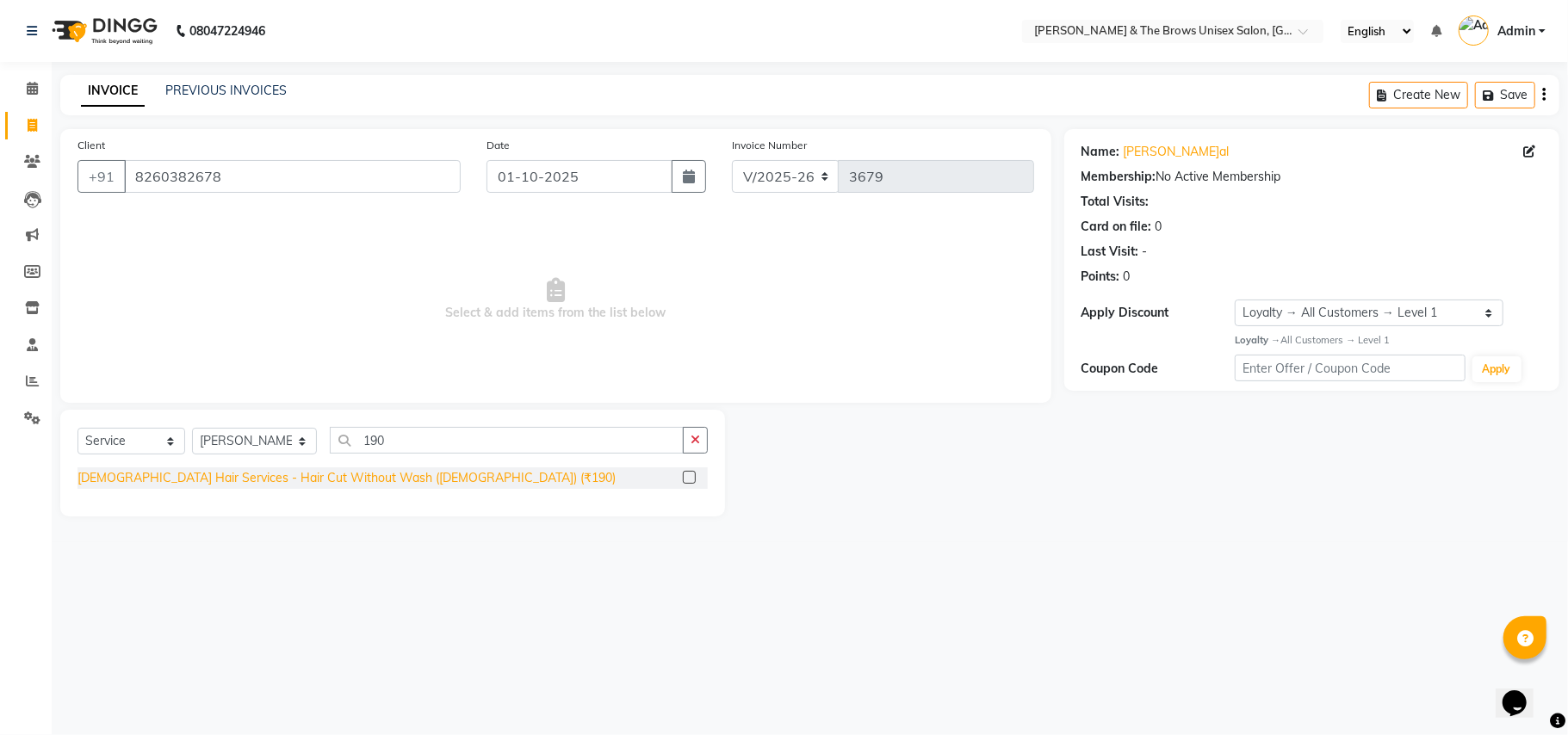
click at [339, 474] on div "Male Hair Services - Hair Cut Without Wash (Male) (₹190)" at bounding box center [346, 478] width 539 height 18
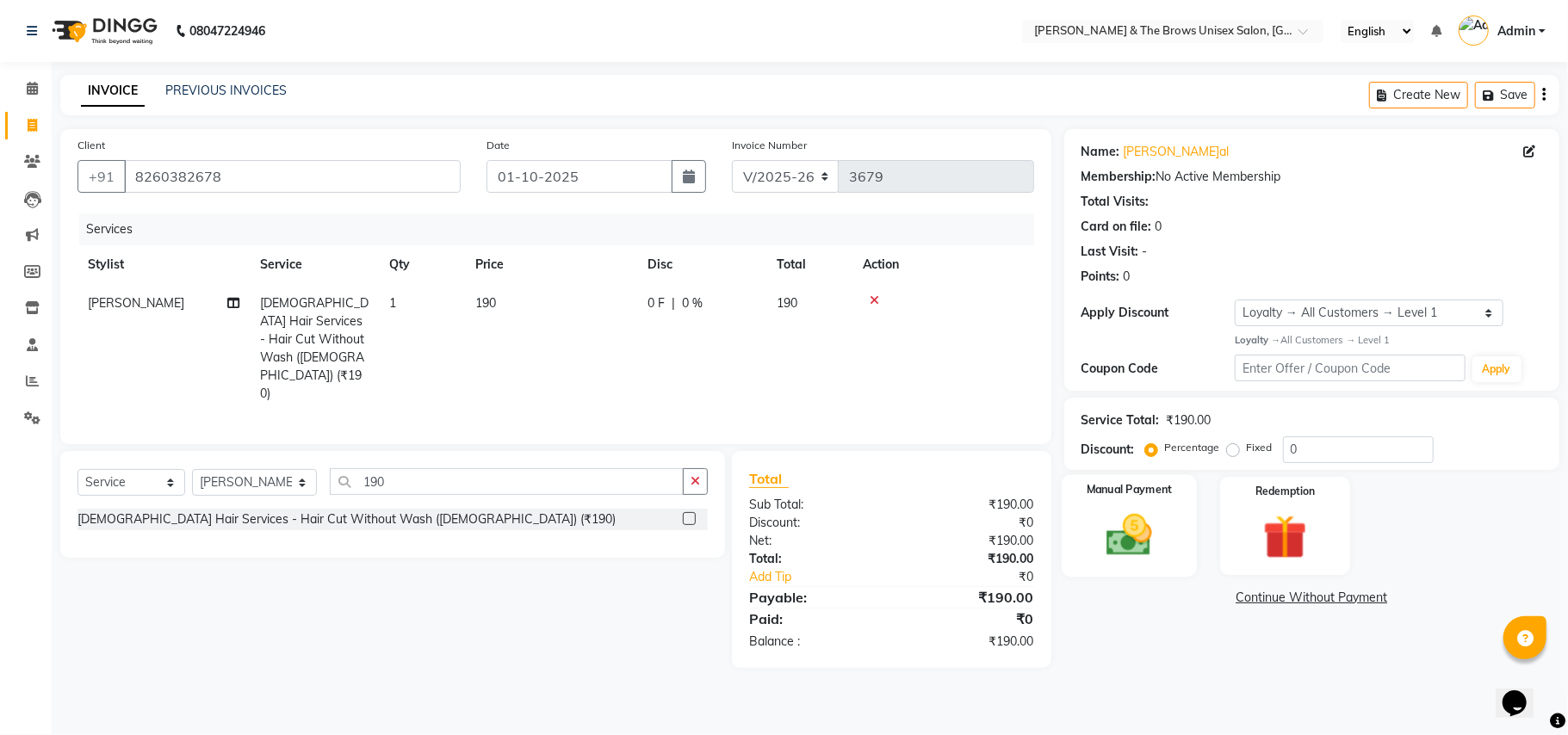
click at [1161, 556] on img at bounding box center [1129, 536] width 75 height 53
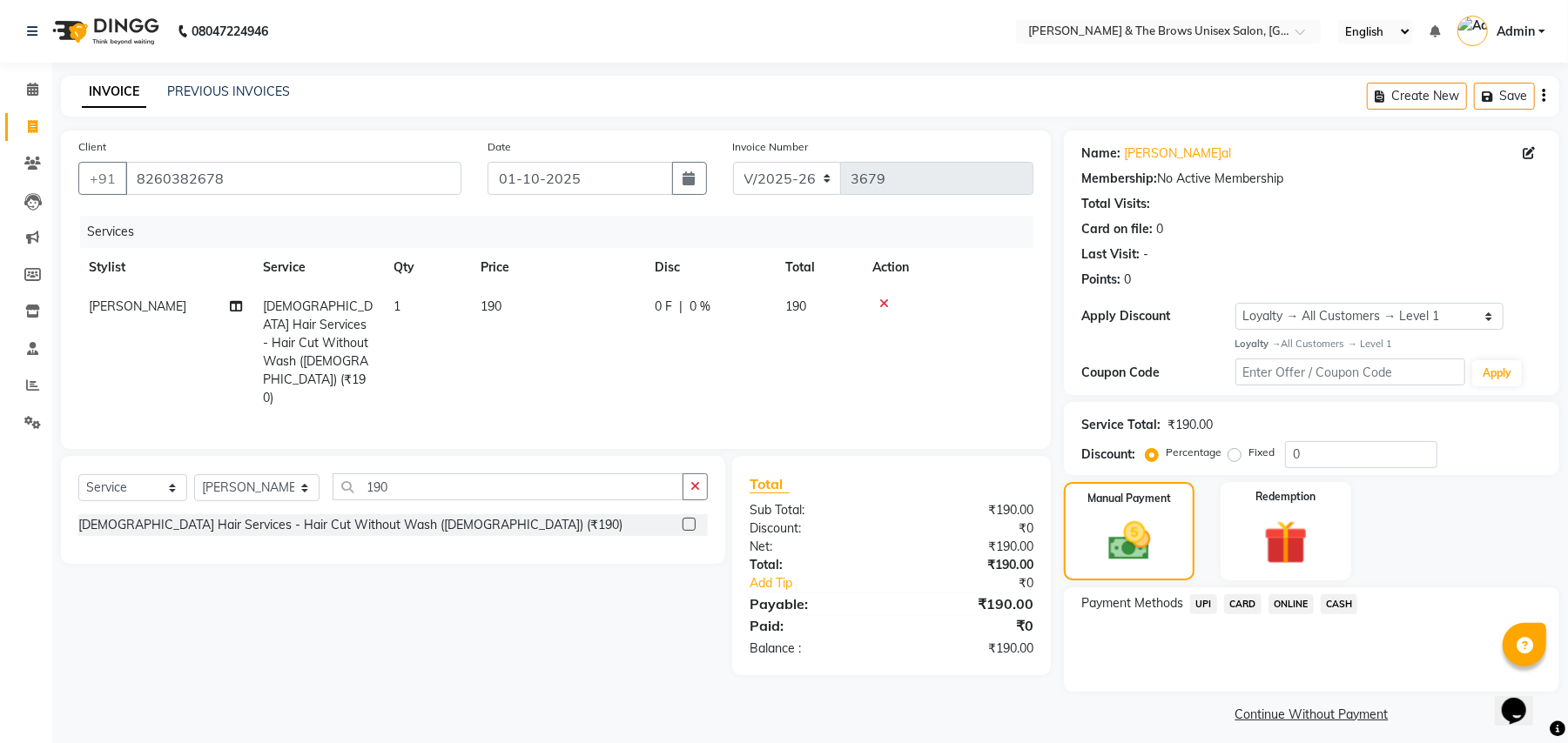
click at [1205, 604] on span "UPI" at bounding box center [1204, 604] width 27 height 20
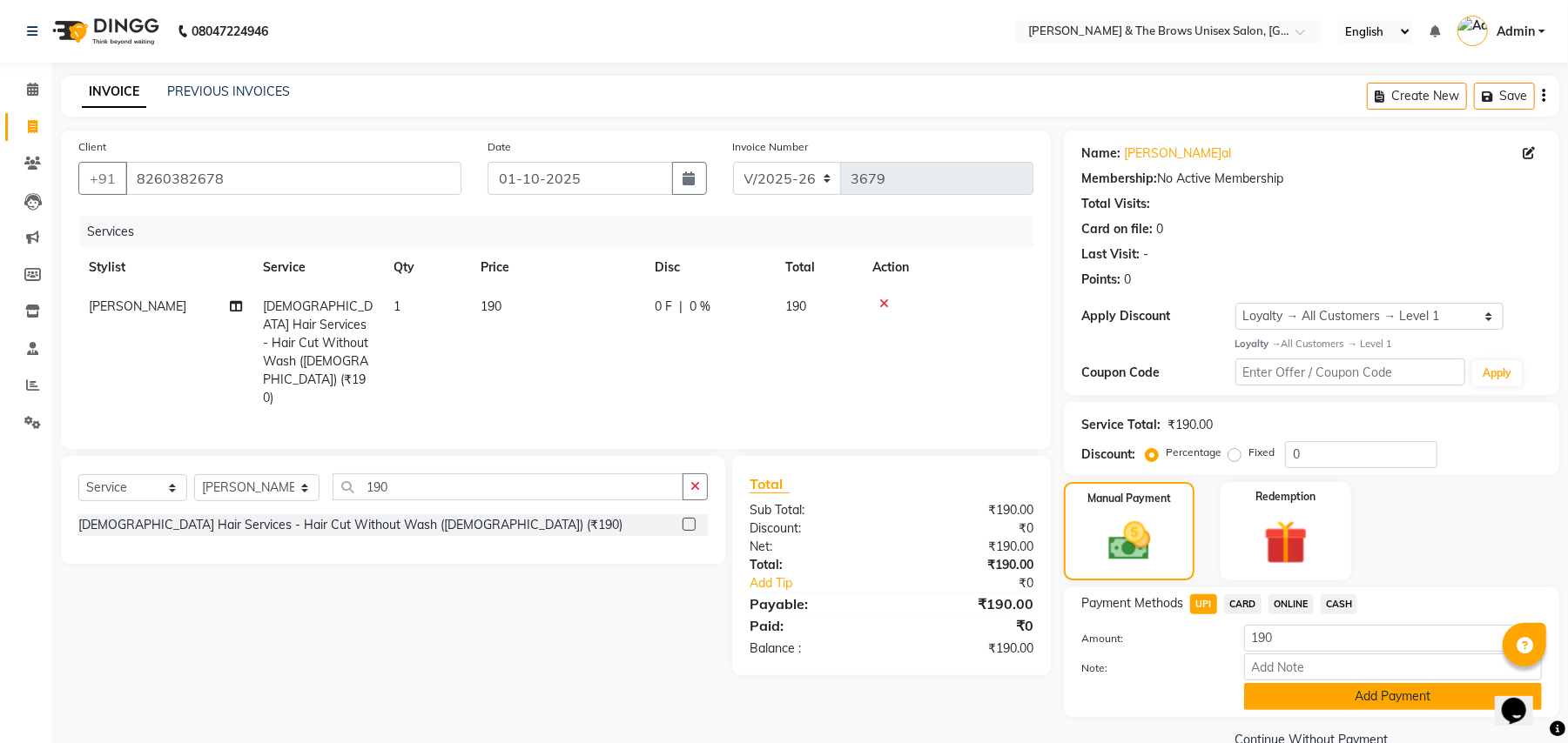
click at [1341, 702] on button "Add Payment" at bounding box center [1393, 697] width 298 height 27
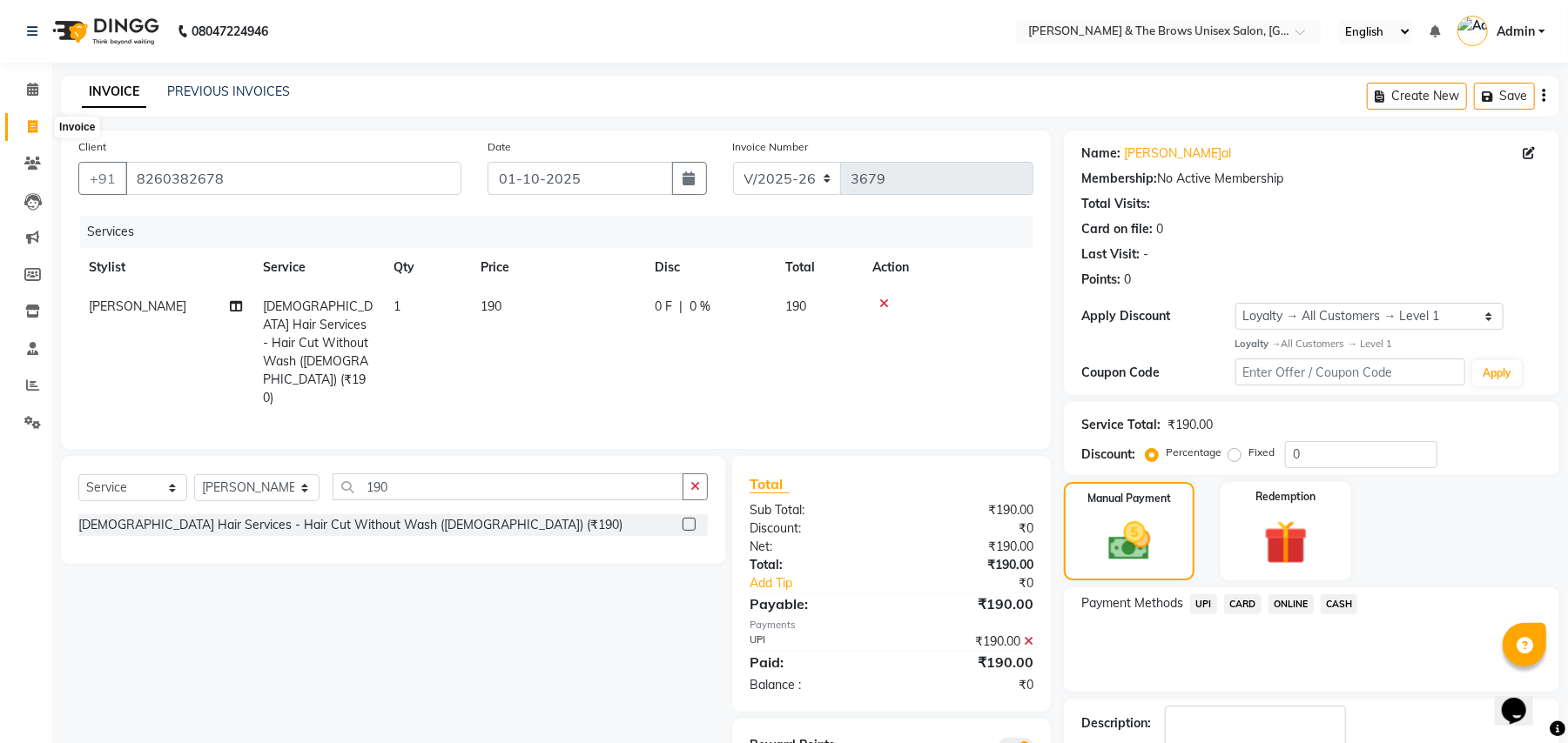
click at [32, 125] on icon at bounding box center [33, 127] width 10 height 13
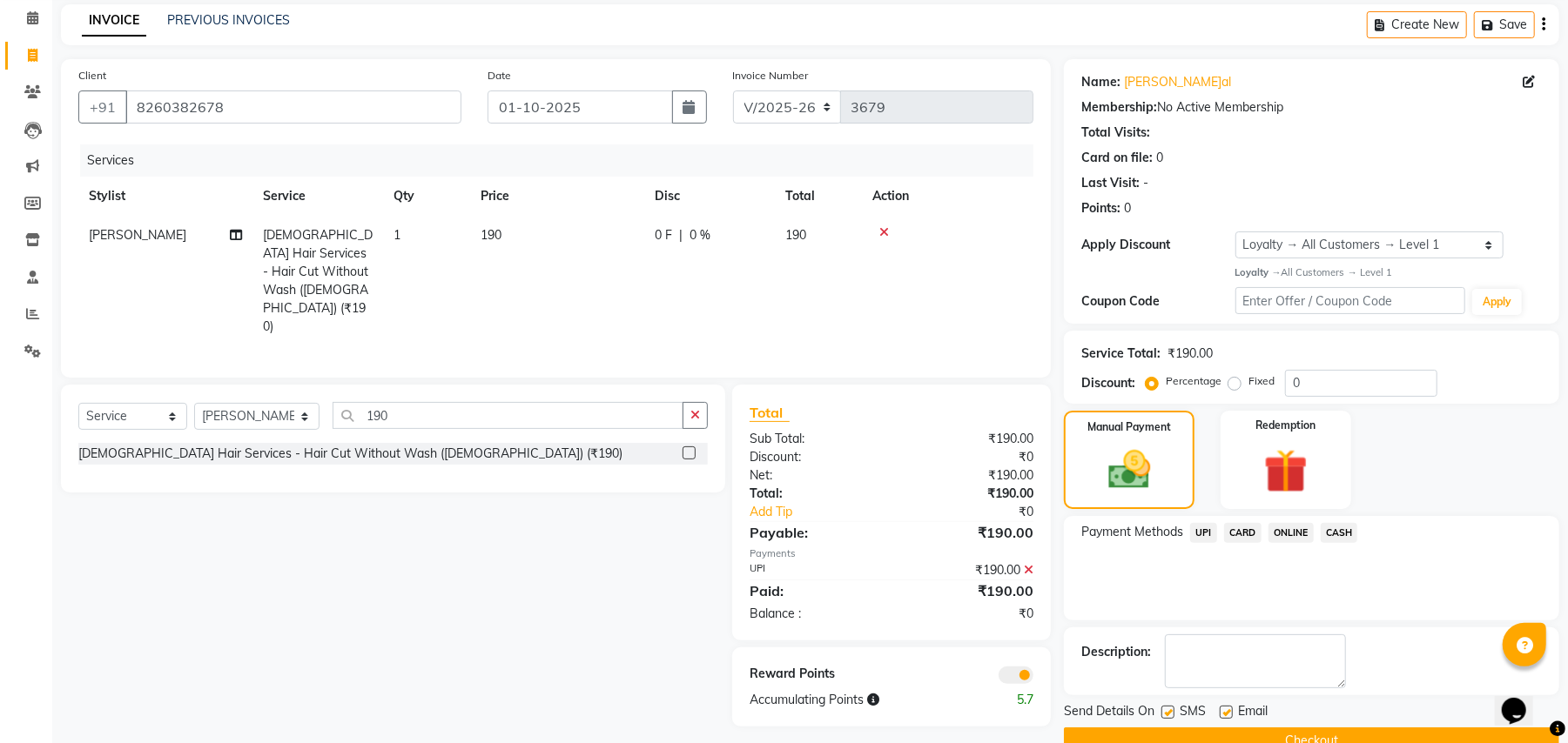
scroll to position [110, 0]
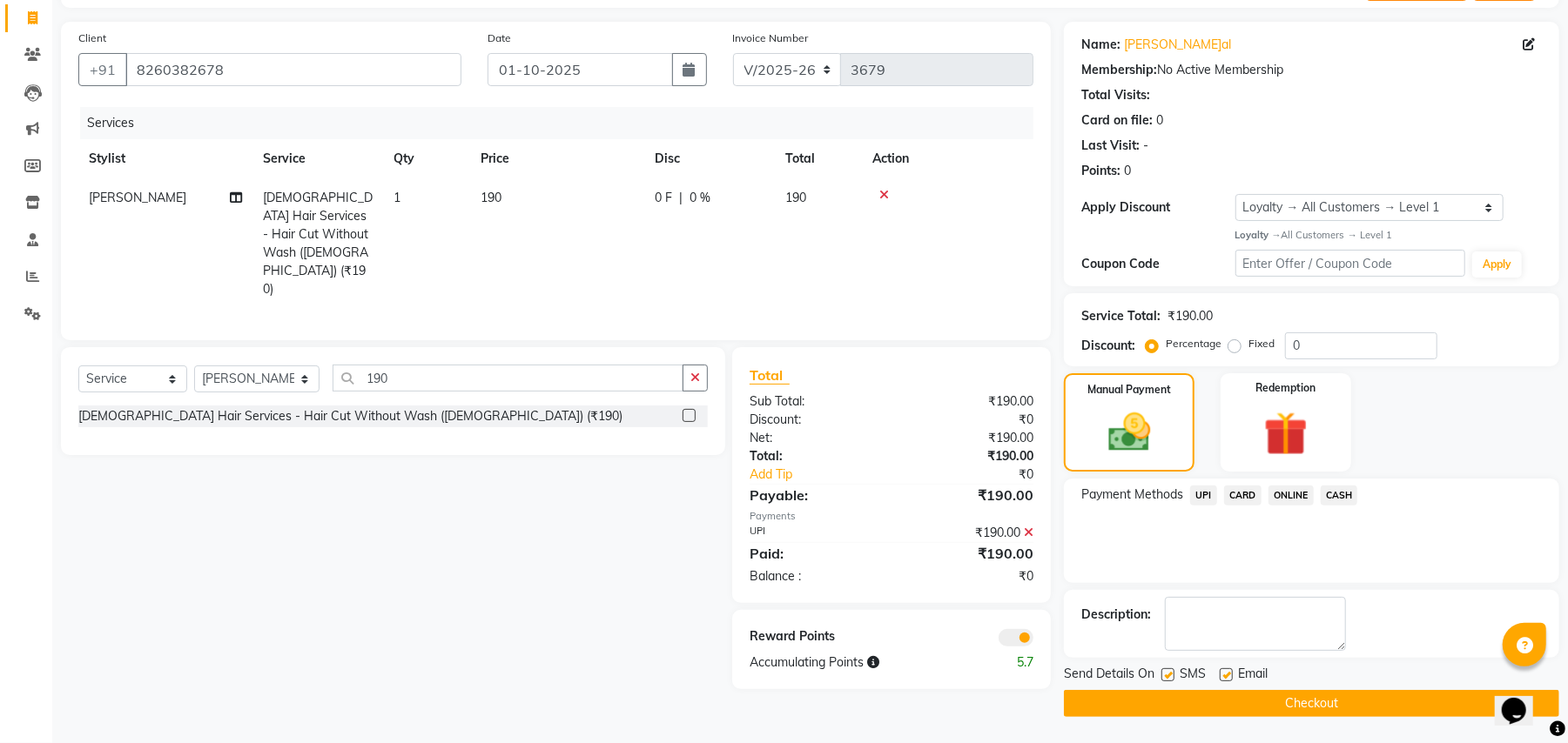
click at [1203, 495] on span "UPI" at bounding box center [1204, 495] width 27 height 20
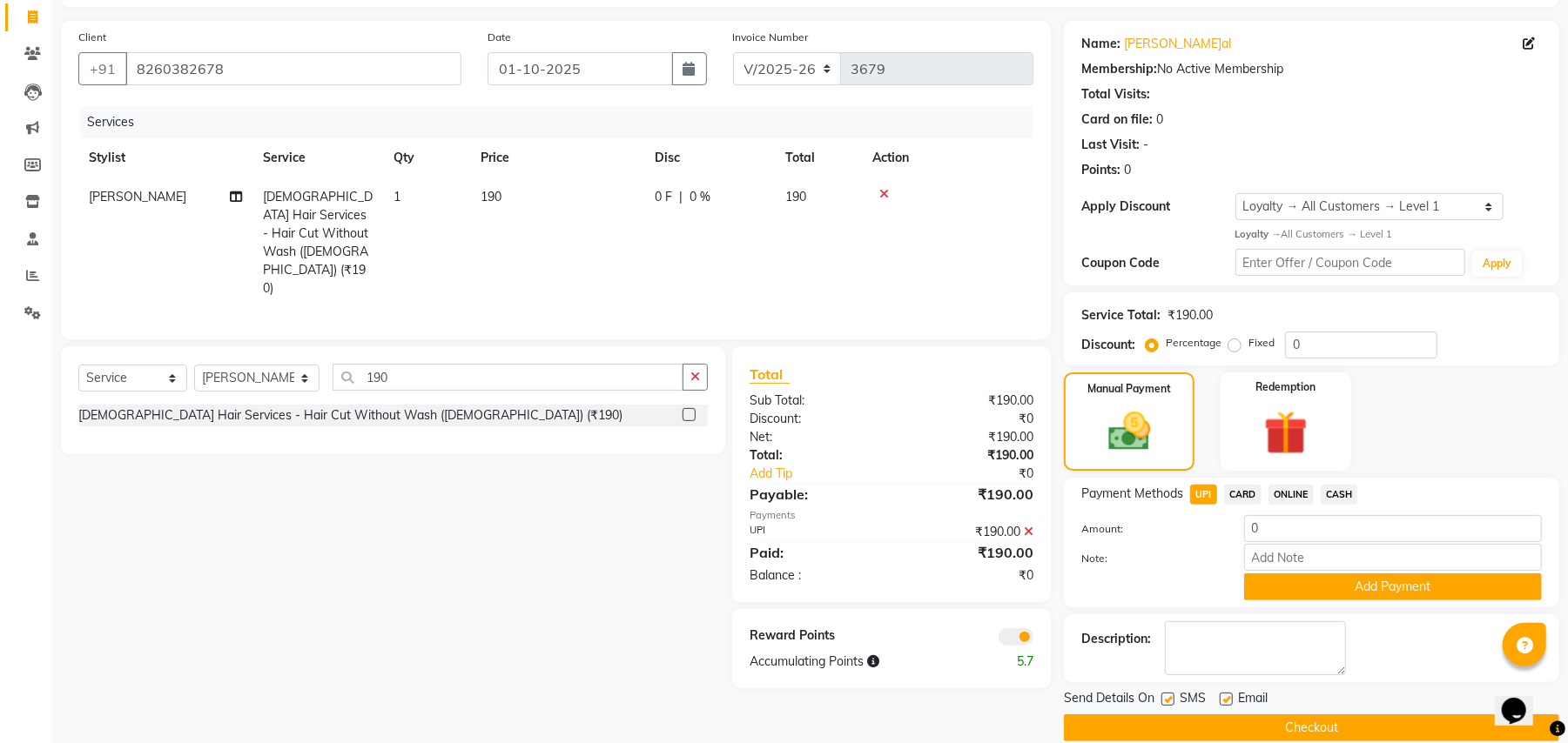
click at [1025, 526] on icon at bounding box center [1028, 532] width 10 height 13
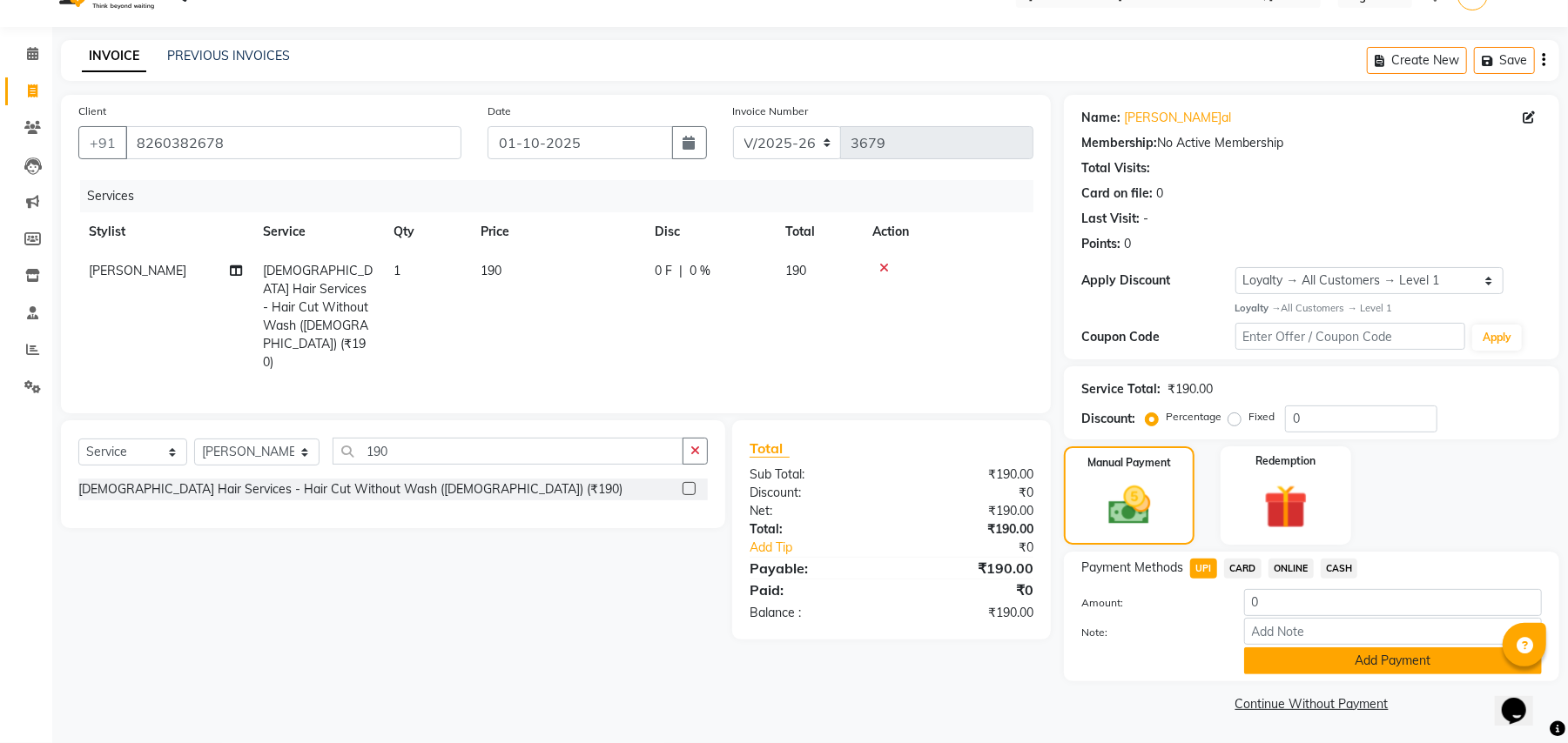
click at [1296, 660] on button "Add Payment" at bounding box center [1393, 661] width 298 height 27
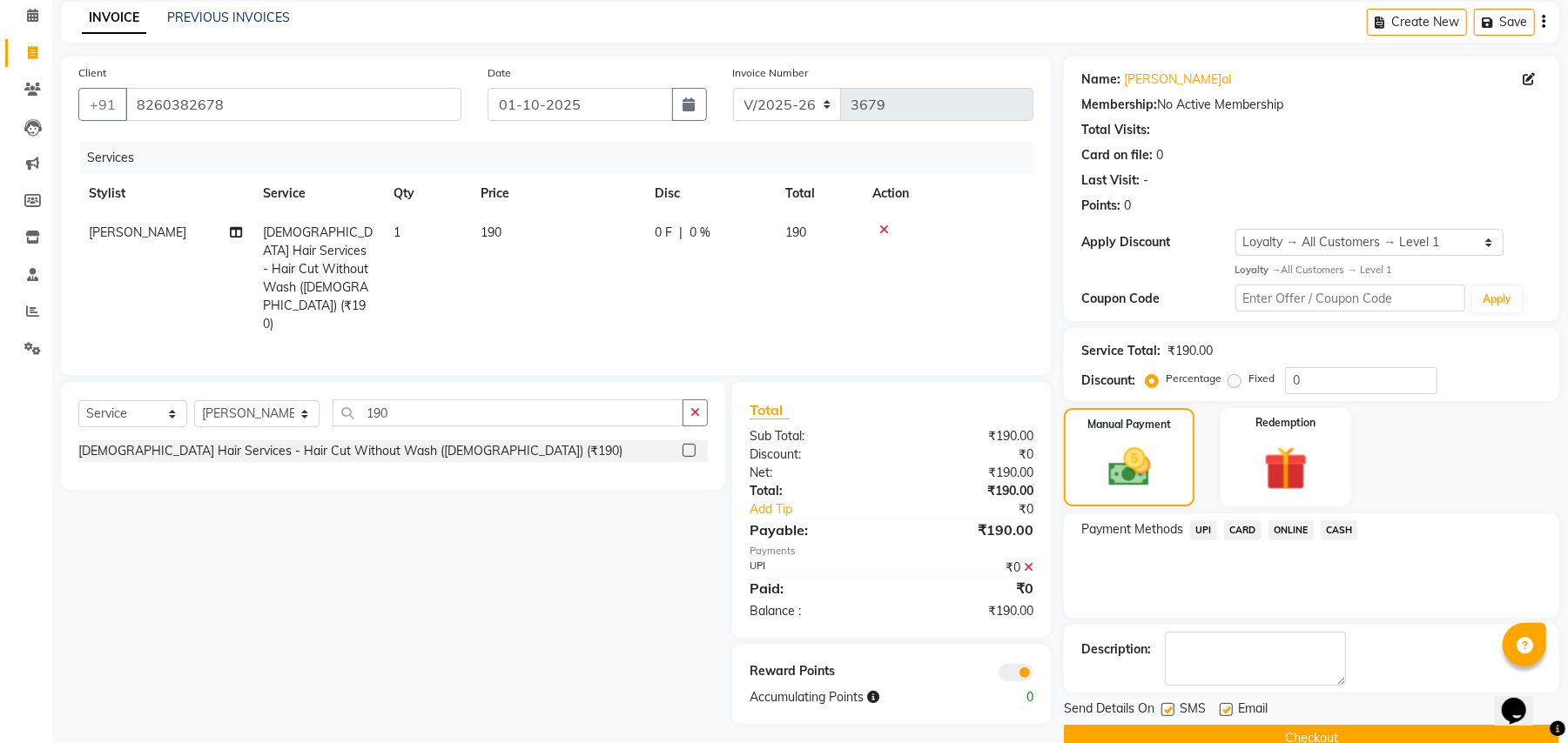
scroll to position [110, 0]
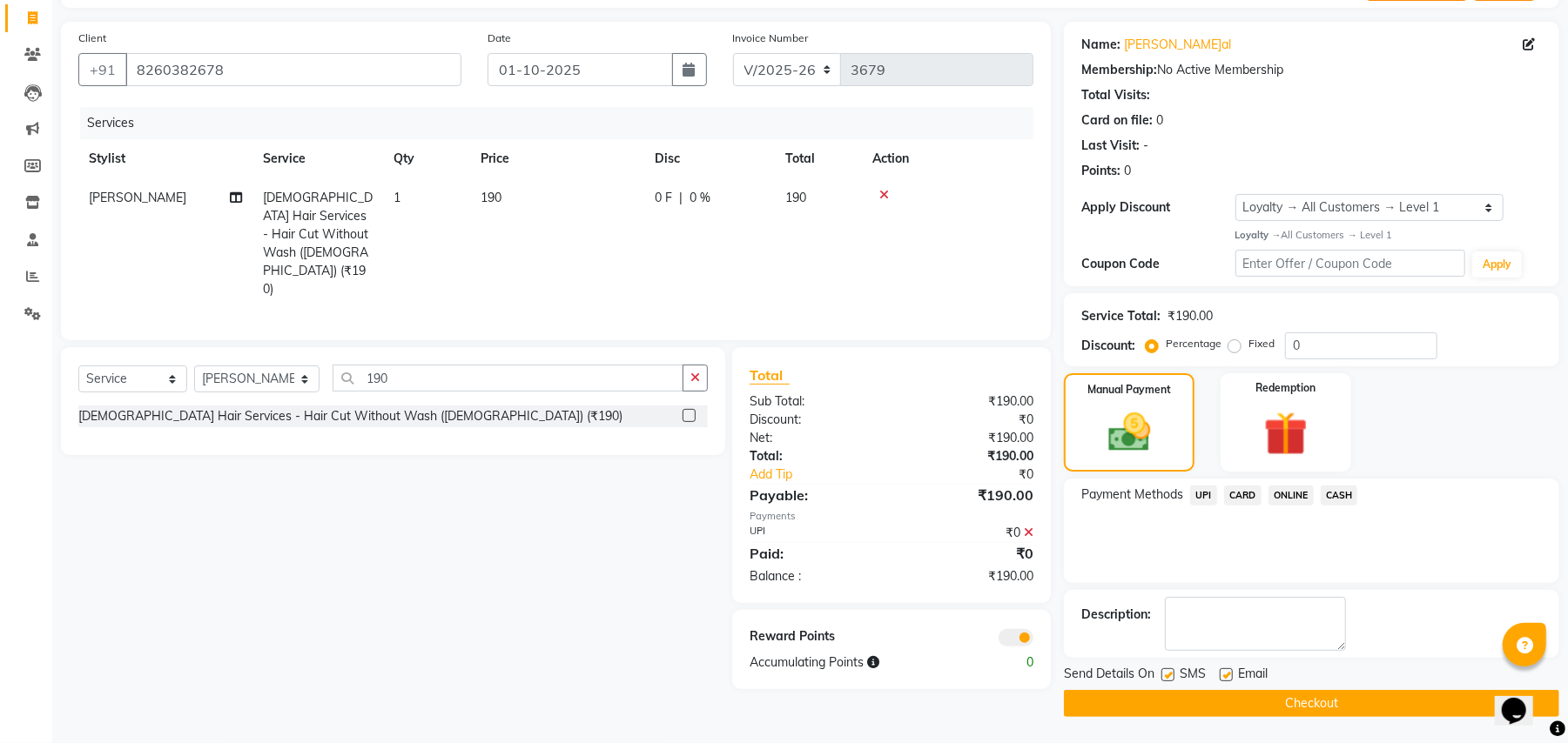
click at [1167, 673] on label at bounding box center [1168, 676] width 13 height 13
click at [1167, 673] on input "checkbox" at bounding box center [1167, 677] width 12 height 12
click at [1230, 698] on button "Checkout" at bounding box center [1312, 703] width 495 height 27
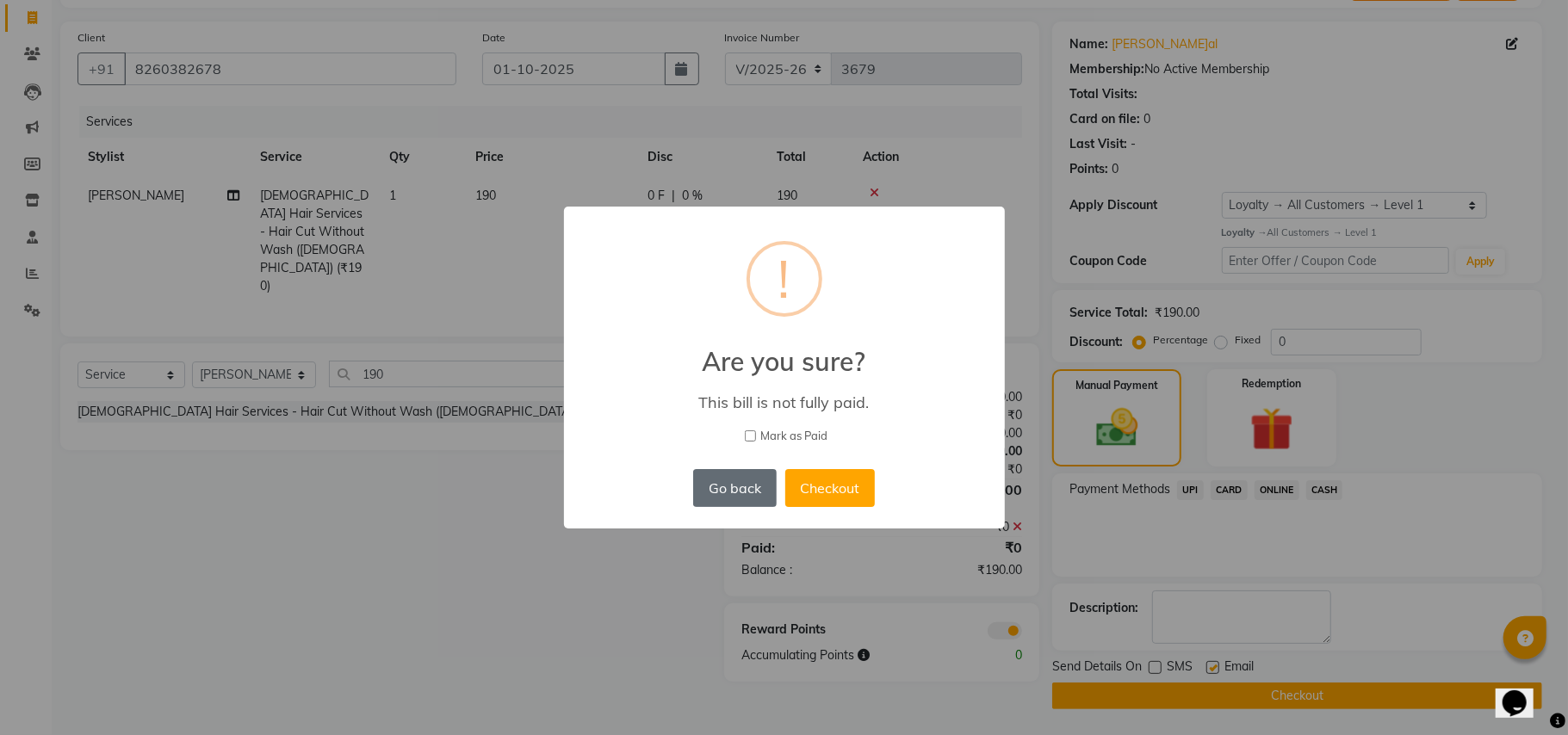
drag, startPoint x: 732, startPoint y: 487, endPoint x: 775, endPoint y: 503, distance: 45.9
click at [735, 495] on button "Go back" at bounding box center [734, 488] width 83 height 38
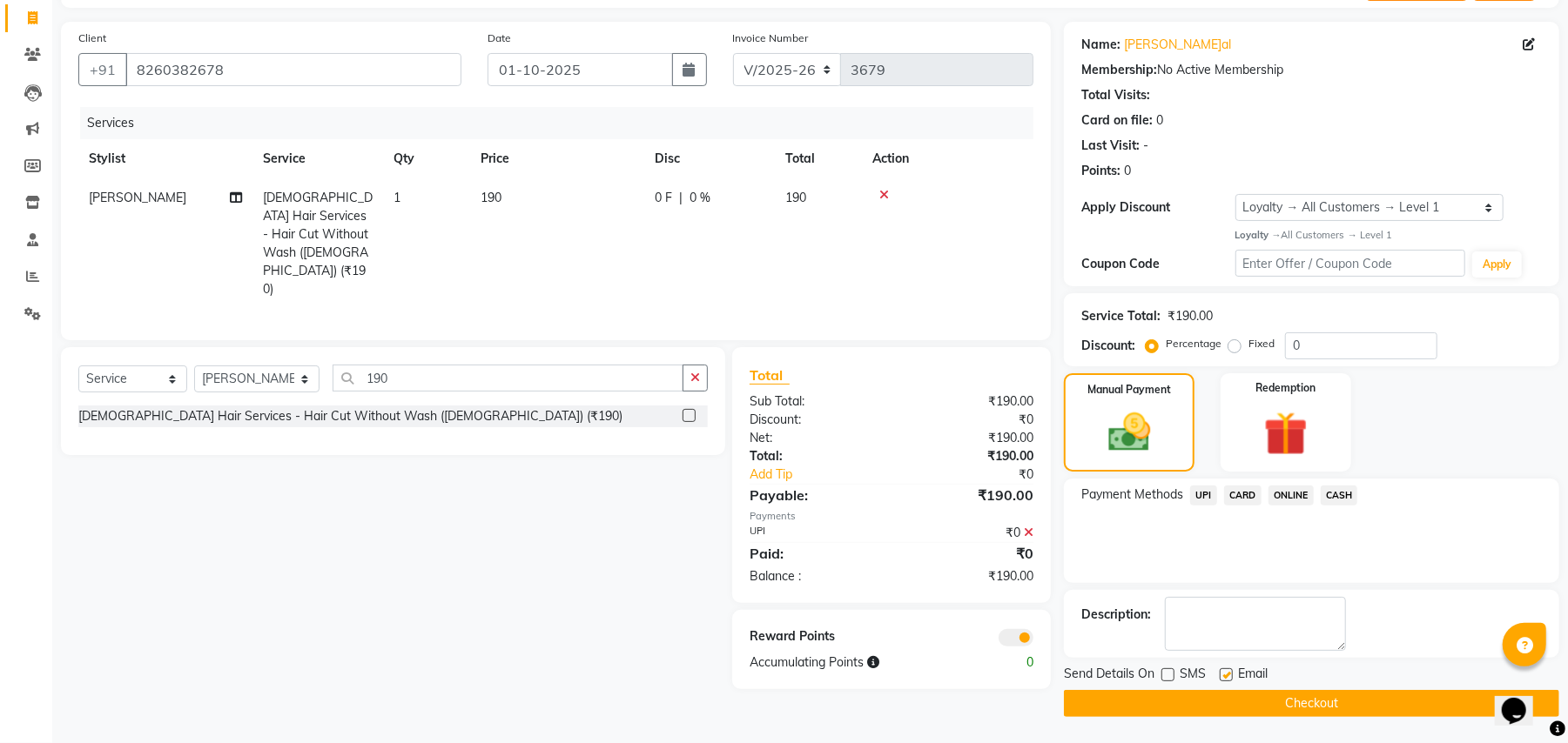
click at [1029, 527] on icon at bounding box center [1028, 533] width 10 height 13
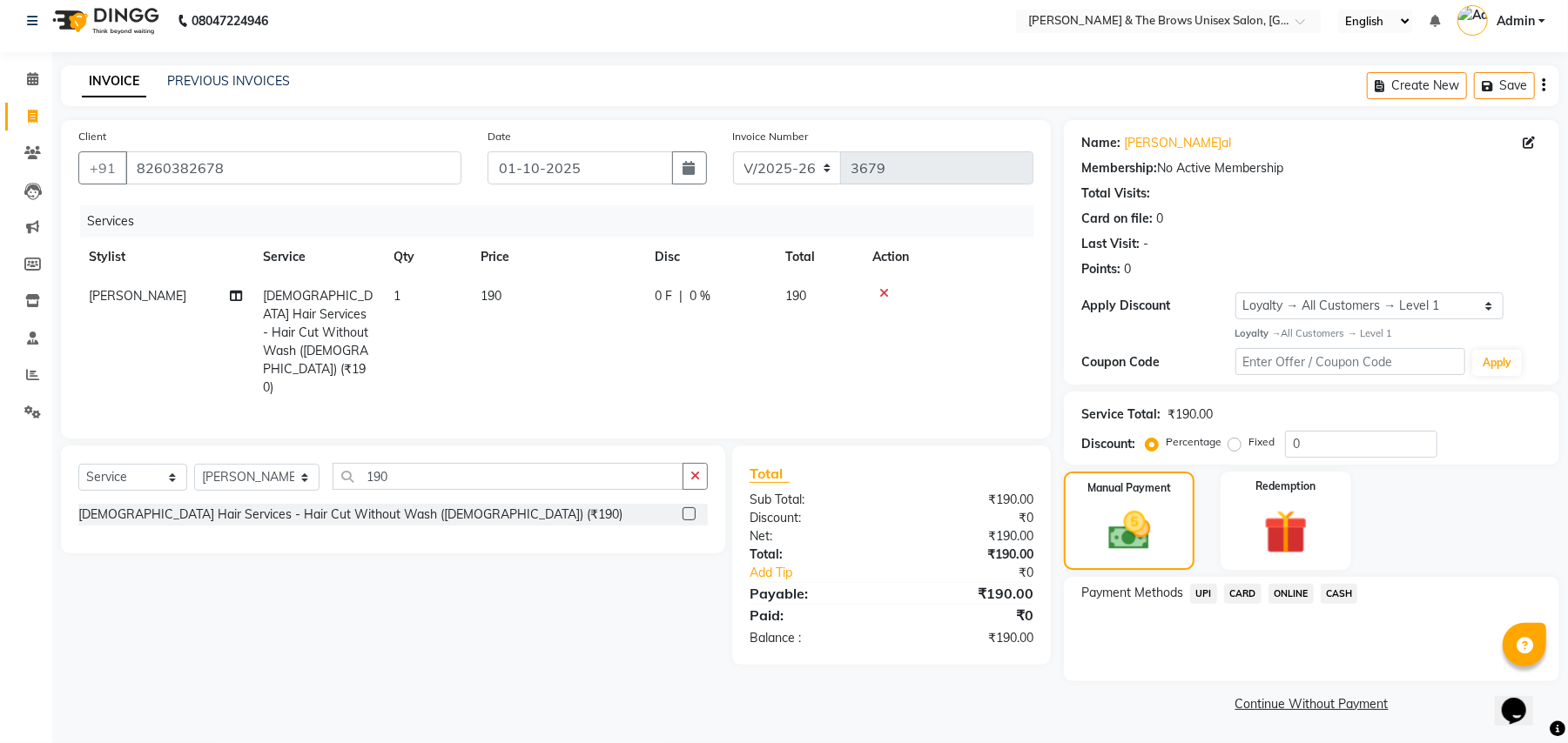
scroll to position [11, 0]
click at [1205, 594] on span "UPI" at bounding box center [1204, 594] width 27 height 20
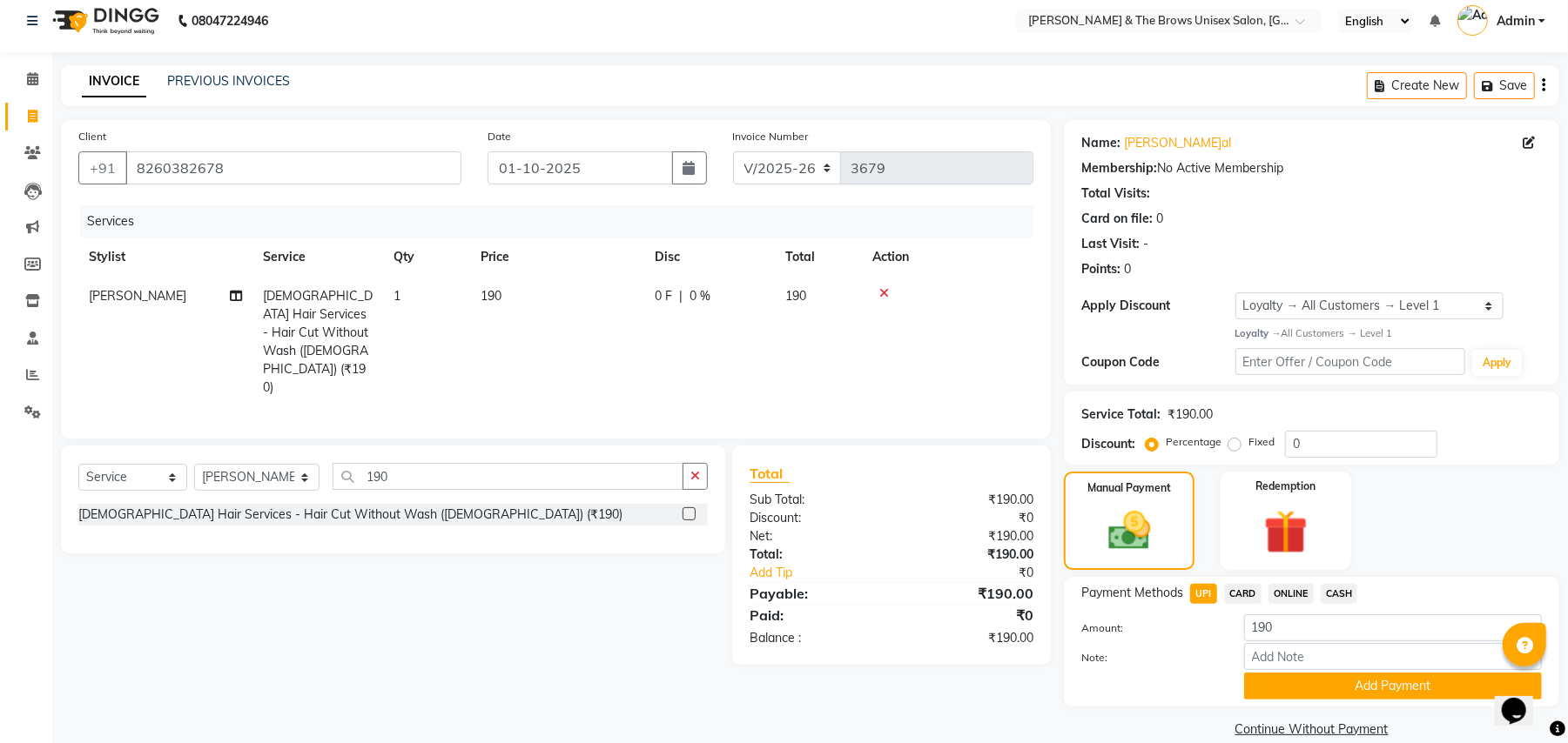
scroll to position [36, 0]
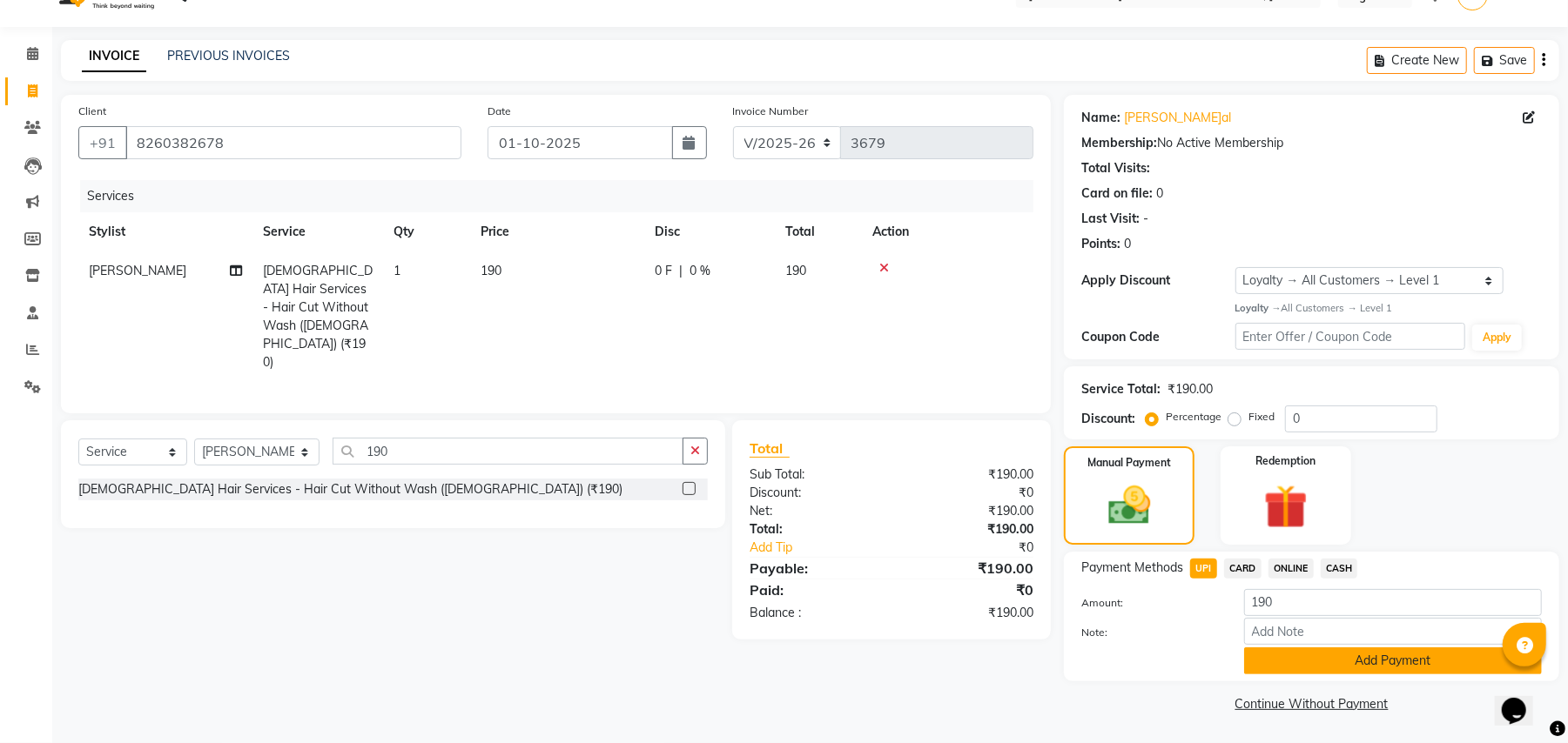
click at [1284, 659] on button "Add Payment" at bounding box center [1393, 661] width 298 height 27
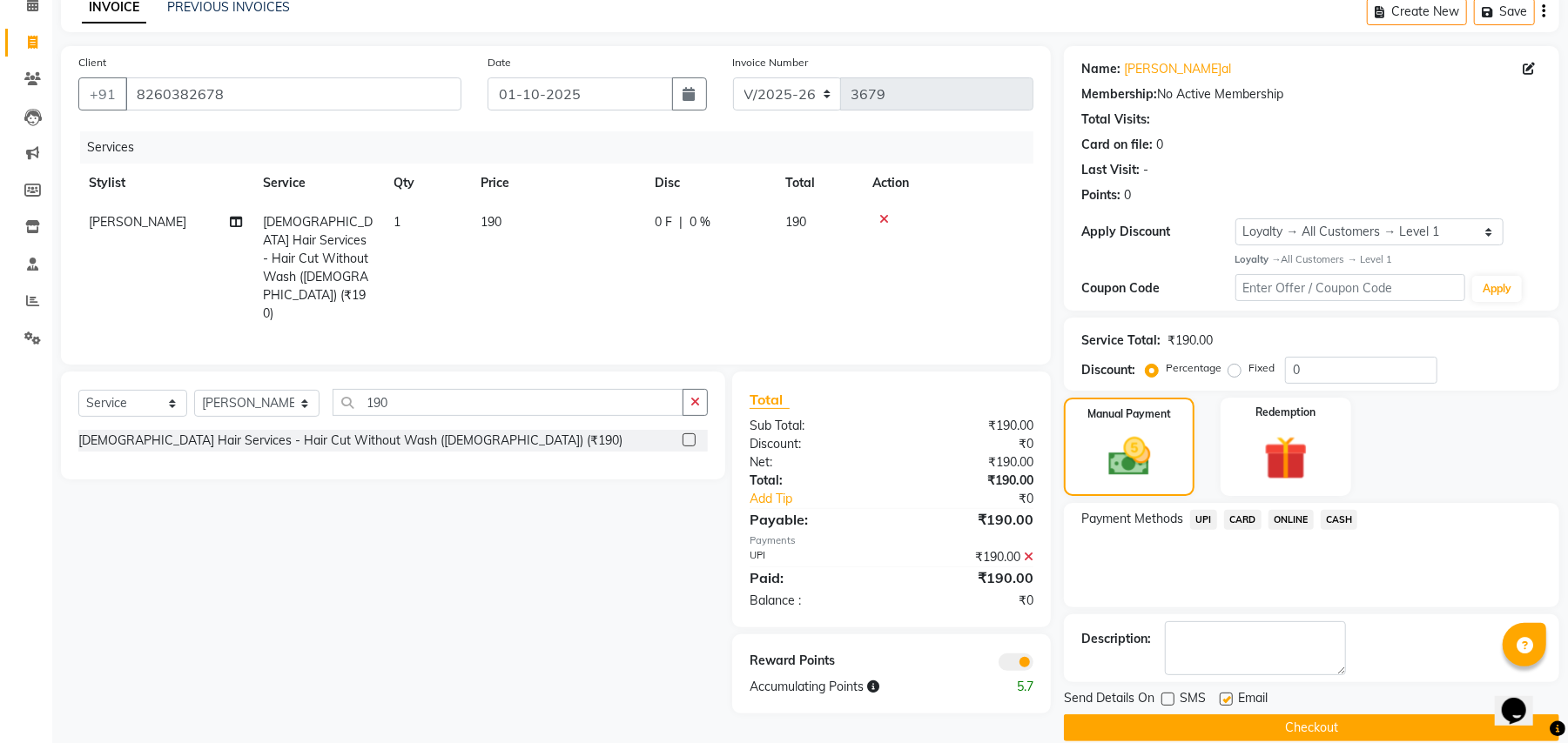
scroll to position [110, 0]
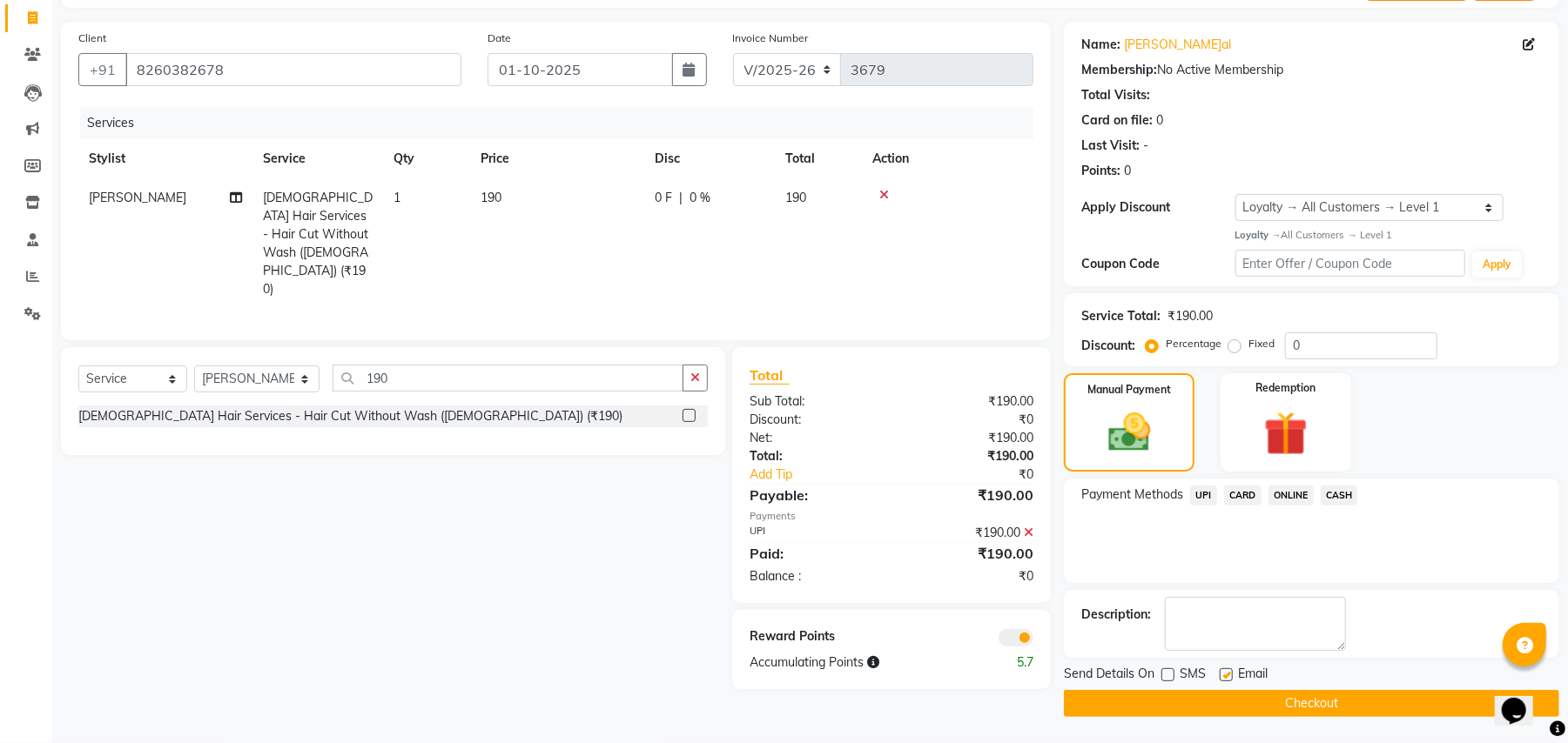
click at [1184, 693] on button "Checkout" at bounding box center [1312, 703] width 495 height 27
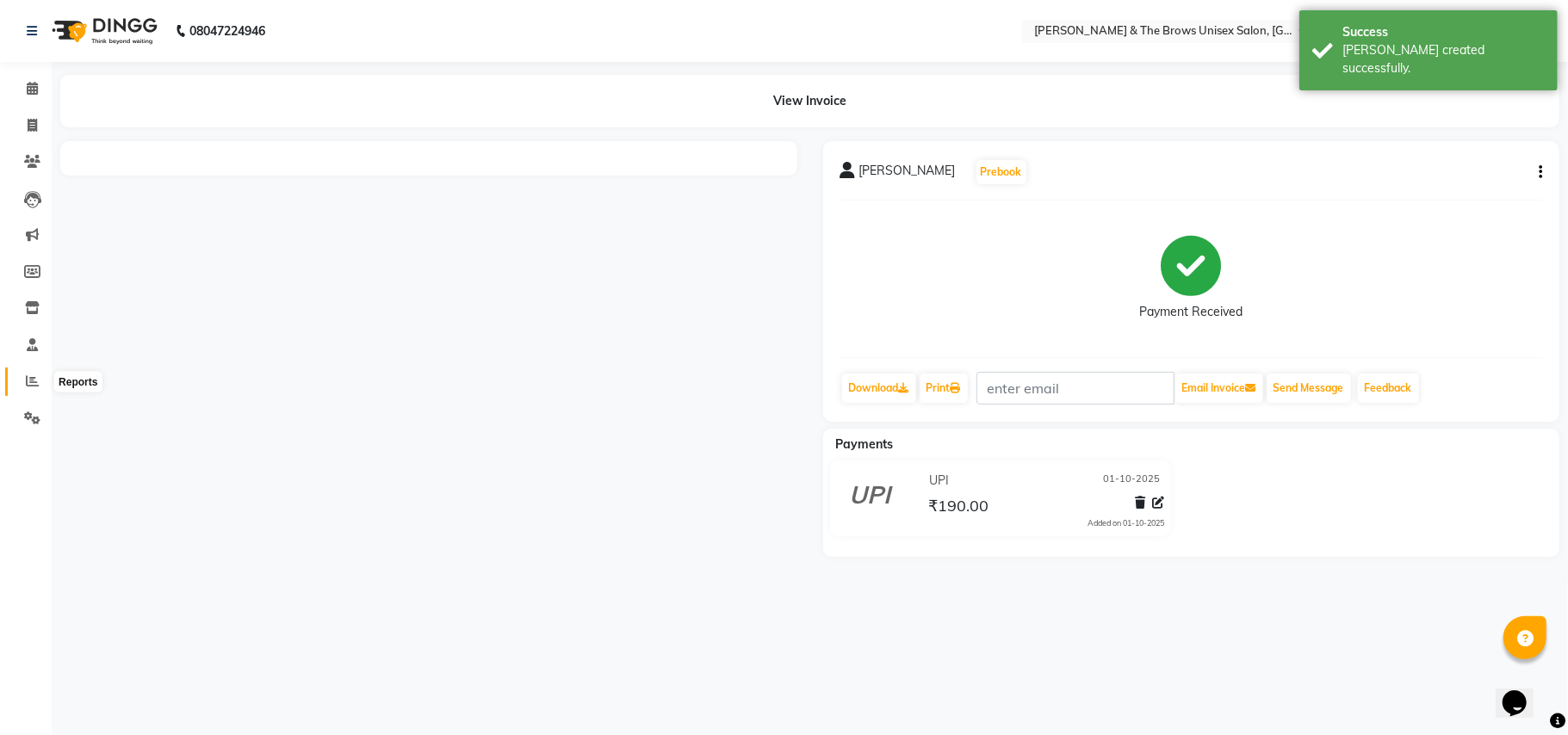
click at [28, 379] on icon at bounding box center [32, 381] width 13 height 13
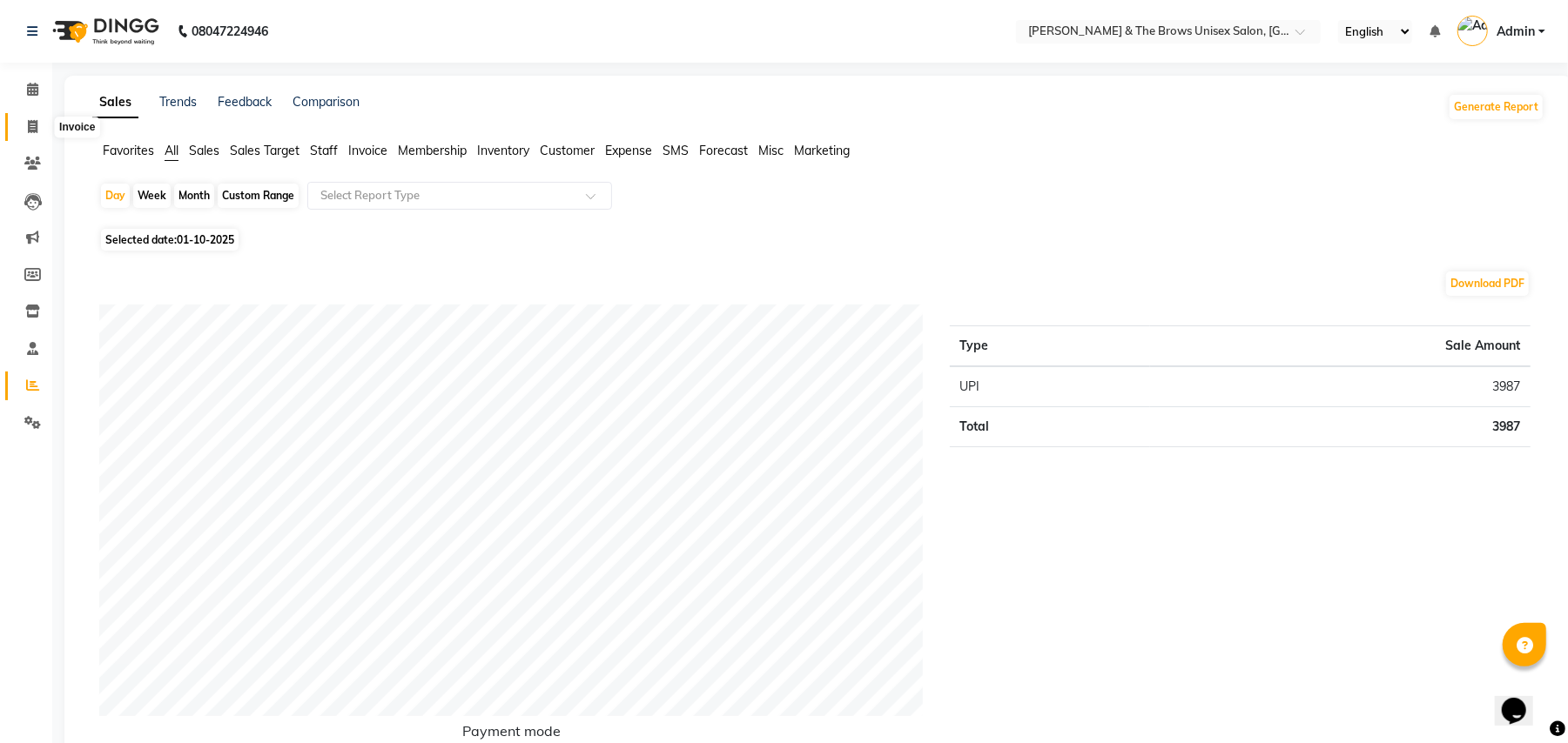
click at [32, 127] on icon at bounding box center [33, 127] width 10 height 13
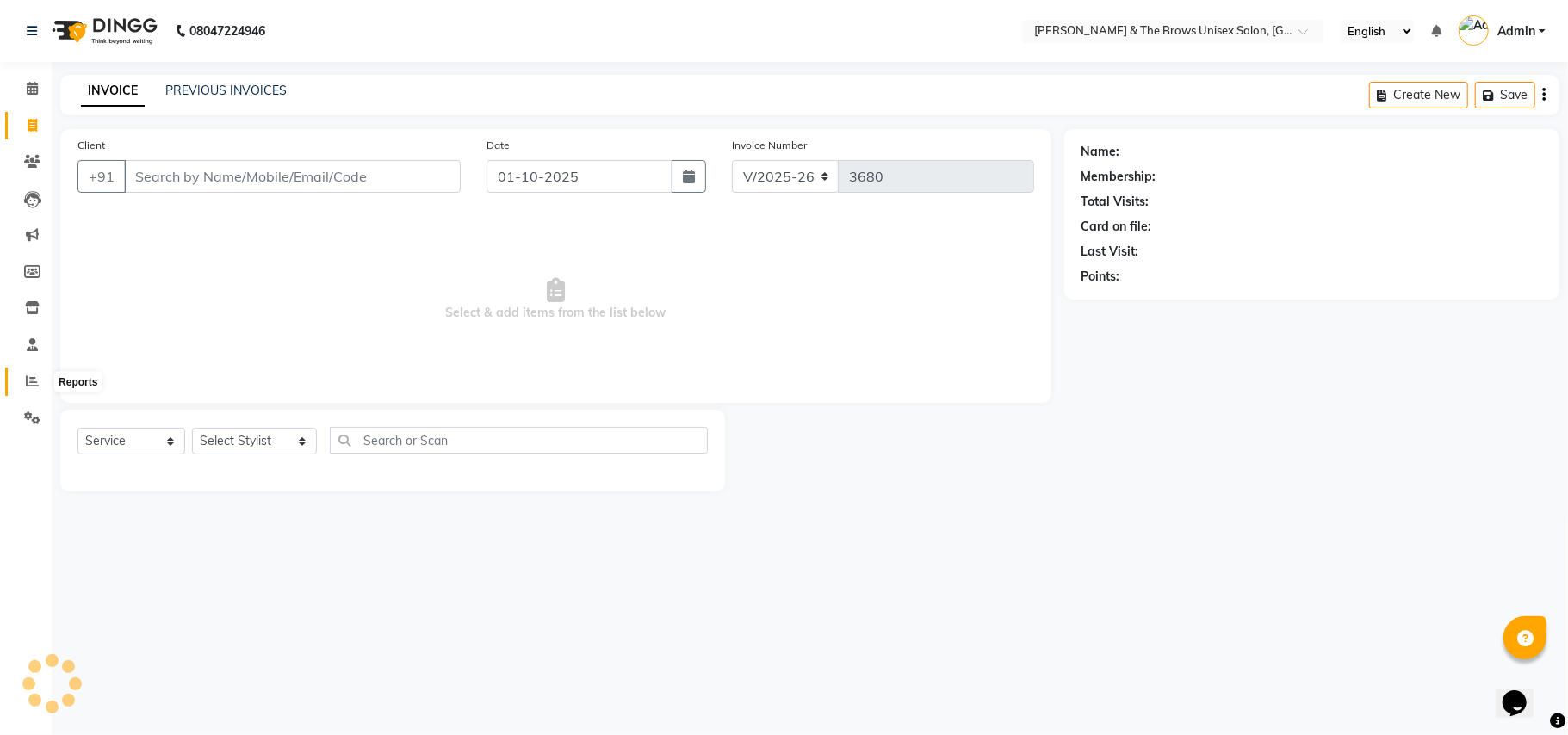
click at [30, 382] on icon at bounding box center [32, 381] width 13 height 13
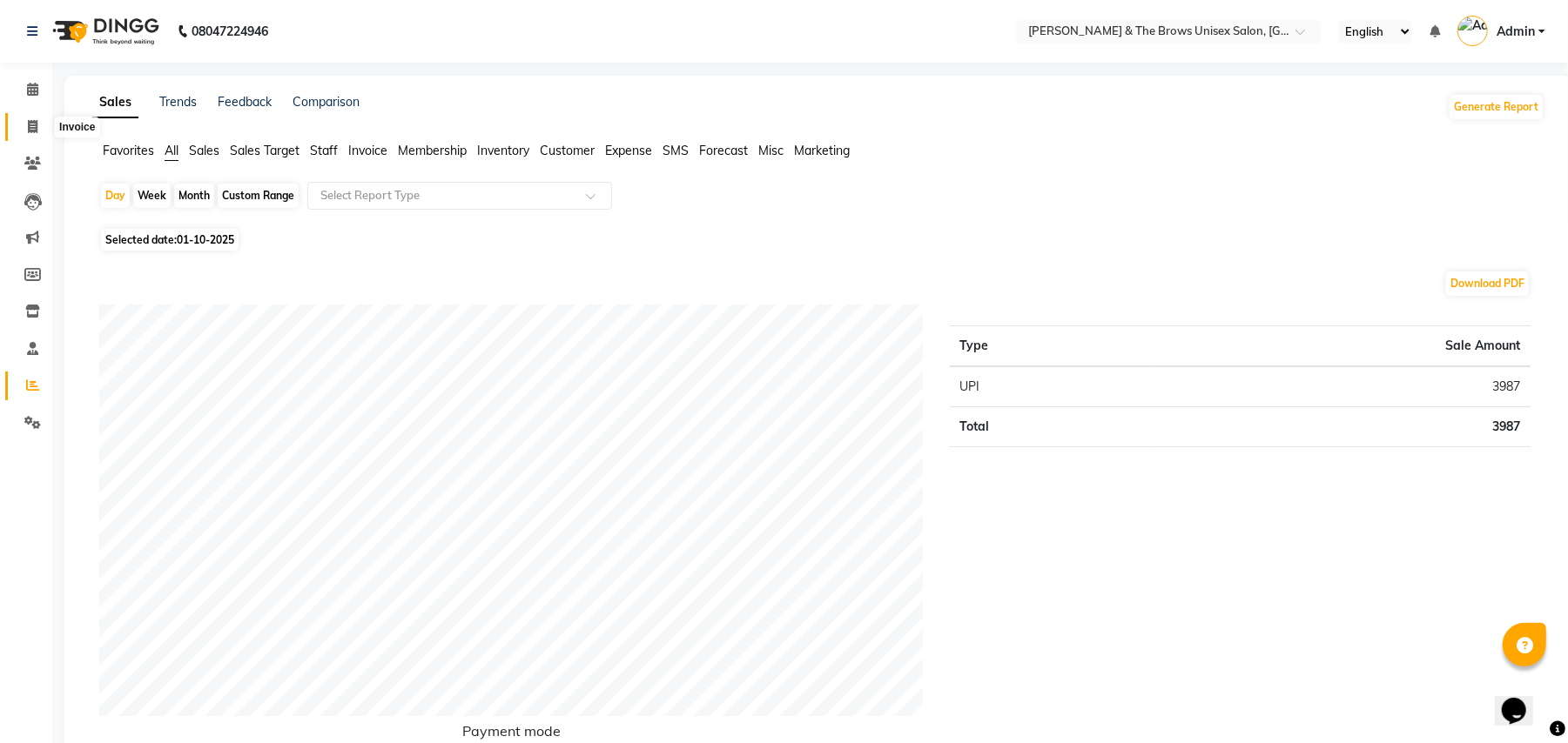
click at [33, 122] on icon at bounding box center [33, 127] width 10 height 13
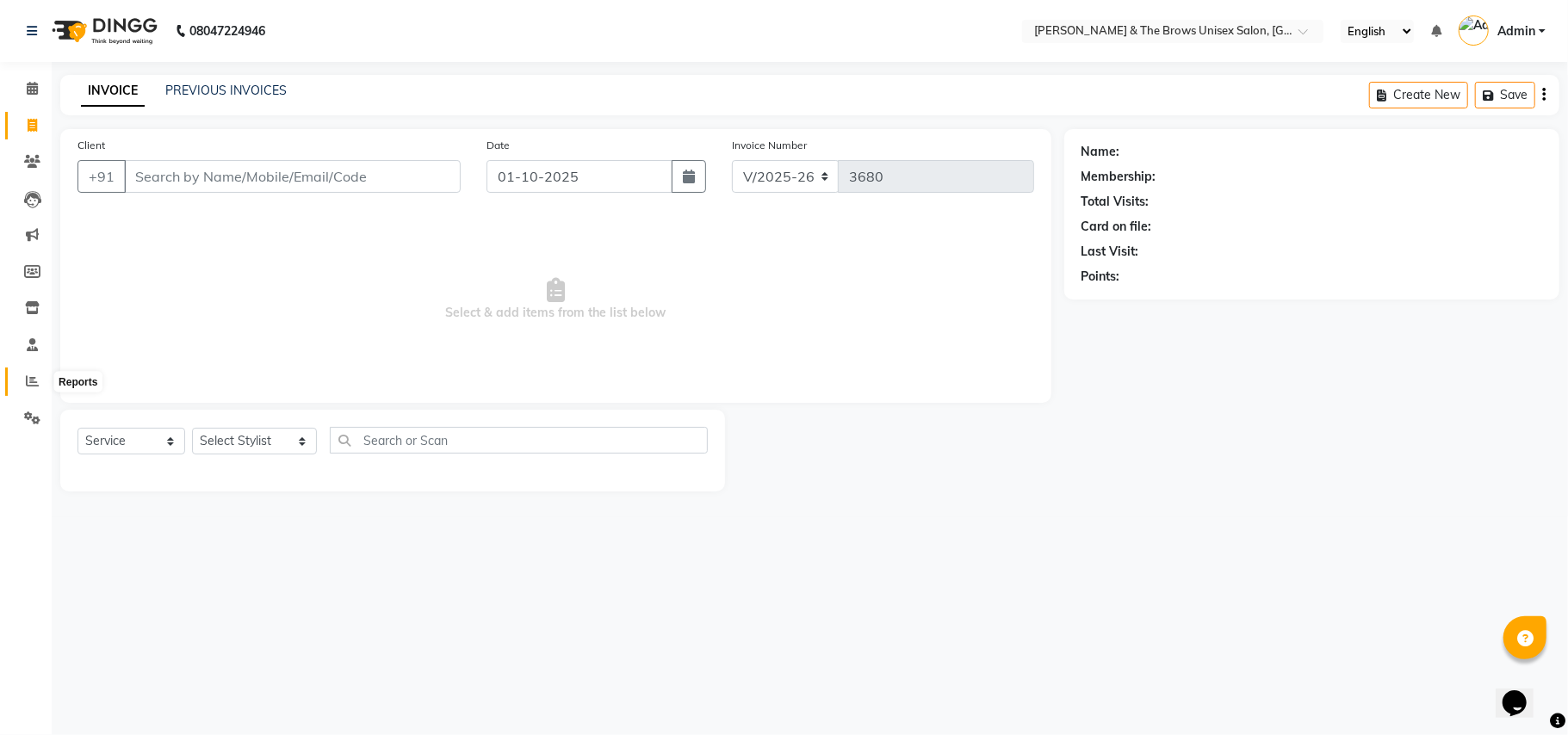
click at [24, 386] on span at bounding box center [32, 381] width 31 height 20
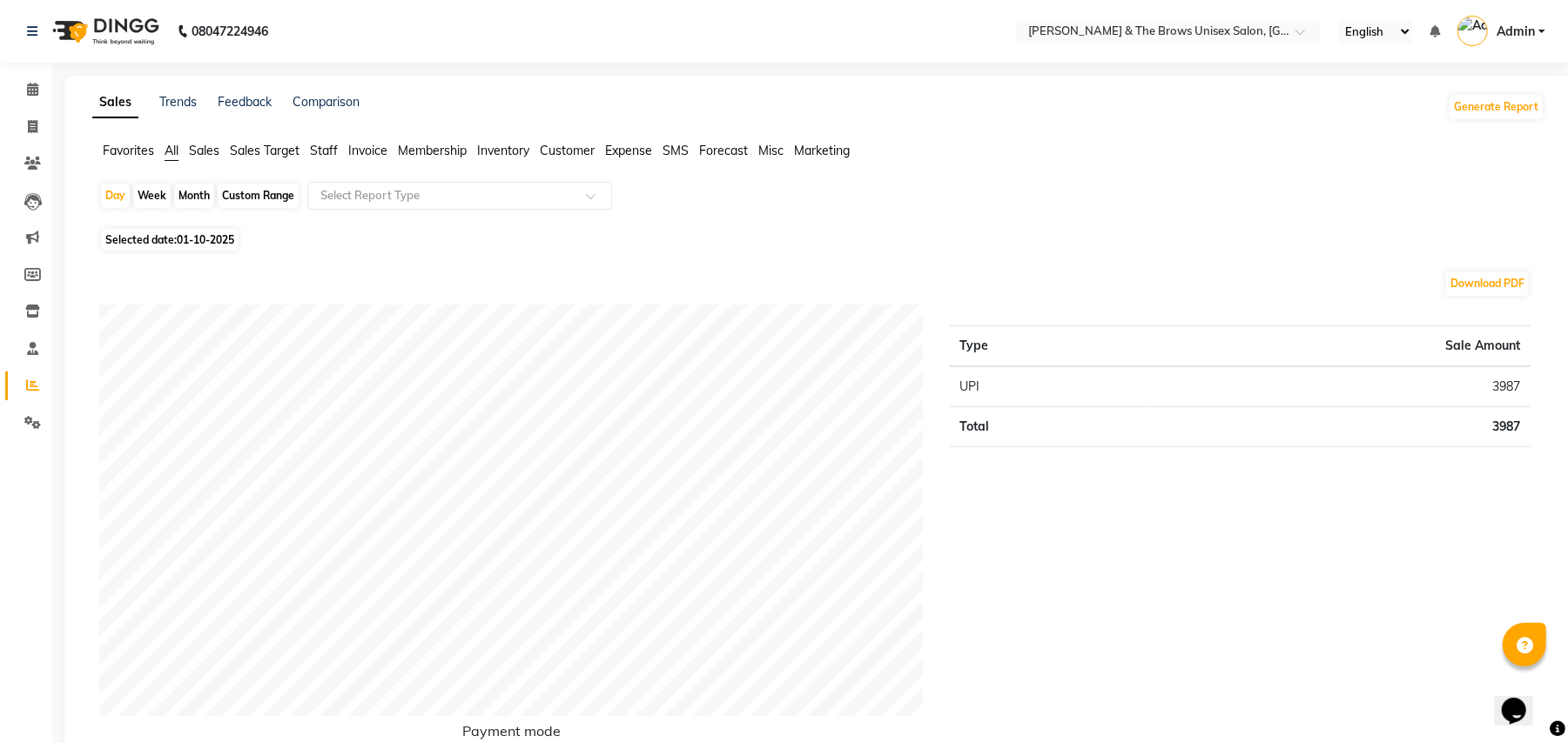
click at [190, 194] on div "Month" at bounding box center [195, 196] width 40 height 24
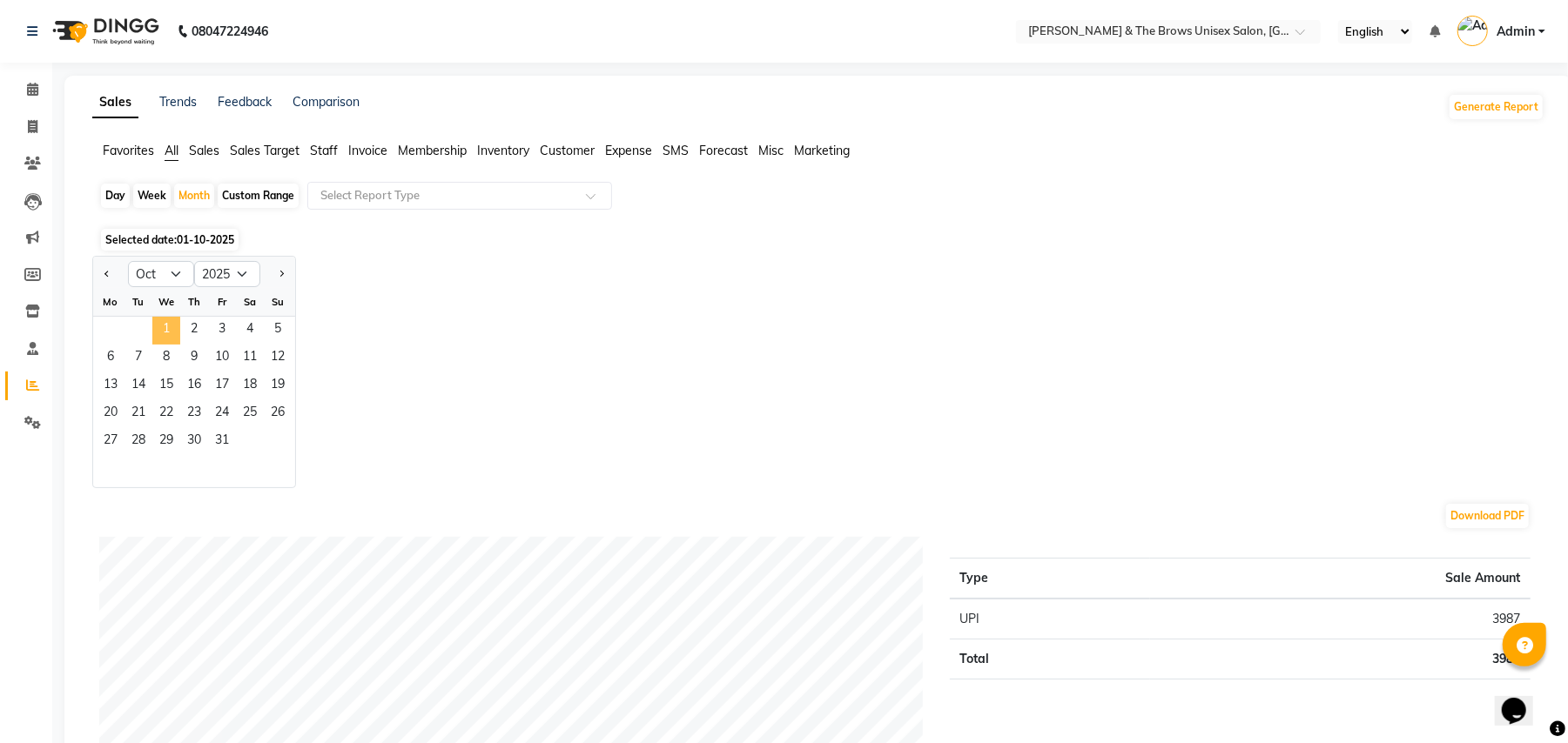
click at [165, 320] on span "1" at bounding box center [166, 331] width 28 height 28
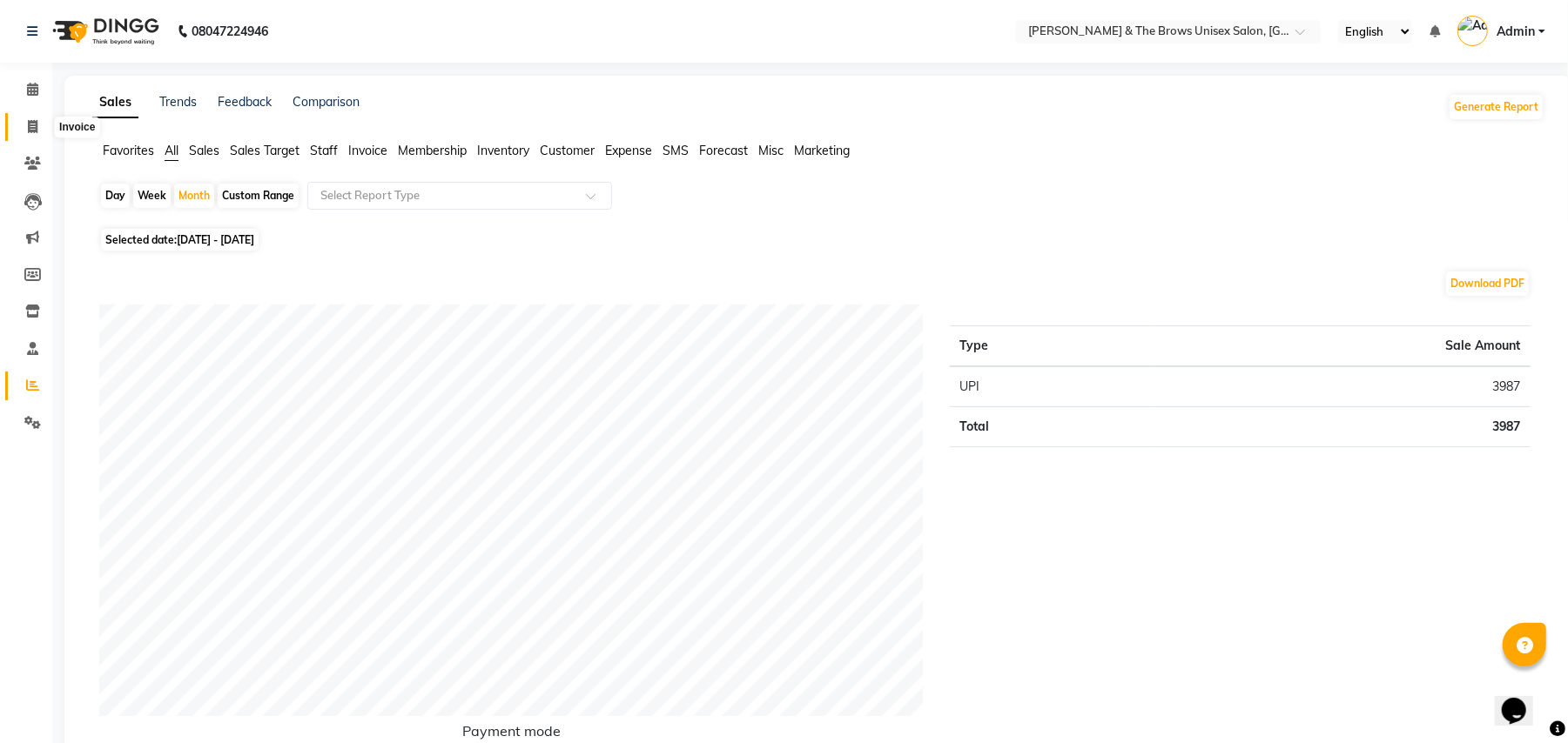
click at [25, 121] on span at bounding box center [33, 127] width 31 height 20
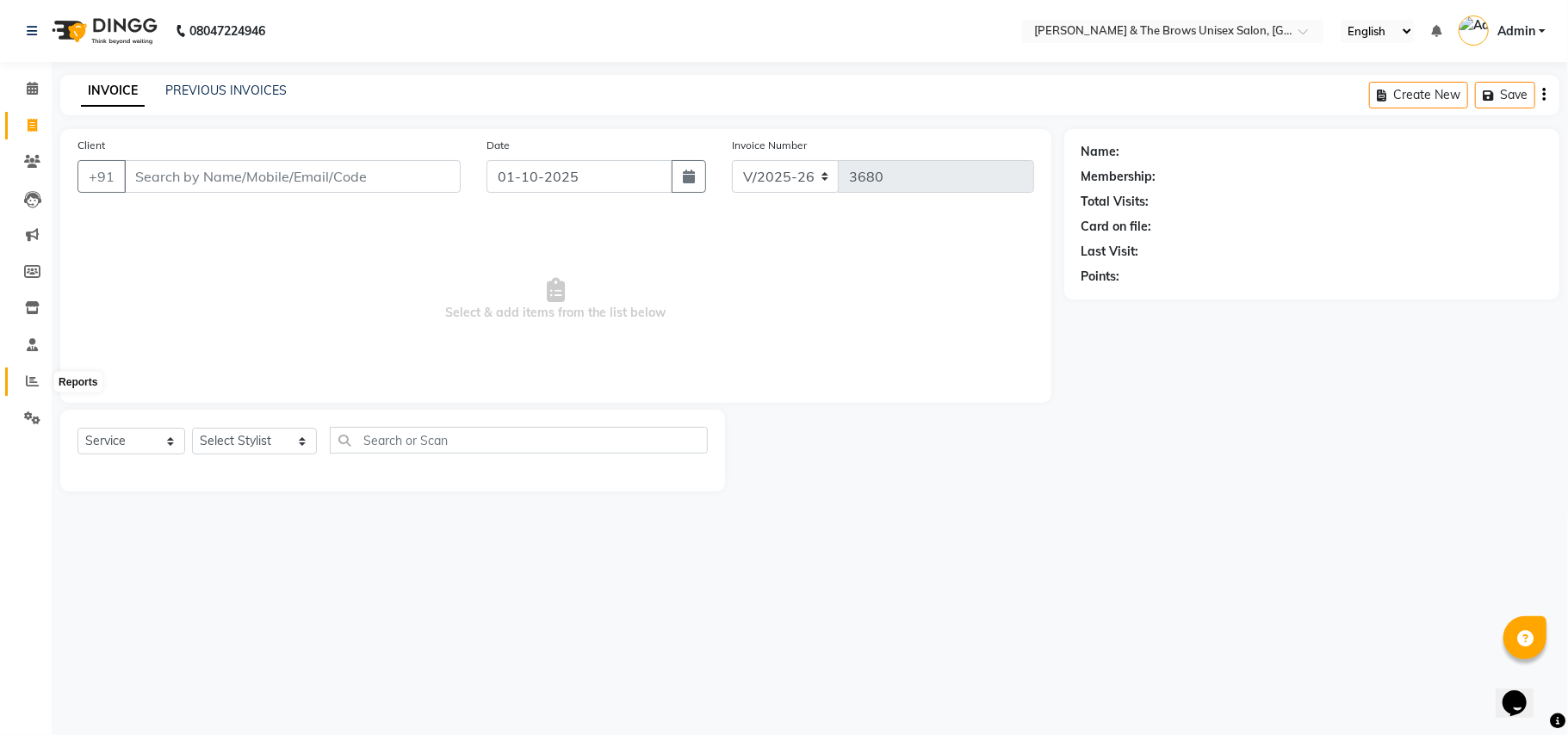
click at [29, 380] on icon at bounding box center [32, 381] width 13 height 13
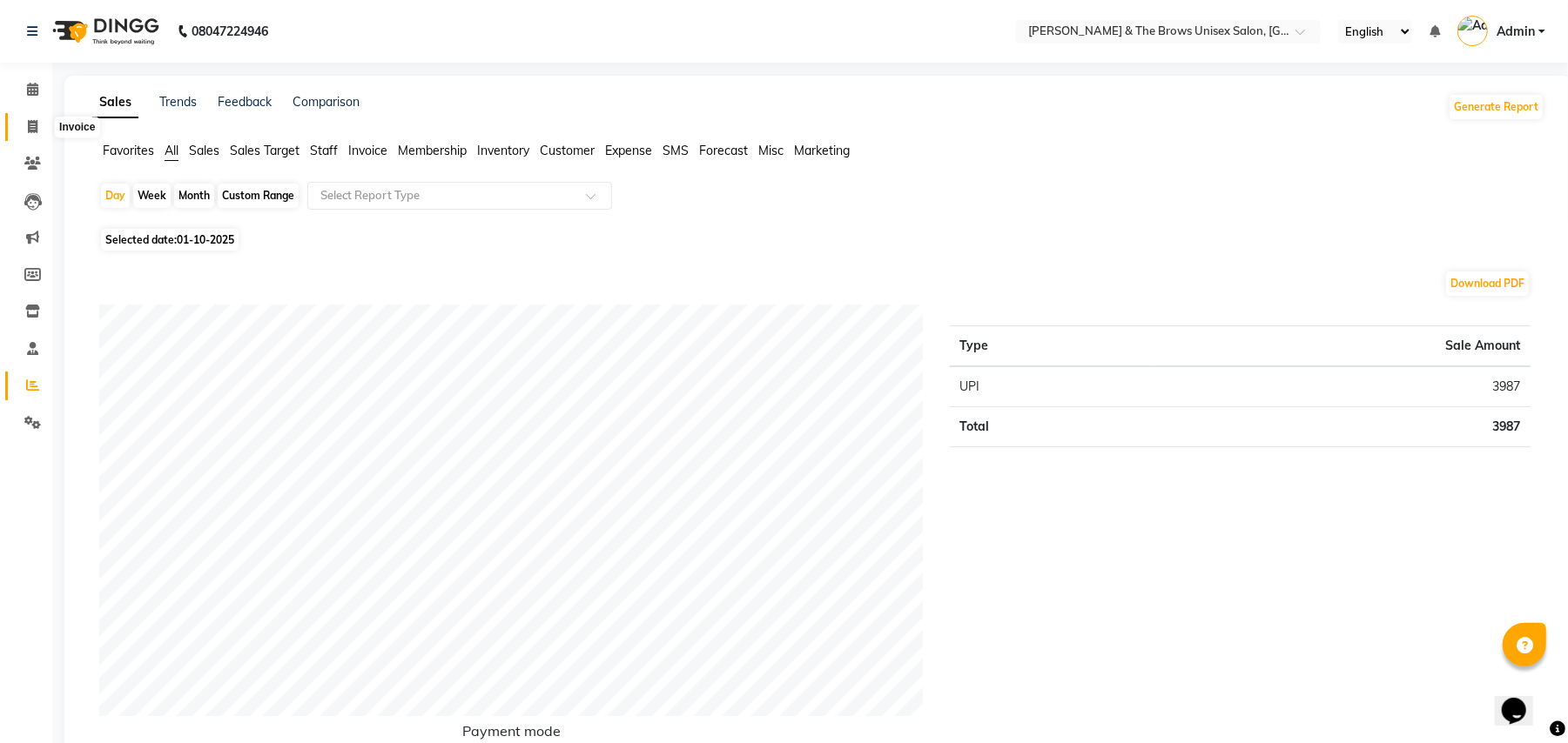
click at [35, 129] on icon at bounding box center [33, 127] width 10 height 13
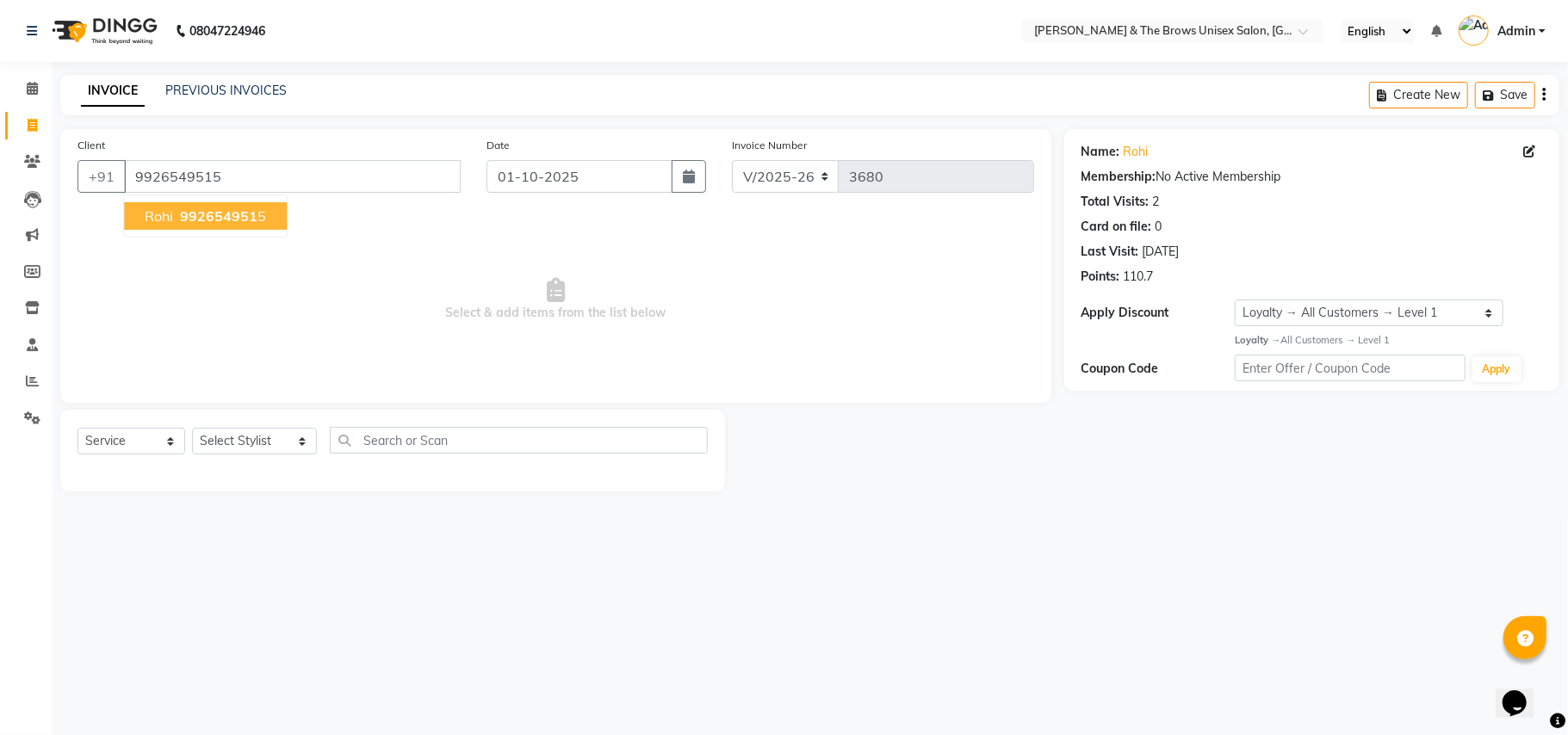
click at [218, 214] on span "992654951" at bounding box center [218, 216] width 77 height 17
drag, startPoint x: 288, startPoint y: 445, endPoint x: 275, endPoint y: 451, distance: 14.3
click at [288, 445] on select "Select Stylist Aamir faisal manager padma Pallavi Rehan Sameer Shalini ma'am ow…" at bounding box center [254, 441] width 125 height 27
click at [192, 428] on select "Select Stylist Aamir faisal manager padma Pallavi Rehan Sameer Shalini ma'am ow…" at bounding box center [254, 441] width 125 height 27
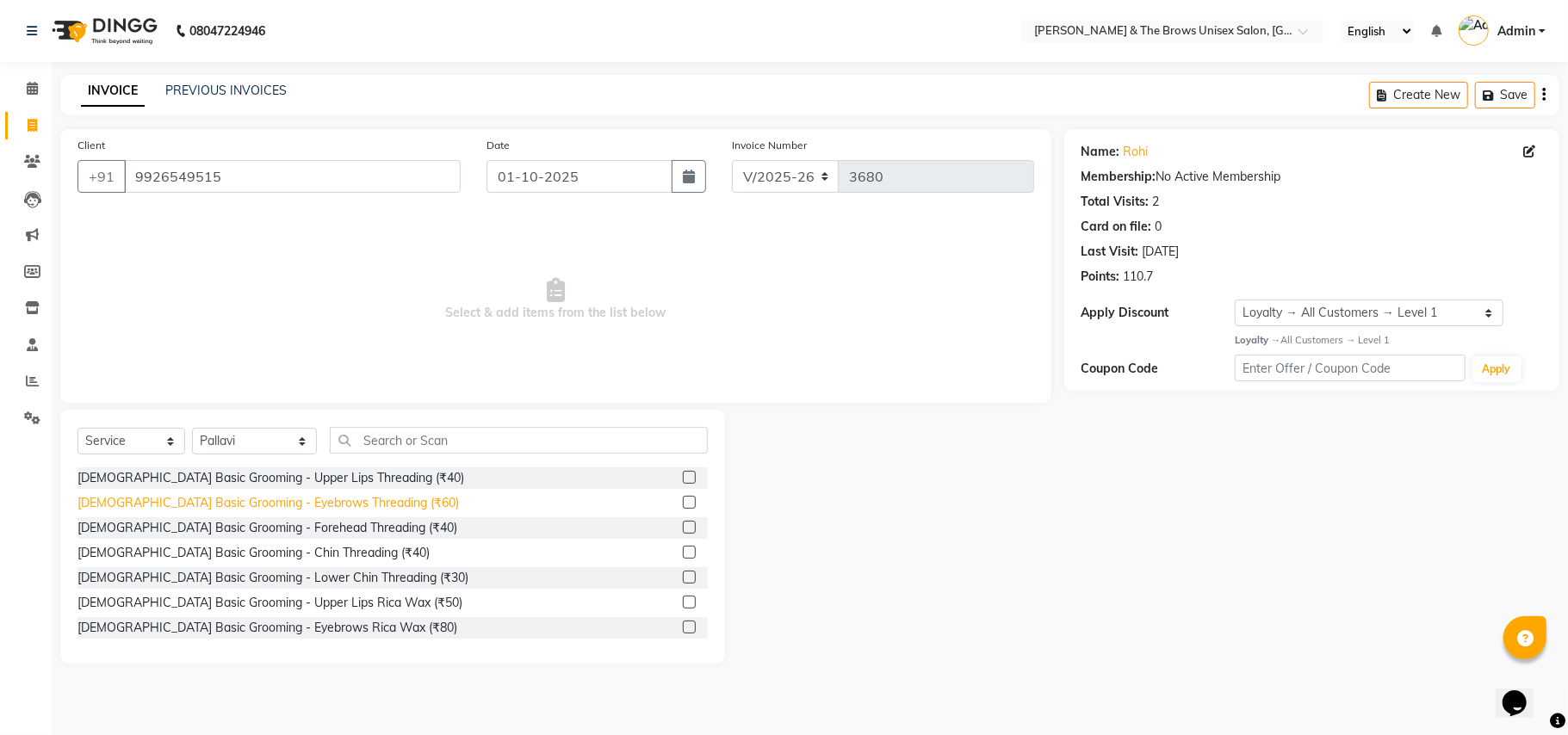
click at [317, 503] on div "Female Basic Grooming - Eyebrows Threading (₹60)" at bounding box center [268, 503] width 381 height 18
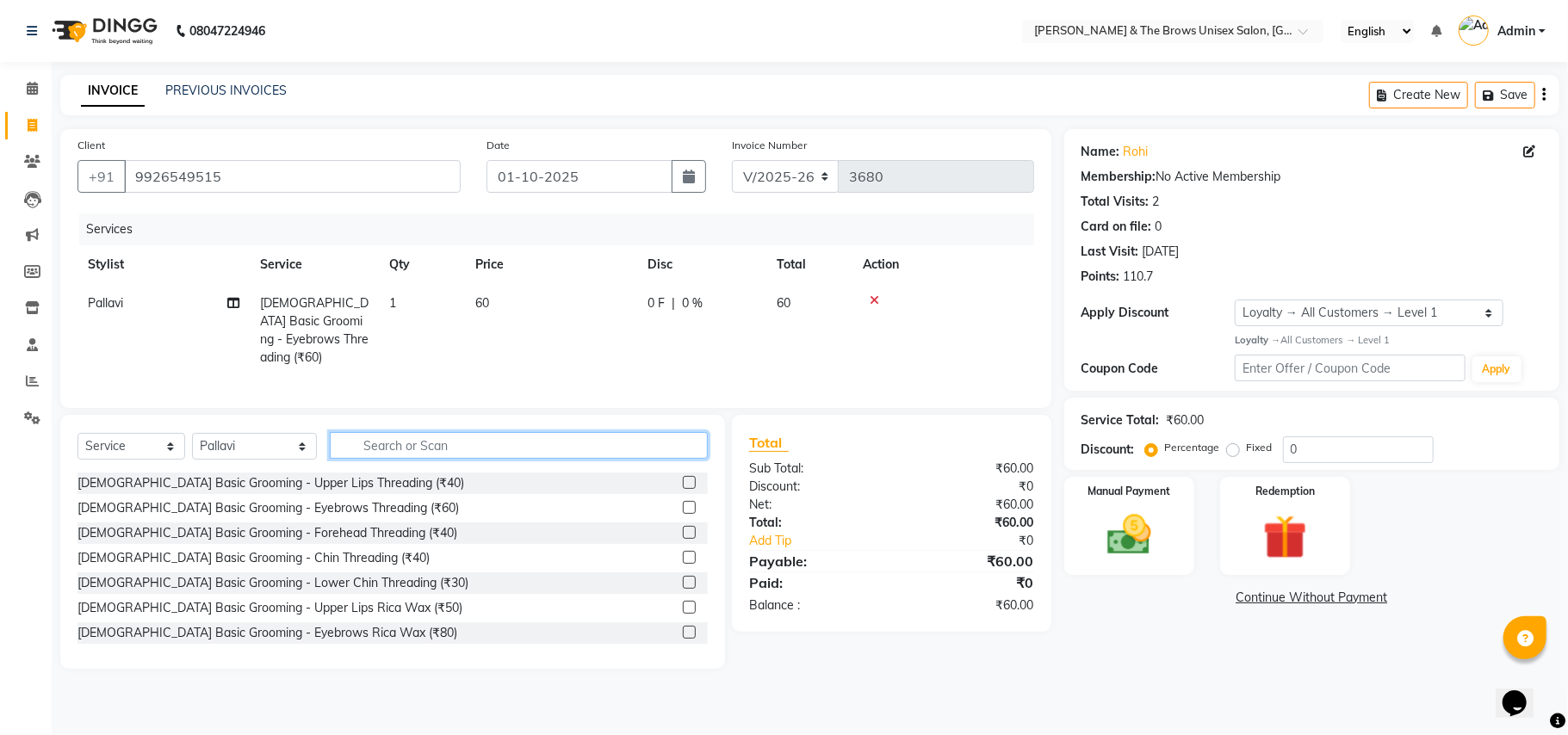
click at [367, 450] on input "text" at bounding box center [519, 445] width 378 height 27
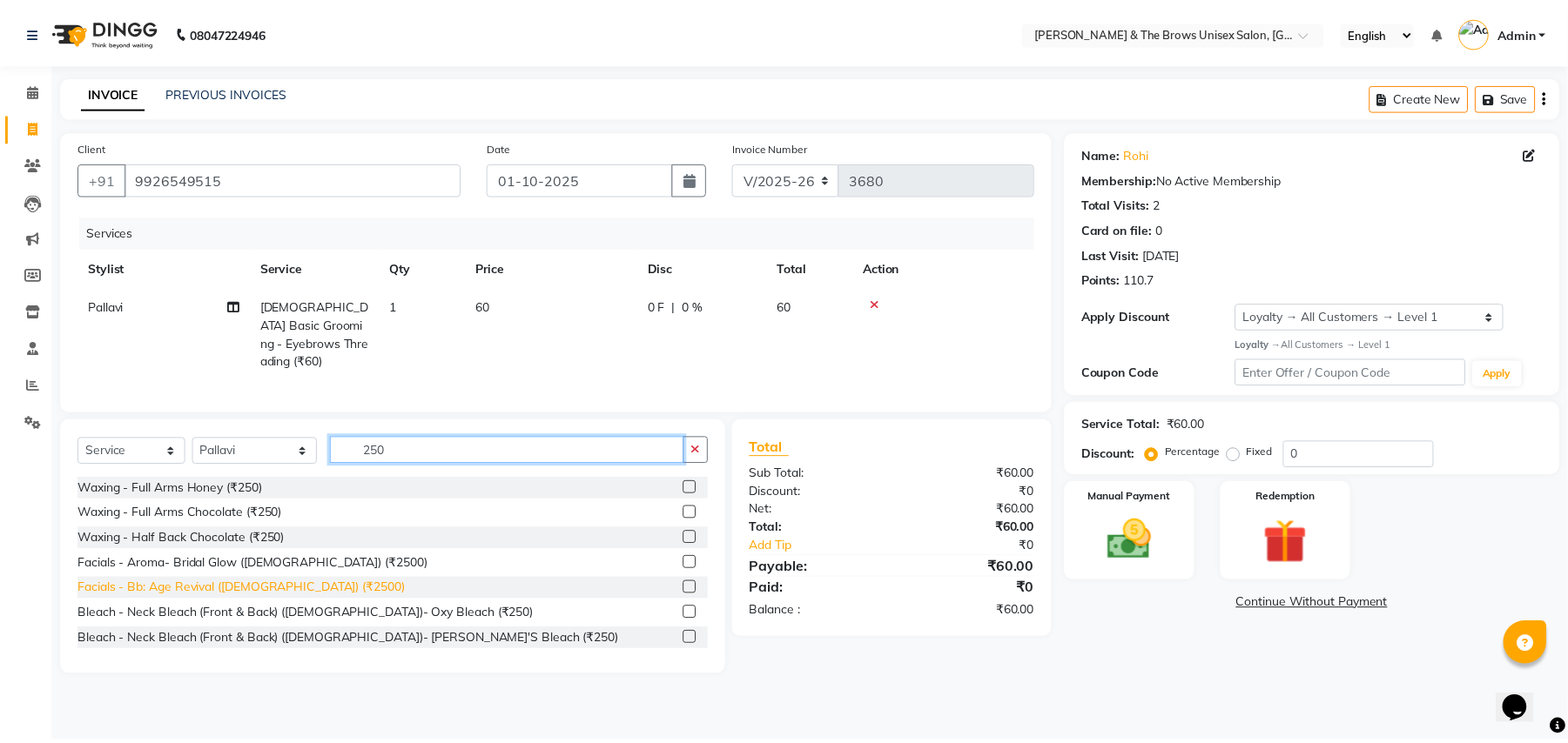
scroll to position [406, 0]
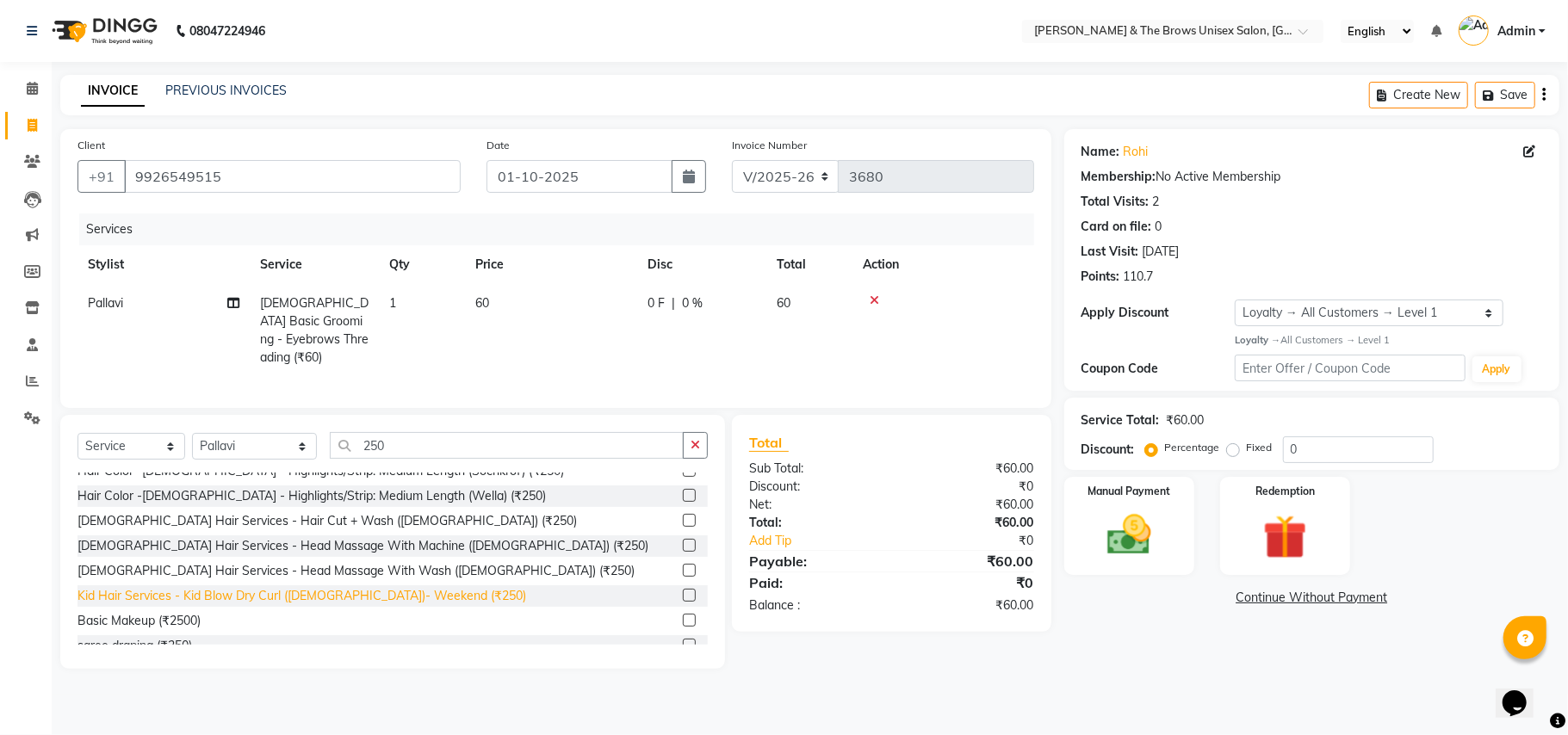
click at [224, 587] on div "Kid Hair Services - Kid Blow Dry Curl (Female)- Weekend (₹250)" at bounding box center [301, 596] width 449 height 18
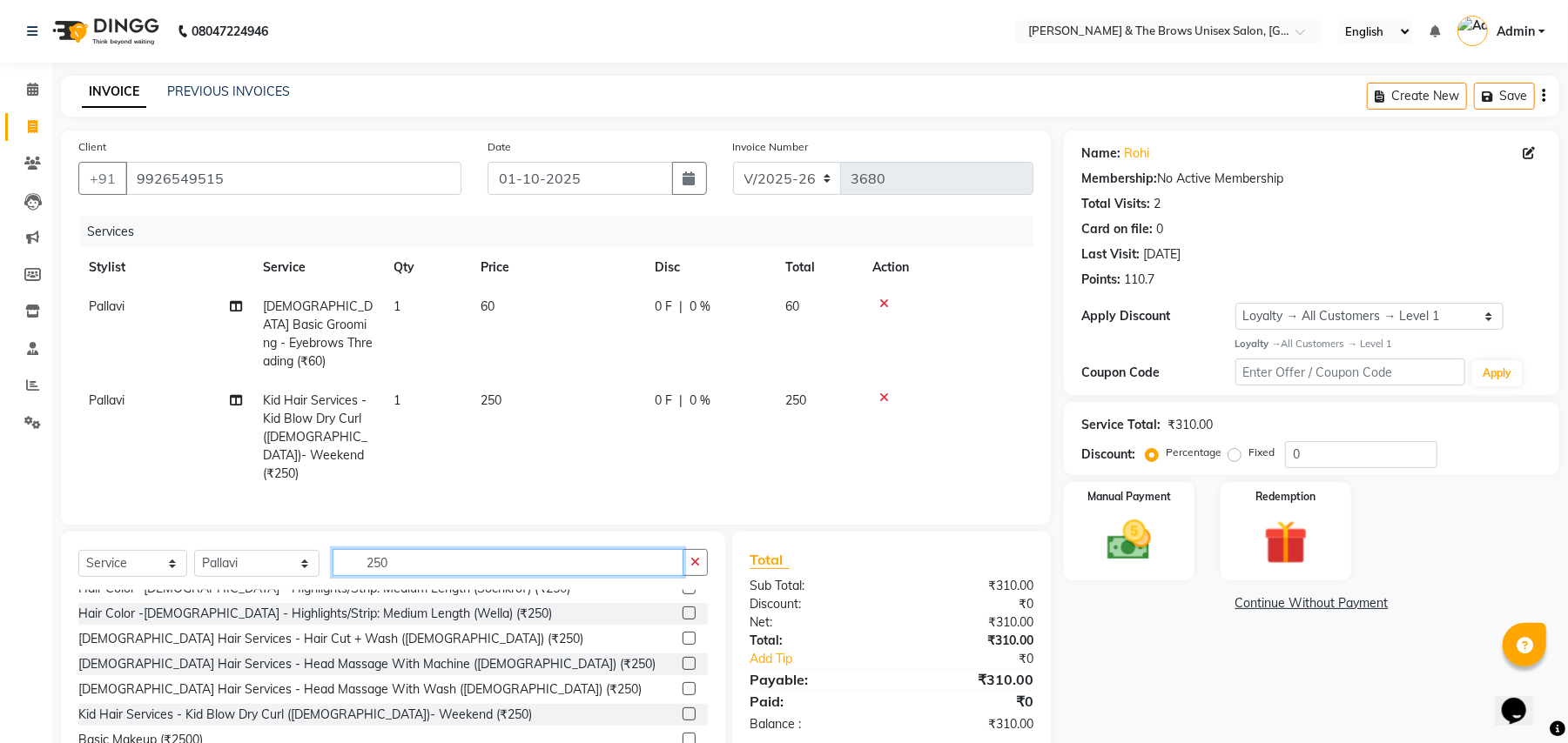
click at [382, 549] on input "250" at bounding box center [508, 563] width 351 height 27
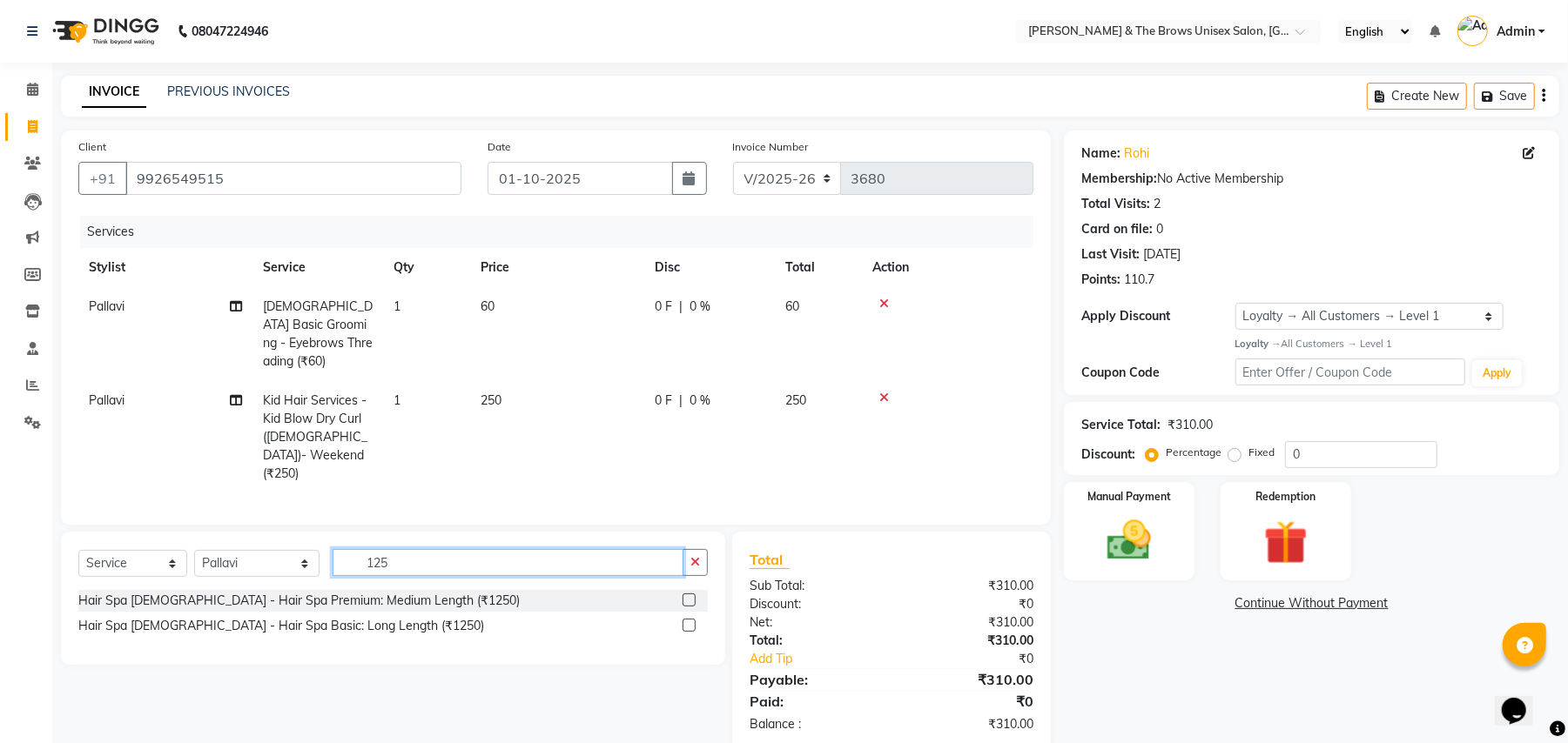
scroll to position [0, 0]
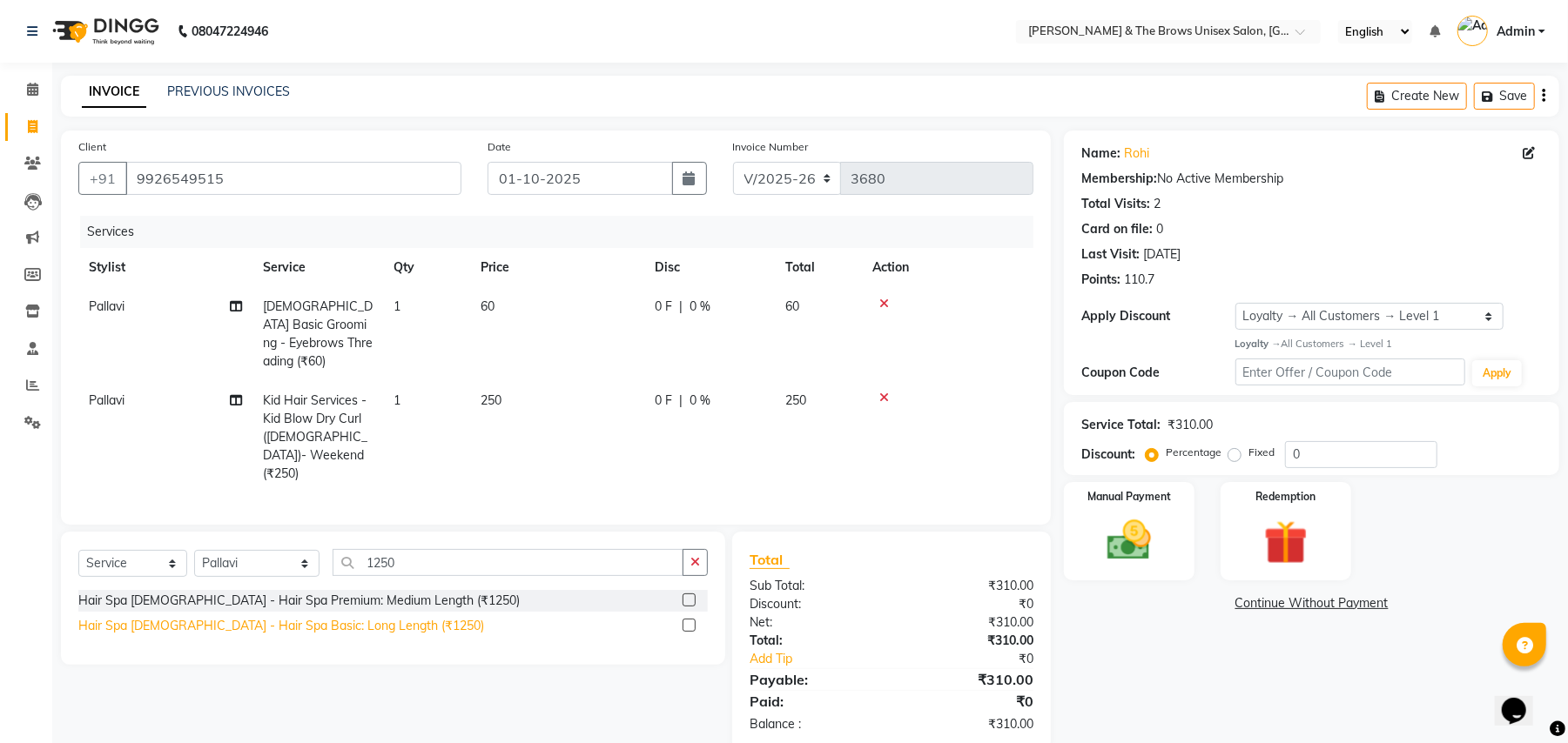
click at [324, 617] on div "Hair Spa Female - Hair Spa Basic: Long Length (₹1250)" at bounding box center [280, 625] width 406 height 18
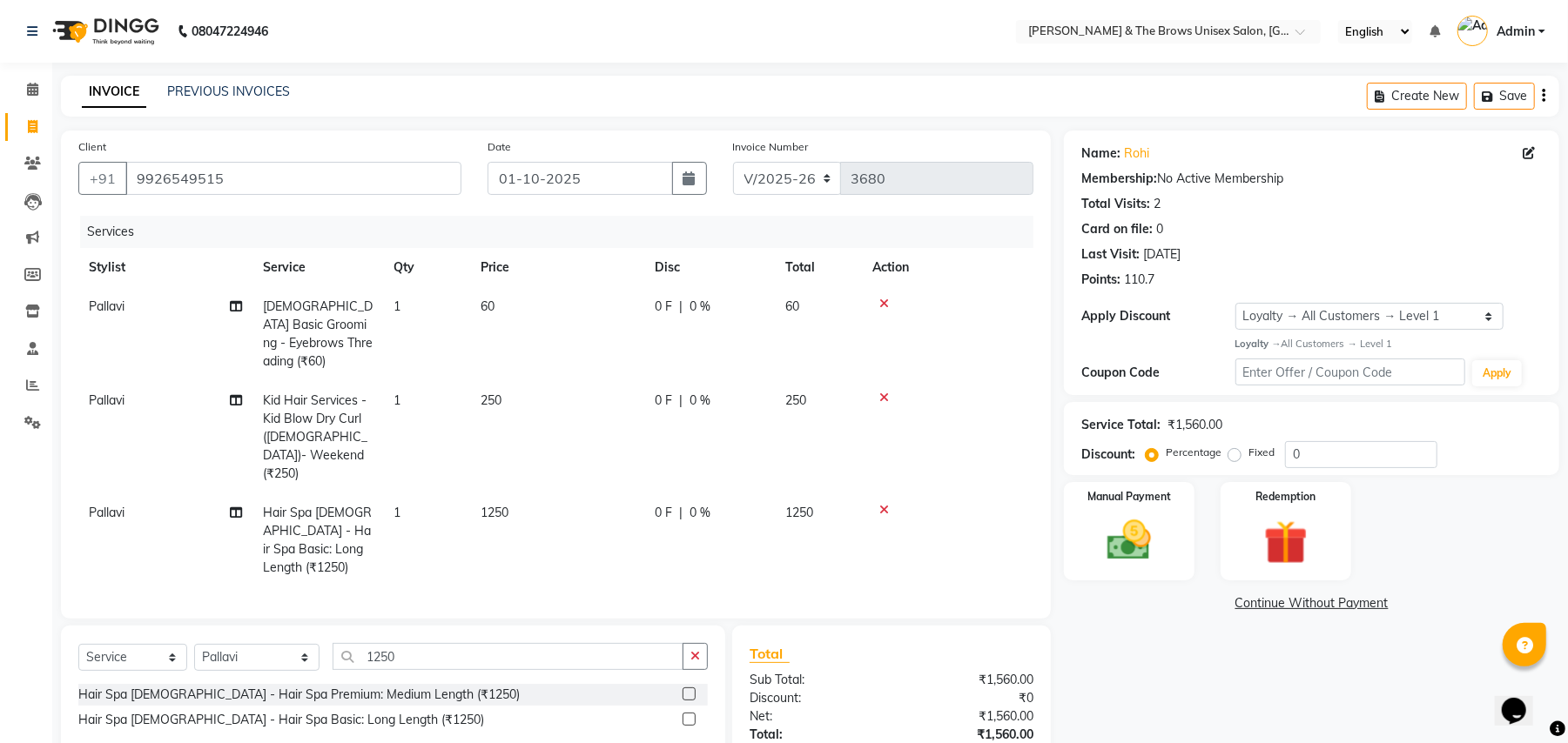
click at [104, 505] on span "Pallavi" at bounding box center [106, 513] width 36 height 15
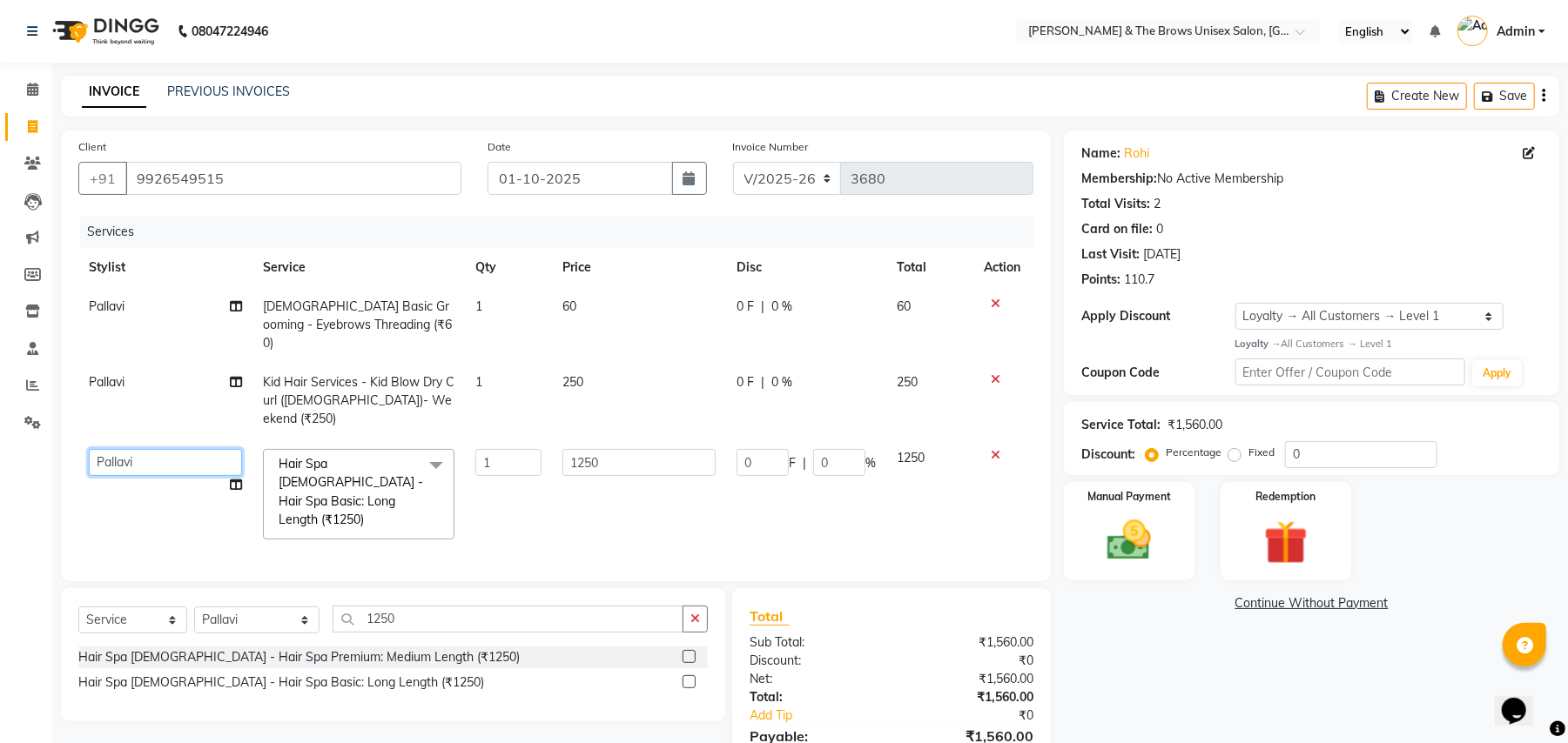
click at [158, 449] on select "Aamir faisal manager padma Pallavi Rehan Sameer Shalini ma'am owner vishakha" at bounding box center [165, 463] width 153 height 27
click at [1161, 563] on img at bounding box center [1129, 541] width 75 height 53
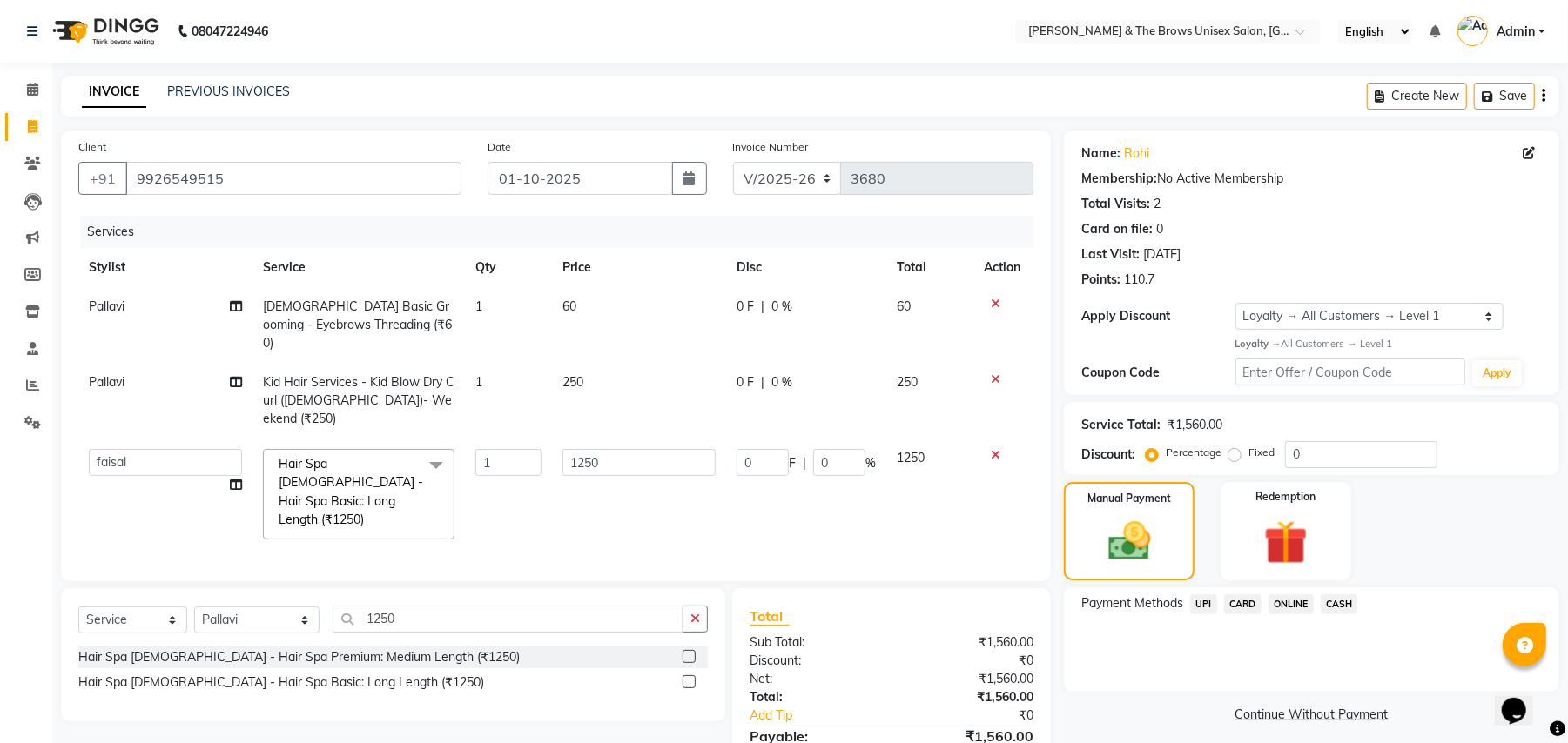
click at [1200, 604] on span "UPI" at bounding box center [1204, 604] width 27 height 20
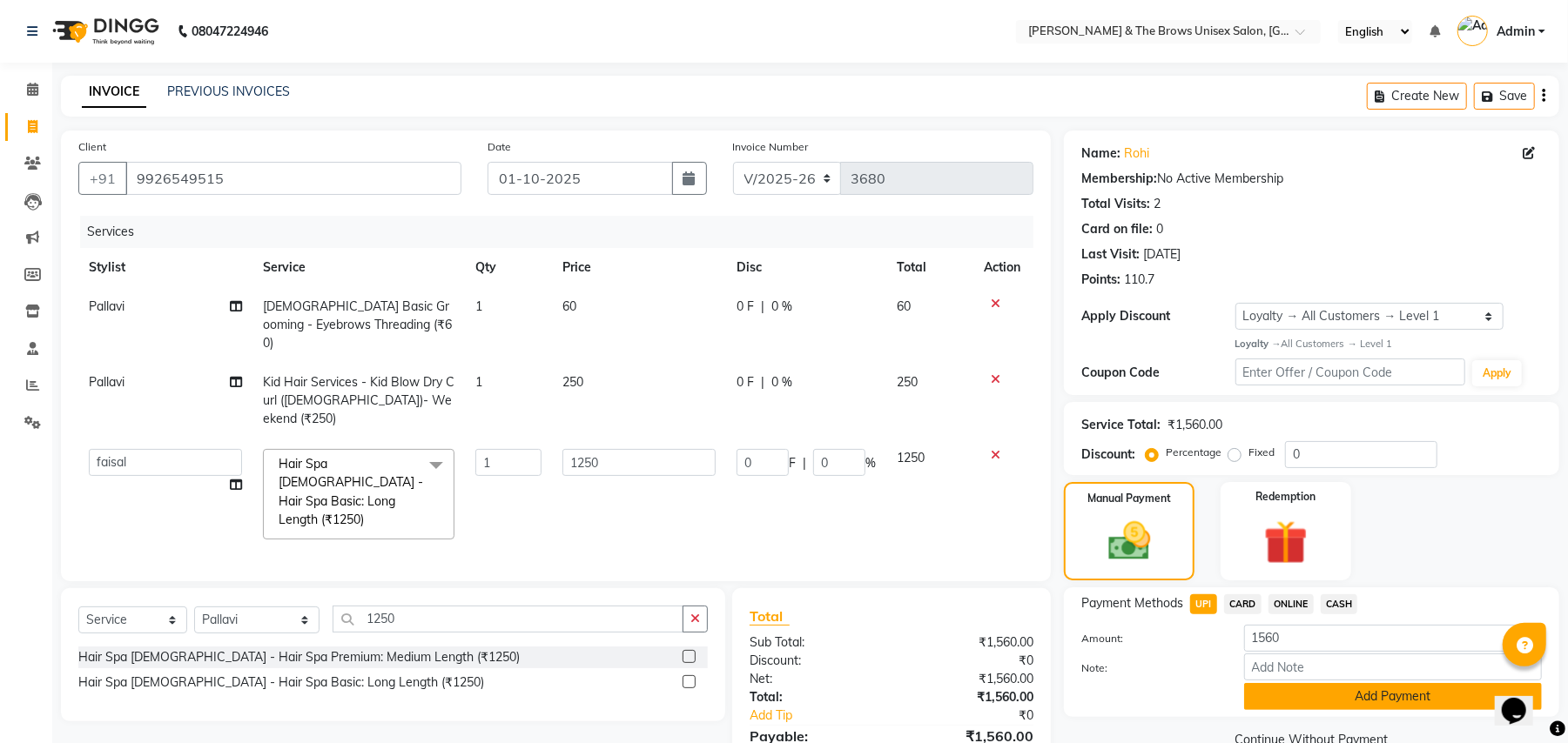
click at [1360, 702] on button "Add Payment" at bounding box center [1393, 697] width 298 height 27
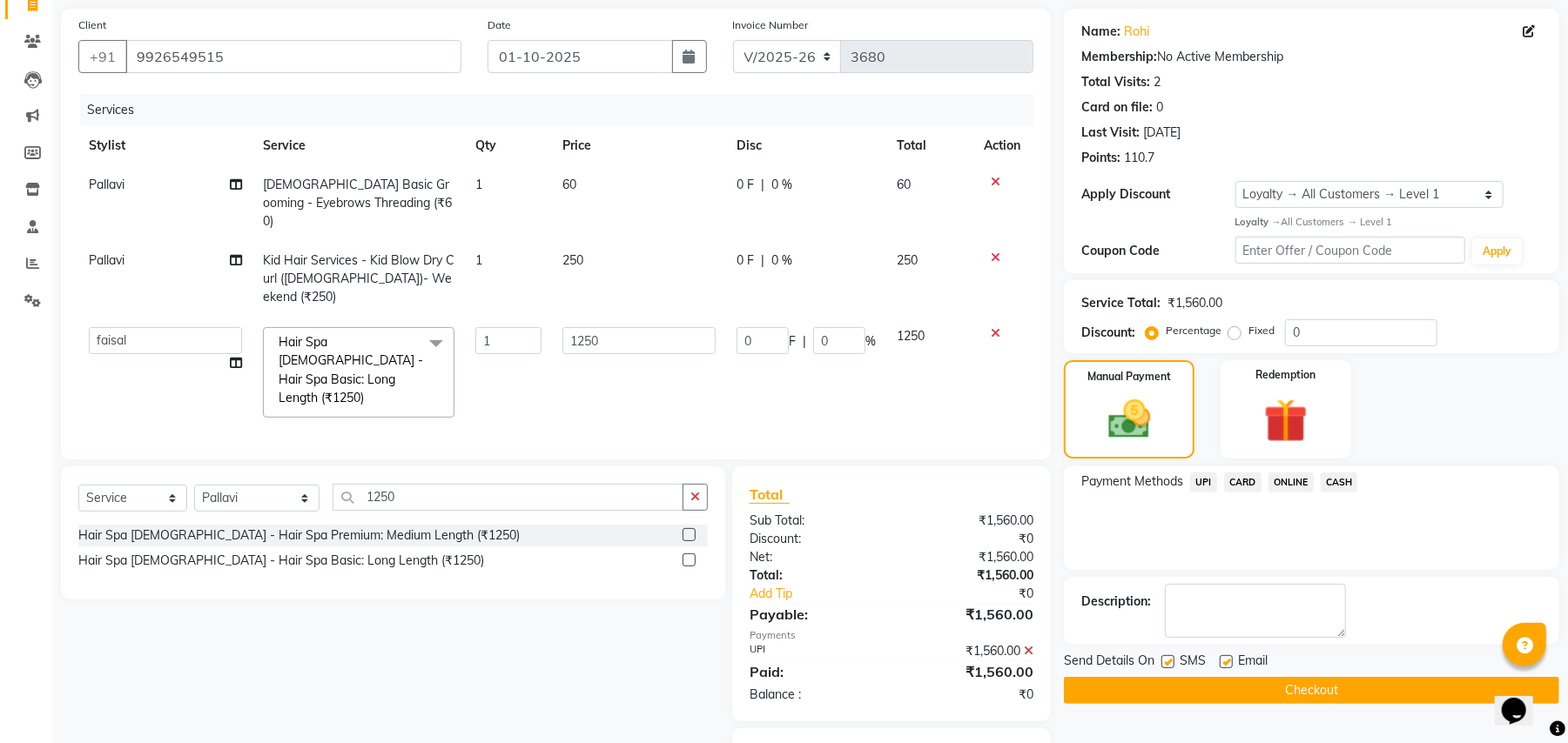
scroll to position [175, 0]
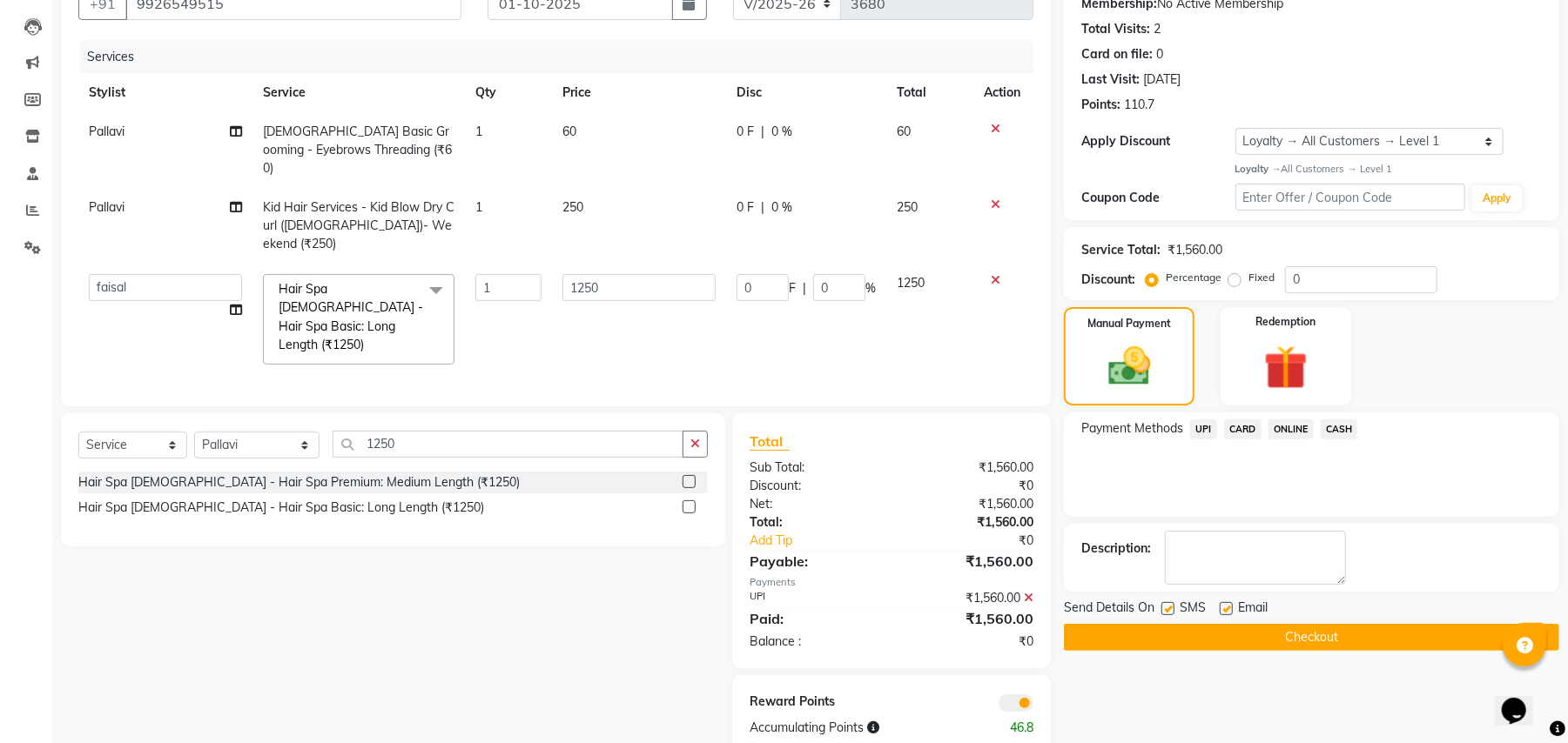
click at [1171, 610] on label at bounding box center [1168, 609] width 13 height 13
click at [1171, 610] on input "checkbox" at bounding box center [1167, 610] width 12 height 12
click at [1269, 648] on button "Checkout" at bounding box center [1312, 638] width 495 height 27
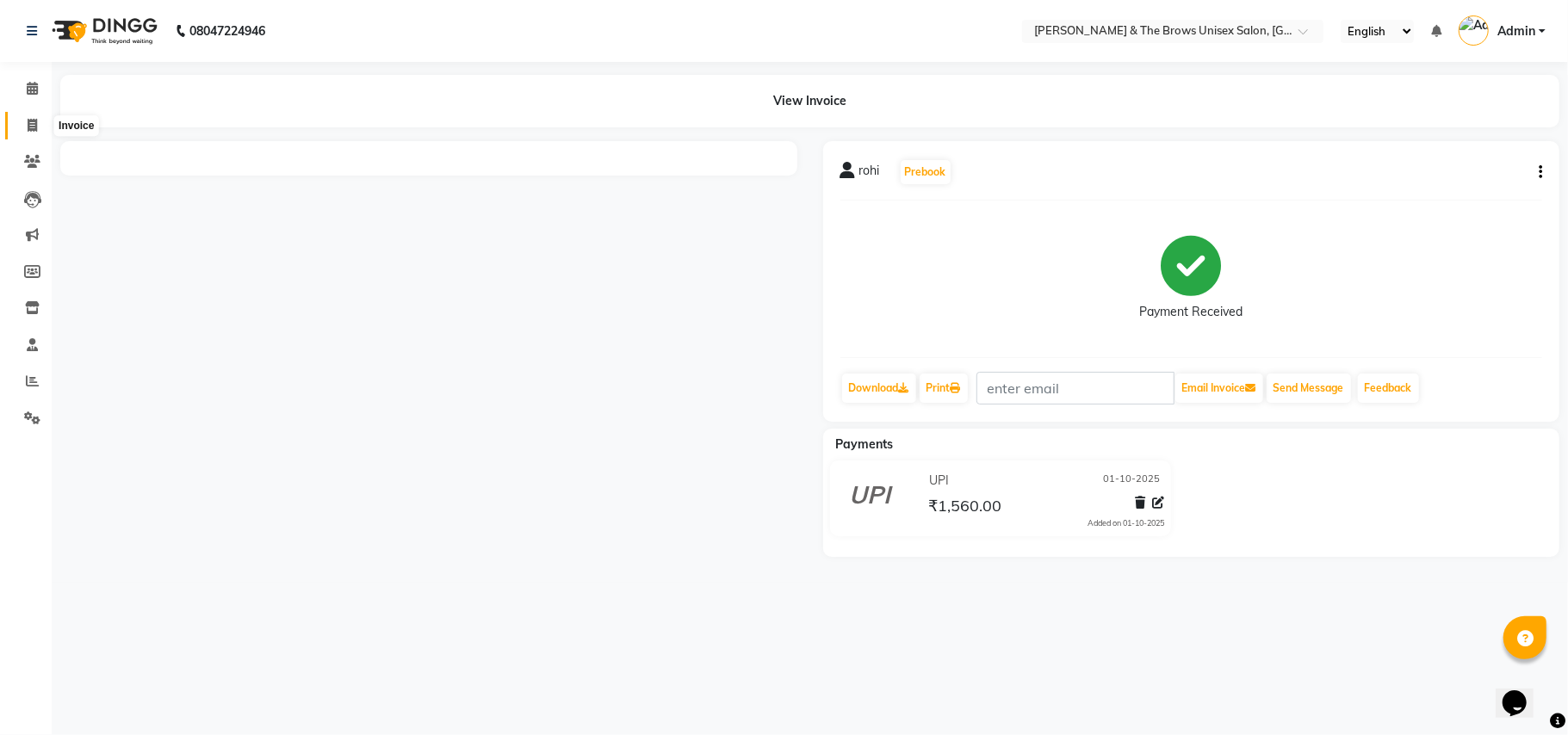
click at [30, 126] on icon at bounding box center [32, 126] width 10 height 13
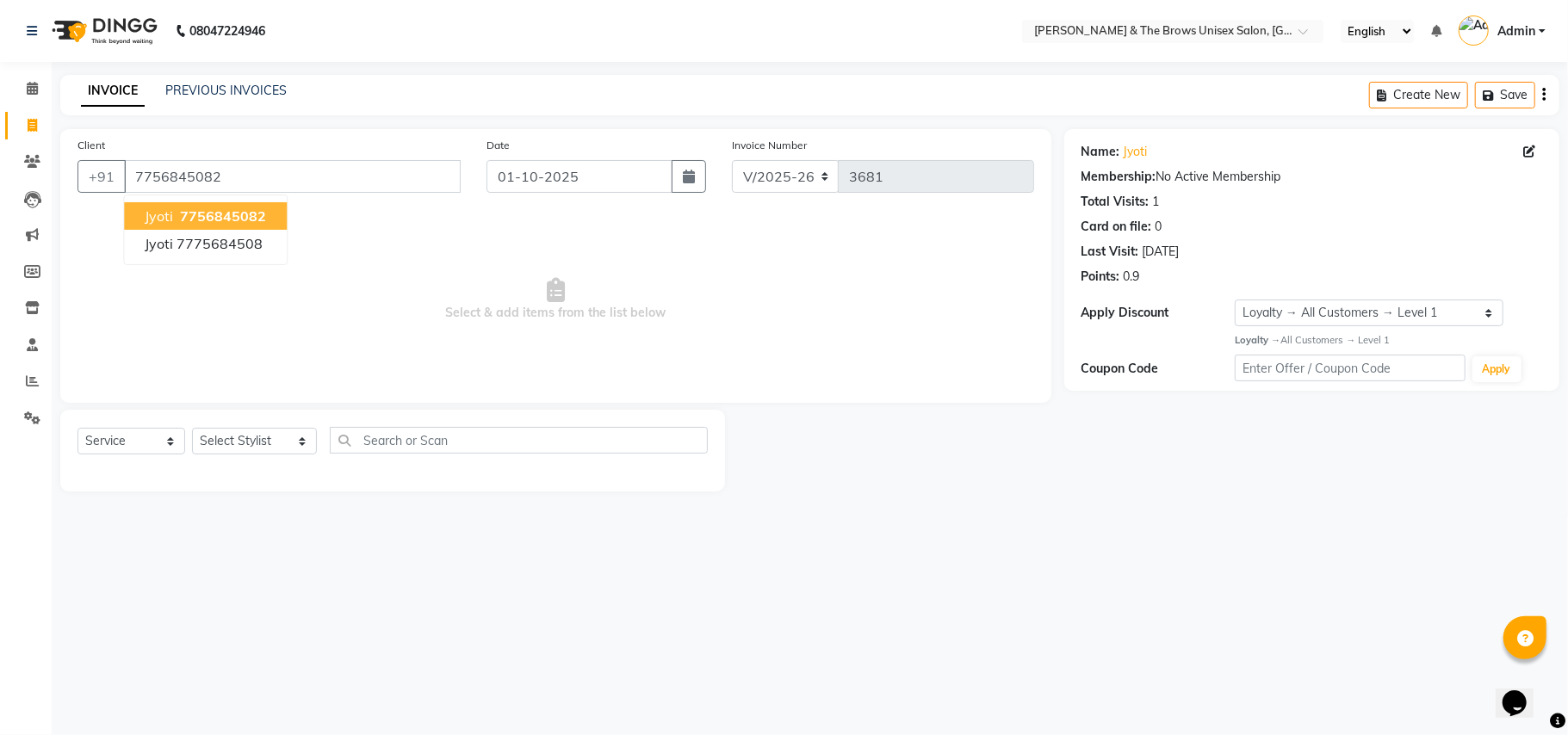
click at [207, 209] on span "7756845082" at bounding box center [223, 216] width 86 height 17
click at [287, 446] on select "Select Stylist Aamir faisal manager padma Pallavi Rehan Sameer Shalini ma'am ow…" at bounding box center [254, 441] width 125 height 27
click at [192, 428] on select "Select Stylist Aamir faisal manager padma Pallavi Rehan Sameer Shalini ma'am ow…" at bounding box center [254, 441] width 125 height 27
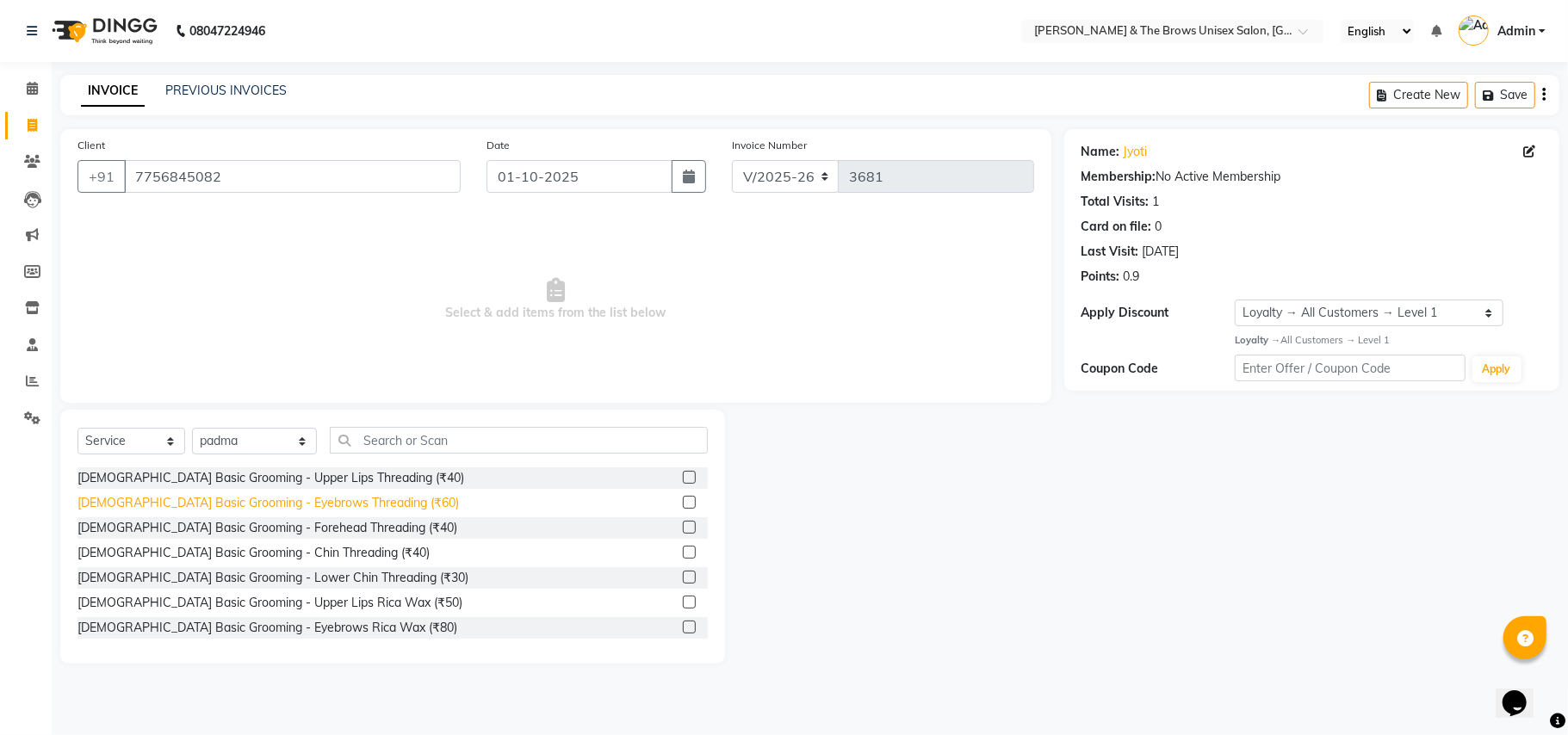
click at [331, 506] on div "Female Basic Grooming - Eyebrows Threading (₹60)" at bounding box center [268, 503] width 381 height 18
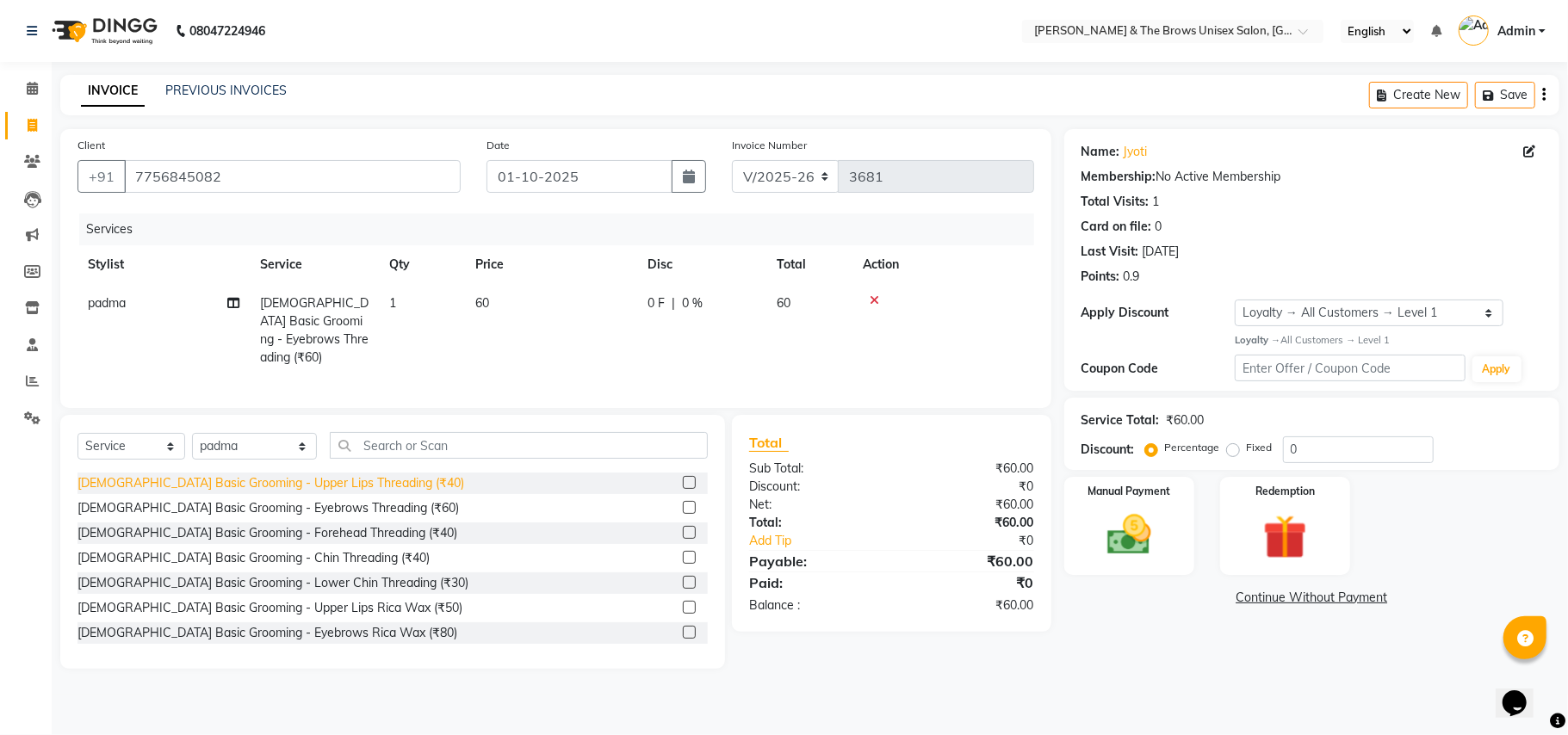
click at [350, 483] on div "Female Basic Grooming - Upper Lips Threading (₹40)" at bounding box center [271, 483] width 387 height 18
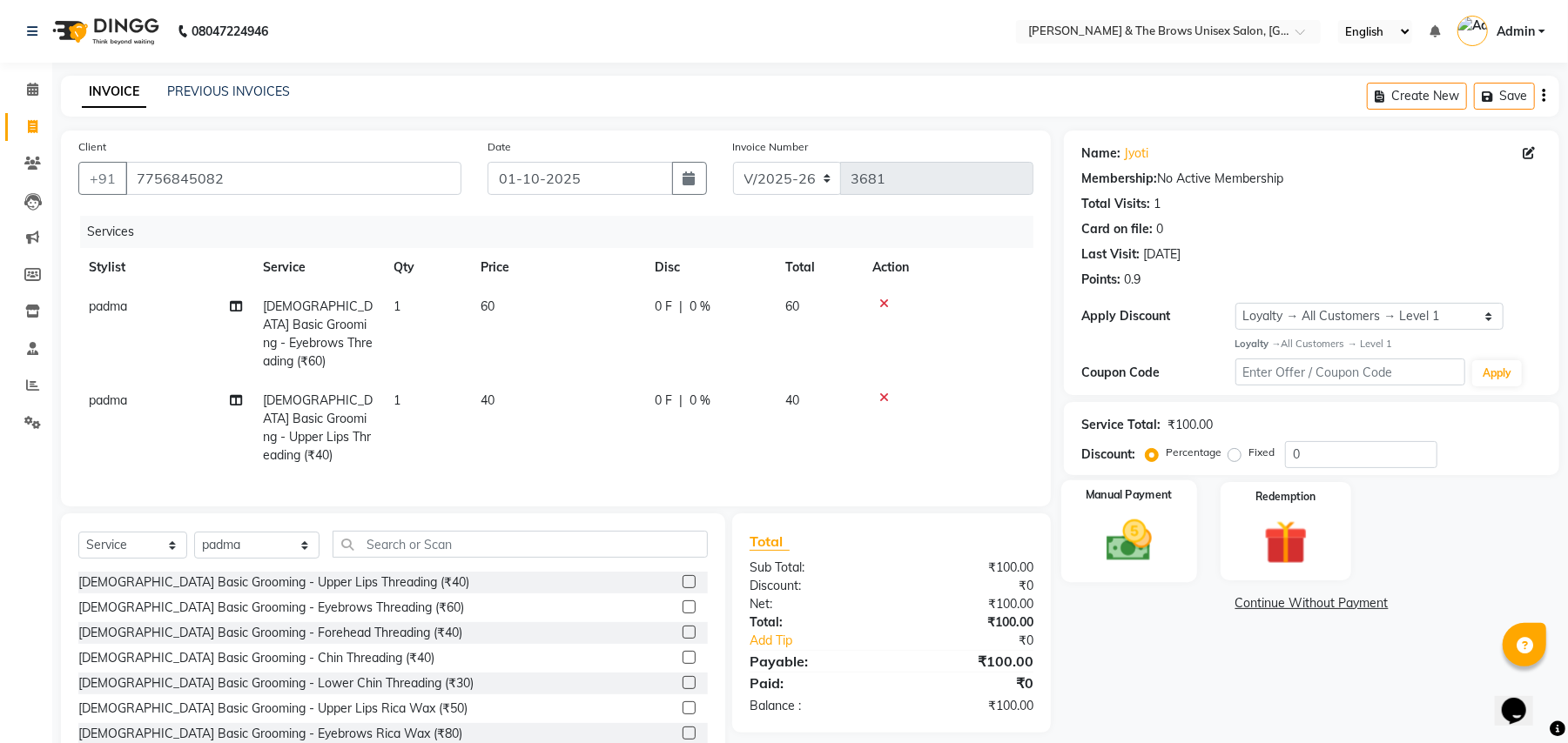
click at [1103, 550] on img at bounding box center [1129, 541] width 75 height 53
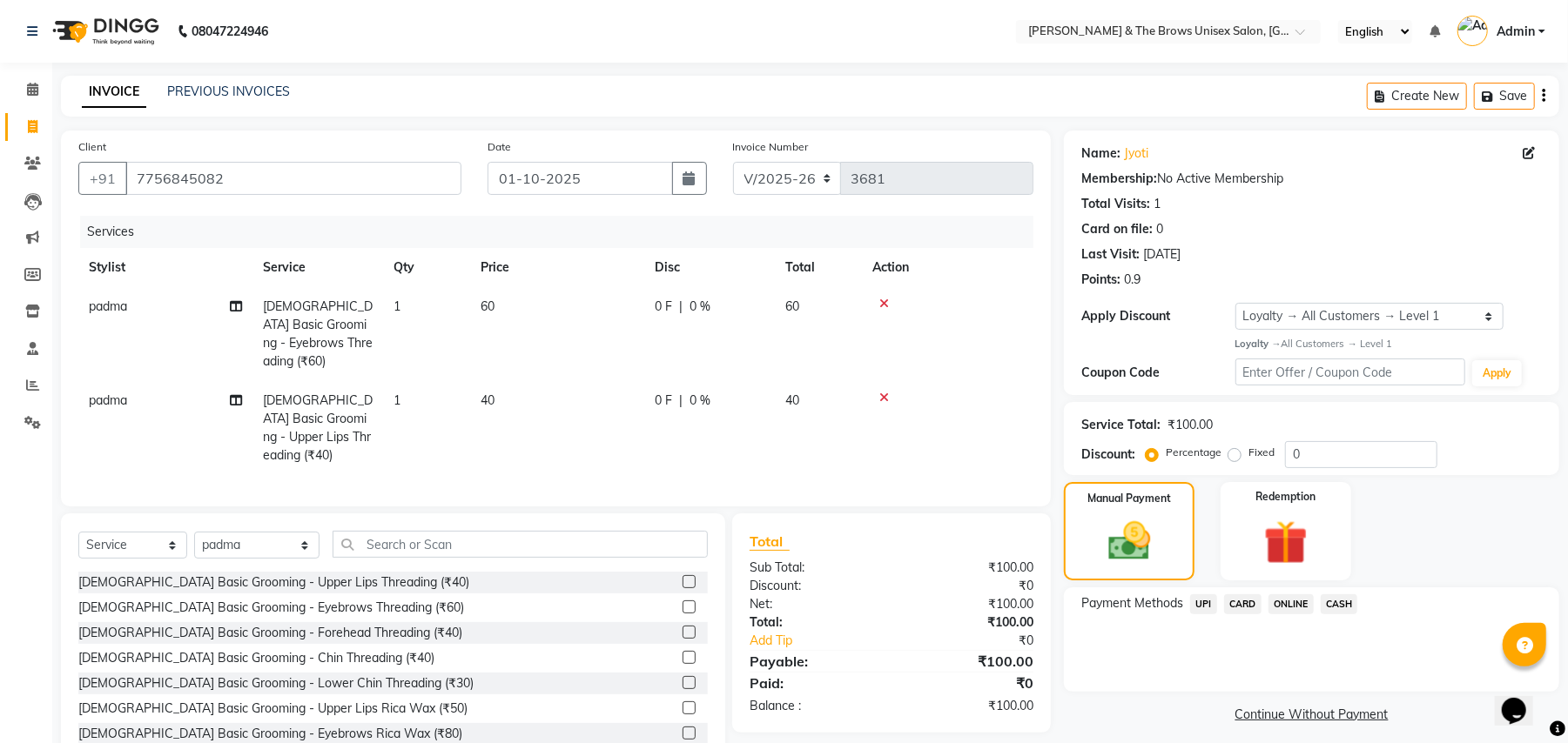
click at [1200, 607] on span "UPI" at bounding box center [1204, 604] width 27 height 20
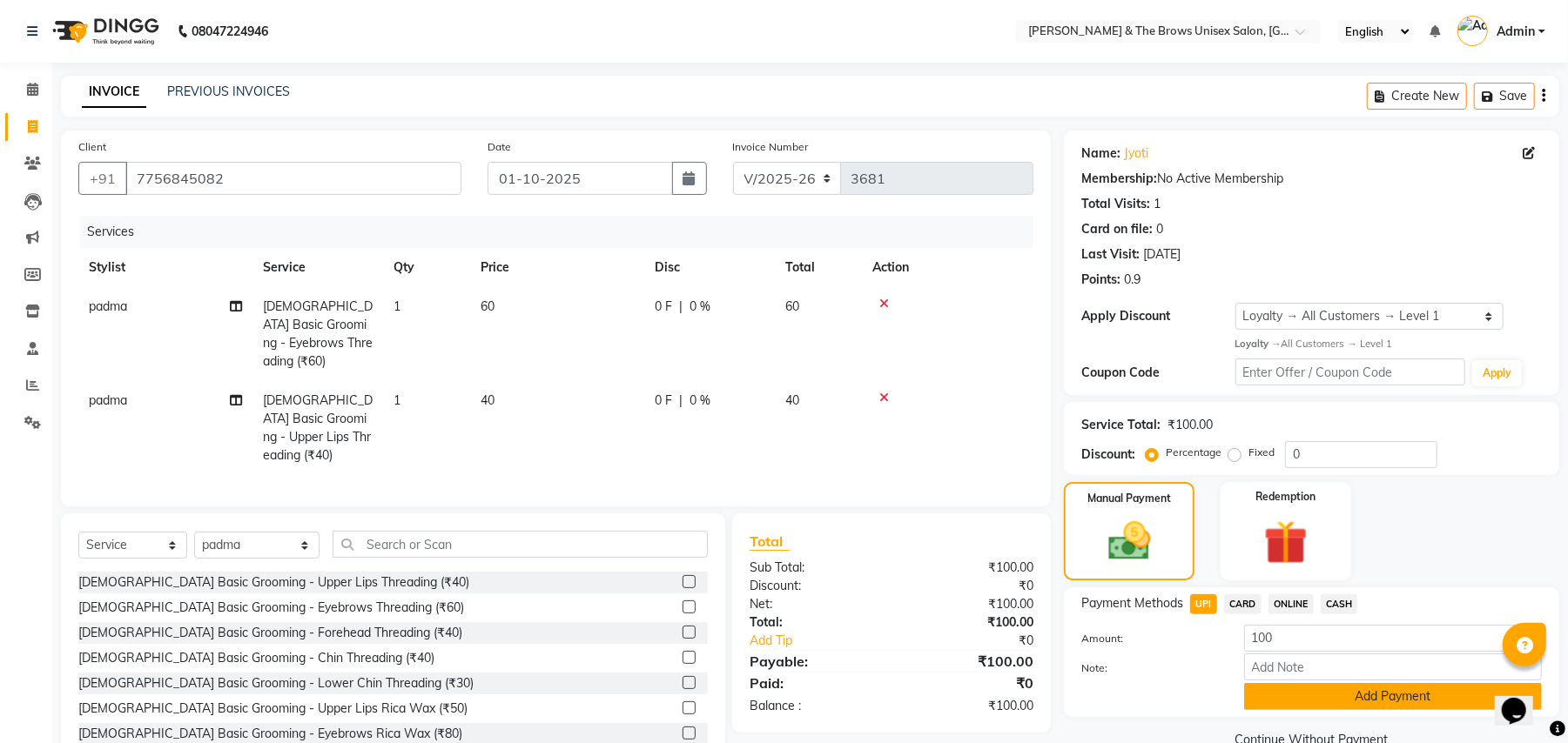
click at [1330, 703] on button "Add Payment" at bounding box center [1393, 697] width 298 height 27
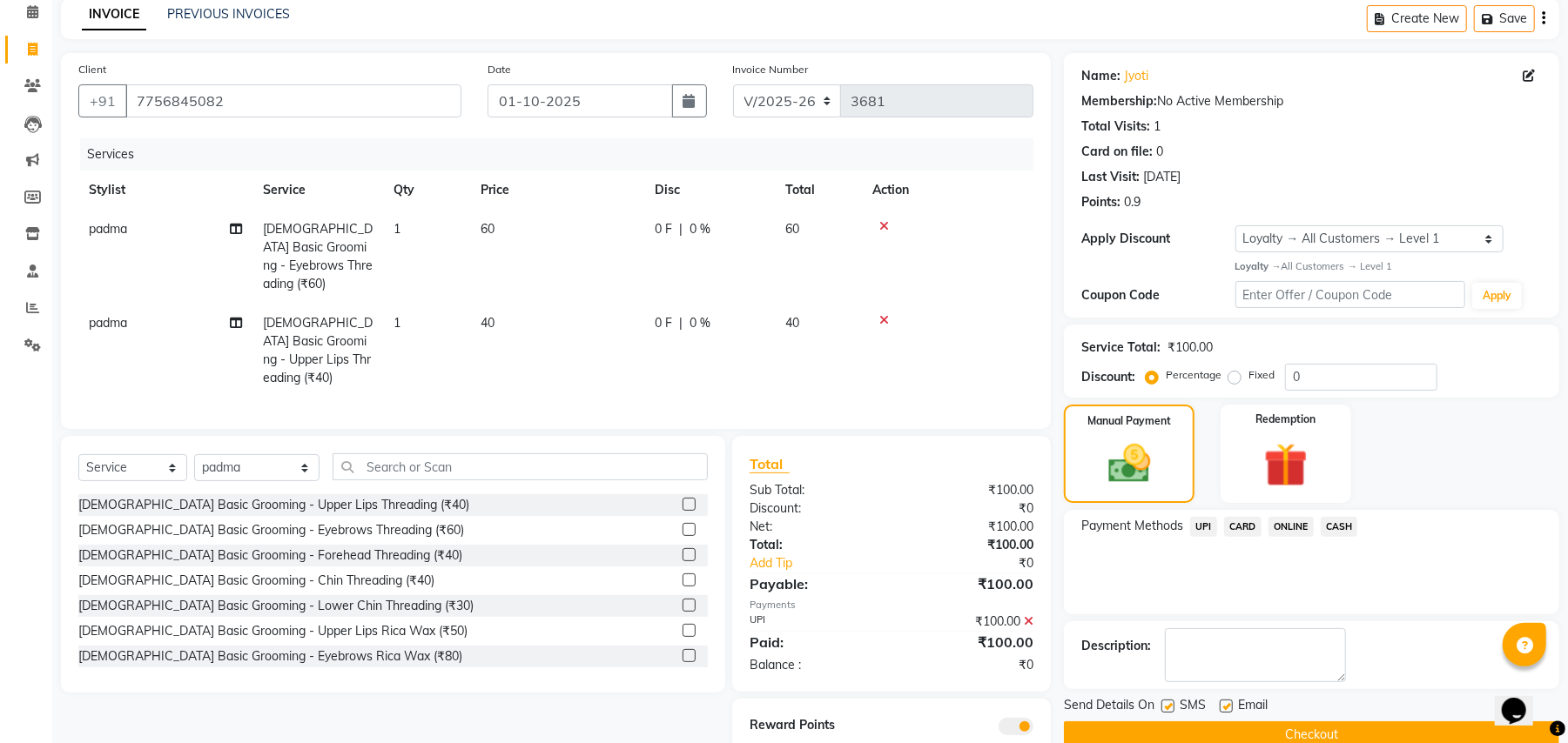
scroll to position [119, 0]
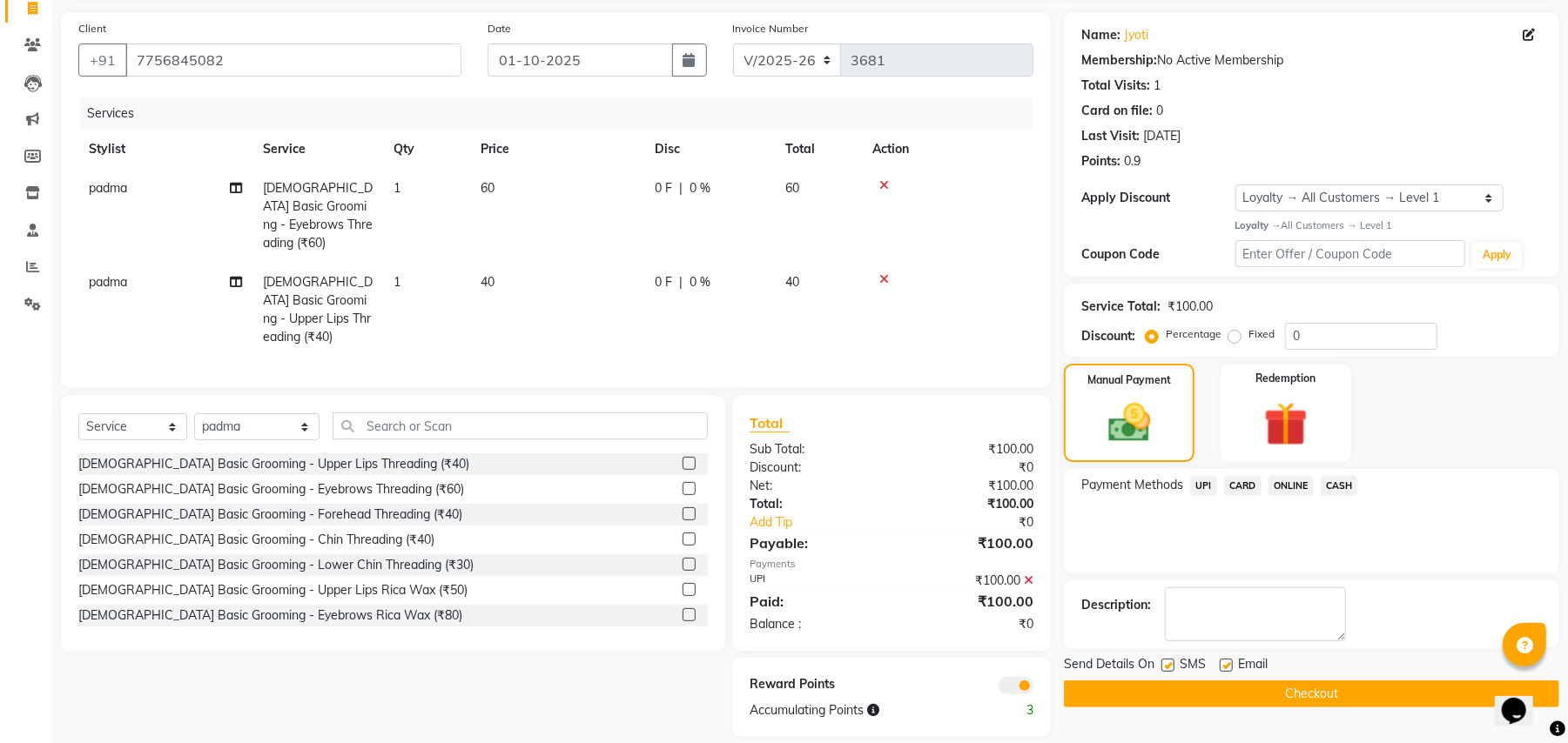
drag, startPoint x: 1165, startPoint y: 663, endPoint x: 1192, endPoint y: 673, distance: 28.8
click at [1167, 663] on label at bounding box center [1168, 666] width 13 height 13
click at [1167, 663] on input "checkbox" at bounding box center [1167, 667] width 12 height 12
click at [1226, 689] on button "Checkout" at bounding box center [1312, 694] width 495 height 27
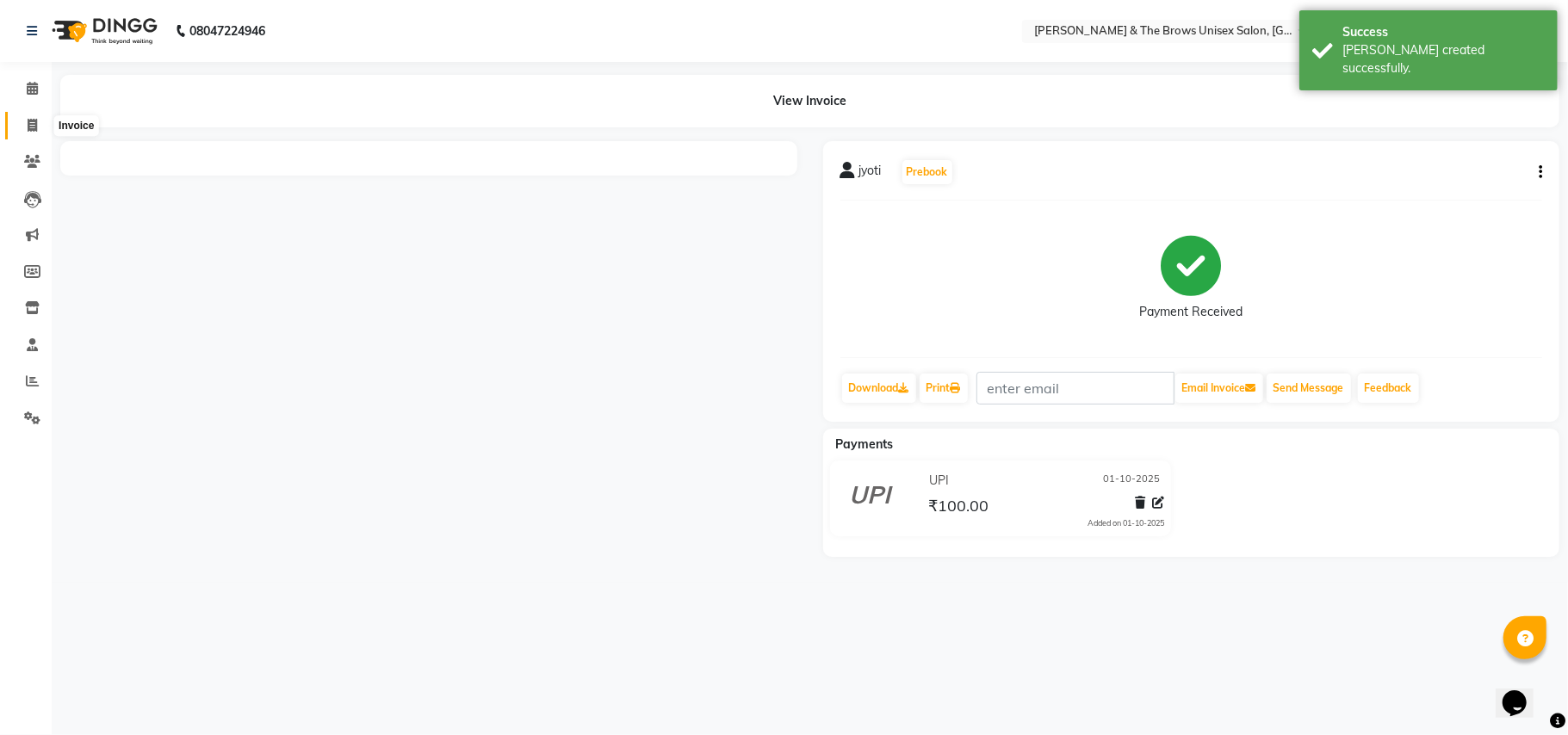
click at [31, 124] on icon at bounding box center [32, 126] width 10 height 13
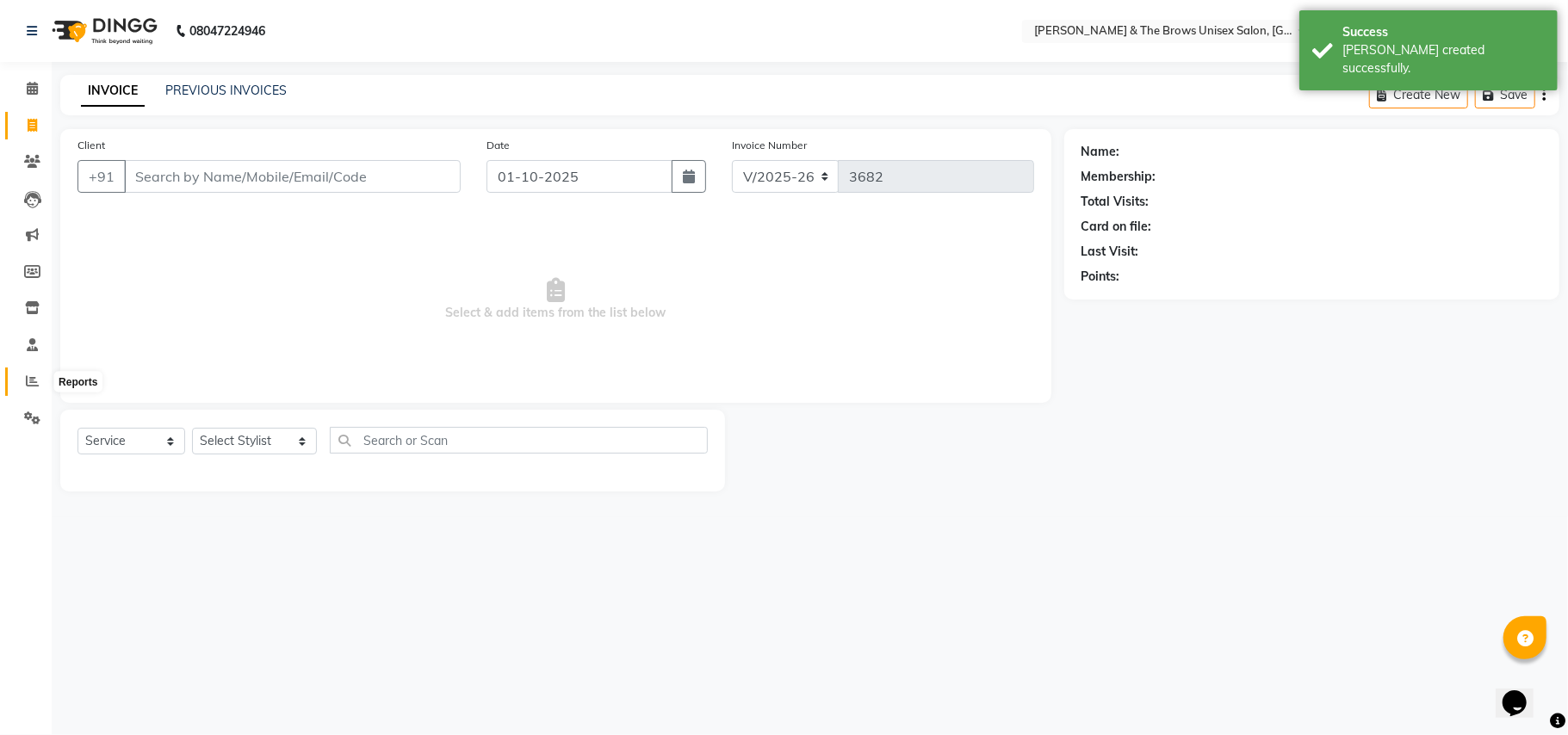
click at [29, 379] on icon at bounding box center [32, 381] width 13 height 13
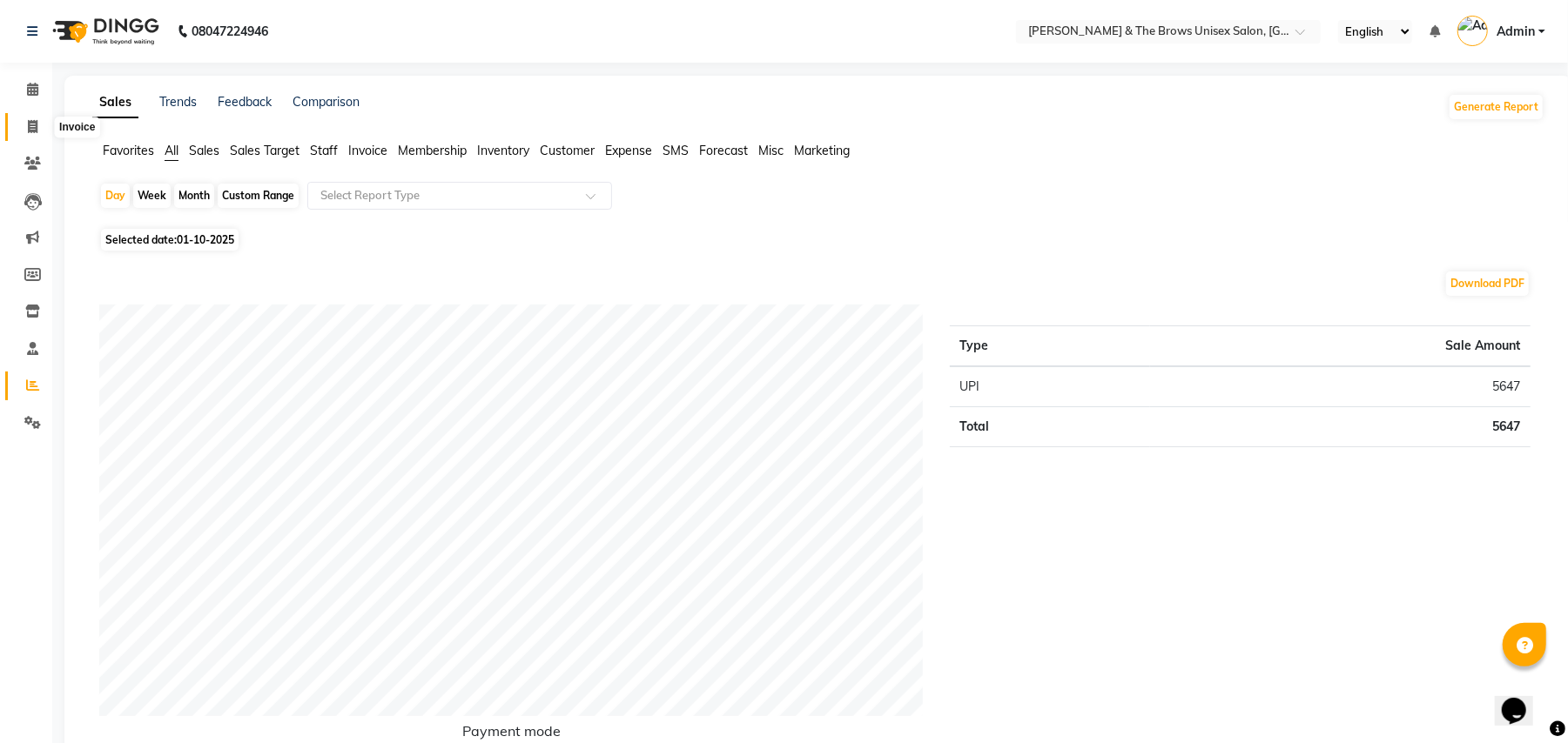
click at [35, 129] on icon at bounding box center [33, 127] width 10 height 13
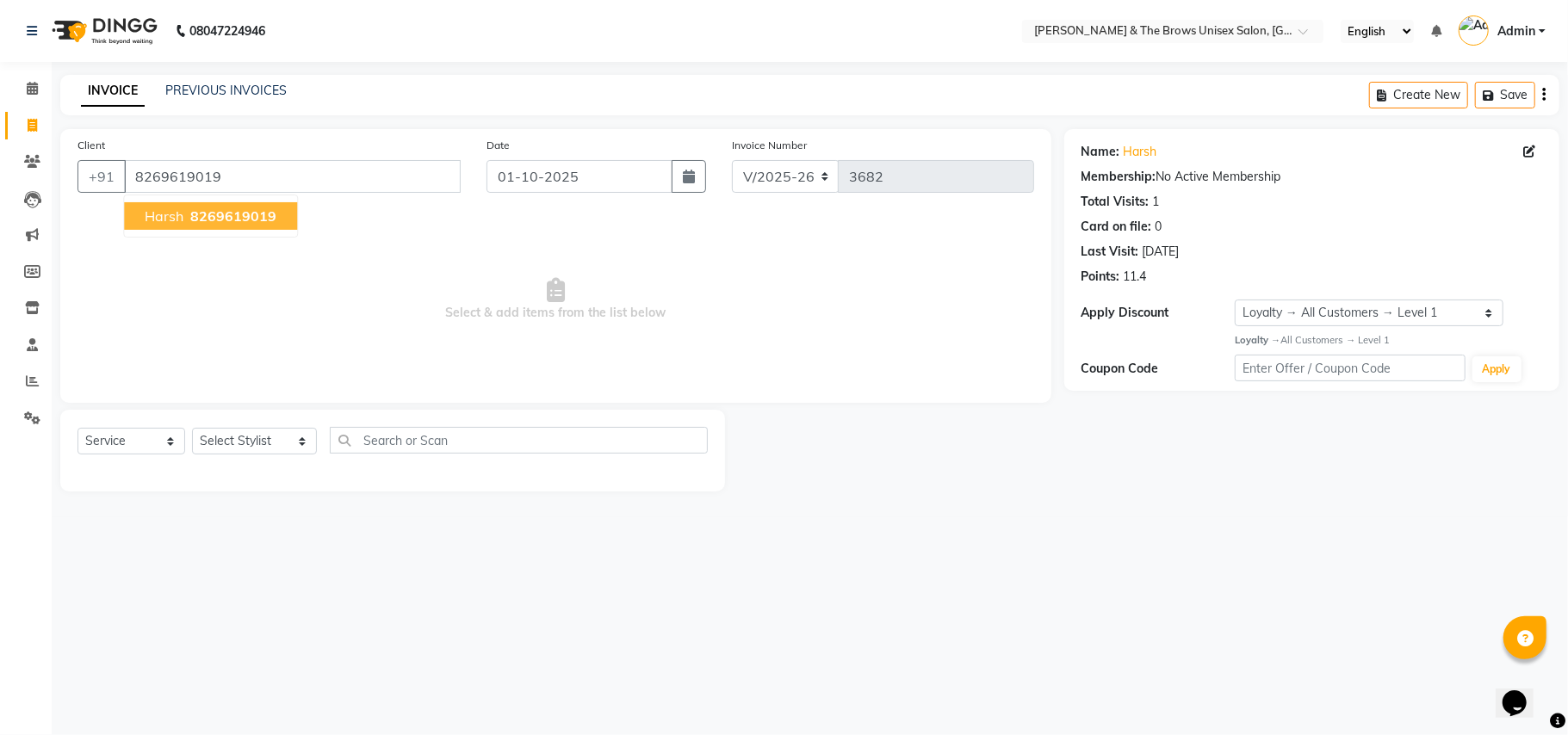
click at [249, 217] on span "8269619019" at bounding box center [234, 216] width 86 height 17
click at [287, 444] on select "Select Stylist Aamir faisal manager padma Pallavi Rehan Sameer Shalini ma'am ow…" at bounding box center [254, 441] width 125 height 27
click at [192, 428] on select "Select Stylist Aamir faisal manager padma Pallavi Rehan Sameer Shalini ma'am ow…" at bounding box center [254, 441] width 125 height 27
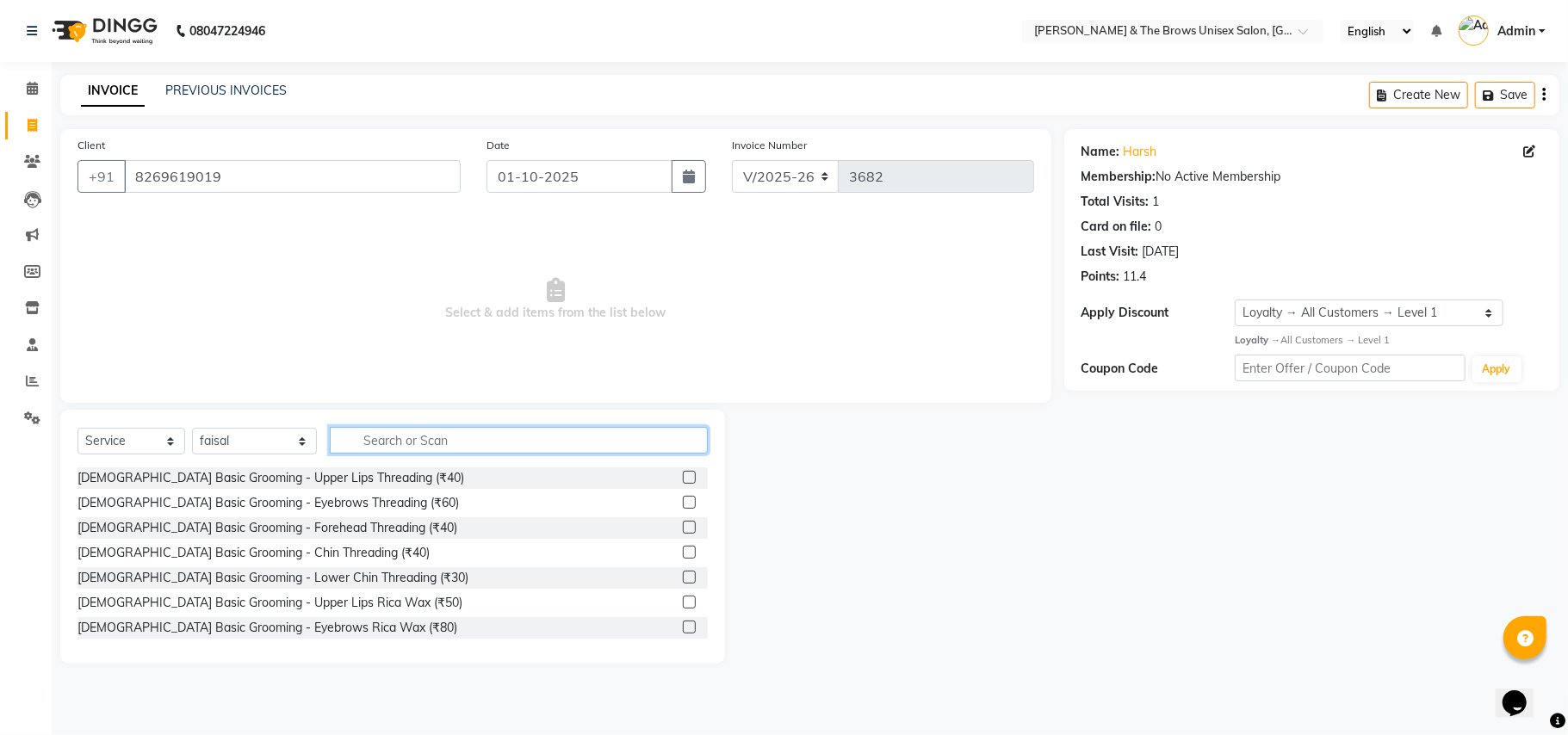
click at [352, 442] on input "text" at bounding box center [519, 440] width 378 height 27
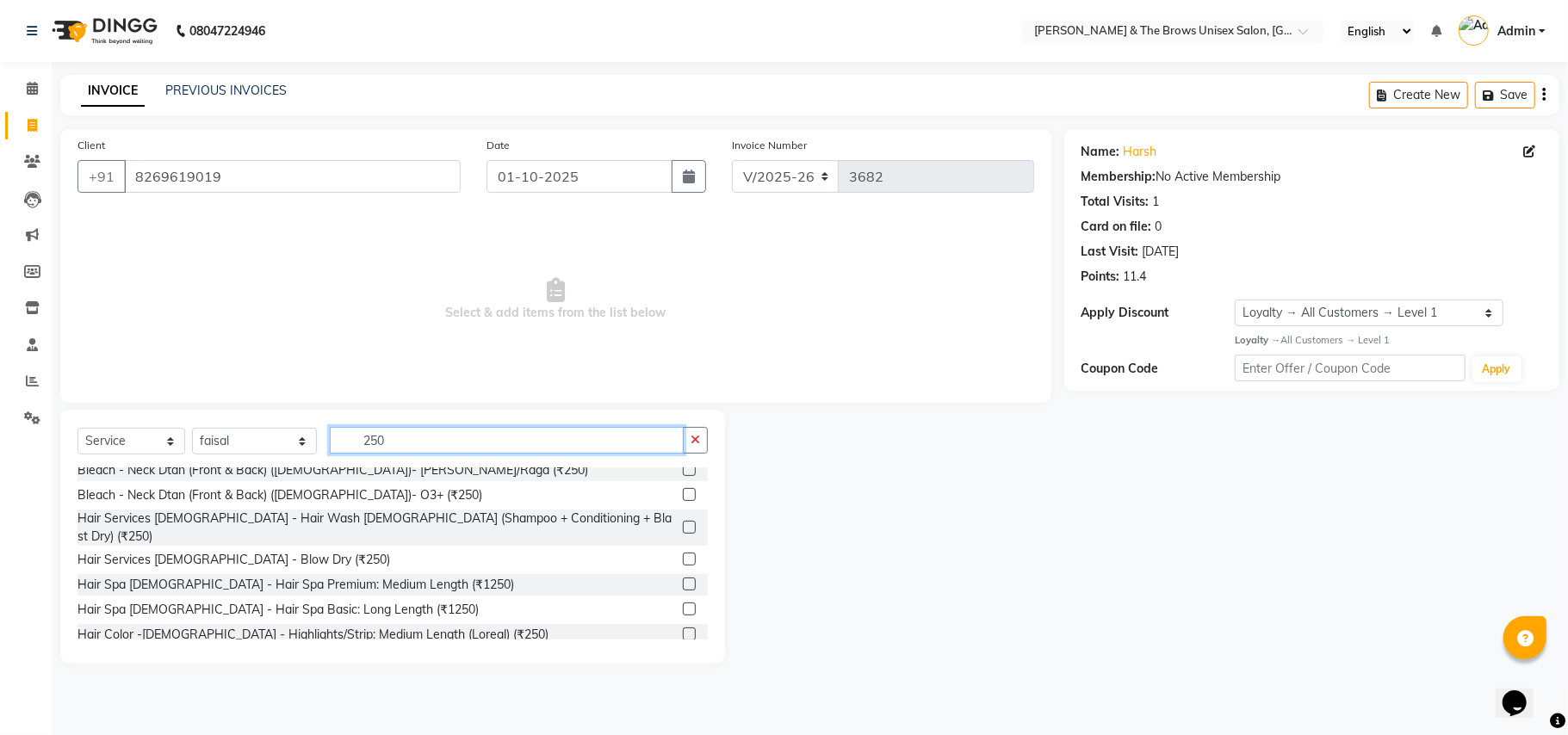
scroll to position [401, 0]
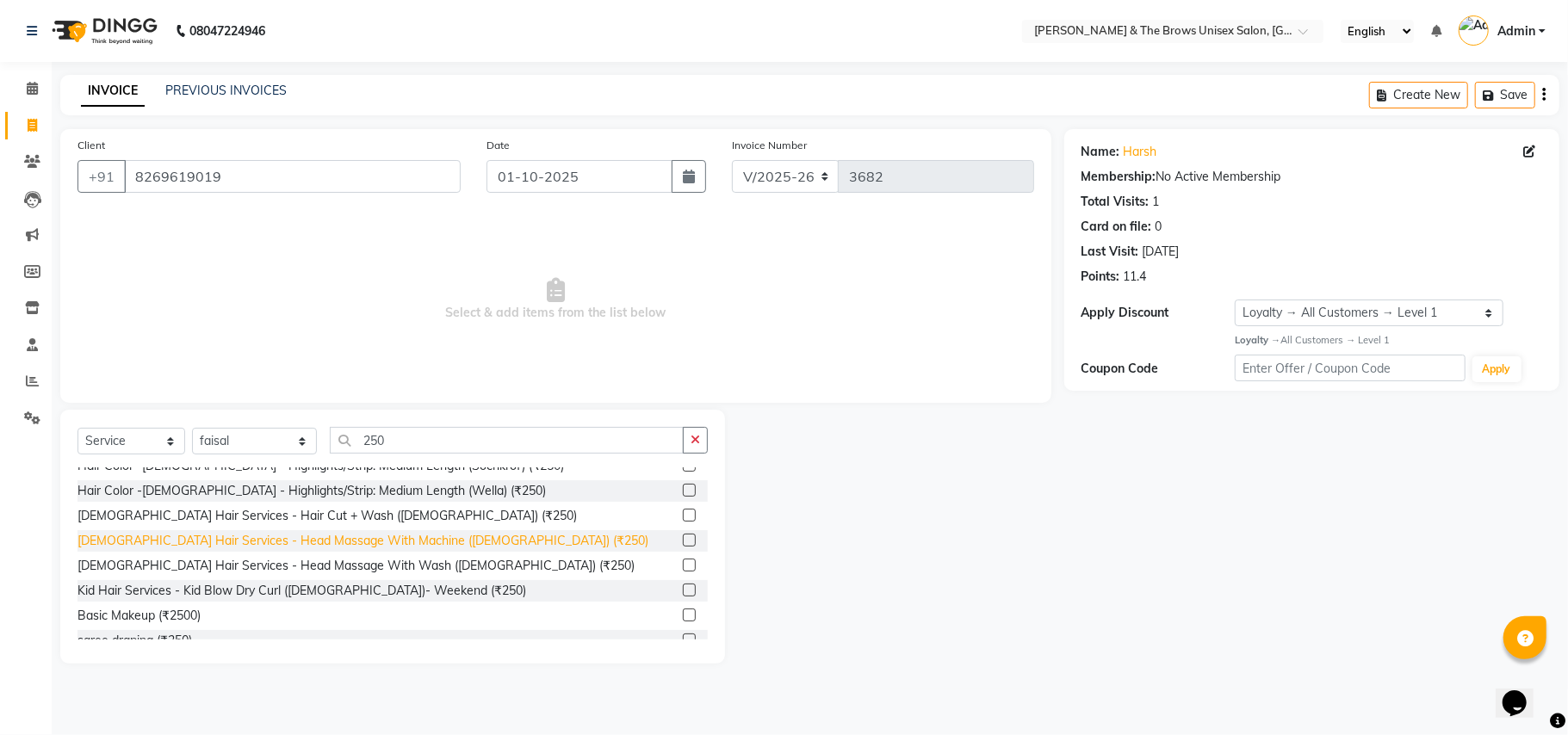
click at [312, 532] on div "Male Hair Services - Head Massage With Machine (Male) (₹250)" at bounding box center [362, 541] width 571 height 18
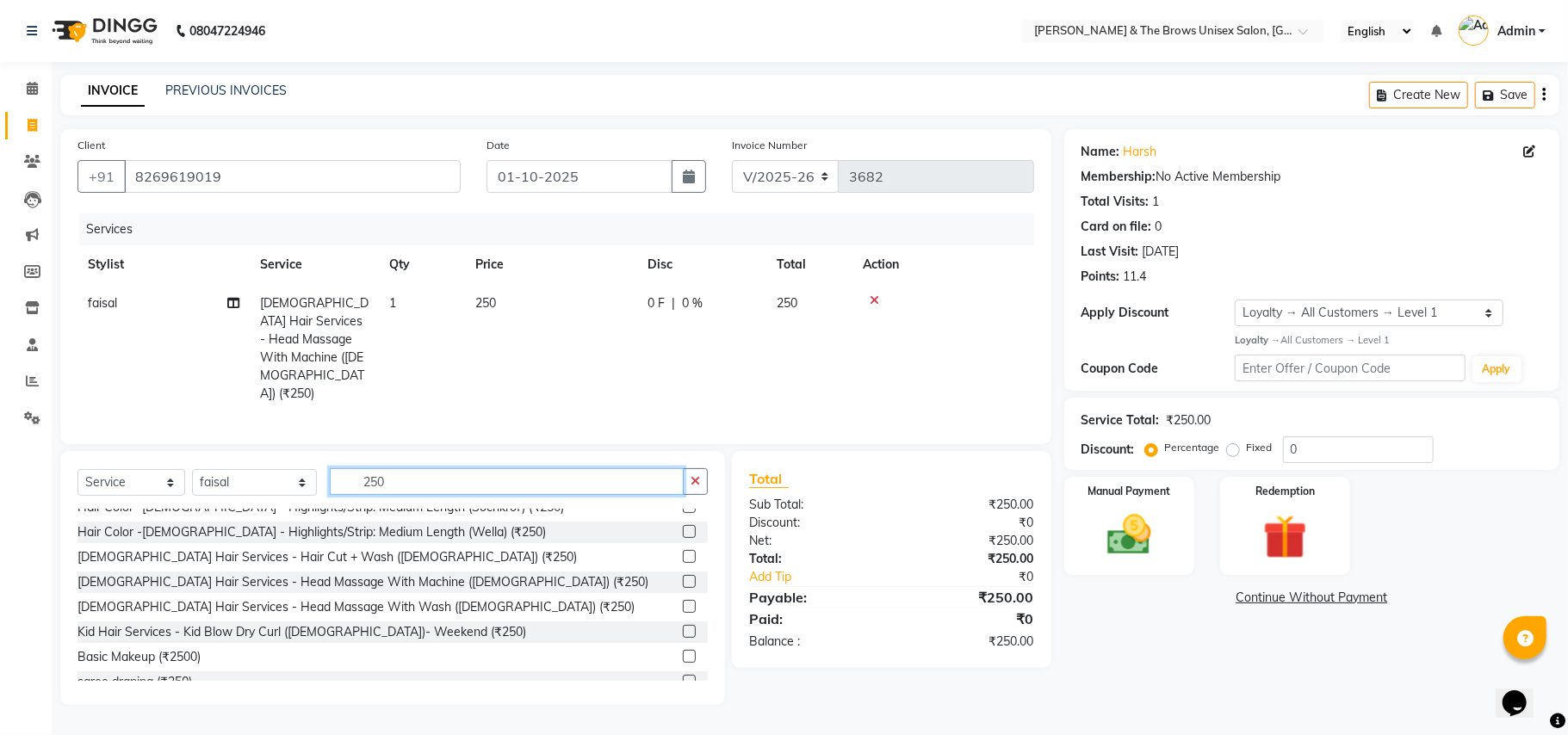
click at [404, 468] on input "250" at bounding box center [506, 481] width 354 height 27
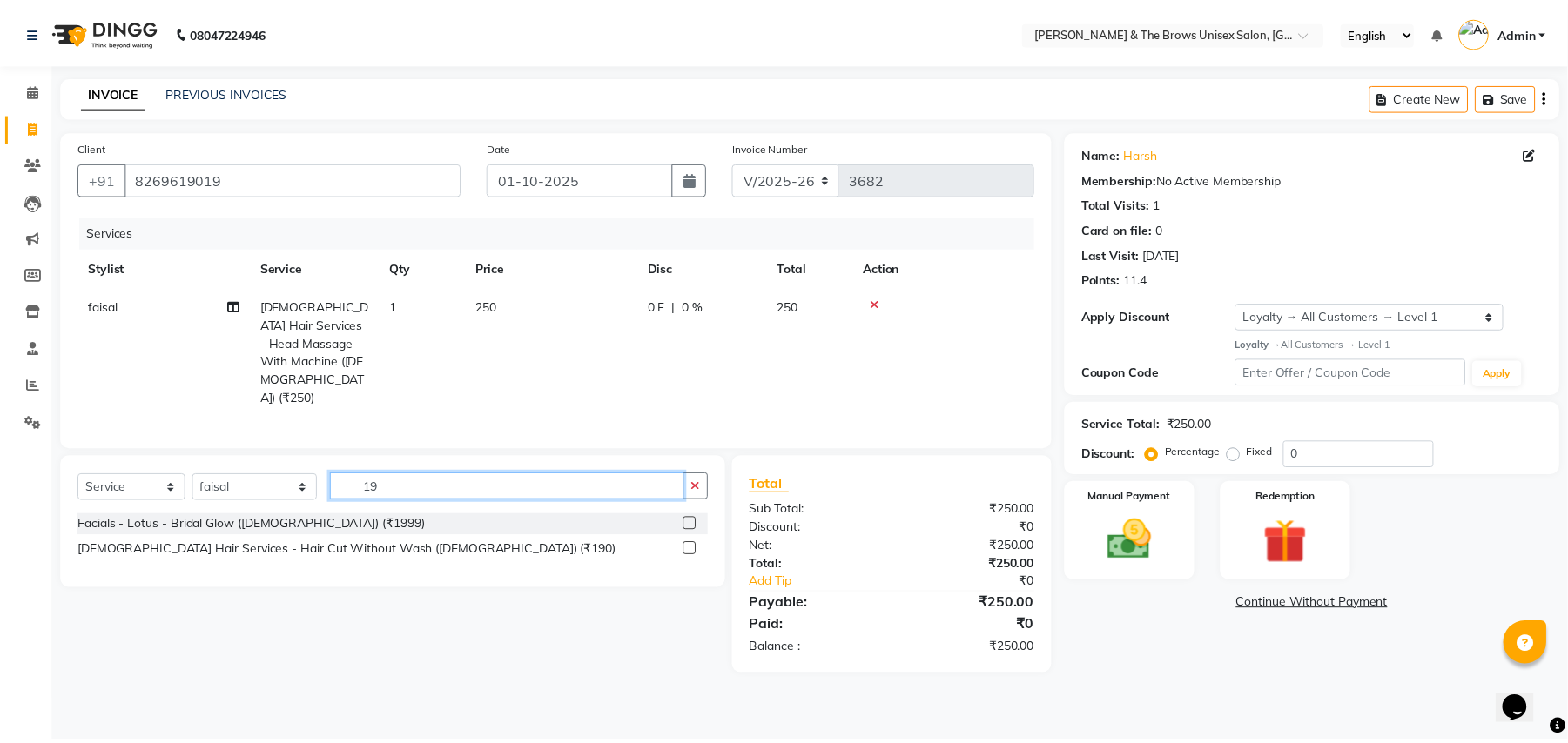
scroll to position [0, 0]
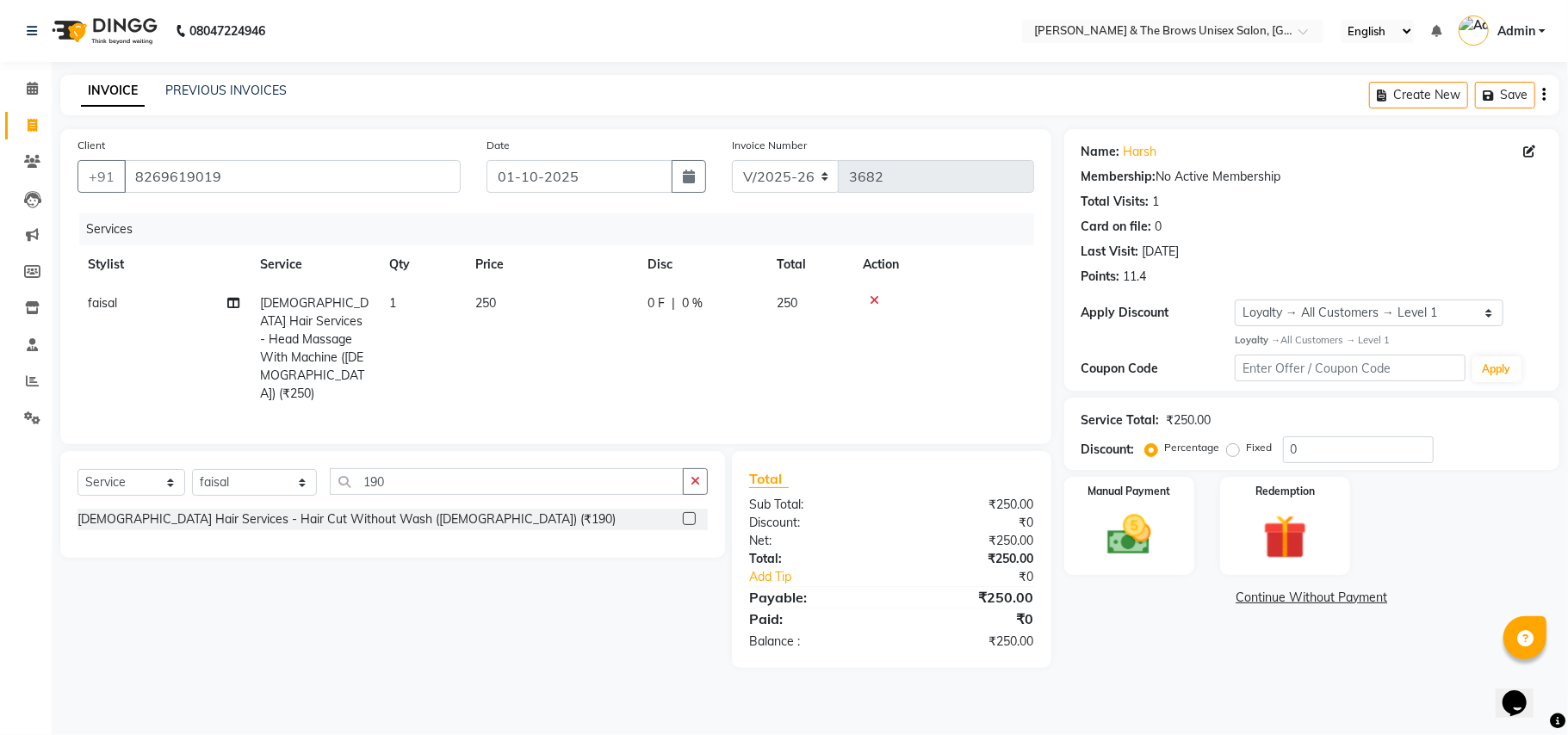
click at [690, 512] on label at bounding box center [689, 519] width 13 height 13
click at [690, 514] on input "checkbox" at bounding box center [688, 520] width 11 height 11
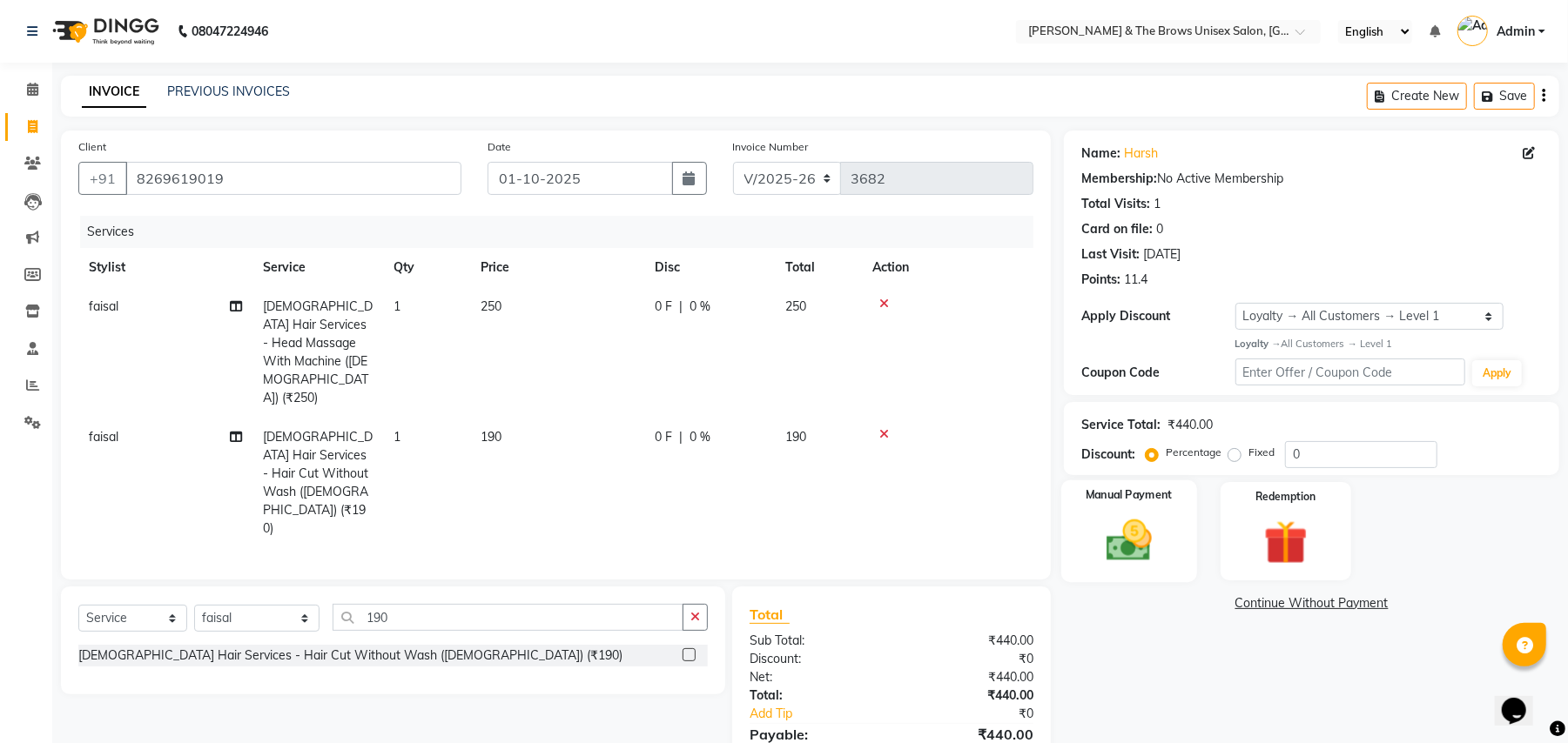
click at [1175, 551] on div "Manual Payment" at bounding box center [1129, 532] width 136 height 102
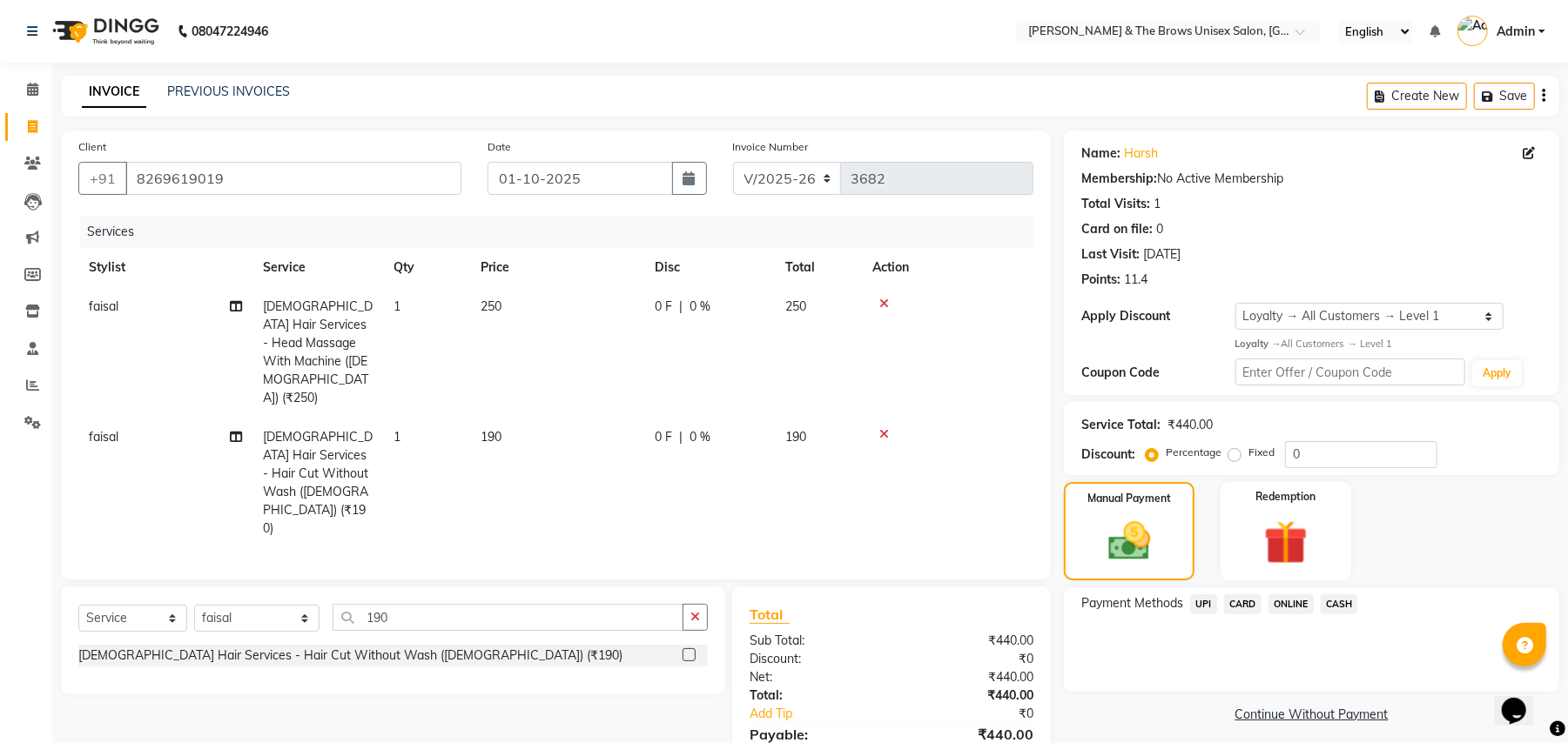
click at [1210, 603] on span "UPI" at bounding box center [1204, 604] width 27 height 20
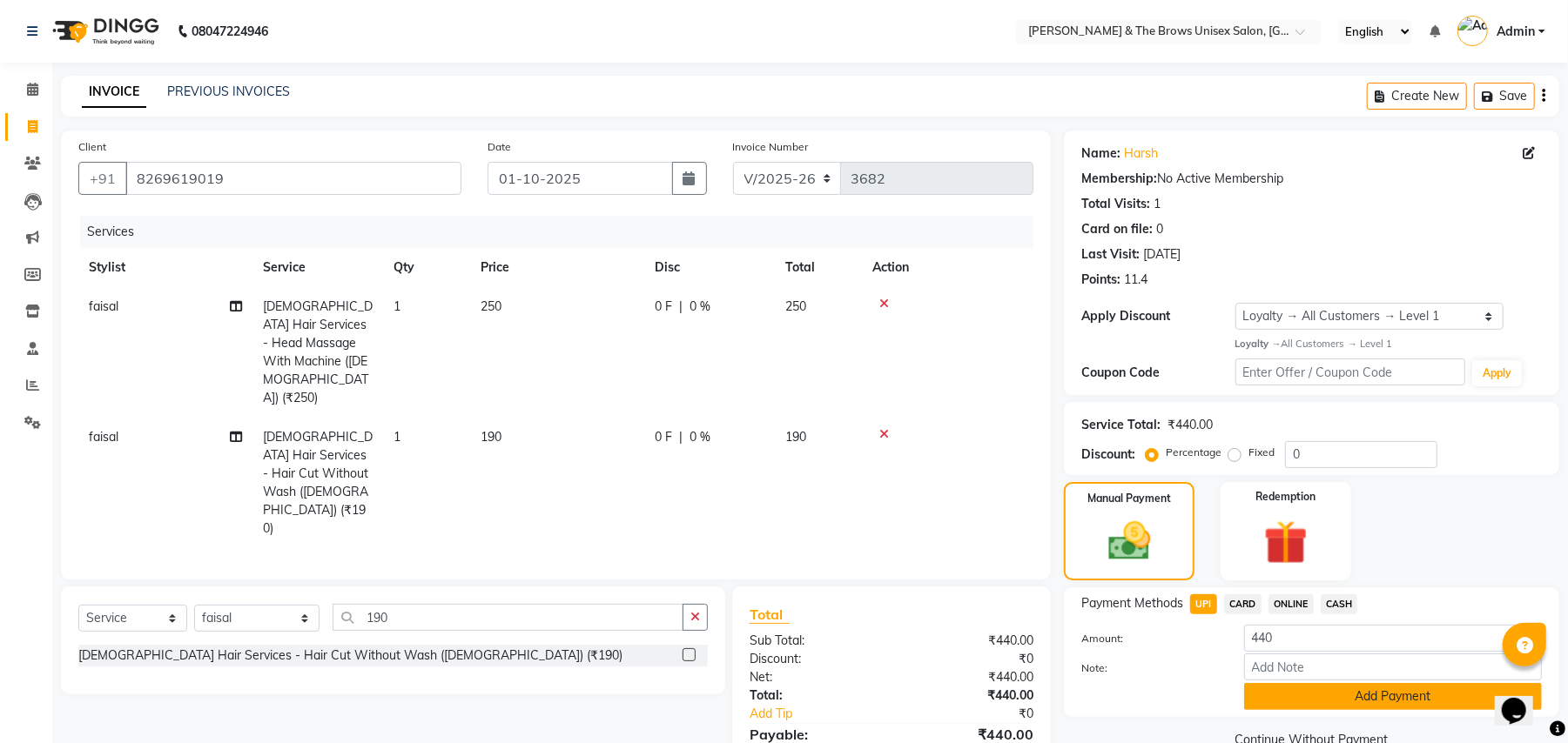
click at [1369, 691] on button "Add Payment" at bounding box center [1393, 697] width 298 height 27
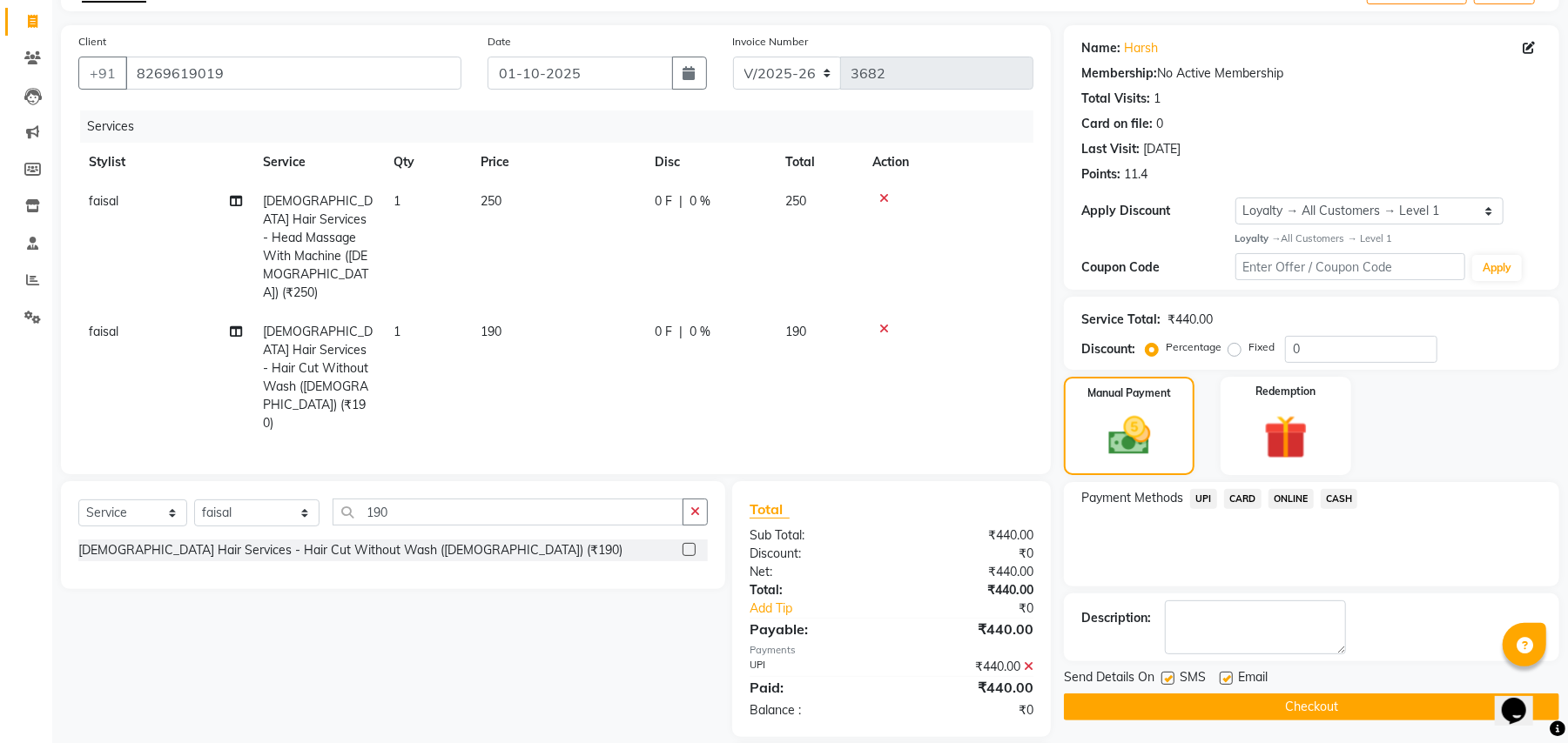
scroll to position [155, 0]
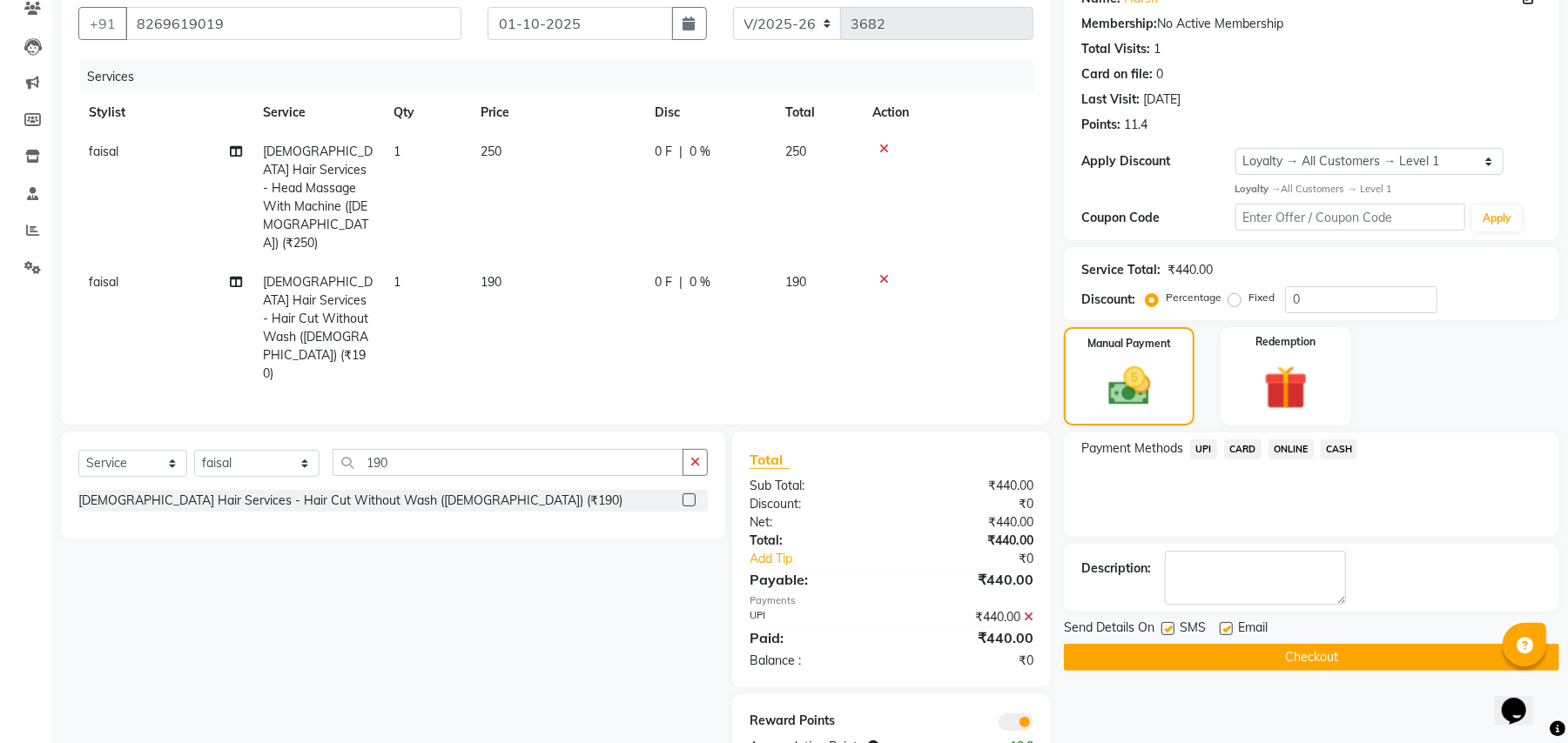
click at [1170, 628] on label at bounding box center [1168, 629] width 13 height 13
click at [1170, 628] on input "checkbox" at bounding box center [1167, 630] width 12 height 12
click at [1261, 662] on button "Checkout" at bounding box center [1312, 657] width 495 height 27
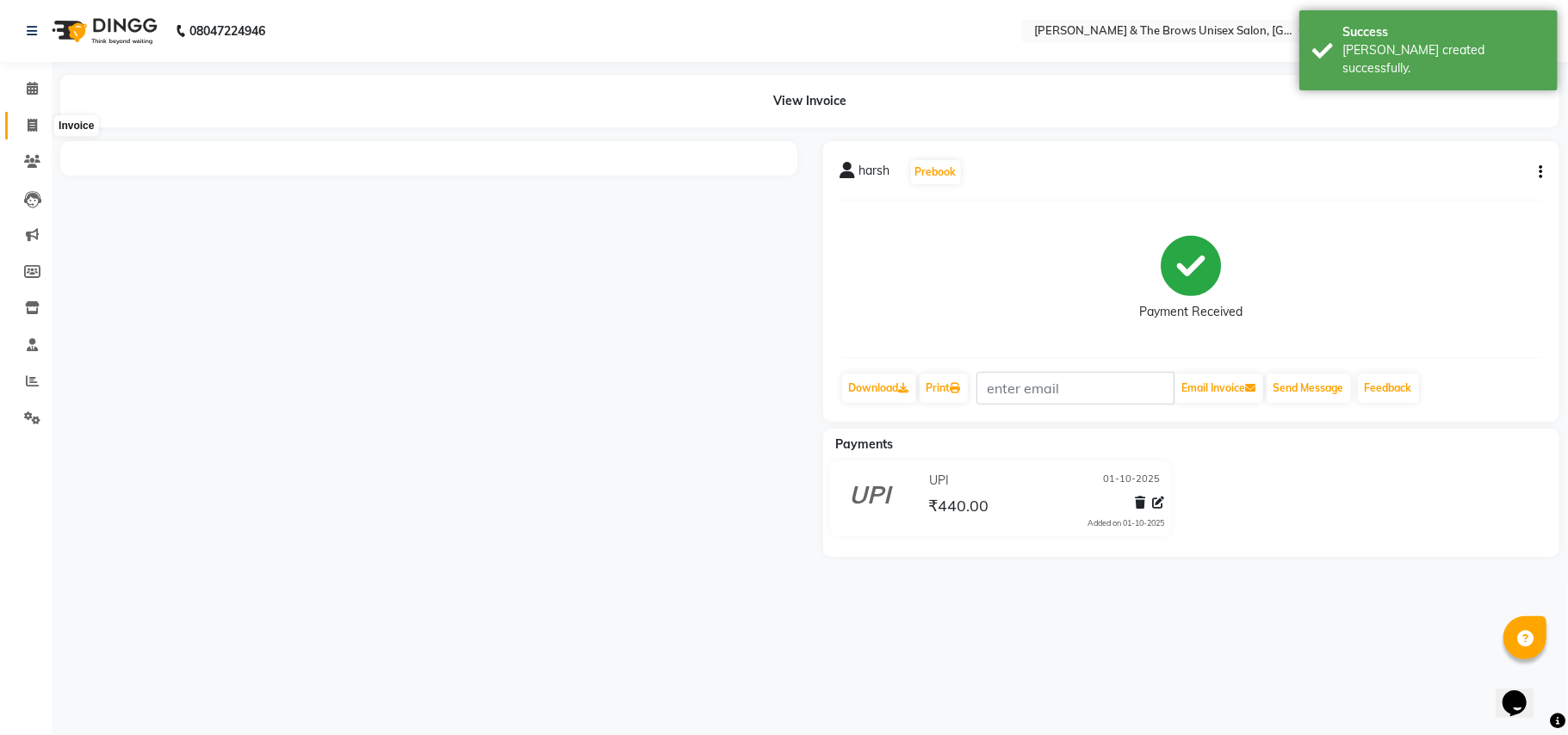
click at [32, 132] on icon at bounding box center [32, 126] width 10 height 13
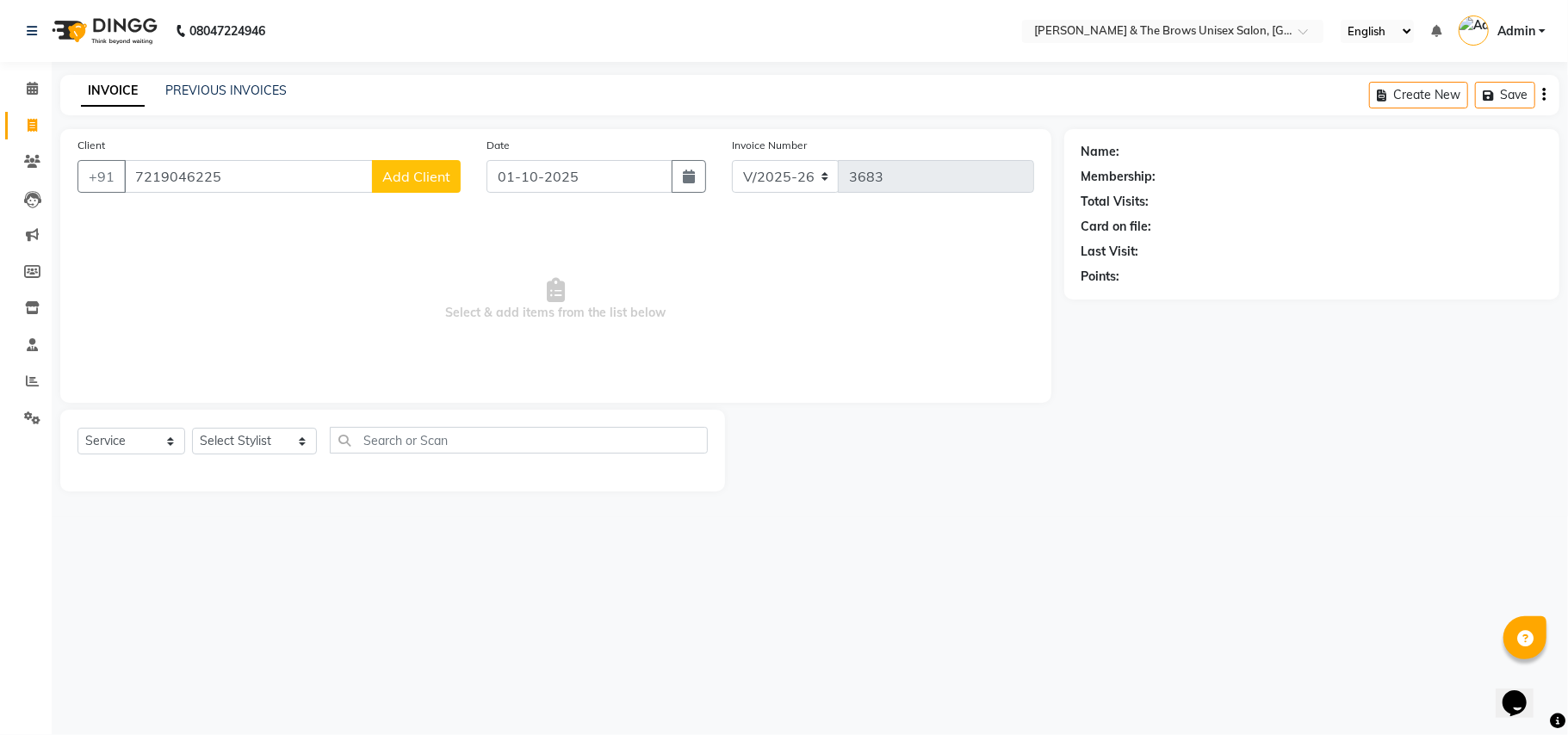
click at [408, 177] on span "Add Client" at bounding box center [416, 176] width 68 height 17
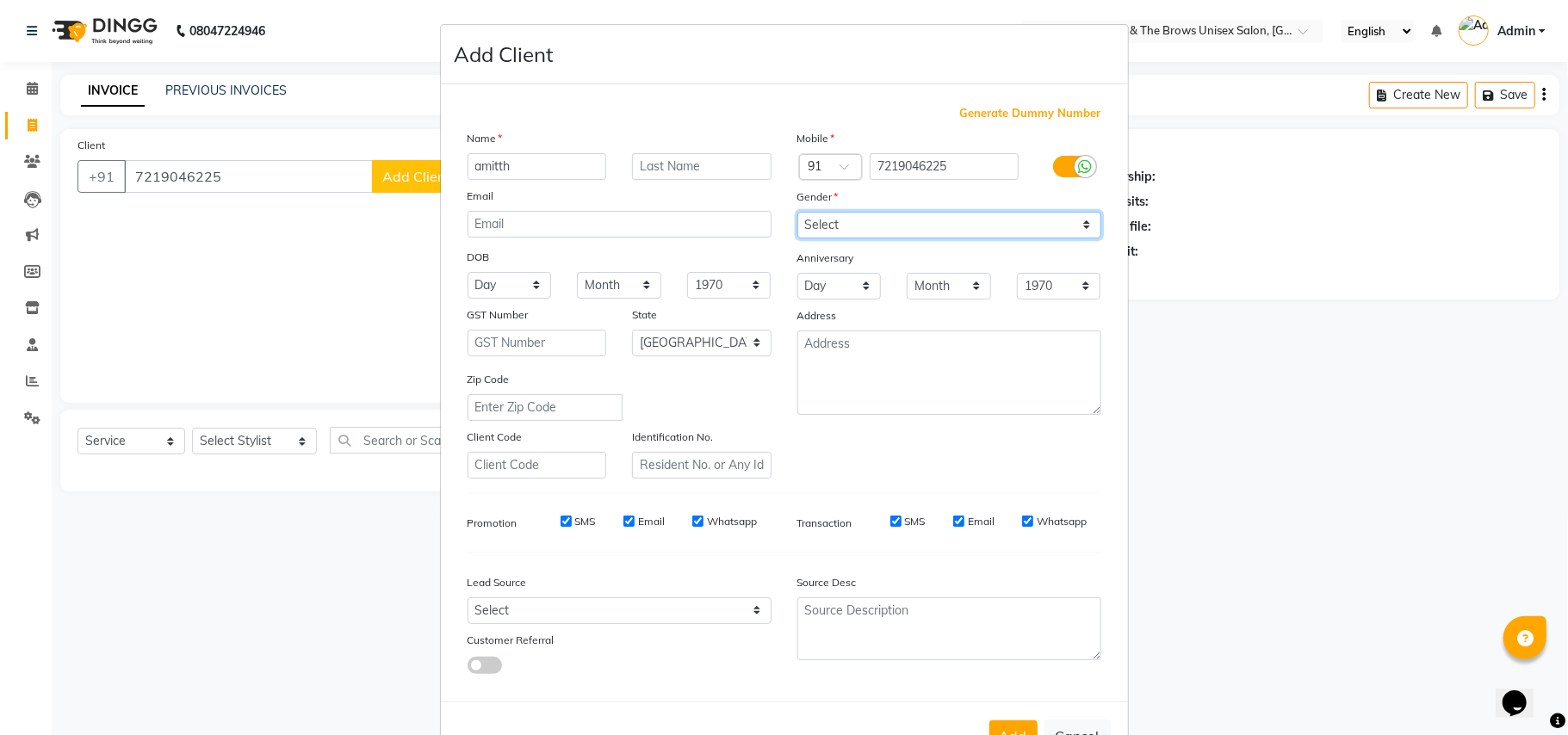
drag, startPoint x: 1080, startPoint y: 222, endPoint x: 1066, endPoint y: 233, distance: 17.8
click at [1080, 222] on select "Select Male Female Other Prefer Not To Say" at bounding box center [949, 225] width 304 height 27
click at [798, 212] on select "Select Male Female Other Prefer Not To Say" at bounding box center [949, 225] width 304 height 27
click at [1007, 721] on button "Add" at bounding box center [1013, 736] width 49 height 31
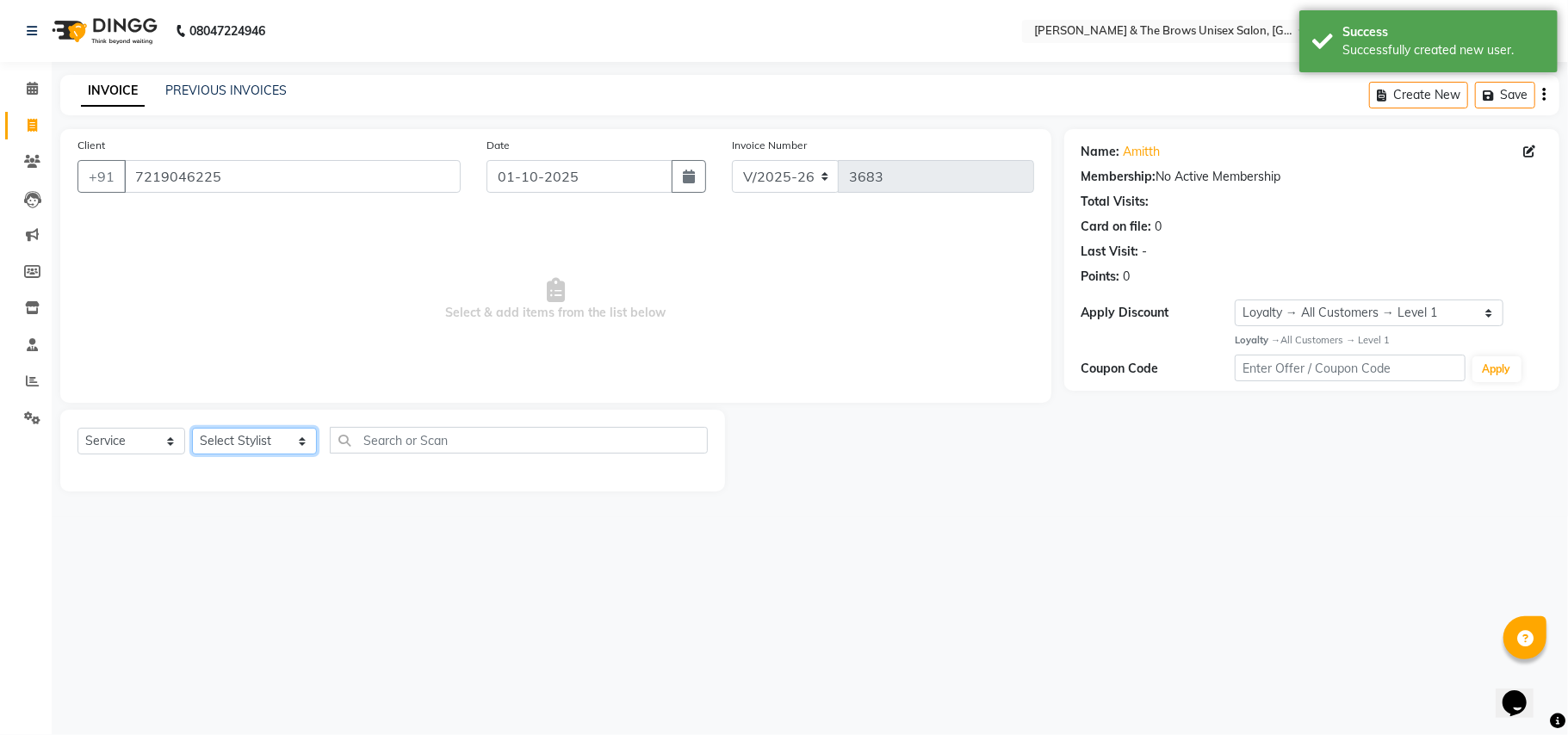
click at [284, 438] on select "Select Stylist Aamir faisal manager padma Pallavi Rehan Sameer Shalini ma'am ow…" at bounding box center [254, 441] width 125 height 27
click at [192, 428] on select "Select Stylist Aamir faisal manager padma Pallavi Rehan Sameer Shalini ma'am ow…" at bounding box center [254, 441] width 125 height 27
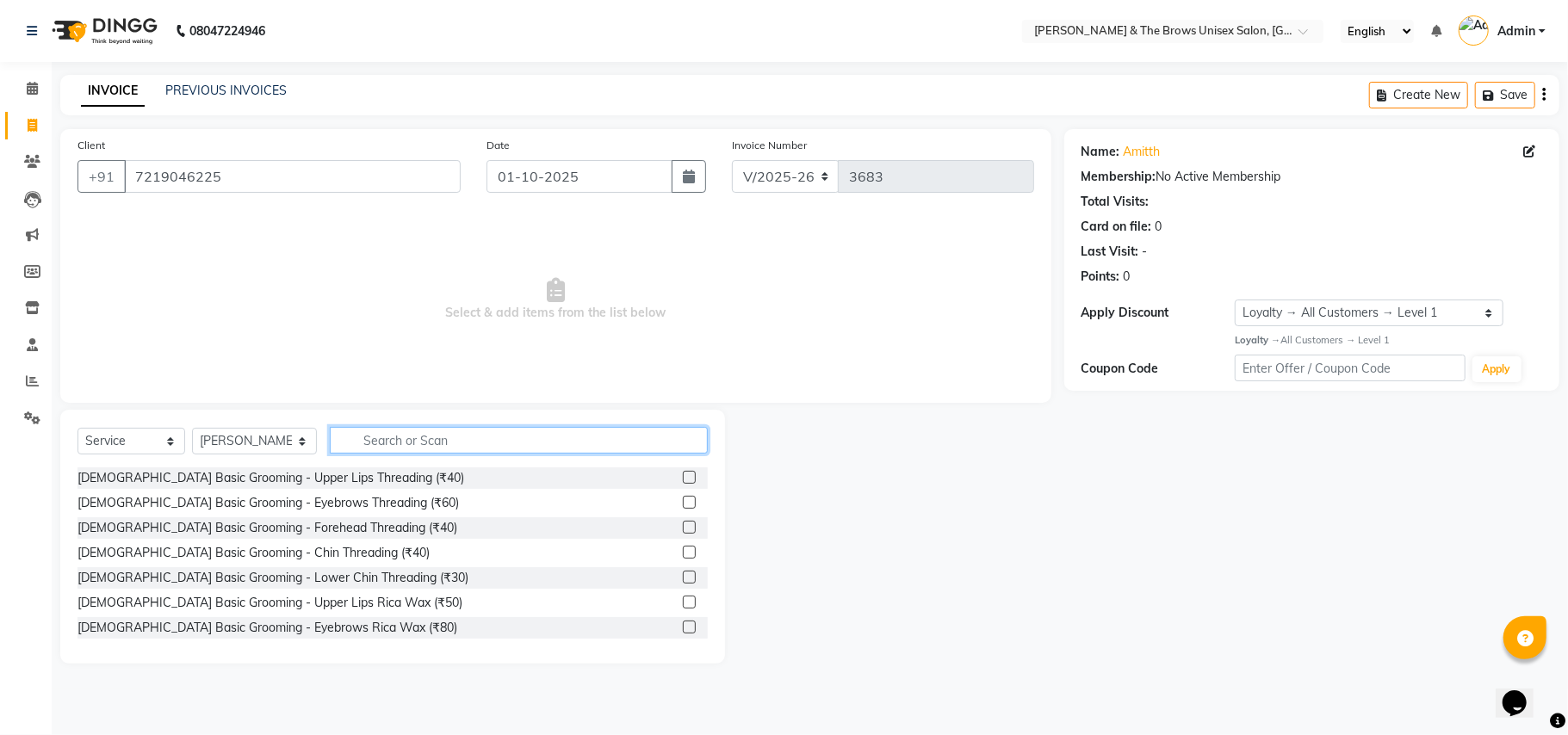
click at [339, 436] on input "text" at bounding box center [519, 440] width 378 height 27
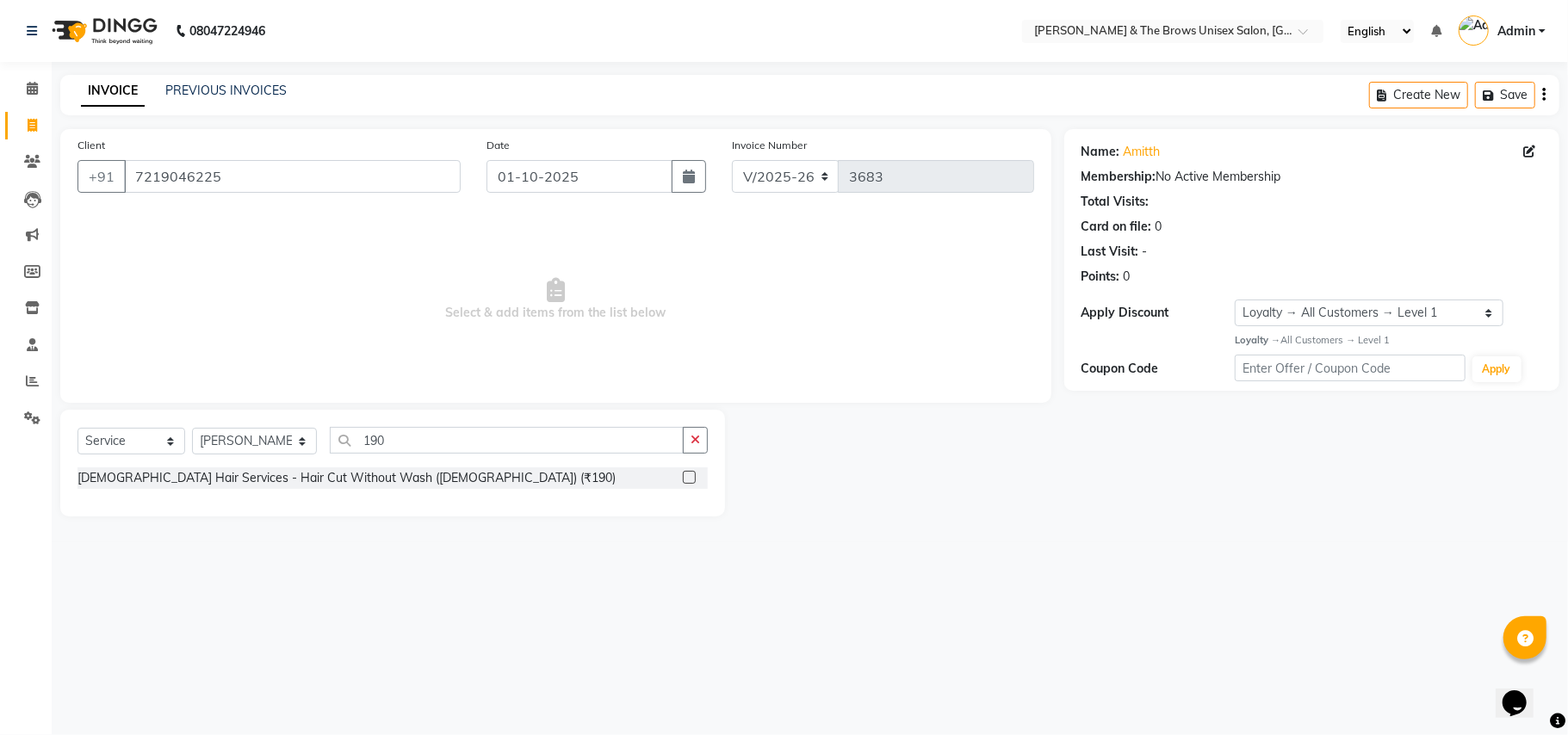
click at [694, 479] on label at bounding box center [689, 478] width 13 height 13
click at [694, 479] on input "checkbox" at bounding box center [688, 479] width 11 height 11
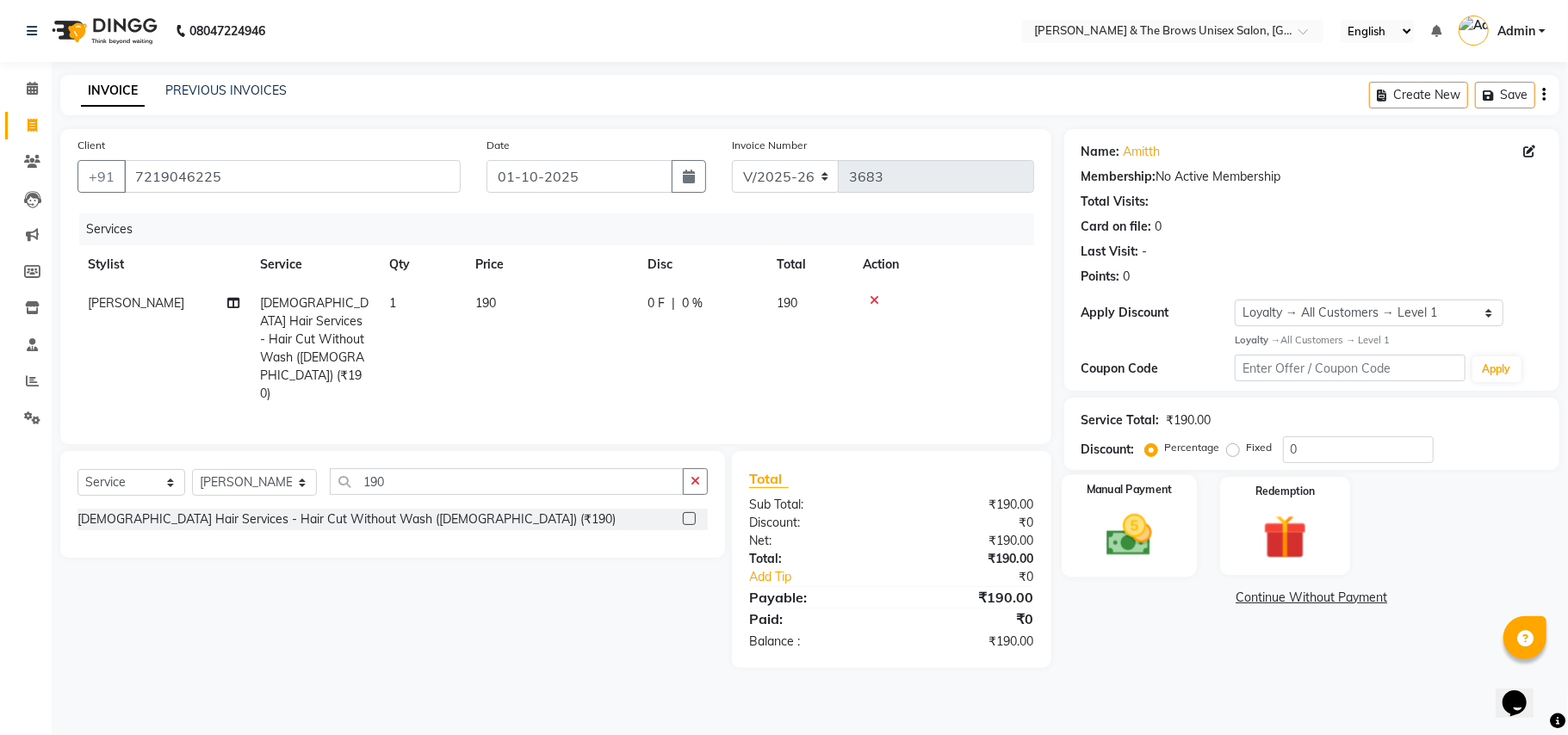
click at [1137, 541] on img at bounding box center [1129, 536] width 75 height 53
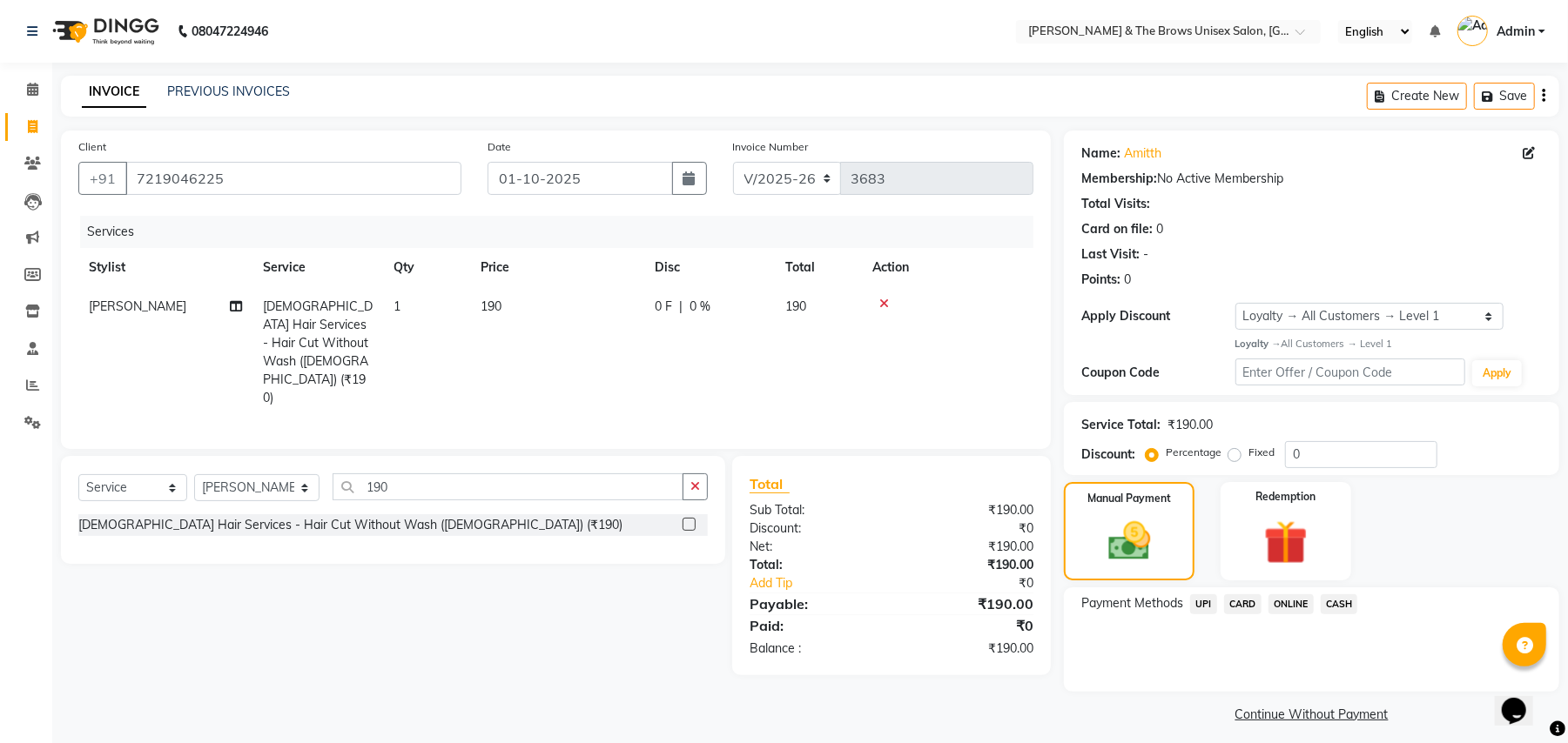
click at [1200, 604] on span "UPI" at bounding box center [1204, 604] width 27 height 20
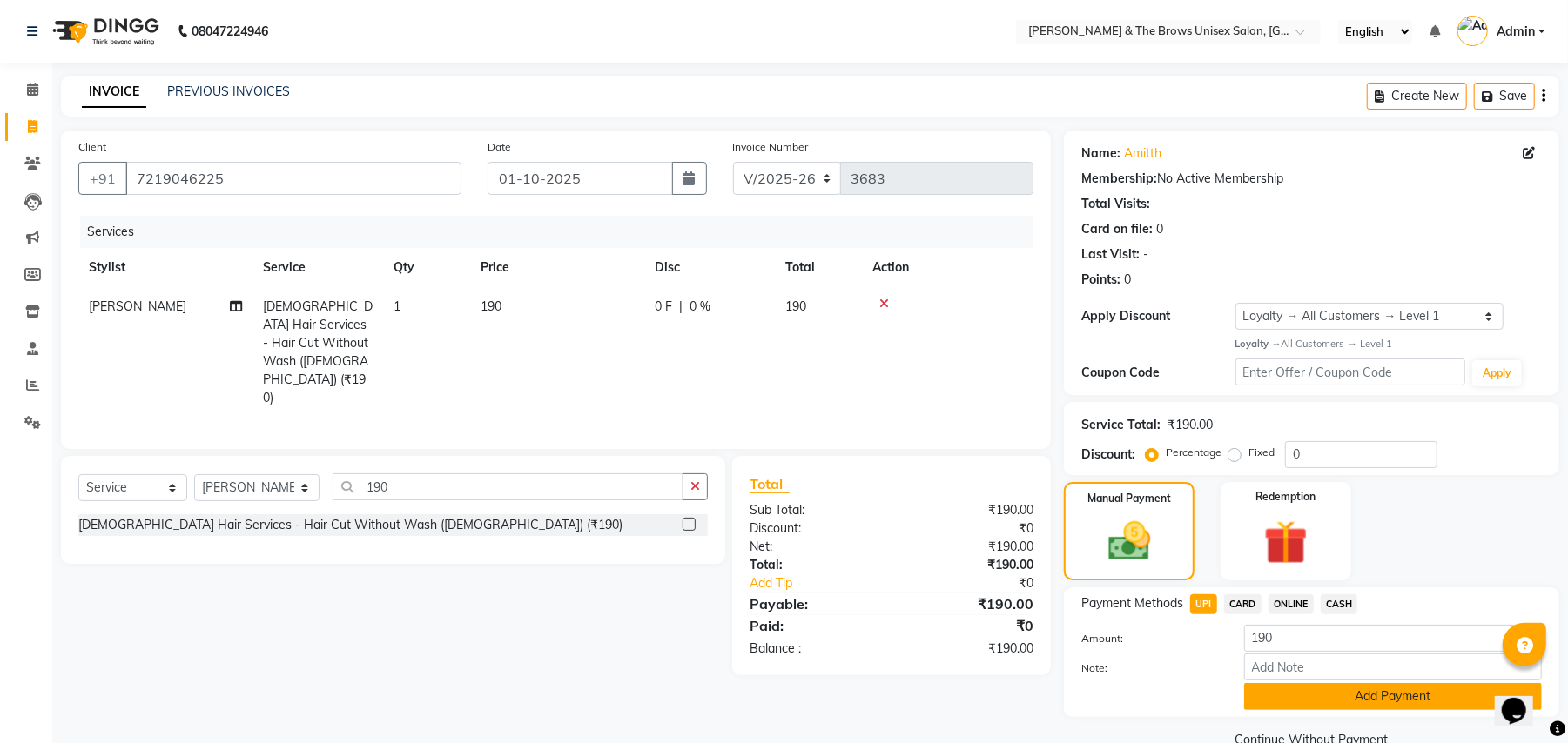
click at [1391, 694] on button "Add Payment" at bounding box center [1393, 697] width 298 height 27
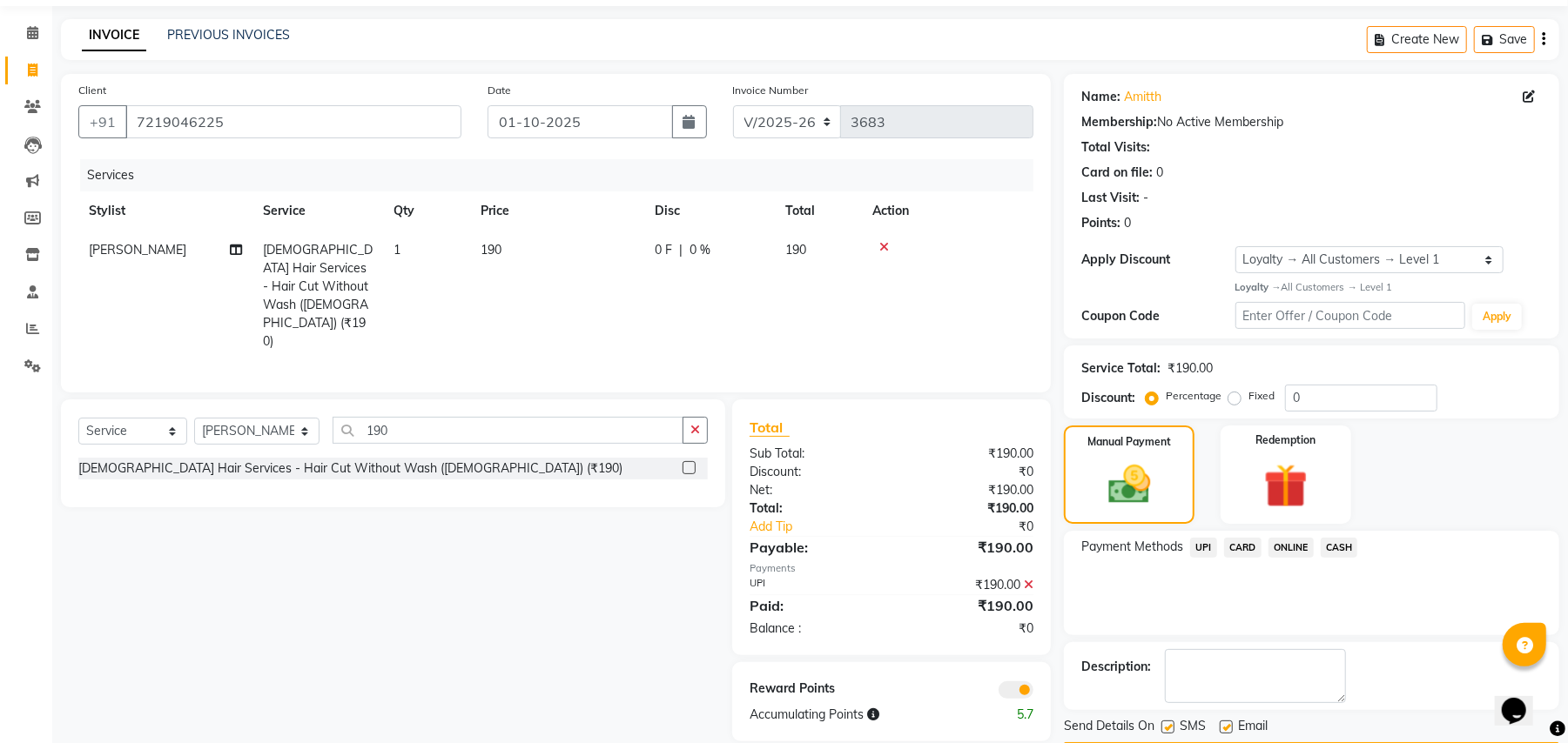
scroll to position [110, 0]
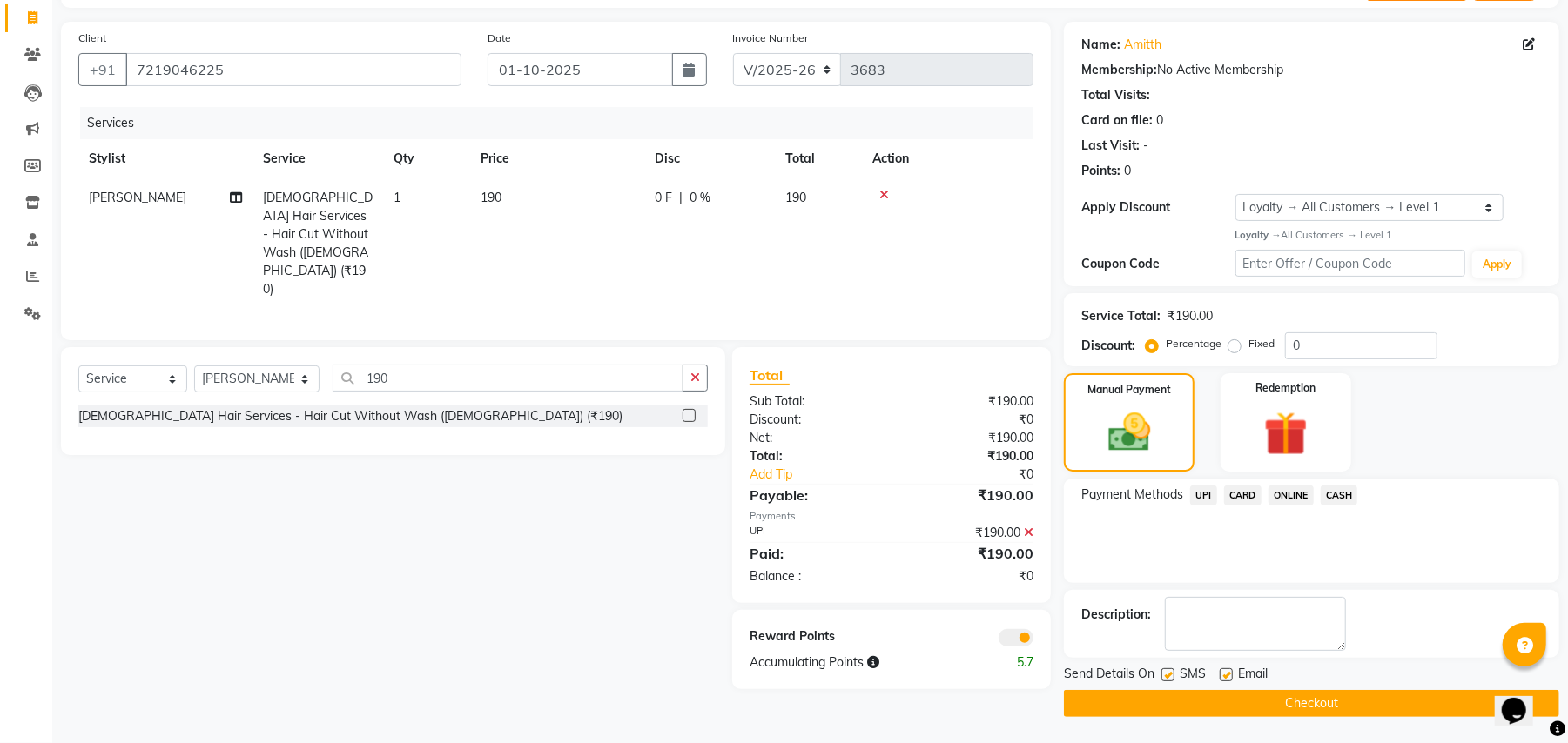
click at [1170, 676] on label at bounding box center [1168, 676] width 13 height 13
click at [1170, 676] on input "checkbox" at bounding box center [1167, 677] width 12 height 12
click at [1285, 705] on button "Checkout" at bounding box center [1312, 703] width 495 height 27
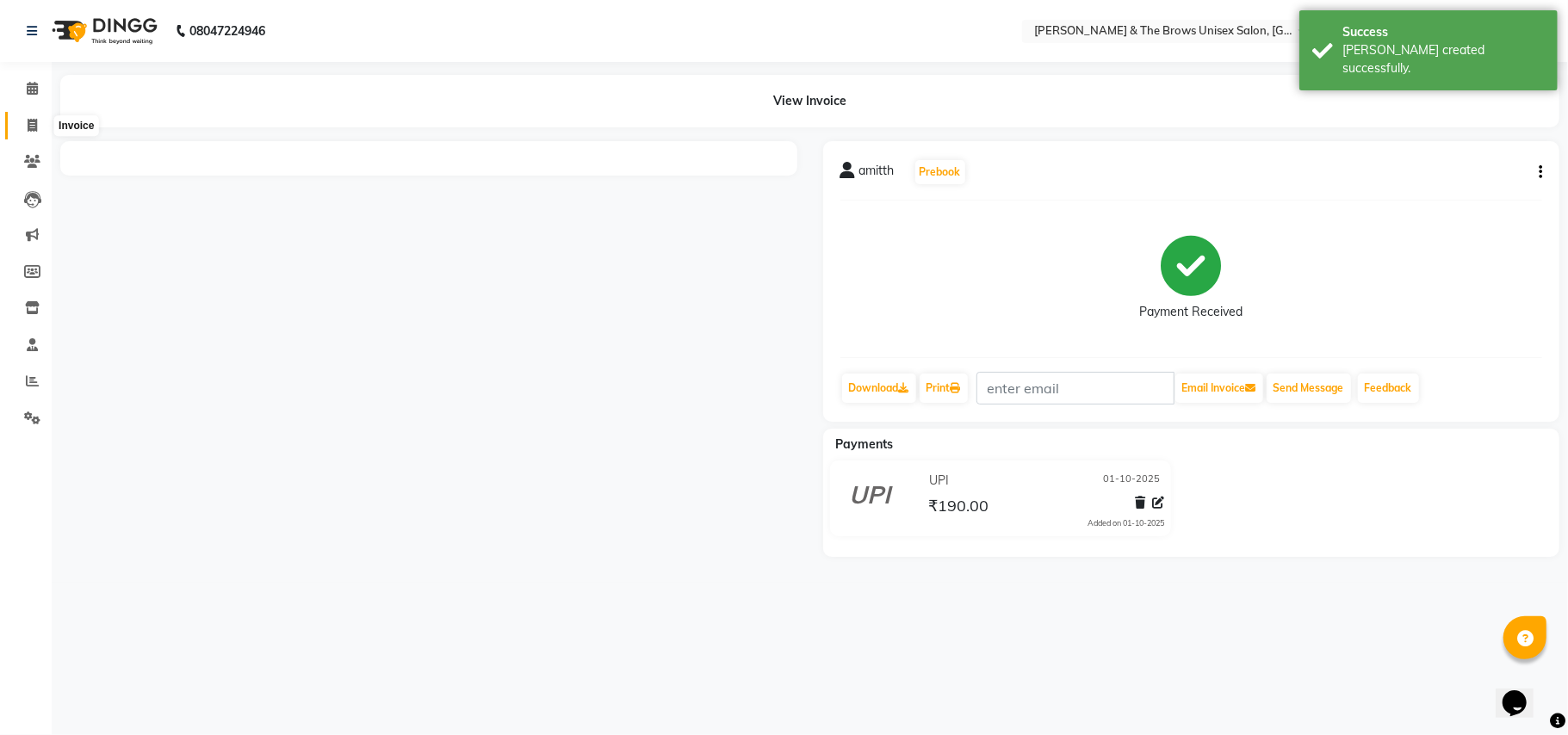
click at [30, 125] on icon at bounding box center [32, 126] width 10 height 13
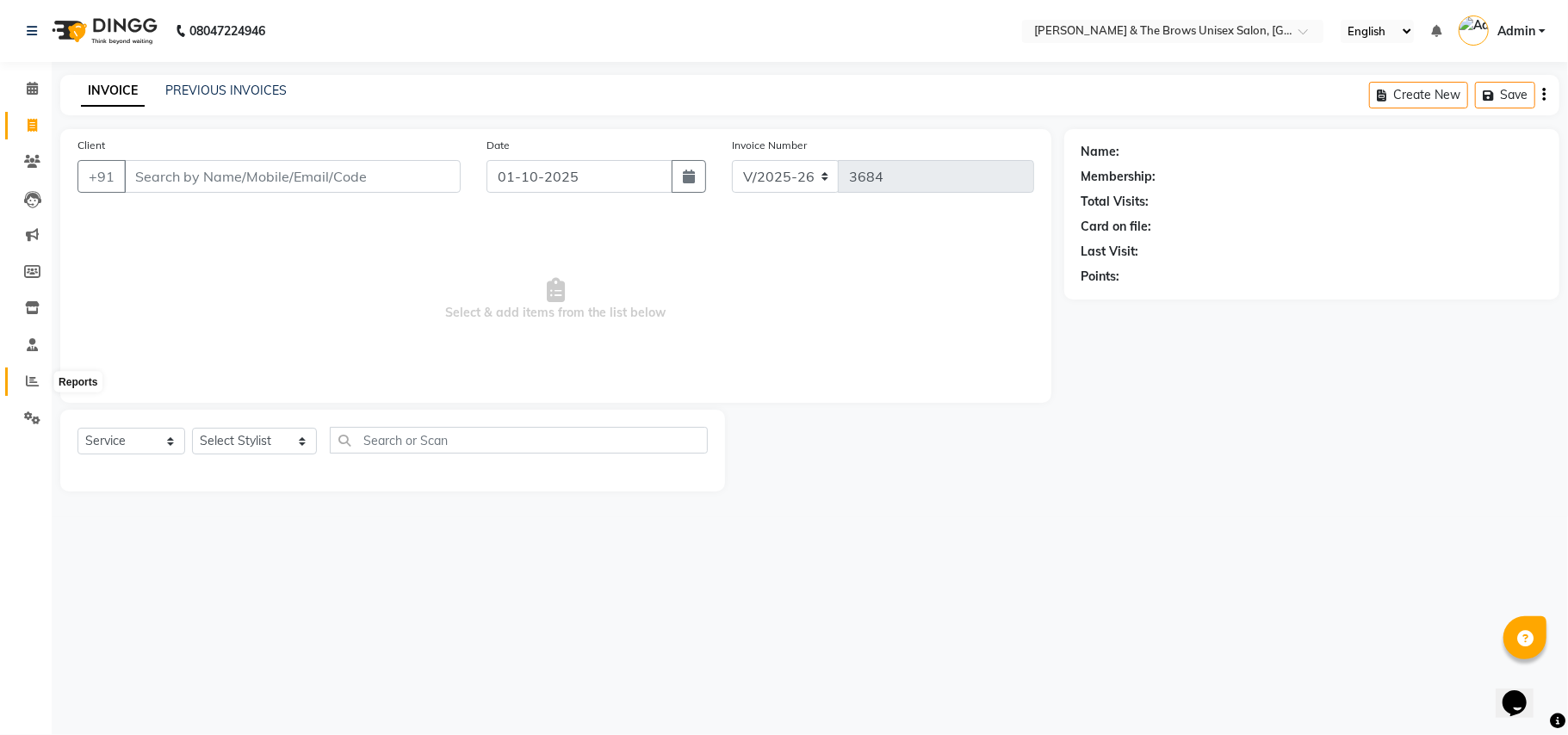
click at [31, 378] on icon at bounding box center [32, 381] width 13 height 13
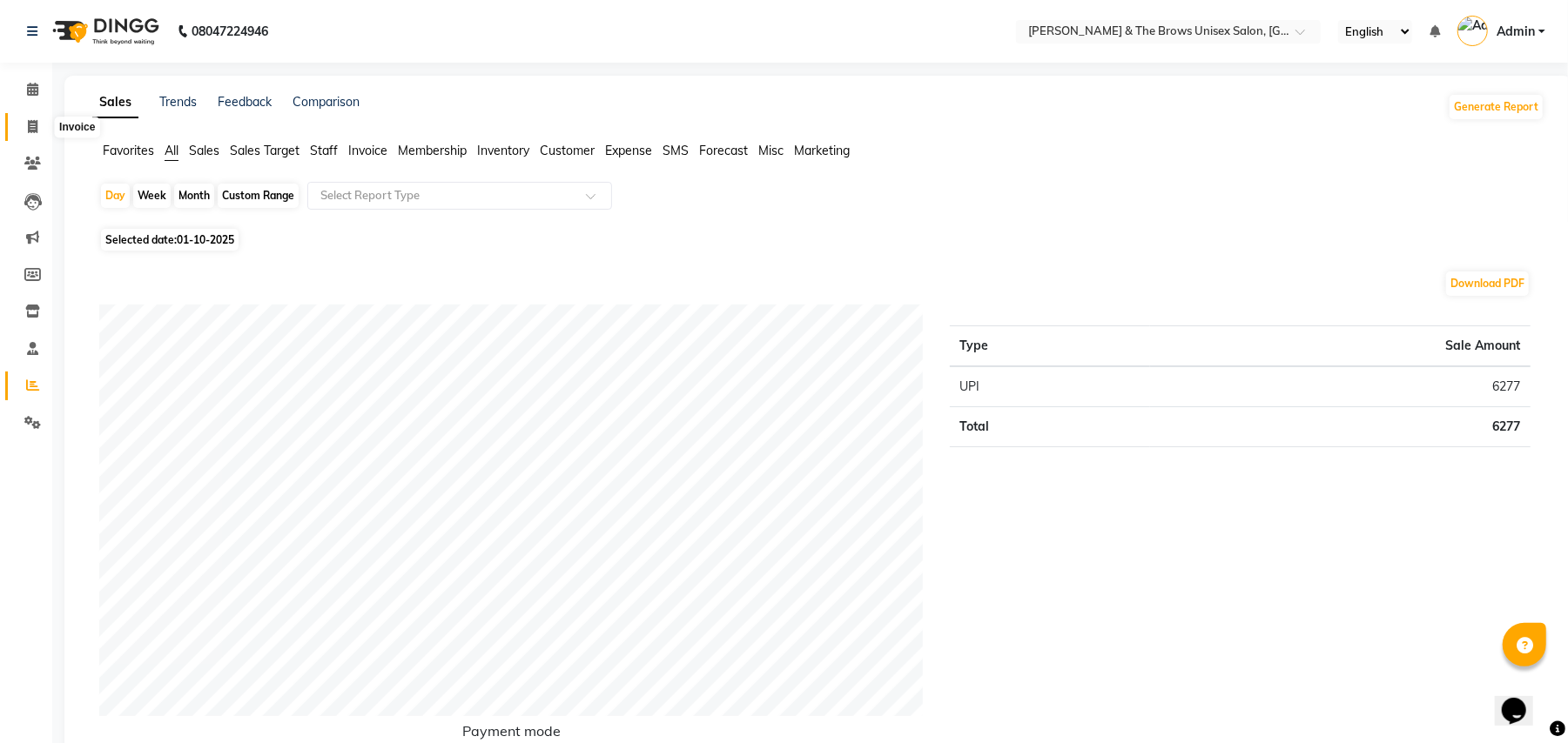
click at [28, 127] on icon at bounding box center [33, 127] width 10 height 13
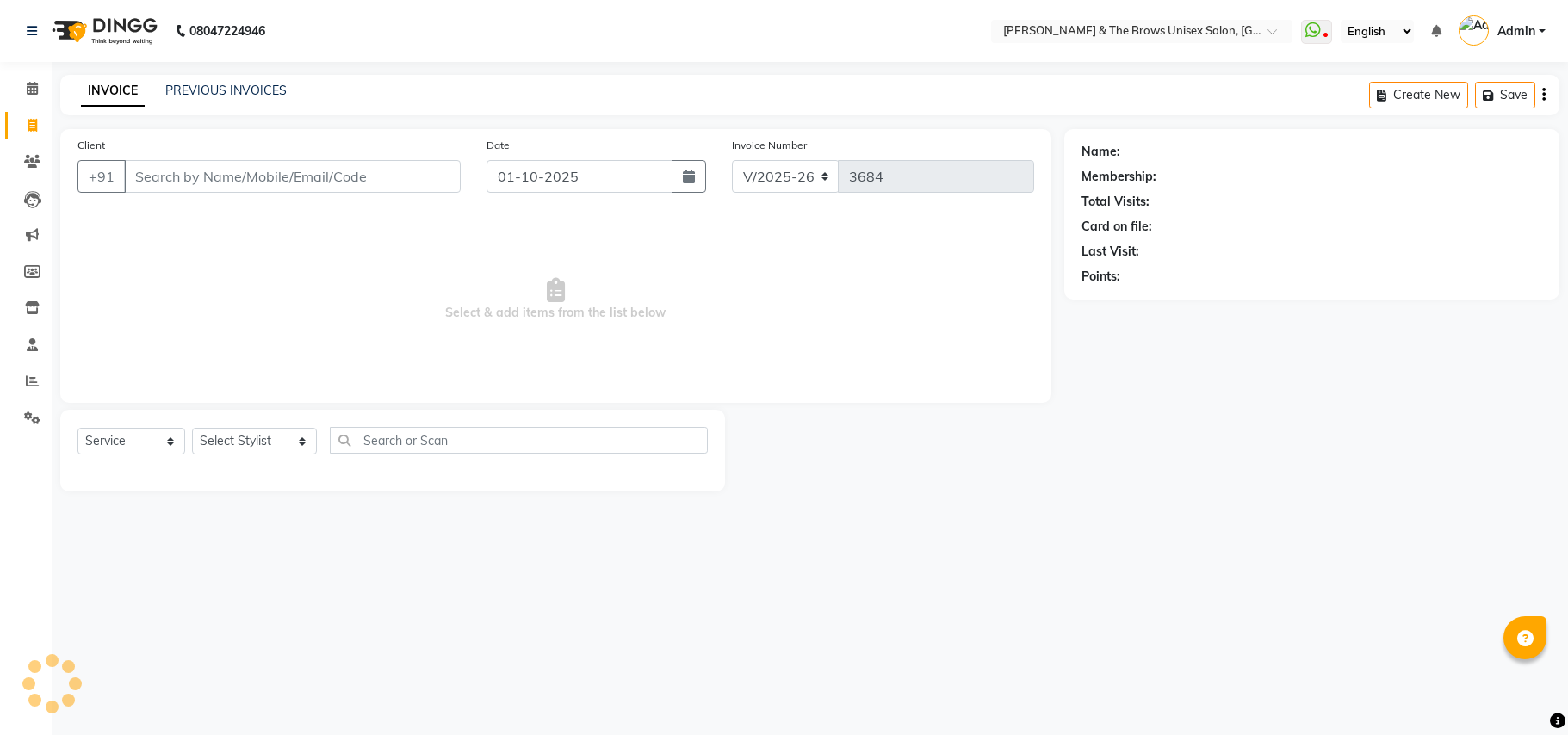
select select "872"
select select "service"
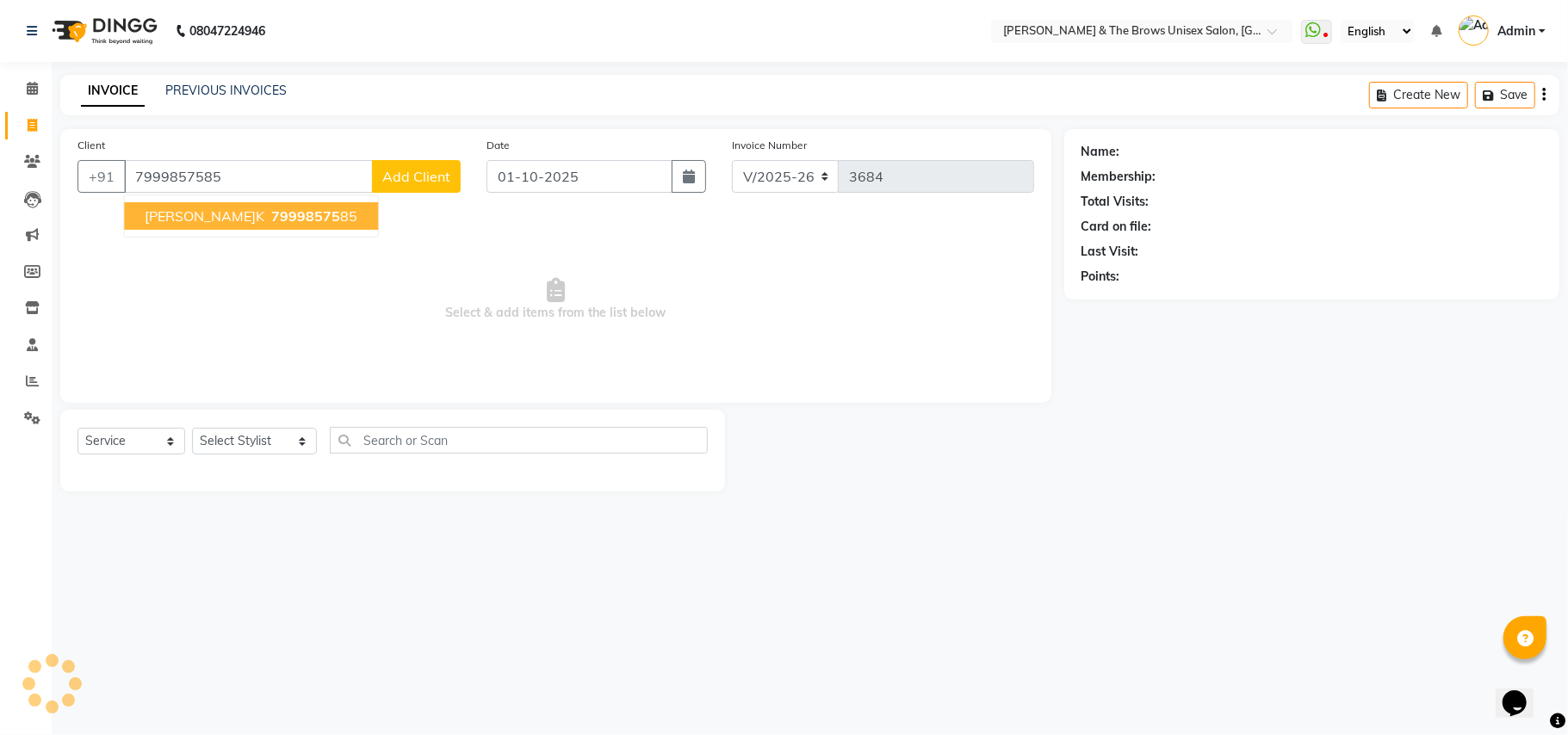
type input "7999857585"
select select "1: Object"
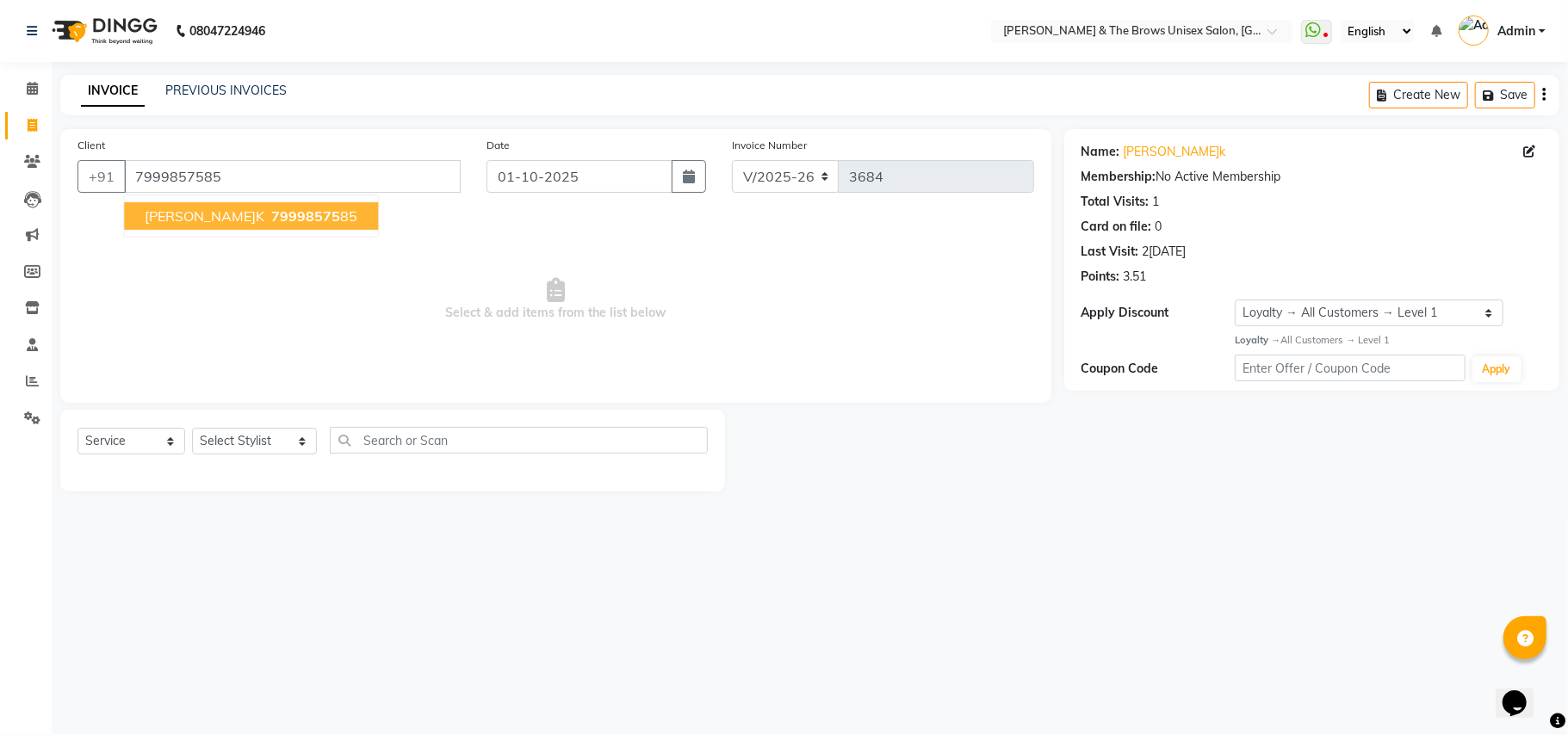
click at [268, 218] on ngb-highlight "79998575 85" at bounding box center [313, 216] width 90 height 17
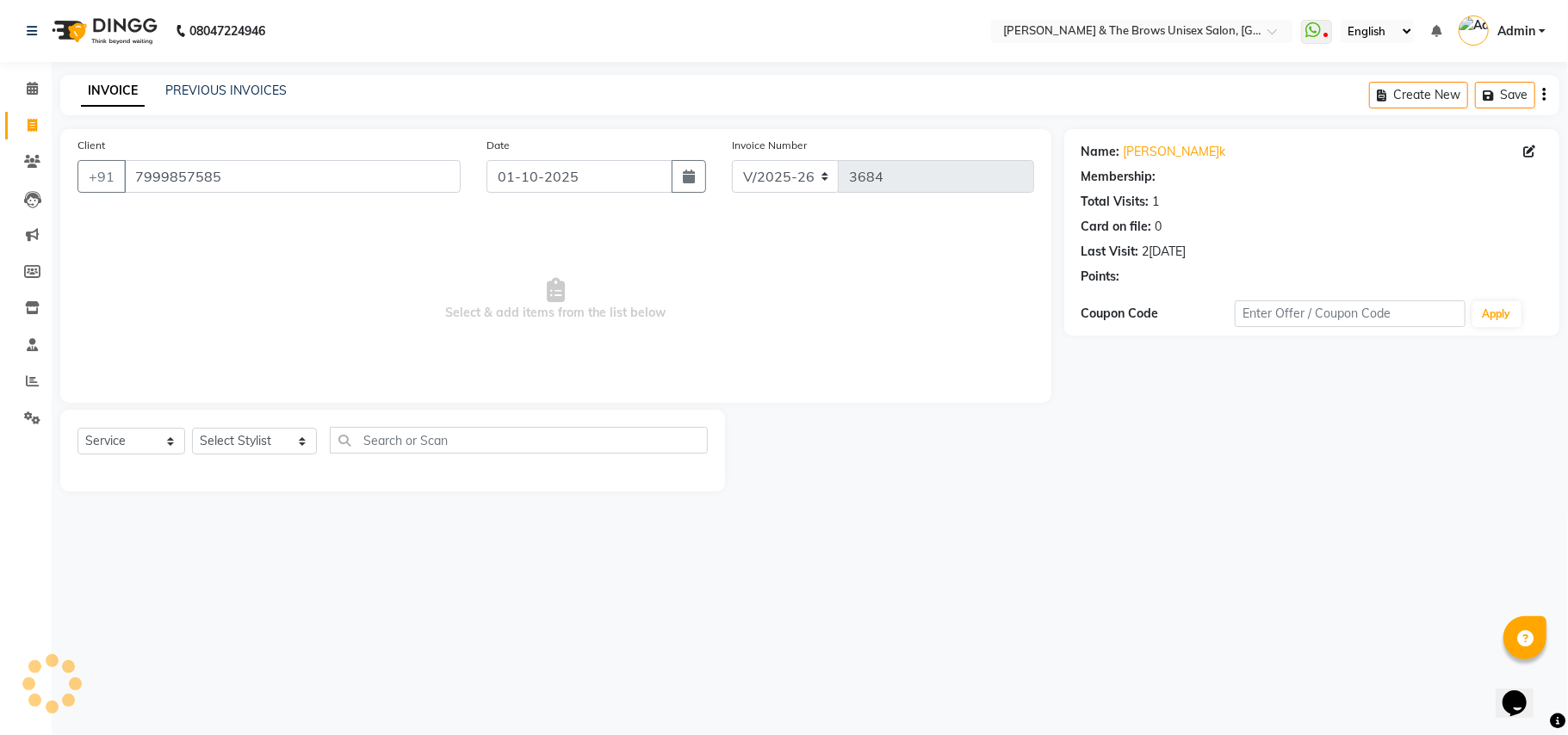
select select "1: Object"
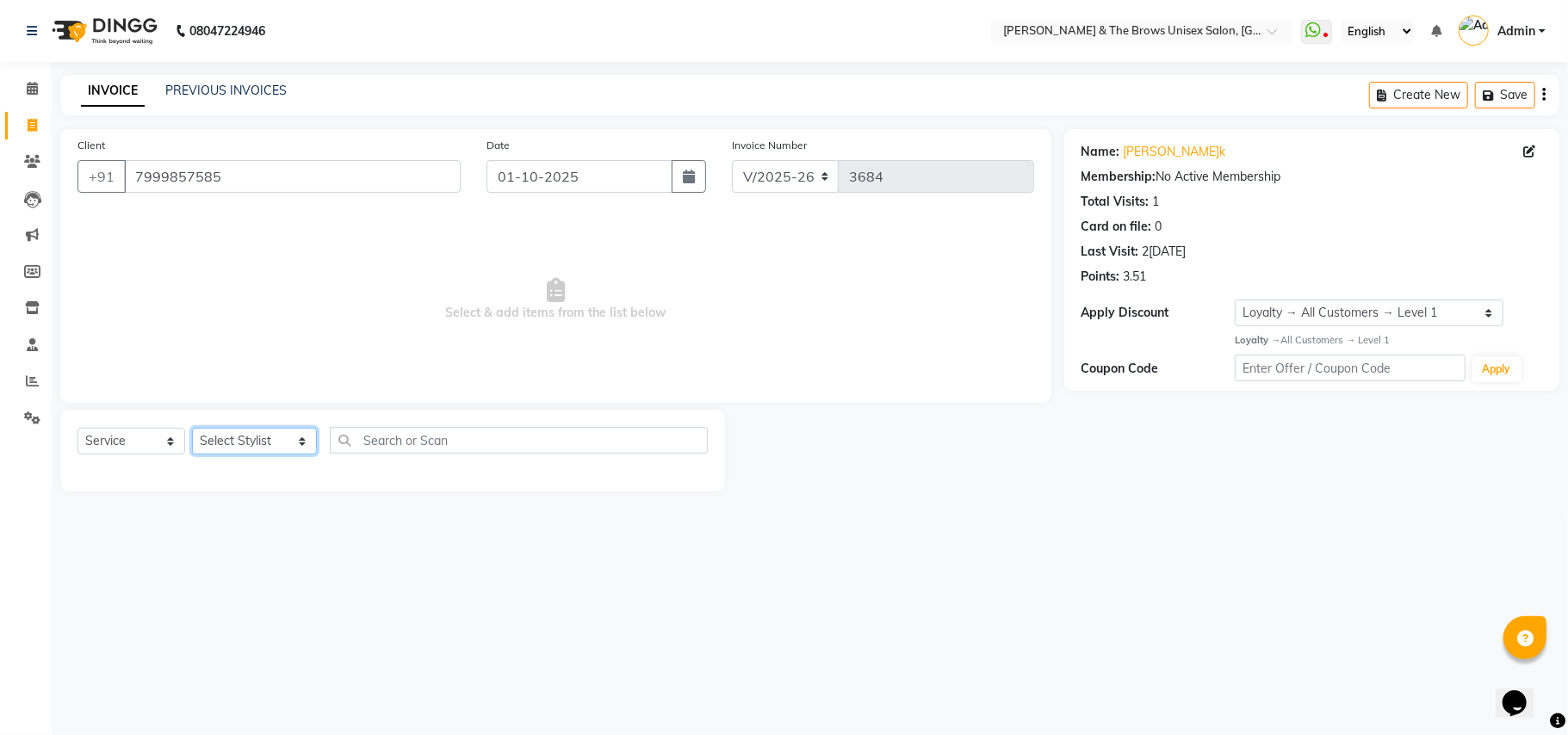
click at [287, 441] on select "Select Stylist Aamir faisal manager padma Pallavi Rehan Sameer Shalini ma'am ow…" at bounding box center [254, 441] width 125 height 27
select select "84274"
click at [192, 428] on select "Select Stylist Aamir faisal manager padma Pallavi Rehan Sameer Shalini ma'am ow…" at bounding box center [254, 441] width 125 height 27
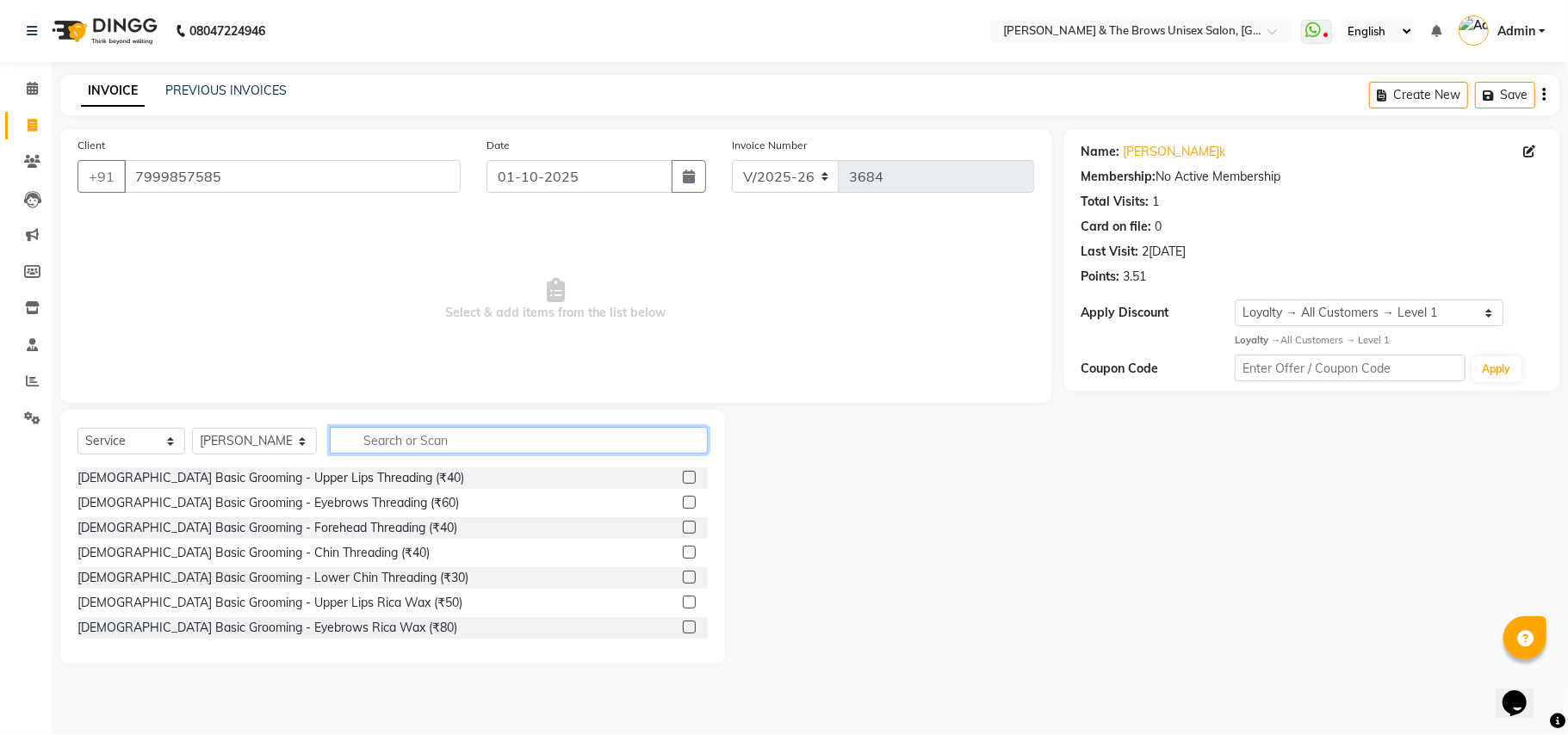
click at [352, 439] on input "text" at bounding box center [519, 440] width 378 height 27
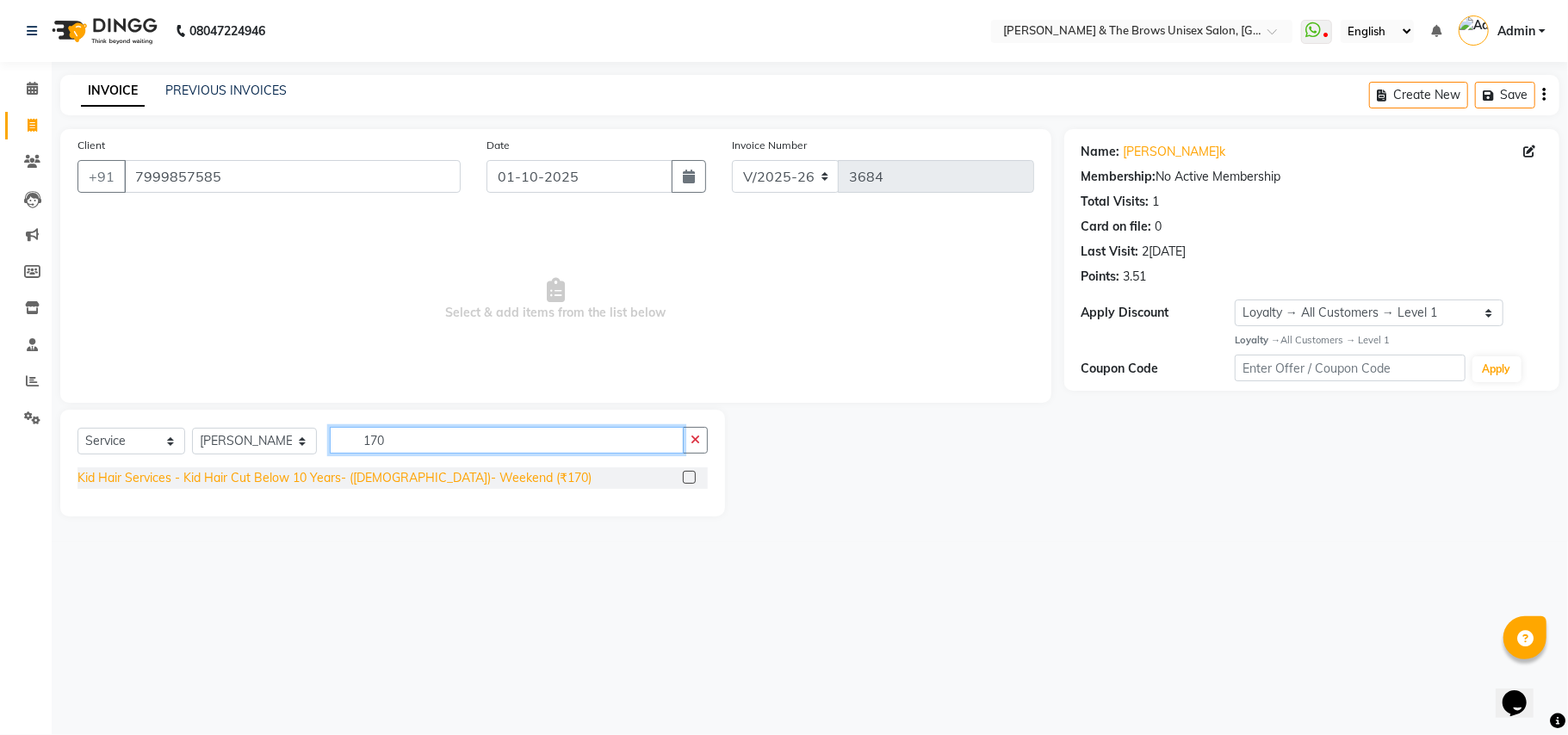
type input "170"
click at [389, 479] on div "Kid Hair Services - Kid Hair Cut Below 10 Years- (Male)- Weekend (₹170)" at bounding box center [334, 478] width 514 height 18
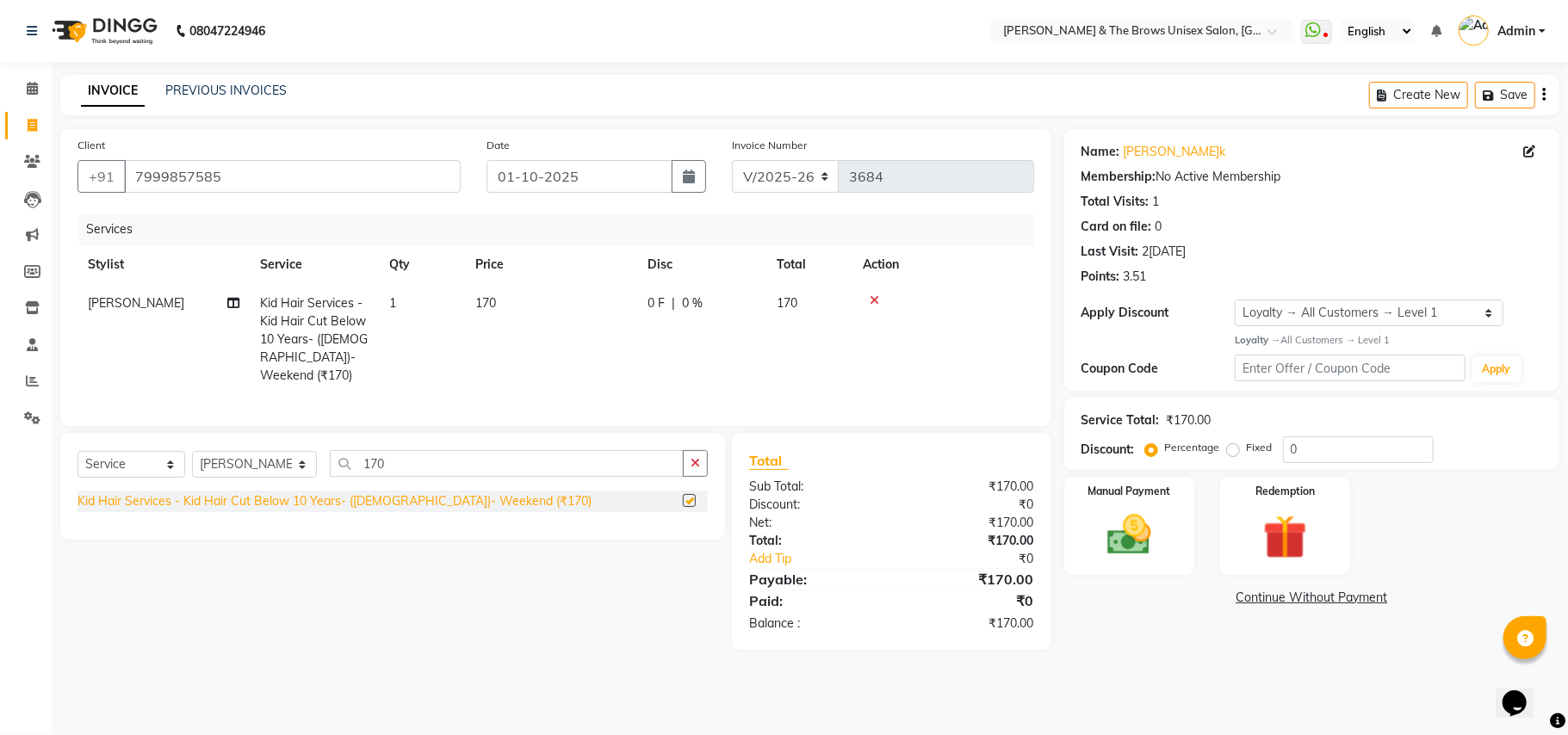
checkbox input "false"
click at [1142, 542] on img at bounding box center [1129, 536] width 75 height 53
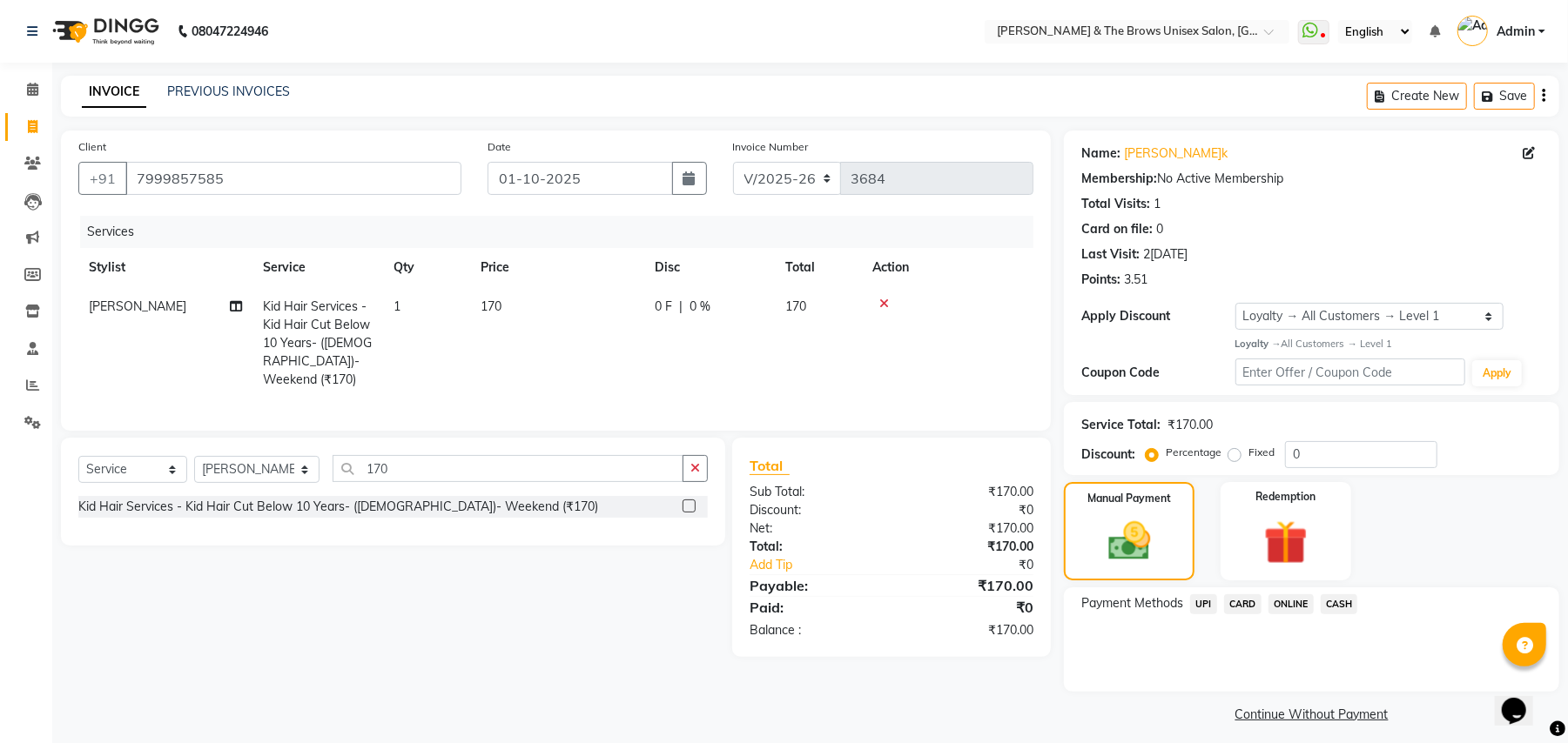
click at [1209, 602] on span "UPI" at bounding box center [1204, 604] width 27 height 20
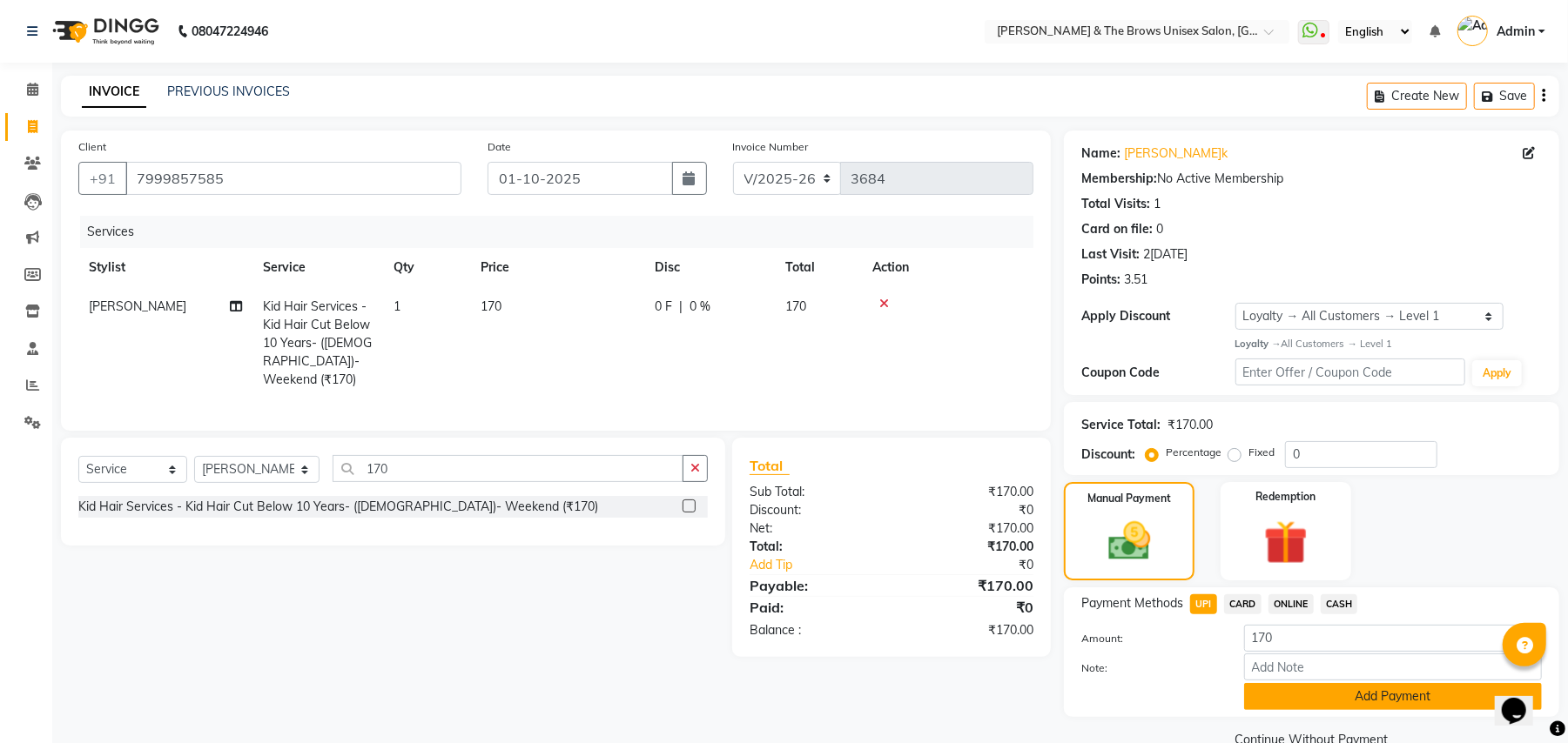
click at [1349, 698] on button "Add Payment" at bounding box center [1393, 697] width 298 height 27
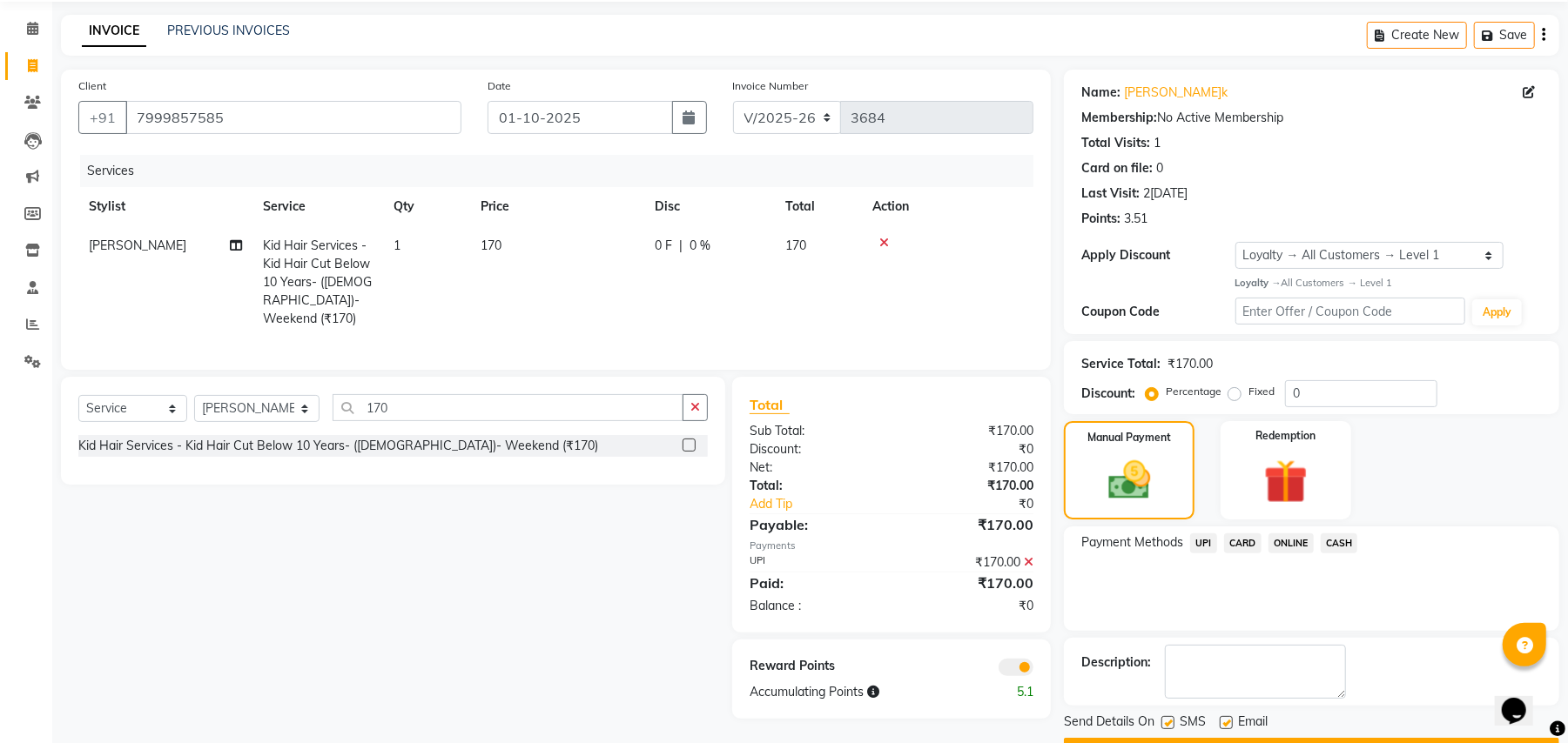
scroll to position [110, 0]
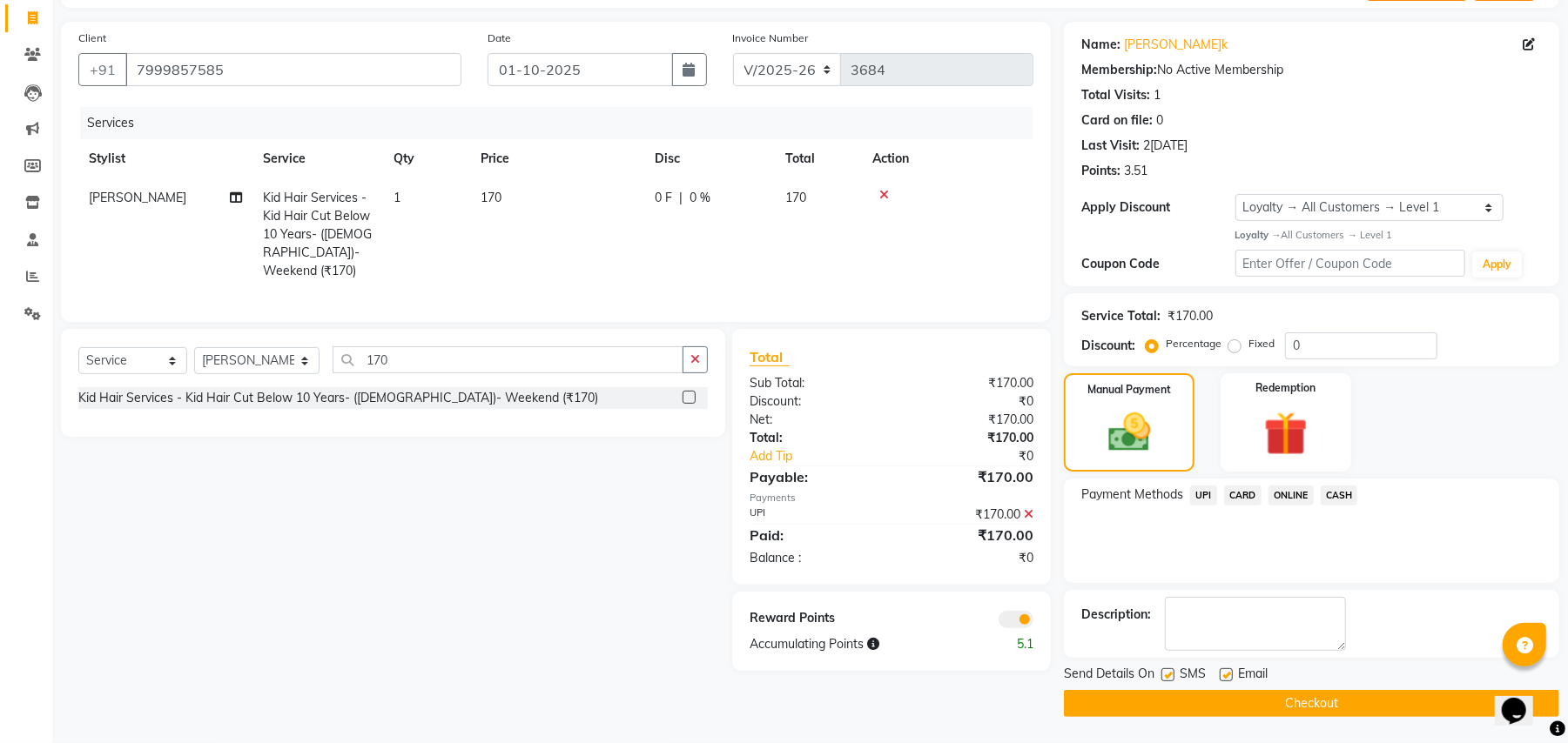
click at [1166, 669] on label at bounding box center [1168, 676] width 13 height 13
click at [1166, 671] on input "checkbox" at bounding box center [1167, 677] width 12 height 12
checkbox input "false"
click at [1220, 704] on button "Checkout" at bounding box center [1312, 703] width 495 height 27
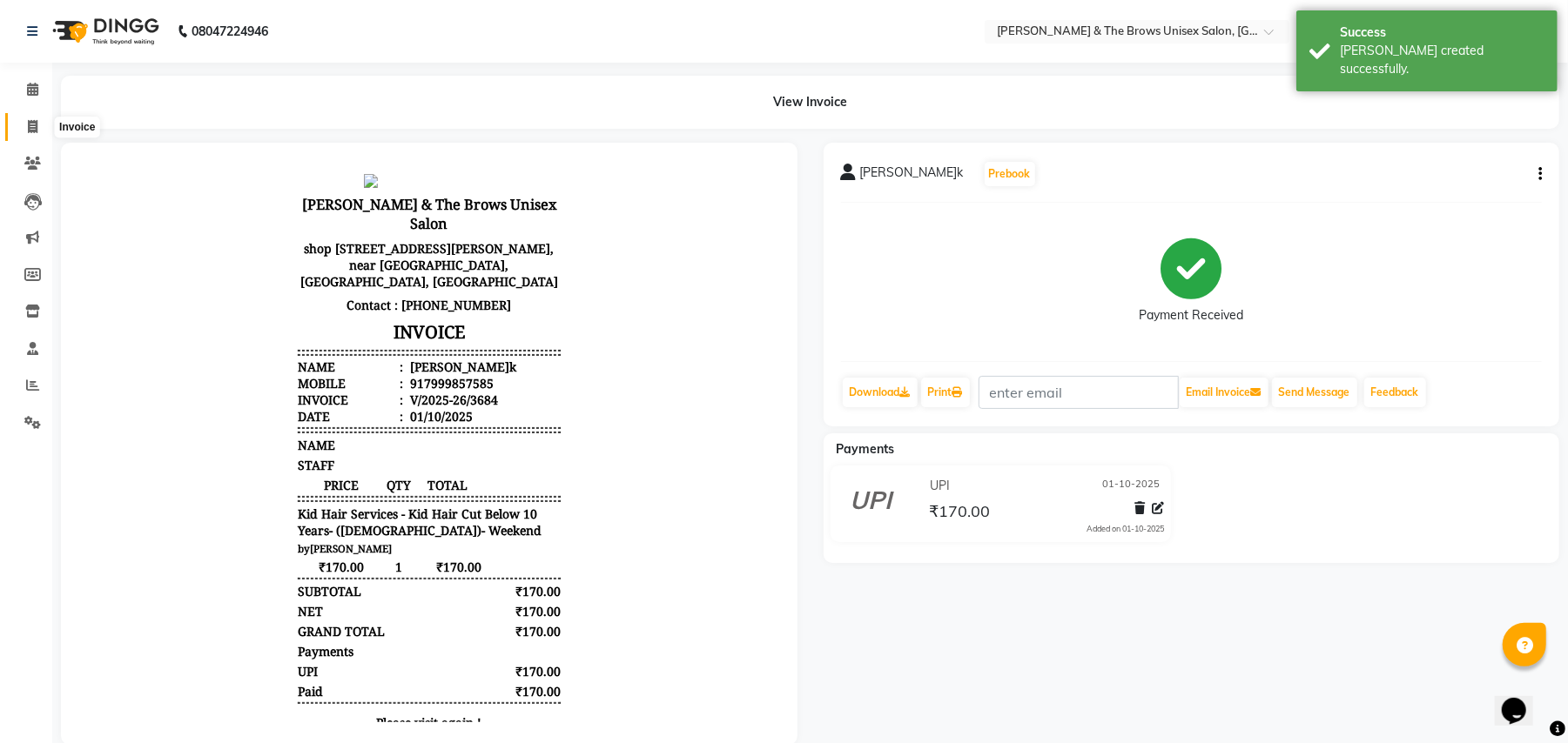
click at [32, 125] on icon at bounding box center [33, 127] width 10 height 13
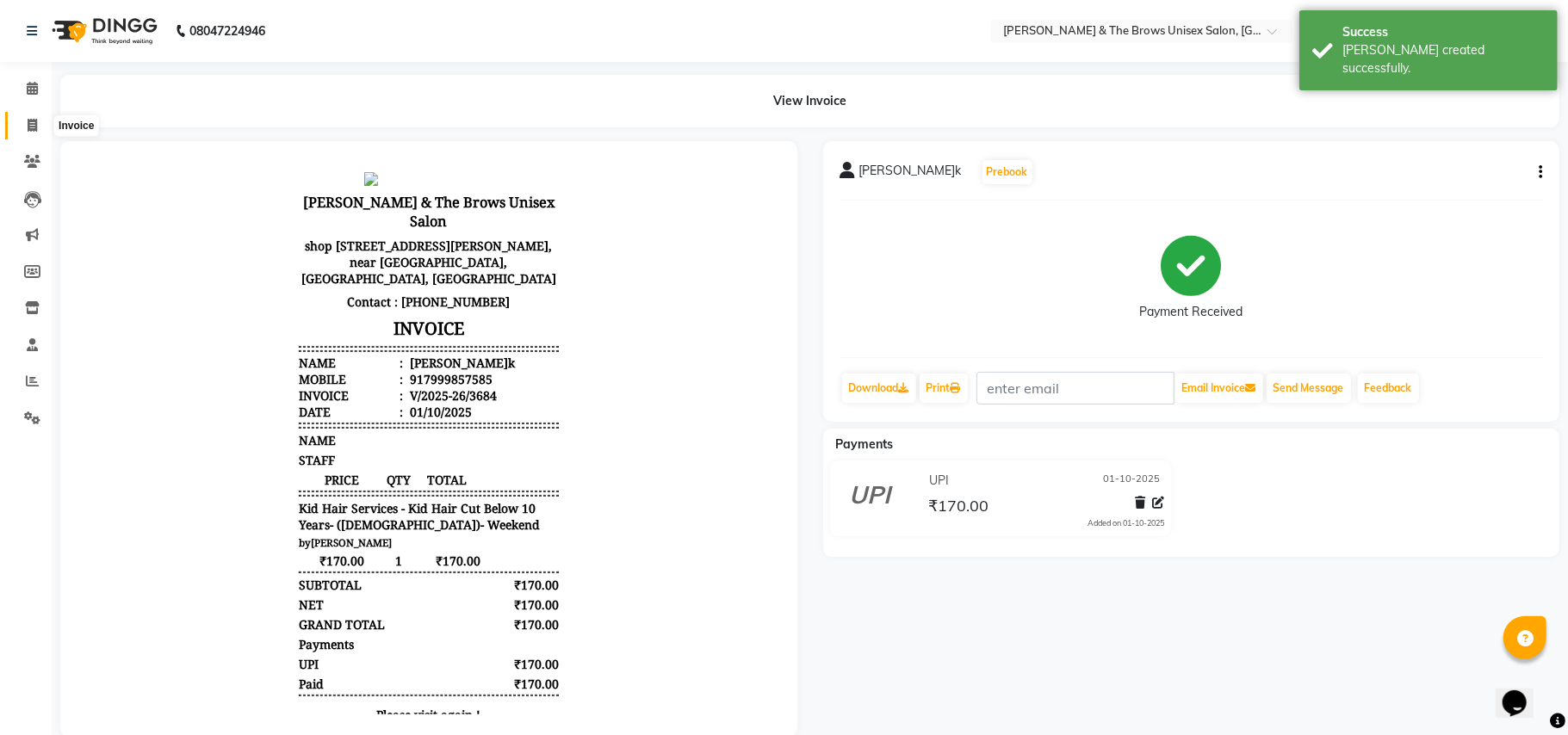
select select "872"
select select "service"
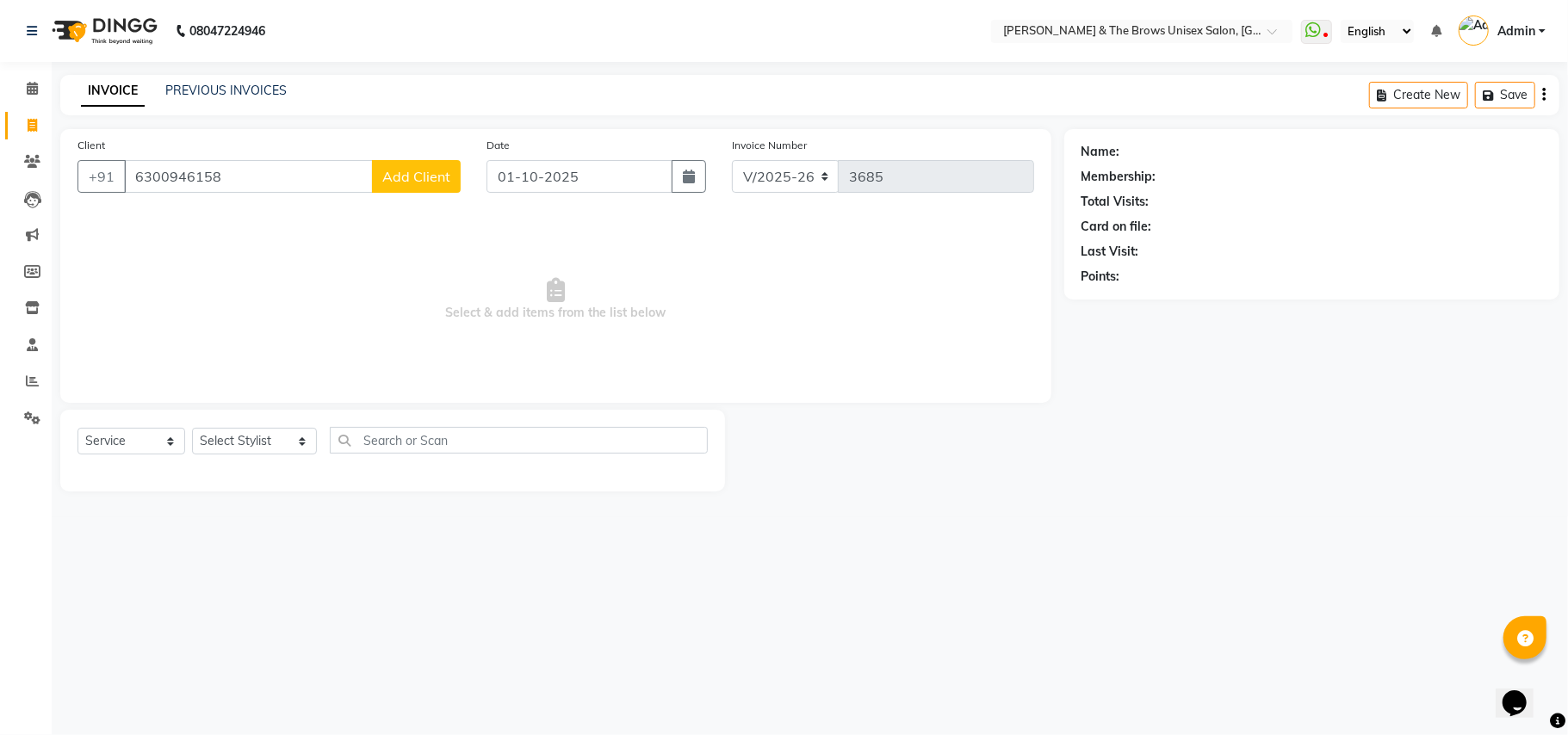
type input "6300946158"
click at [428, 180] on span "Add Client" at bounding box center [416, 176] width 68 height 17
select select "22"
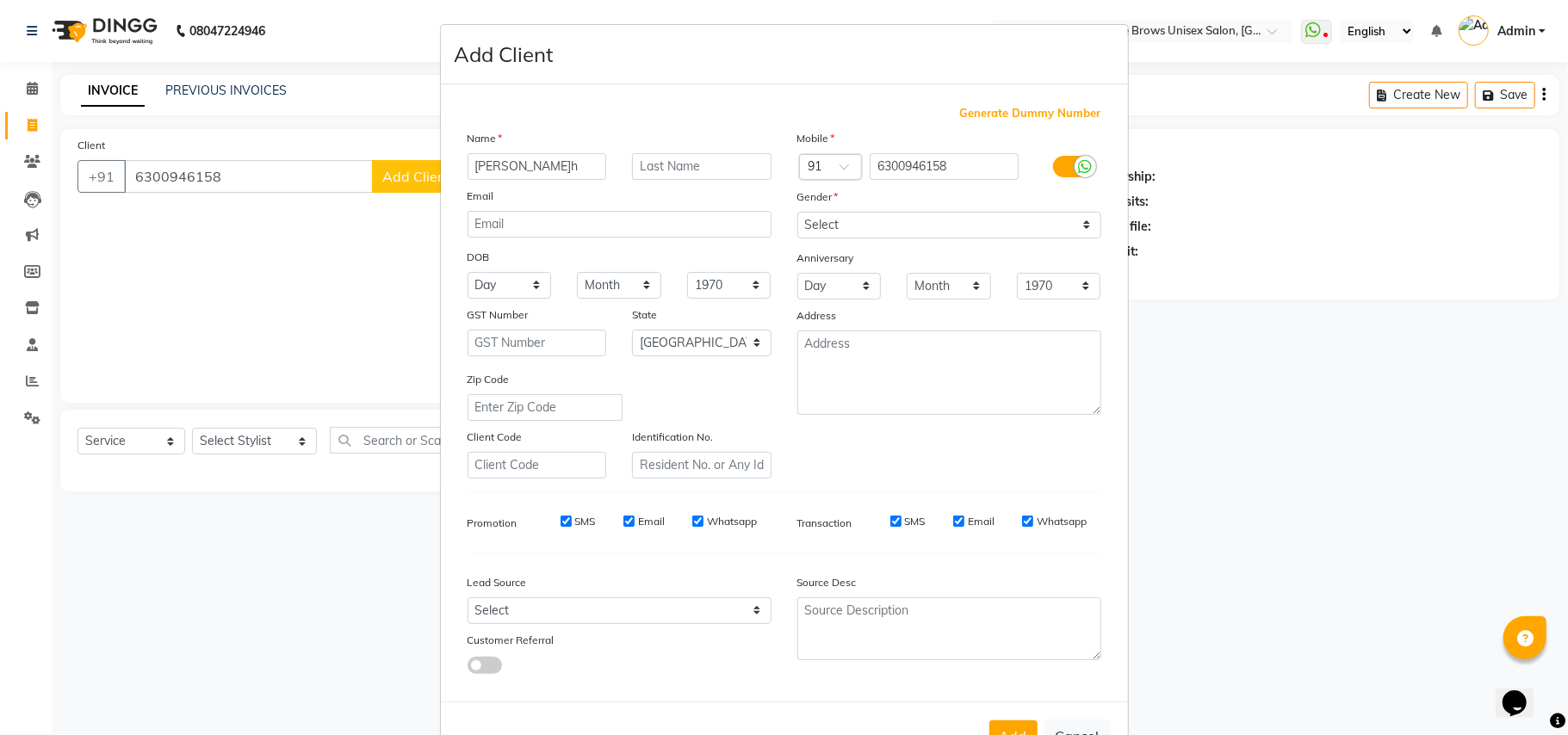
type input "aakash"
click at [1083, 225] on select "Select Male Female Other Prefer Not To Say" at bounding box center [949, 225] width 304 height 27
click at [798, 212] on select "Select Male Female Other Prefer Not To Say" at bounding box center [949, 225] width 304 height 27
click at [1078, 220] on select "Select Male Female Other Prefer Not To Say" at bounding box center [949, 225] width 304 height 27
select select "male"
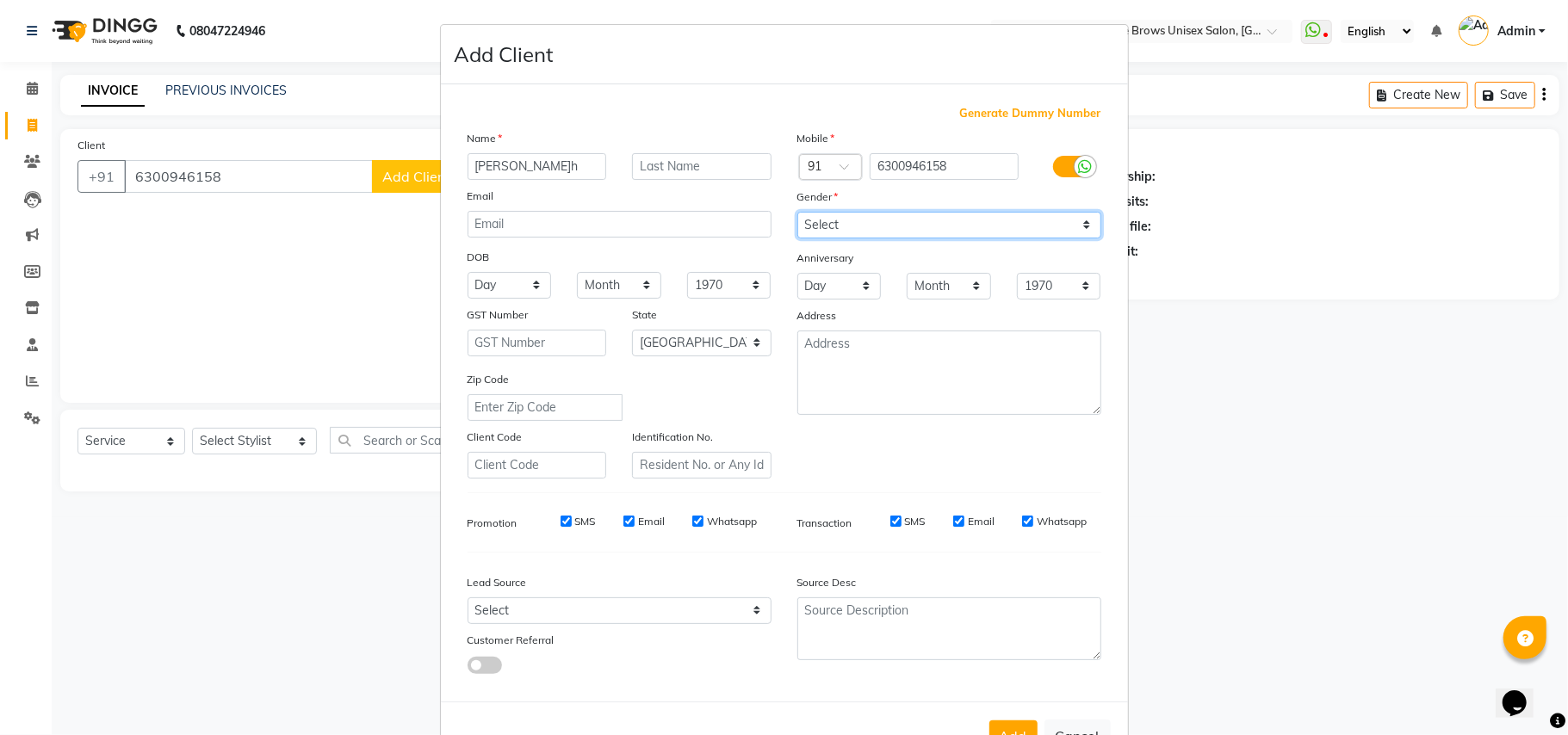
click at [798, 212] on select "Select Male Female Other Prefer Not To Say" at bounding box center [949, 225] width 304 height 27
click at [1004, 721] on button "Add" at bounding box center [1013, 736] width 49 height 31
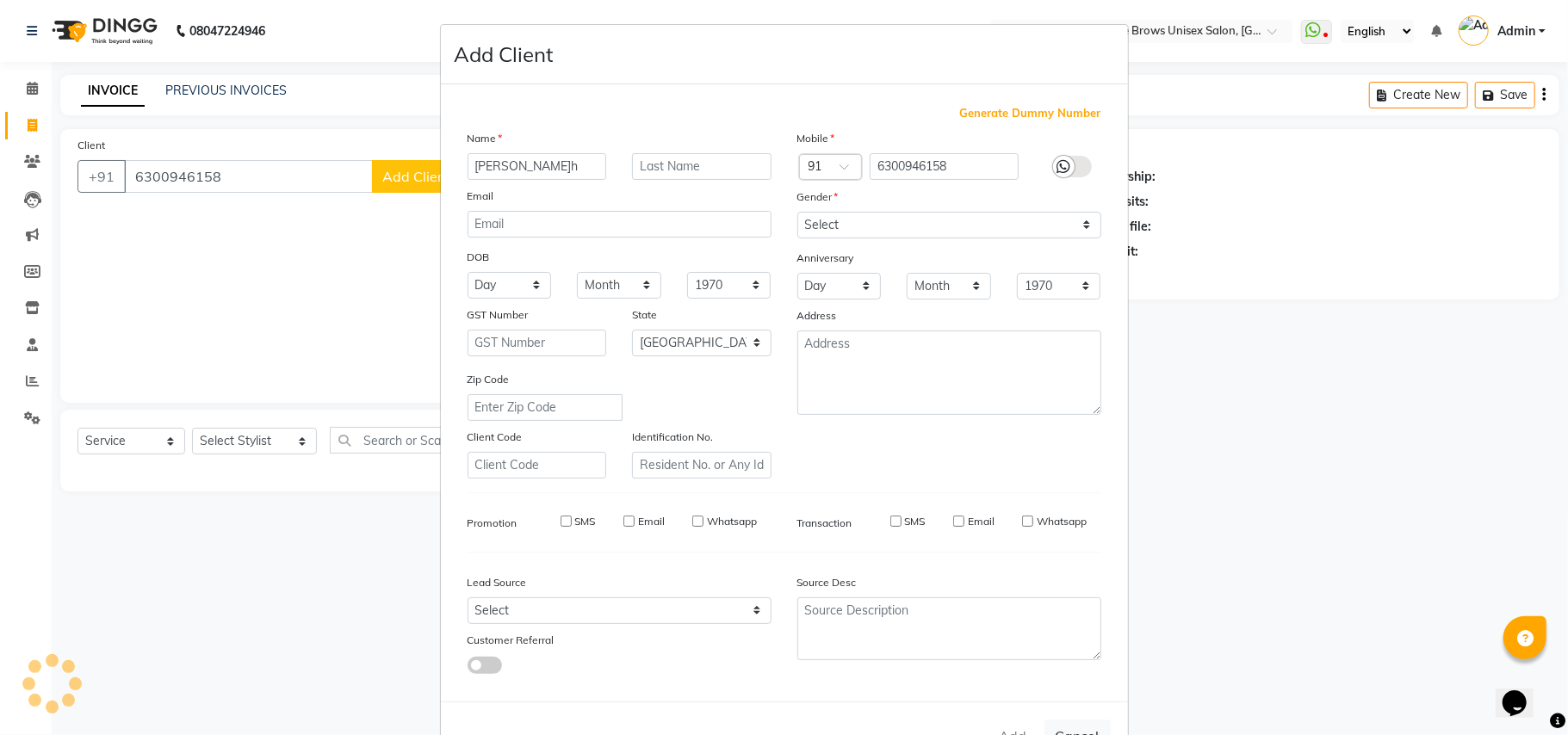
select select
select select "null"
select select
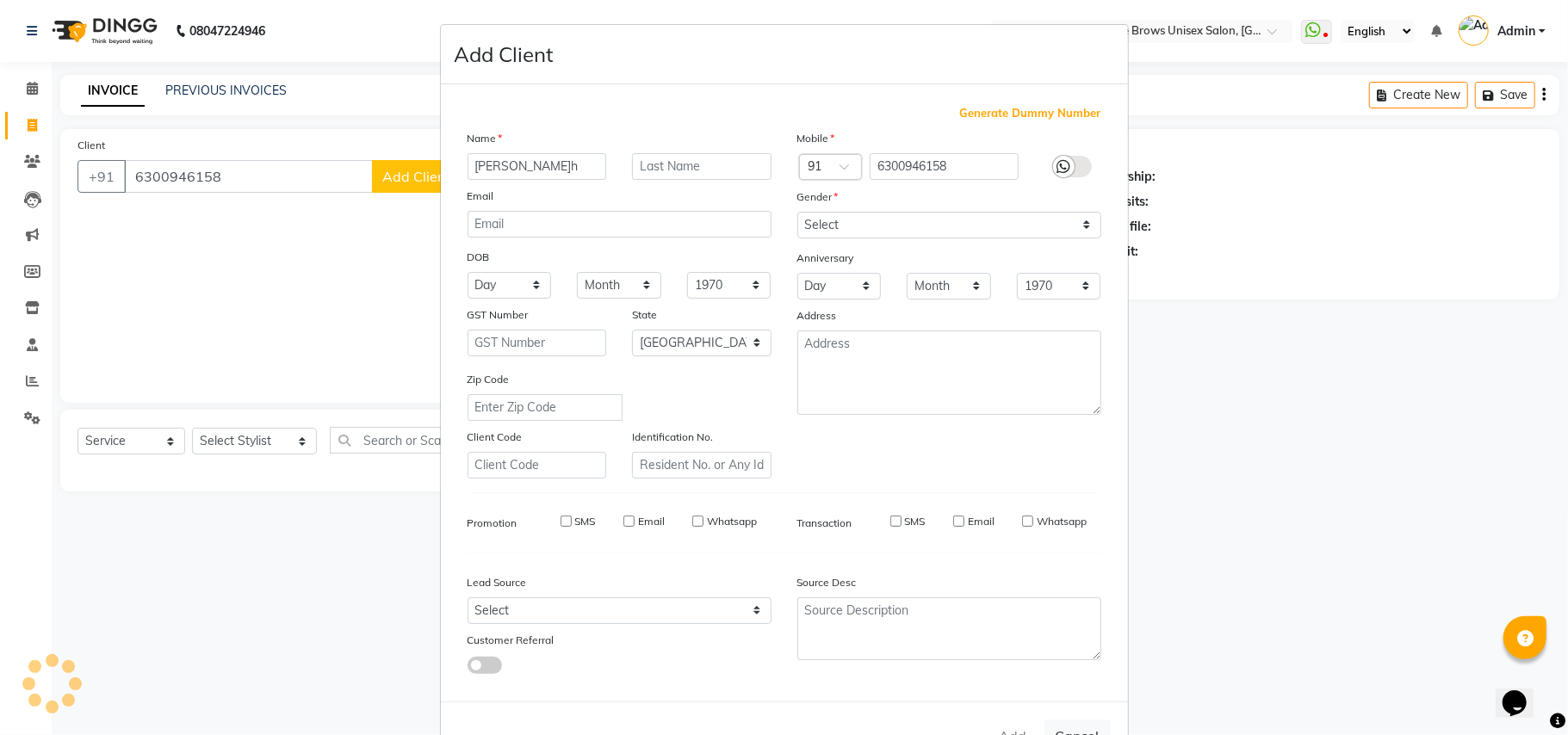
select select
checkbox input "false"
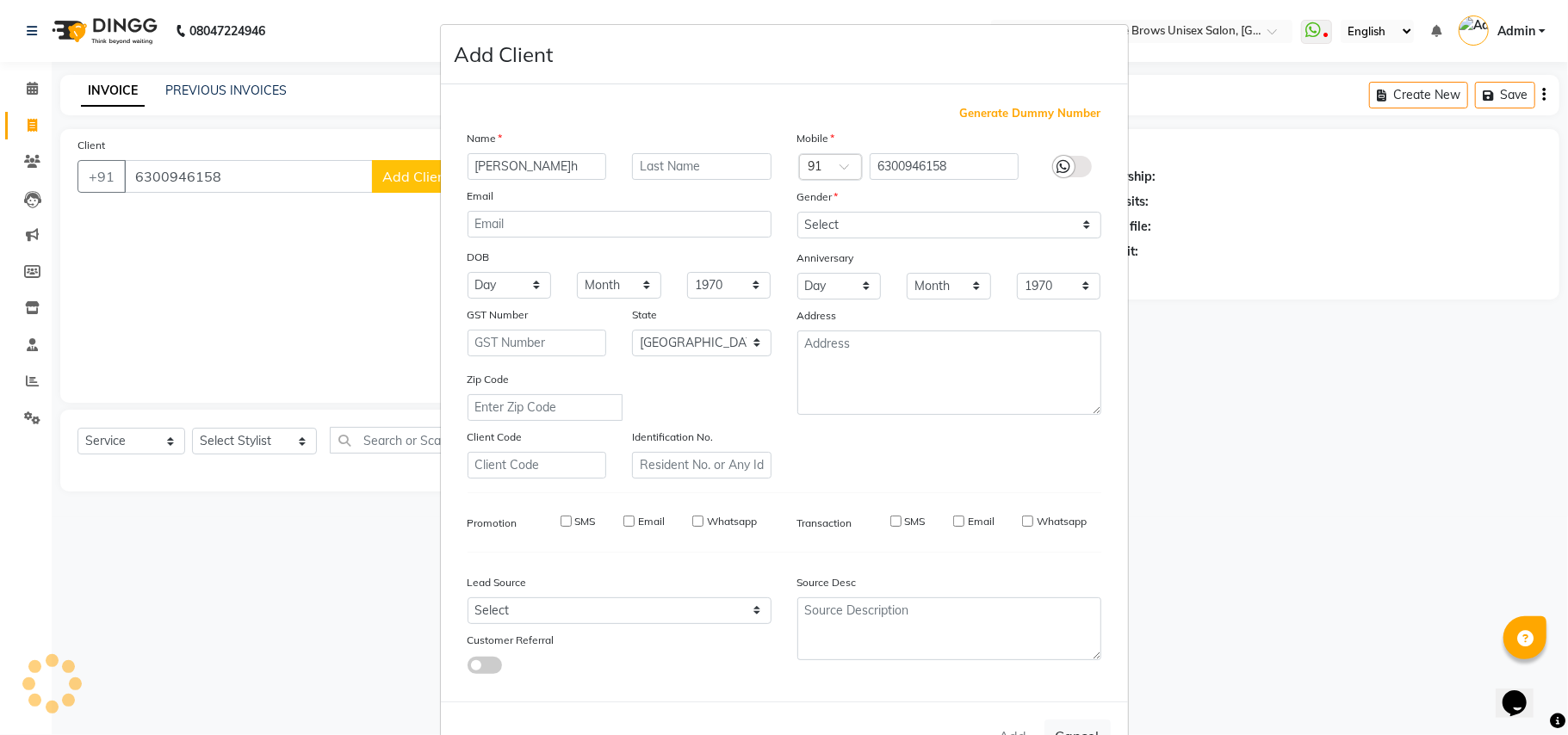
checkbox input "false"
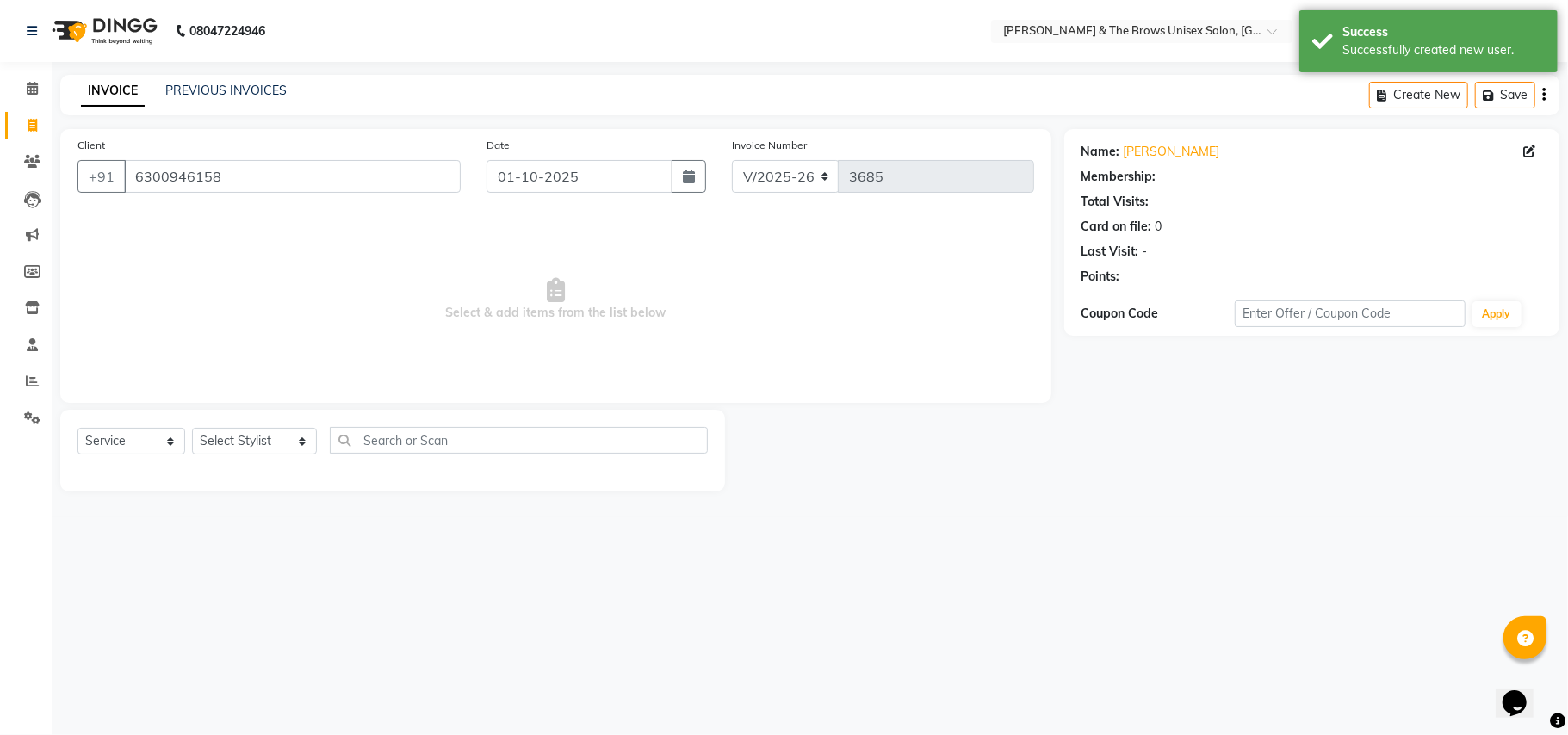
select select "1: Object"
click at [286, 439] on select "Select Stylist Aamir faisal manager padma Pallavi Rehan Sameer Shalini ma'am ow…" at bounding box center [254, 441] width 125 height 27
select select "93491"
click at [192, 428] on select "Select Stylist Aamir faisal manager padma Pallavi Rehan Sameer Shalini ma'am ow…" at bounding box center [254, 441] width 125 height 27
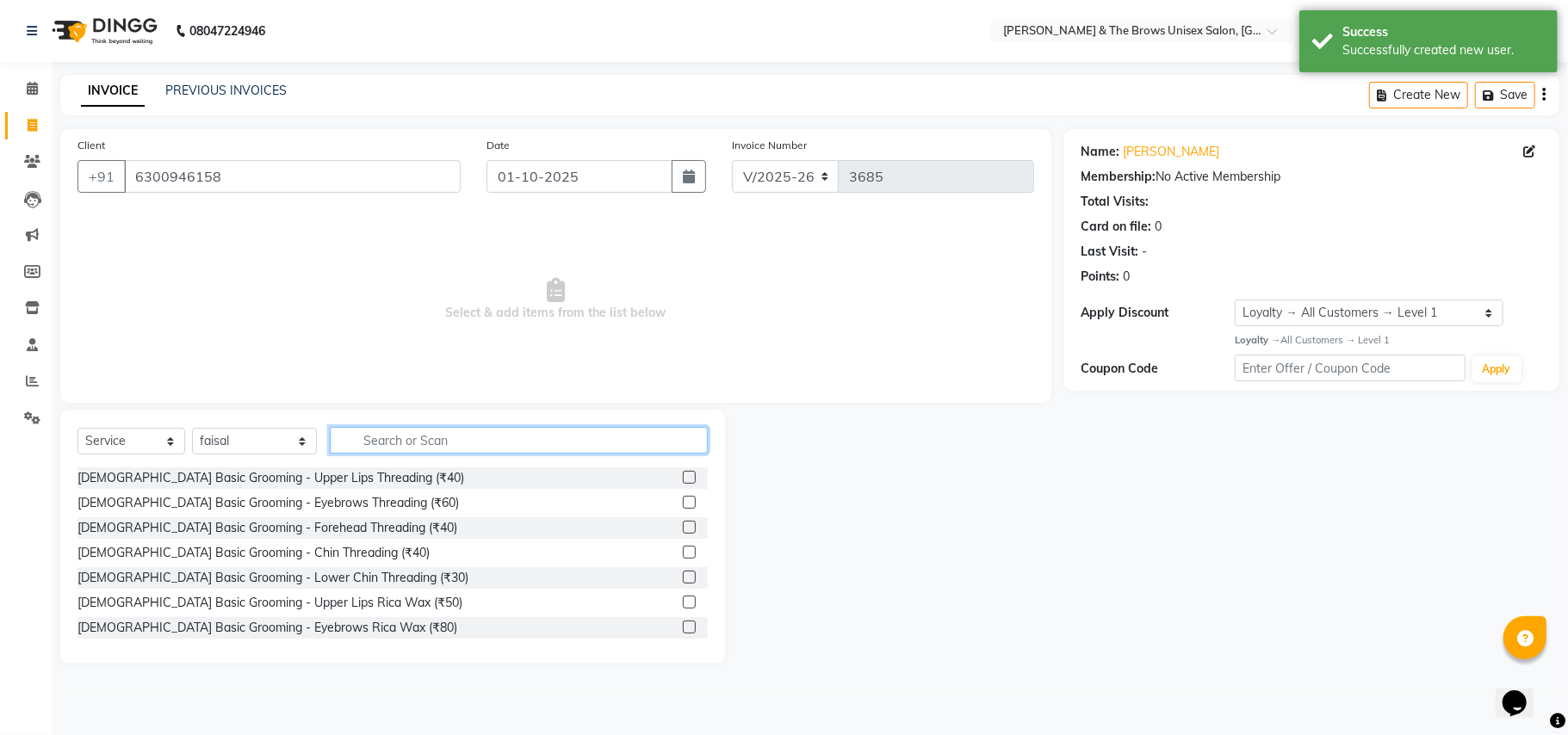
click at [343, 429] on input "text" at bounding box center [519, 440] width 378 height 27
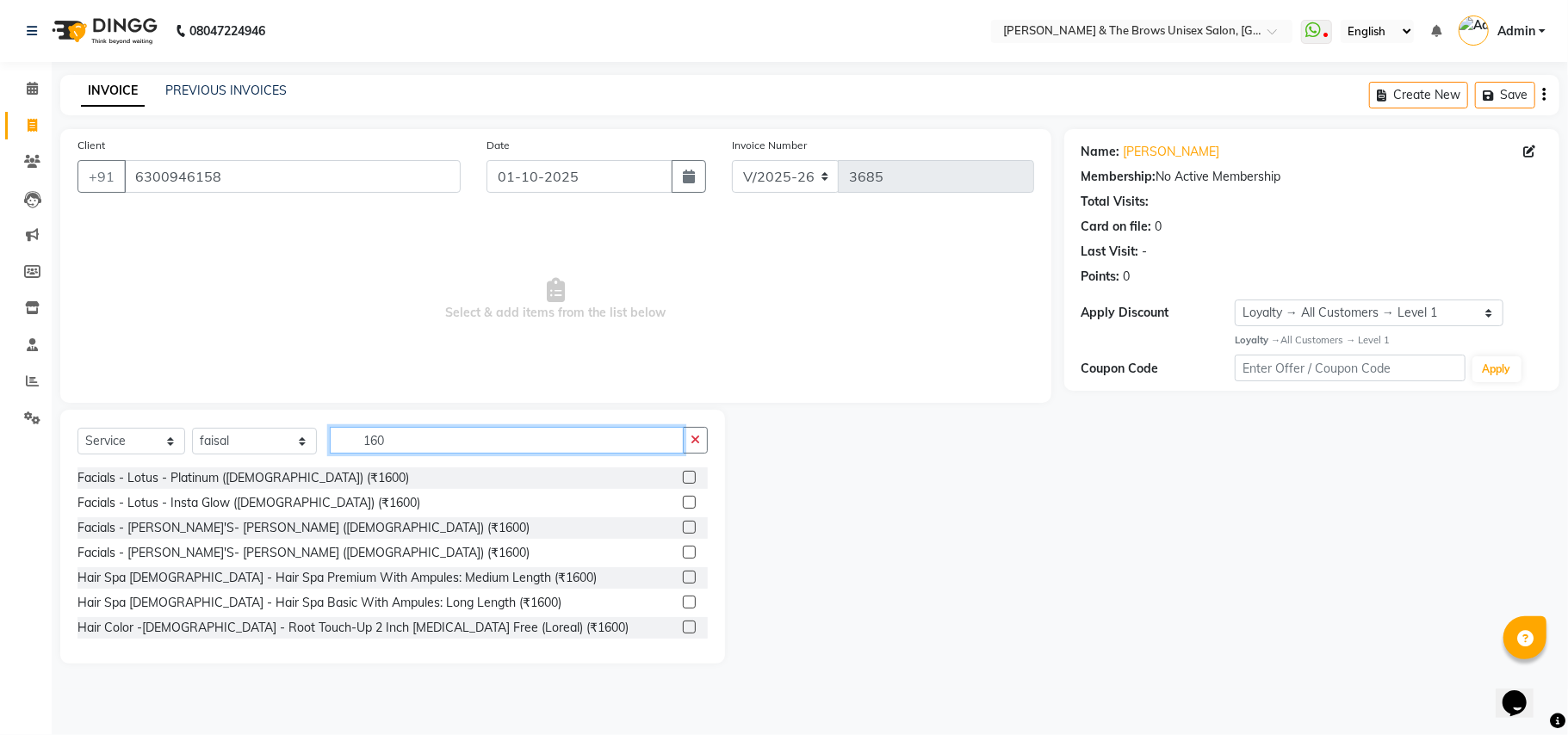
click at [415, 434] on input "160" at bounding box center [506, 440] width 354 height 27
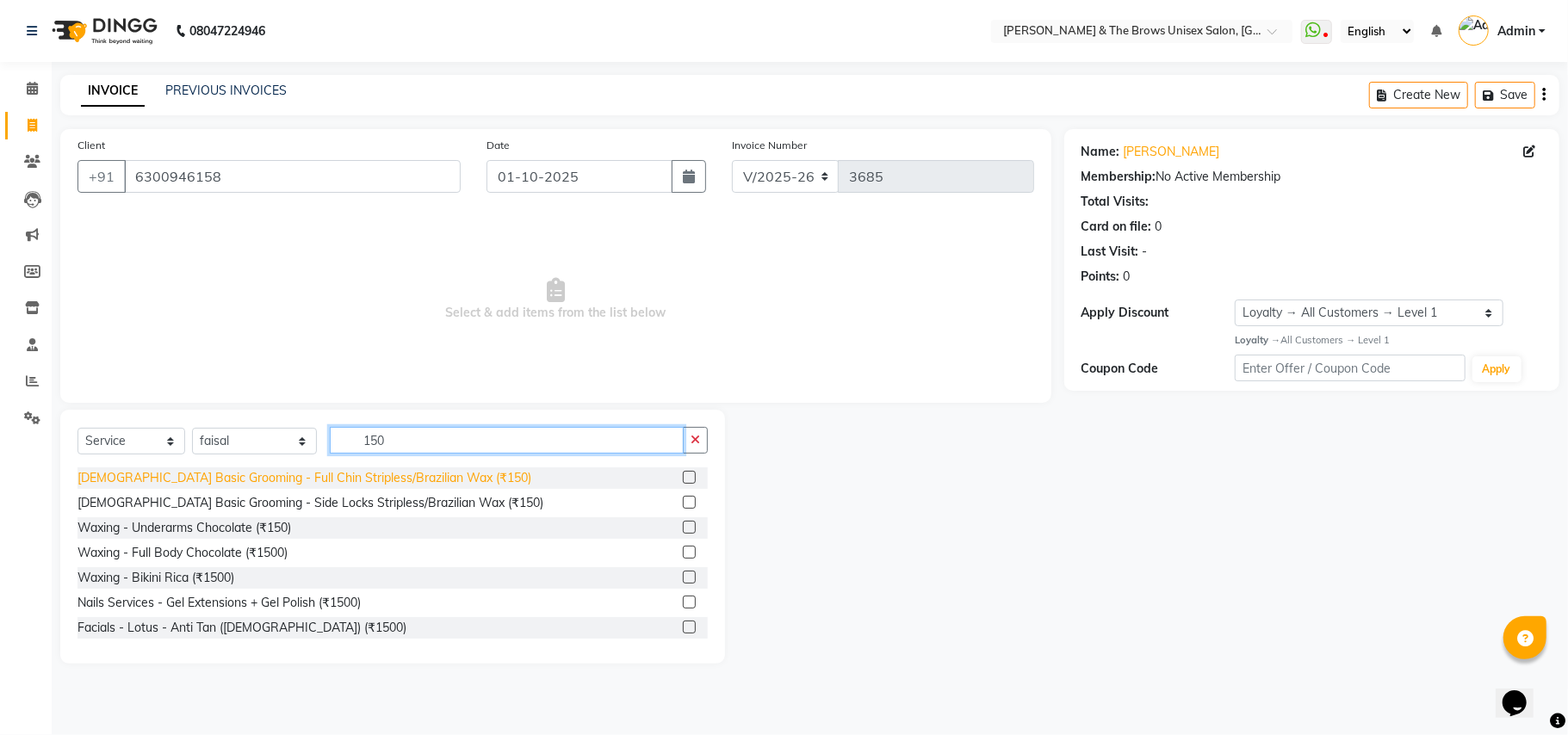
type input "150"
click at [276, 480] on div "Female Basic Grooming - Full Chin Stripless/Brazilian Wax (₹150)" at bounding box center [304, 478] width 454 height 18
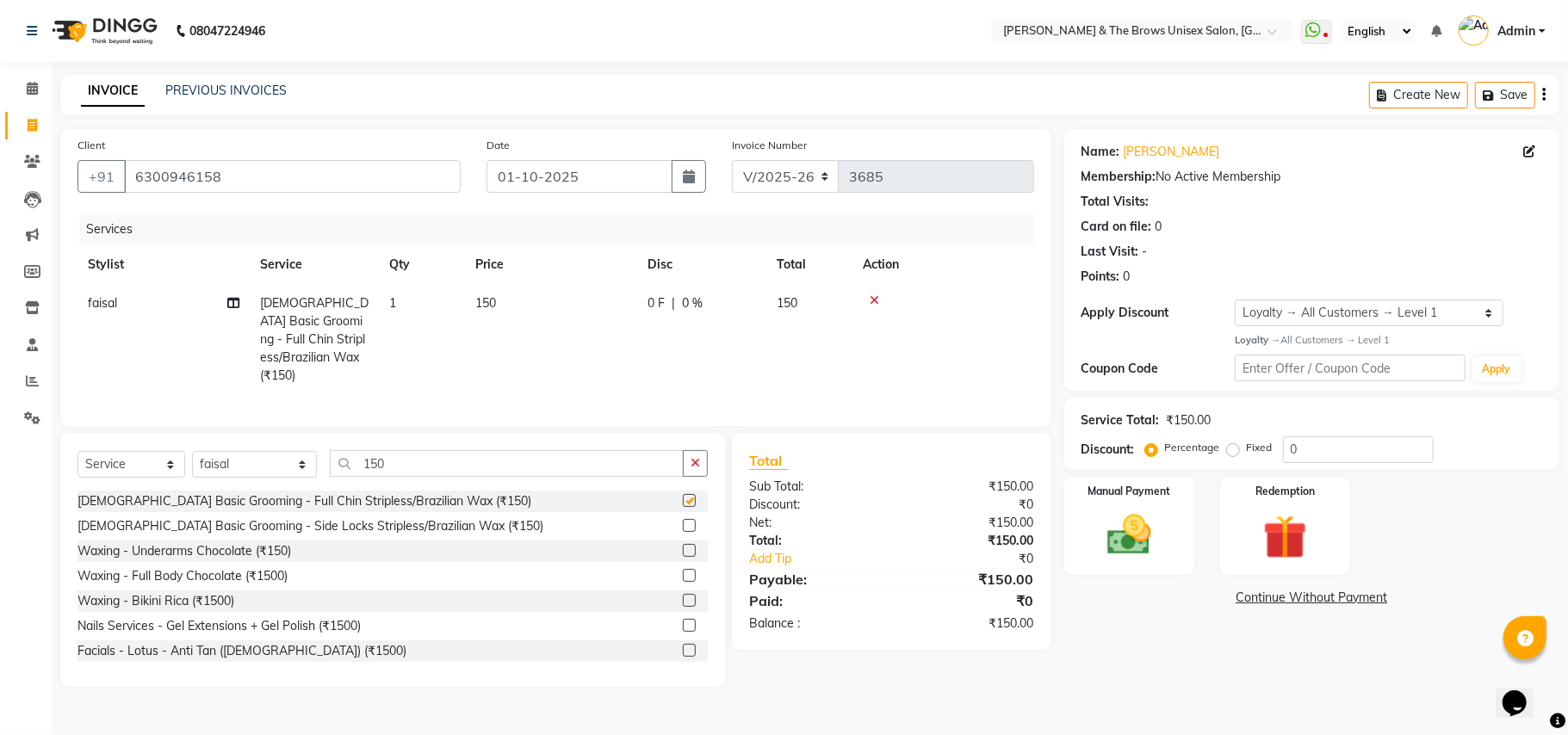
checkbox input "false"
click at [494, 342] on td "150" at bounding box center [551, 339] width 173 height 112
select select "93491"
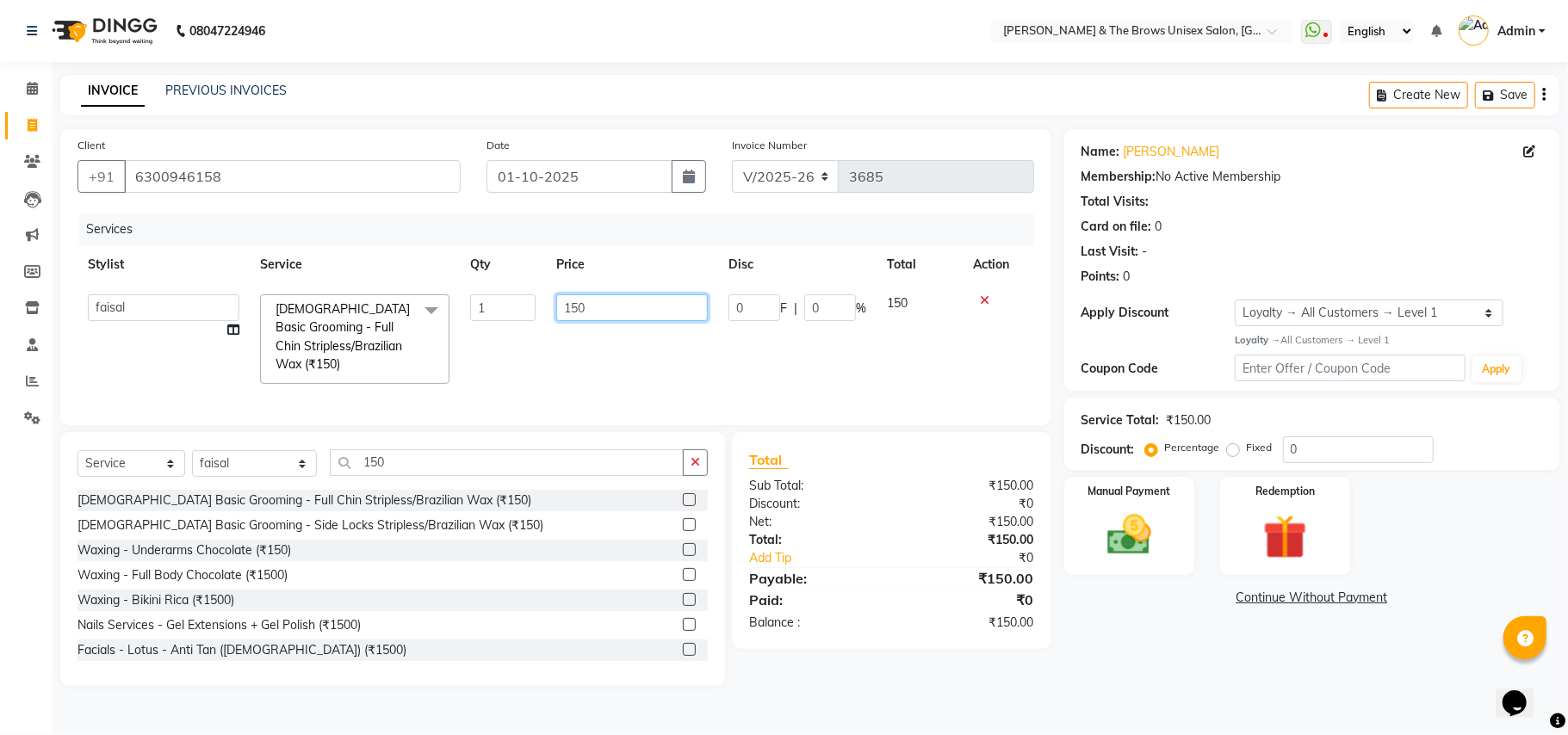
click at [575, 305] on input "150" at bounding box center [632, 308] width 152 height 27
type input "160"
click at [1317, 636] on div "Name: Aakash Membership: No Active Membership Total Visits: Card on file: 0 Las…" at bounding box center [1318, 408] width 508 height 557
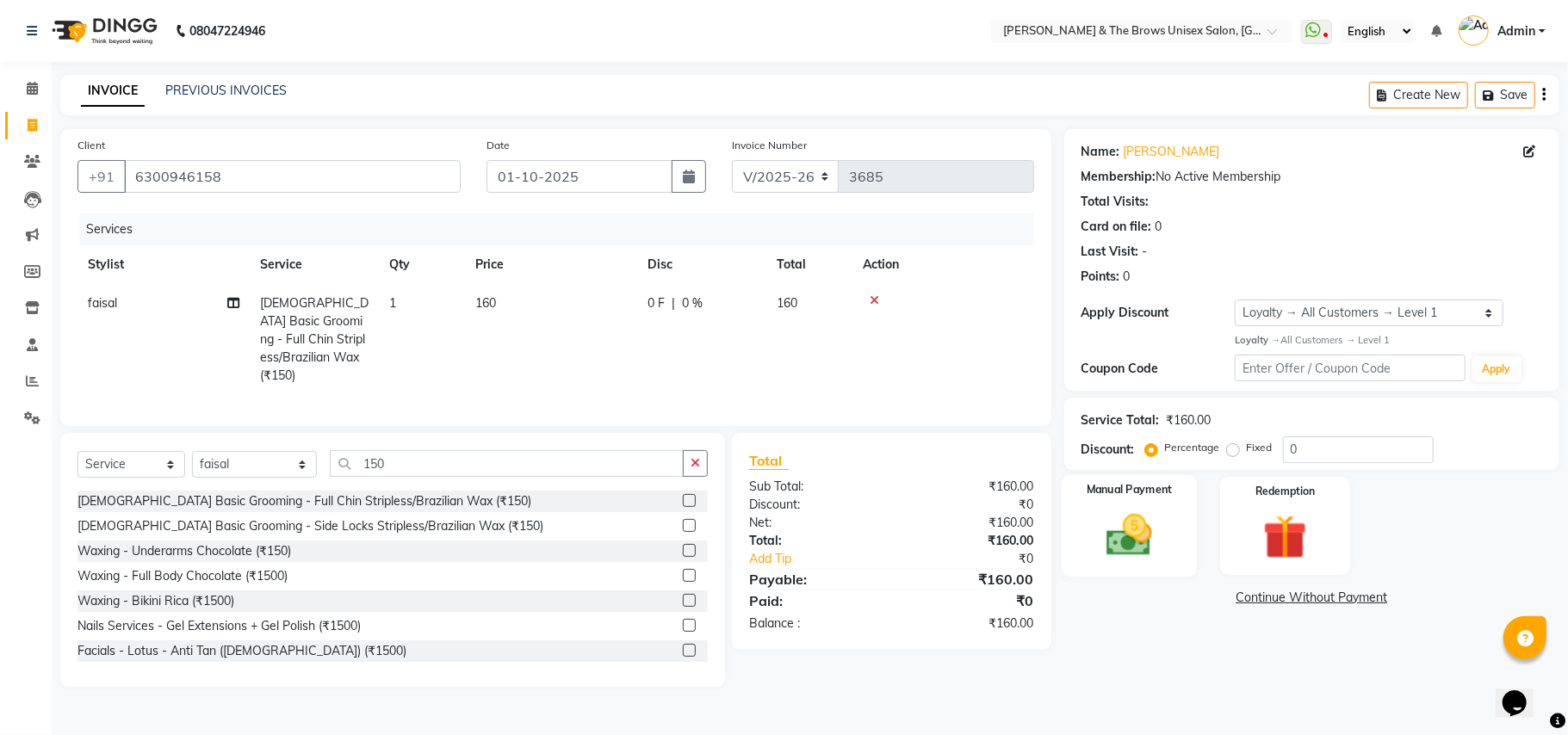
click at [1171, 551] on div "Manual Payment" at bounding box center [1130, 526] width 135 height 102
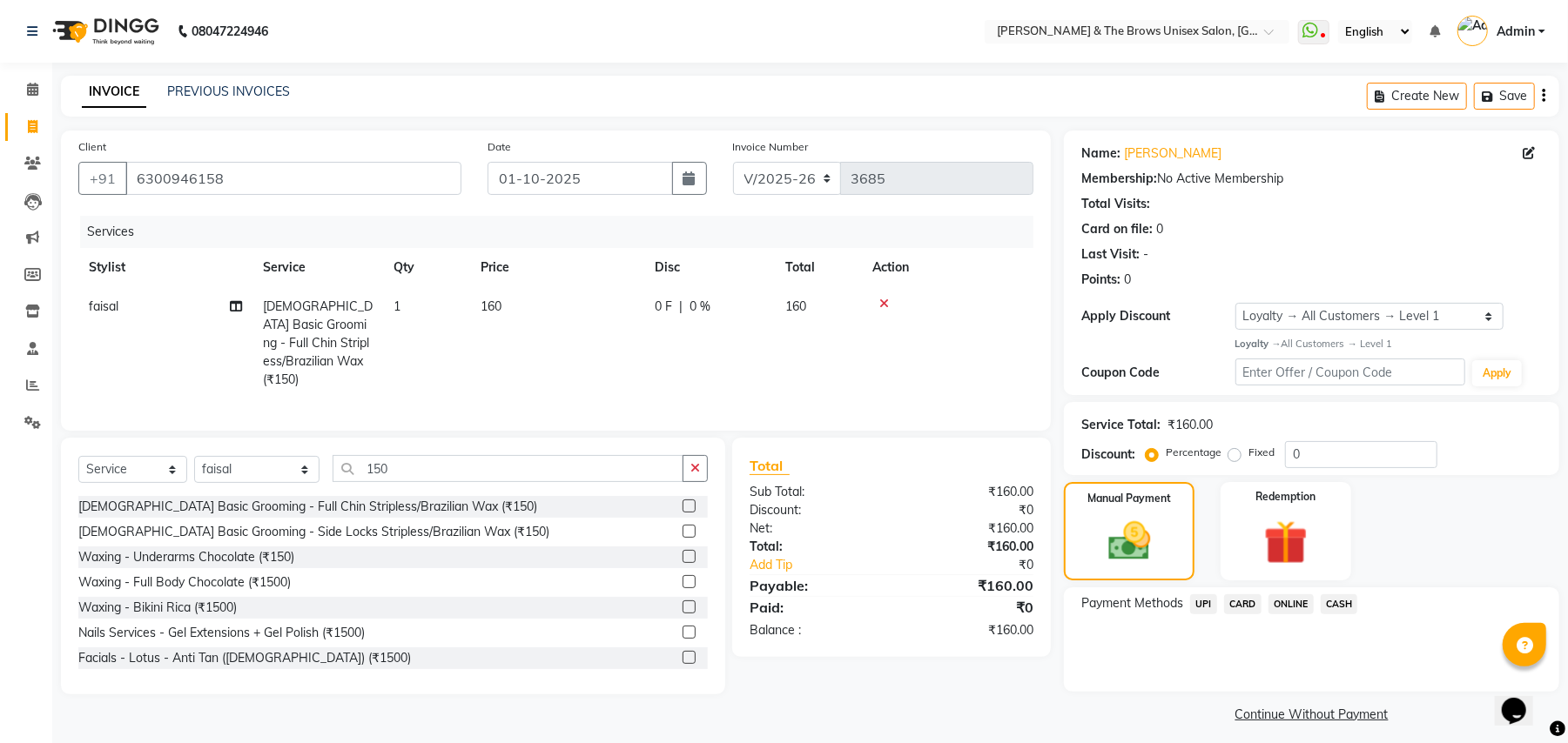
click at [1205, 600] on span "UPI" at bounding box center [1204, 604] width 27 height 20
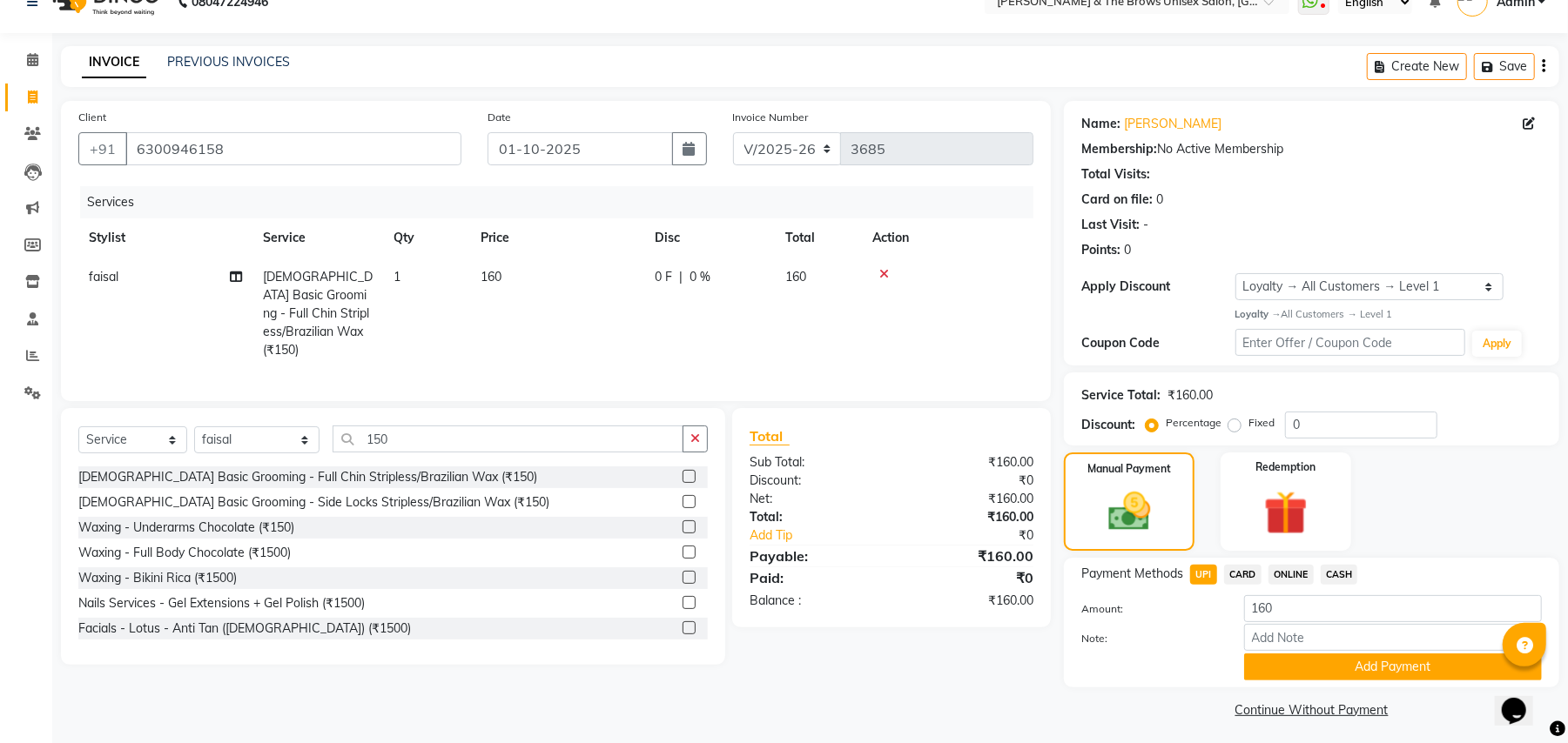
scroll to position [36, 0]
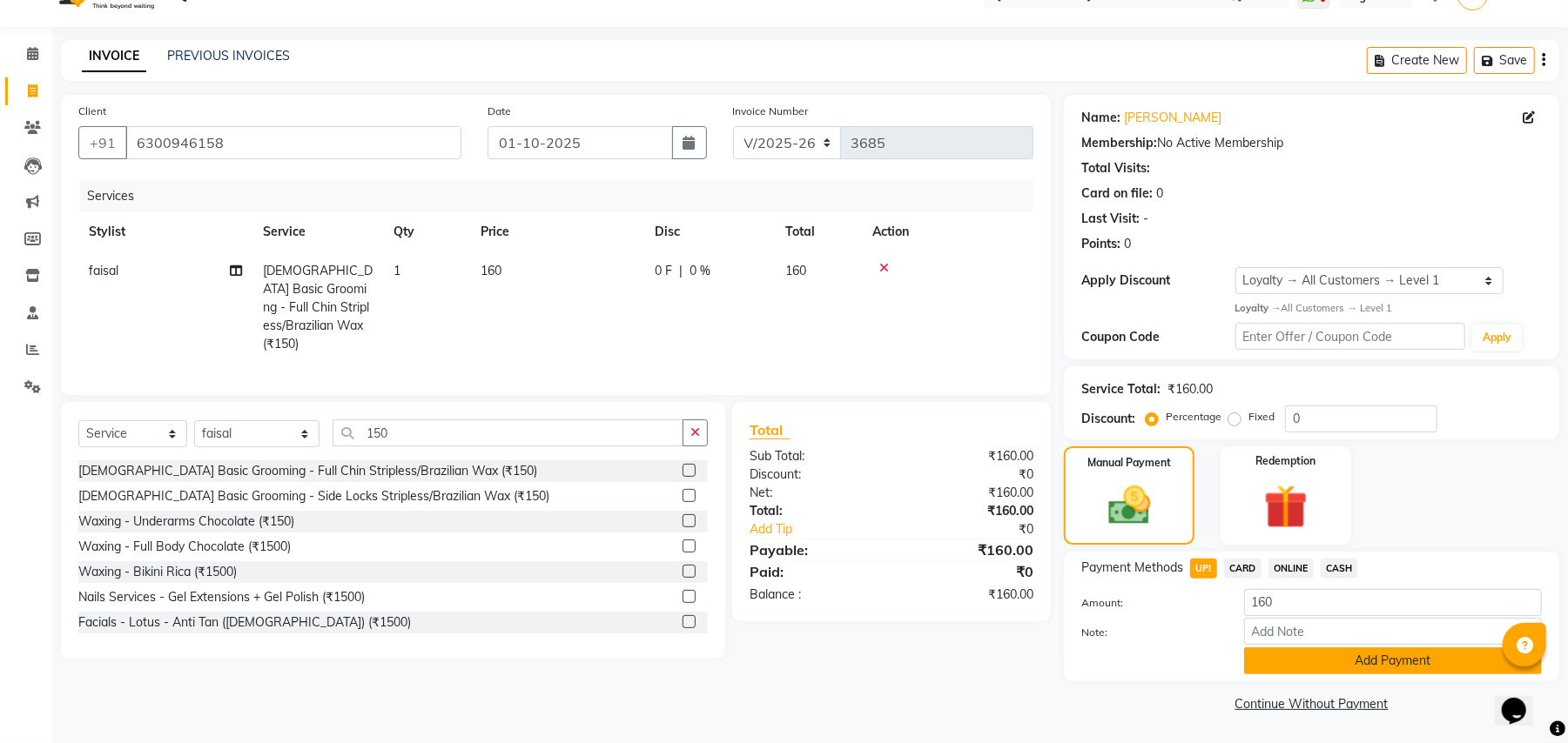
click at [1391, 656] on button "Add Payment" at bounding box center [1393, 661] width 298 height 27
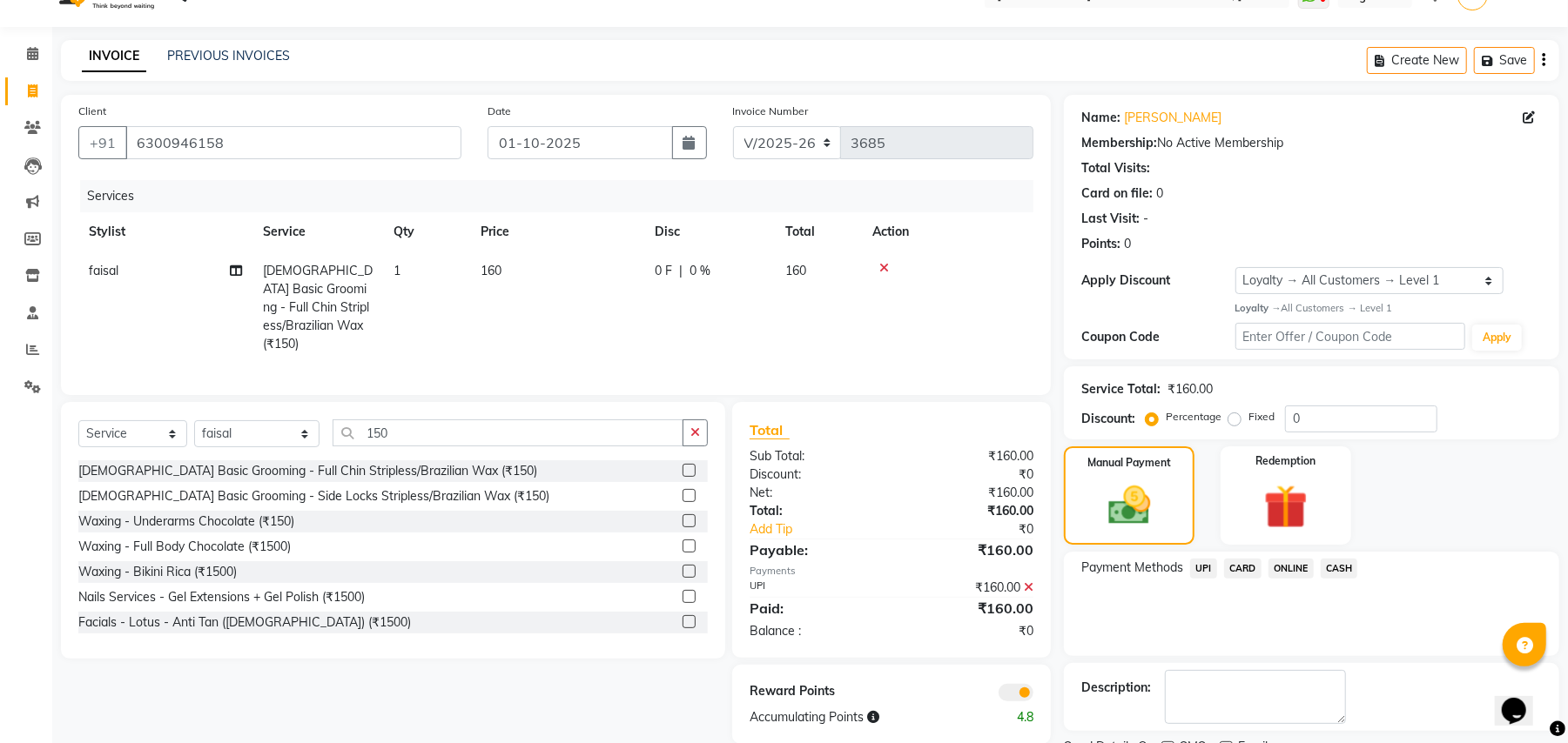
scroll to position [110, 0]
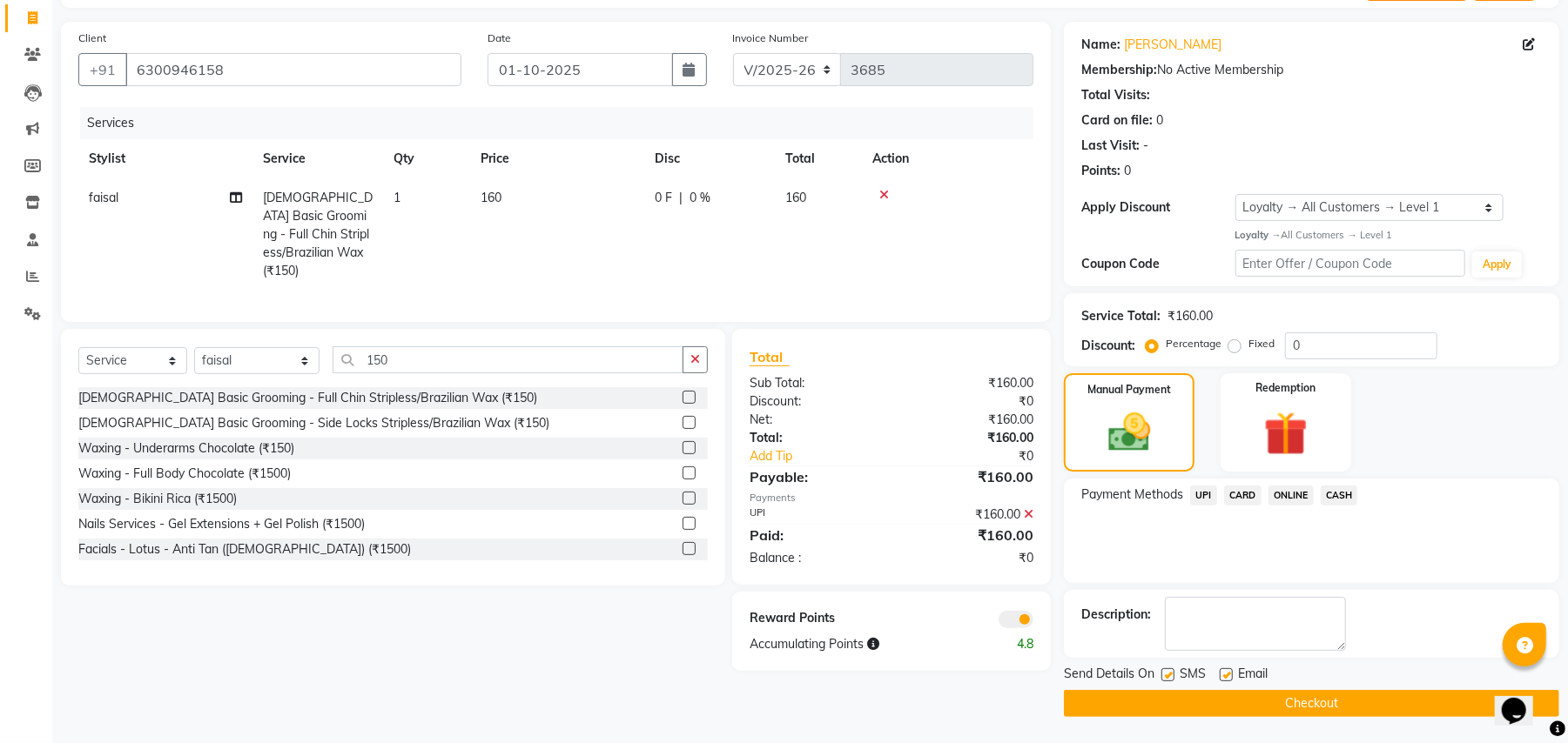
click at [1164, 677] on label at bounding box center [1168, 676] width 13 height 13
click at [1164, 677] on input "checkbox" at bounding box center [1167, 677] width 12 height 12
checkbox input "false"
click at [1254, 697] on button "Checkout" at bounding box center [1312, 703] width 495 height 27
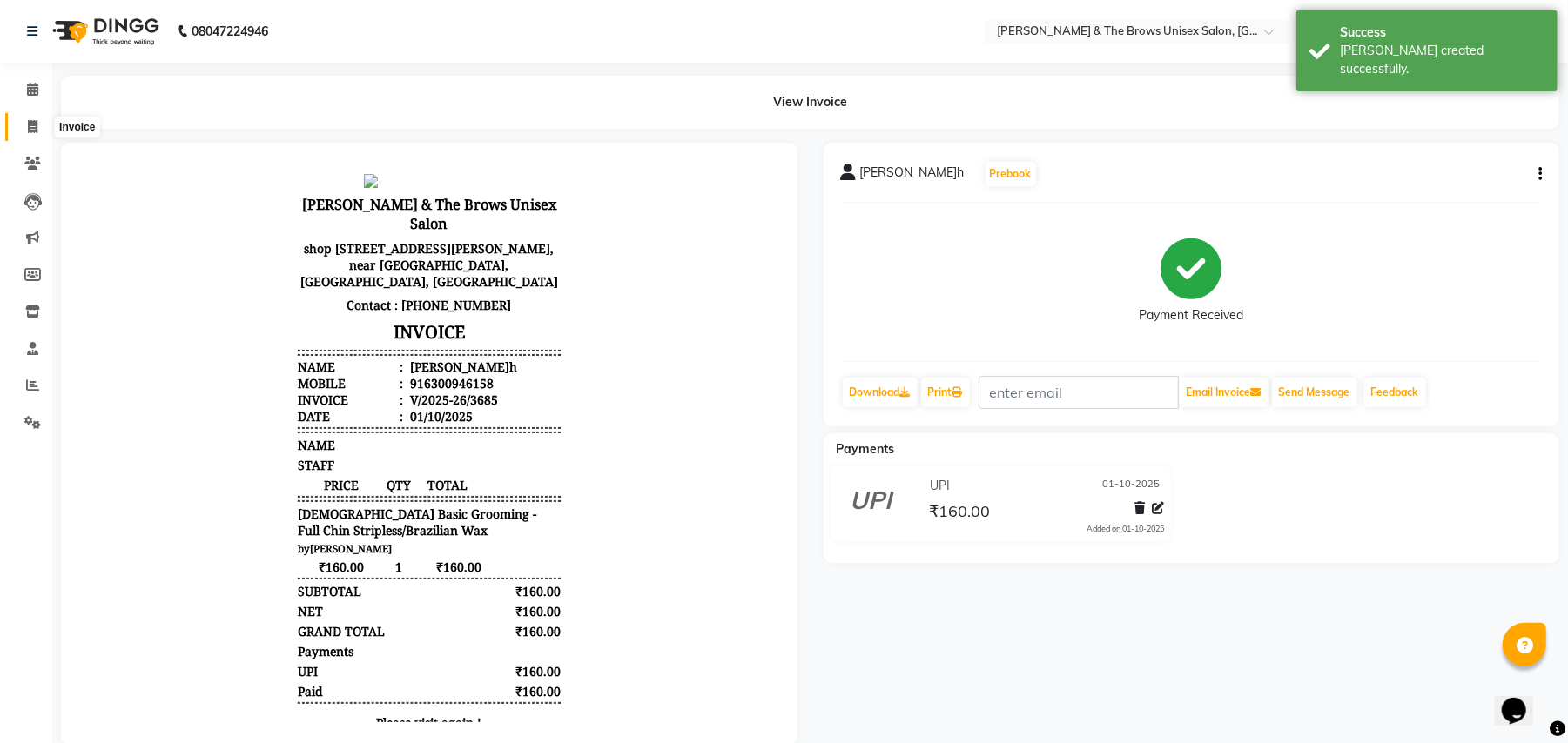
click at [32, 126] on icon at bounding box center [33, 127] width 10 height 13
select select "service"
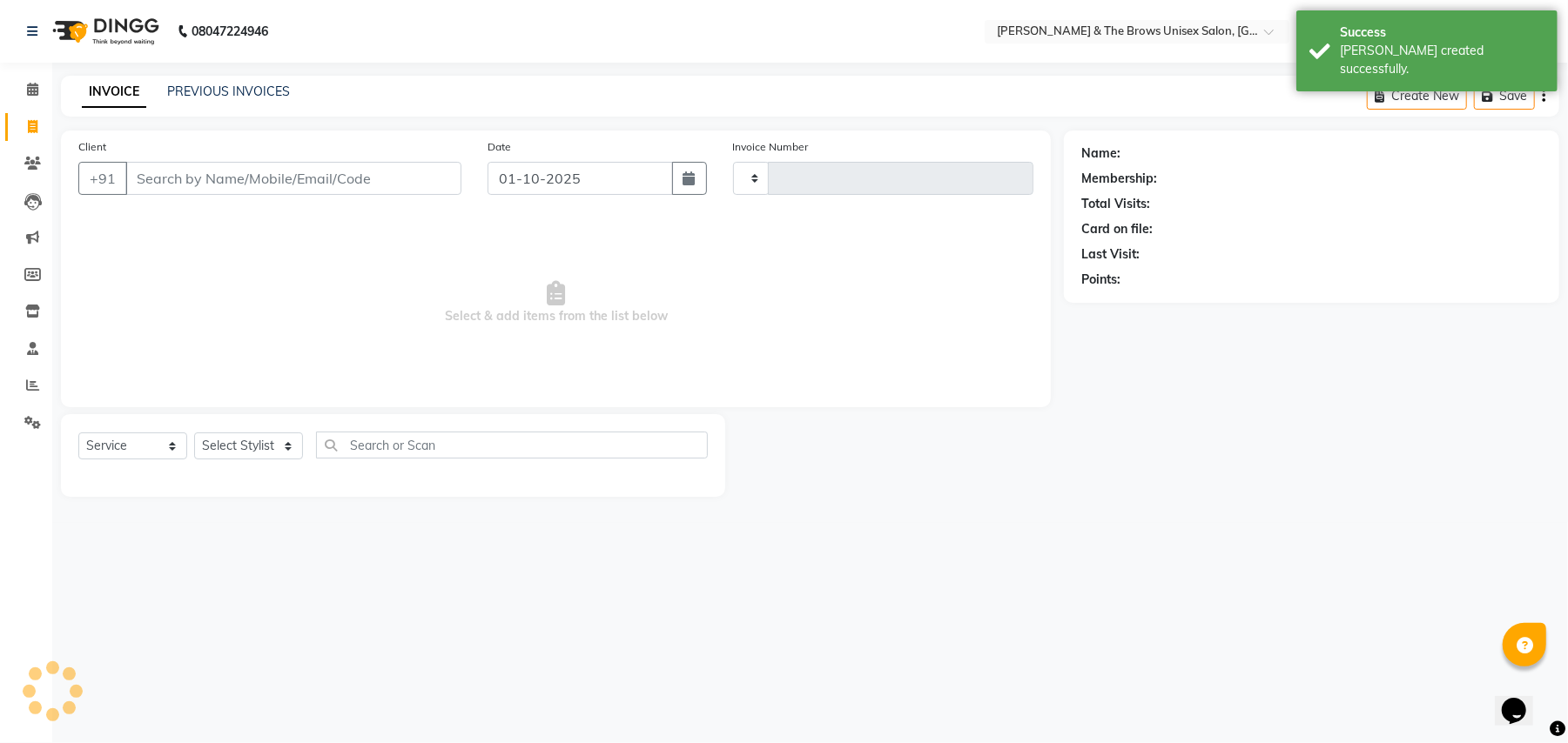
type input "3686"
select select "872"
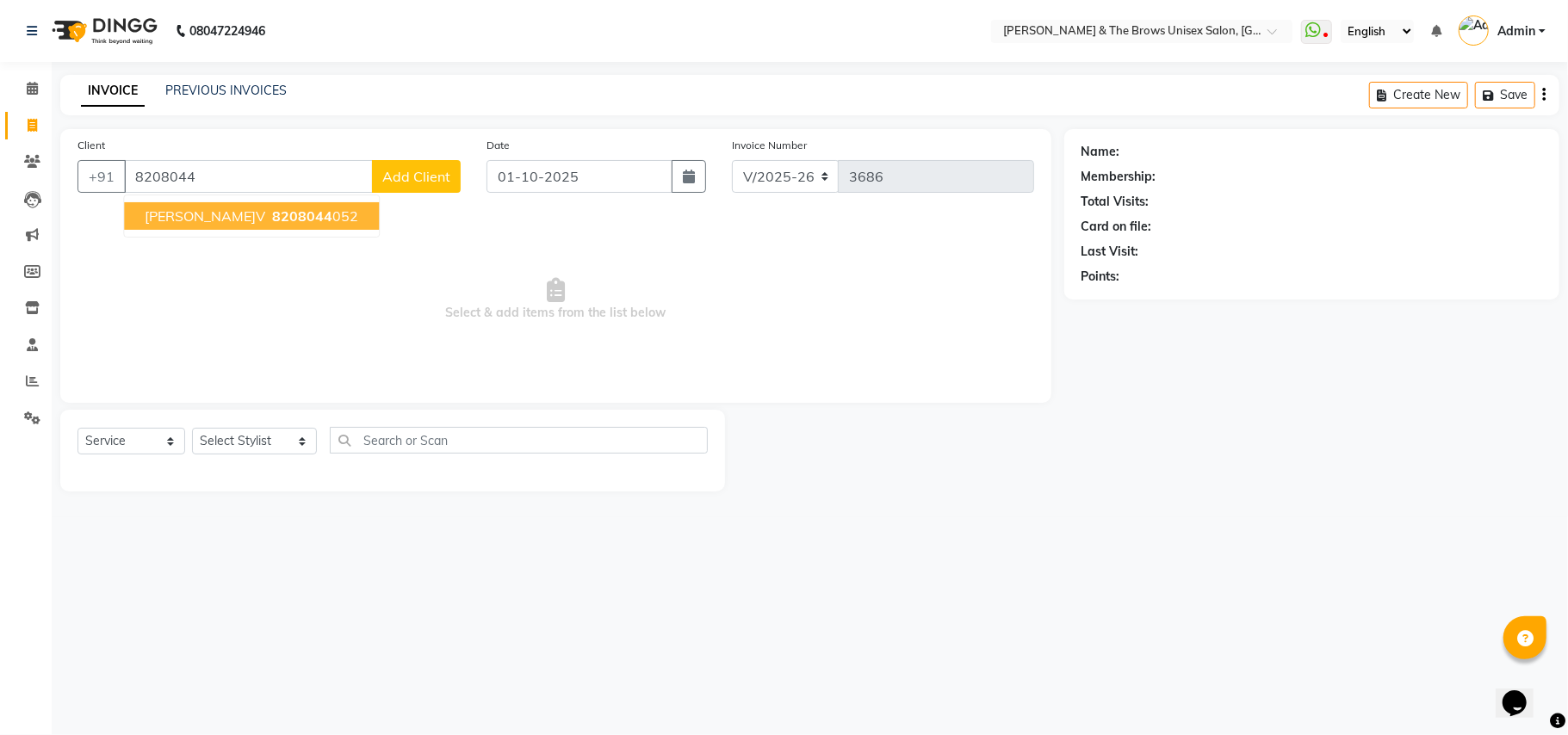
click at [272, 214] on span "8208044" at bounding box center [301, 216] width 60 height 17
type input "8208044052"
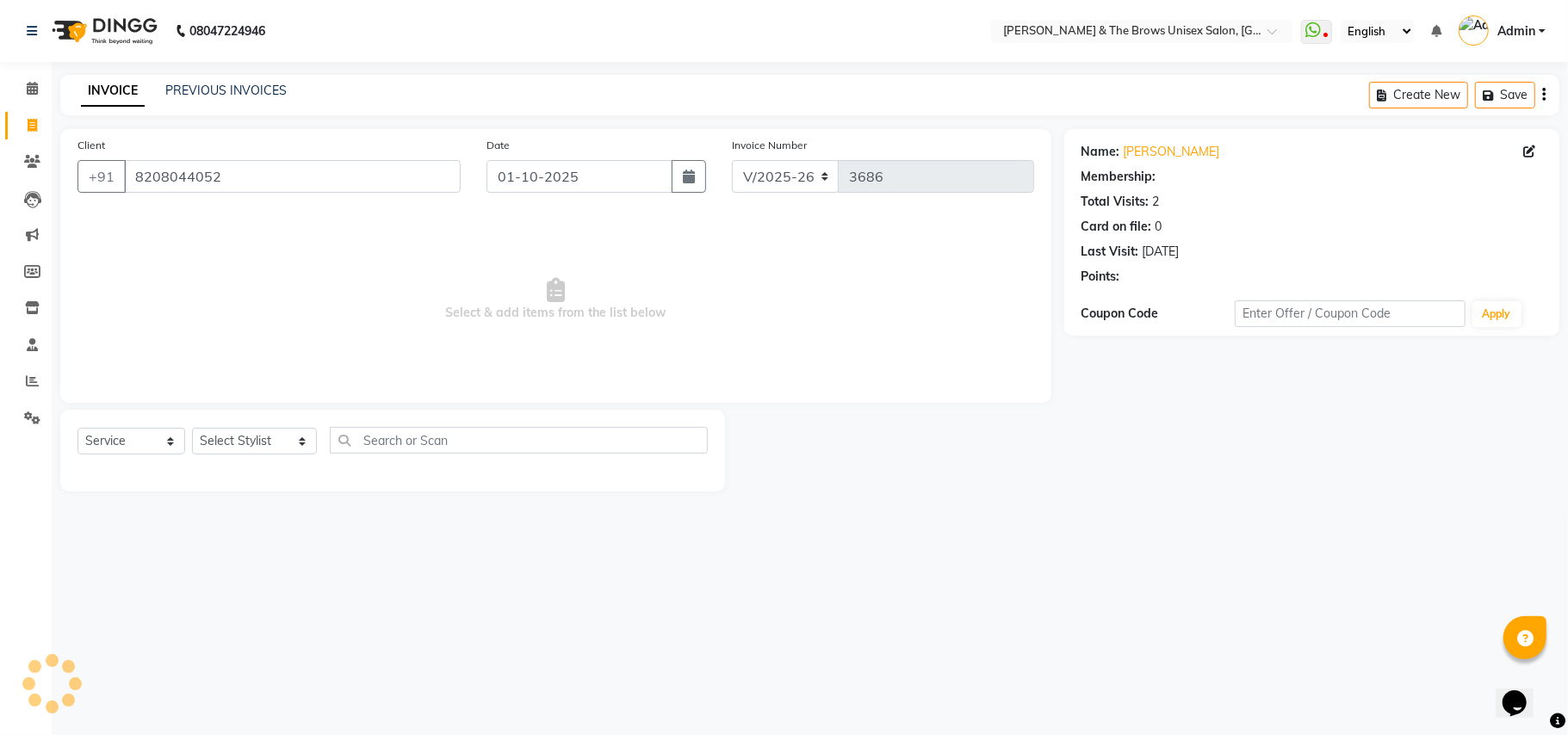
select select "1: Object"
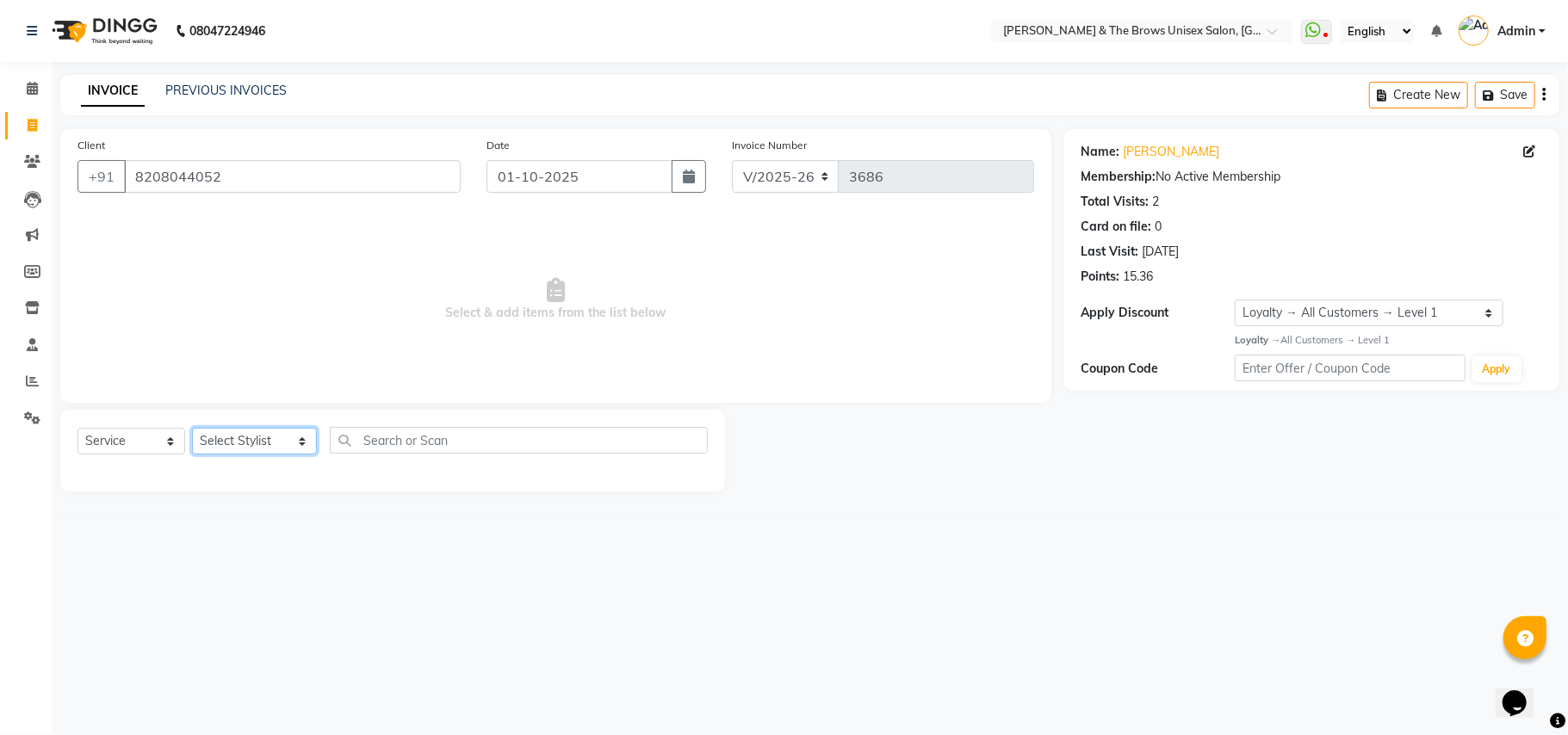
click at [280, 439] on select "Select Stylist Aamir faisal manager padma Pallavi Rehan Sameer Shalini ma'am ow…" at bounding box center [254, 441] width 125 height 27
select select "84274"
click at [192, 428] on select "Select Stylist Aamir faisal manager padma Pallavi Rehan Sameer Shalini ma'am ow…" at bounding box center [254, 441] width 125 height 27
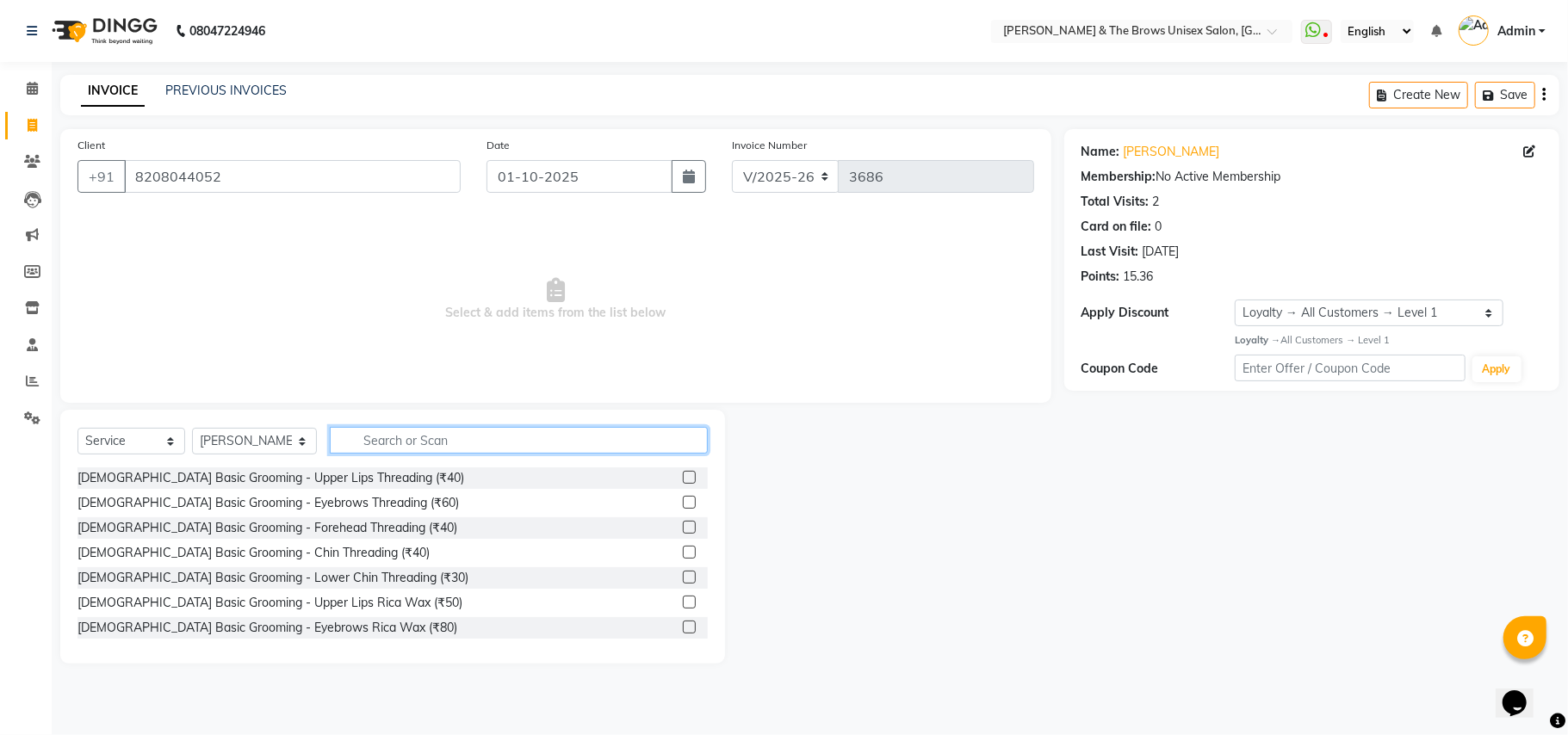
click at [349, 439] on input "text" at bounding box center [519, 440] width 378 height 27
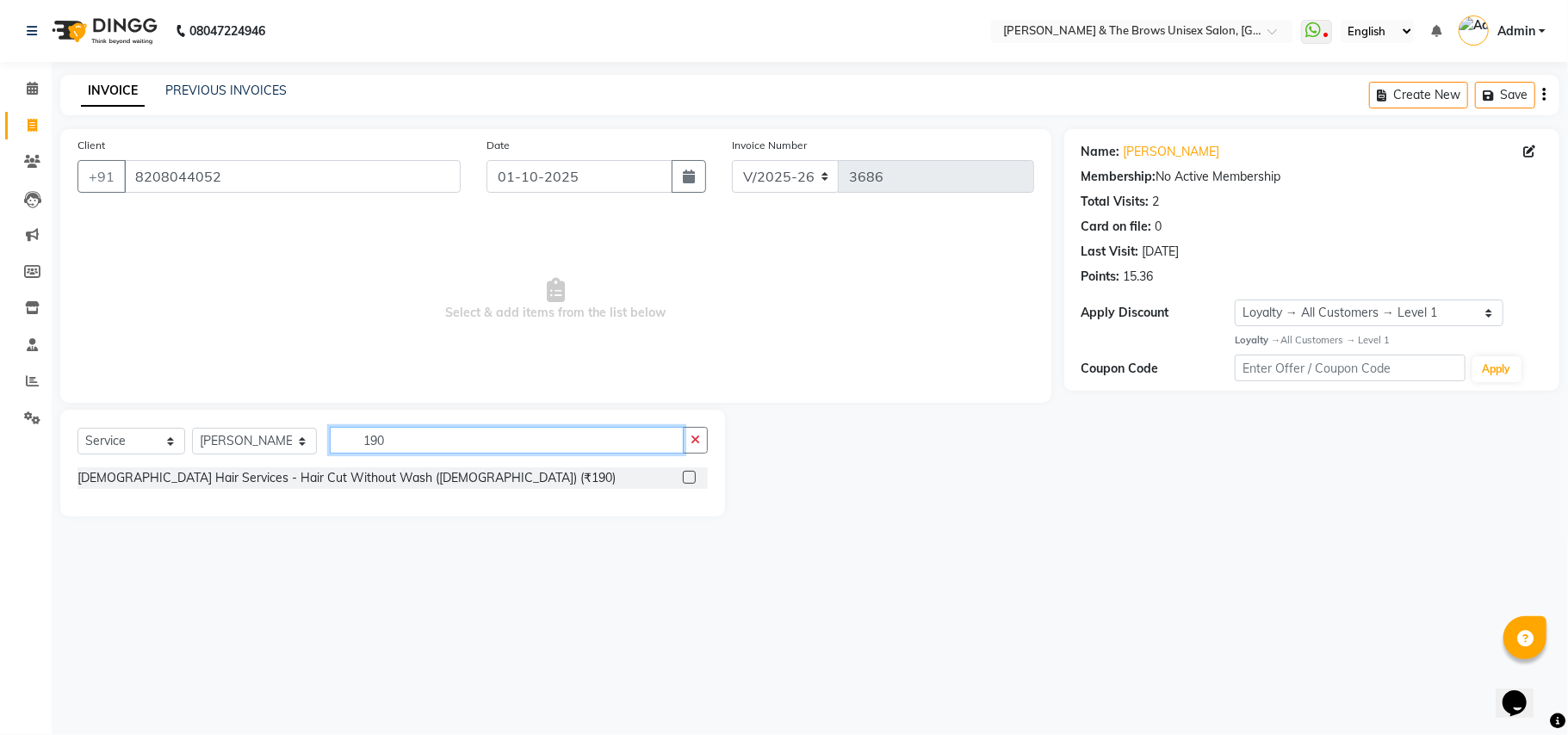
type input "190"
click at [690, 477] on label at bounding box center [689, 478] width 13 height 13
click at [690, 477] on input "checkbox" at bounding box center [688, 479] width 11 height 11
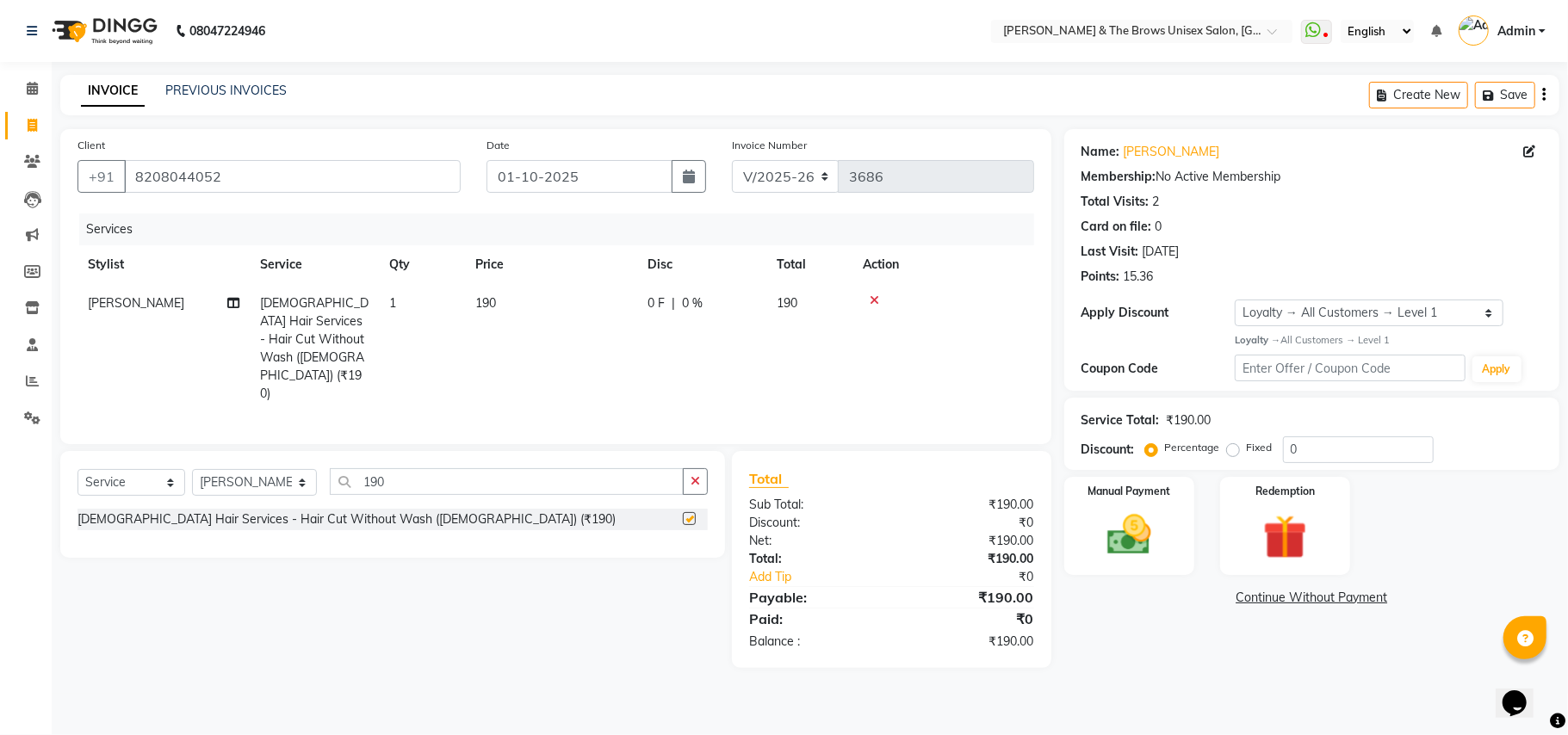
checkbox input "false"
click at [411, 300] on td "1" at bounding box center [421, 349] width 86 height 130
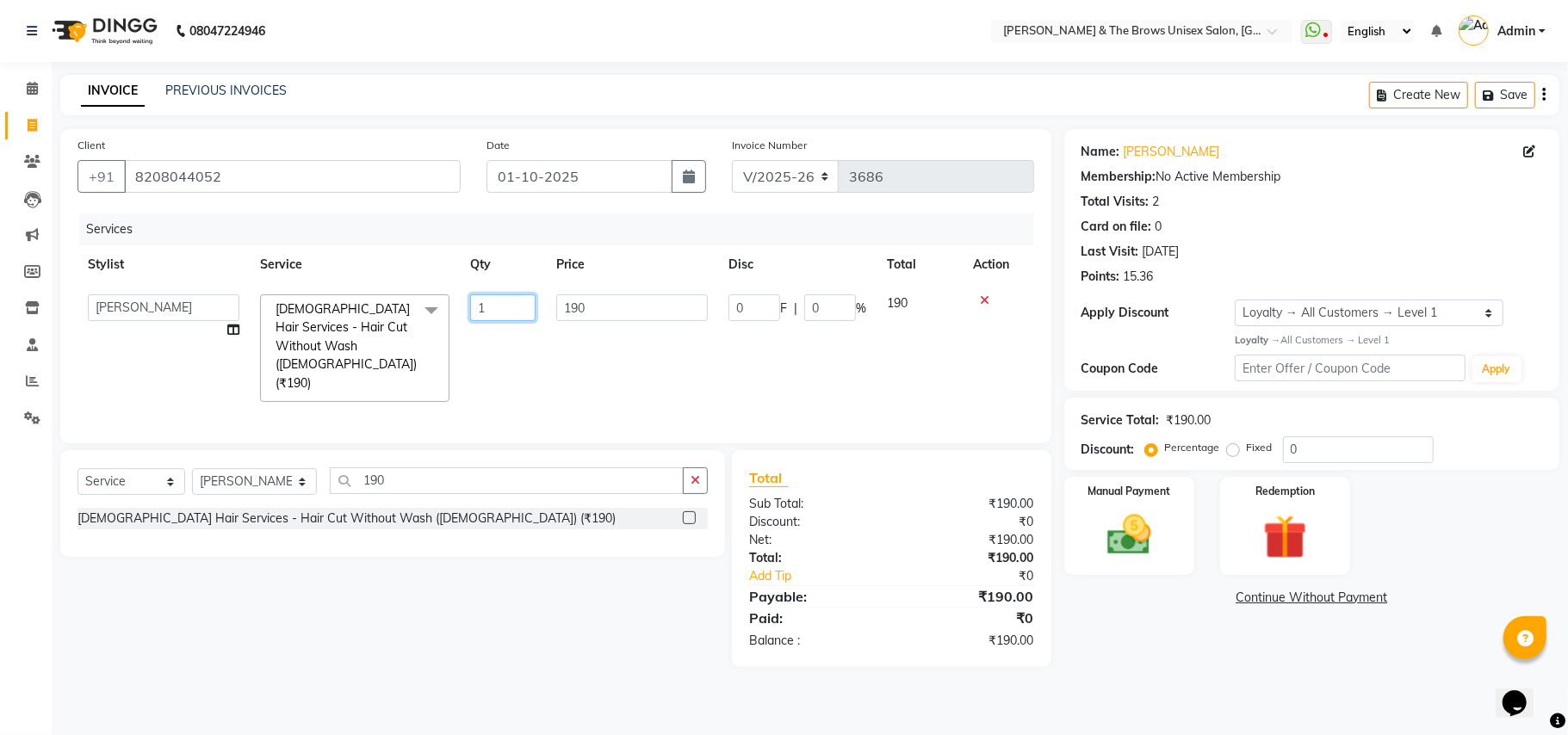
click at [490, 300] on input "1" at bounding box center [502, 308] width 66 height 27
type input "2"
click at [933, 677] on div "08047224946 Select Location × Beard & The Brows Unisex Salon, Wakad WhatsApp St…" at bounding box center [784, 367] width 1568 height 735
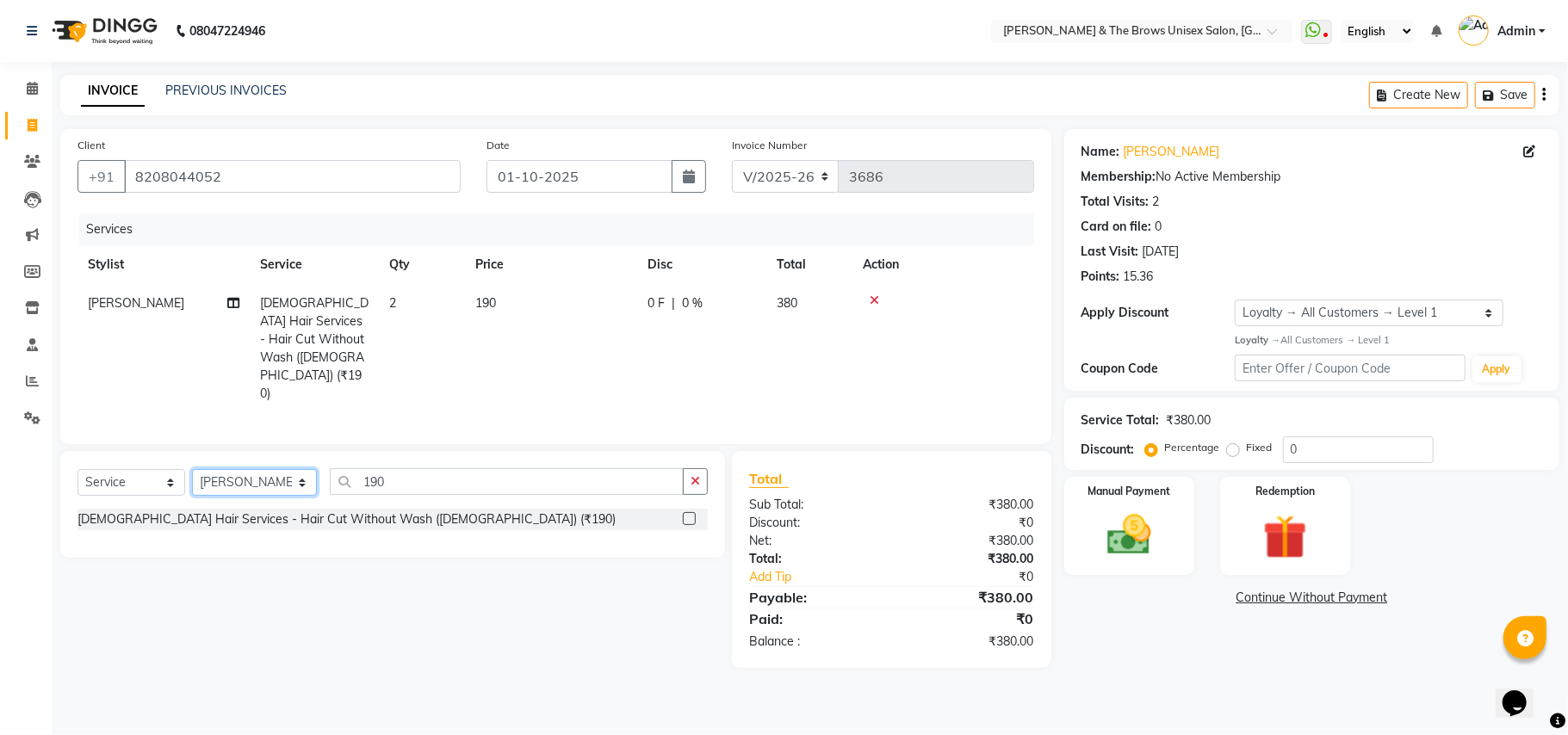
drag, startPoint x: 284, startPoint y: 466, endPoint x: 277, endPoint y: 477, distance: 13.0
click at [284, 469] on select "Select Stylist Aamir faisal manager padma Pallavi Rehan Sameer Shalini ma'am ow…" at bounding box center [254, 482] width 125 height 27
select select "93491"
click at [192, 469] on select "Select Stylist Aamir faisal manager padma Pallavi Rehan Sameer Shalini ma'am ow…" at bounding box center [254, 482] width 125 height 27
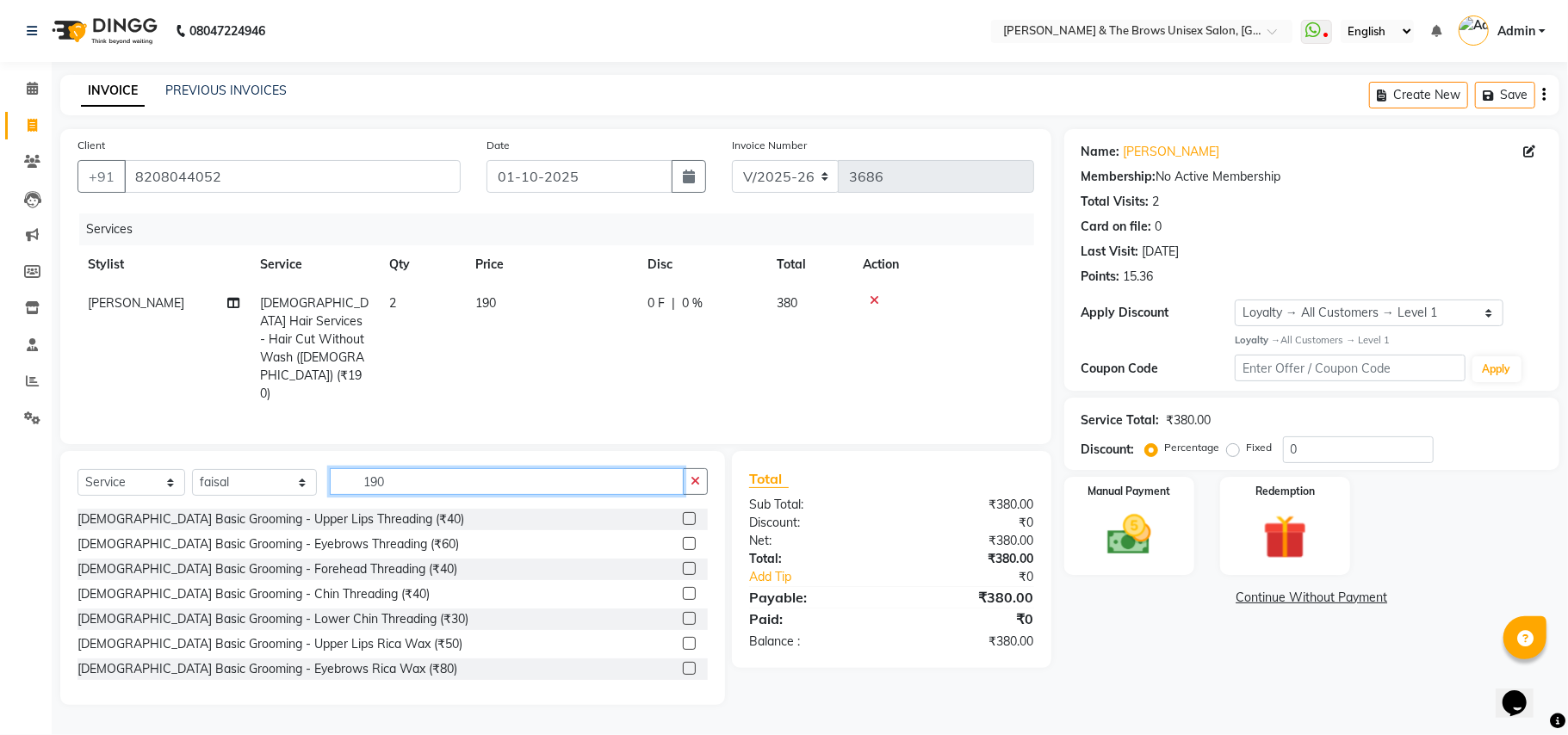
click at [405, 468] on input "190" at bounding box center [506, 481] width 354 height 27
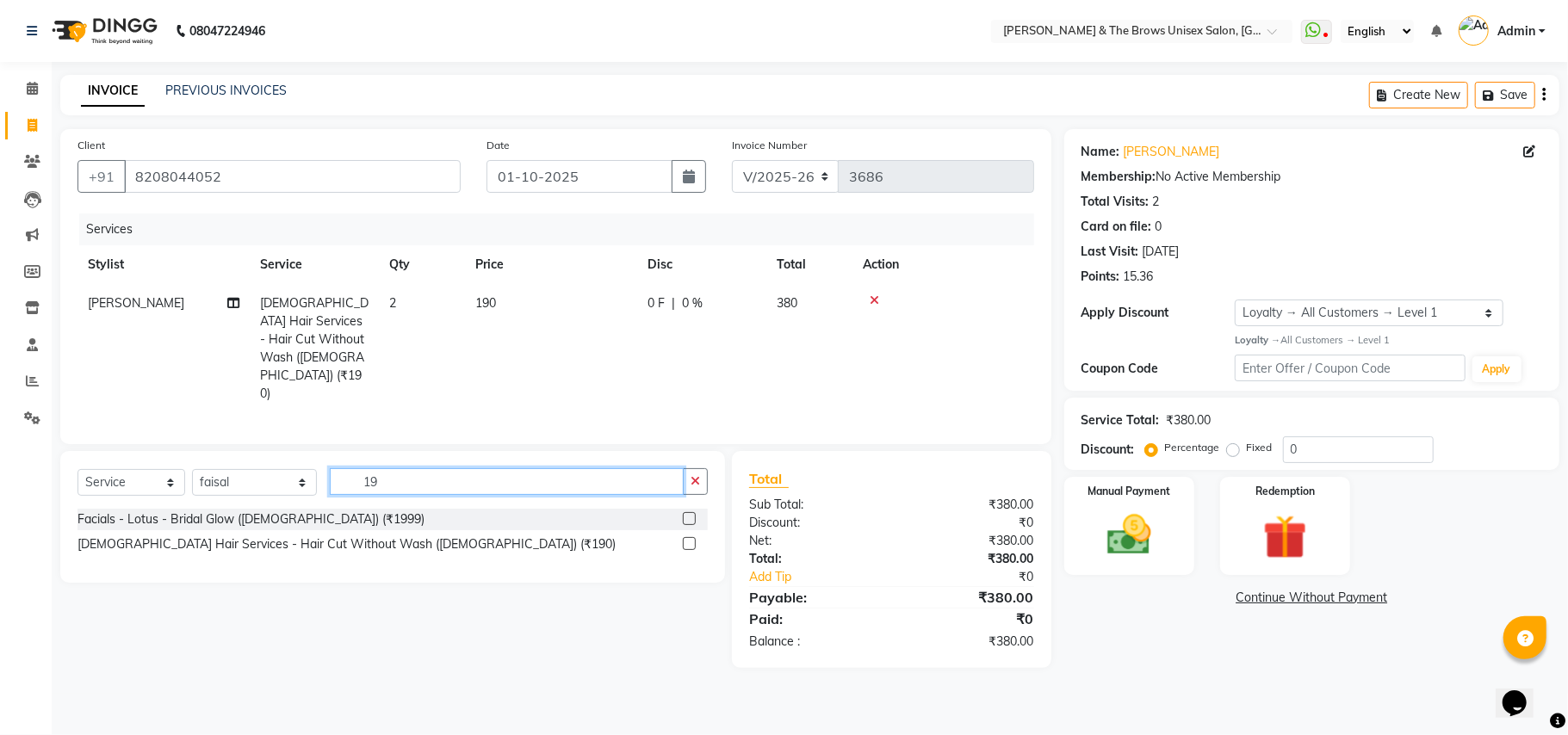
type input "190"
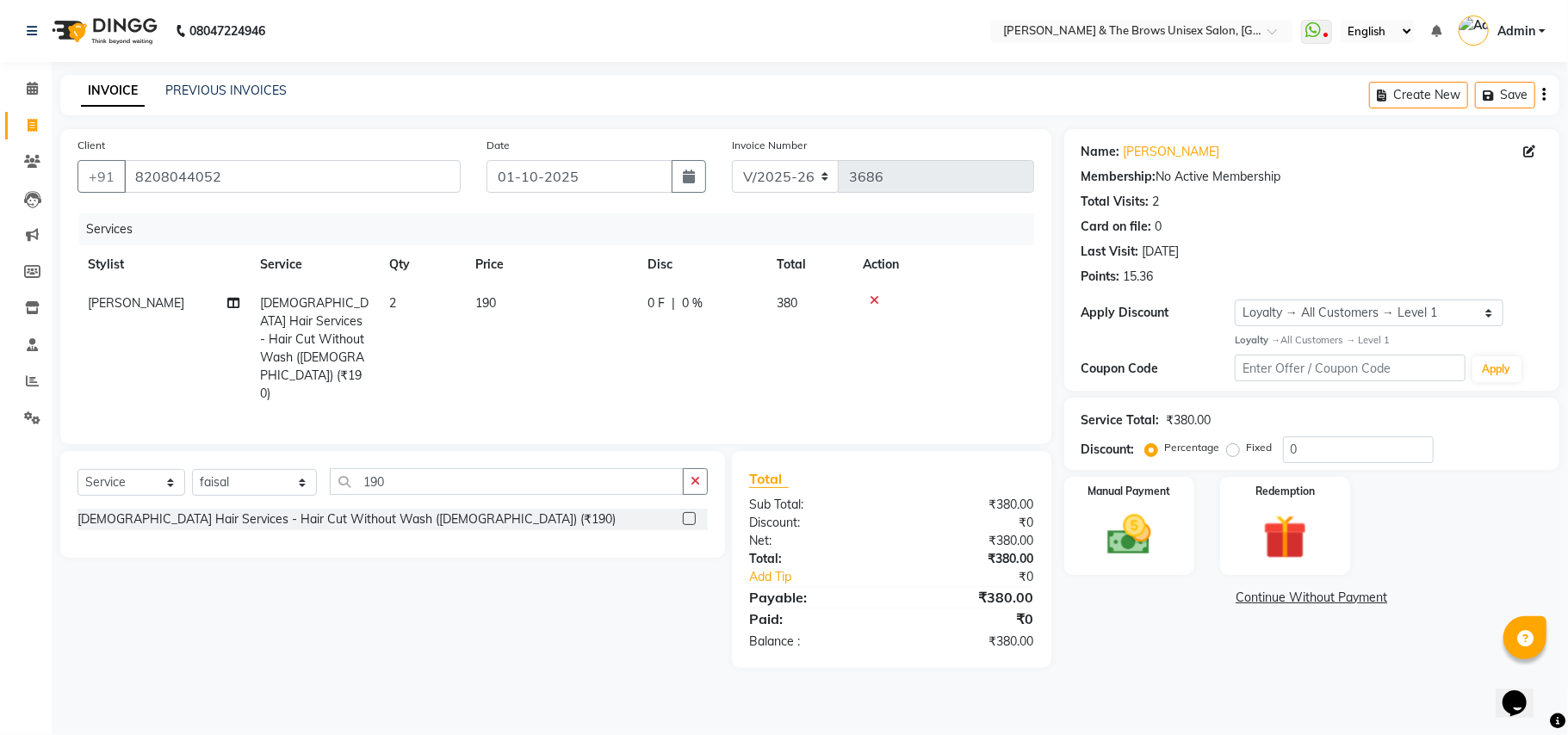
click at [690, 512] on label at bounding box center [689, 519] width 13 height 13
click at [690, 514] on input "checkbox" at bounding box center [688, 520] width 11 height 11
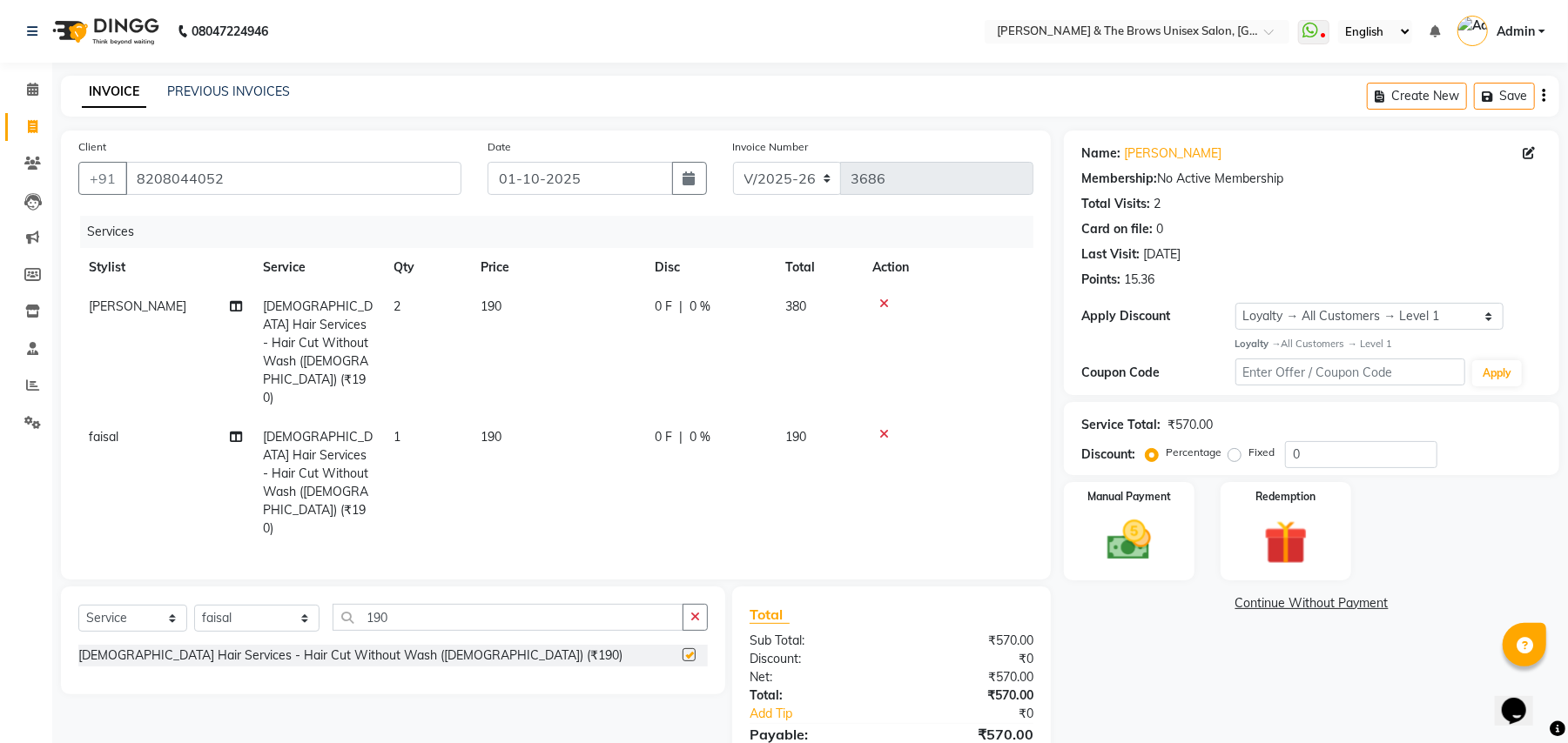
checkbox input "false"
click at [1289, 450] on input "0" at bounding box center [1361, 455] width 152 height 27
type input "10"
click at [1160, 540] on img at bounding box center [1129, 541] width 75 height 53
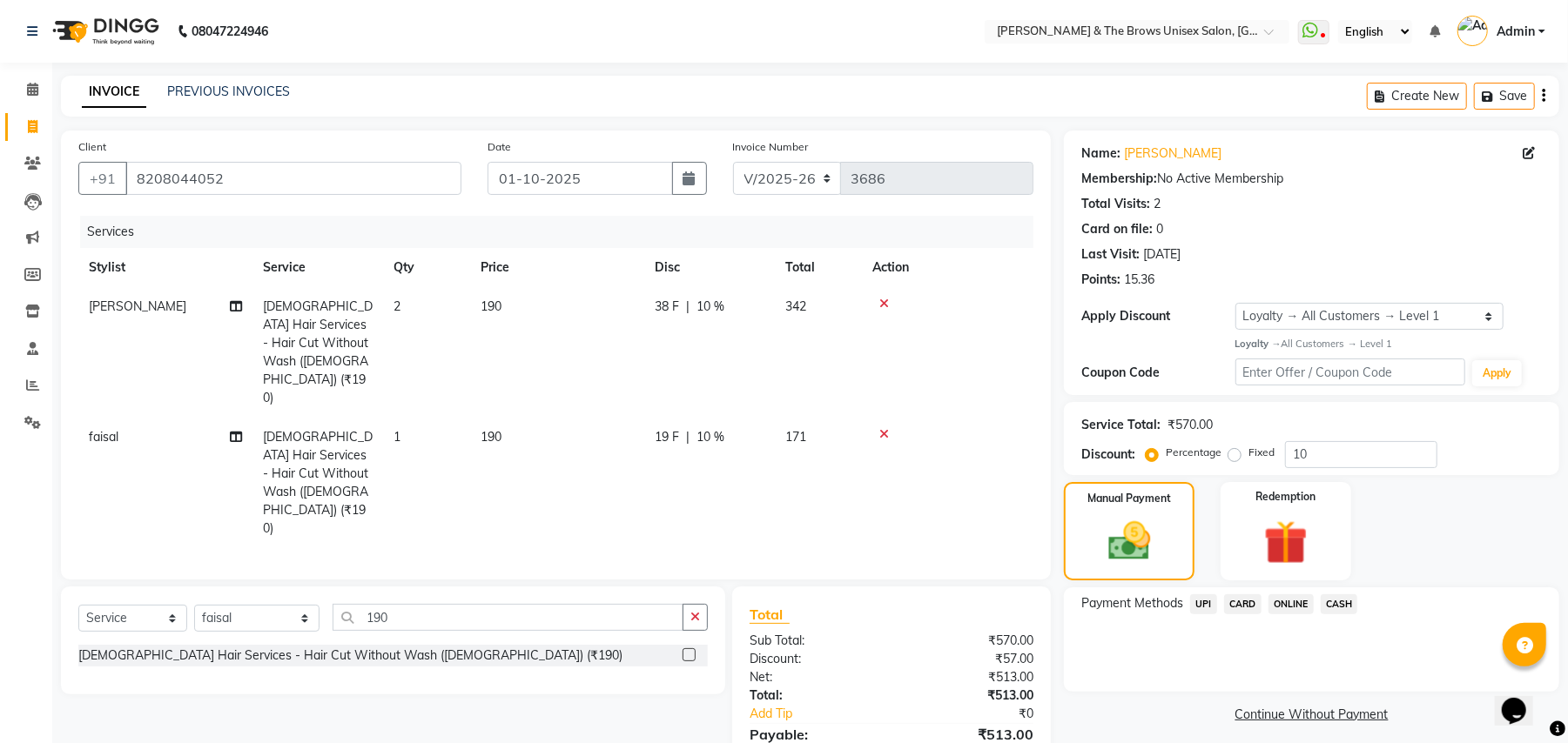
click at [1199, 603] on span "UPI" at bounding box center [1204, 604] width 27 height 20
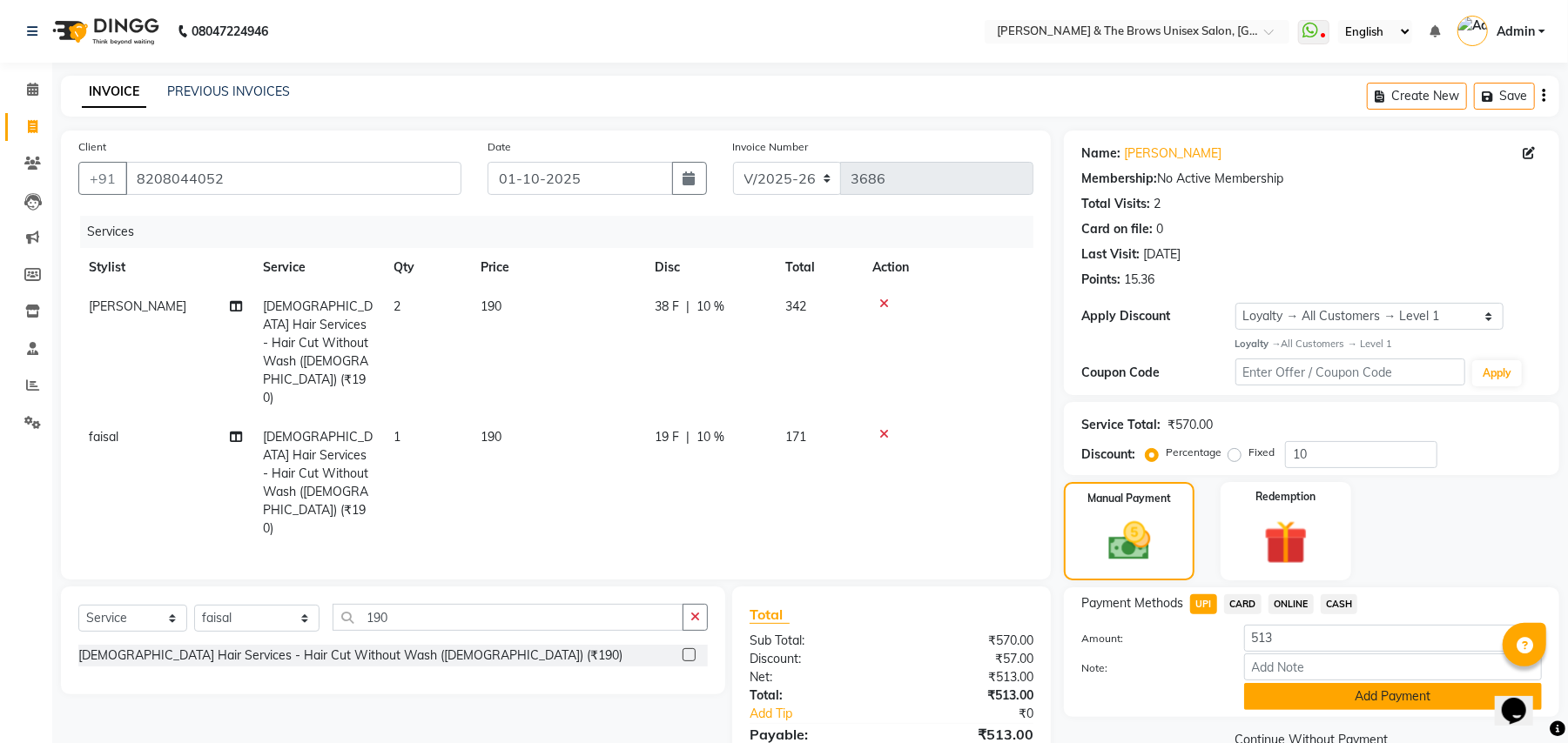
click at [1373, 701] on button "Add Payment" at bounding box center [1393, 697] width 298 height 27
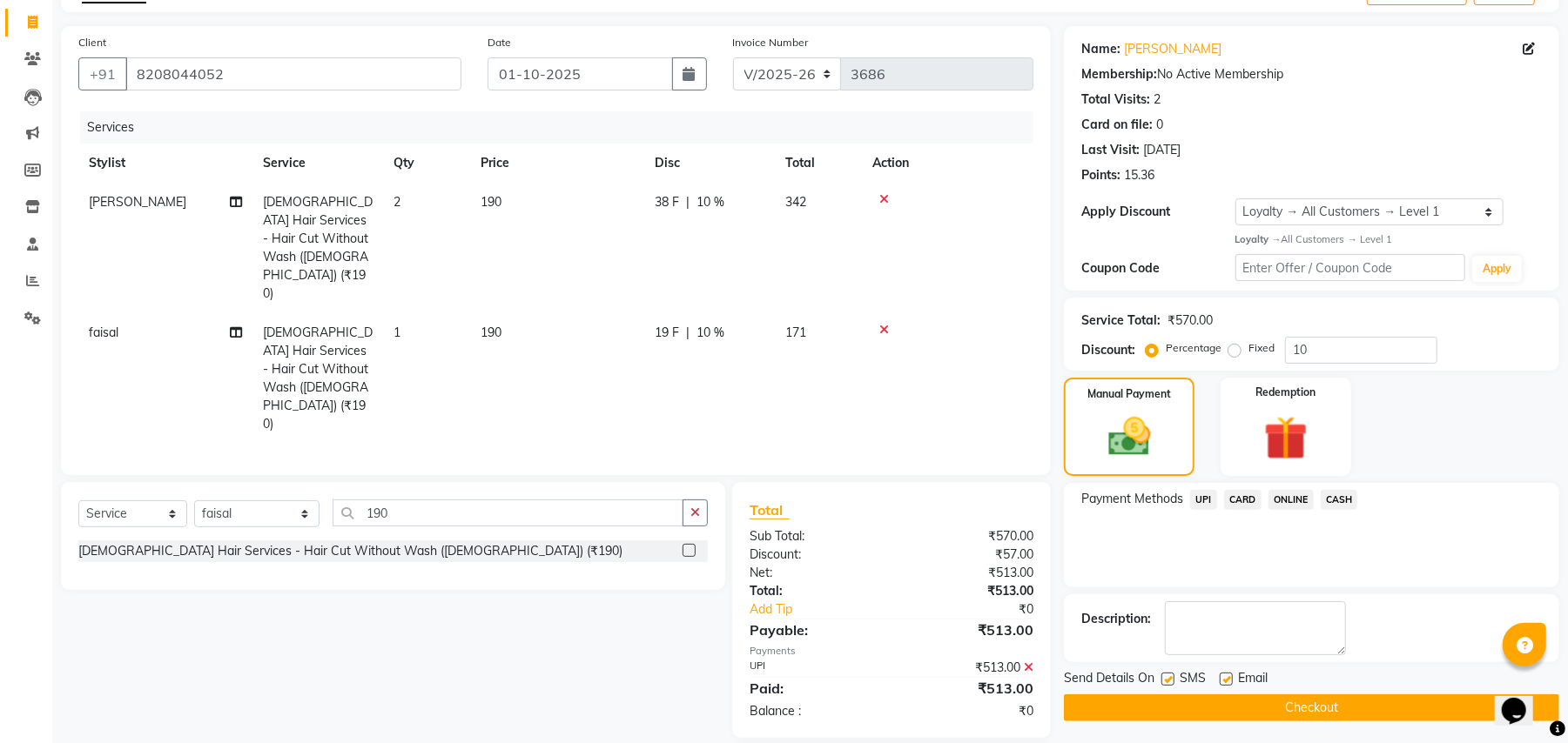
scroll to position [155, 0]
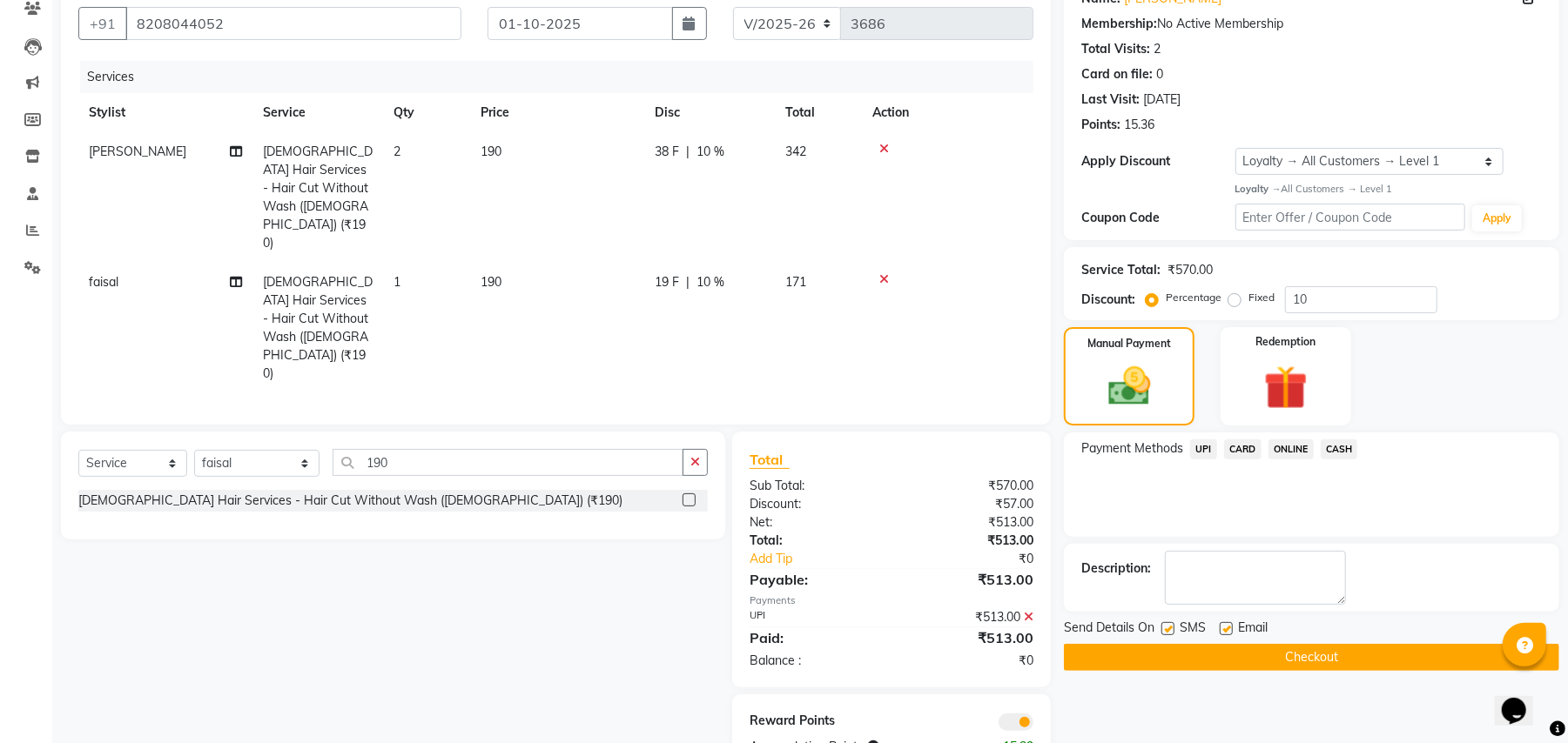
click at [1167, 627] on label at bounding box center [1168, 629] width 13 height 13
click at [1167, 627] on input "checkbox" at bounding box center [1167, 630] width 12 height 12
checkbox input "false"
click at [1228, 659] on button "Checkout" at bounding box center [1312, 657] width 495 height 27
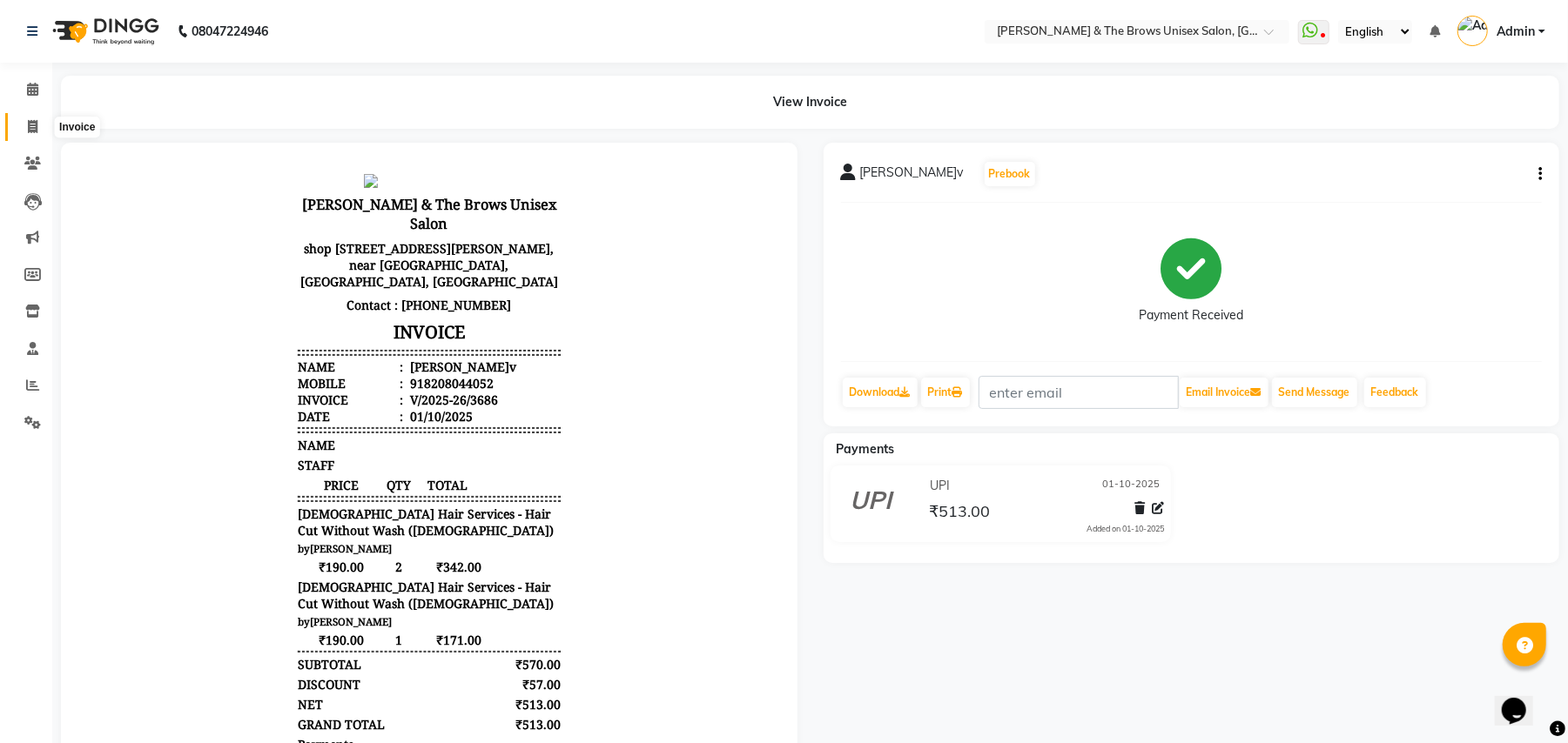
click at [32, 126] on icon at bounding box center [33, 127] width 10 height 13
select select "872"
select select "service"
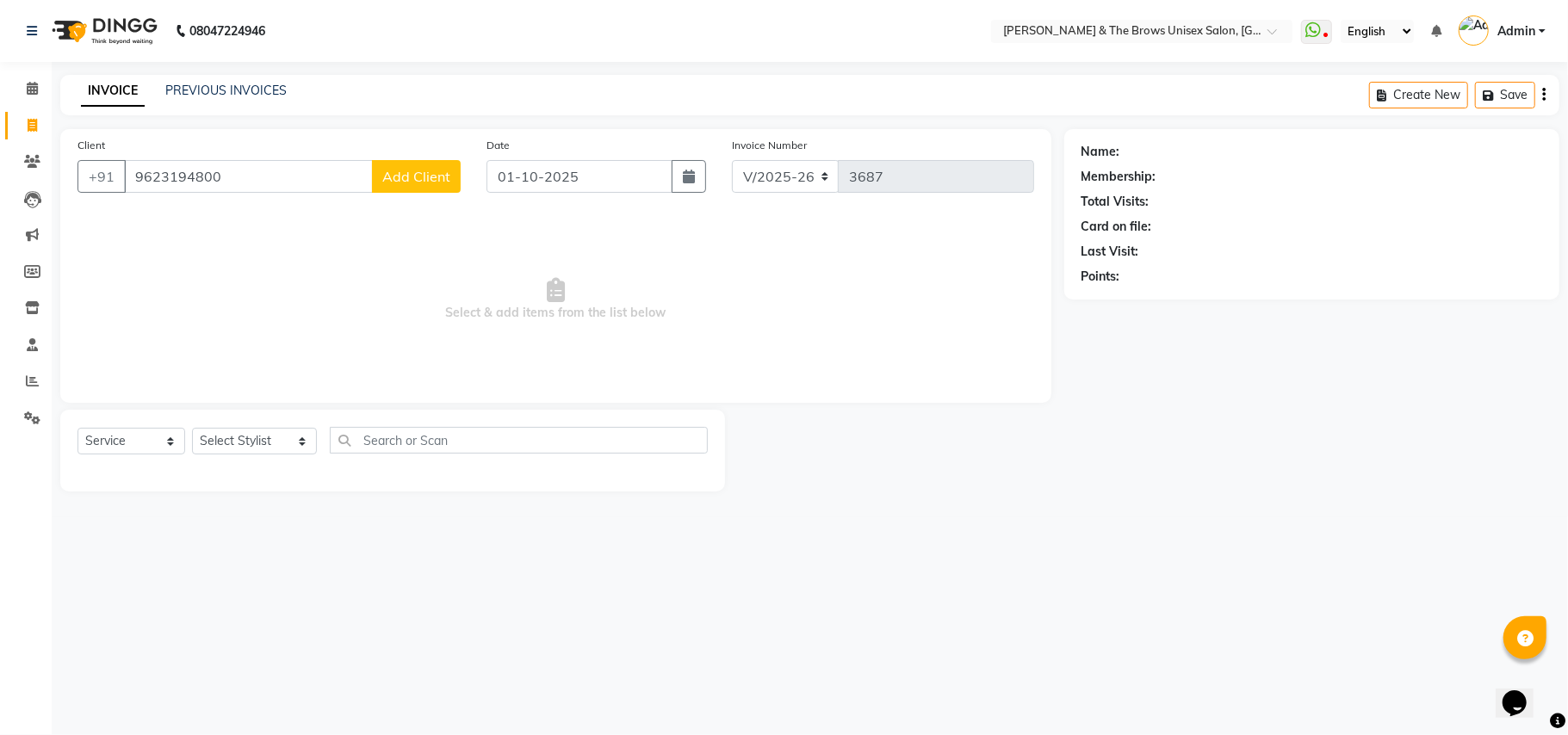
type input "9623194800"
click at [422, 179] on span "Add Client" at bounding box center [416, 176] width 68 height 17
select select "22"
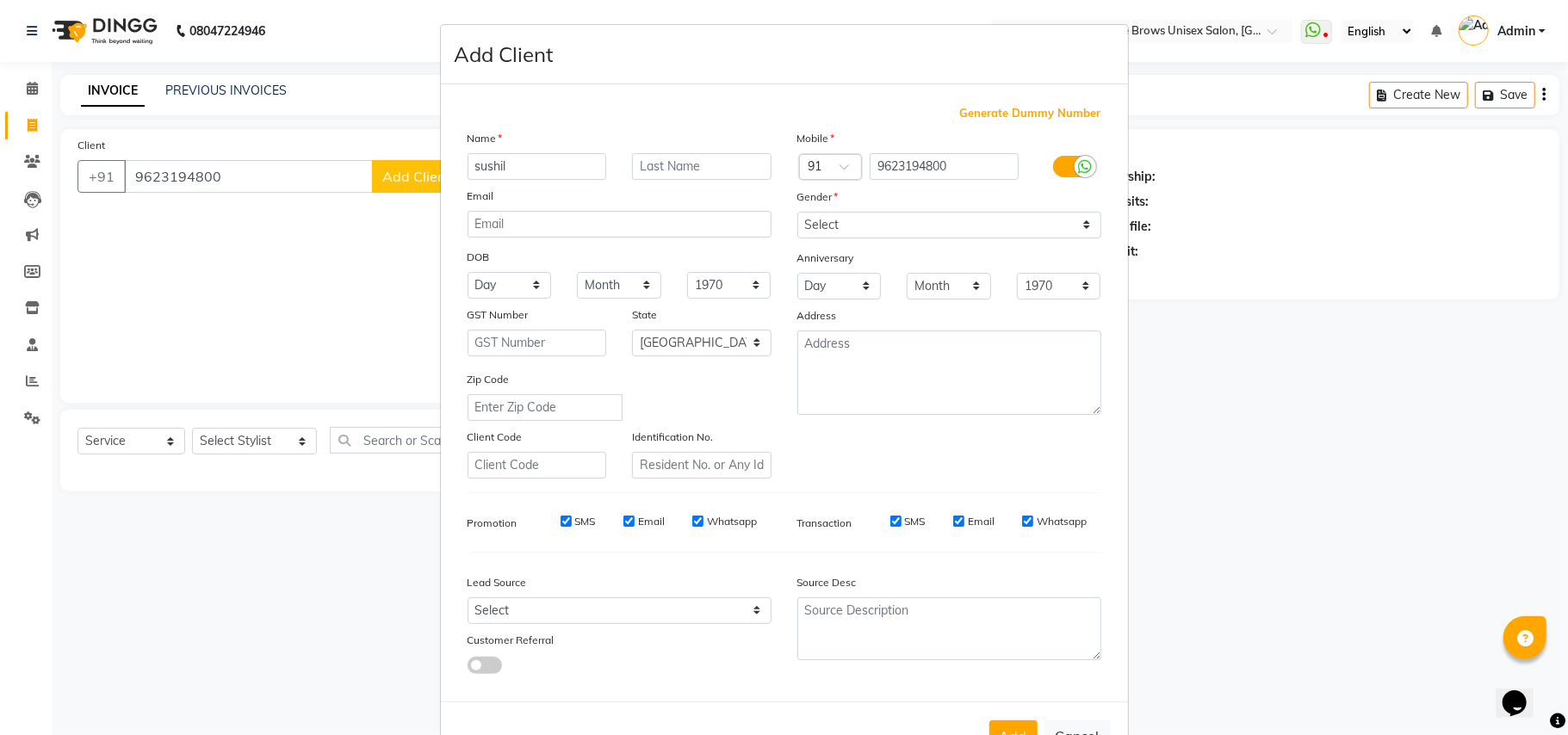
type input "sushil"
click at [1074, 224] on select "Select Male Female Other Prefer Not To Say" at bounding box center [949, 225] width 304 height 27
select select "male"
click at [798, 212] on select "Select Male Female Other Prefer Not To Say" at bounding box center [949, 225] width 304 height 27
click at [1008, 727] on button "Add" at bounding box center [1013, 736] width 49 height 31
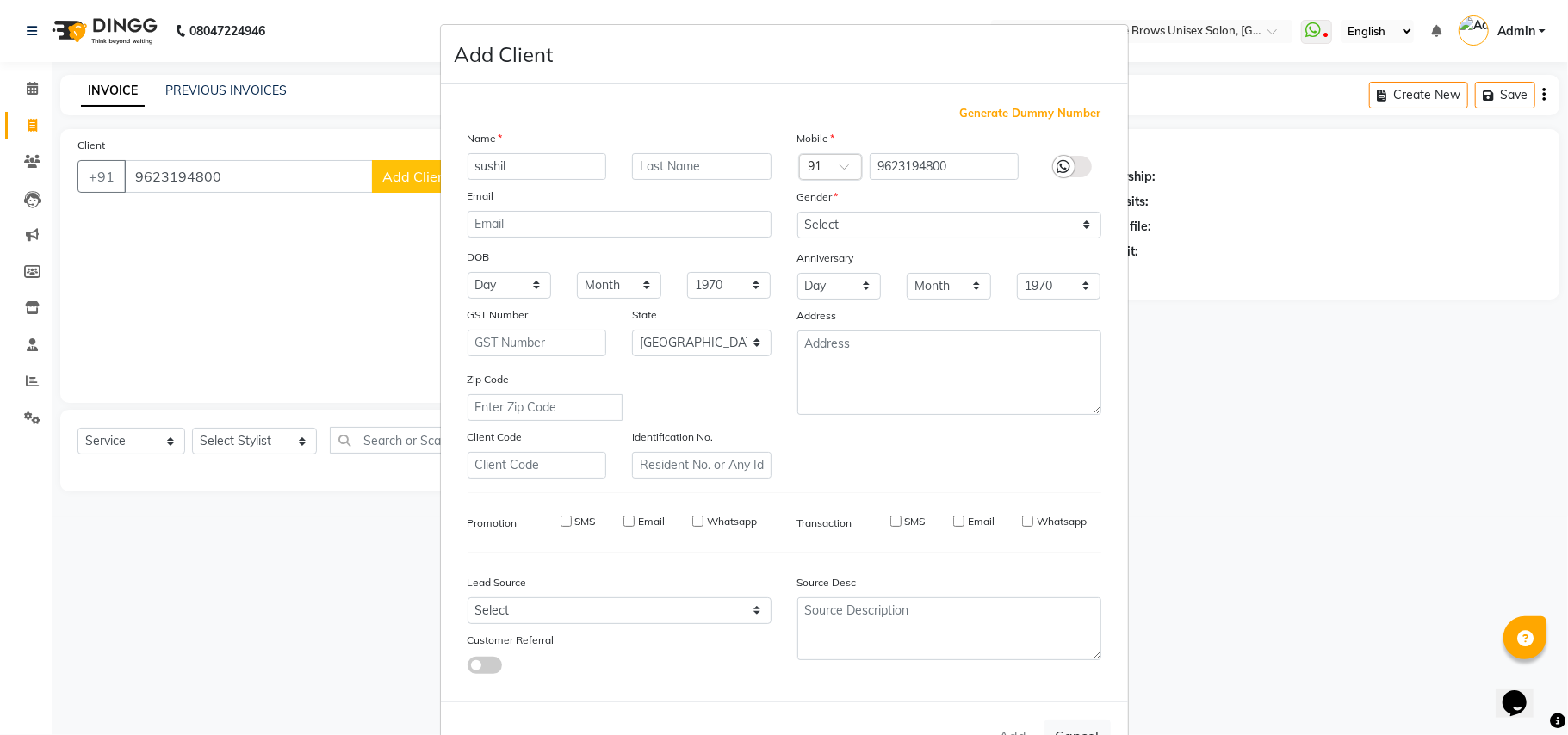
select select
select select "null"
select select
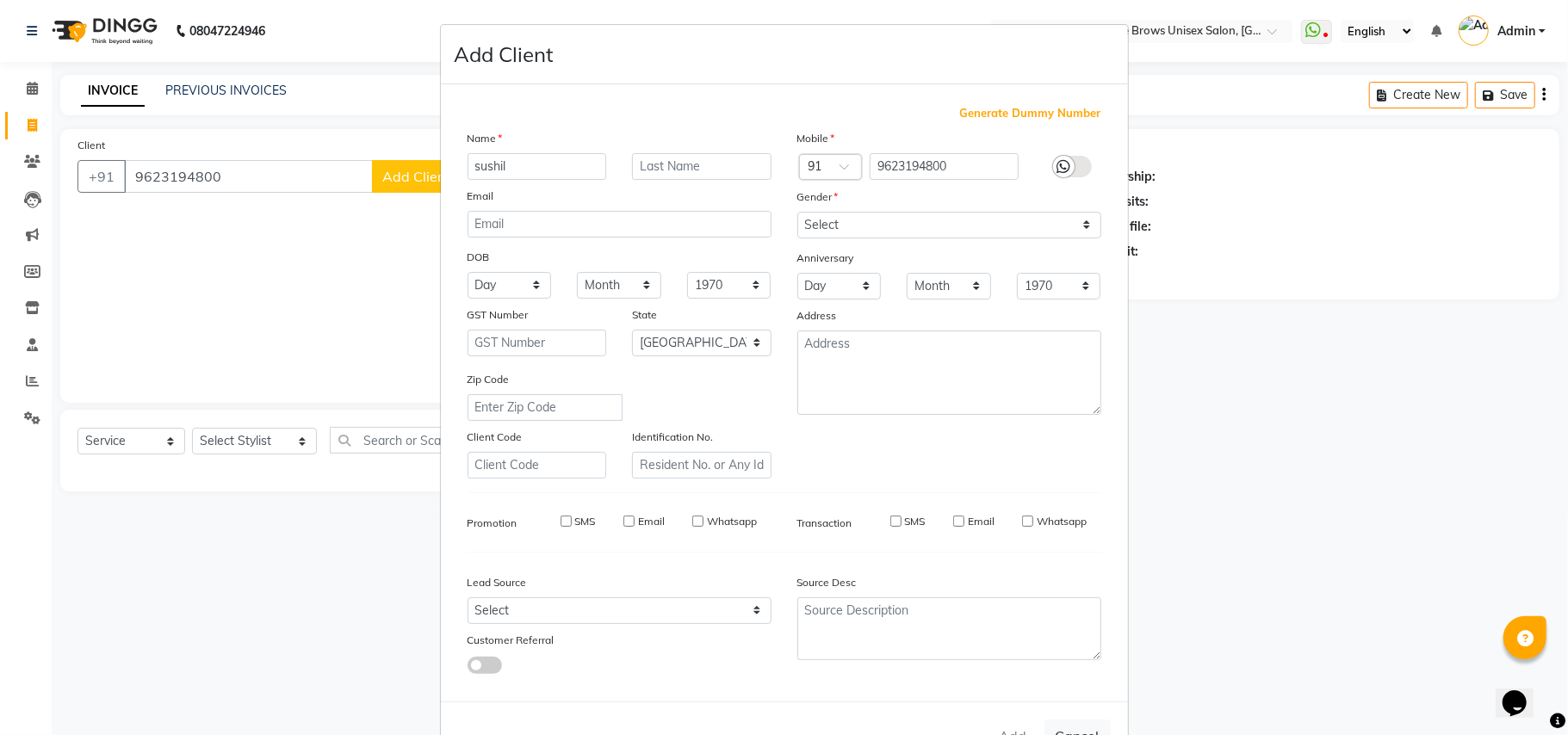
select select
checkbox input "false"
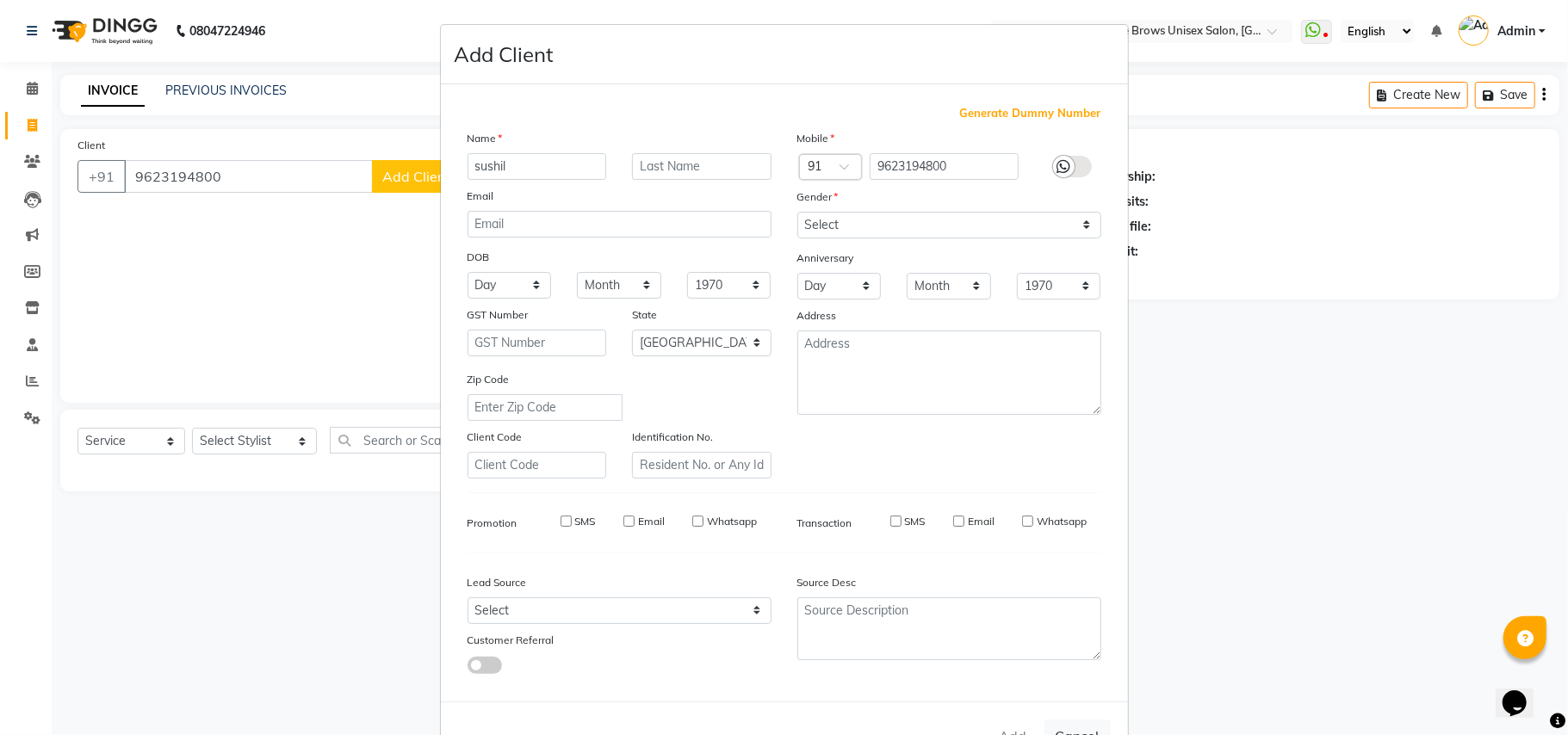
checkbox input "false"
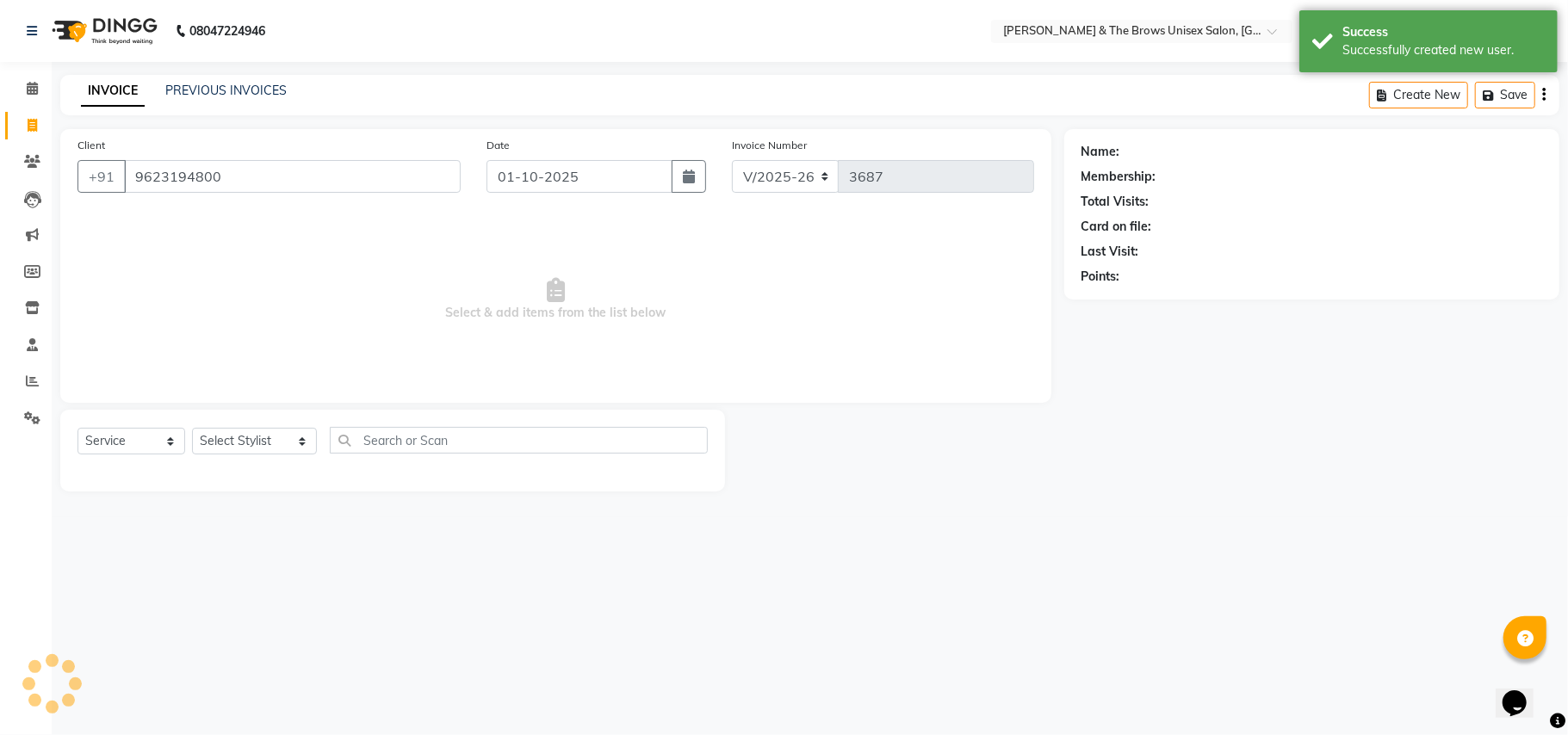
select select "1: Object"
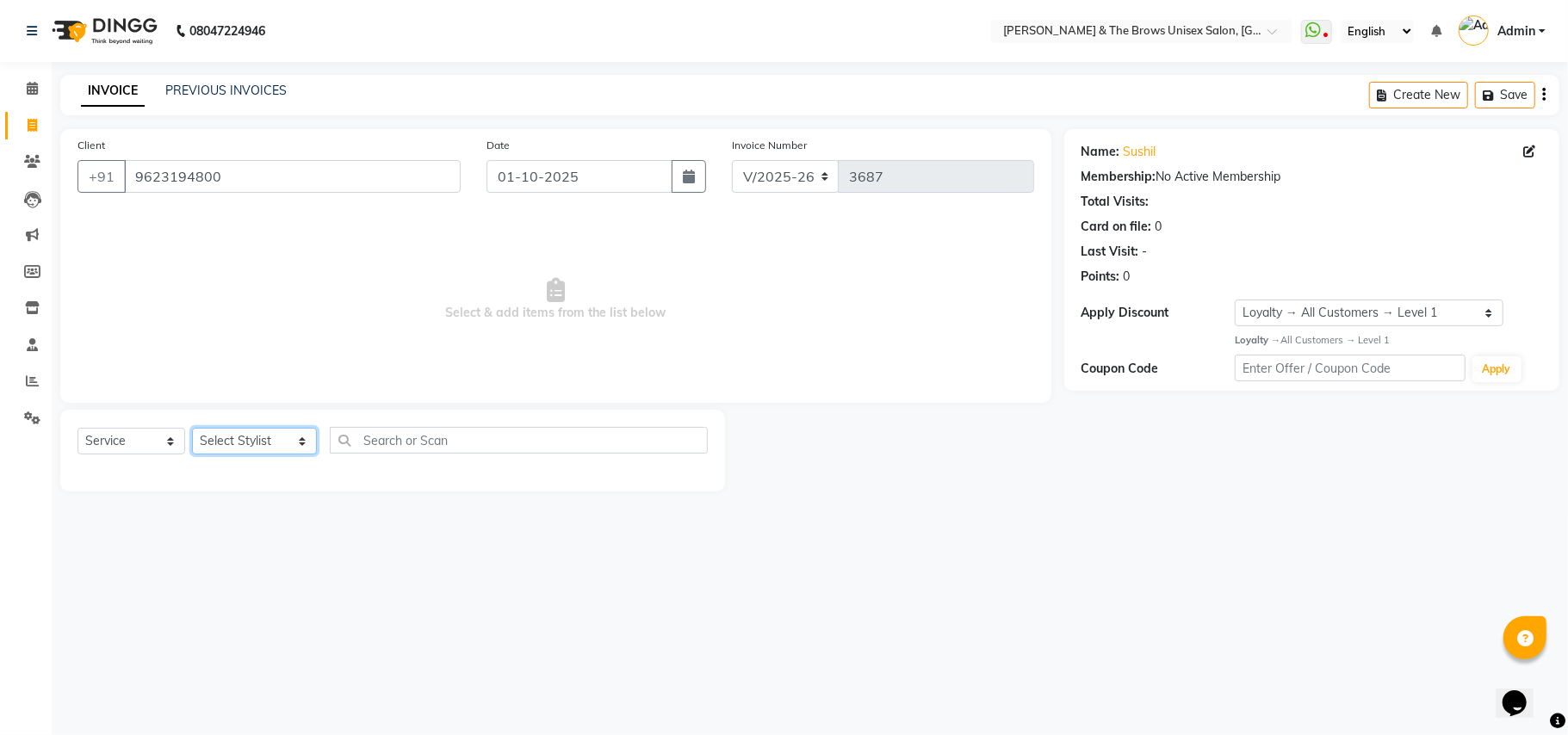
click at [283, 441] on select "Select Stylist Aamir faisal manager padma Pallavi Rehan Sameer Shalini ma'am ow…" at bounding box center [254, 441] width 125 height 27
select select "93491"
click at [192, 428] on select "Select Stylist Aamir faisal manager padma Pallavi Rehan Sameer Shalini ma'am ow…" at bounding box center [254, 441] width 125 height 27
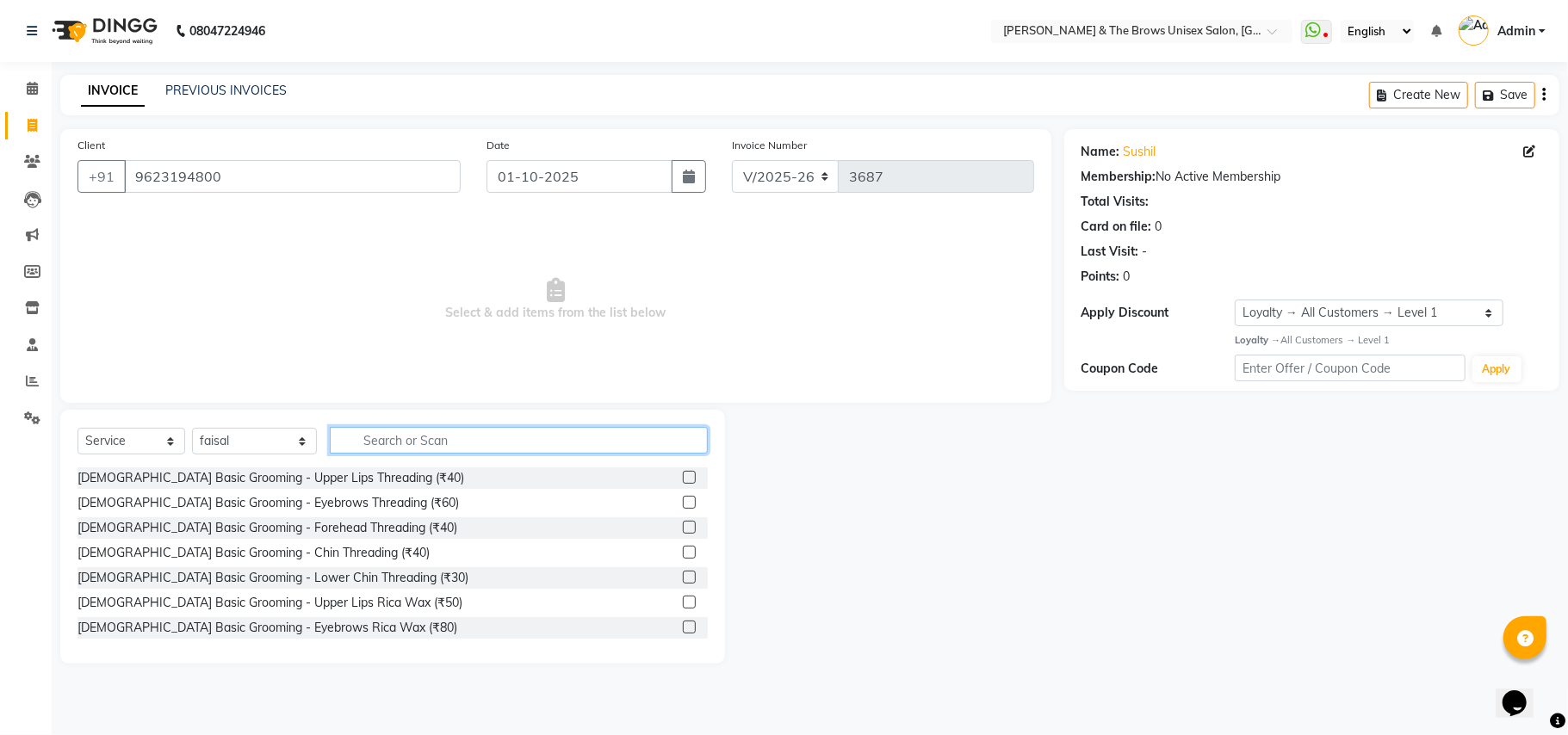
click at [341, 436] on input "text" at bounding box center [519, 440] width 378 height 27
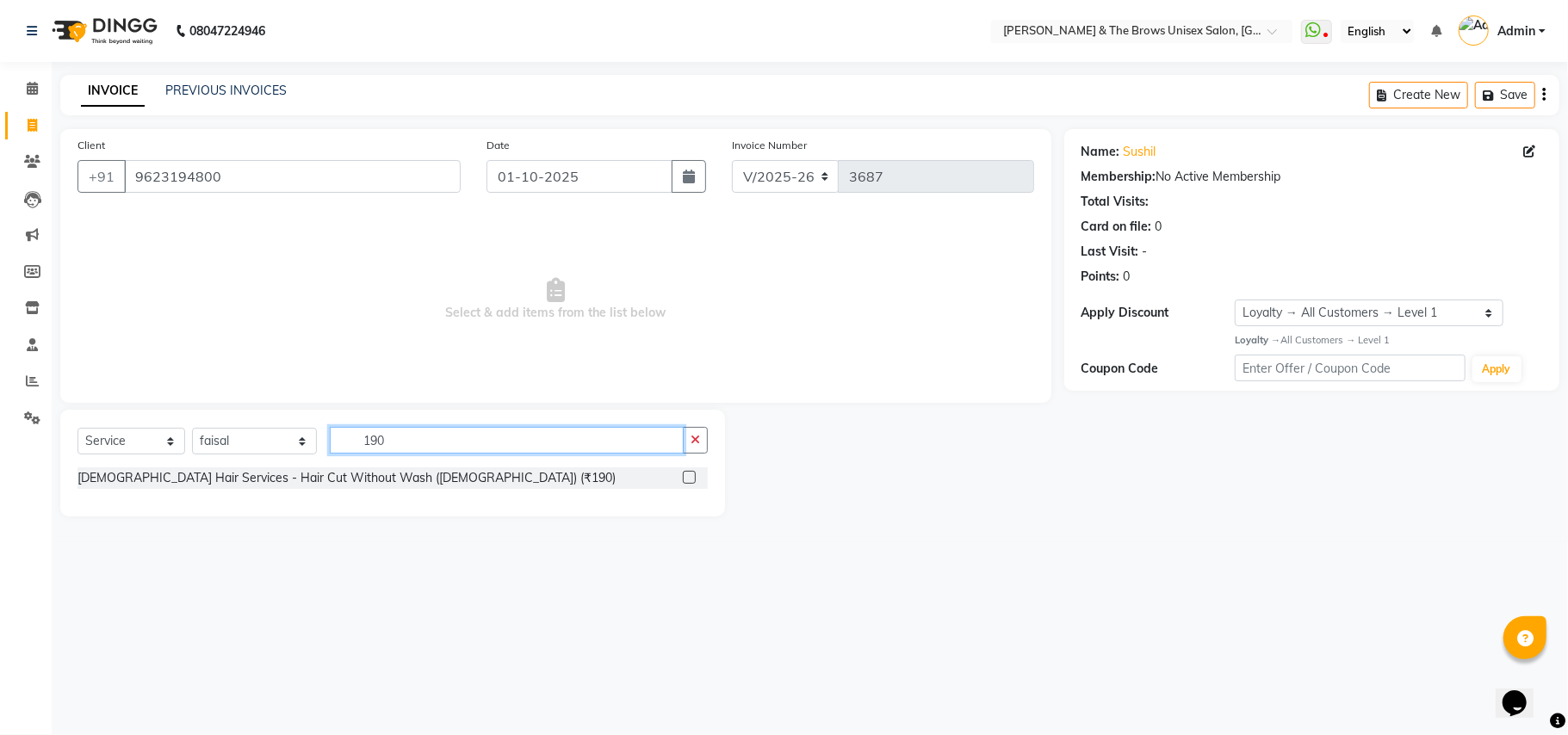
type input "190"
click at [685, 476] on label at bounding box center [689, 478] width 13 height 13
click at [685, 476] on input "checkbox" at bounding box center [688, 479] width 11 height 11
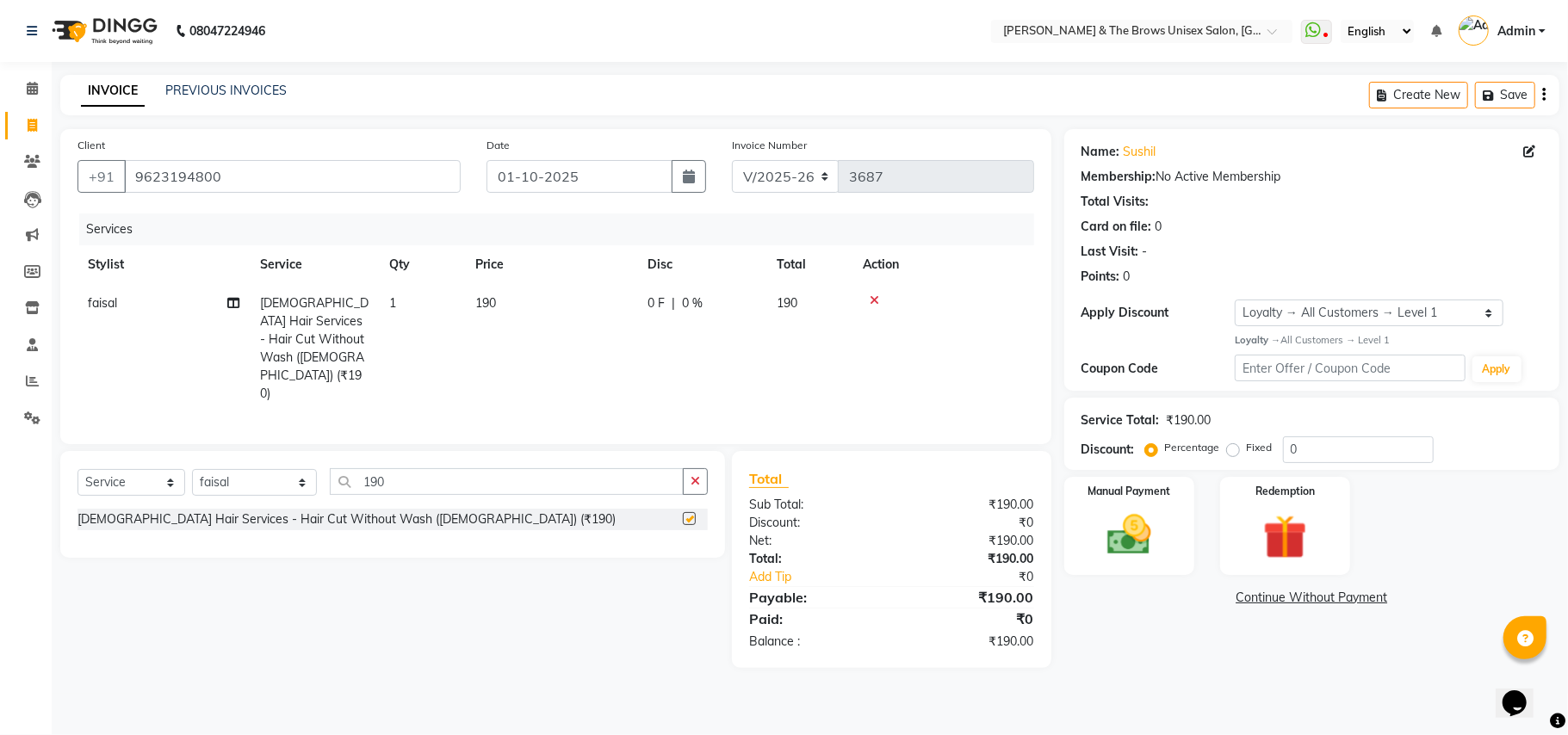
checkbox input "false"
click at [1164, 544] on img at bounding box center [1129, 536] width 75 height 53
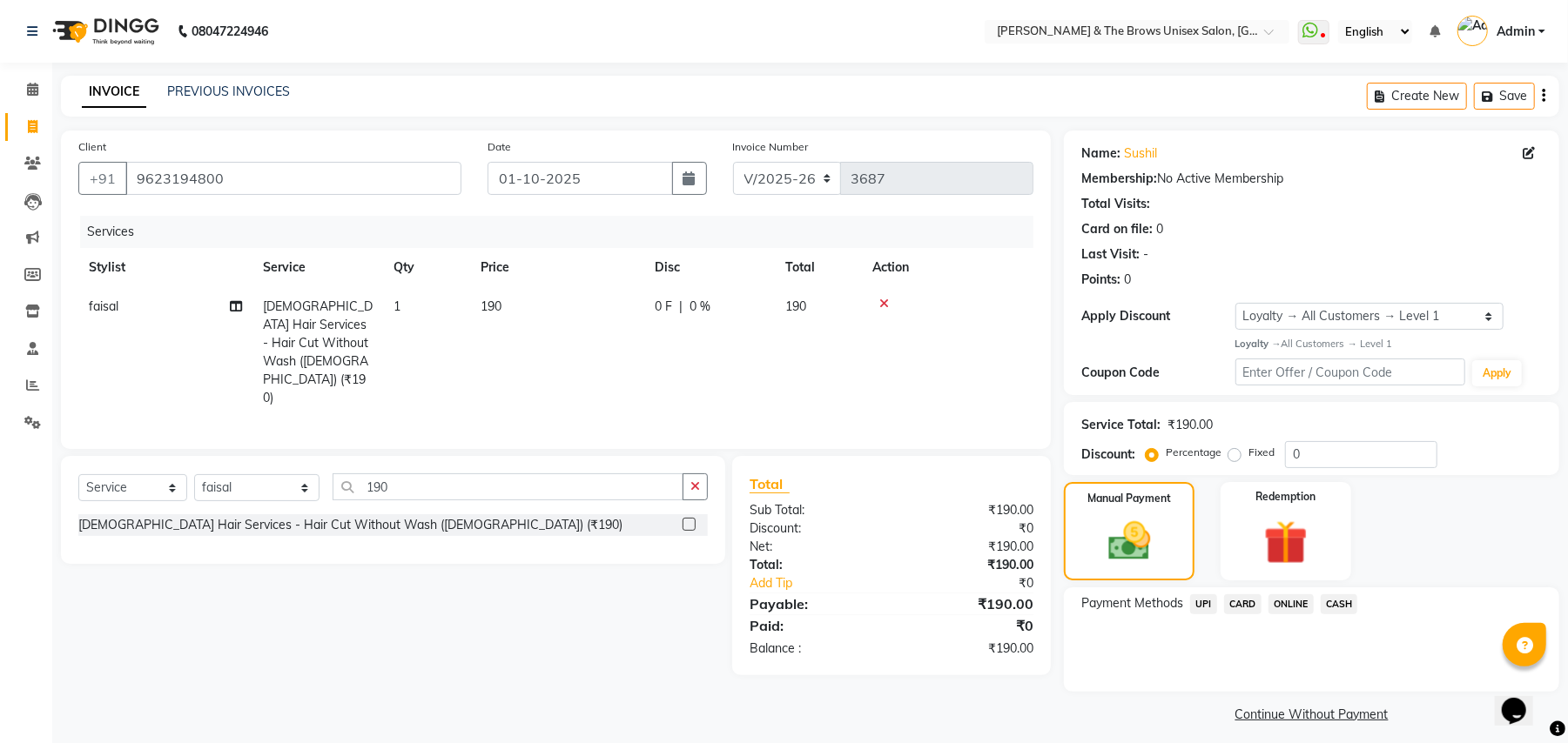
click at [1207, 602] on span "UPI" at bounding box center [1204, 604] width 27 height 20
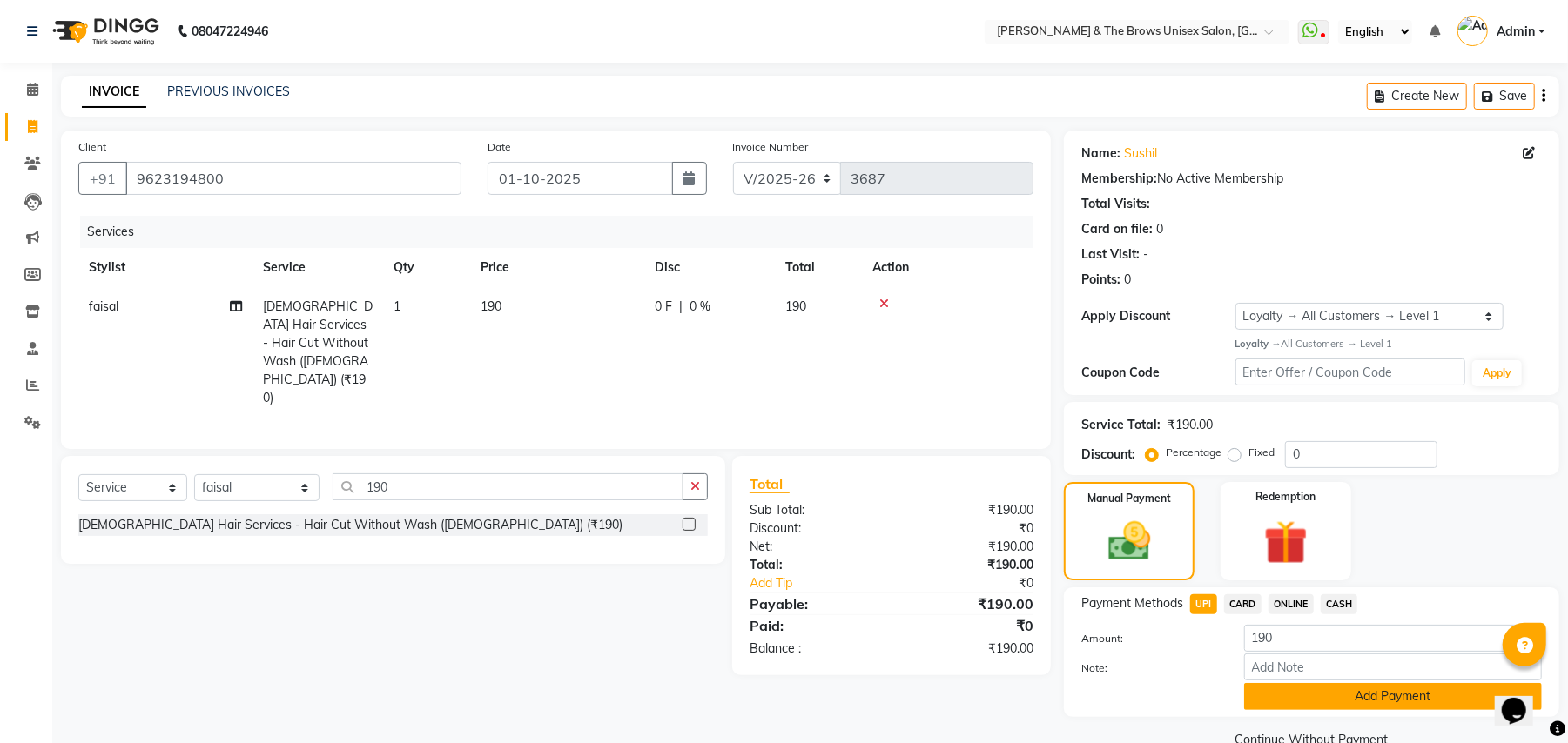
click at [1320, 697] on button "Add Payment" at bounding box center [1393, 697] width 298 height 27
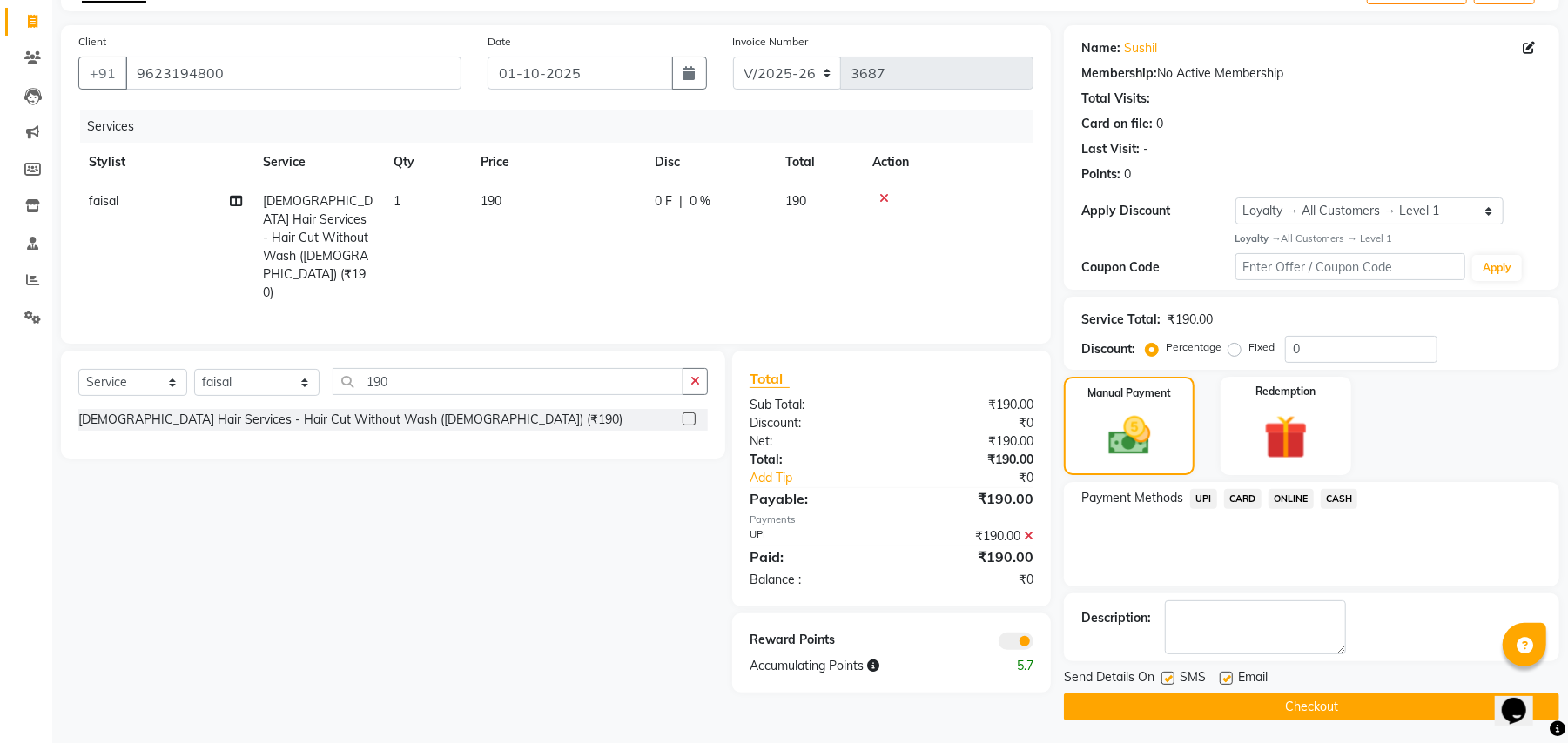
scroll to position [110, 0]
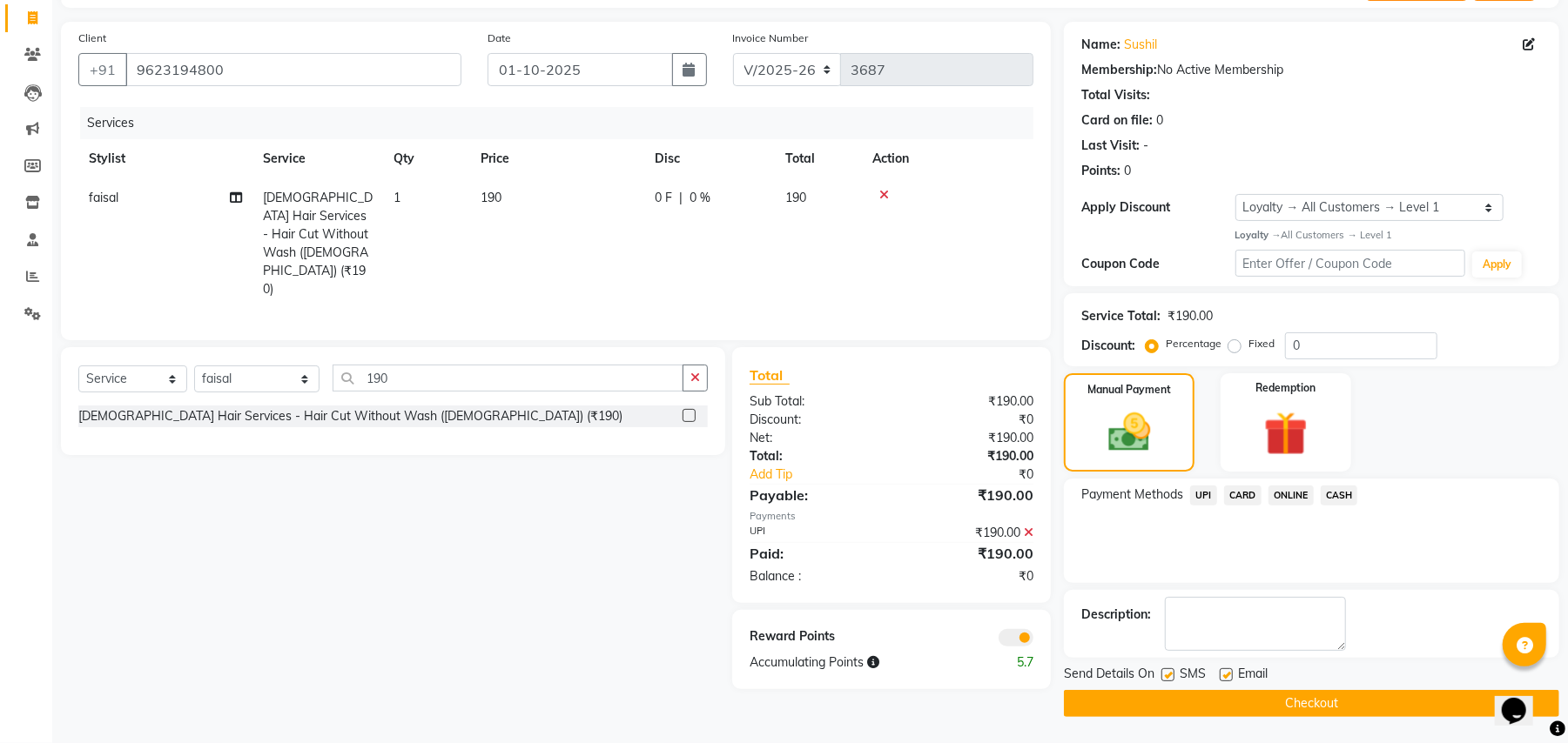
click at [1163, 671] on label at bounding box center [1168, 676] width 13 height 13
click at [1163, 671] on input "checkbox" at bounding box center [1167, 677] width 12 height 12
checkbox input "false"
click at [1268, 698] on button "Checkout" at bounding box center [1312, 703] width 495 height 27
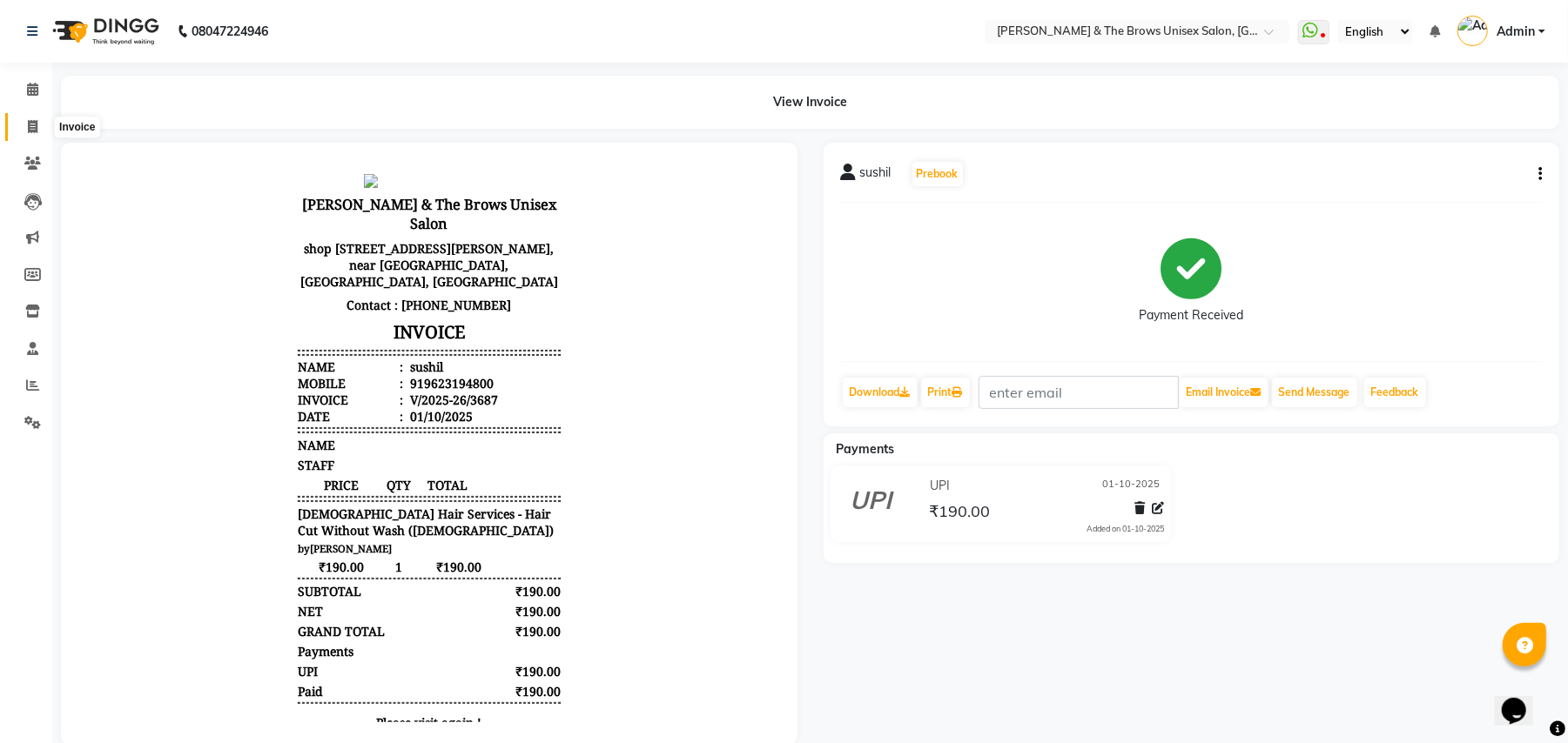
click at [32, 127] on icon at bounding box center [33, 127] width 10 height 13
select select "872"
select select "service"
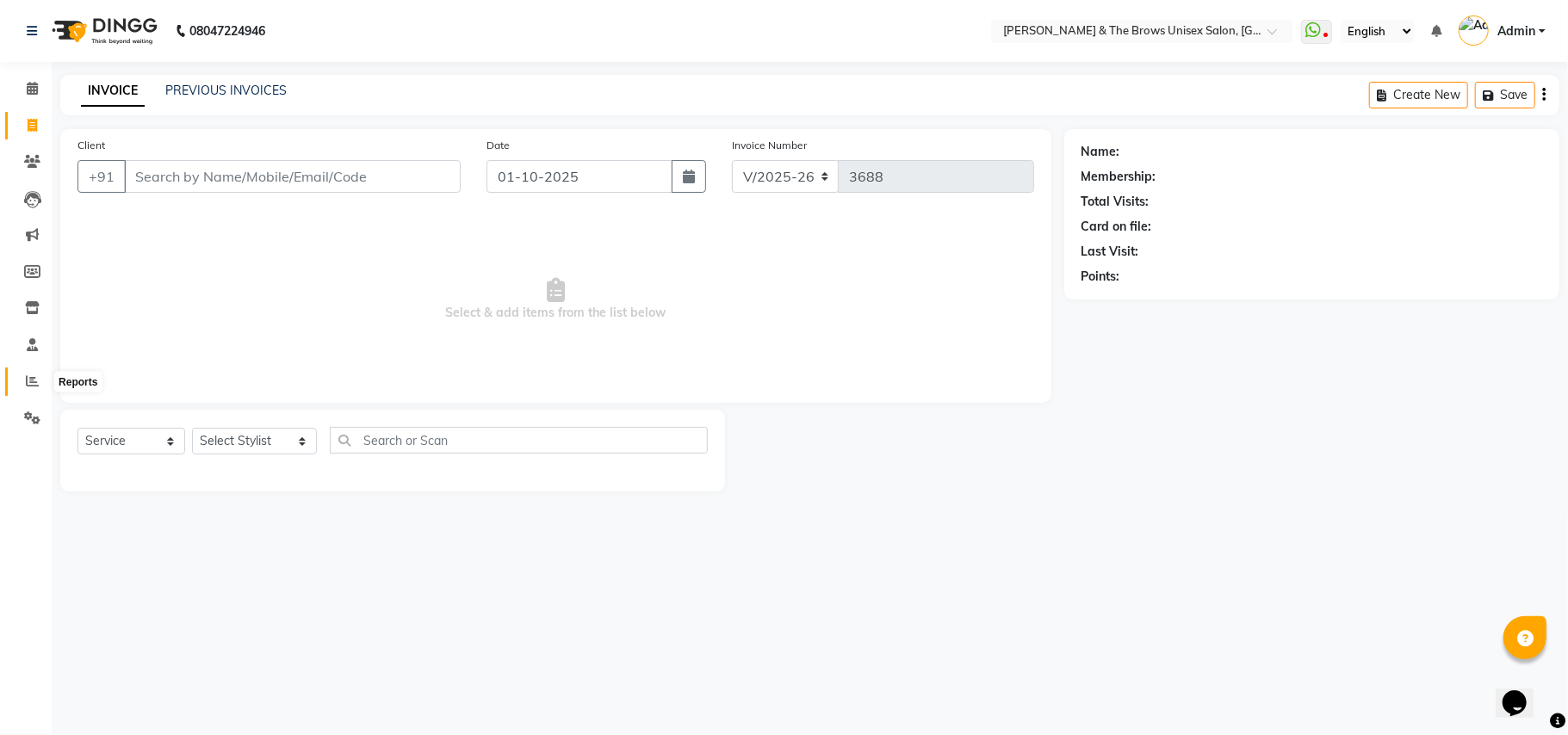
click at [26, 377] on icon at bounding box center [32, 381] width 13 height 13
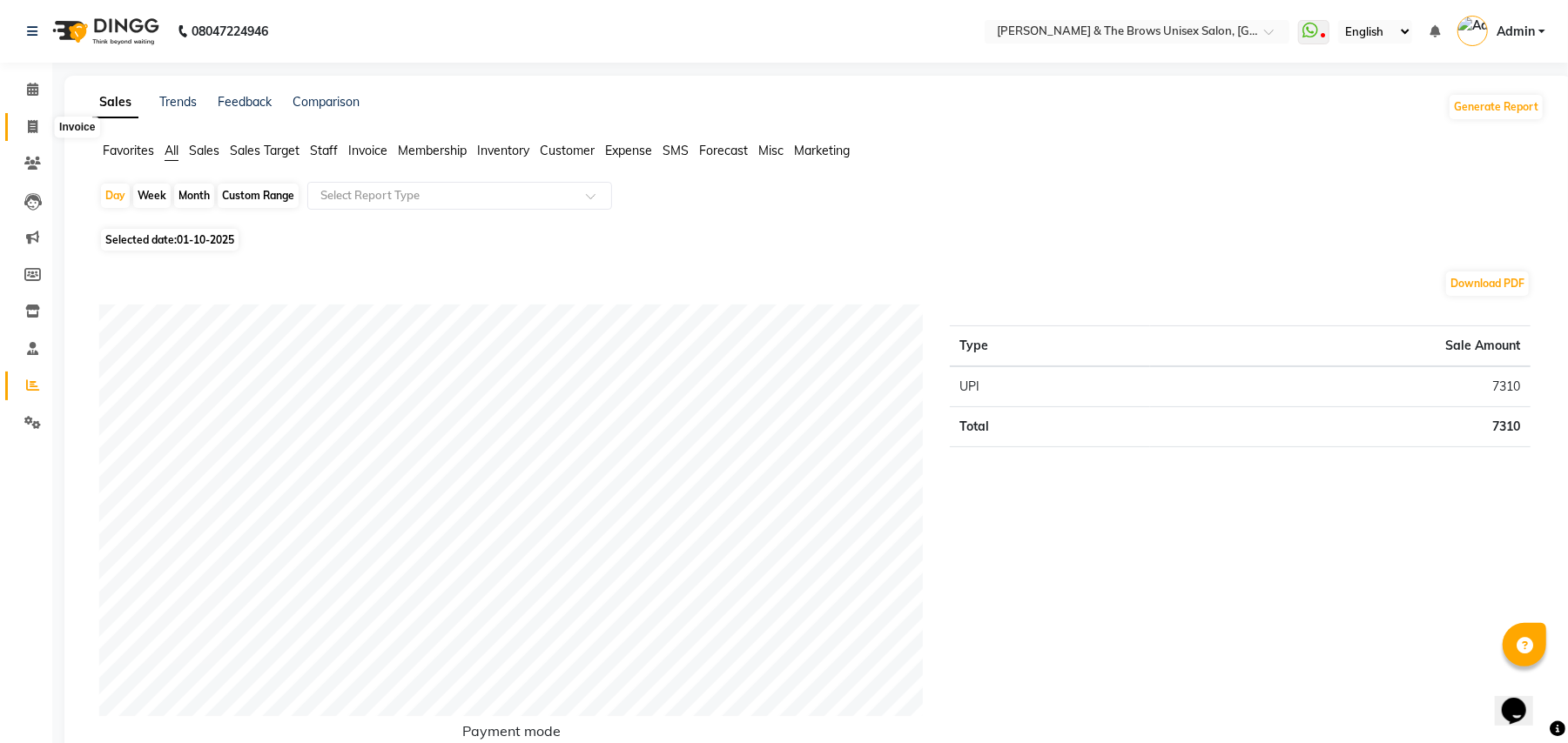
click at [36, 126] on icon at bounding box center [33, 127] width 10 height 13
select select "872"
select select "service"
